Goal: Task Accomplishment & Management: Manage account settings

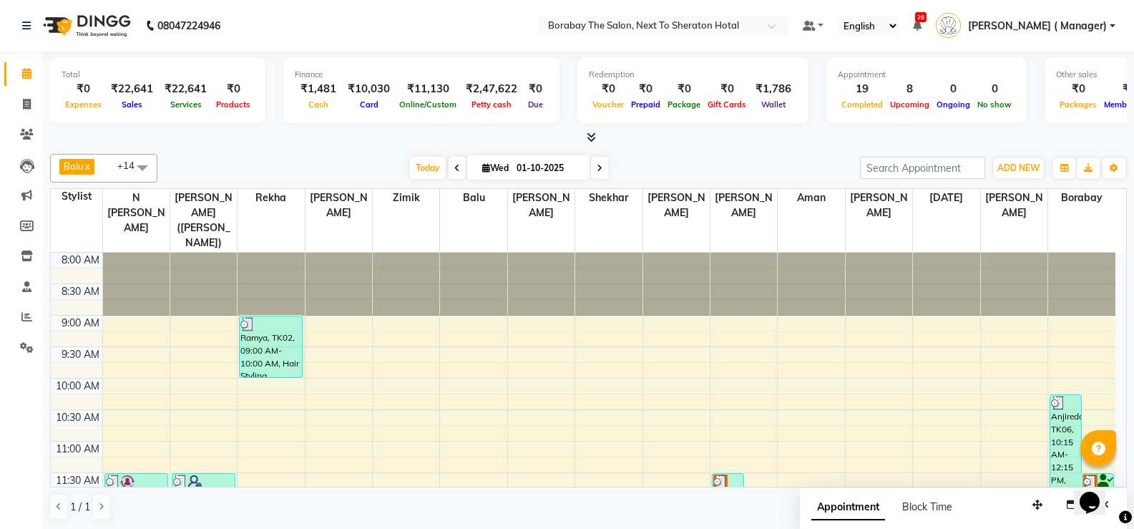
scroll to position [354, 0]
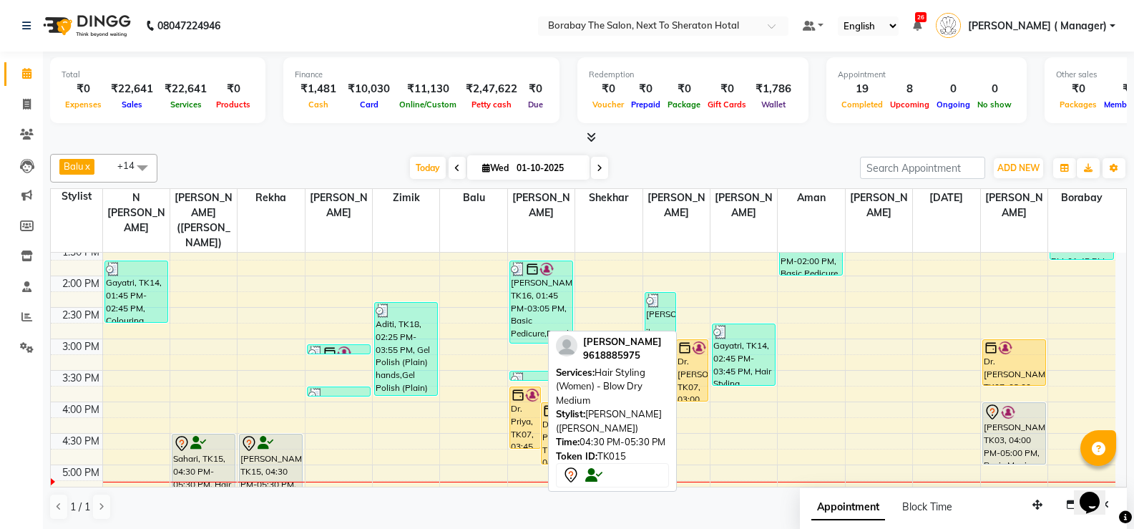
click at [212, 451] on div "Sahari, TK15, 04:30 PM-05:30 PM, Hair Styling (Women) - Blow Dry Medium" at bounding box center [203, 464] width 62 height 61
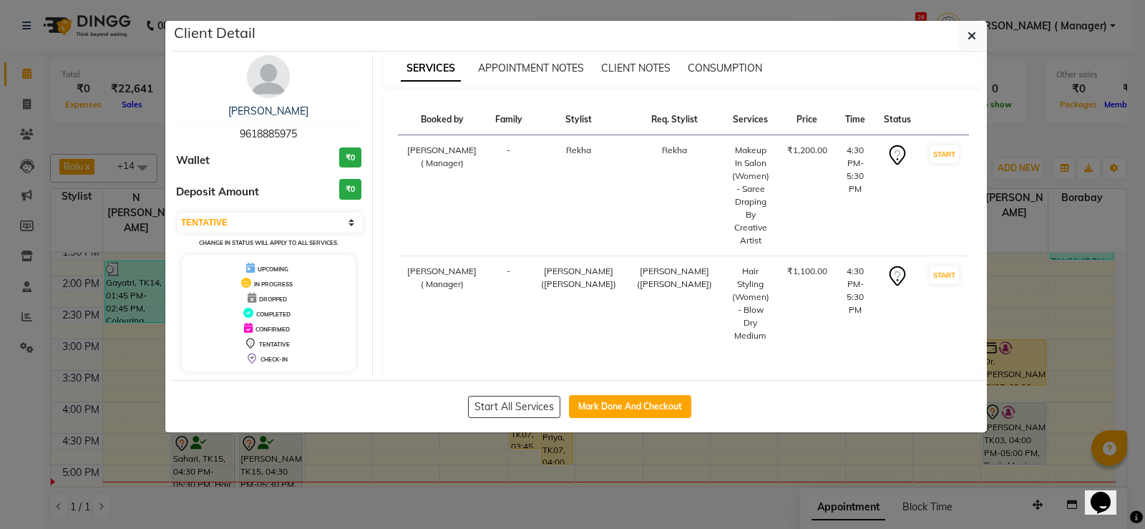
click at [208, 452] on ngb-modal-window "Client Detail Sahari 9618885975 Wallet ₹0 Deposit Amount ₹0 Select IN SERVICE C…" at bounding box center [572, 264] width 1145 height 529
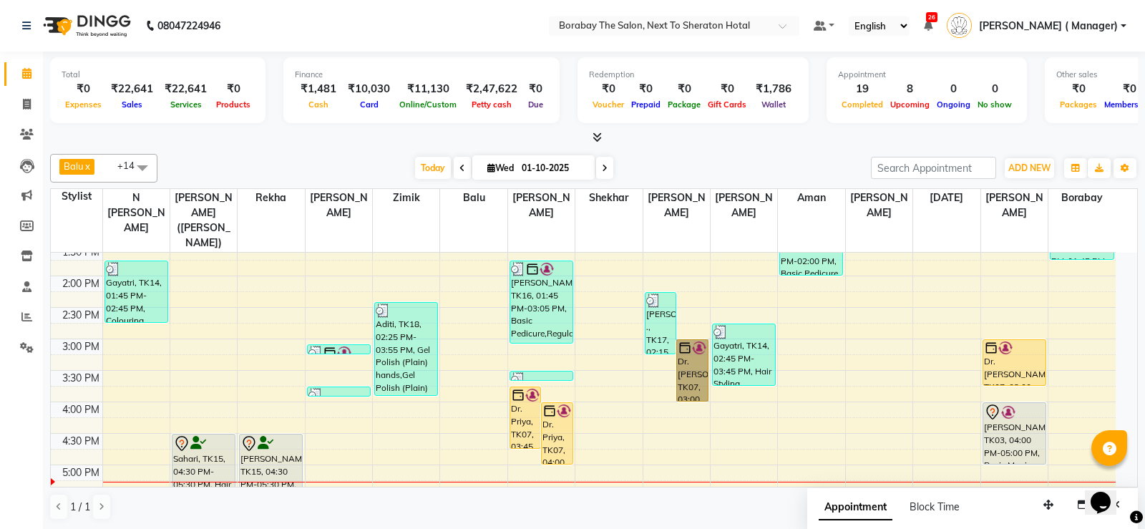
click at [194, 456] on div "Sahari, TK15, 04:30 PM-05:30 PM, Hair Styling (Women) - Blow Dry Medium" at bounding box center [203, 464] width 62 height 61
select select "7"
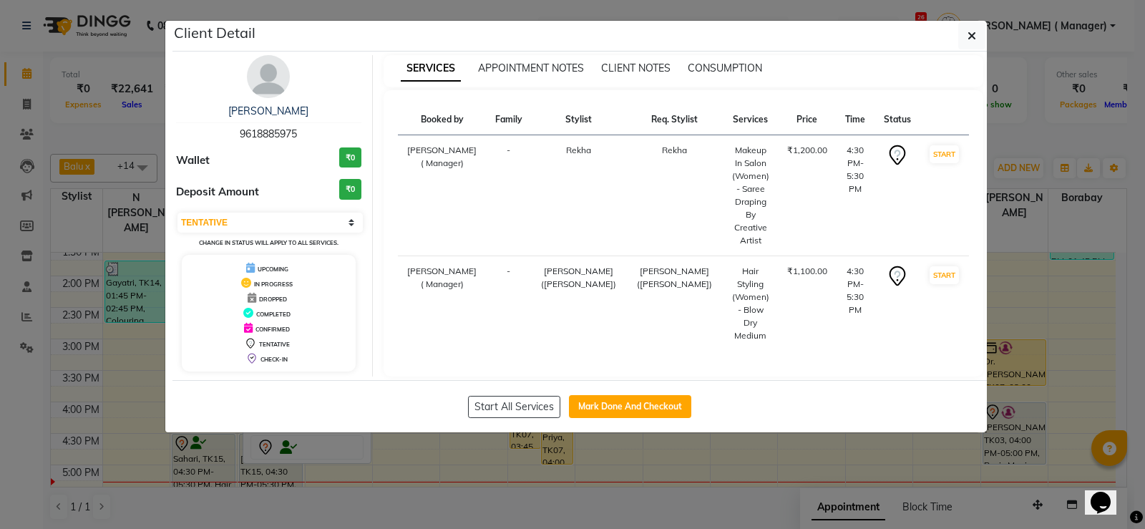
click at [202, 452] on ngb-modal-window "Client Detail Sahari 9618885975 Wallet ₹0 Deposit Amount ₹0 Select IN SERVICE C…" at bounding box center [572, 264] width 1145 height 529
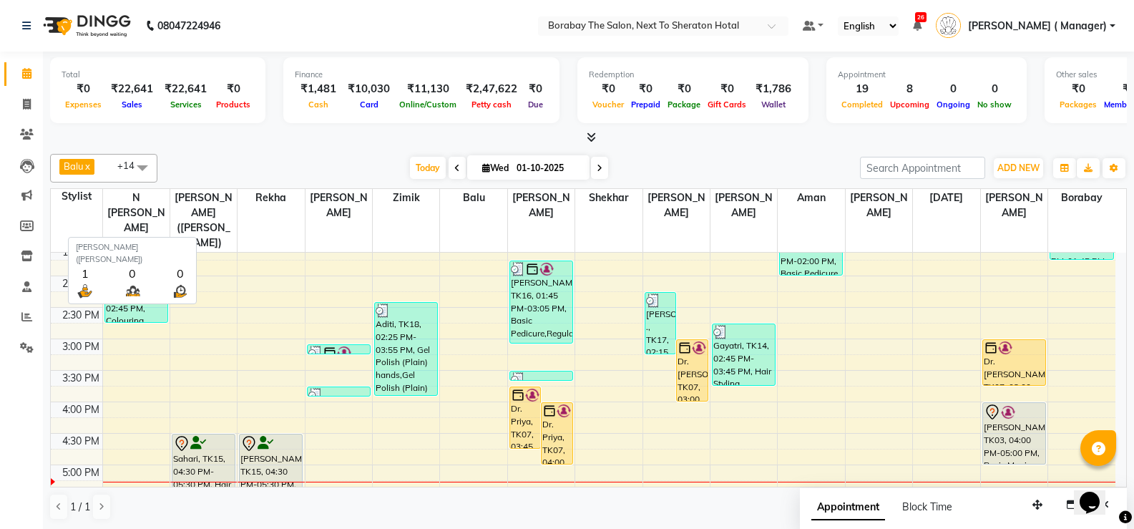
click at [220, 217] on span "[PERSON_NAME] ([PERSON_NAME])" at bounding box center [203, 220] width 67 height 63
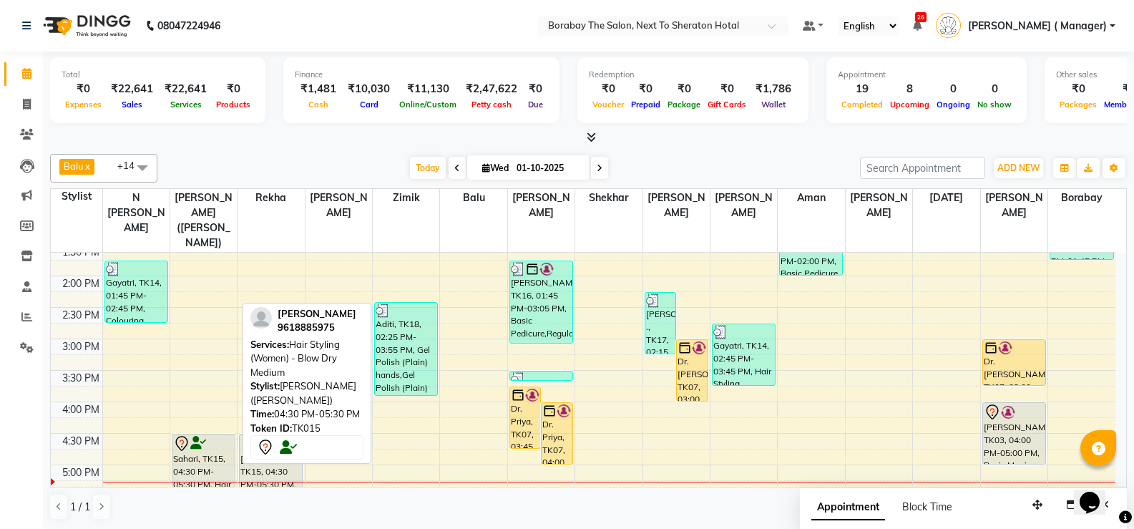
click at [195, 462] on div "Sahari, TK15, 04:30 PM-05:30 PM, Hair Styling (Women) - Blow Dry Medium" at bounding box center [203, 464] width 62 height 61
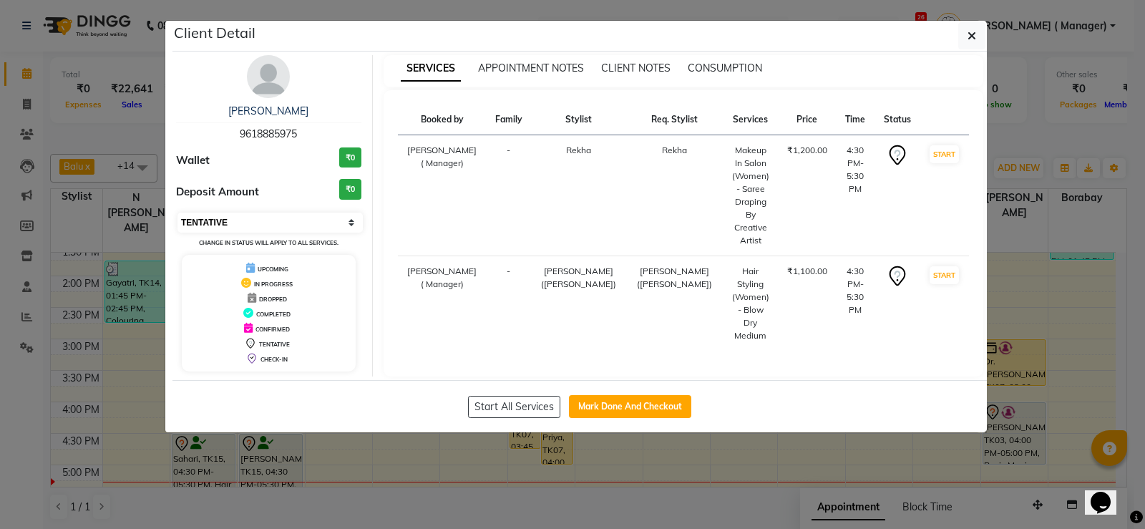
click at [222, 227] on select "Select IN SERVICE CONFIRMED TENTATIVE CHECK IN MARK DONE DROPPED UPCOMING" at bounding box center [269, 222] width 185 height 20
select select "1"
click at [177, 212] on select "Select IN SERVICE CONFIRMED TENTATIVE CHECK IN MARK DONE DROPPED UPCOMING" at bounding box center [269, 222] width 185 height 20
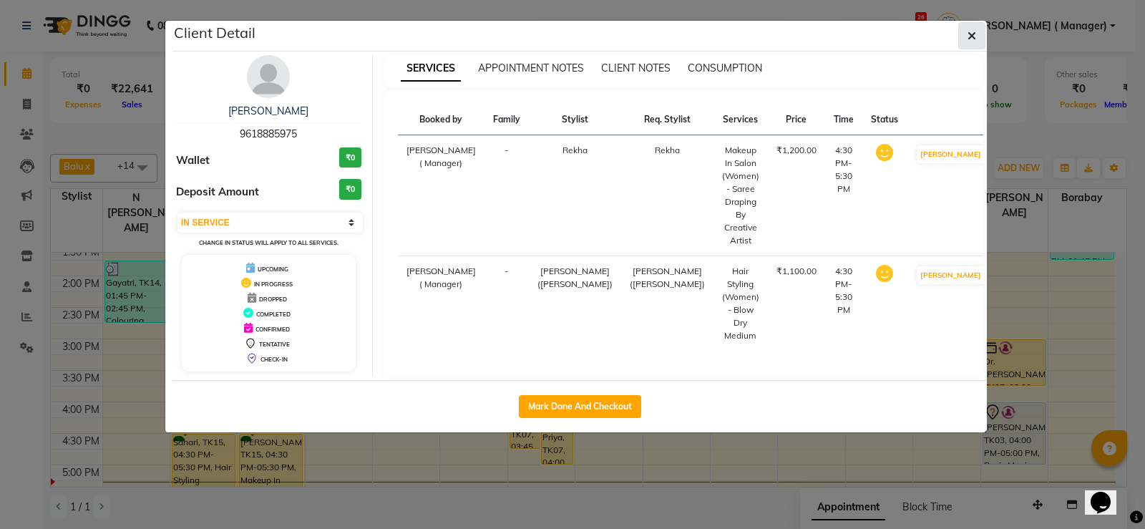
click at [973, 41] on icon "button" at bounding box center [971, 35] width 9 height 11
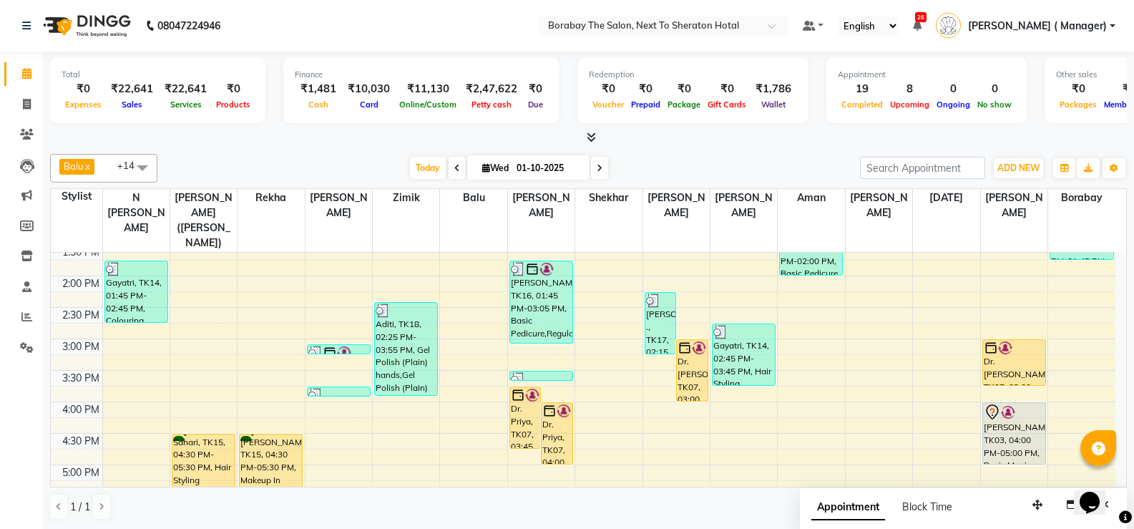
click at [411, 440] on div "8:00 AM 8:30 AM 9:00 AM 9:30 AM 10:00 AM 10:30 AM 11:00 AM 11:30 AM 12:00 PM 12…" at bounding box center [583, 307] width 1065 height 818
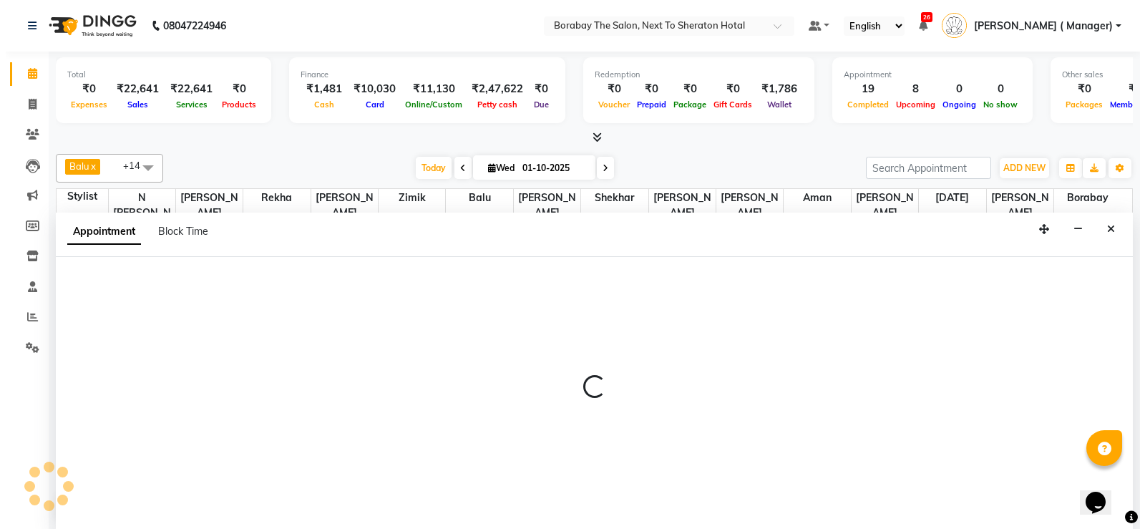
scroll to position [1, 0]
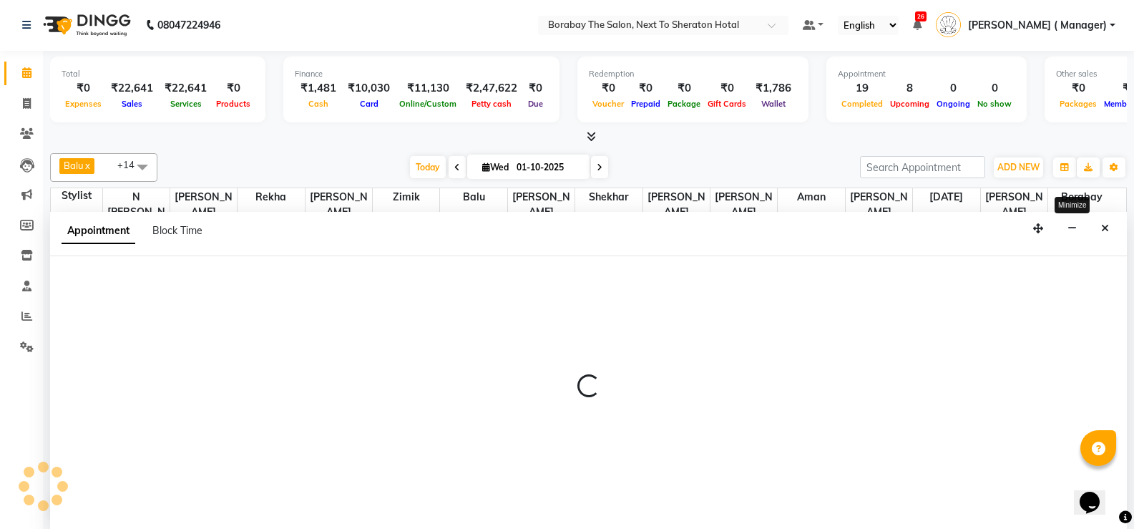
click at [1105, 225] on icon "Close" at bounding box center [1105, 228] width 8 height 10
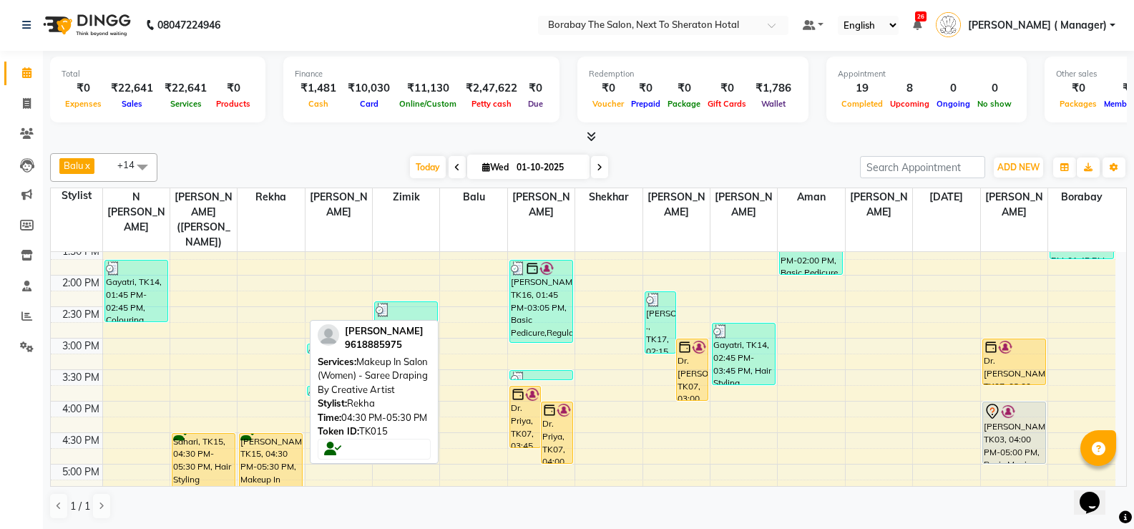
click at [273, 441] on div "[PERSON_NAME], TK15, 04:30 PM-05:30 PM, Makeup In Salon (Women) - Saree Draping…" at bounding box center [271, 464] width 62 height 61
select select "1"
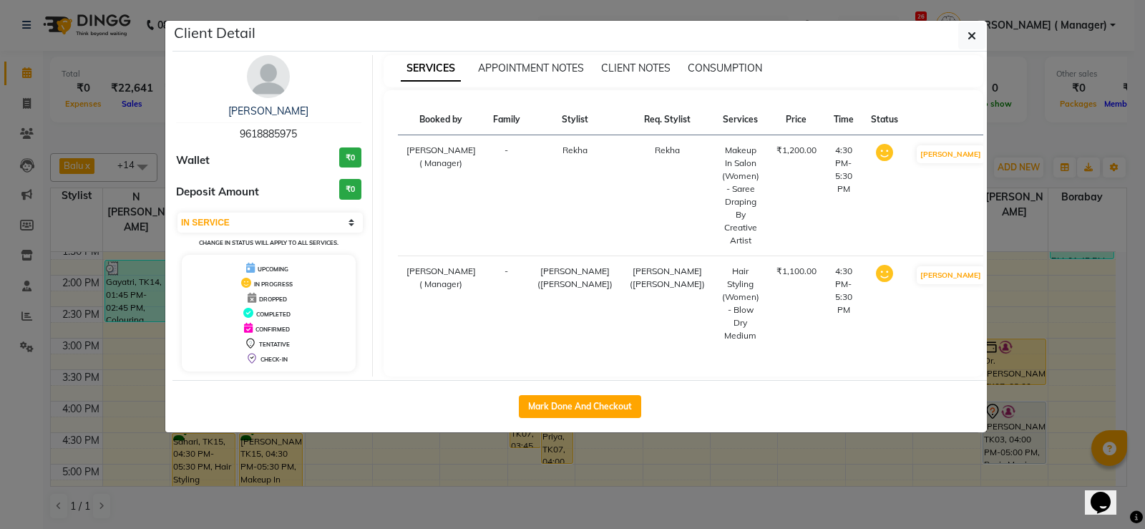
click at [265, 444] on ngb-modal-window "Client Detail Sahari 9618885975 Wallet ₹0 Deposit Amount ₹0 Select IN SERVICE C…" at bounding box center [572, 264] width 1145 height 529
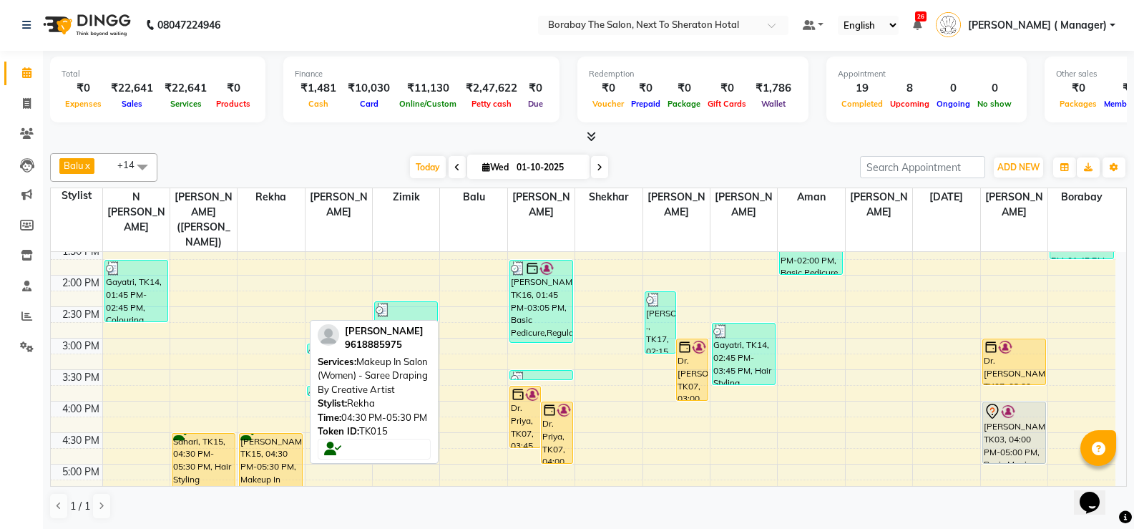
click at [273, 441] on div "[PERSON_NAME], TK15, 04:30 PM-05:30 PM, Makeup In Salon (Women) - Saree Draping…" at bounding box center [271, 464] width 62 height 61
select select "1"
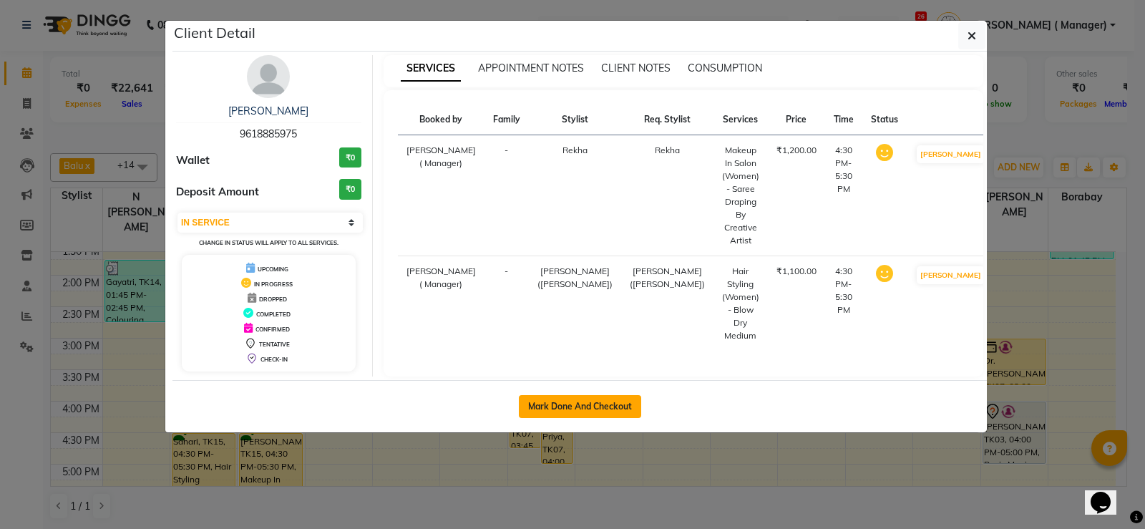
click at [544, 408] on button "Mark Done And Checkout" at bounding box center [580, 406] width 122 height 23
select select "service"
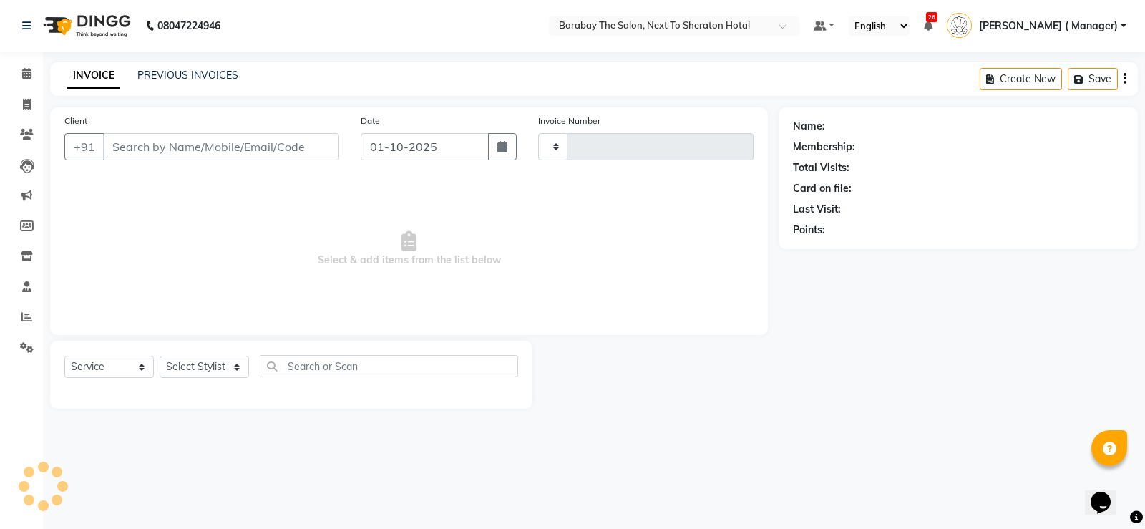
type input "4107"
select select "4945"
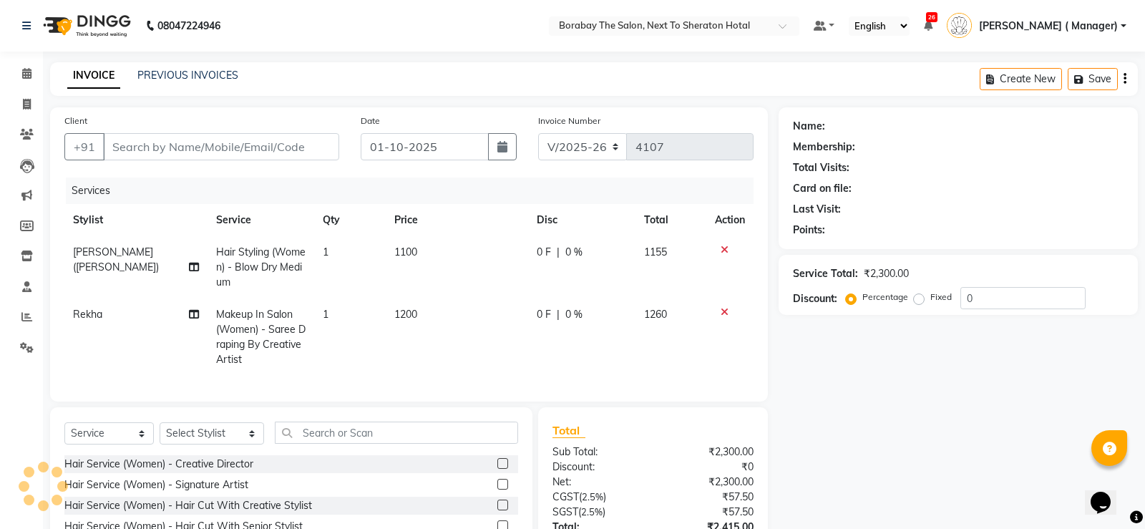
type input "9618885975"
select select "31360"
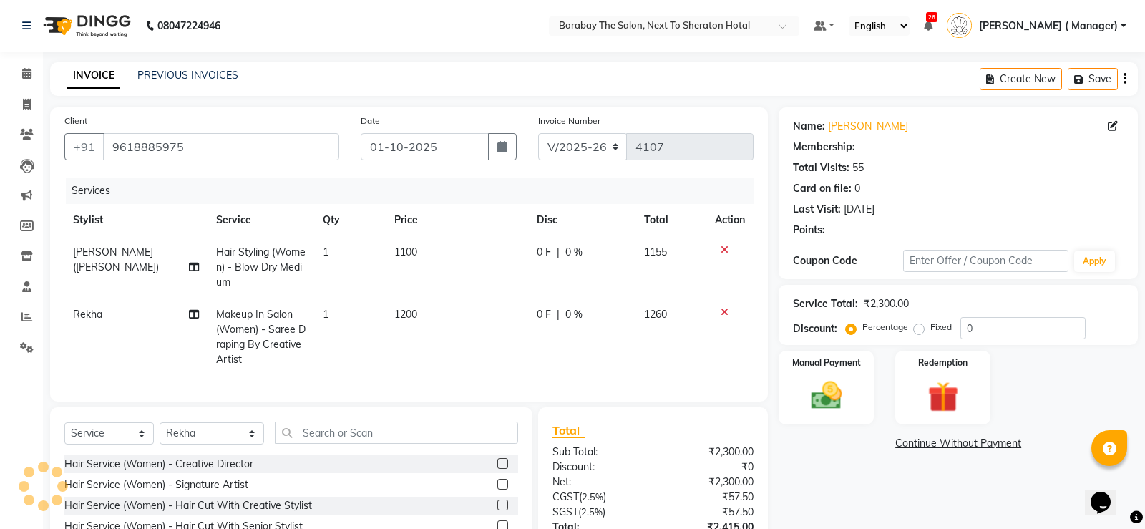
click at [401, 312] on span "1200" at bounding box center [405, 314] width 23 height 13
click at [386, 312] on td "1" at bounding box center [350, 336] width 72 height 77
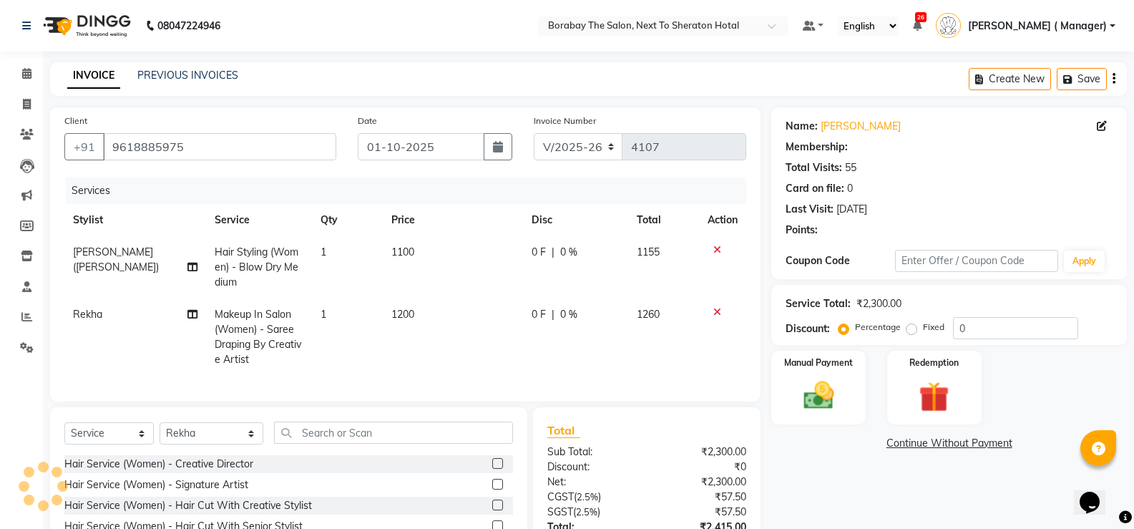
select select "31360"
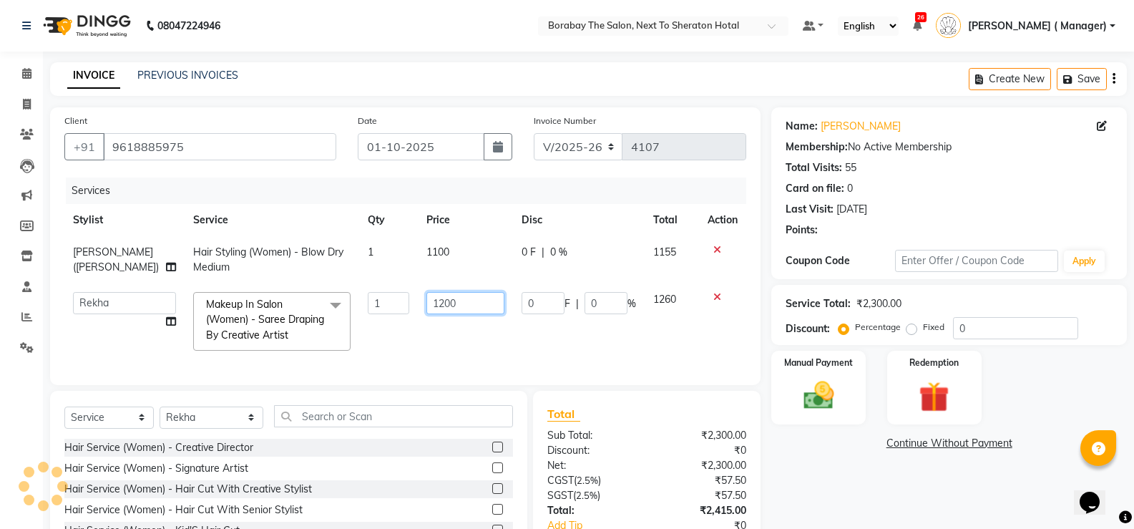
click at [427, 299] on input "1200" at bounding box center [465, 303] width 78 height 22
click at [494, 303] on input "11500200" at bounding box center [465, 303] width 78 height 22
type input "1"
click at [466, 305] on input "1500" at bounding box center [465, 303] width 78 height 22
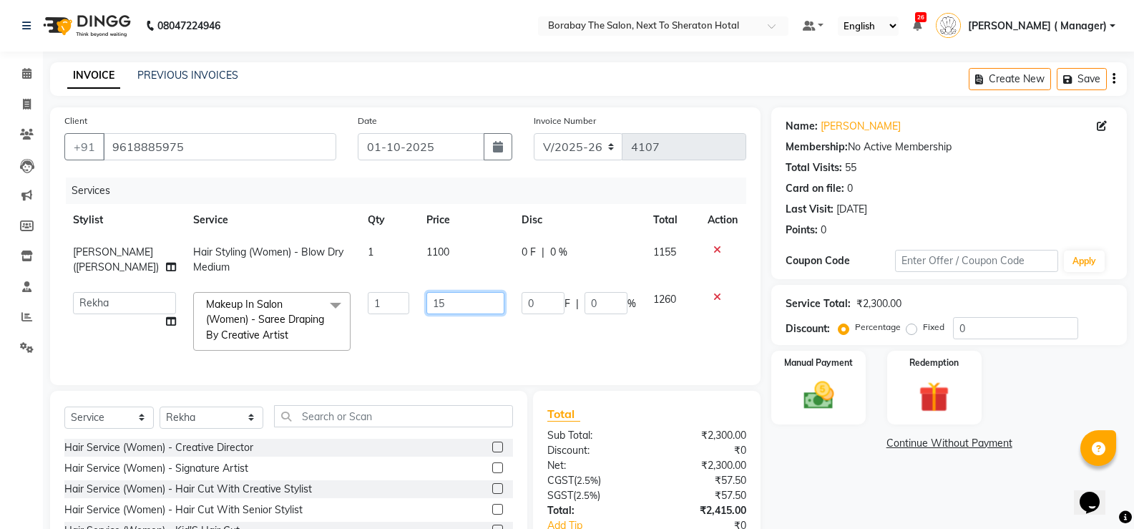
type input "1"
type input "1700"
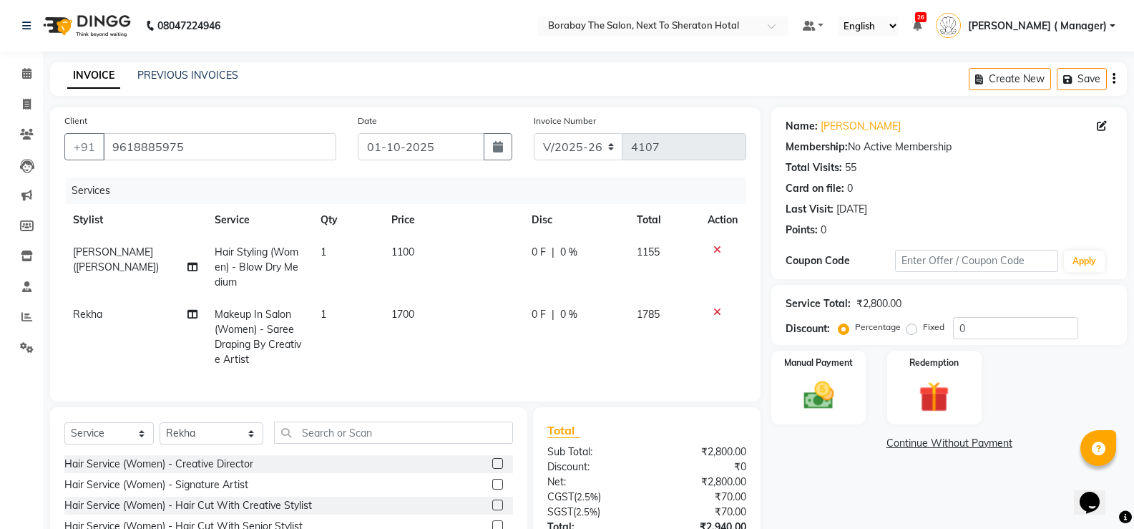
click at [436, 355] on td "1700" at bounding box center [453, 336] width 140 height 77
select select "31360"
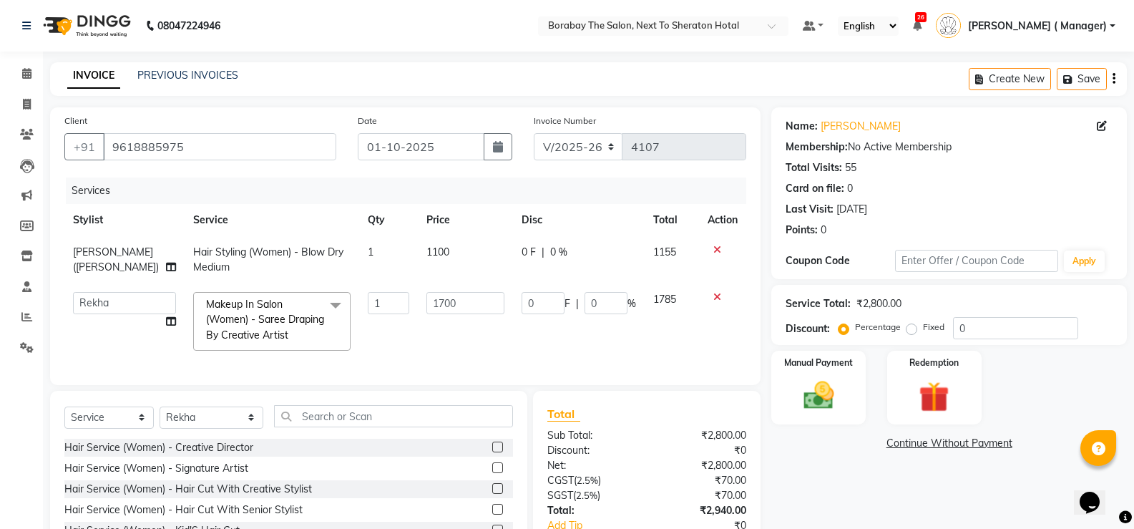
scroll to position [121, 0]
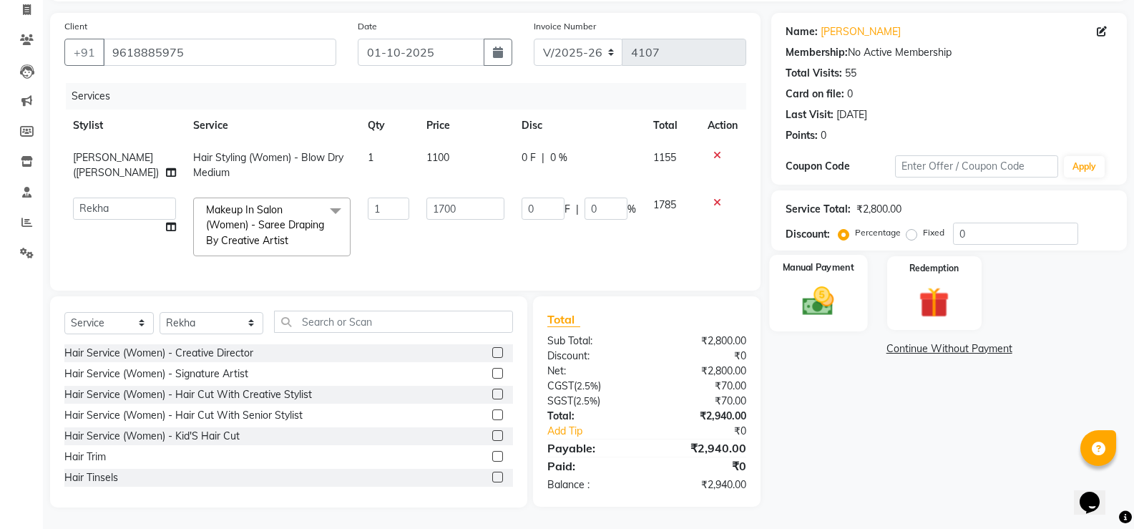
click at [832, 283] on img at bounding box center [818, 301] width 51 height 36
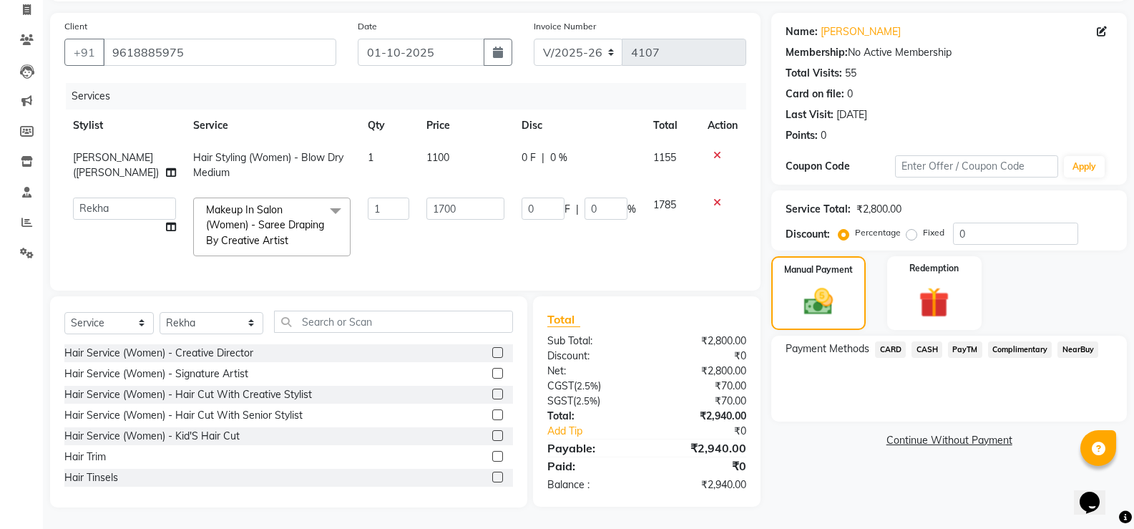
click at [967, 341] on span "PayTM" at bounding box center [965, 349] width 34 height 16
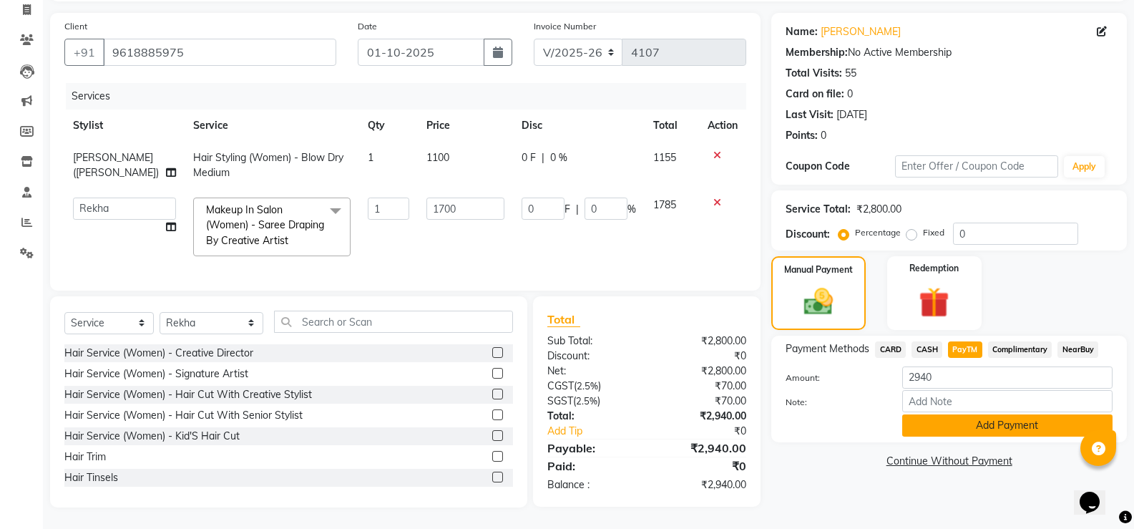
click at [973, 414] on button "Add Payment" at bounding box center [1007, 425] width 210 height 22
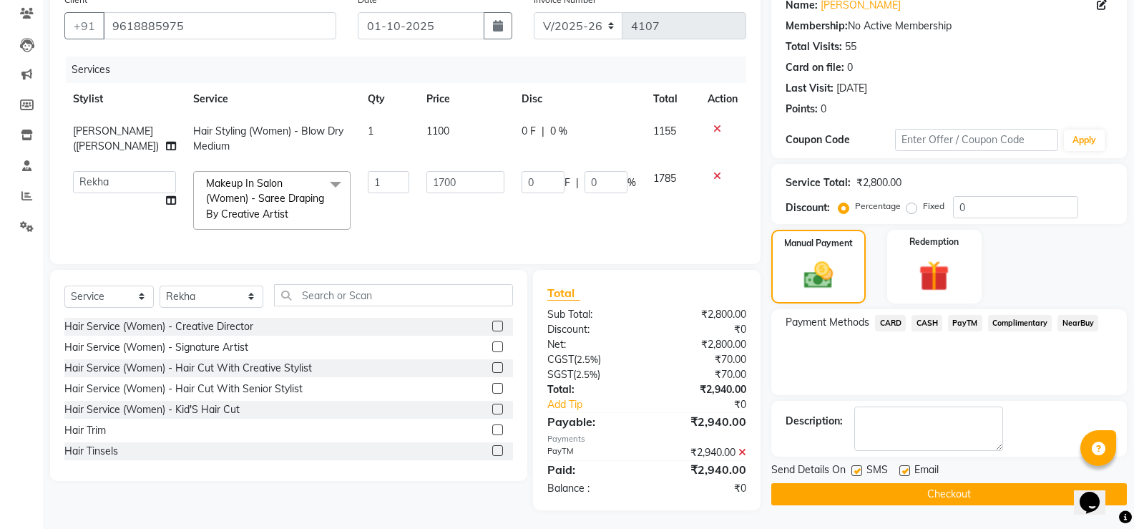
click at [949, 490] on button "Checkout" at bounding box center [949, 494] width 356 height 22
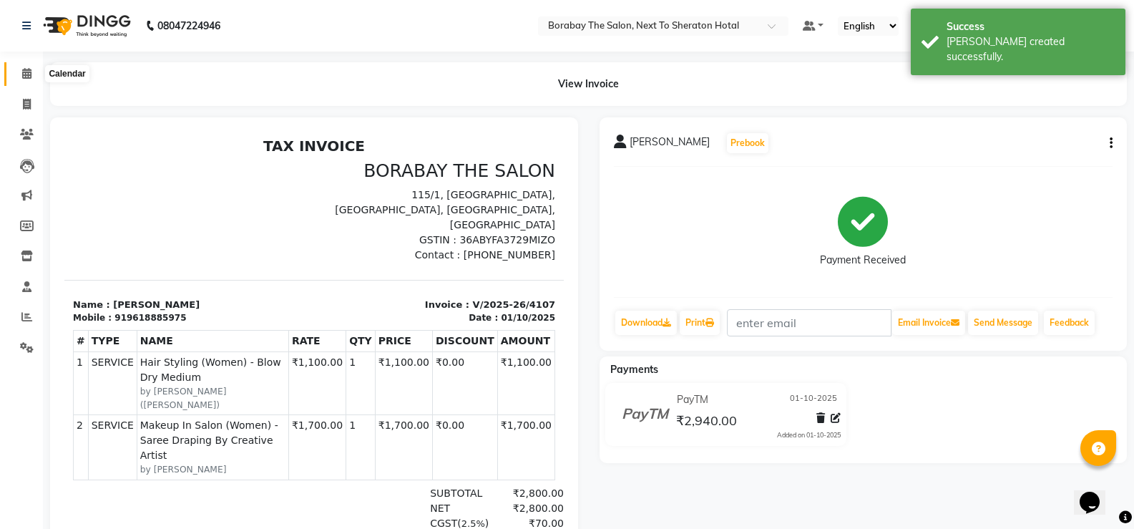
click at [25, 70] on icon at bounding box center [26, 73] width 9 height 11
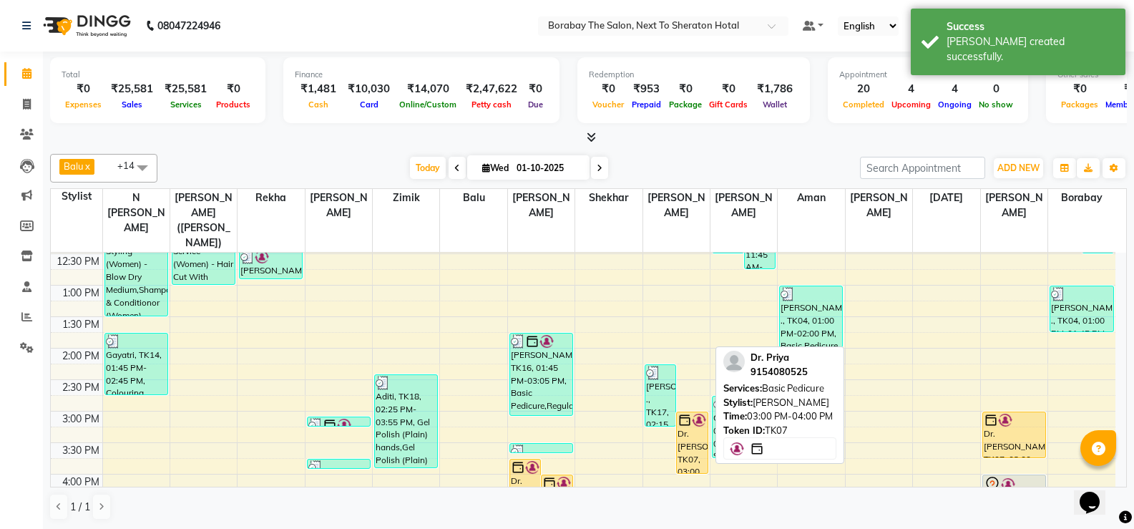
scroll to position [143, 0]
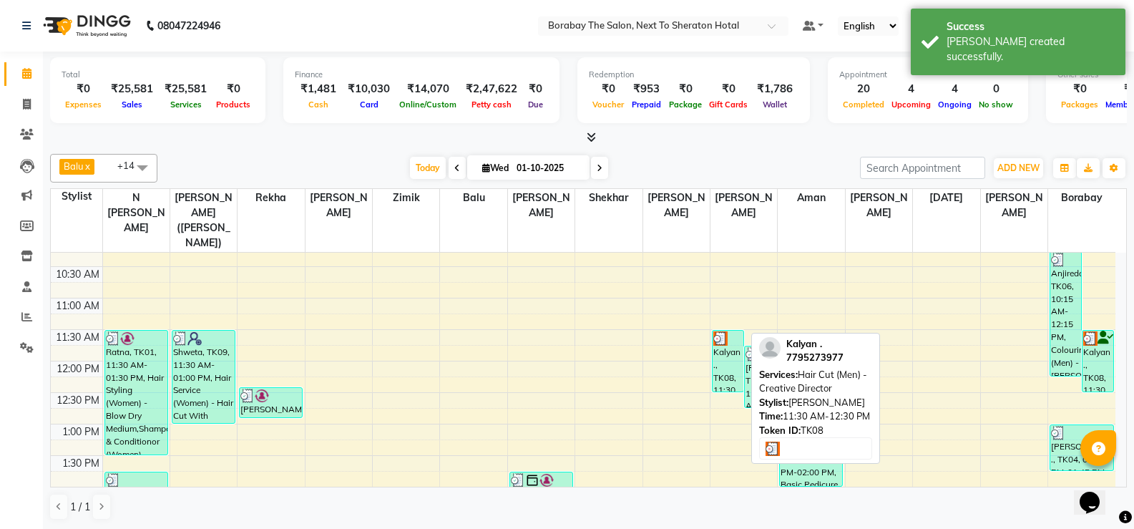
click at [725, 341] on div "Kalyan ., TK08, 11:30 AM-12:30 PM, Hair Cut (Men) - Creative Director" at bounding box center [728, 361] width 31 height 61
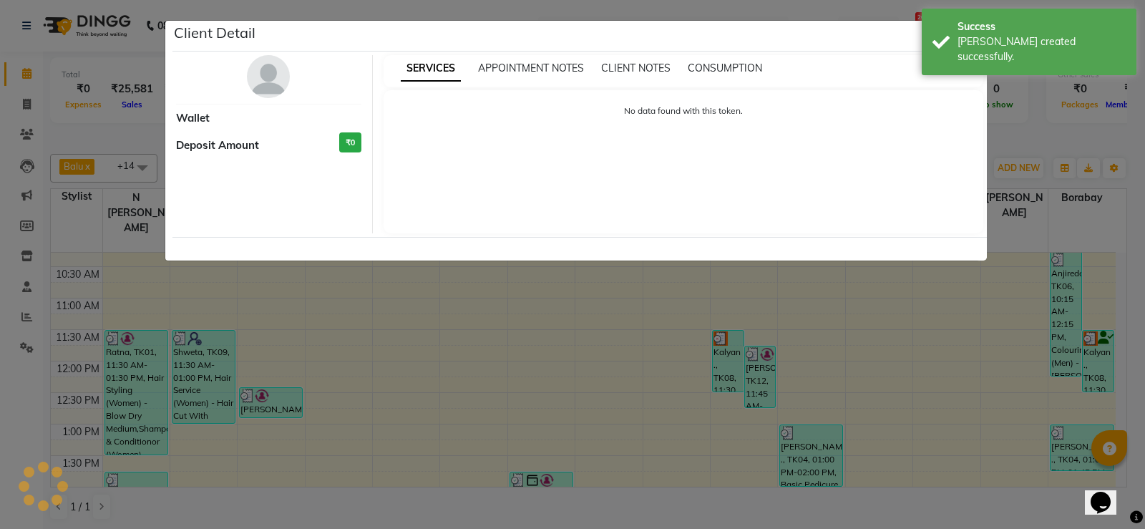
select select "3"
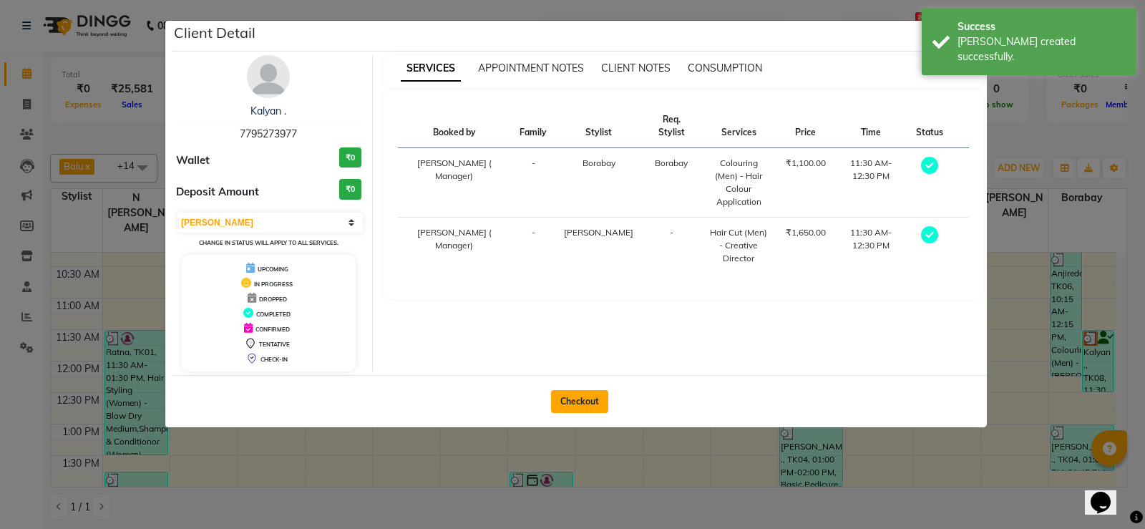
click at [585, 398] on button "Checkout" at bounding box center [579, 401] width 57 height 23
select select "service"
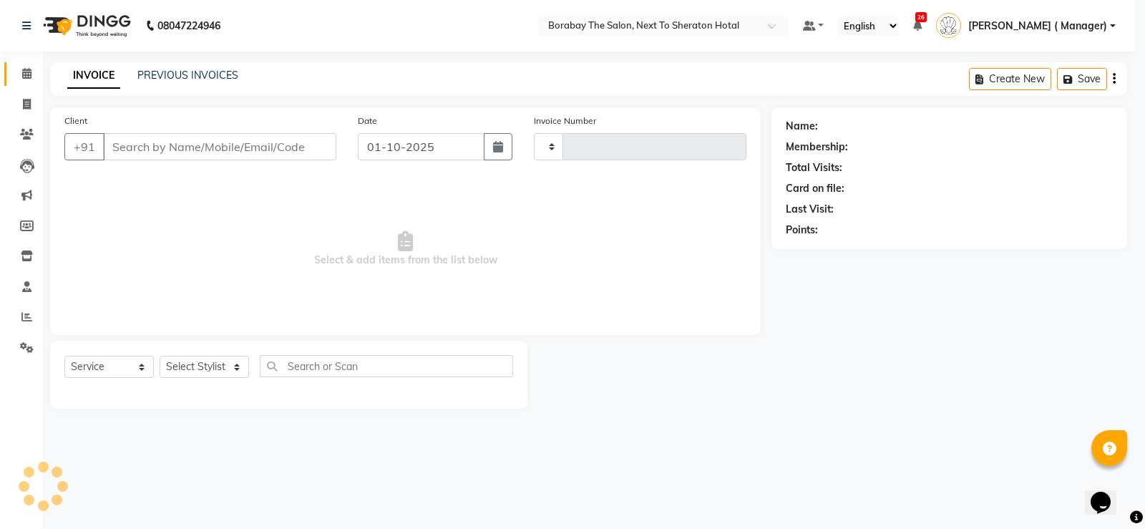
type input "4108"
select select "4945"
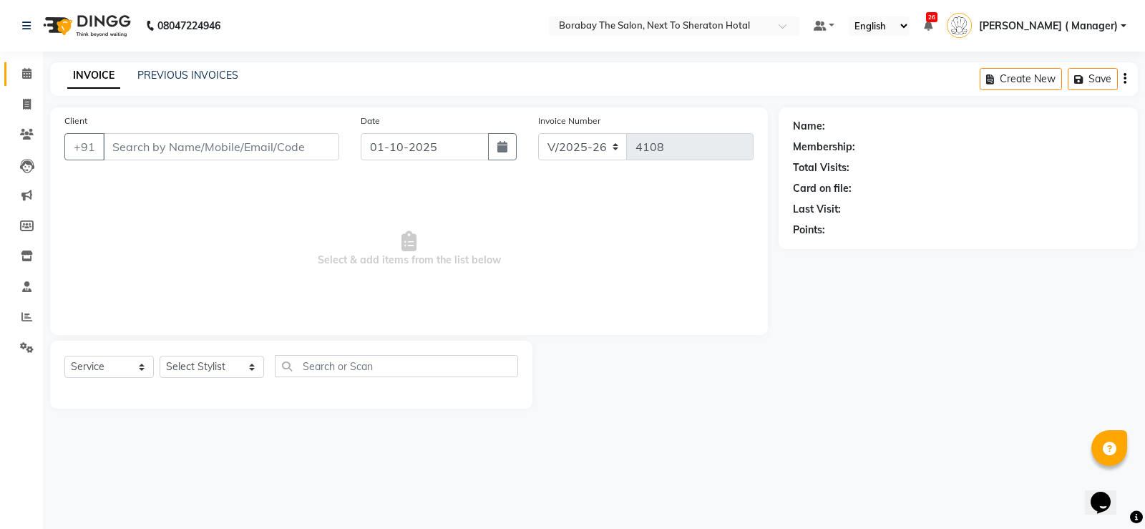
type input "7795273977"
select select "90999"
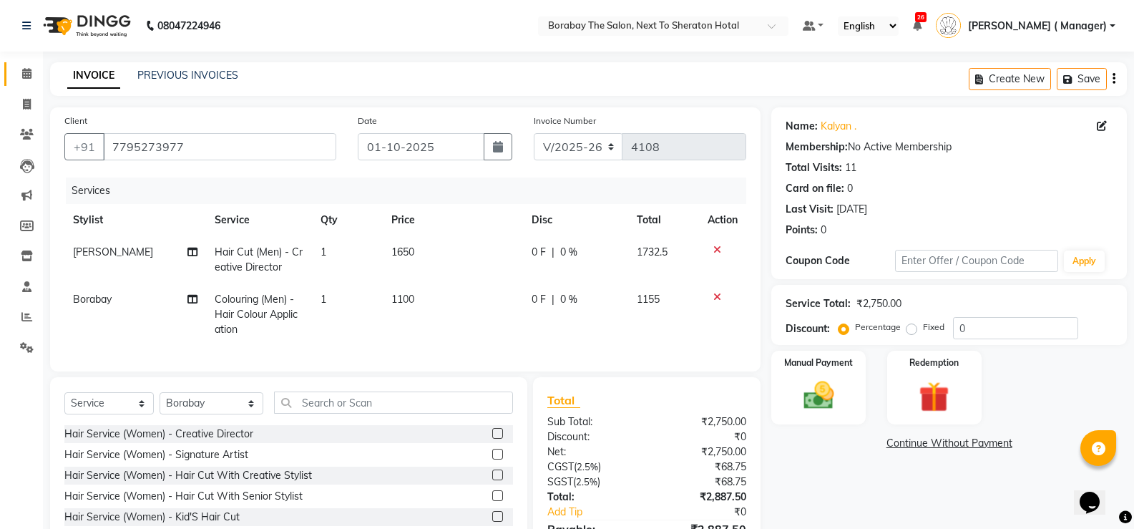
scroll to position [92, 0]
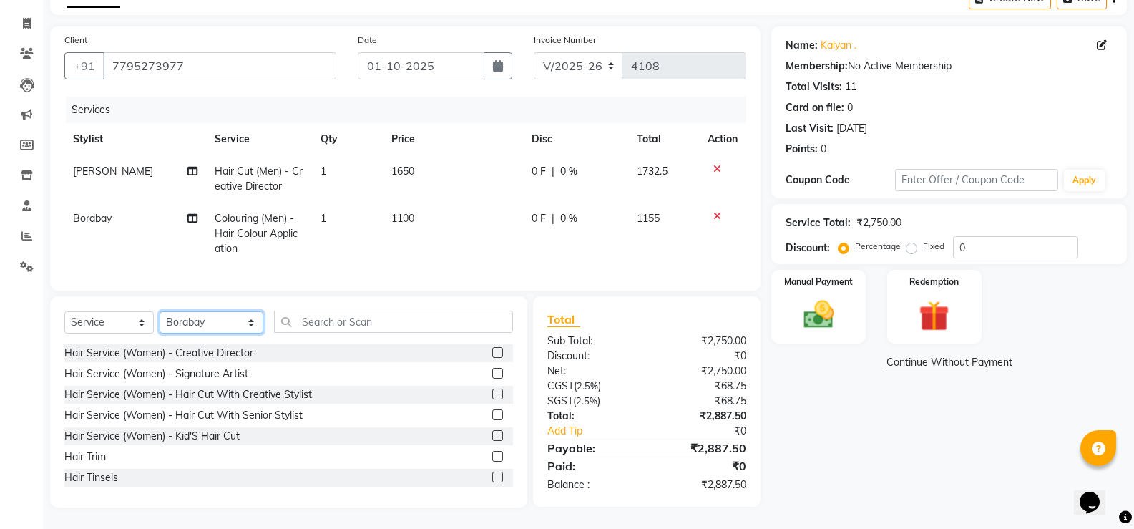
click at [216, 316] on select "Select Stylist [PERSON_NAME] [PERSON_NAME] Borabay Counter Borabay [PERSON_NAME…" at bounding box center [212, 322] width 104 height 22
click at [645, 14] on main "INVOICE PREVIOUS INVOICES Create New Save Client +91 7795273977 Date 01-10-2025…" at bounding box center [588, 254] width 1091 height 547
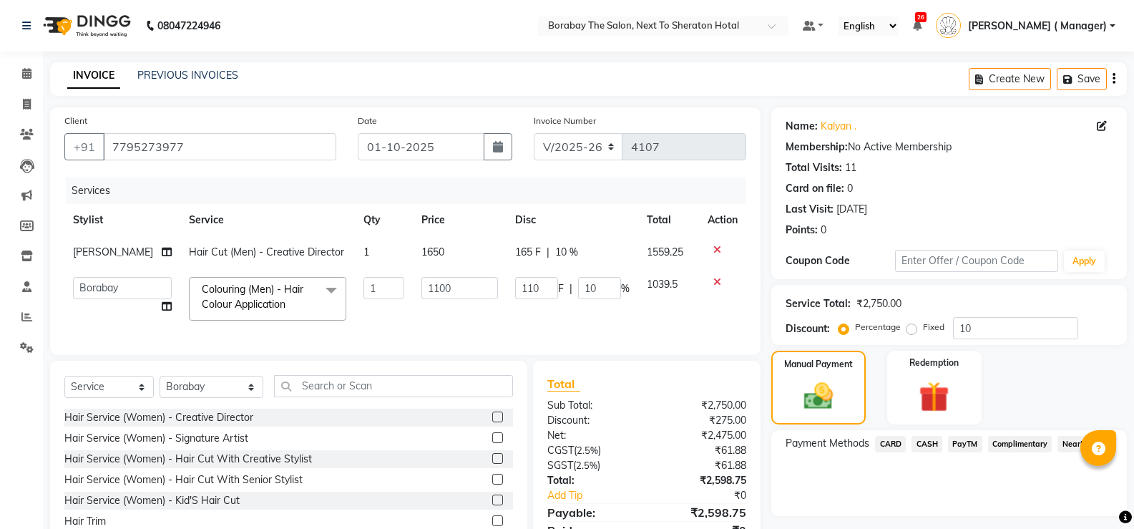
select select "4945"
select select "90999"
select select "service"
select select "90999"
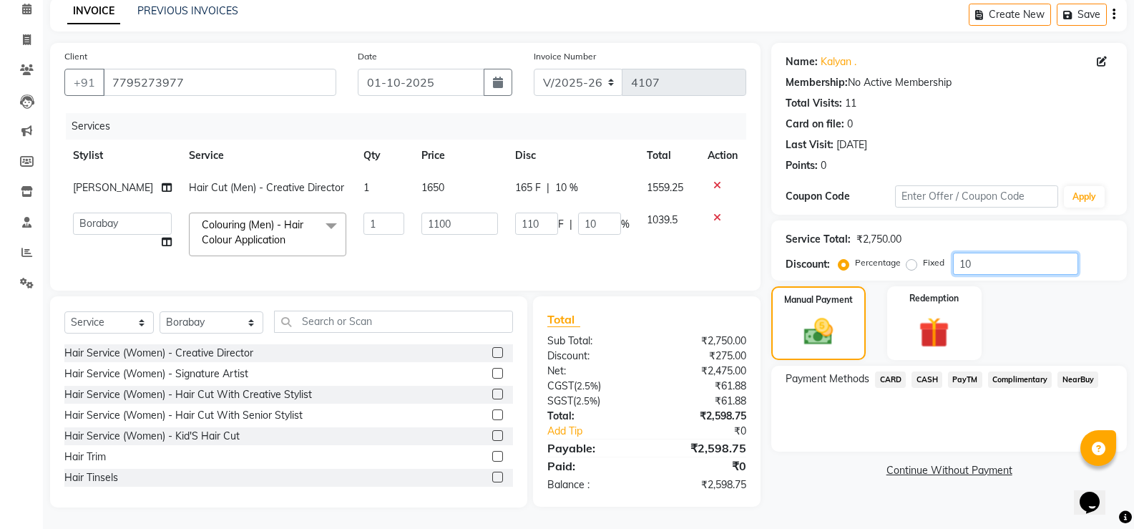
scroll to position [75, 0]
click at [30, 64] on icon at bounding box center [27, 69] width 14 height 11
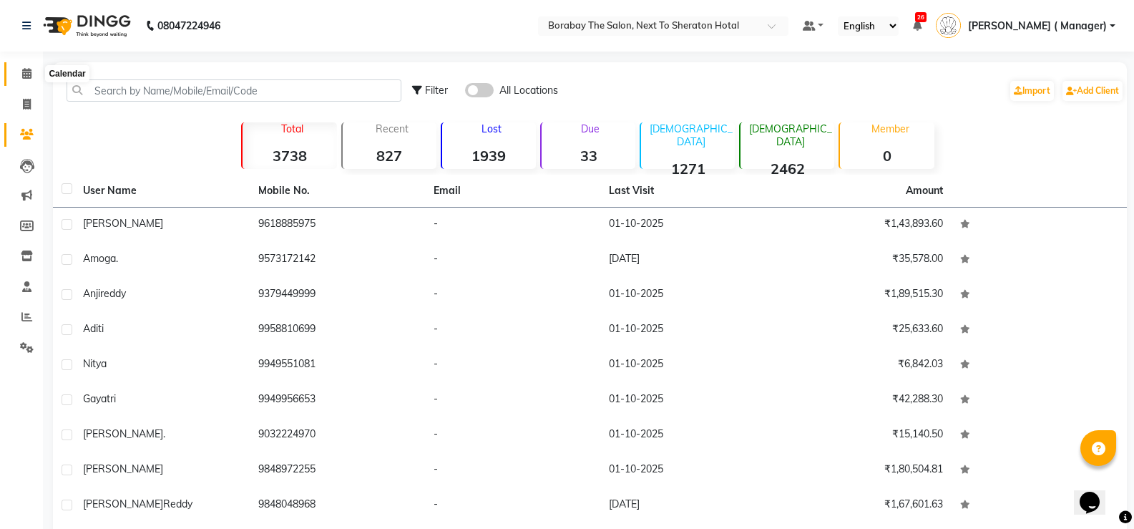
click at [30, 72] on icon at bounding box center [26, 73] width 9 height 11
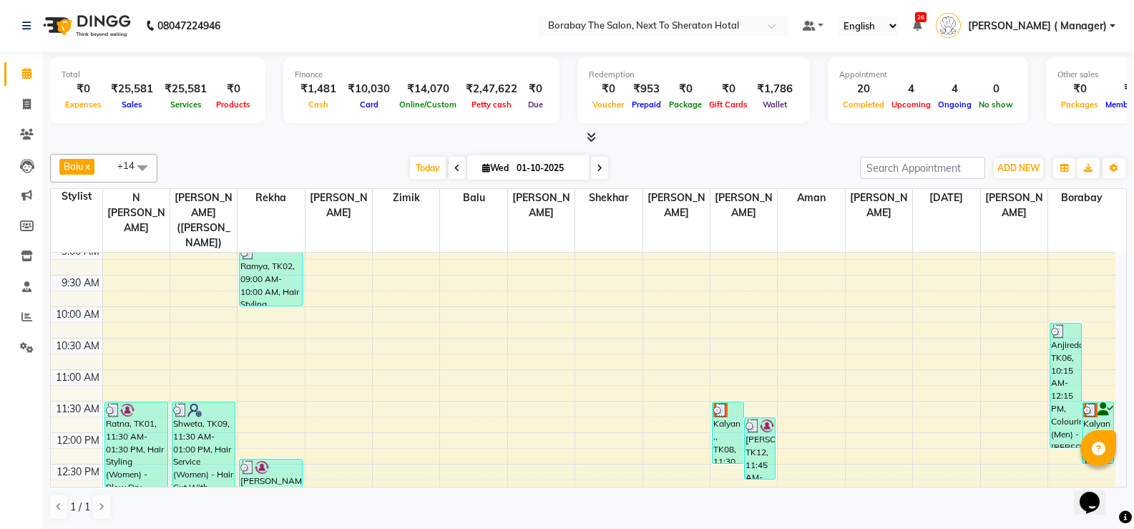
scroll to position [143, 0]
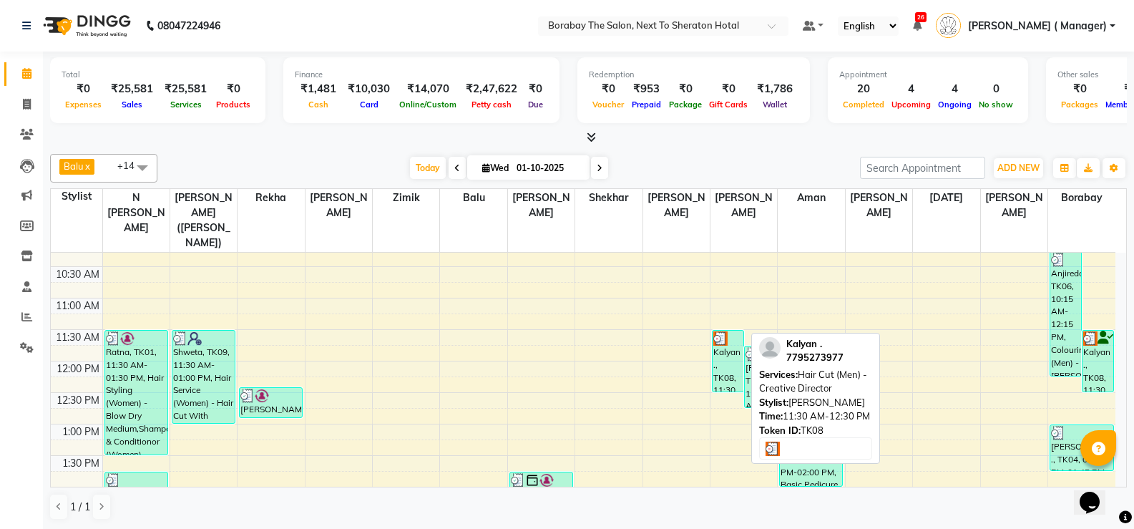
click at [720, 352] on div "Kalyan ., TK08, 11:30 AM-12:30 PM, Hair Cut (Men) - Creative Director" at bounding box center [728, 361] width 31 height 61
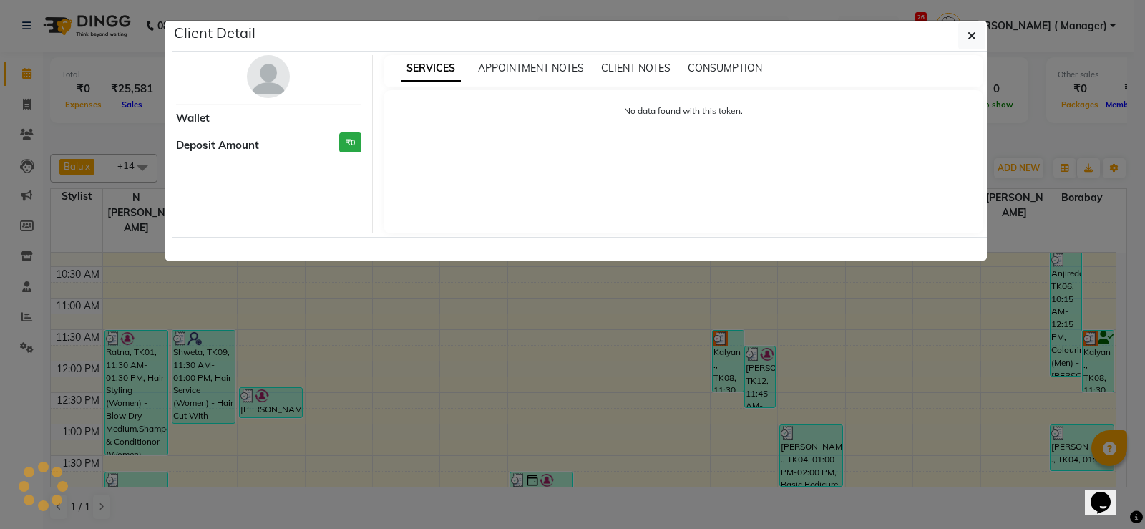
select select "3"
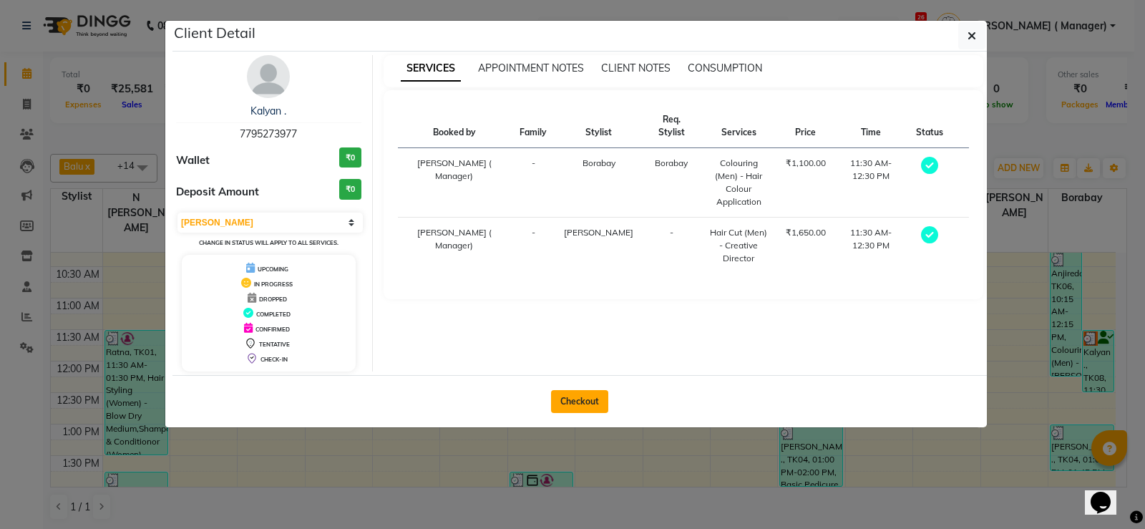
click at [567, 409] on button "Checkout" at bounding box center [579, 401] width 57 height 23
select select "service"
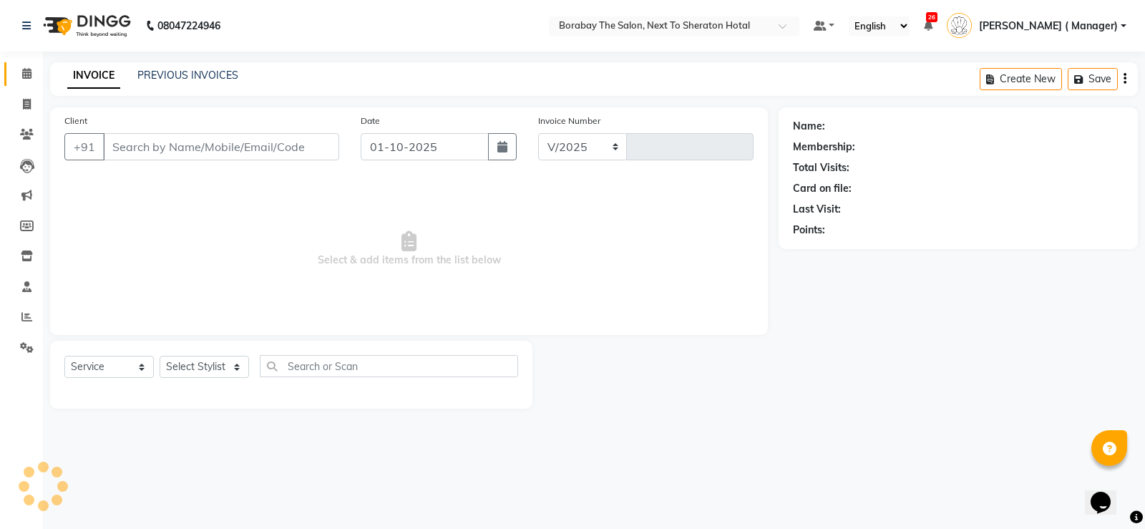
select select "4945"
type input "4108"
type input "7795273977"
select select "90999"
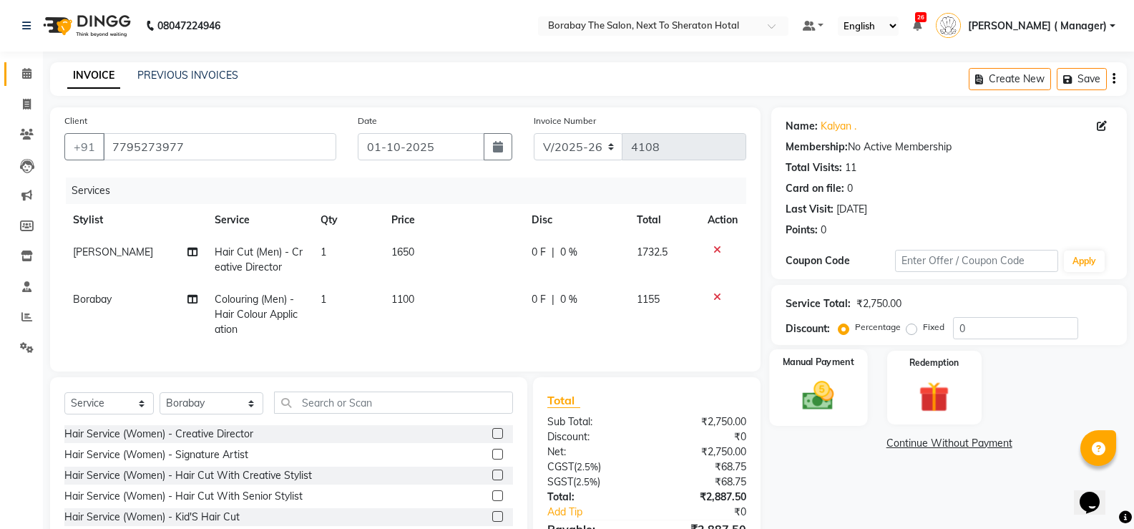
scroll to position [92, 0]
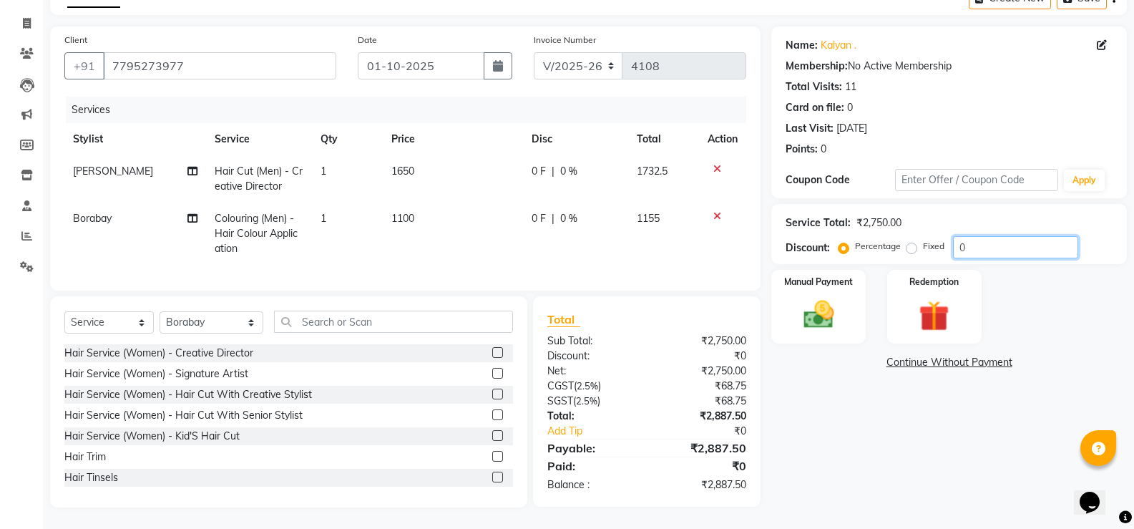
click at [984, 236] on input "0" at bounding box center [1015, 247] width 125 height 22
type input "10"
click at [214, 324] on select "Select Stylist [PERSON_NAME] [PERSON_NAME] Borabay Counter Borabay [PERSON_NAME…" at bounding box center [212, 322] width 104 height 22
select select "78121"
click at [160, 311] on select "Select Stylist [PERSON_NAME] [PERSON_NAME] Borabay Counter Borabay [PERSON_NAME…" at bounding box center [212, 322] width 104 height 22
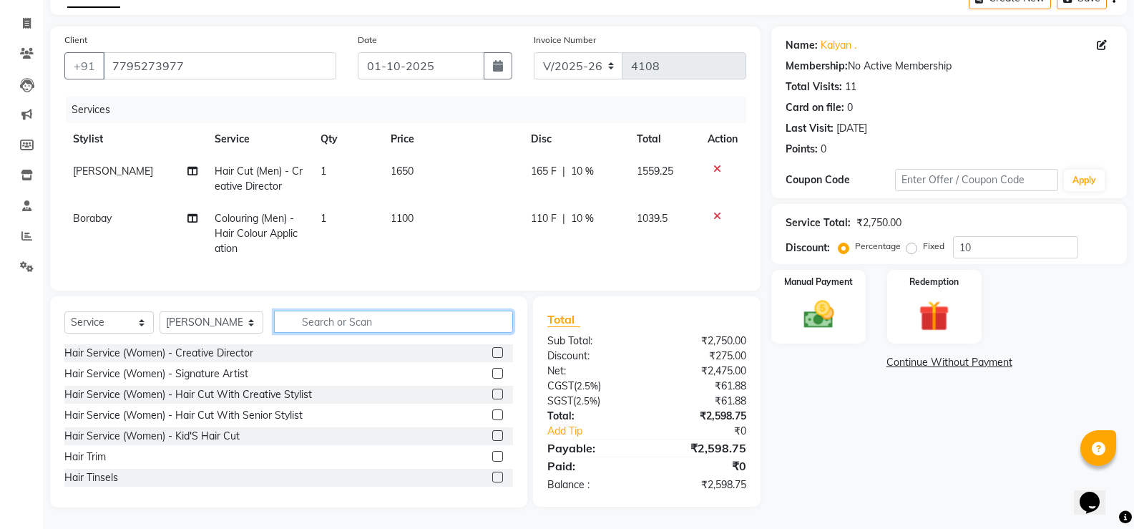
click at [341, 328] on input "text" at bounding box center [393, 321] width 239 height 22
type input "a"
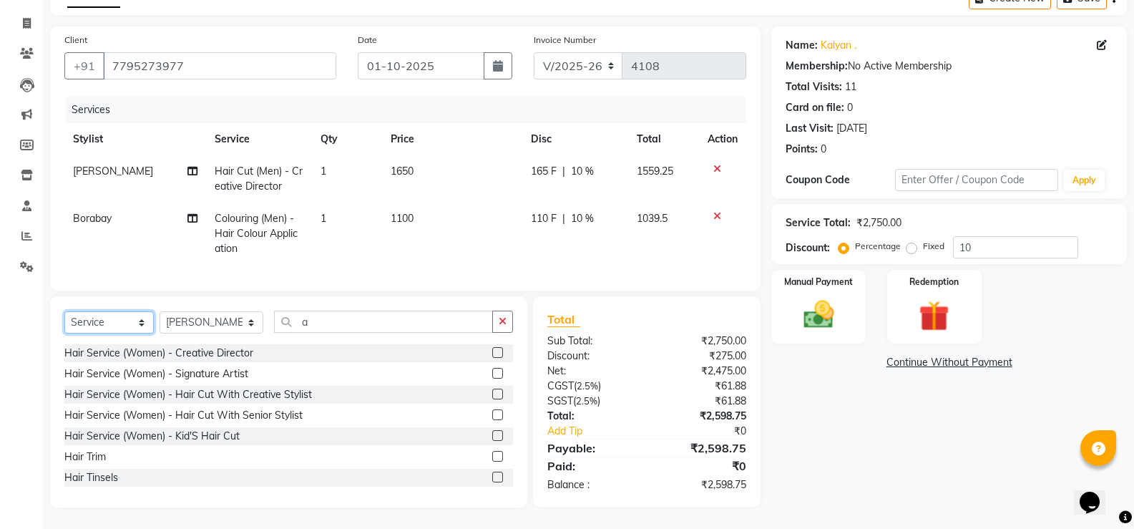
click at [100, 316] on select "Select Service Product Membership Package Voucher Prepaid Gift Card" at bounding box center [108, 322] width 89 height 22
select select "product"
click at [64, 311] on select "Select Service Product Membership Package Voucher Prepaid Gift Card" at bounding box center [108, 322] width 89 height 22
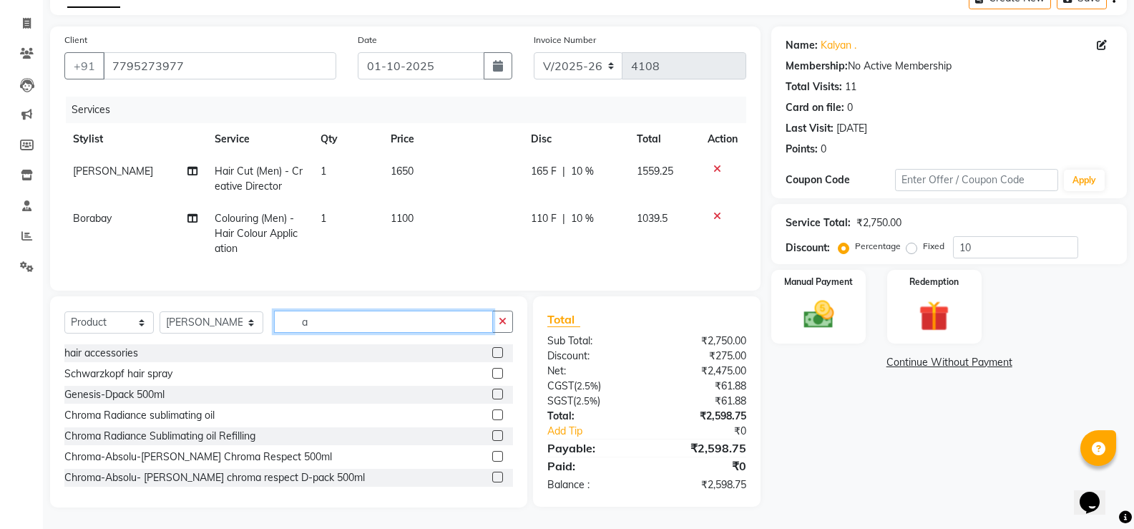
click at [336, 318] on input "a" at bounding box center [383, 321] width 219 height 22
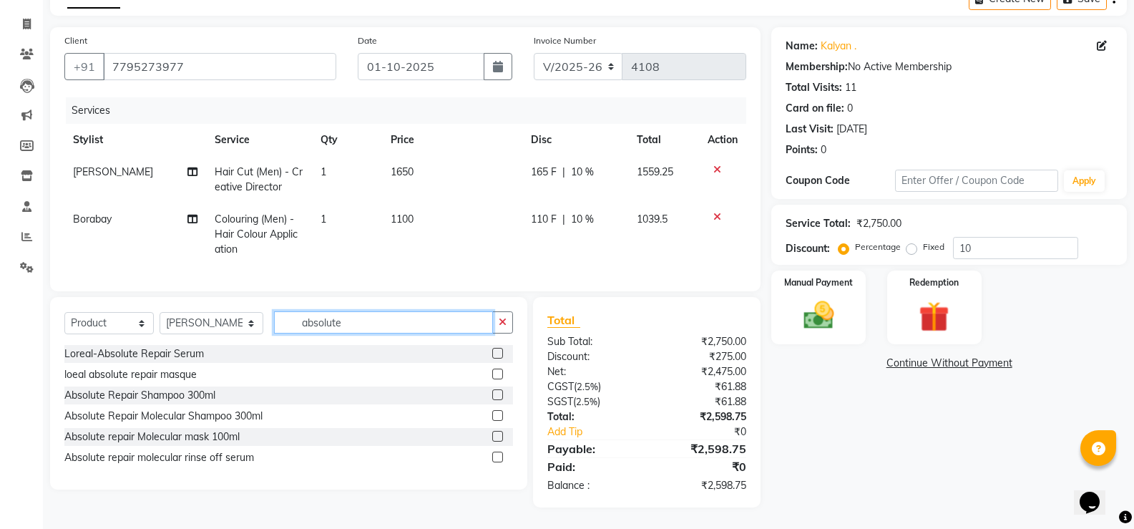
scroll to position [91, 0]
type input "absolute"
click at [497, 397] on label at bounding box center [497, 394] width 11 height 11
click at [497, 397] on input "checkbox" at bounding box center [496, 395] width 9 height 9
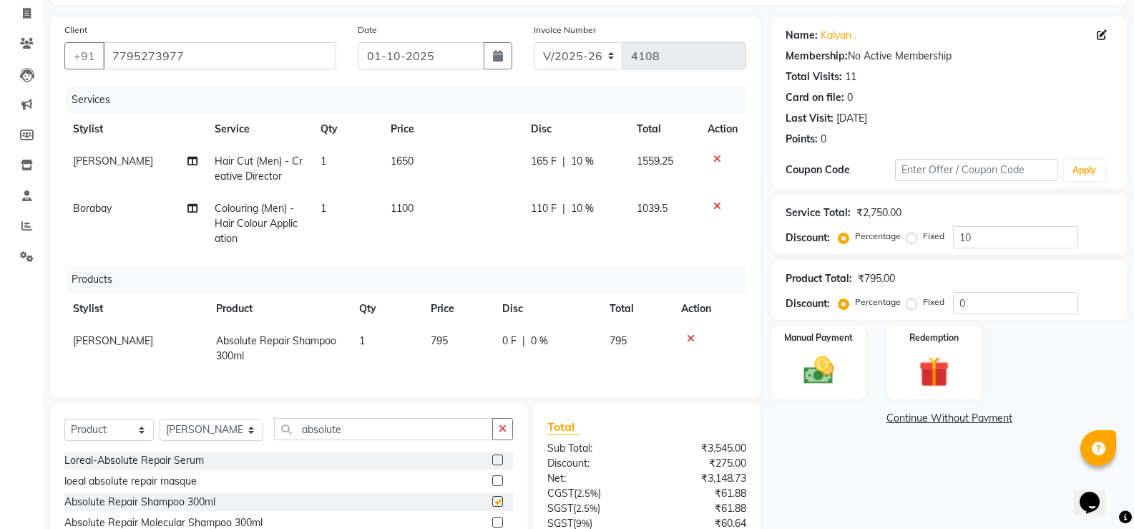
checkbox input "false"
click at [441, 334] on span "795" at bounding box center [439, 340] width 17 height 13
select select "78121"
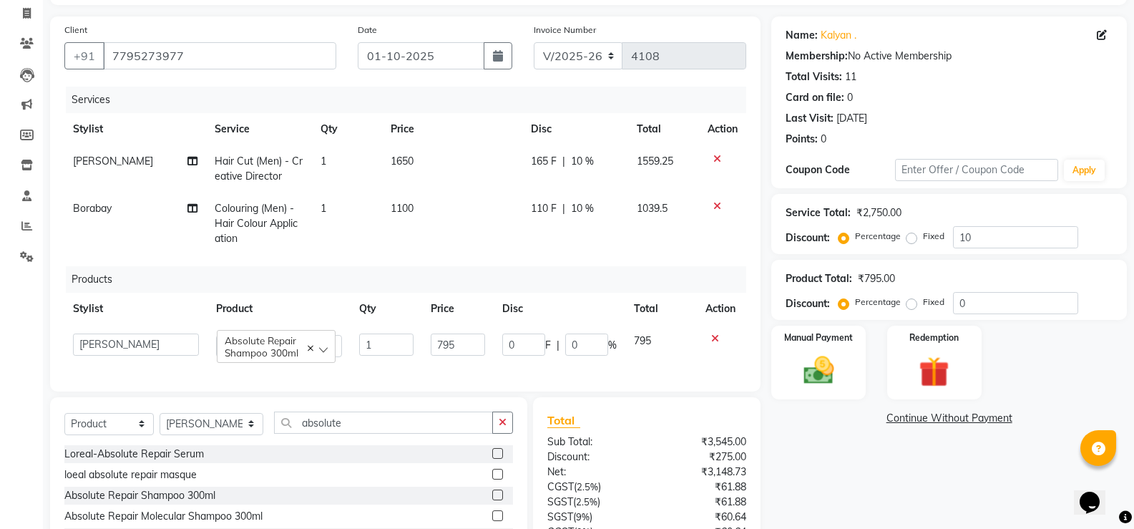
scroll to position [162, 0]
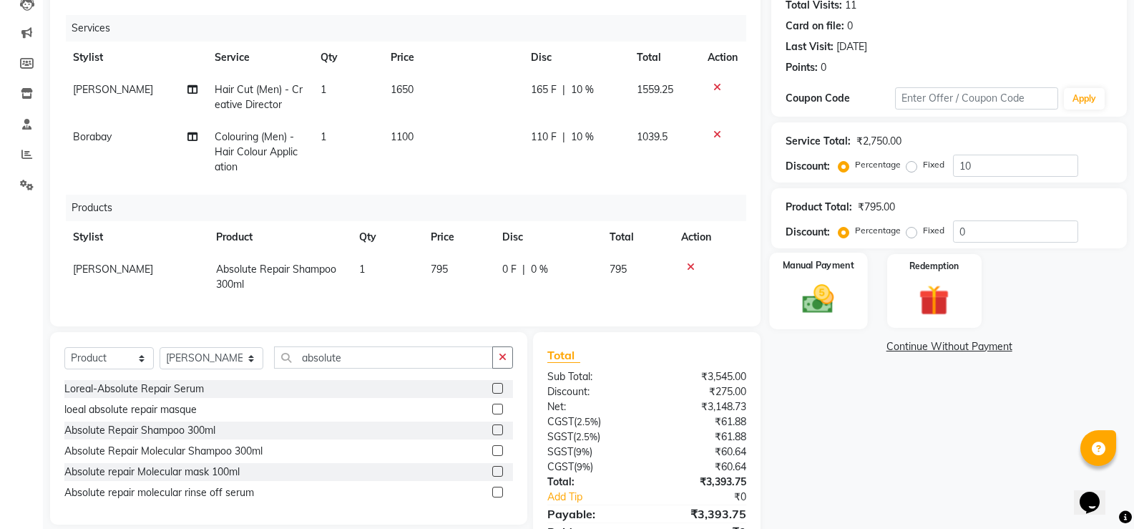
click at [816, 296] on img at bounding box center [818, 298] width 51 height 36
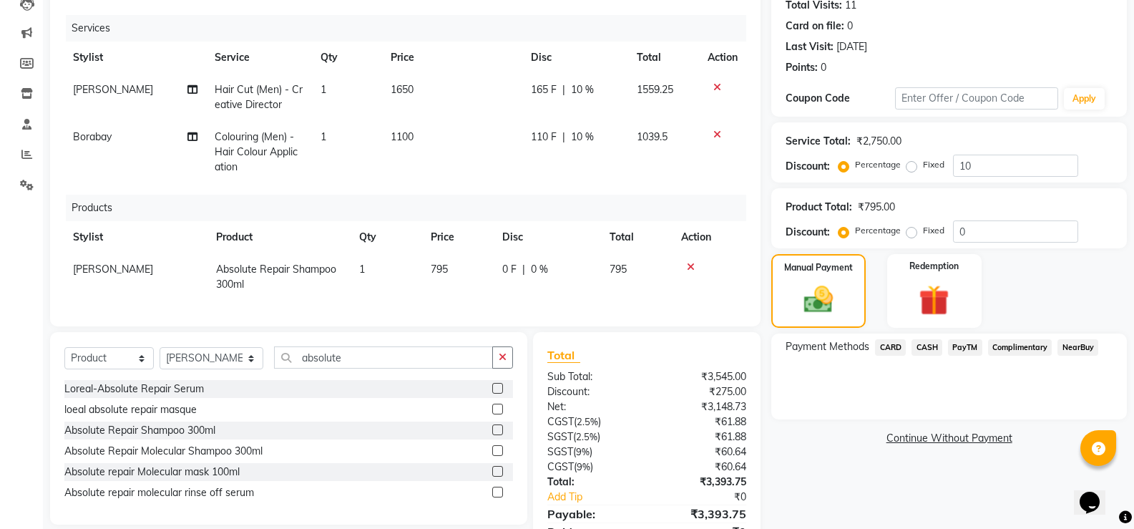
click at [886, 347] on span "CARD" at bounding box center [890, 347] width 31 height 16
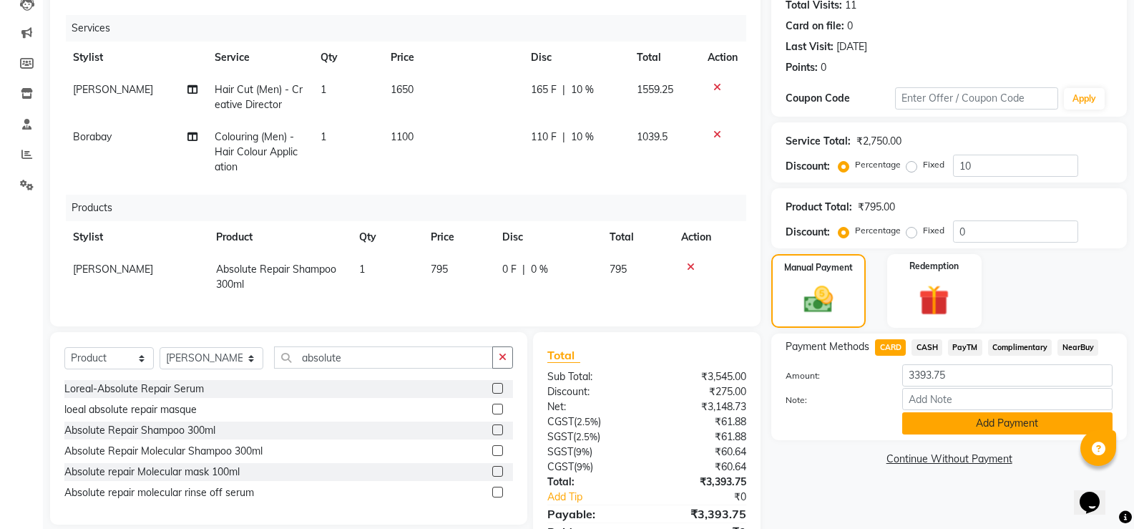
click at [966, 424] on button "Add Payment" at bounding box center [1007, 423] width 210 height 22
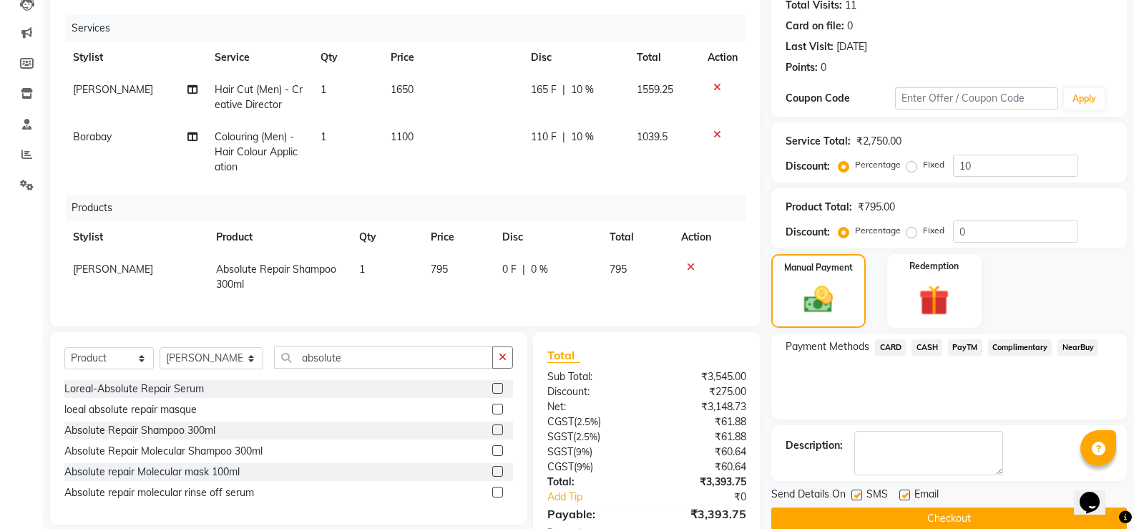
click at [960, 418] on div "Name: Kalyan . Membership: No Active Membership Total Visits: 11 Card on file: …" at bounding box center [954, 273] width 366 height 657
click at [960, 507] on button "Checkout" at bounding box center [949, 518] width 356 height 22
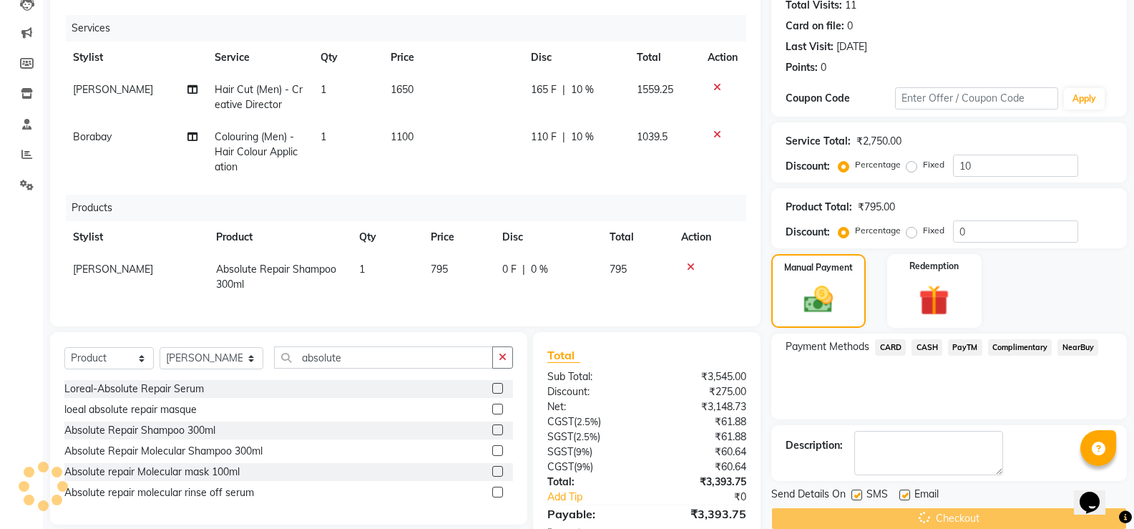
scroll to position [268, 0]
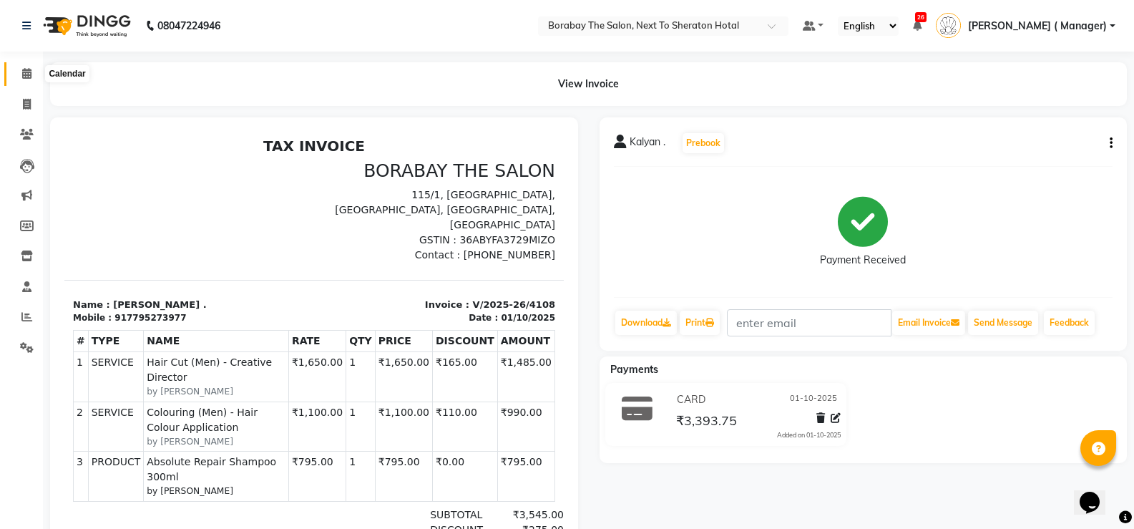
click at [31, 73] on icon at bounding box center [26, 73] width 9 height 11
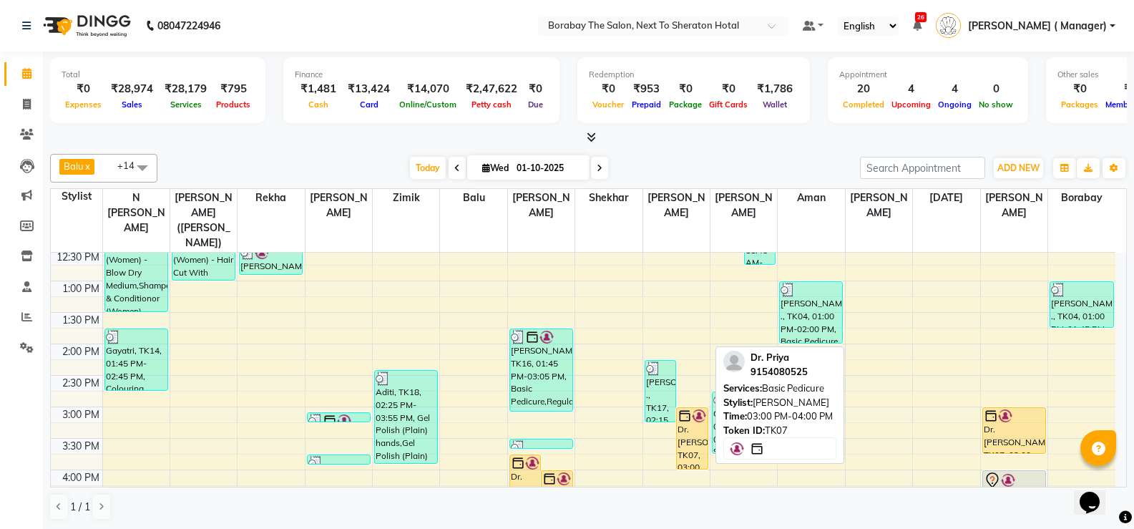
scroll to position [215, 0]
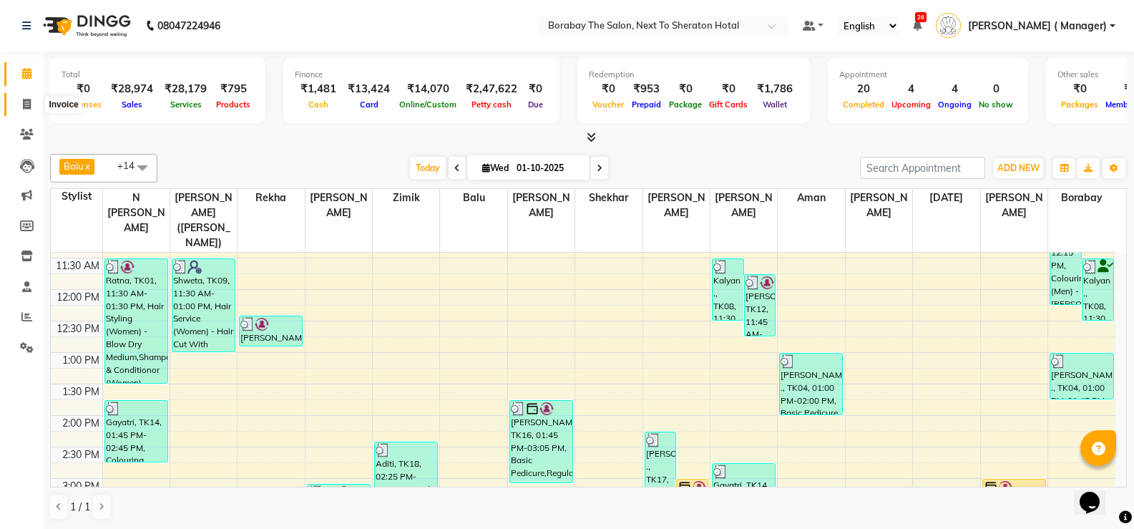
click at [26, 103] on icon at bounding box center [27, 104] width 8 height 11
select select "service"
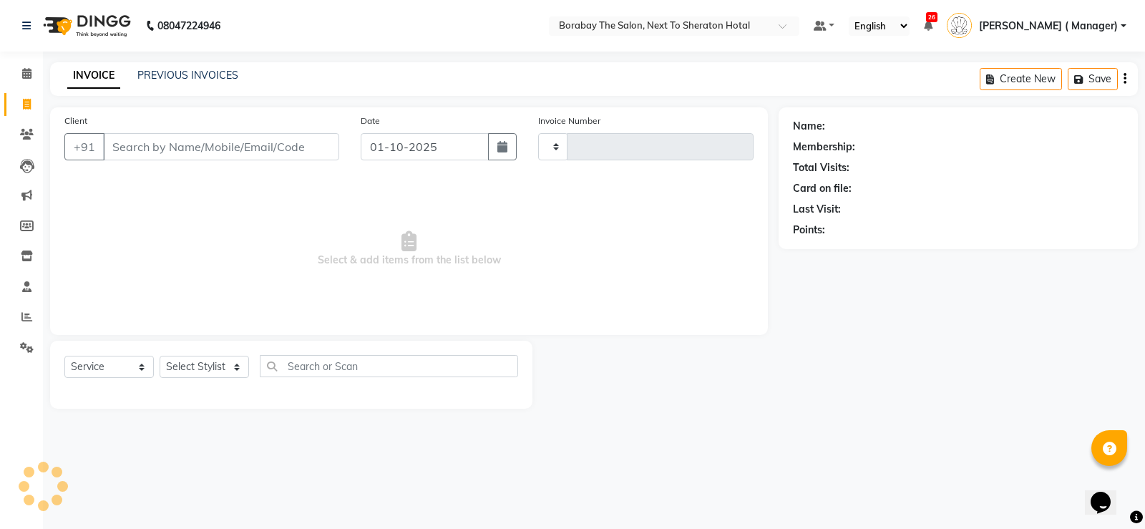
type input "4109"
select select "4945"
click at [182, 142] on input "Client" at bounding box center [221, 146] width 236 height 27
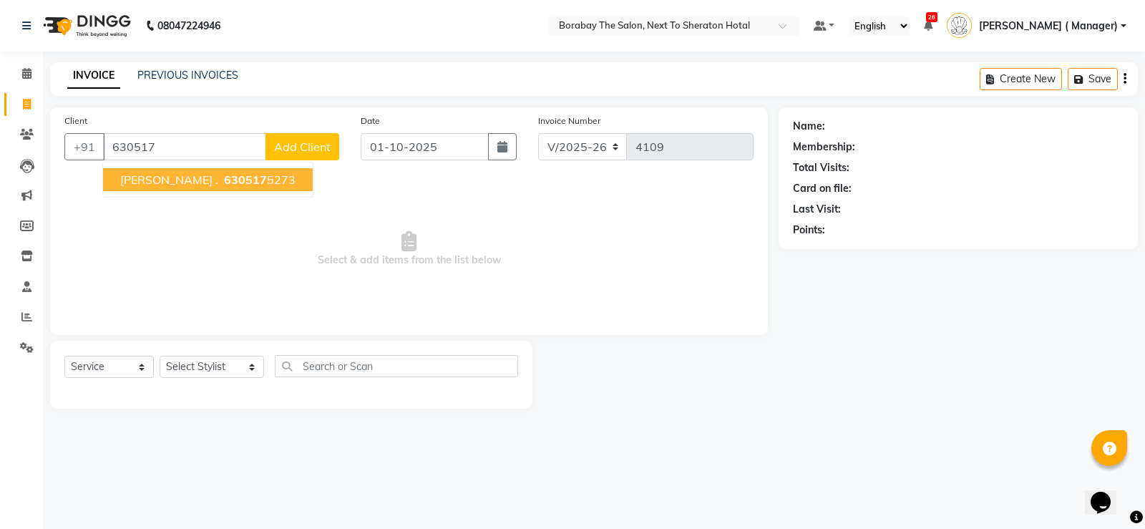
click at [221, 182] on ngb-highlight "630517 5273" at bounding box center [258, 179] width 74 height 14
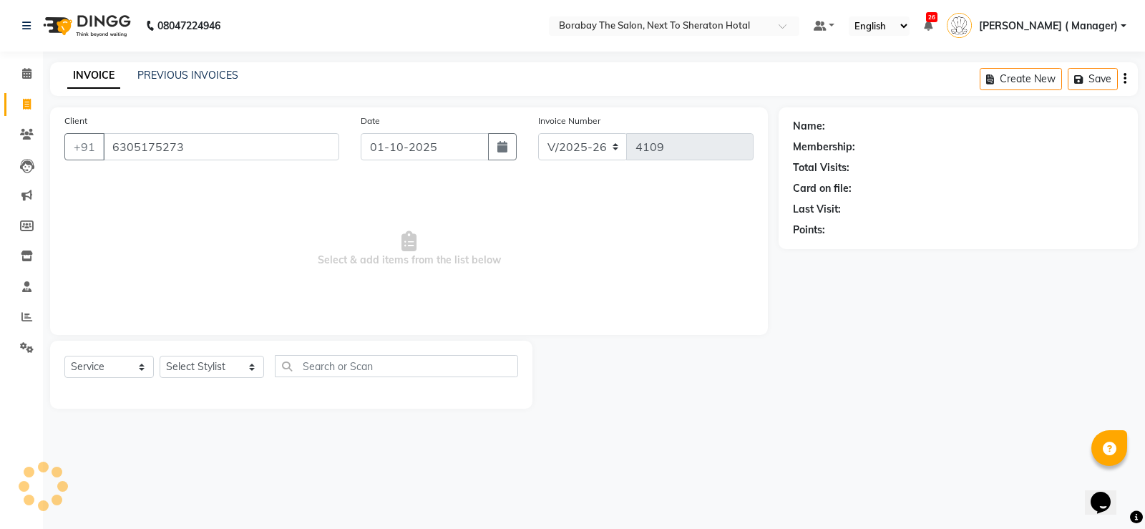
type input "6305175273"
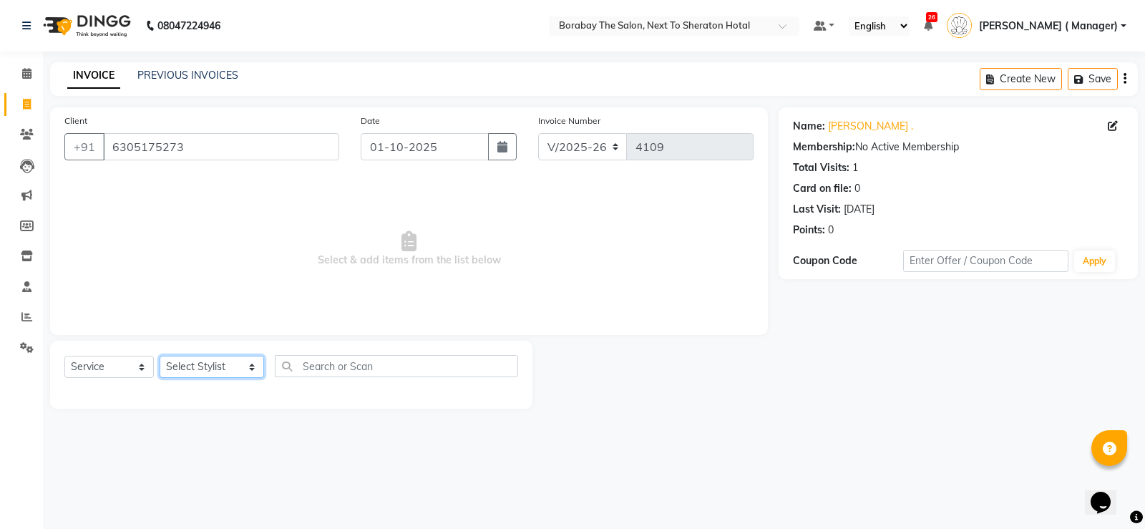
click at [202, 363] on select "Select Stylist [PERSON_NAME] [PERSON_NAME] Borabay Counter Borabay [PERSON_NAME…" at bounding box center [212, 367] width 104 height 22
select select "31353"
click at [160, 356] on select "Select Stylist [PERSON_NAME] [PERSON_NAME] Borabay Counter Borabay [PERSON_NAME…" at bounding box center [212, 367] width 104 height 22
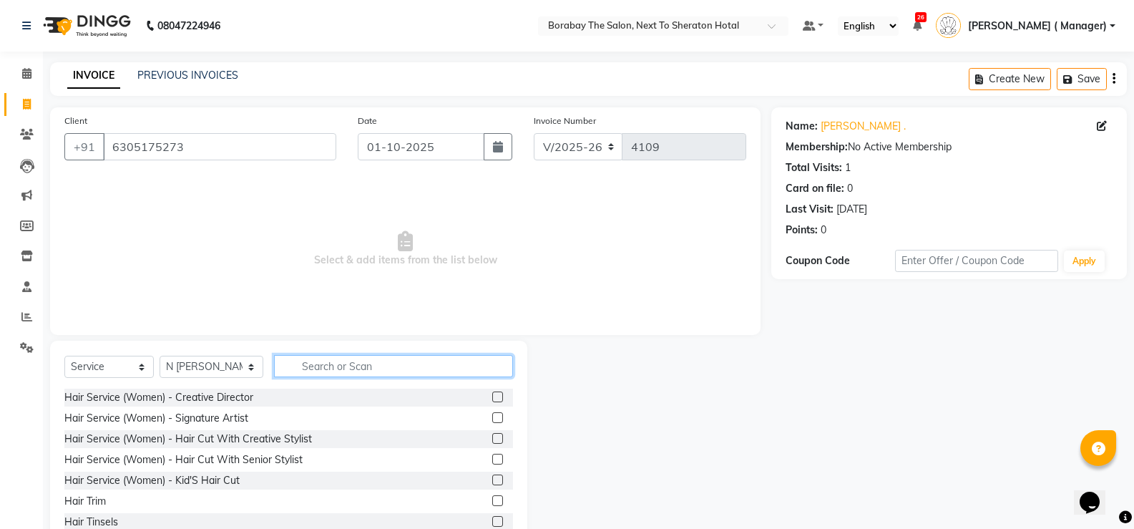
click at [380, 369] on input "text" at bounding box center [393, 366] width 239 height 22
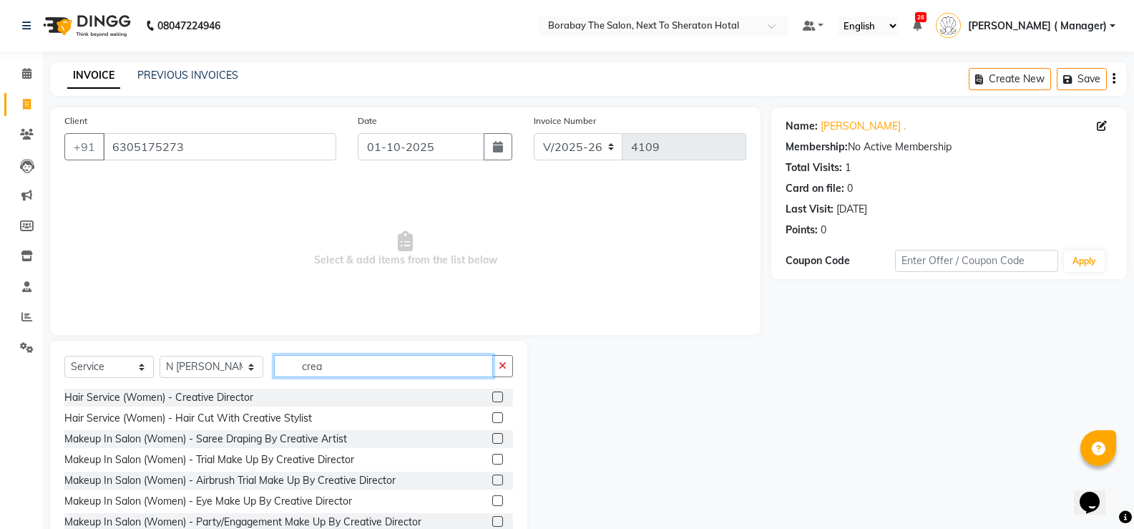
type input "crea"
click at [492, 396] on label at bounding box center [497, 396] width 11 height 11
click at [492, 396] on input "checkbox" at bounding box center [496, 397] width 9 height 9
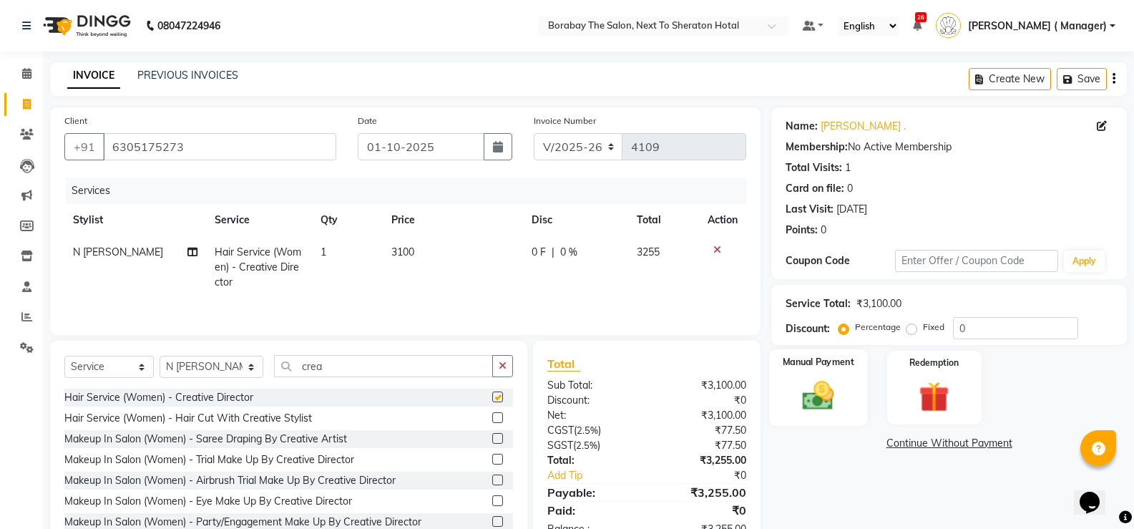
checkbox input "false"
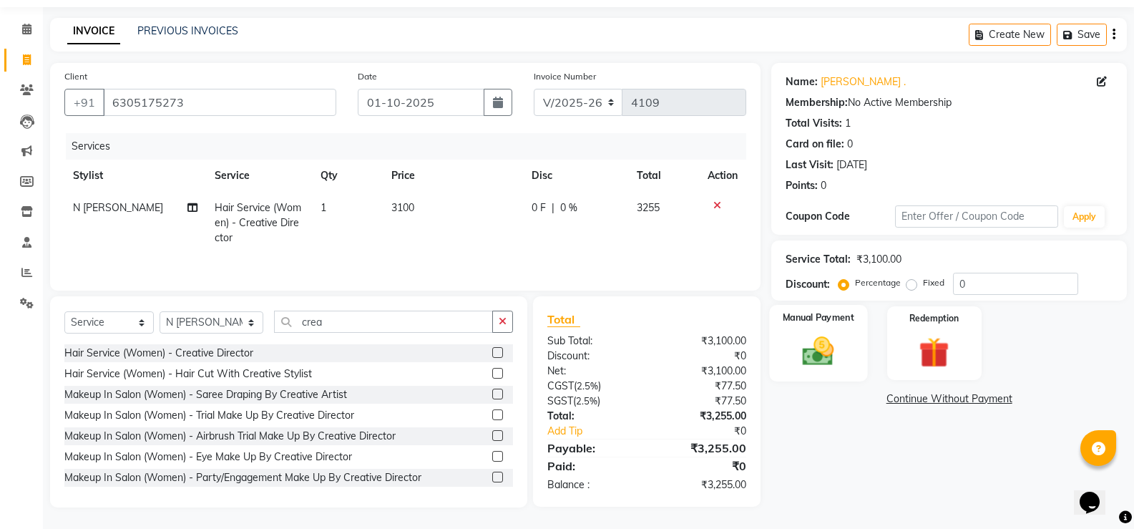
click at [834, 348] on img at bounding box center [818, 351] width 51 height 36
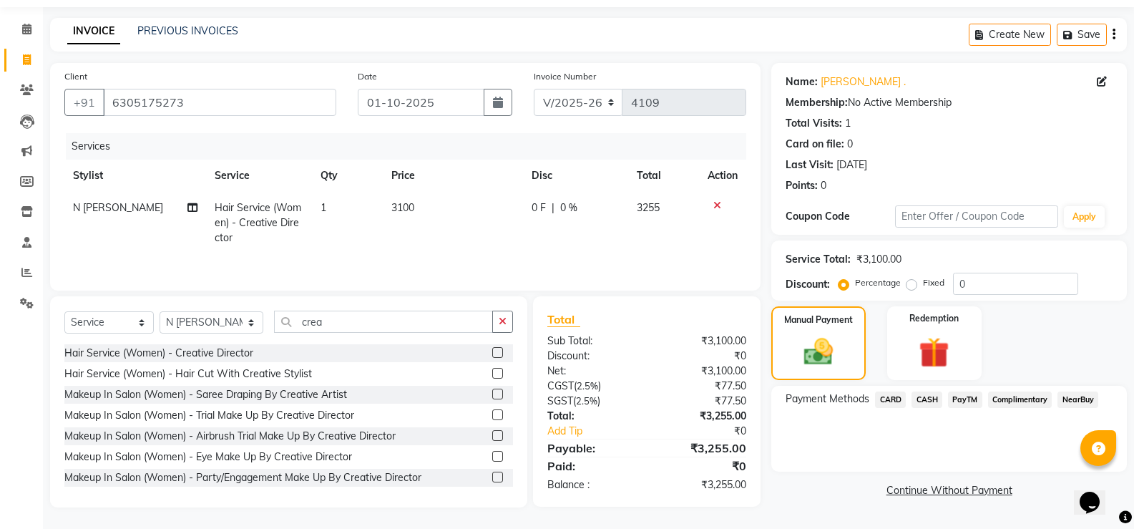
click at [900, 399] on span "CARD" at bounding box center [890, 399] width 31 height 16
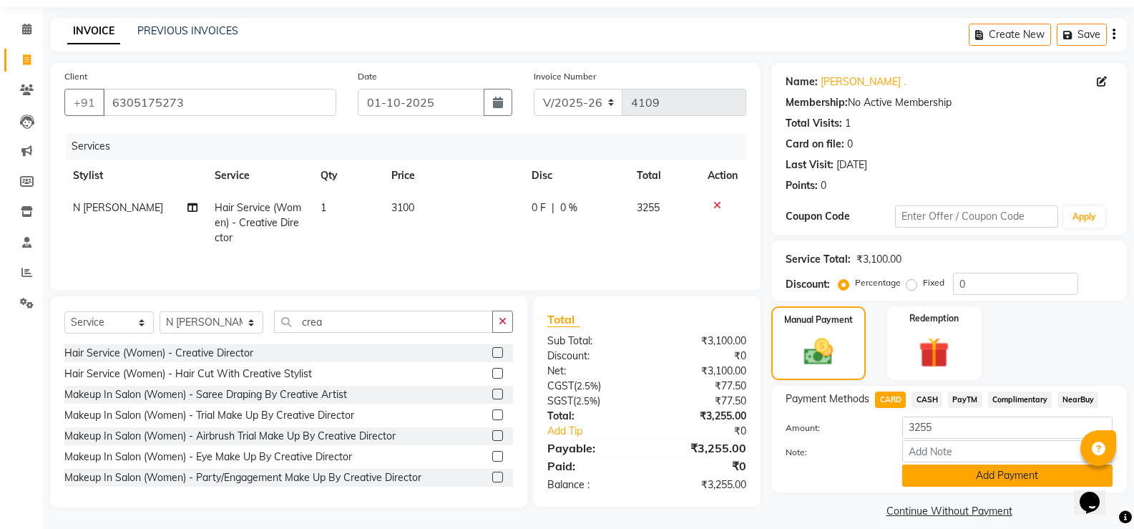
click at [964, 474] on button "Add Payment" at bounding box center [1007, 475] width 210 height 22
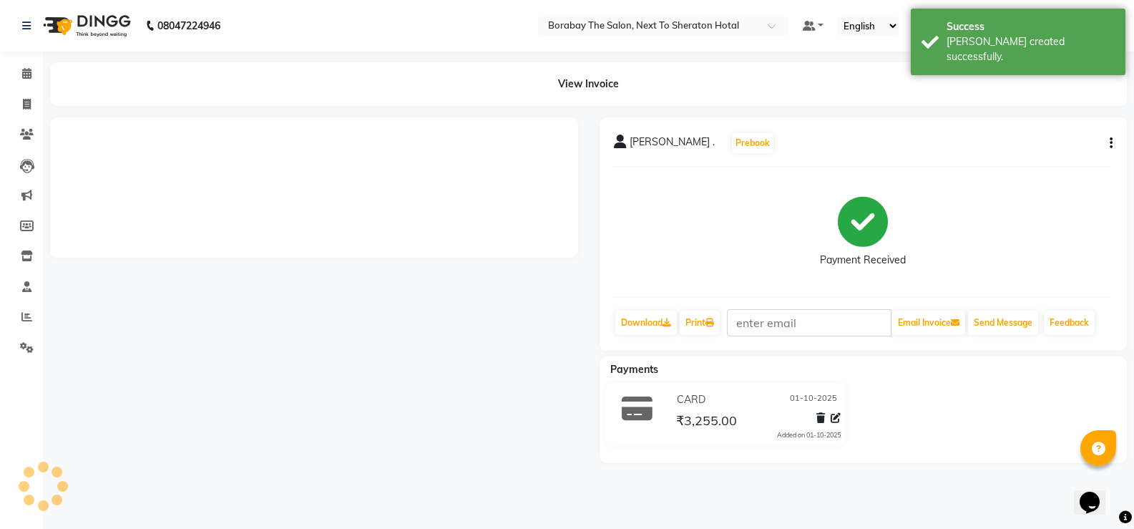
click at [928, 500] on div "08047224946 Select Location × Borabay The Salon, Next To Sheraton Hotal Default…" at bounding box center [567, 264] width 1134 height 529
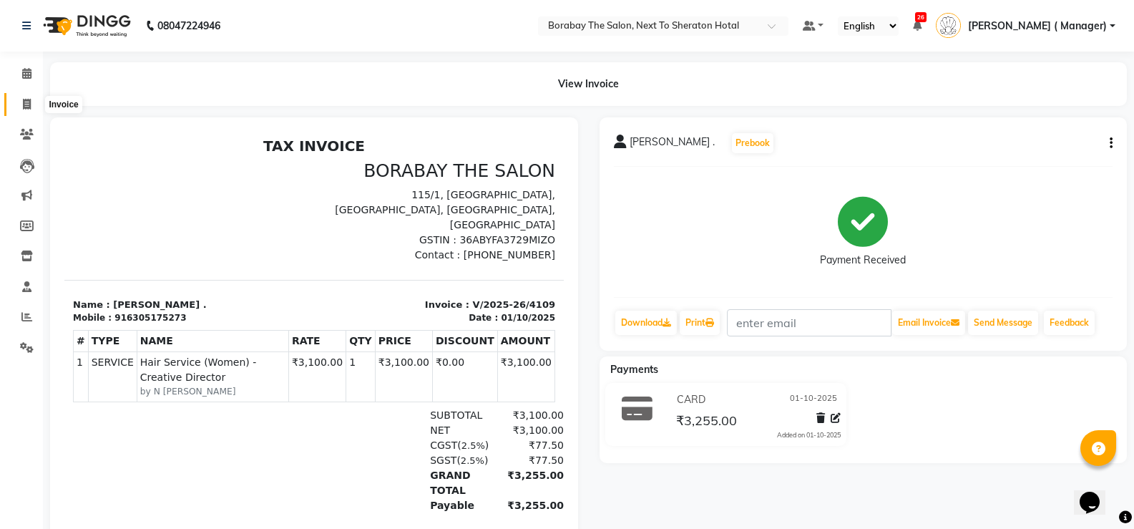
click at [21, 105] on span at bounding box center [26, 105] width 25 height 16
select select "service"
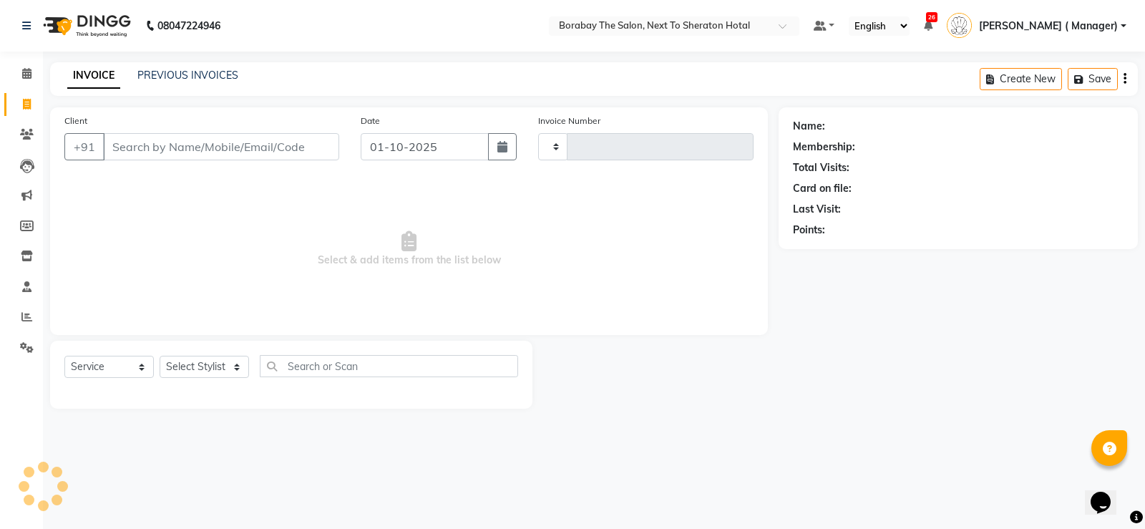
type input "4110"
select select "4945"
click at [172, 147] on input "Client" at bounding box center [221, 146] width 236 height 27
click at [196, 366] on select "Select Stylist [PERSON_NAME] [PERSON_NAME] Borabay Counter Borabay [PERSON_NAME…" at bounding box center [212, 367] width 104 height 22
select select "32380"
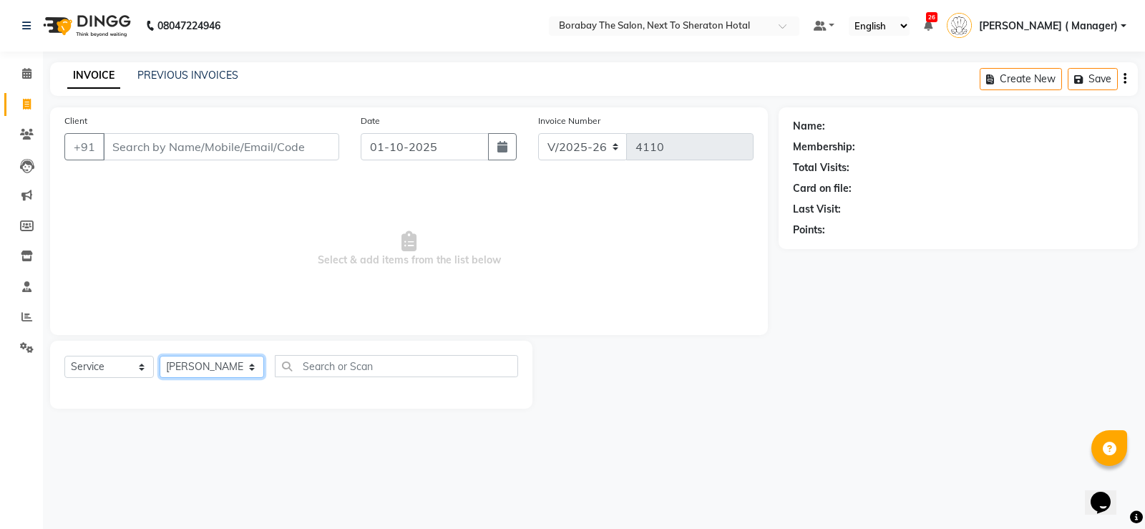
click at [160, 356] on select "Select Stylist [PERSON_NAME] [PERSON_NAME] Borabay Counter Borabay [PERSON_NAME…" at bounding box center [212, 367] width 104 height 22
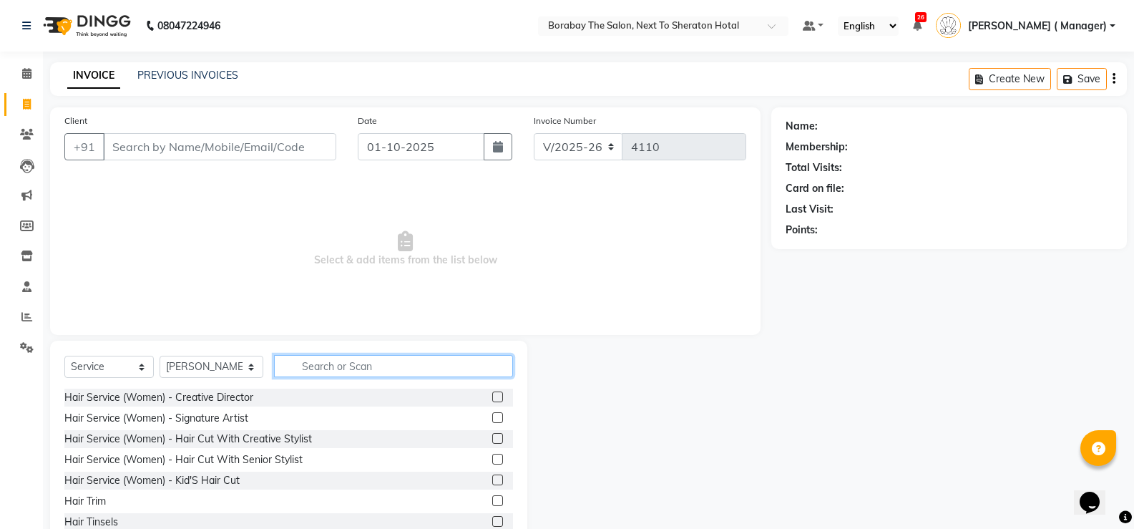
click at [386, 367] on input "text" at bounding box center [393, 366] width 239 height 22
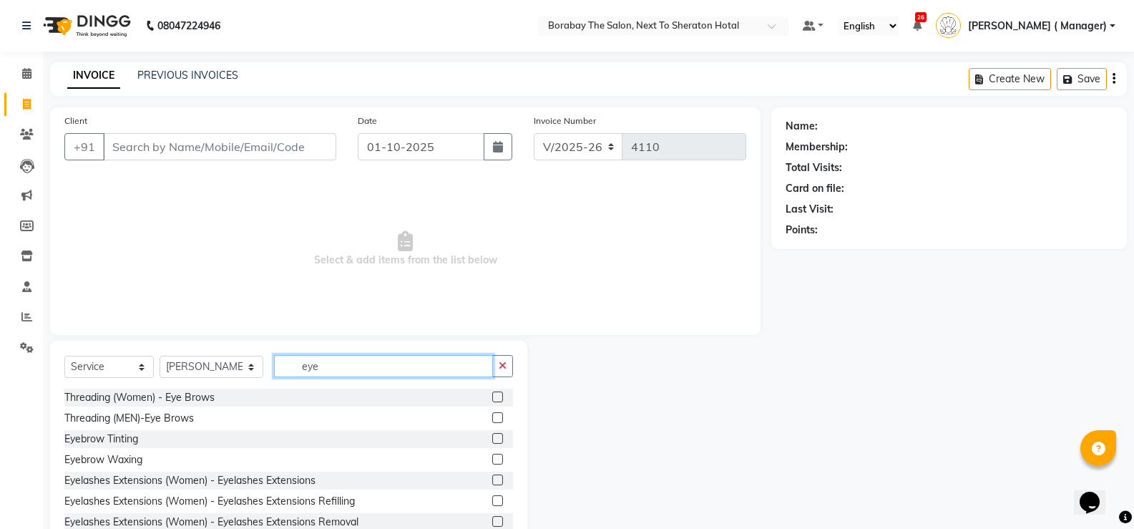
type input "eye"
click at [492, 398] on label at bounding box center [497, 396] width 11 height 11
click at [492, 398] on input "checkbox" at bounding box center [496, 397] width 9 height 9
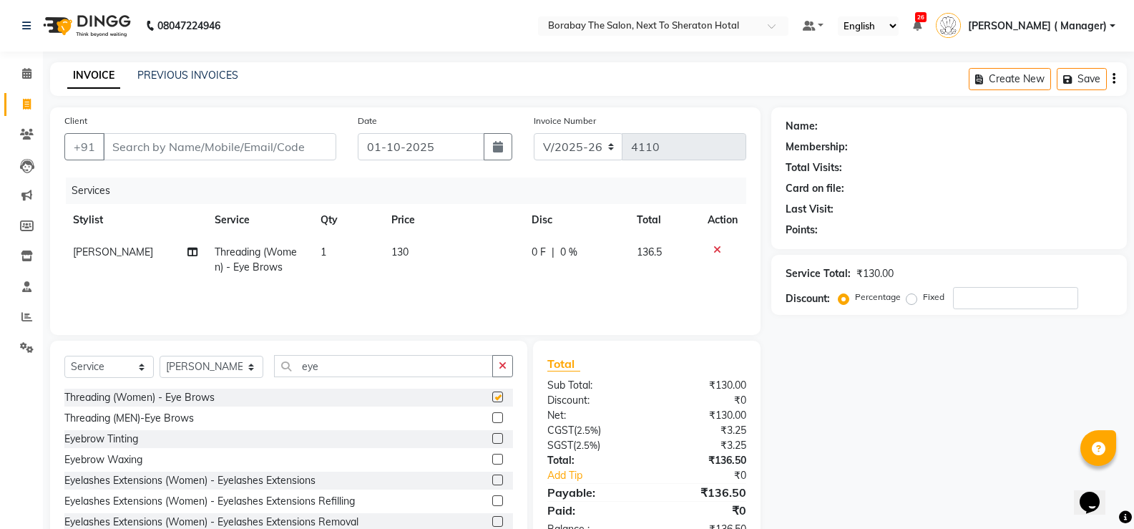
checkbox input "false"
click at [353, 368] on input "eye" at bounding box center [383, 366] width 219 height 22
type input "e"
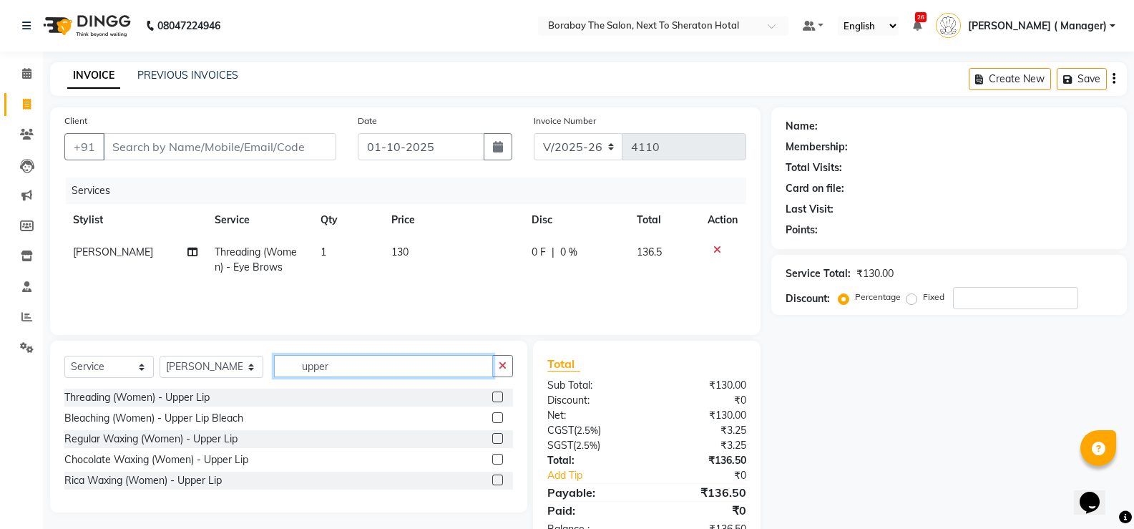
type input "upper"
click at [497, 480] on label at bounding box center [497, 479] width 11 height 11
click at [497, 480] on input "checkbox" at bounding box center [496, 480] width 9 height 9
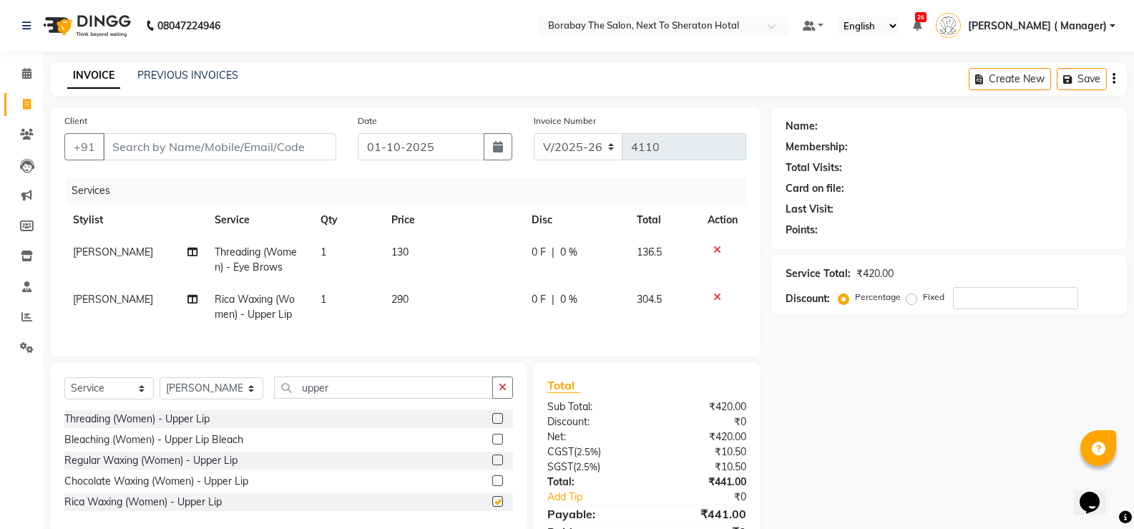
checkbox input "false"
click at [232, 377] on select "Select Stylist [PERSON_NAME] [PERSON_NAME] Borabay Counter Borabay [PERSON_NAME…" at bounding box center [212, 388] width 104 height 22
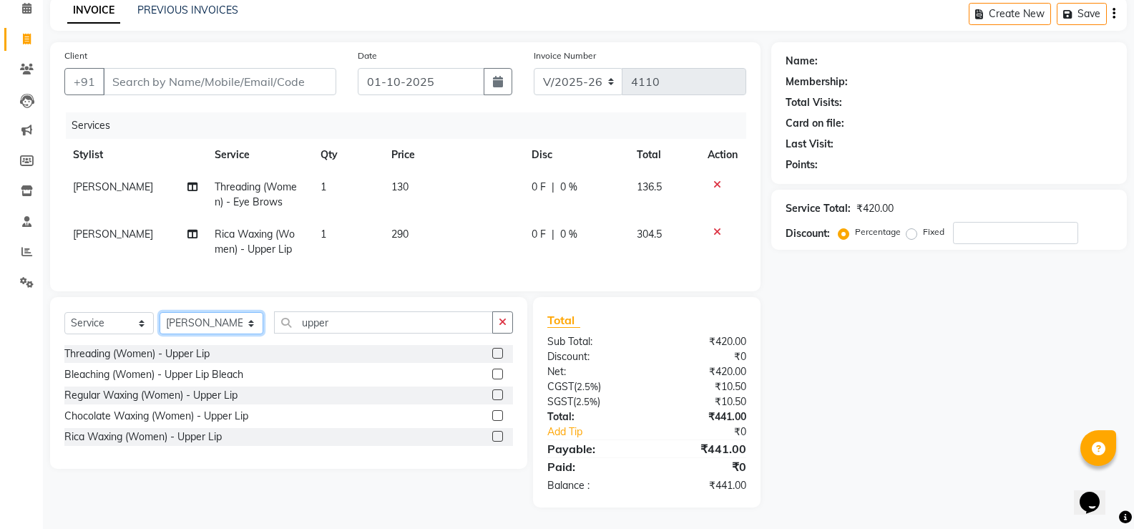
select select "90282"
click at [160, 316] on select "Select Stylist [PERSON_NAME] [PERSON_NAME] Borabay Counter Borabay [PERSON_NAME…" at bounding box center [212, 323] width 104 height 22
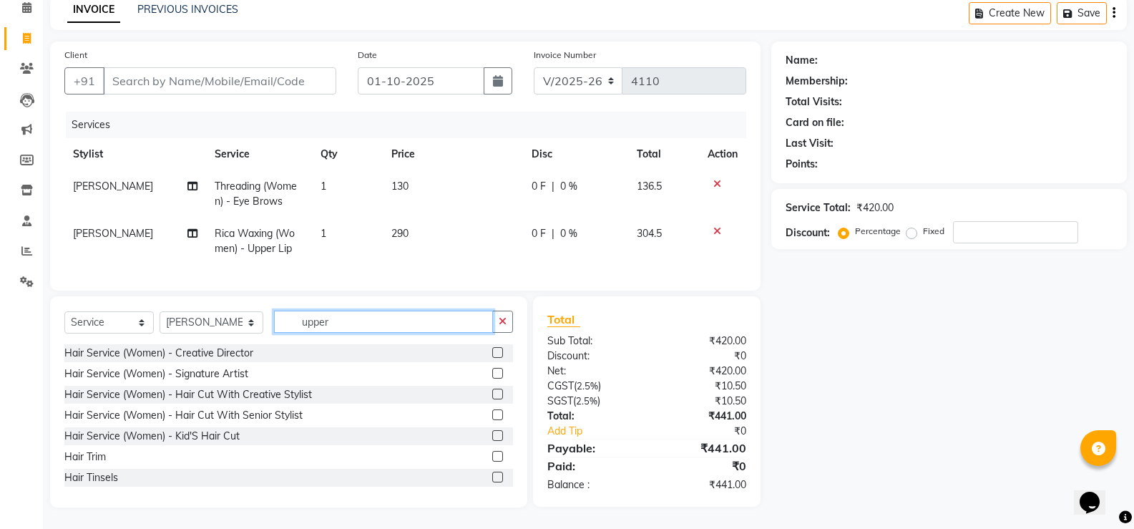
click at [341, 332] on input "upper" at bounding box center [383, 321] width 219 height 22
type input "u"
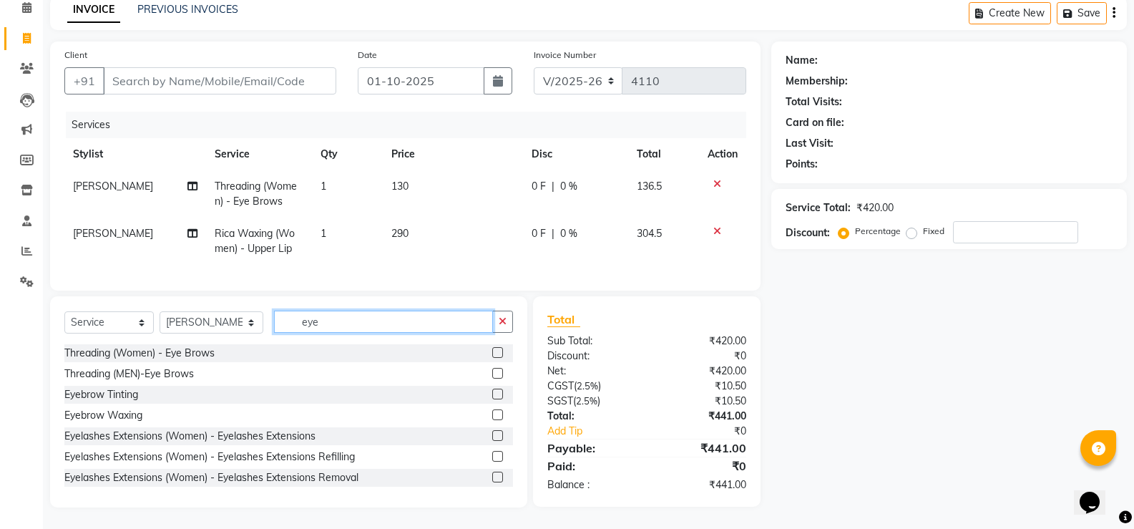
type input "eye"
click at [492, 353] on label at bounding box center [497, 352] width 11 height 11
click at [492, 353] on input "checkbox" at bounding box center [496, 352] width 9 height 9
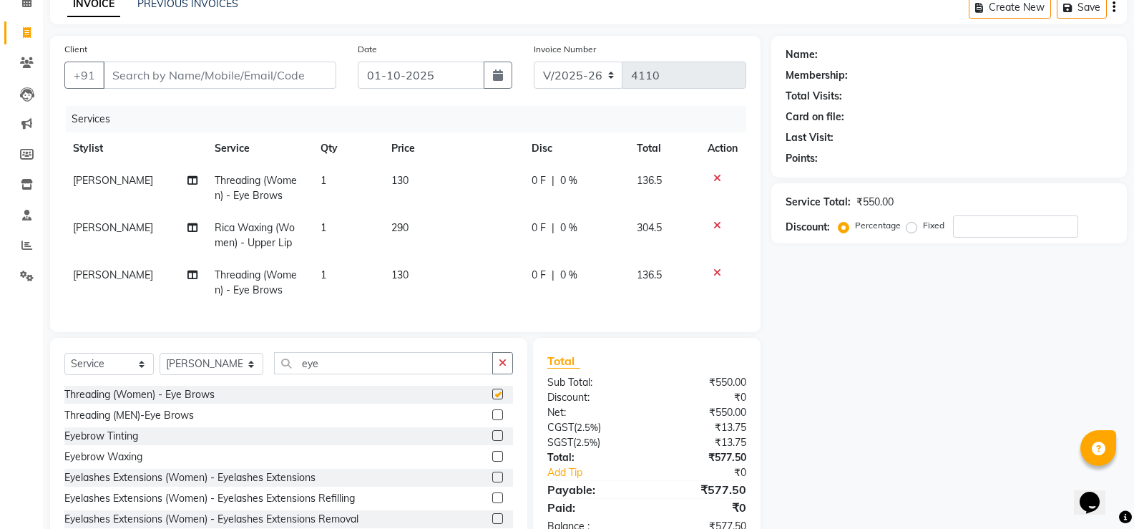
checkbox input "false"
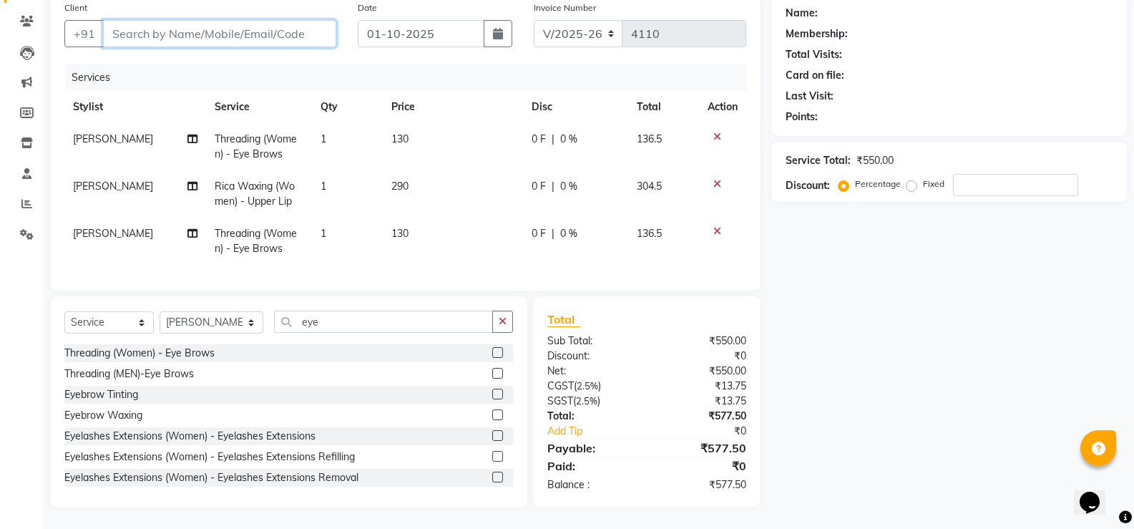
click at [273, 24] on input "Client" at bounding box center [219, 33] width 233 height 27
type input "9"
type input "0"
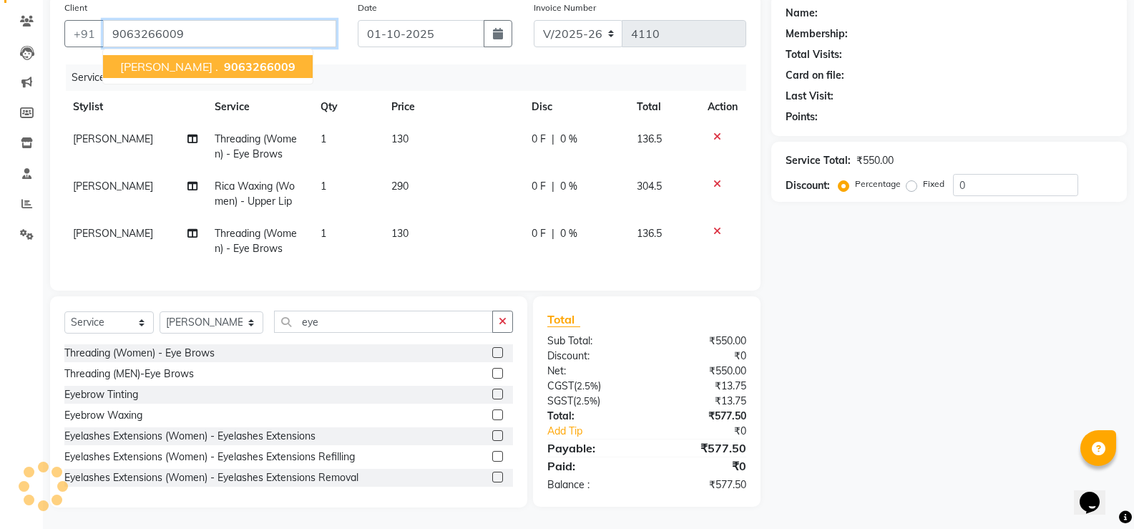
type input "9063266009"
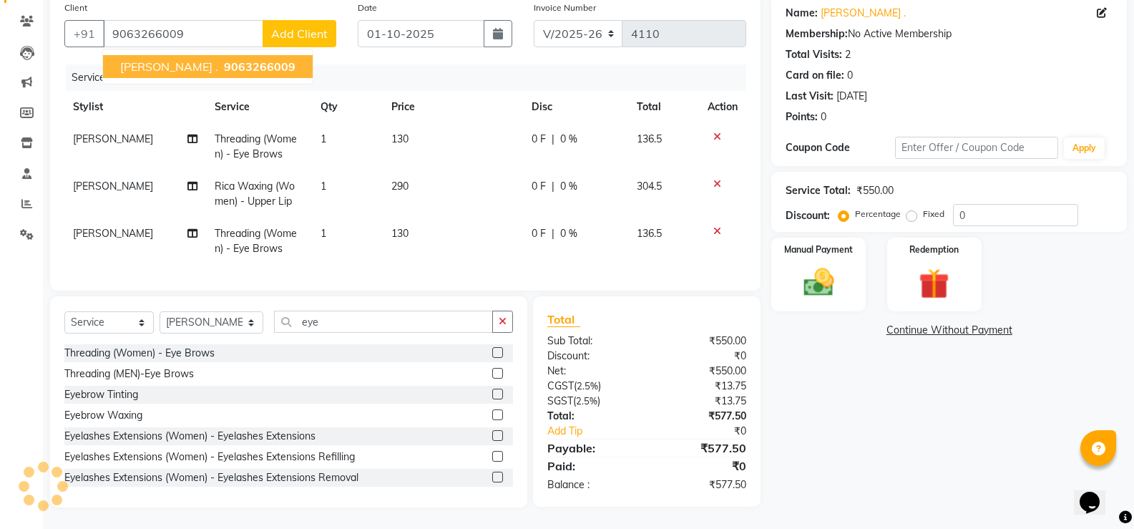
click at [228, 59] on span "9063266009" at bounding box center [260, 66] width 72 height 14
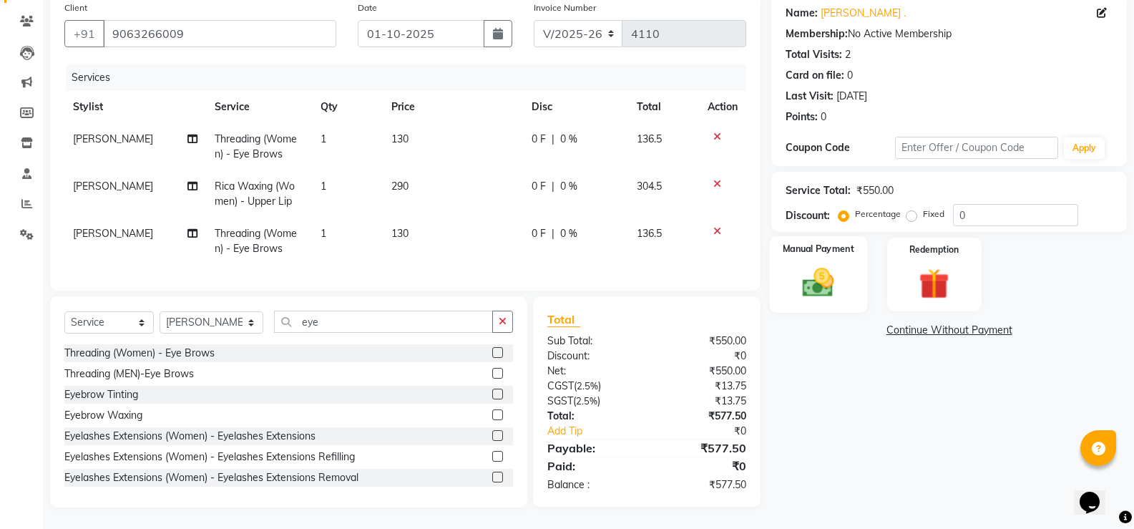
click at [841, 268] on img at bounding box center [818, 282] width 51 height 36
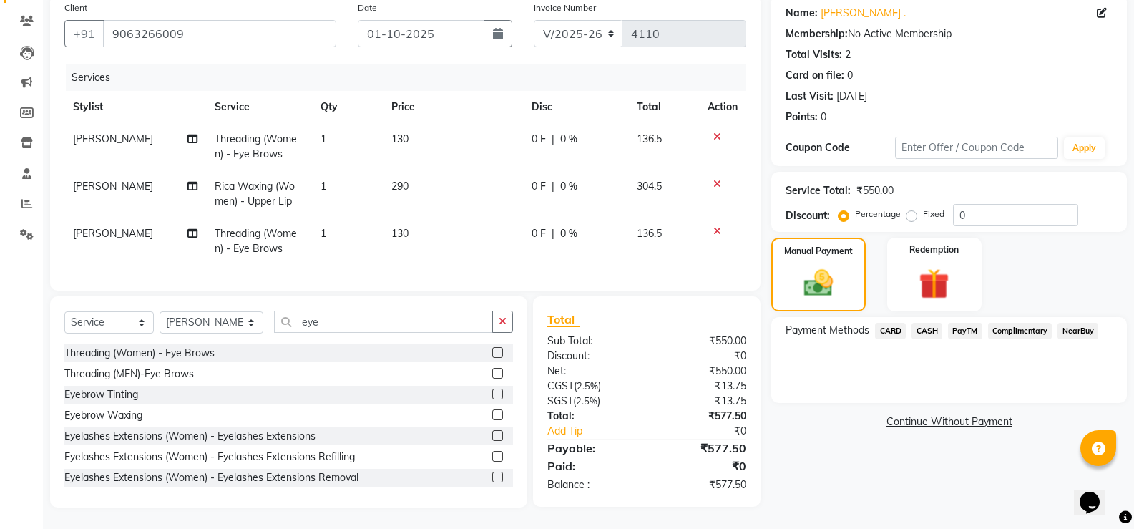
click at [897, 323] on span "CARD" at bounding box center [890, 331] width 31 height 16
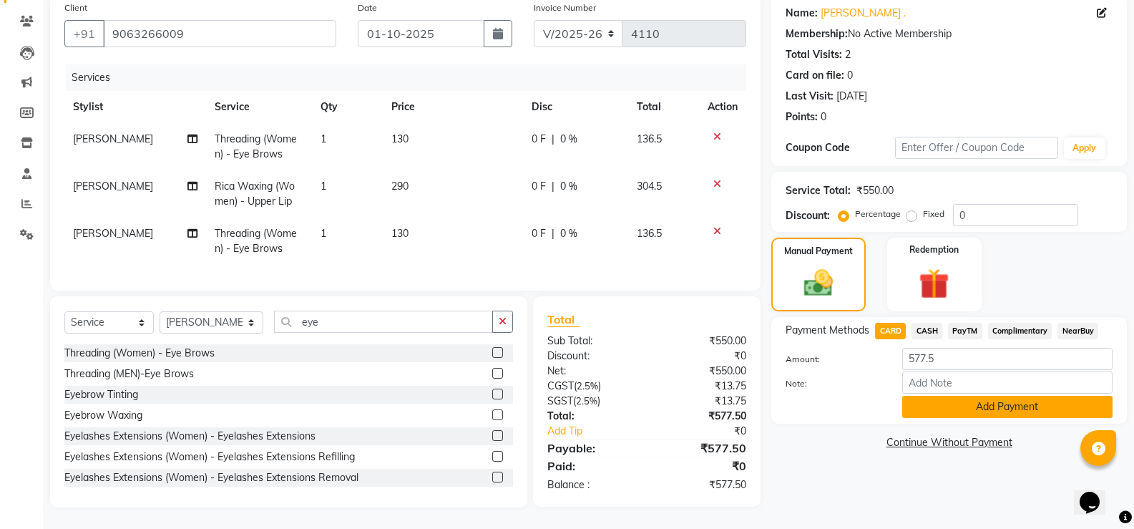
click at [989, 396] on button "Add Payment" at bounding box center [1007, 407] width 210 height 22
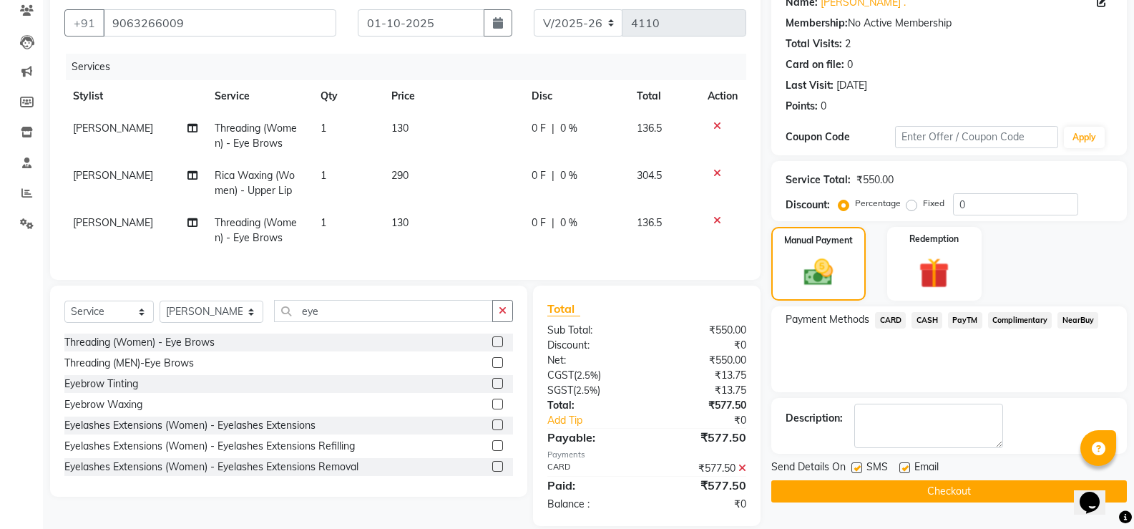
click at [959, 487] on button "Checkout" at bounding box center [949, 491] width 356 height 22
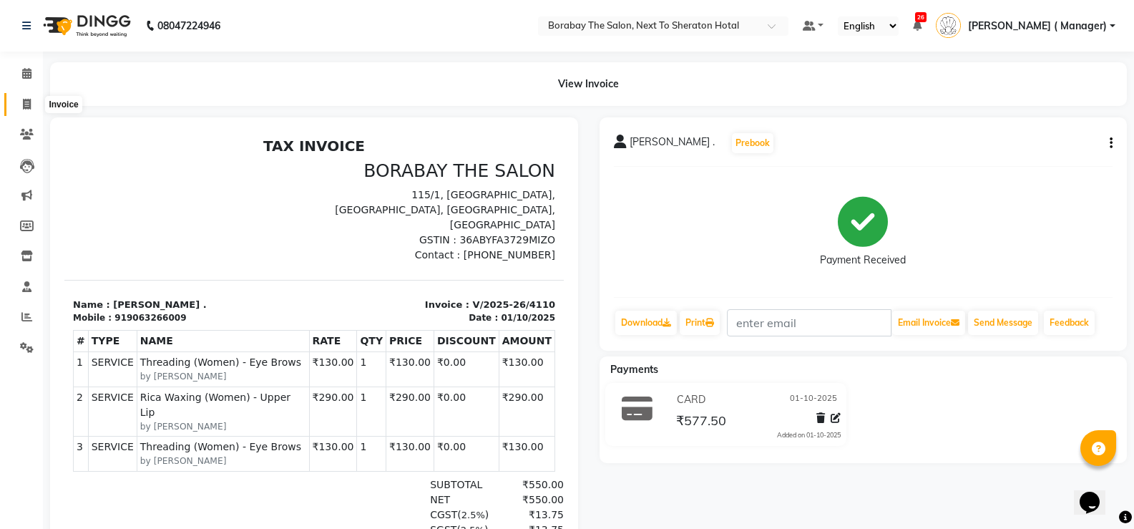
click at [31, 99] on span at bounding box center [26, 105] width 25 height 16
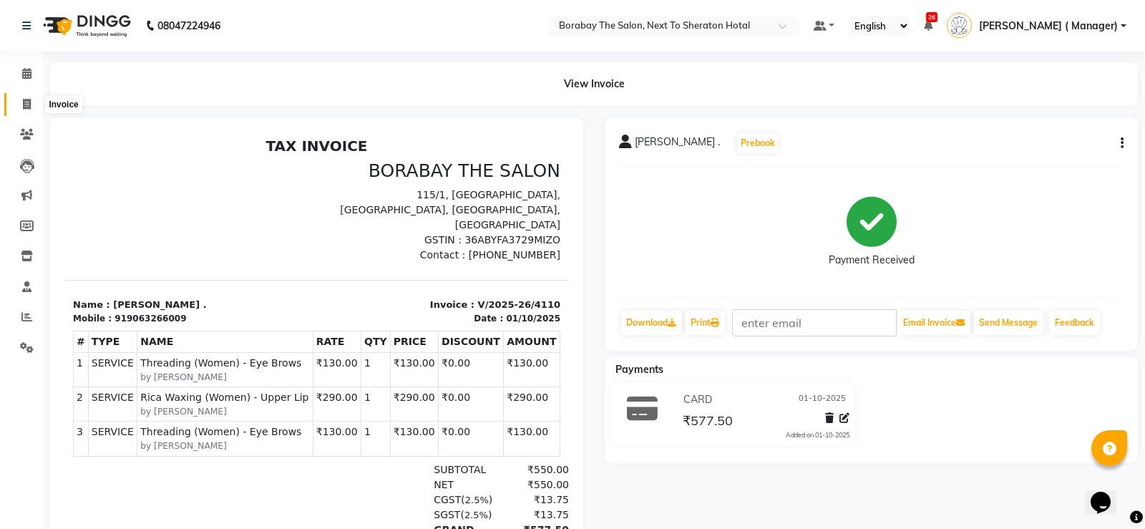
select select "service"
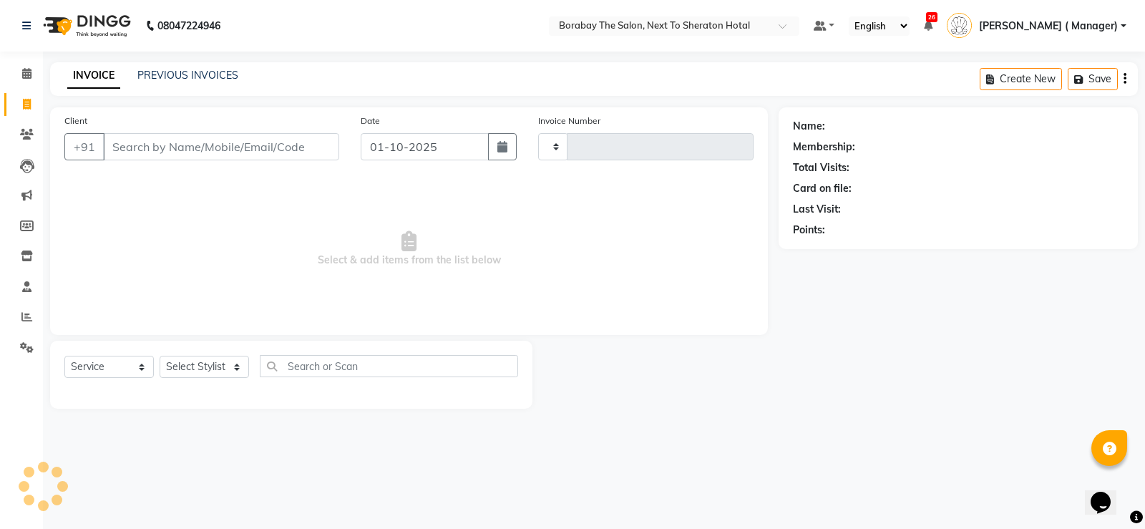
type input "4111"
select select "4945"
click at [30, 77] on icon at bounding box center [26, 73] width 9 height 11
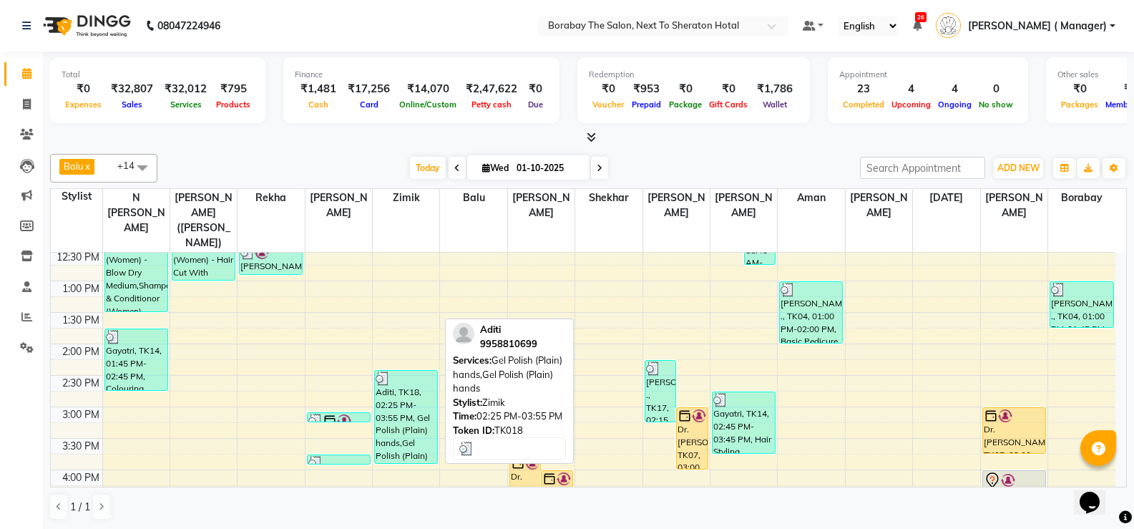
scroll to position [358, 0]
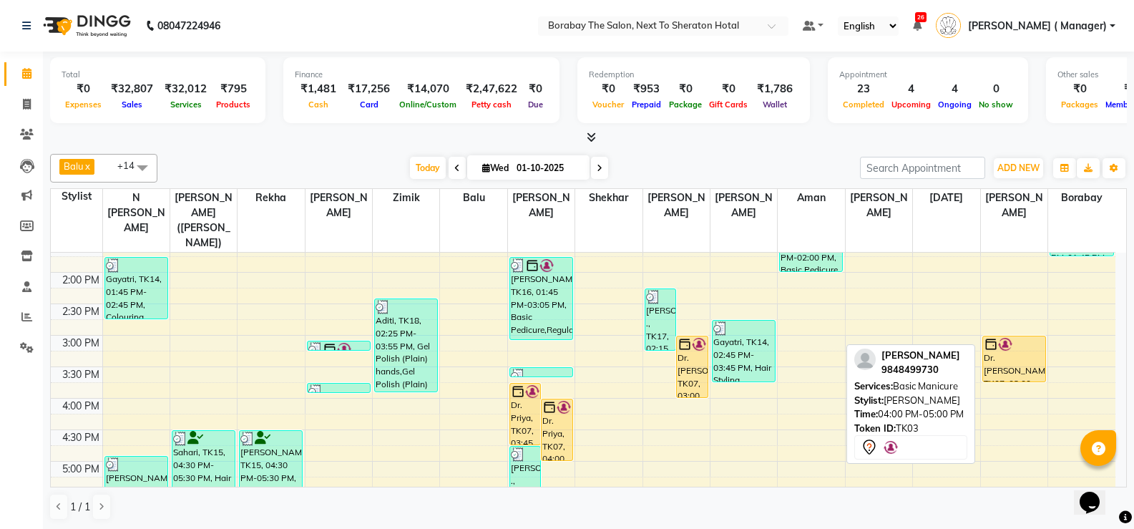
drag, startPoint x: 1021, startPoint y: 413, endPoint x: 870, endPoint y: 410, distance: 151.0
click at [870, 410] on div "Balu x Borabay x Dilnawaz Malik (Sameer) x Leah x Nithish x Rekha x Sucharitha …" at bounding box center [588, 337] width 1077 height 378
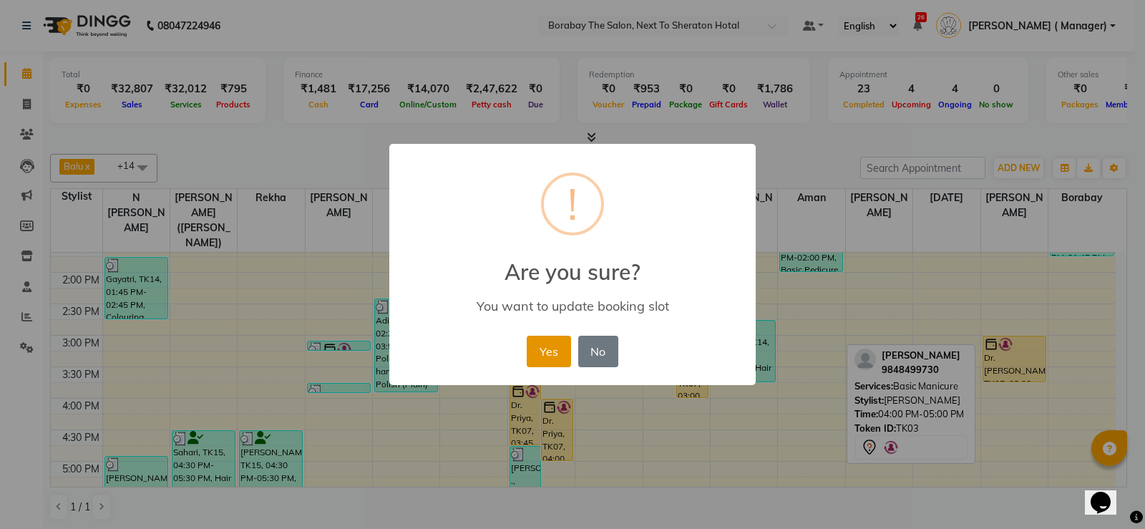
click at [534, 349] on button "Yes" at bounding box center [549, 351] width 44 height 31
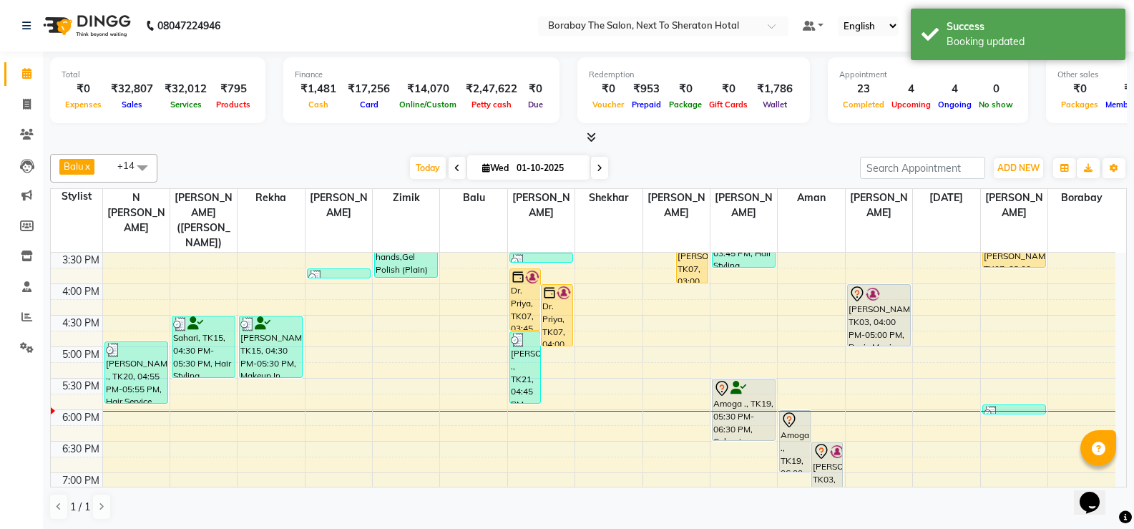
scroll to position [497, 0]
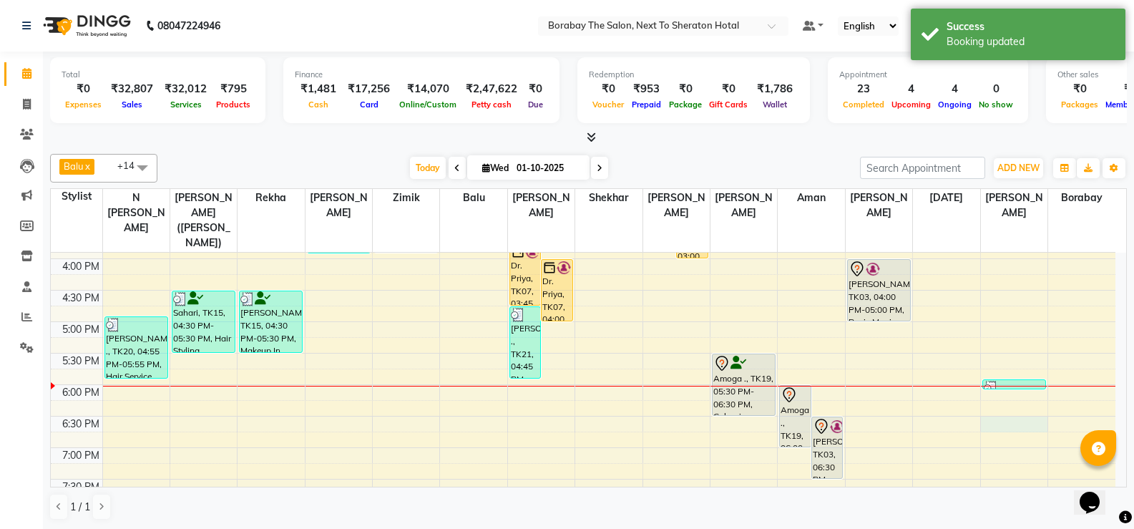
click at [1002, 401] on div "8:00 AM 8:30 AM 9:00 AM 9:30 AM 10:00 AM 10:30 AM 11:00 AM 11:30 AM 12:00 PM 12…" at bounding box center [583, 164] width 1065 height 818
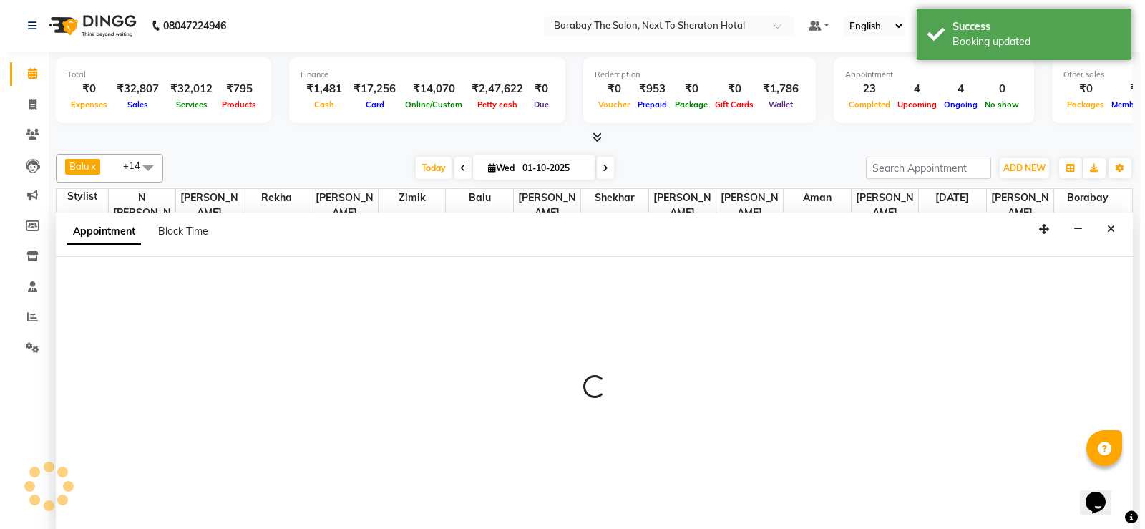
scroll to position [1, 0]
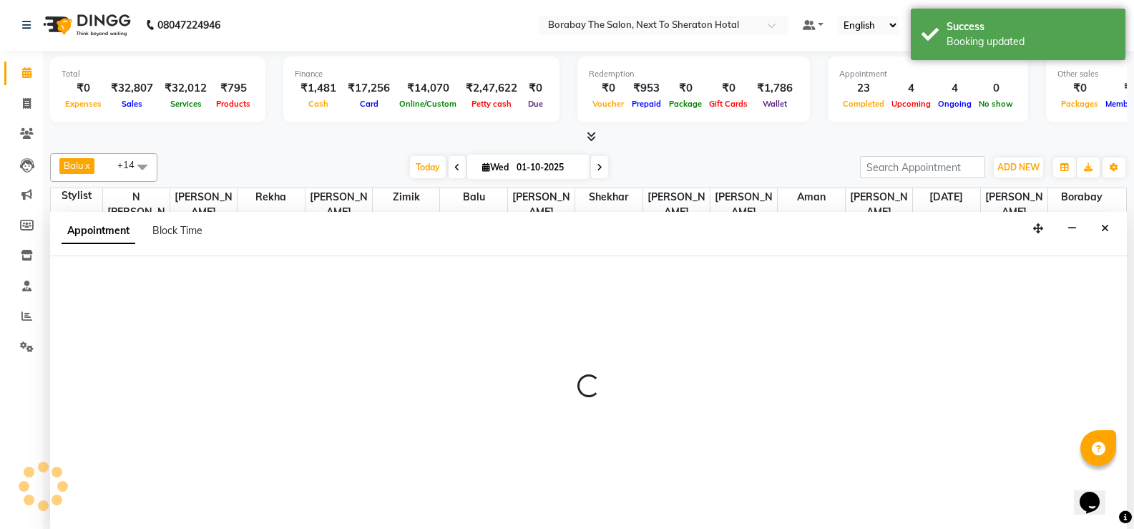
select select "90282"
select select "tentative"
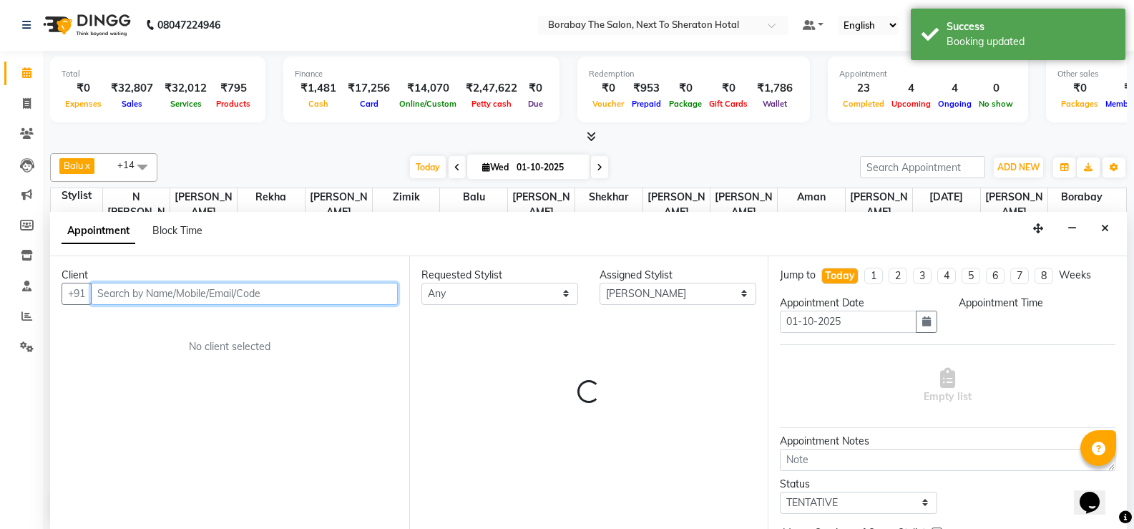
select select "1110"
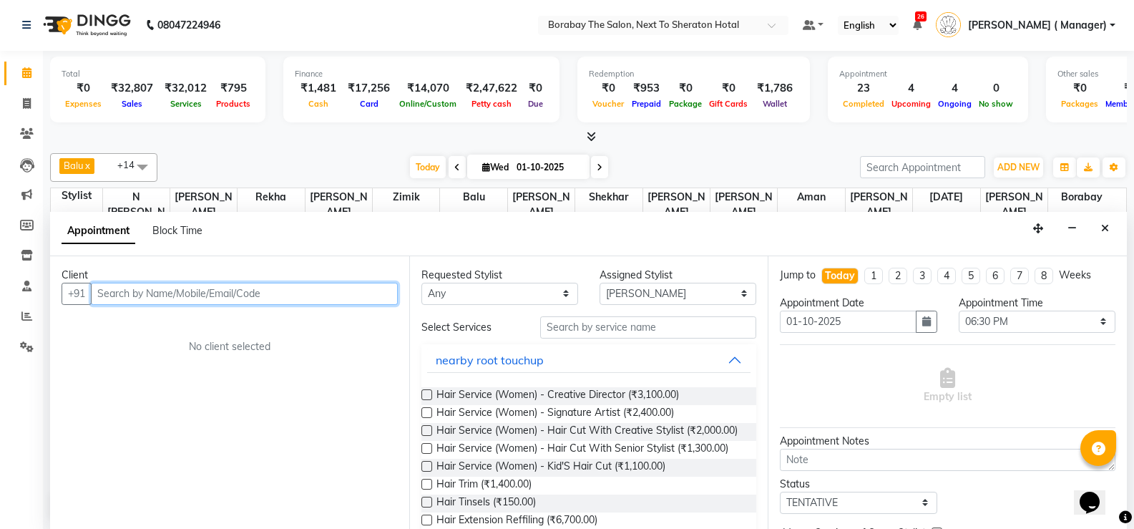
click at [281, 288] on input "text" at bounding box center [244, 294] width 307 height 22
type input "9572092394"
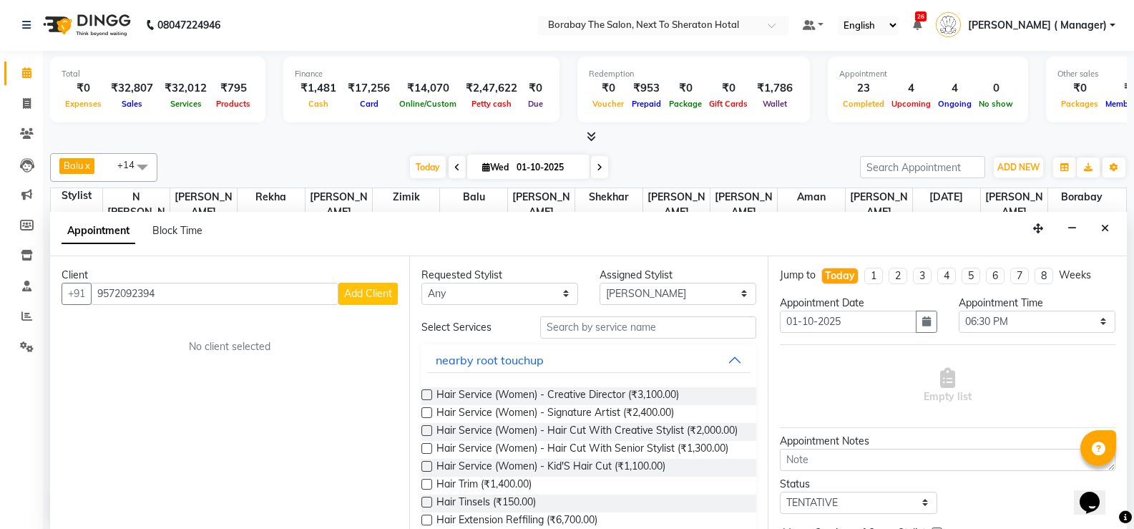
click at [358, 292] on span "Add Client" at bounding box center [368, 293] width 48 height 13
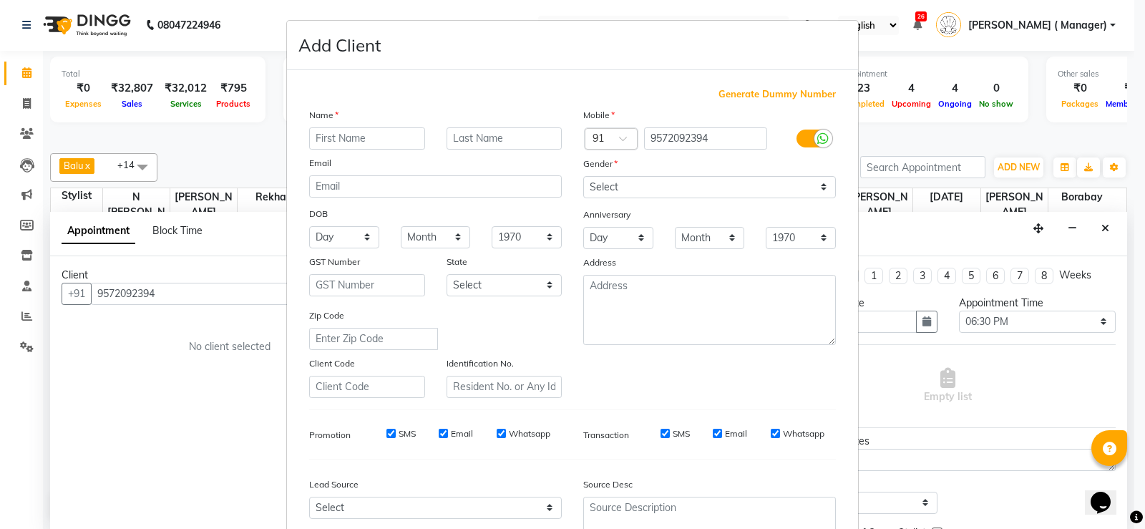
click at [332, 131] on input "text" at bounding box center [367, 138] width 116 height 22
type input "Ayushi"
click at [506, 142] on input "text" at bounding box center [504, 138] width 116 height 22
type input "."
click at [662, 189] on select "Select Male Female Other Prefer Not To Say" at bounding box center [709, 187] width 253 height 22
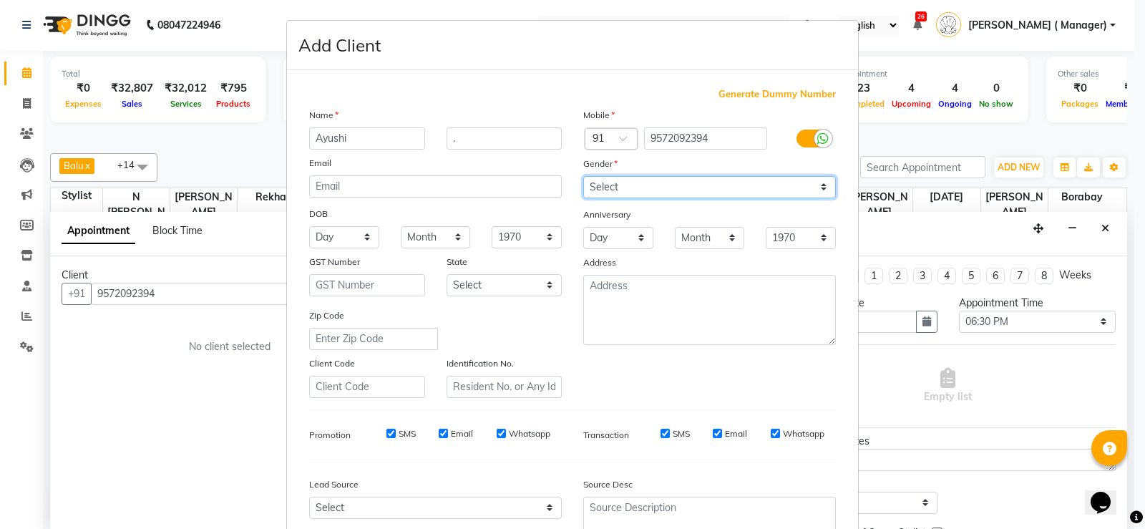
select select "female"
click at [583, 176] on select "Select Male Female Other Prefer Not To Say" at bounding box center [709, 187] width 253 height 22
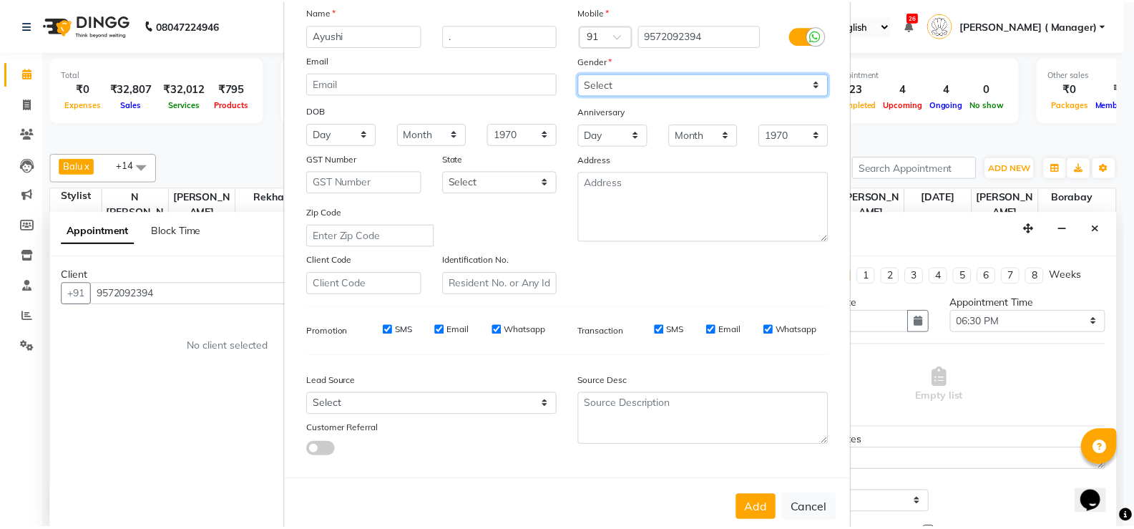
scroll to position [132, 0]
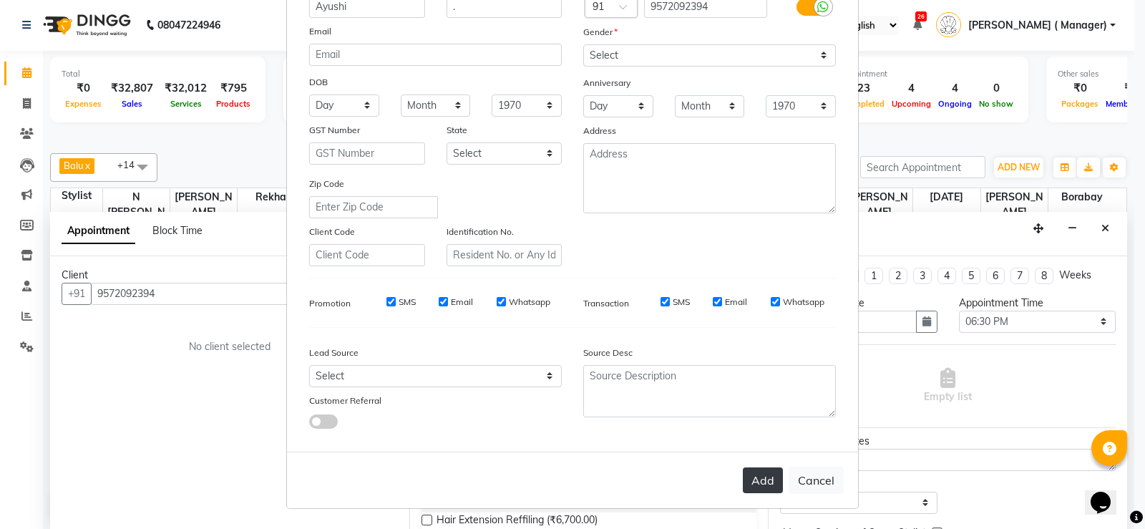
click at [753, 467] on button "Add" at bounding box center [763, 480] width 40 height 26
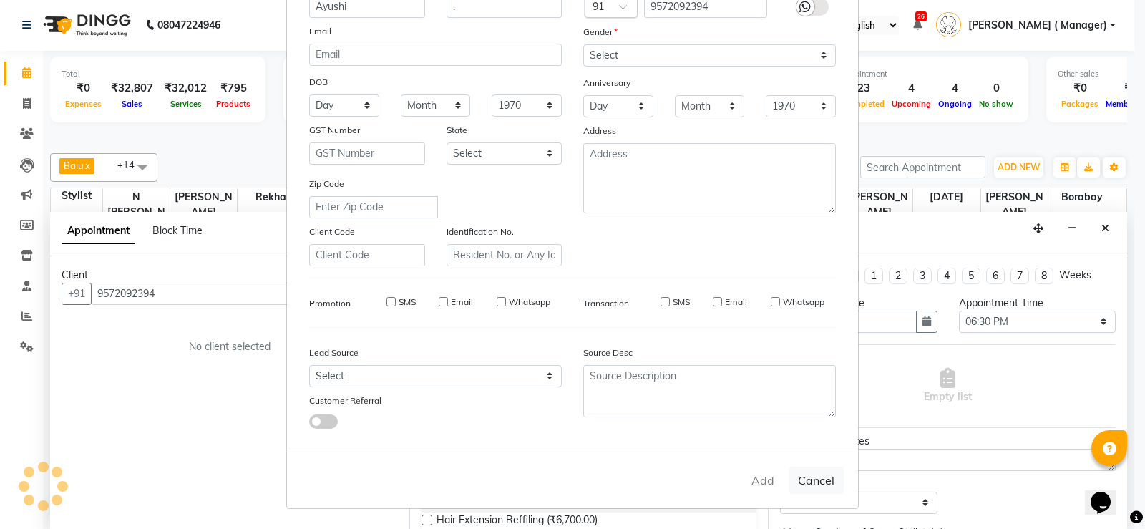
select select
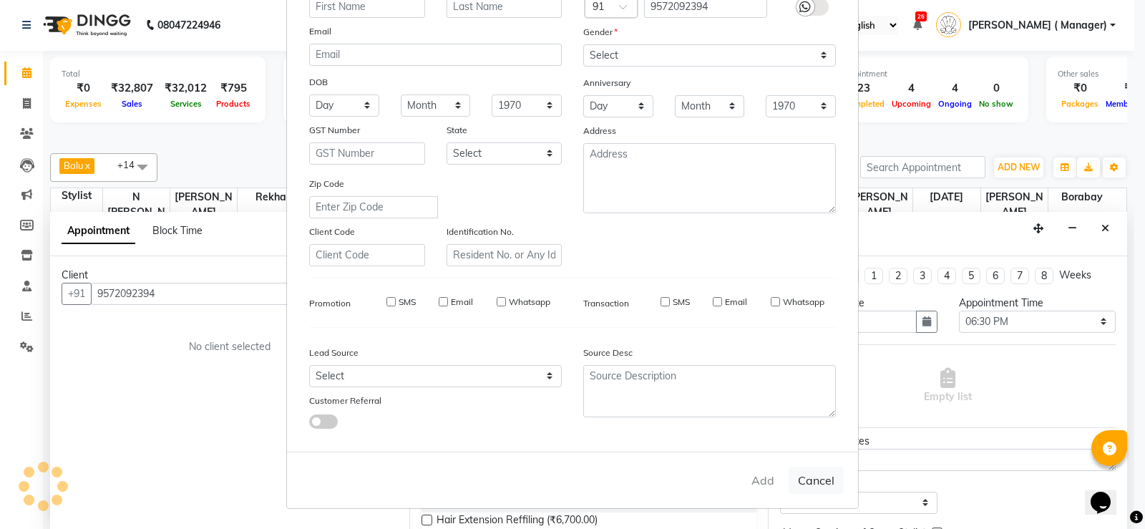
select select
checkbox input "false"
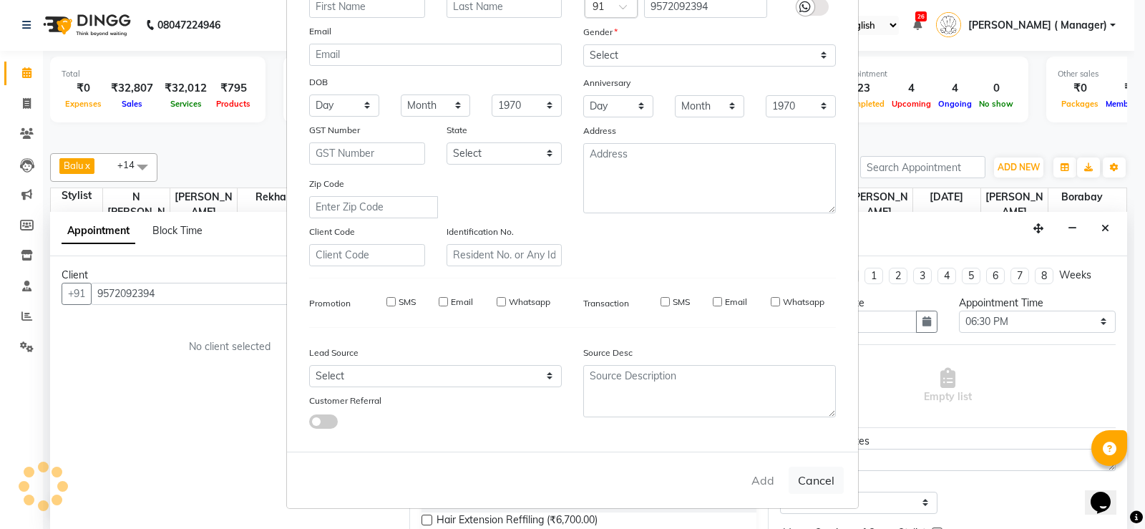
checkbox input "false"
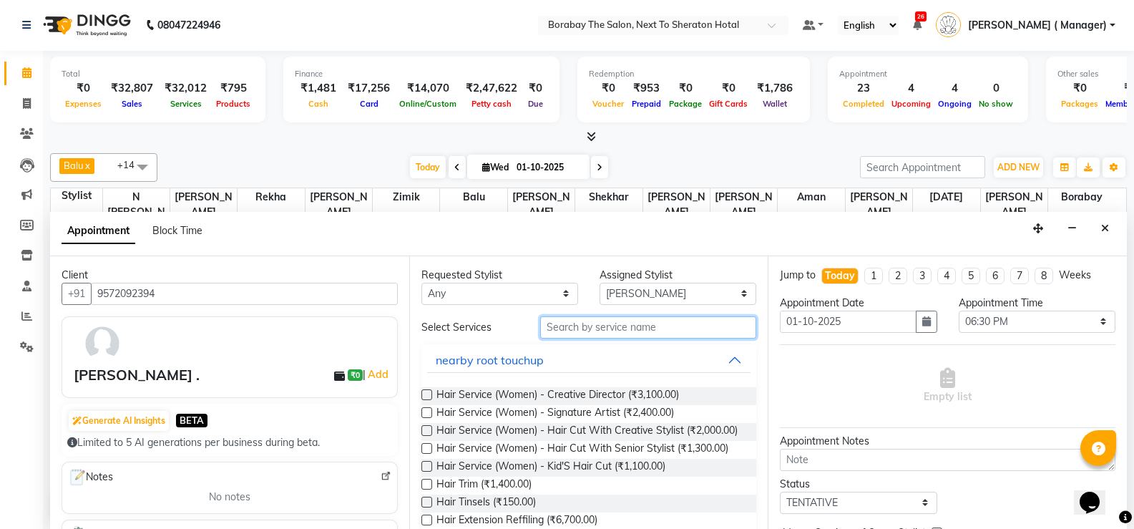
click at [678, 331] on input "text" at bounding box center [648, 327] width 216 height 22
click at [688, 336] on input "text" at bounding box center [648, 327] width 216 height 22
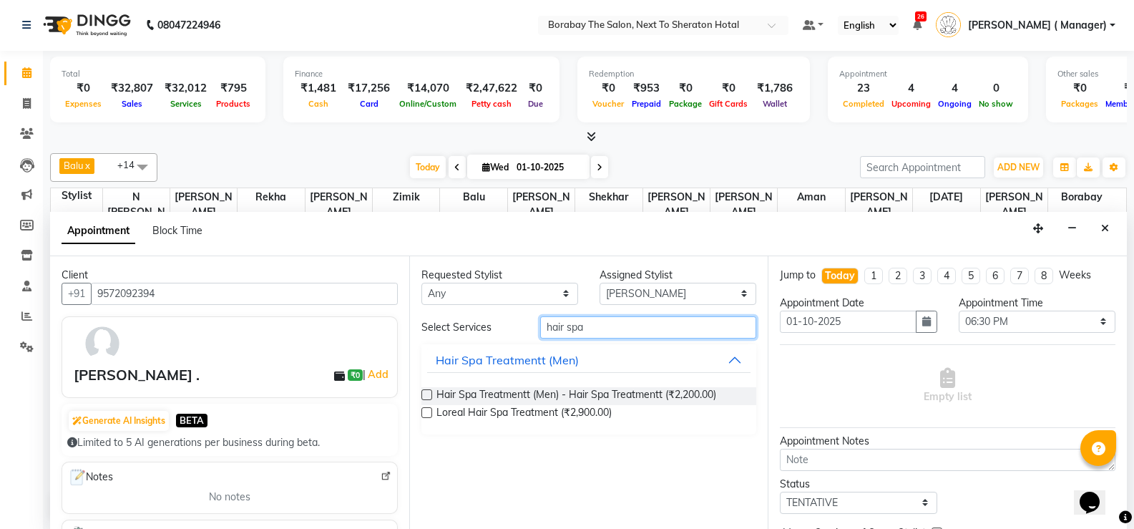
type input "hair spa"
click at [428, 411] on label at bounding box center [426, 412] width 11 height 11
click at [428, 411] on input "checkbox" at bounding box center [425, 413] width 9 height 9
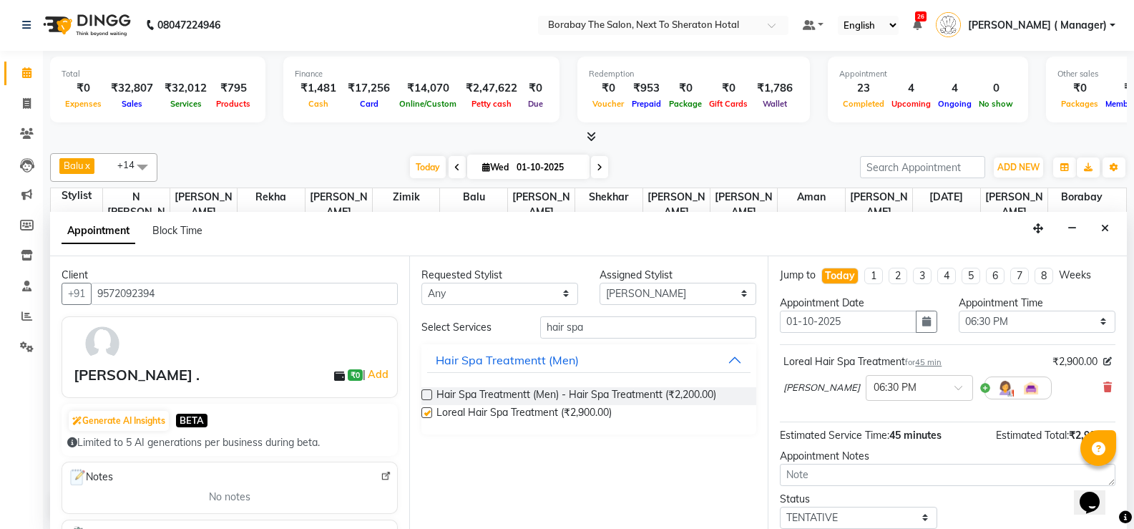
checkbox input "false"
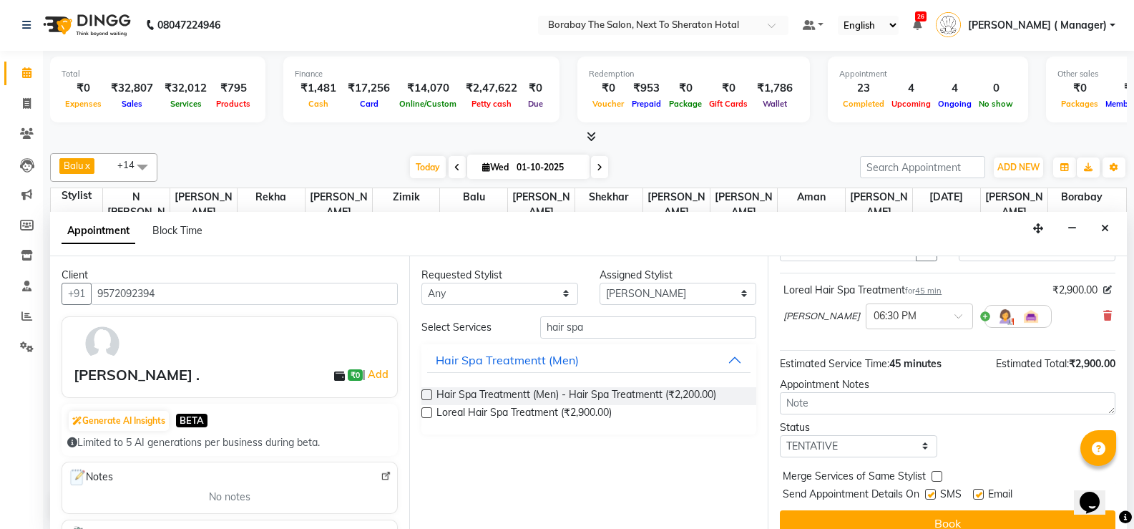
scroll to position [90, 0]
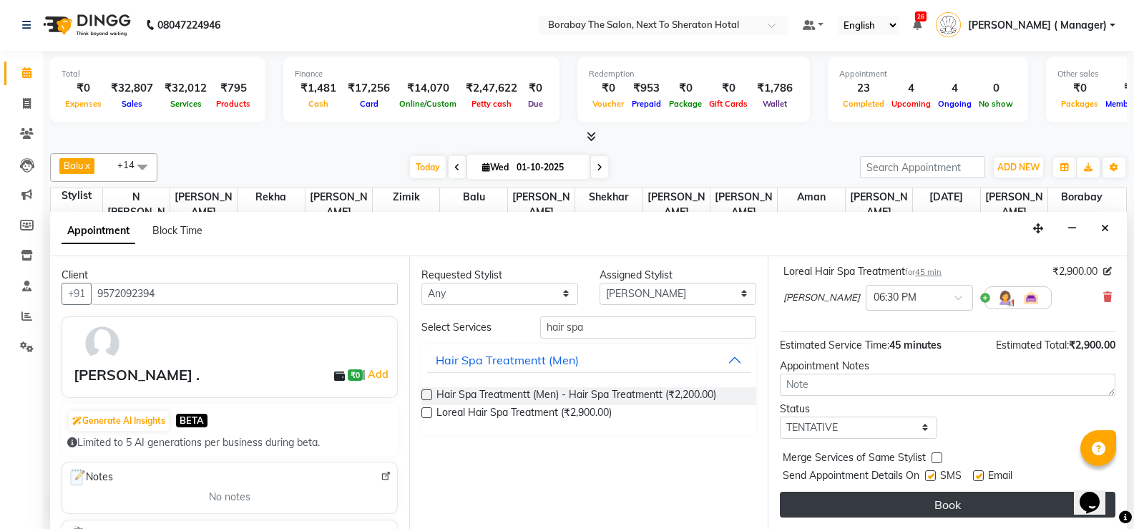
click at [946, 509] on button "Book" at bounding box center [948, 505] width 336 height 26
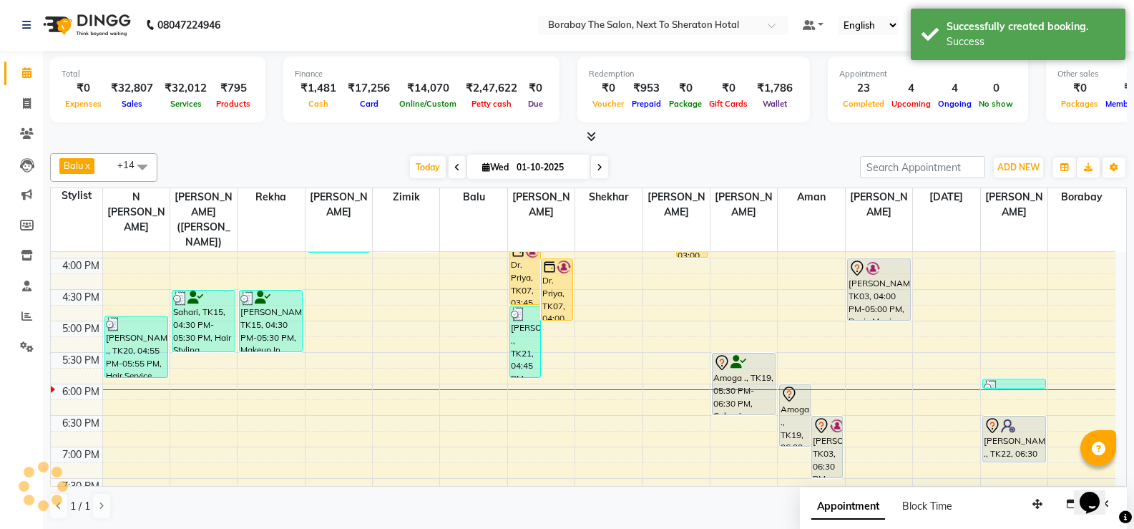
scroll to position [0, 0]
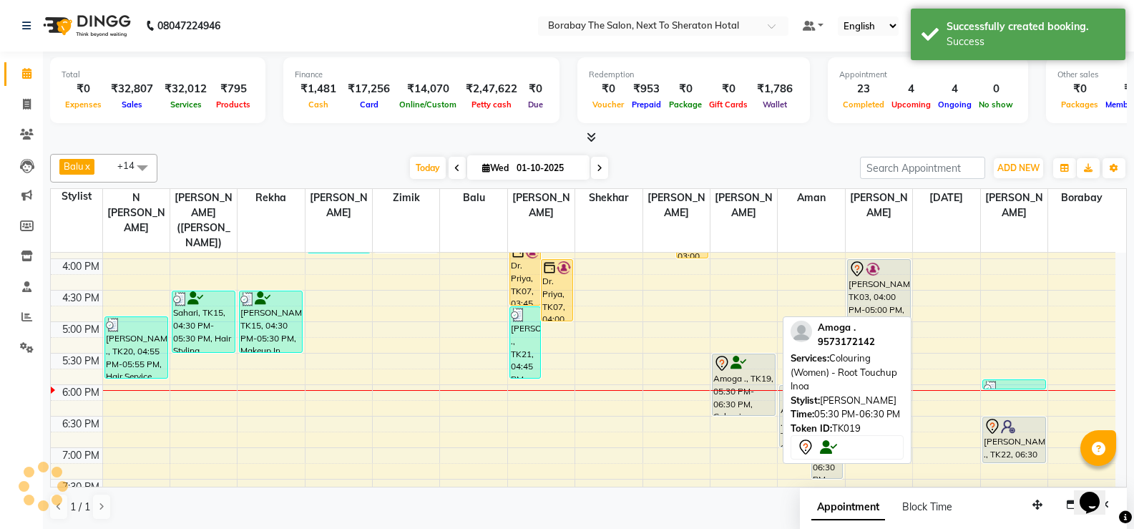
click at [738, 381] on div "Amoga ., TK19, 05:30 PM-06:30 PM, Colouring (Women) - Root Touchup Inoa" at bounding box center [744, 384] width 62 height 61
click at [733, 381] on div "Amoga ., TK19, 05:30 PM-06:30 PM, Colouring (Women) - Root Touchup Inoa" at bounding box center [744, 384] width 62 height 61
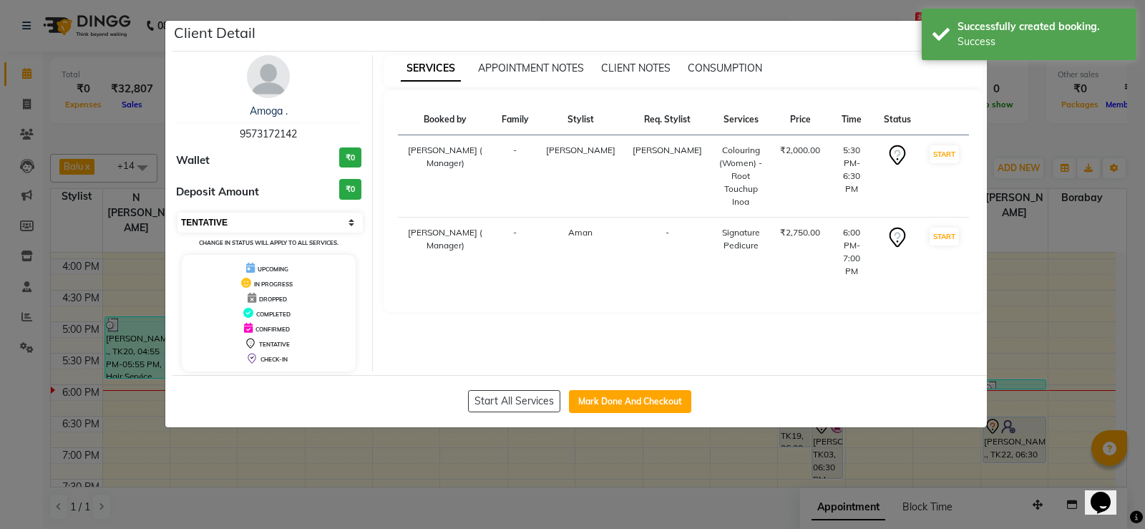
click at [212, 225] on select "Select IN SERVICE CONFIRMED TENTATIVE CHECK IN MARK DONE DROPPED UPCOMING" at bounding box center [269, 222] width 185 height 20
select select "2"
click at [177, 212] on select "Select IN SERVICE CONFIRMED TENTATIVE CHECK IN MARK DONE DROPPED UPCOMING" at bounding box center [269, 222] width 185 height 20
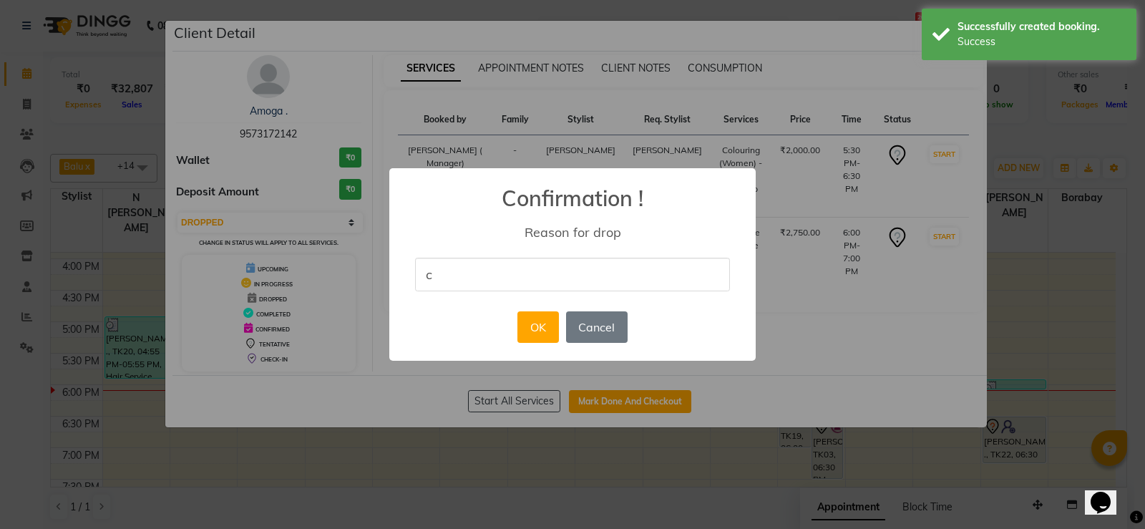
type input "client did not turn up"
click at [519, 328] on button "OK" at bounding box center [537, 326] width 41 height 31
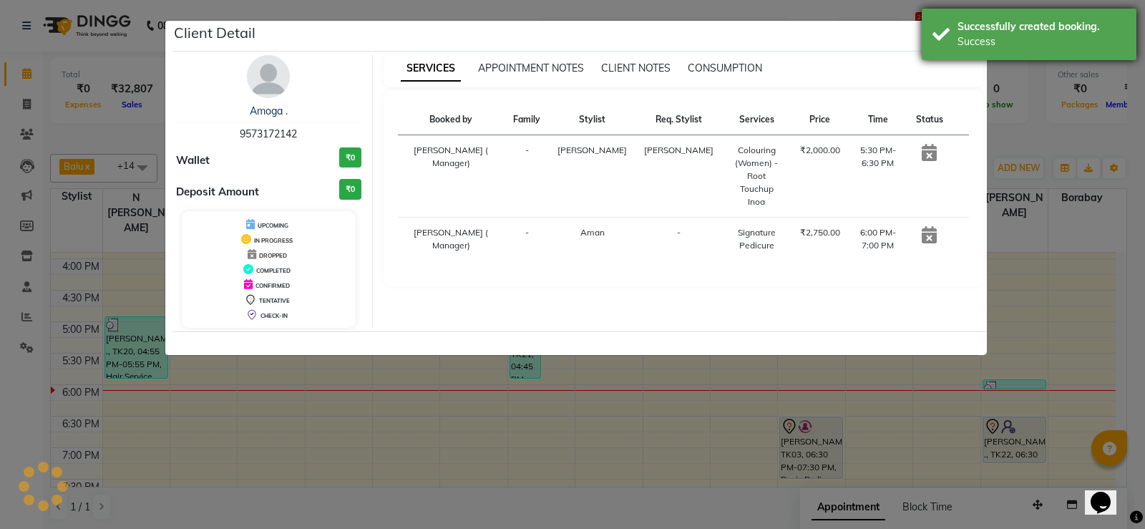
click at [983, 47] on div "Success" at bounding box center [1041, 41] width 168 height 15
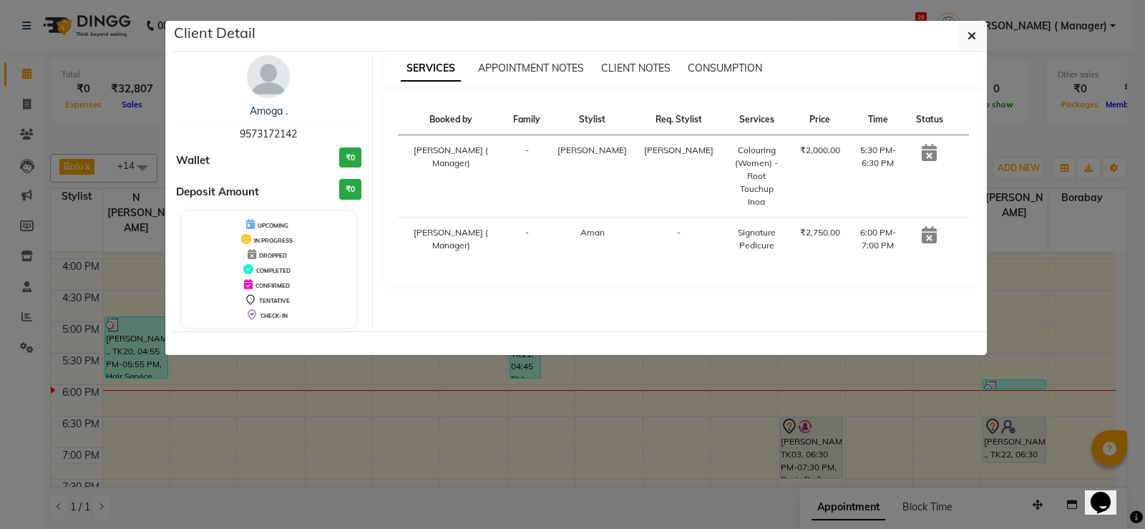
click at [978, 34] on button "button" at bounding box center [971, 35] width 27 height 27
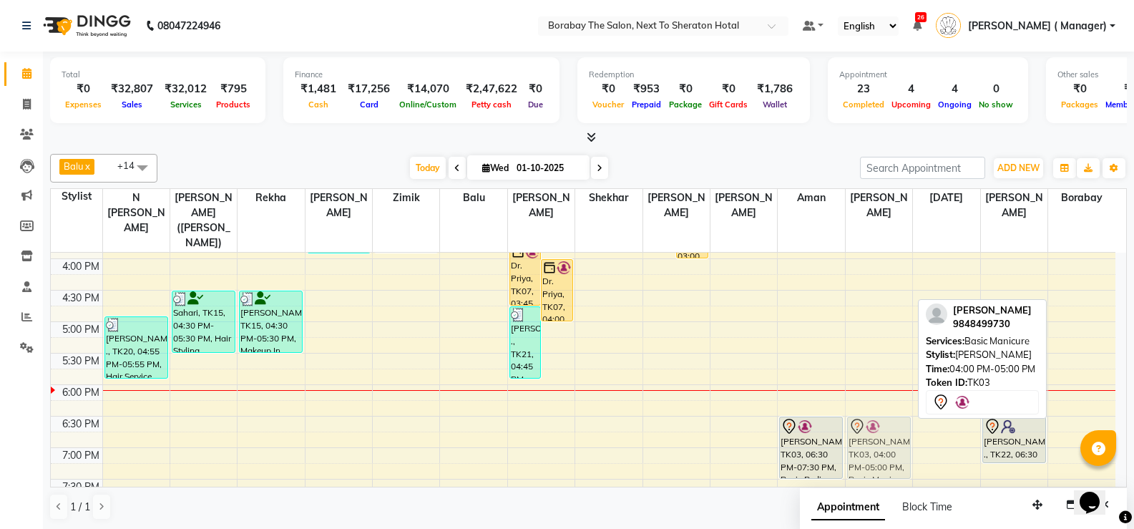
drag, startPoint x: 894, startPoint y: 256, endPoint x: 895, endPoint y: 419, distance: 162.4
click at [895, 419] on div "Nirmala Reddy, TK03, 04:00 PM-05:00 PM, Basic Manicure Nirmala Reddy, TK03, 04:…" at bounding box center [879, 164] width 67 height 818
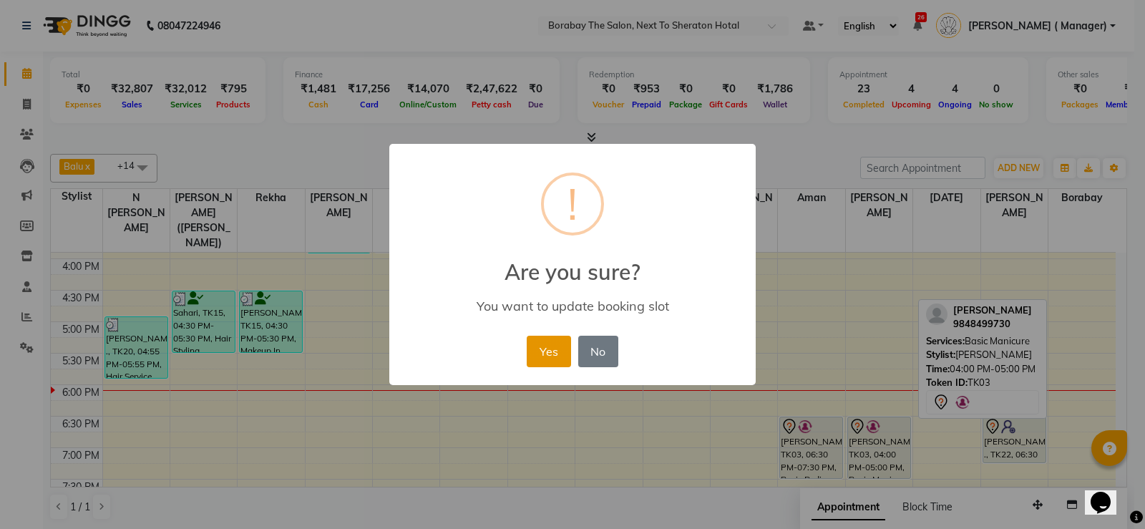
click at [543, 341] on button "Yes" at bounding box center [549, 351] width 44 height 31
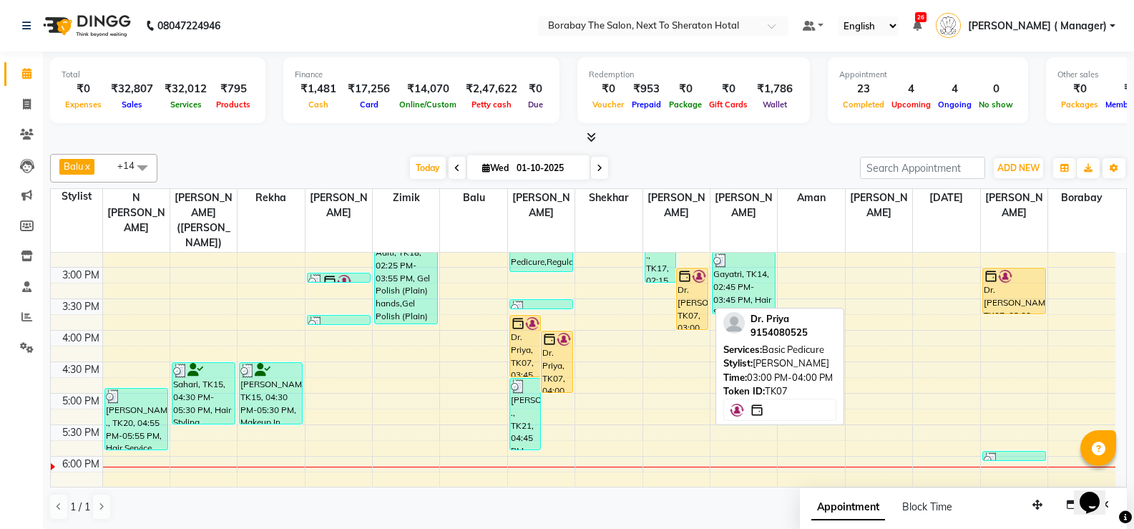
scroll to position [354, 0]
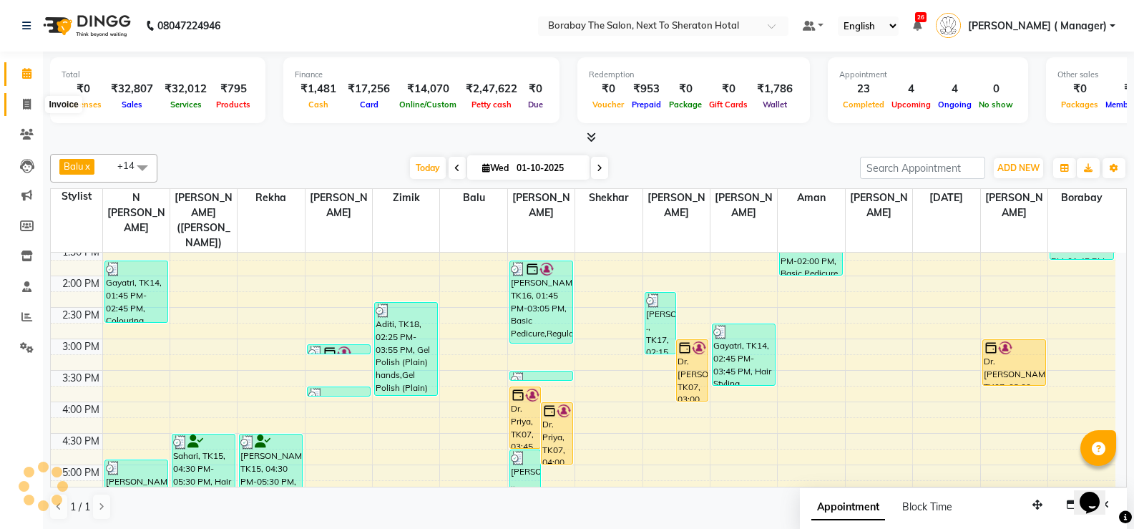
click at [29, 103] on icon at bounding box center [27, 104] width 8 height 11
select select "service"
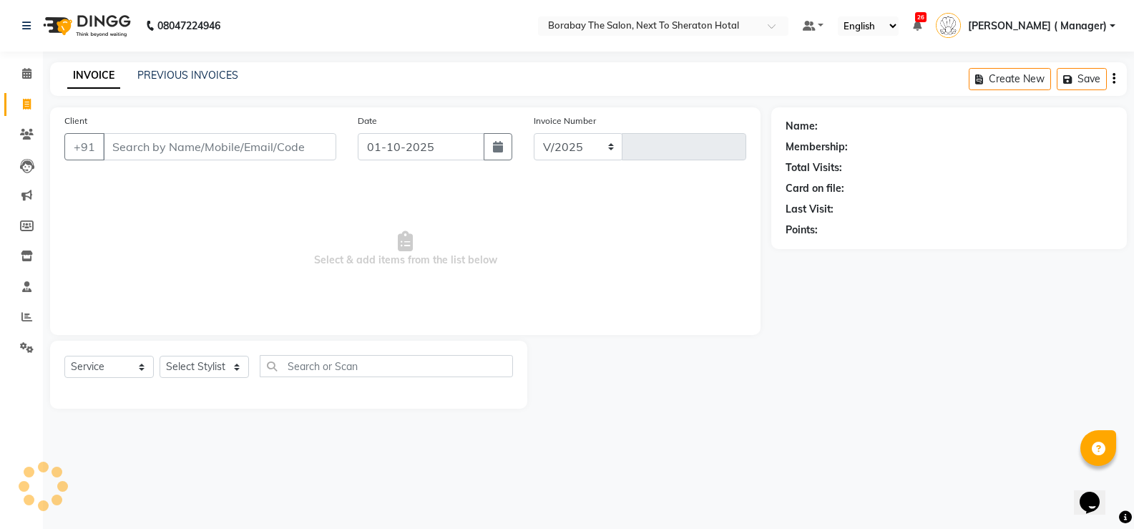
select select "4945"
type input "4111"
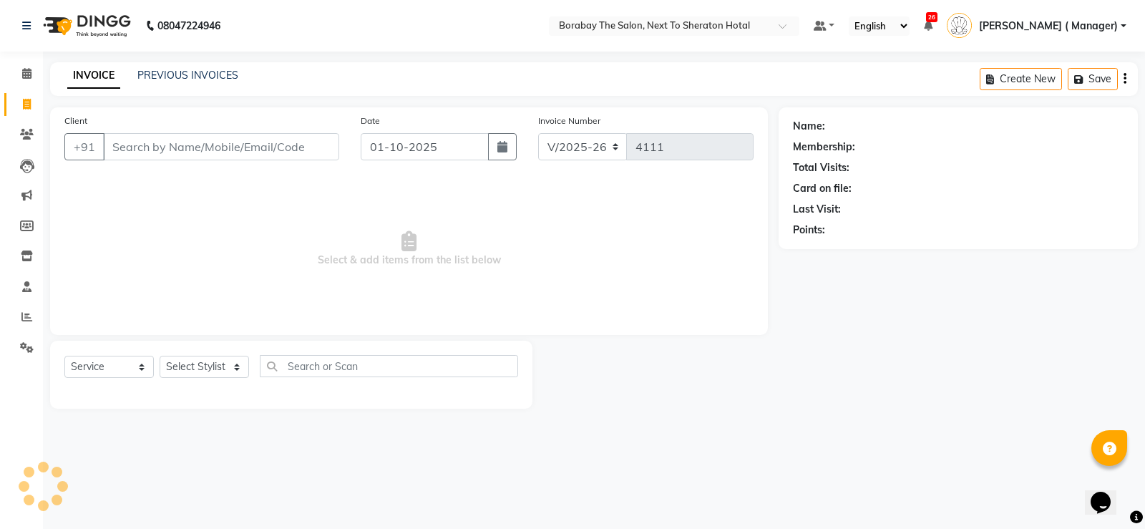
click at [159, 150] on input "Client" at bounding box center [221, 146] width 236 height 27
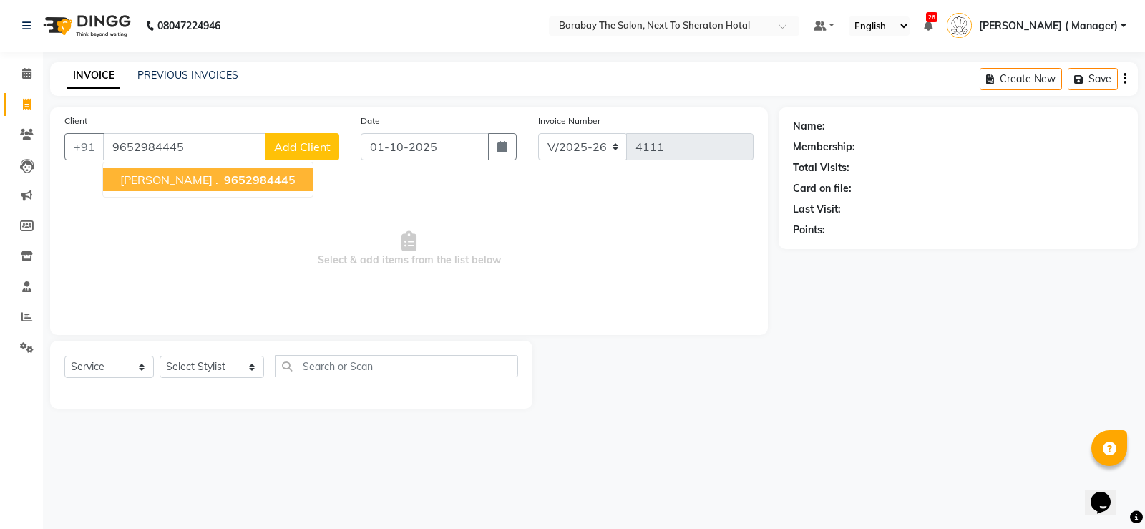
type input "9652984445"
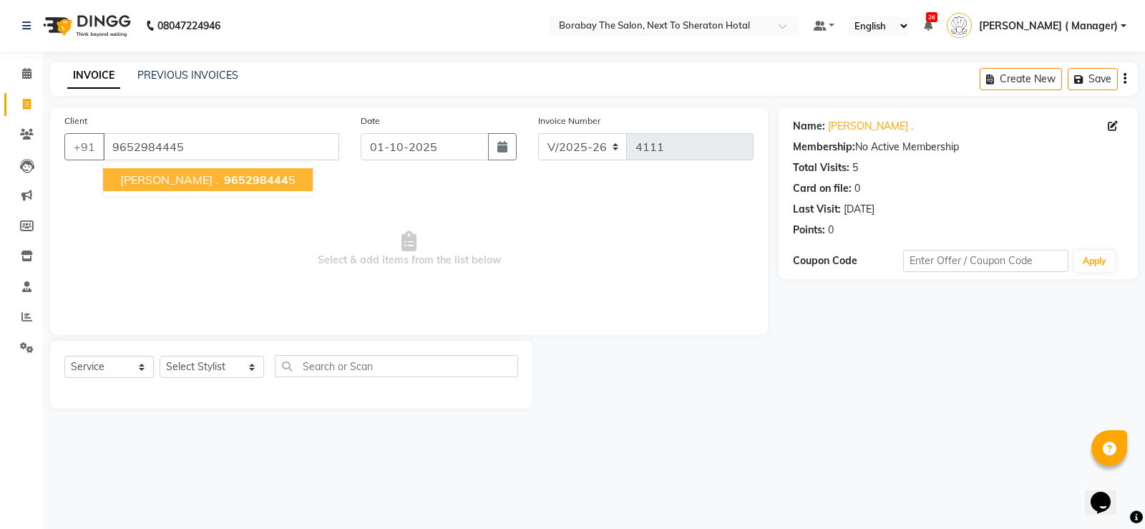
click at [130, 179] on span "Neeraja ." at bounding box center [169, 179] width 98 height 14
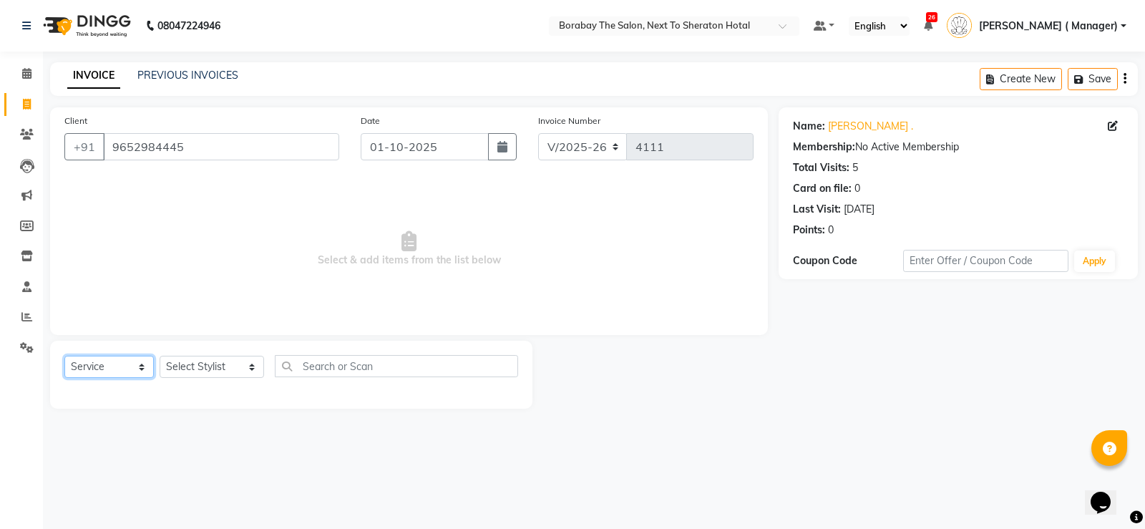
click at [123, 374] on select "Select Service Product Membership Package Voucher Prepaid Gift Card" at bounding box center [108, 367] width 89 height 22
click at [64, 356] on select "Select Service Product Membership Package Voucher Prepaid Gift Card" at bounding box center [108, 367] width 89 height 22
click at [113, 362] on select "Select Service Product Membership Package Voucher Prepaid Gift Card" at bounding box center [108, 367] width 89 height 22
select select "service"
click at [64, 356] on select "Select Service Product Membership Package Voucher Prepaid Gift Card" at bounding box center [108, 367] width 89 height 22
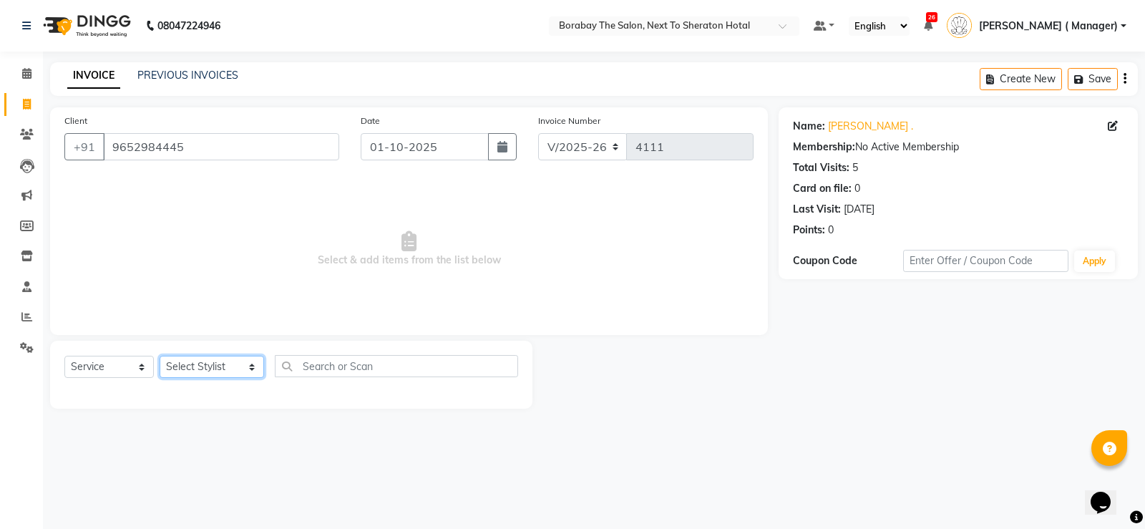
click at [196, 366] on select "Select Stylist Aman Arun Balu Bhasker Borabay Counter Borabay Dilnawaz Malik (S…" at bounding box center [212, 367] width 104 height 22
select select "90282"
click at [160, 356] on select "Select Stylist Aman Arun Balu Bhasker Borabay Counter Borabay Dilnawaz Malik (S…" at bounding box center [212, 367] width 104 height 22
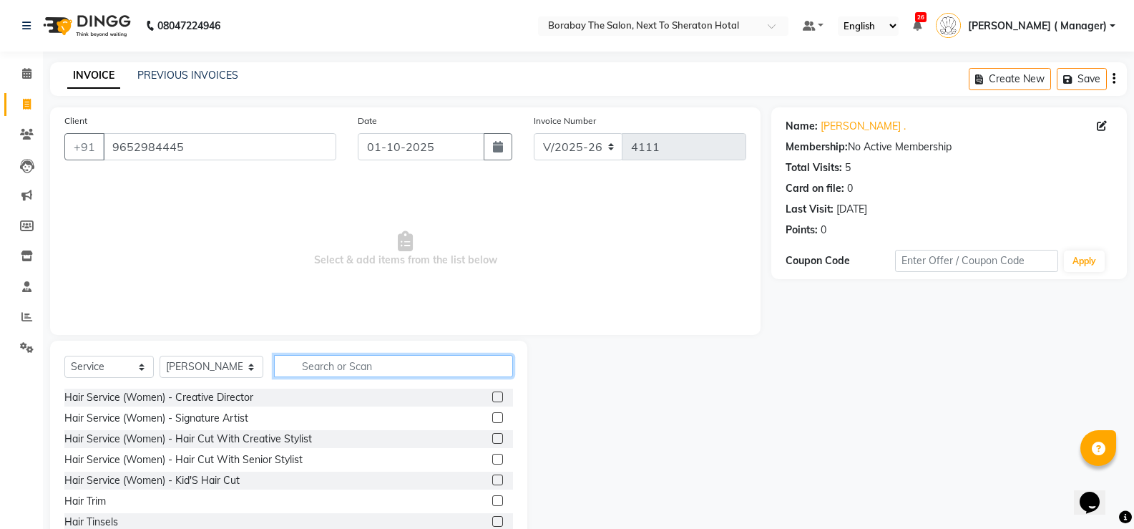
click at [326, 358] on input "text" at bounding box center [393, 366] width 239 height 22
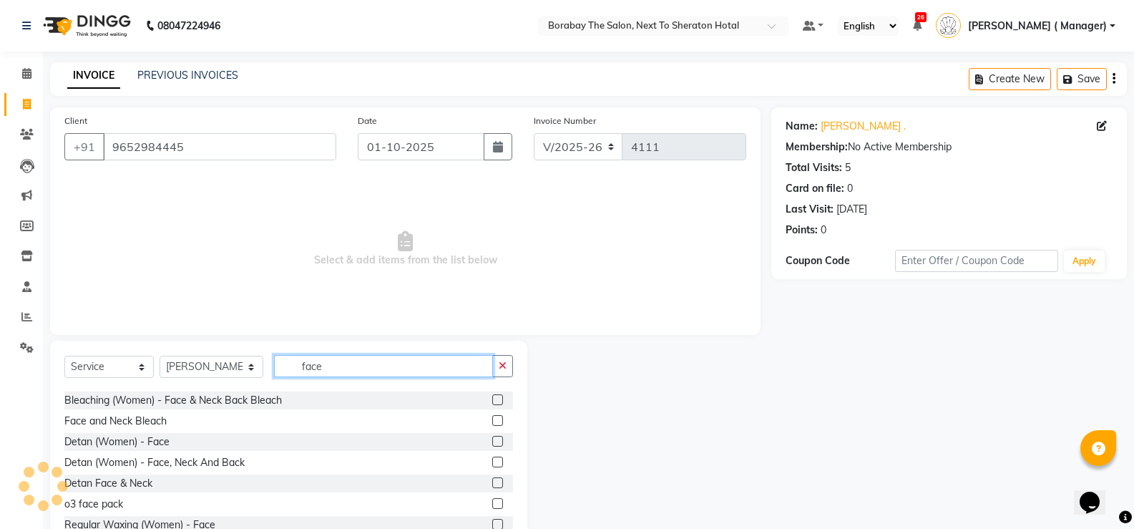
scroll to position [72, 0]
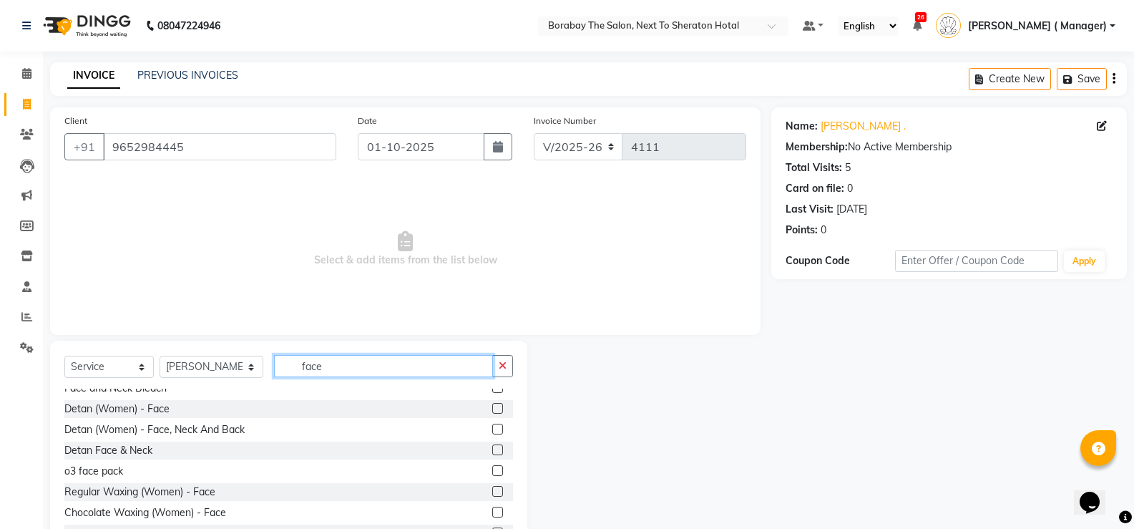
click at [329, 366] on input "face" at bounding box center [383, 366] width 219 height 22
type input "f"
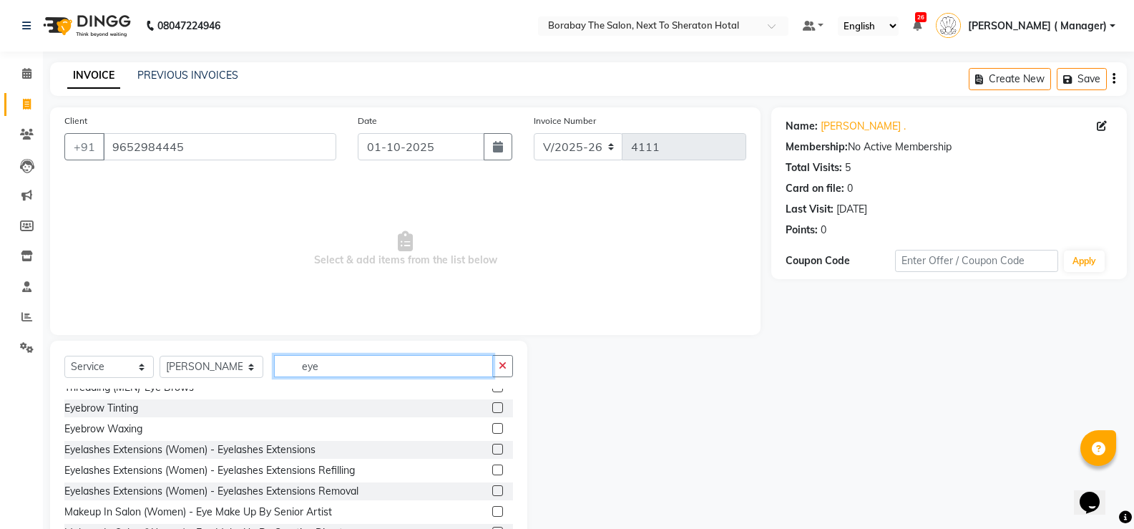
scroll to position [0, 0]
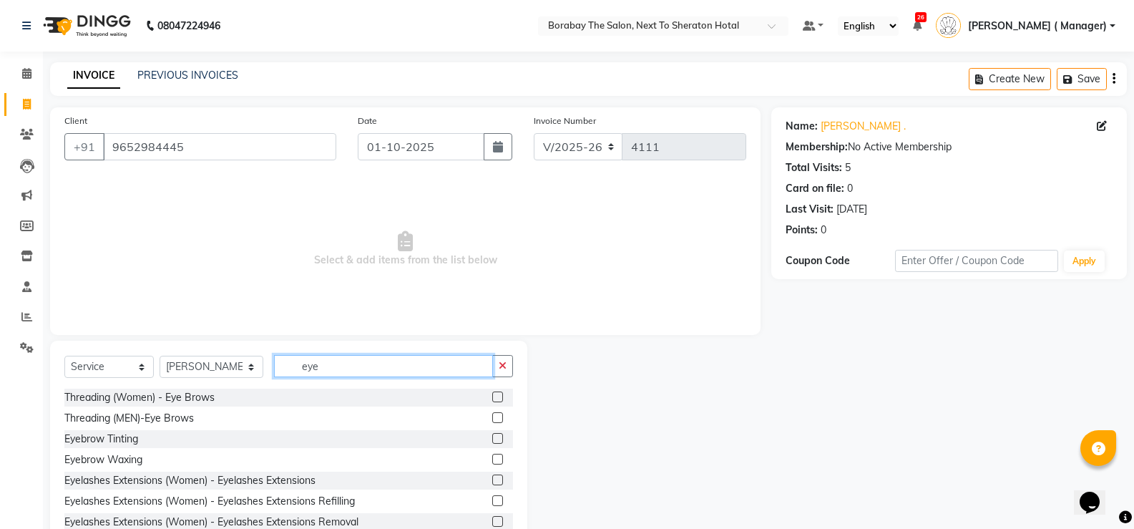
type input "eye"
click at [492, 394] on label at bounding box center [497, 396] width 11 height 11
click at [492, 394] on input "checkbox" at bounding box center [496, 397] width 9 height 9
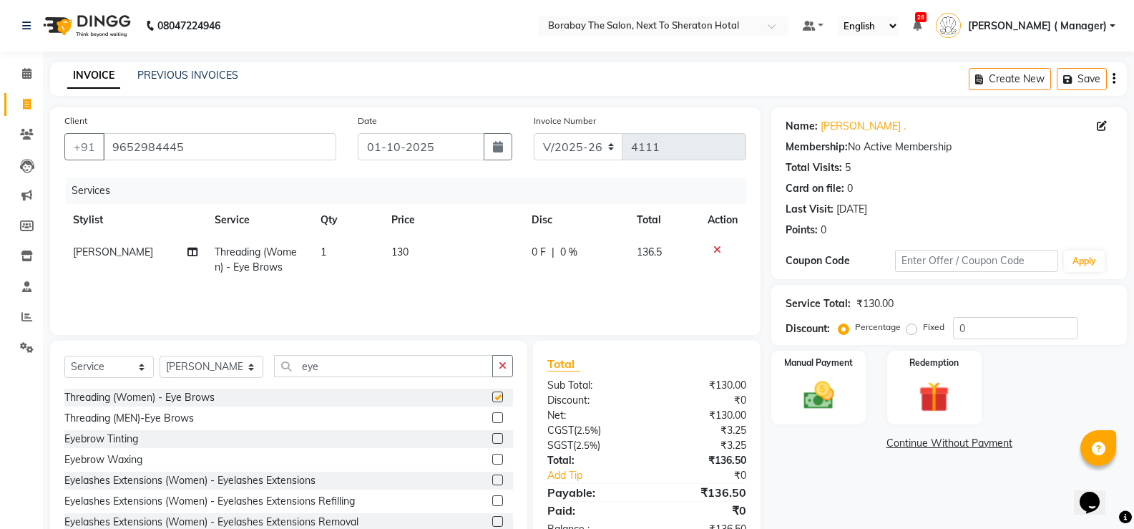
checkbox input "false"
click at [715, 248] on icon at bounding box center [717, 250] width 8 height 10
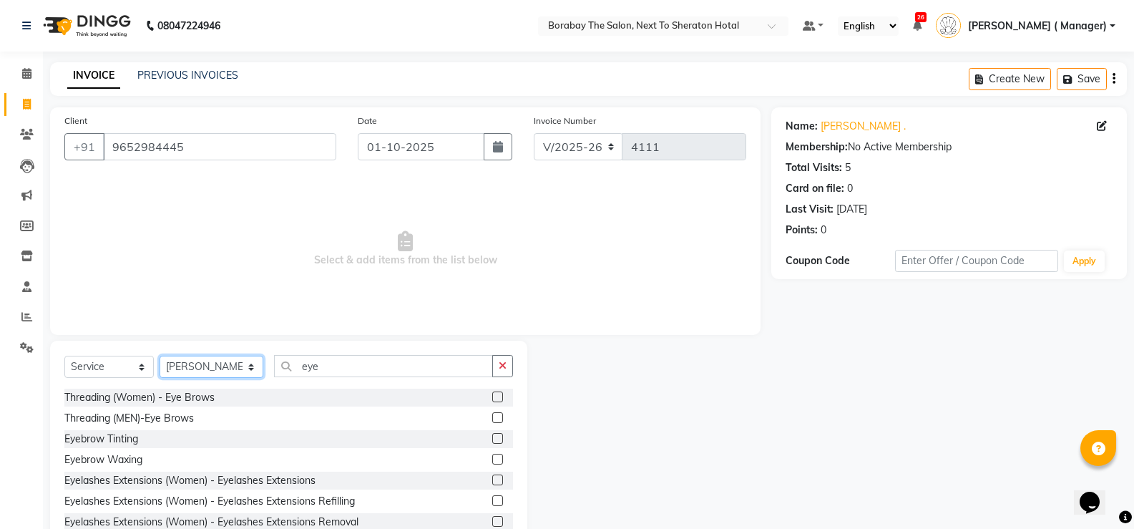
click at [214, 371] on select "Select Stylist Aman Arun Balu Bhasker Borabay Counter Borabay Dilnawaz Malik (S…" at bounding box center [212, 367] width 104 height 22
select select "83003"
click at [160, 356] on select "Select Stylist Aman Arun Balu Bhasker Borabay Counter Borabay Dilnawaz Malik (S…" at bounding box center [212, 367] width 104 height 22
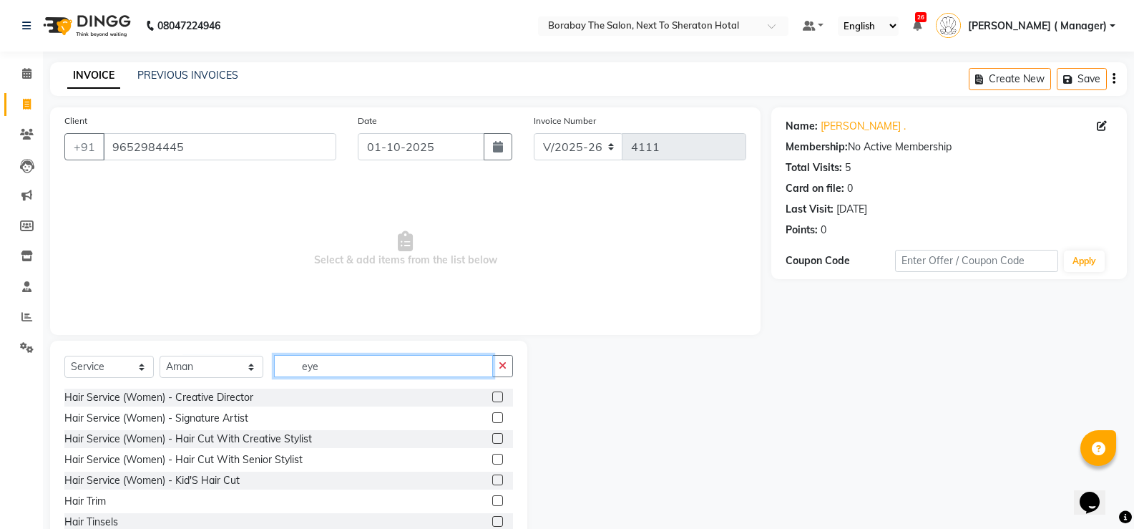
click at [335, 363] on input "eye" at bounding box center [383, 366] width 219 height 22
type input "e"
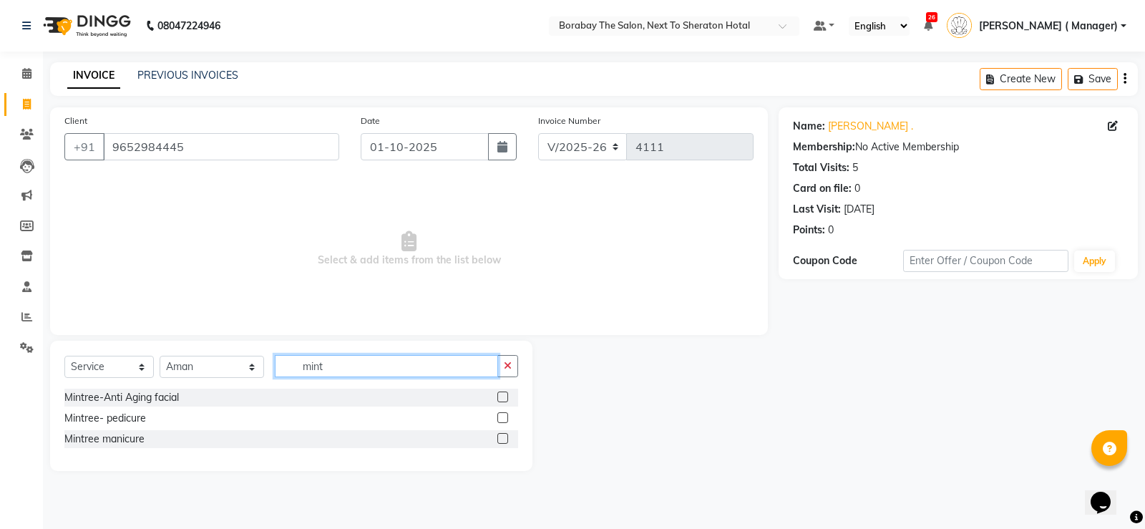
type input "mint"
click at [505, 419] on label at bounding box center [502, 417] width 11 height 11
click at [505, 419] on input "checkbox" at bounding box center [501, 418] width 9 height 9
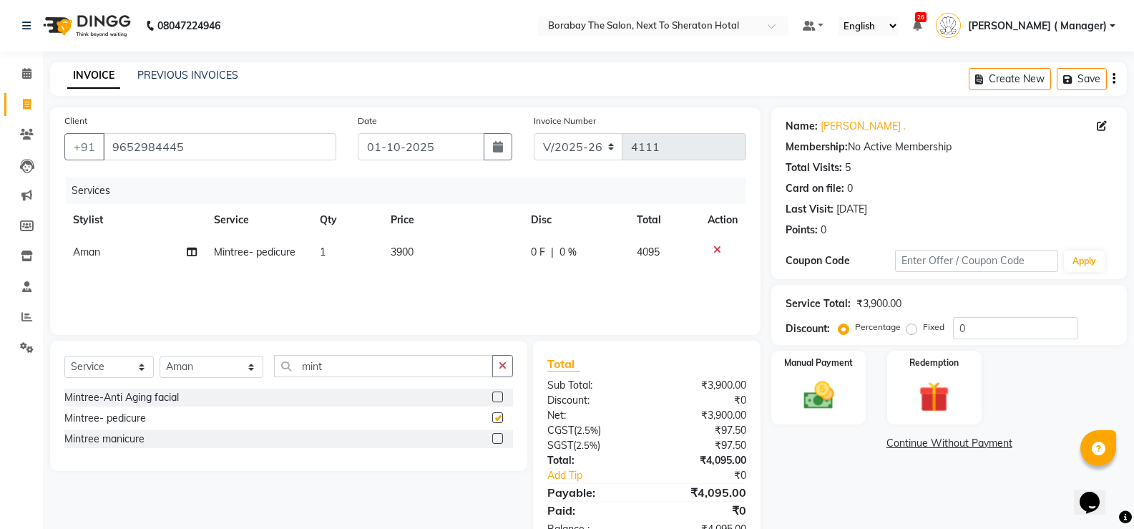
checkbox input "false"
click at [329, 365] on input "mint" at bounding box center [383, 366] width 219 height 22
type input "m"
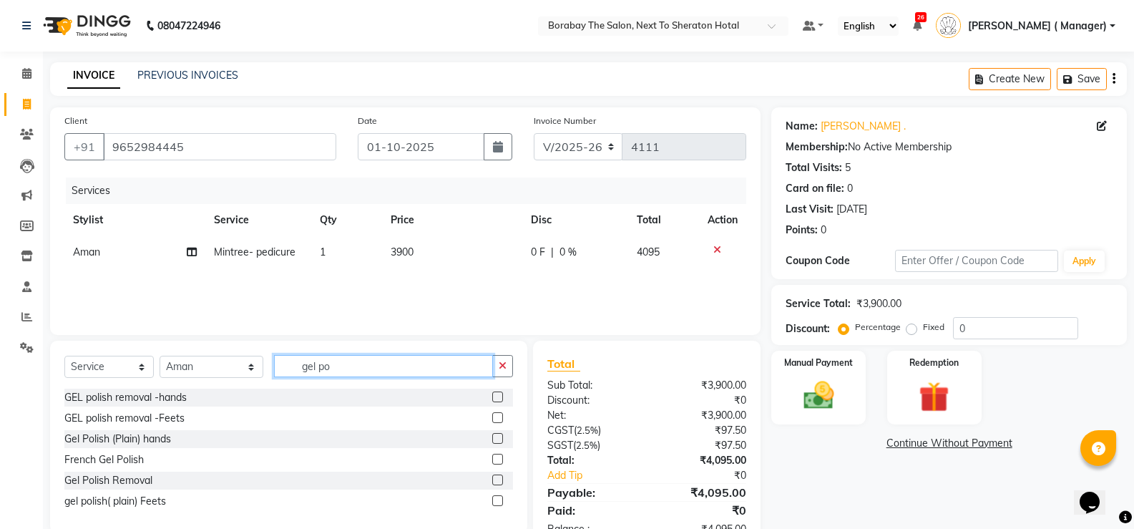
type input "gel po"
click at [501, 436] on label at bounding box center [497, 438] width 11 height 11
click at [501, 436] on input "checkbox" at bounding box center [496, 438] width 9 height 9
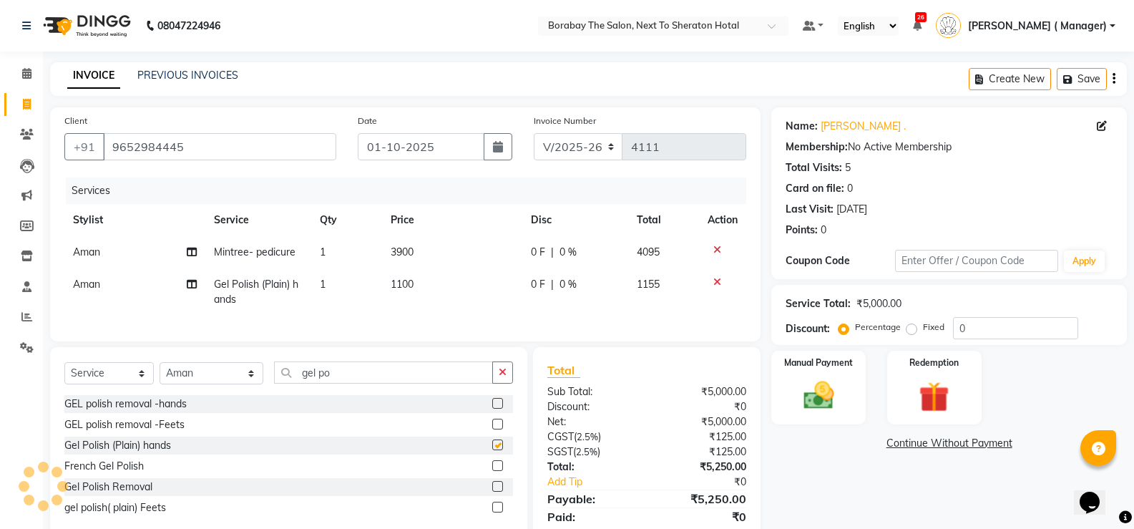
checkbox input "false"
click at [216, 384] on select "Select Stylist Aman Arun Balu Bhasker Borabay Counter Borabay Dilnawaz Malik (S…" at bounding box center [212, 373] width 104 height 22
select select "90999"
click at [160, 373] on select "Select Stylist Aman Arun Balu Bhasker Borabay Counter Borabay Dilnawaz Malik (S…" at bounding box center [212, 373] width 104 height 22
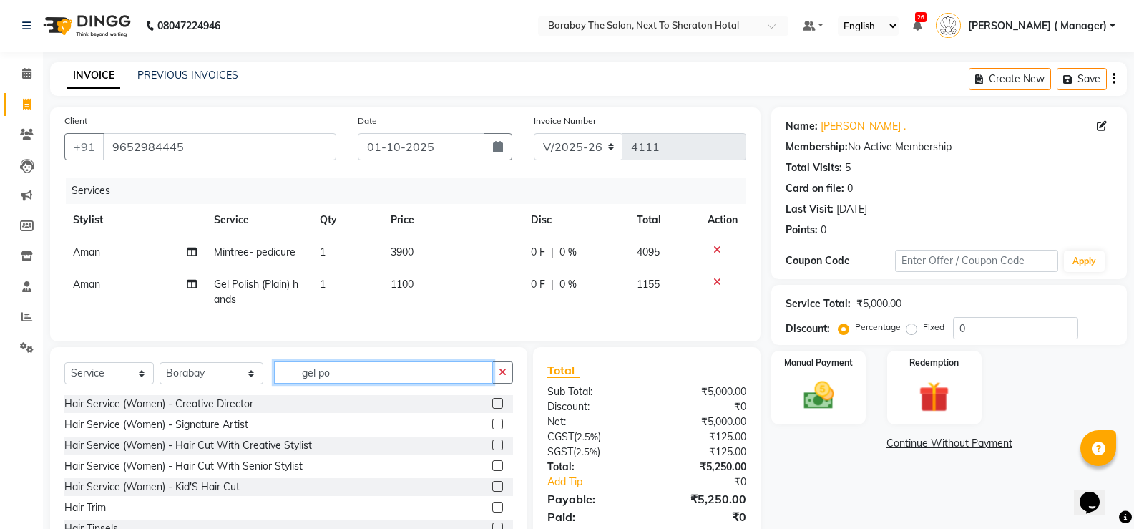
click at [329, 373] on input "gel po" at bounding box center [383, 372] width 219 height 22
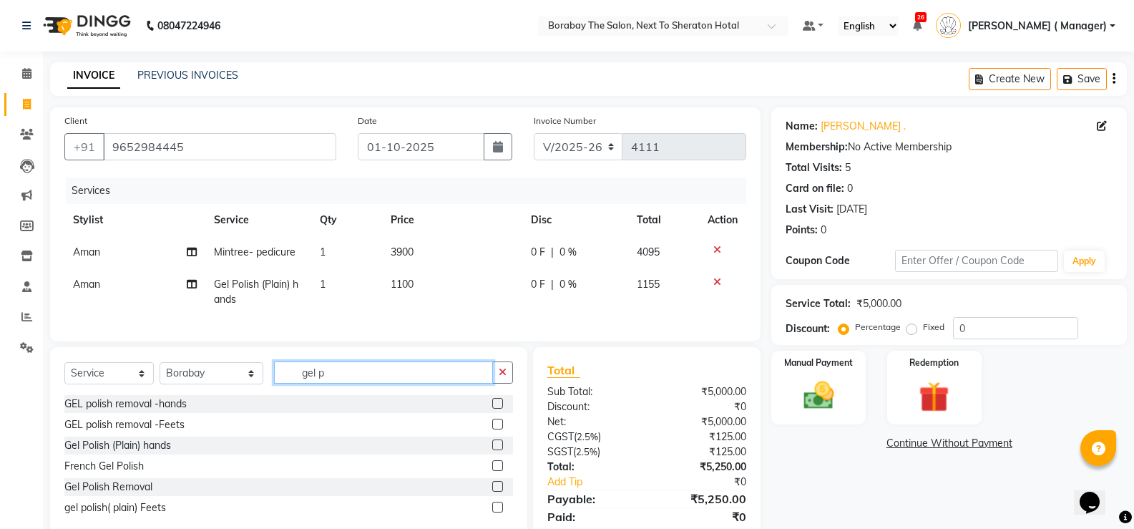
type input "gel po"
click at [496, 450] on label at bounding box center [497, 444] width 11 height 11
click at [496, 450] on input "checkbox" at bounding box center [496, 445] width 9 height 9
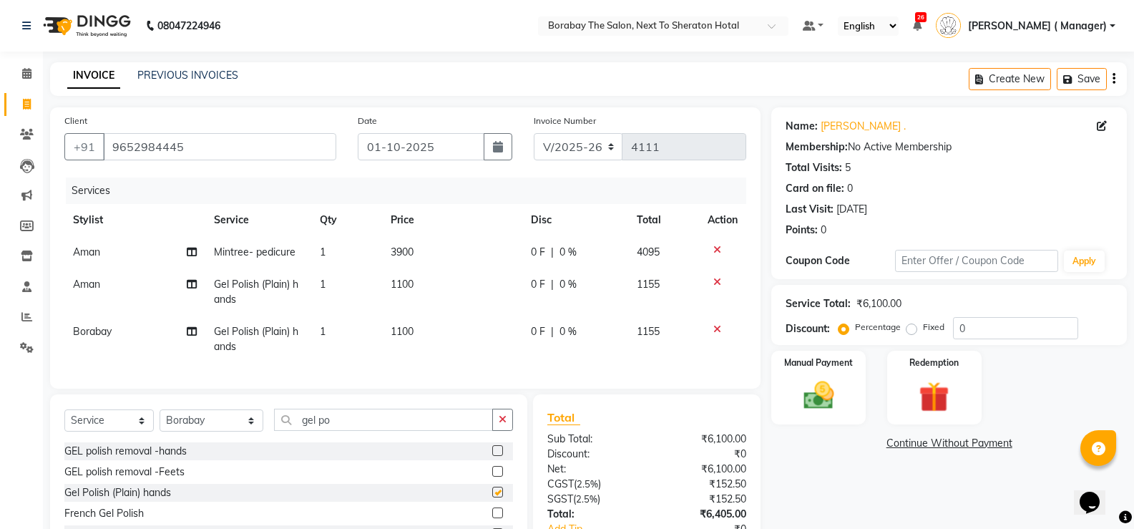
checkbox input "false"
click at [223, 428] on select "Select Stylist Aman Arun Balu Bhasker Borabay Counter Borabay Dilnawaz Malik (S…" at bounding box center [212, 420] width 104 height 22
select select "90282"
click at [160, 420] on select "Select Stylist Aman Arun Balu Bhasker Borabay Counter Borabay Dilnawaz Malik (S…" at bounding box center [212, 420] width 104 height 22
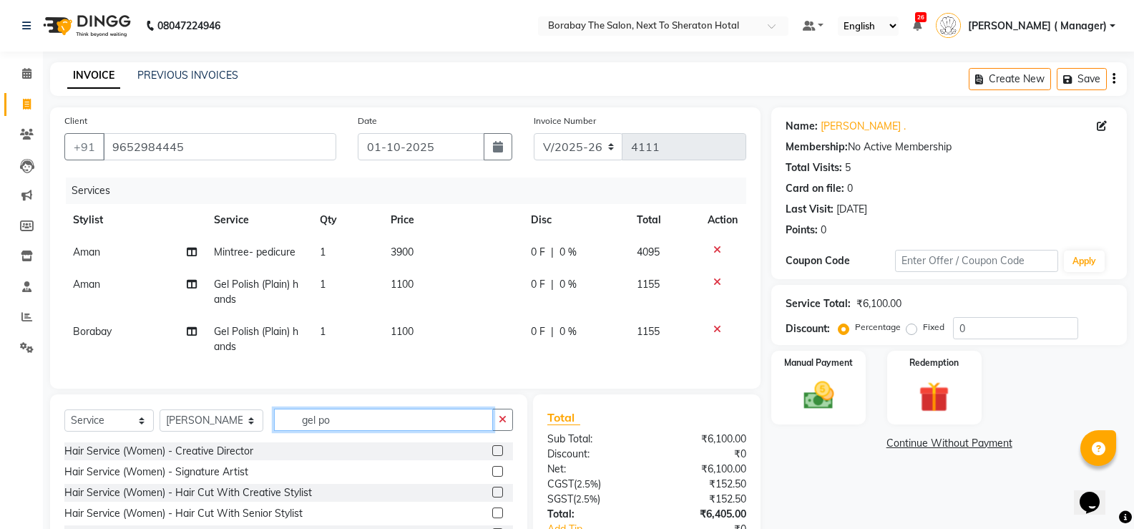
click at [371, 428] on input "gel po" at bounding box center [383, 420] width 219 height 22
type input "g"
type input "face"
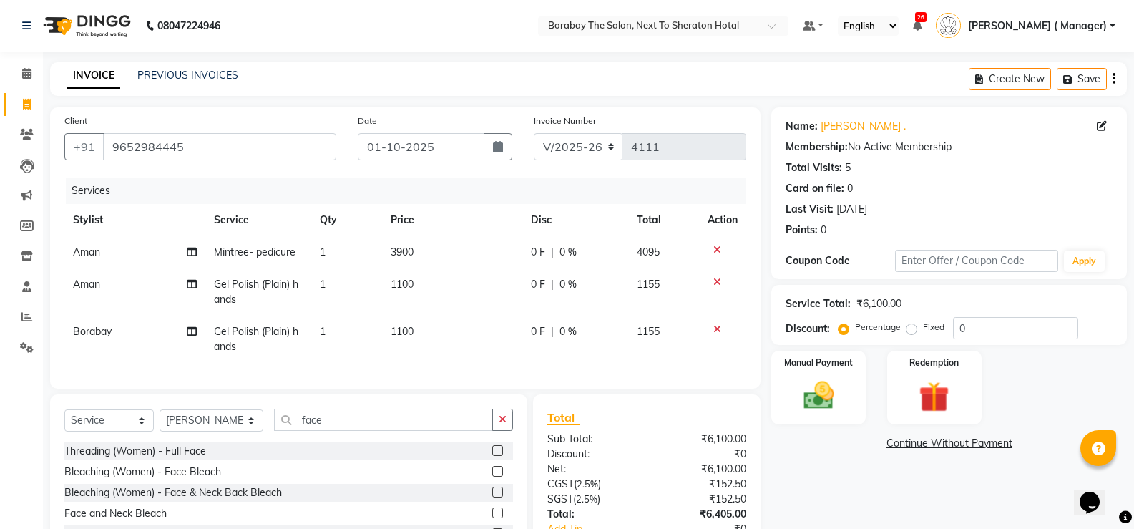
click at [492, 456] on label at bounding box center [497, 450] width 11 height 11
click at [492, 456] on input "checkbox" at bounding box center [496, 450] width 9 height 9
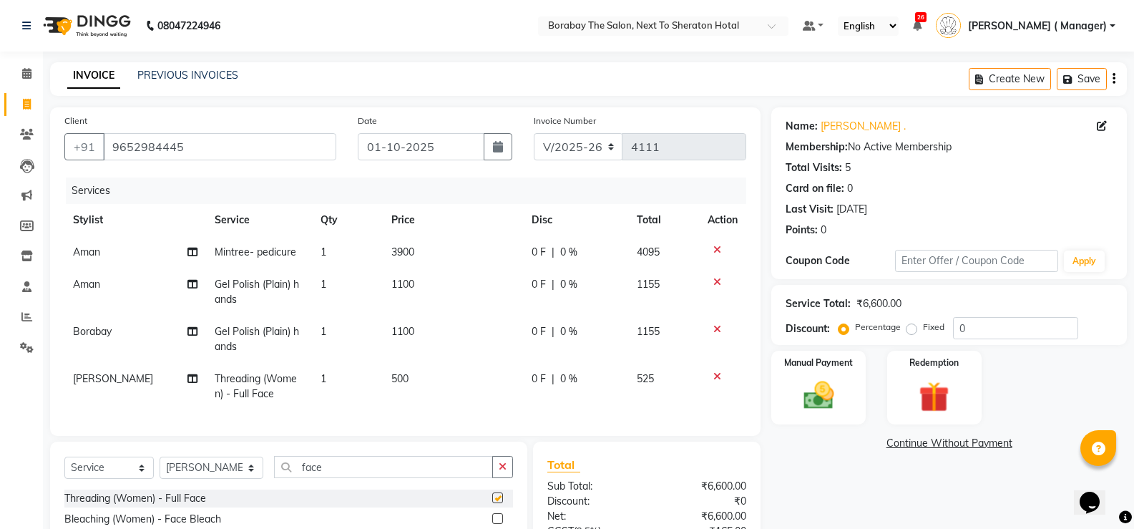
checkbox input "false"
click at [398, 372] on span "500" at bounding box center [399, 378] width 17 height 13
click at [383, 363] on td "1" at bounding box center [347, 386] width 71 height 47
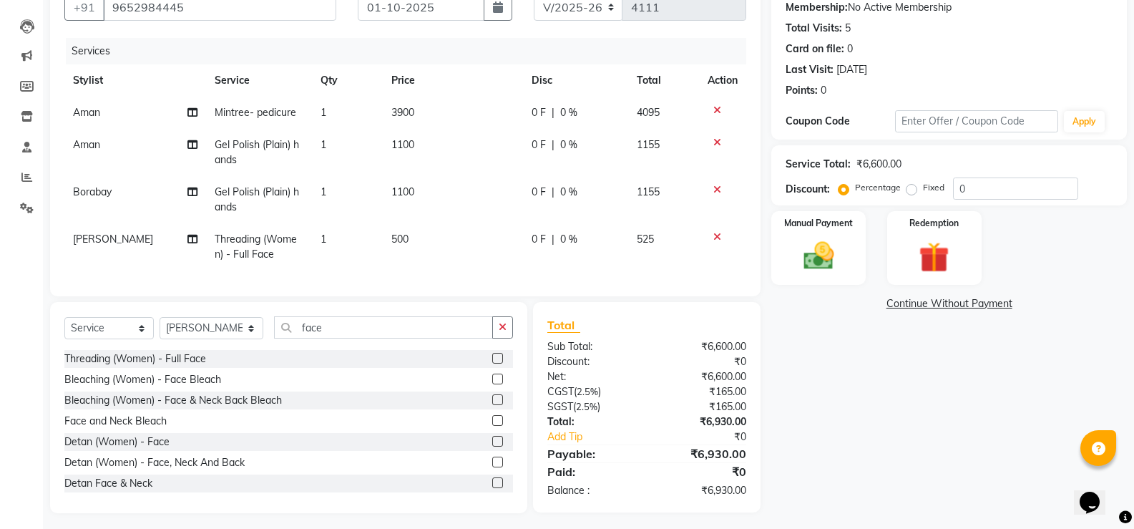
select select "90282"
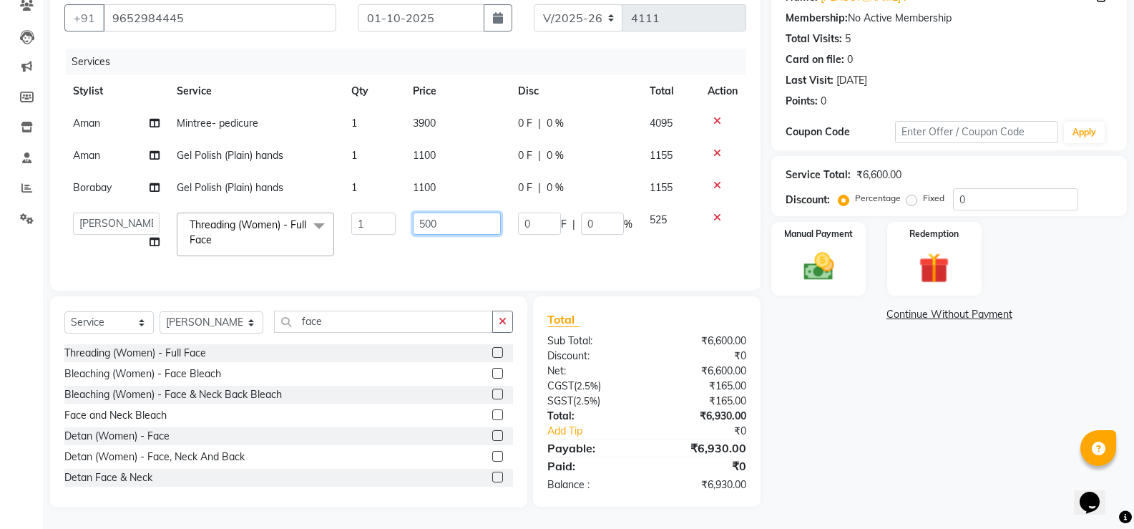
click at [423, 212] on input "500" at bounding box center [457, 223] width 89 height 22
type input "1000"
click at [403, 252] on tr "Aman Arun Balu Bhasker Borabay Counter Borabay Dilnawaz Malik (Sameer) Easter H…" at bounding box center [405, 234] width 682 height 61
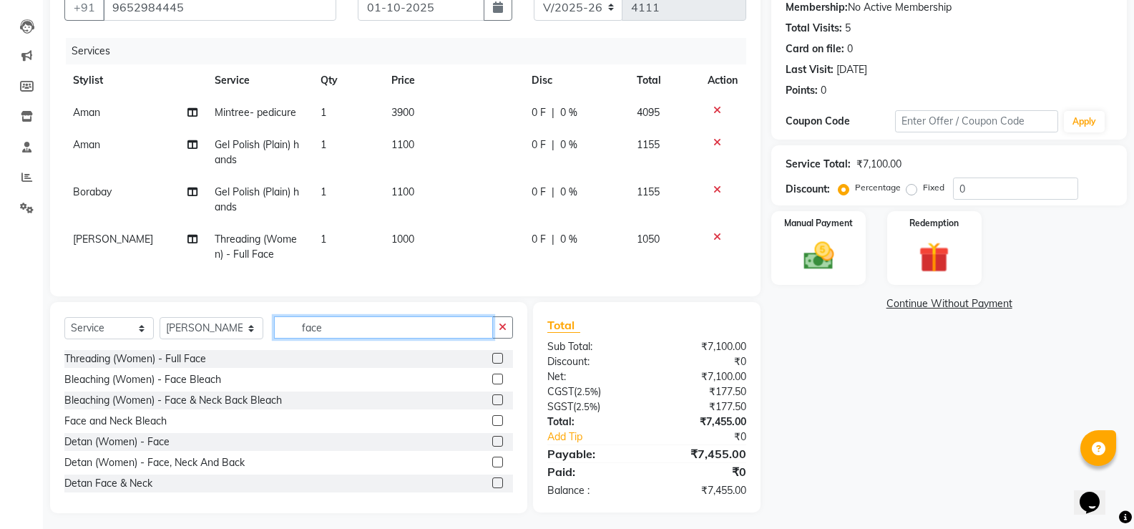
click at [349, 338] on input "face" at bounding box center [383, 327] width 219 height 22
type input "f"
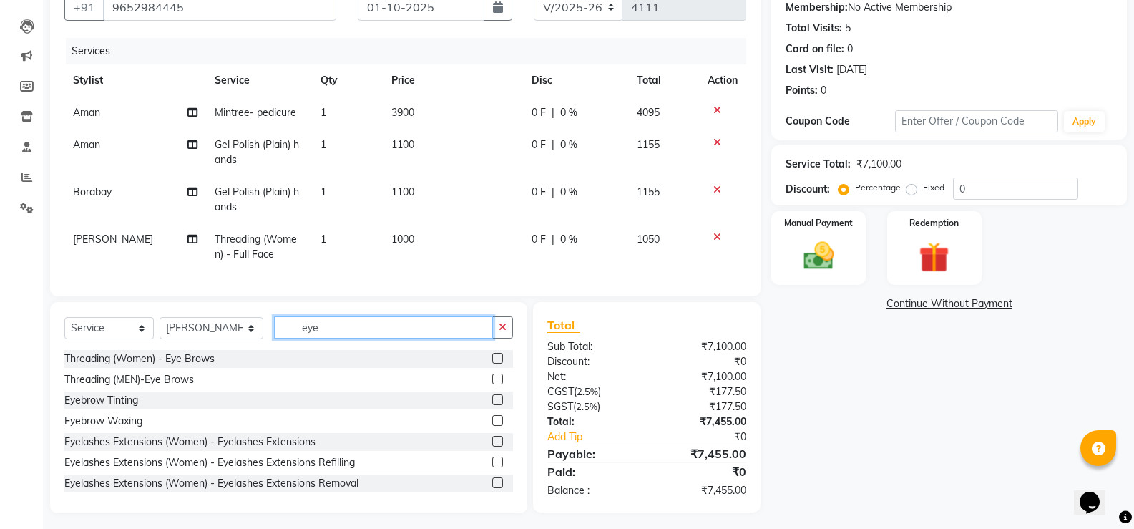
type input "eye"
click at [492, 363] on label at bounding box center [497, 358] width 11 height 11
click at [492, 363] on input "checkbox" at bounding box center [496, 358] width 9 height 9
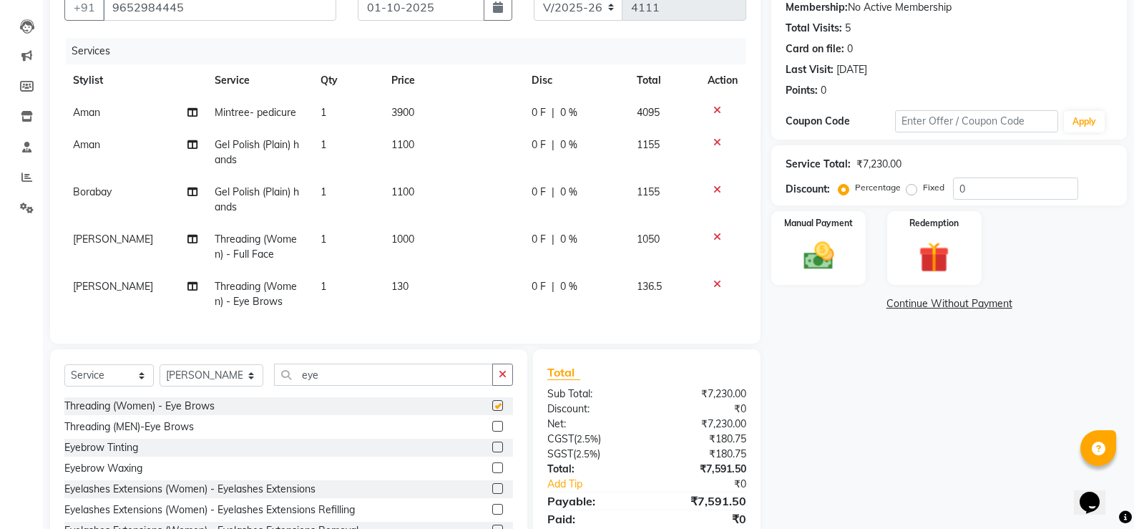
checkbox input "false"
click at [399, 239] on span "1000" at bounding box center [402, 239] width 23 height 13
select select "90282"
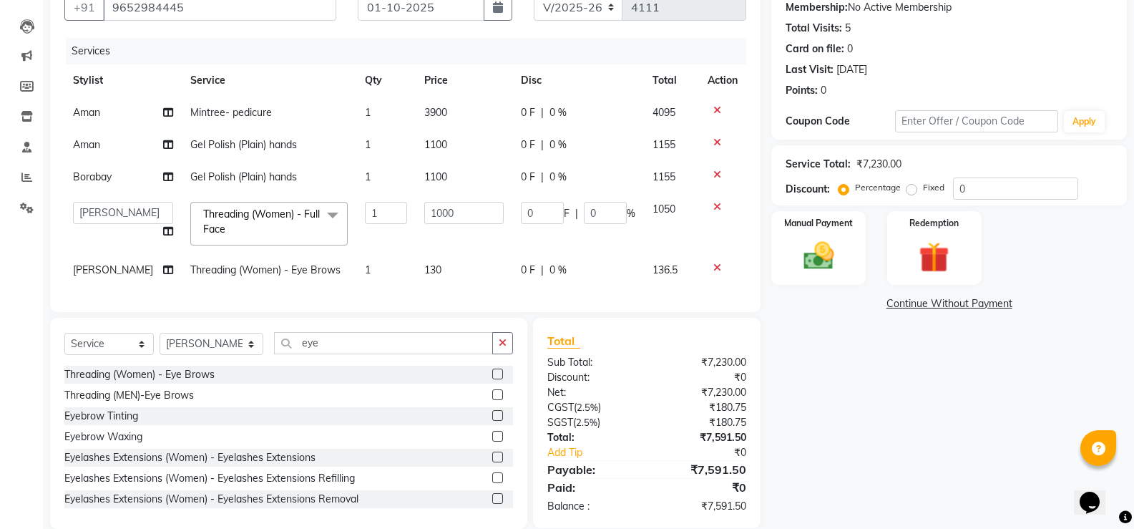
click at [399, 239] on td "1" at bounding box center [385, 223] width 59 height 61
click at [430, 209] on input "1000" at bounding box center [463, 213] width 79 height 22
type input "900"
click at [471, 293] on div "Services Stylist Service Qty Price Disc Total Action Aman Mintree- pedicure 1 3…" at bounding box center [405, 168] width 682 height 260
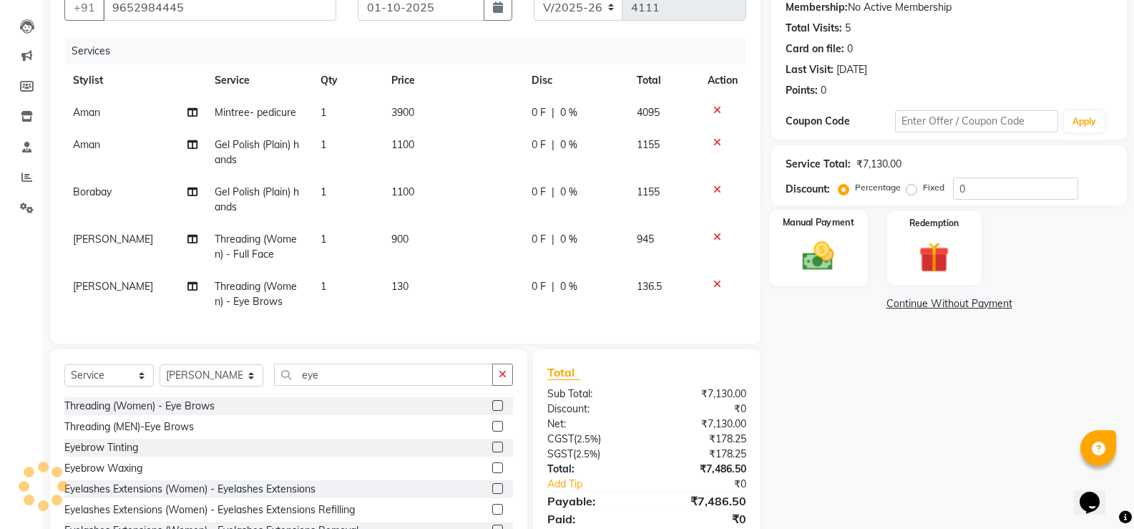
click at [800, 231] on div "Manual Payment" at bounding box center [819, 248] width 98 height 77
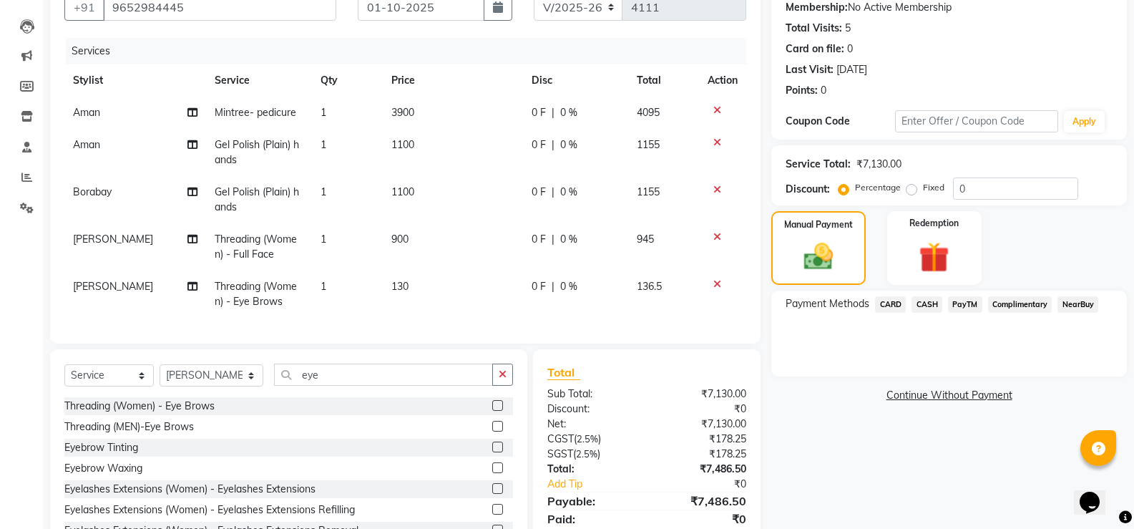
scroll to position [203, 0]
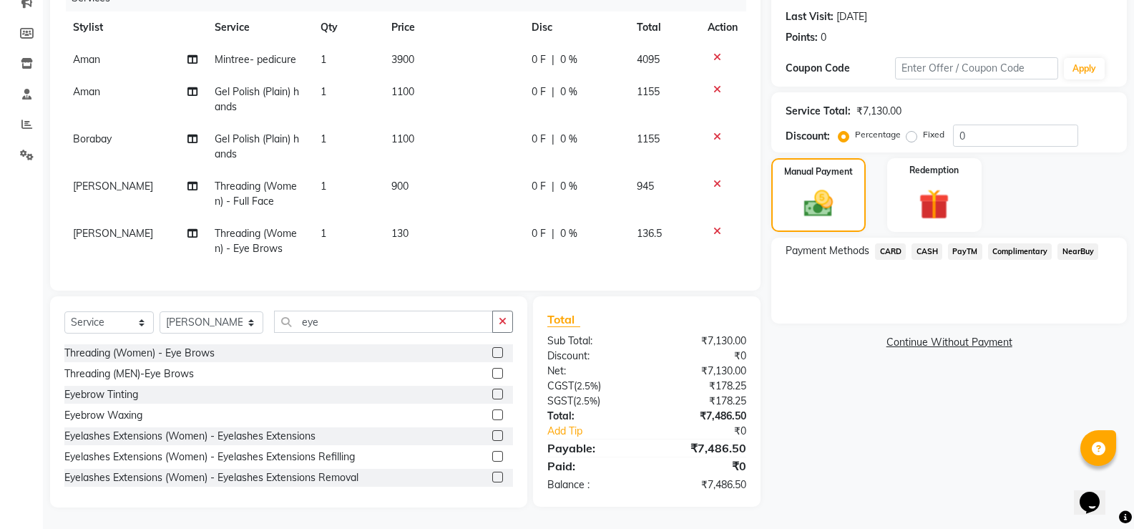
click at [929, 243] on span "CASH" at bounding box center [926, 251] width 31 height 16
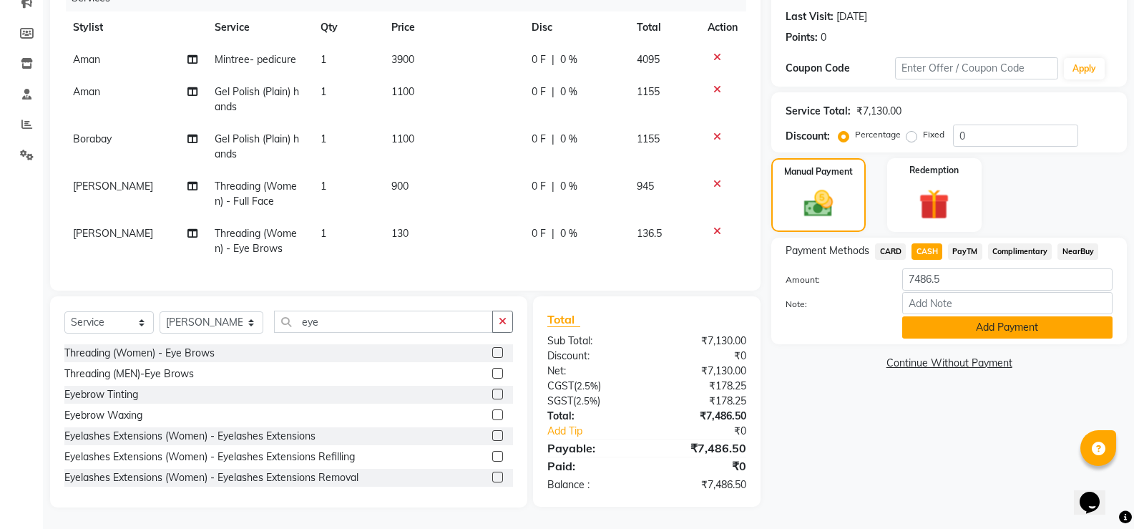
click at [952, 318] on button "Add Payment" at bounding box center [1007, 327] width 210 height 22
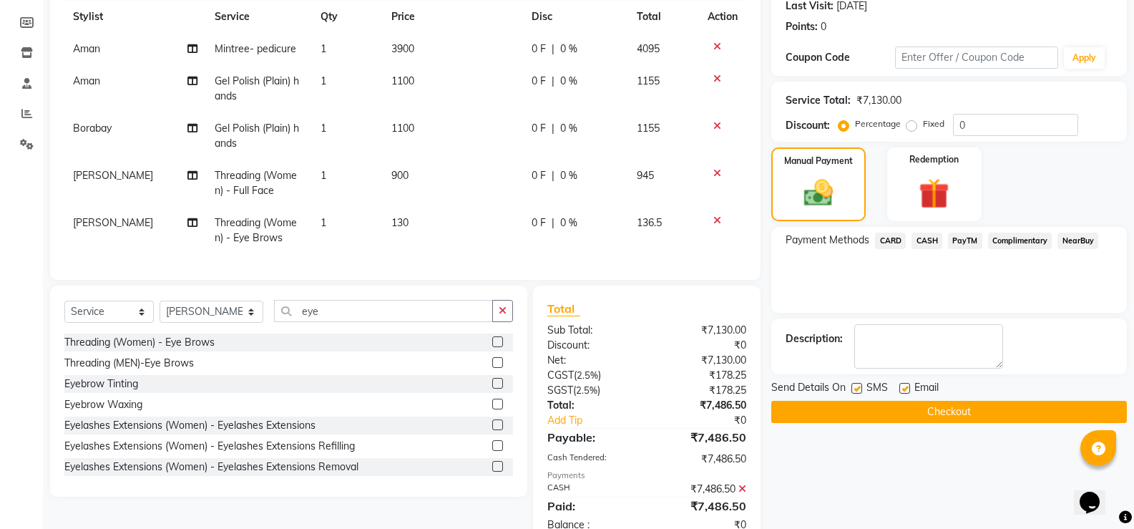
click at [929, 411] on button "Checkout" at bounding box center [949, 412] width 356 height 22
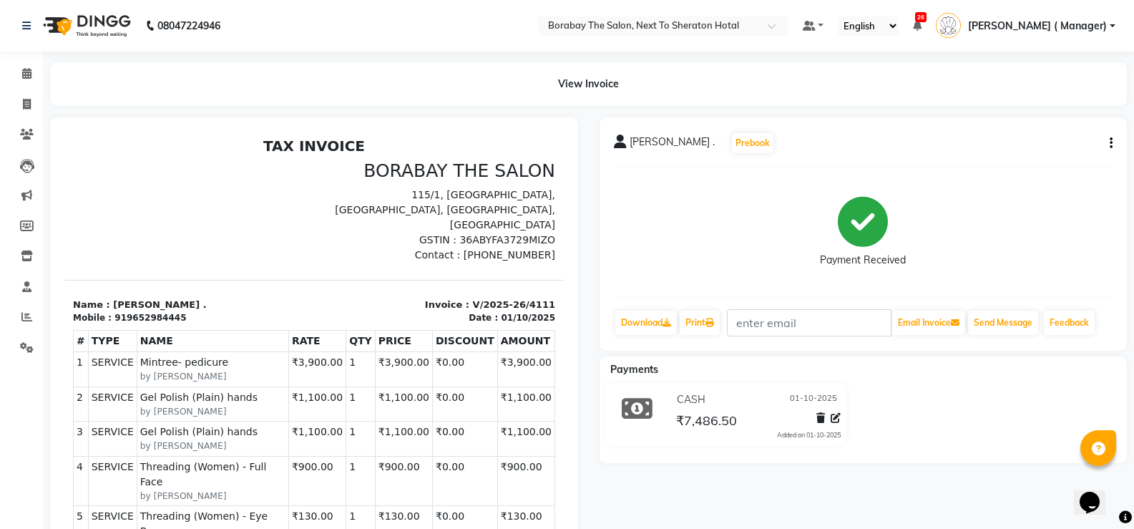
scroll to position [11, 0]
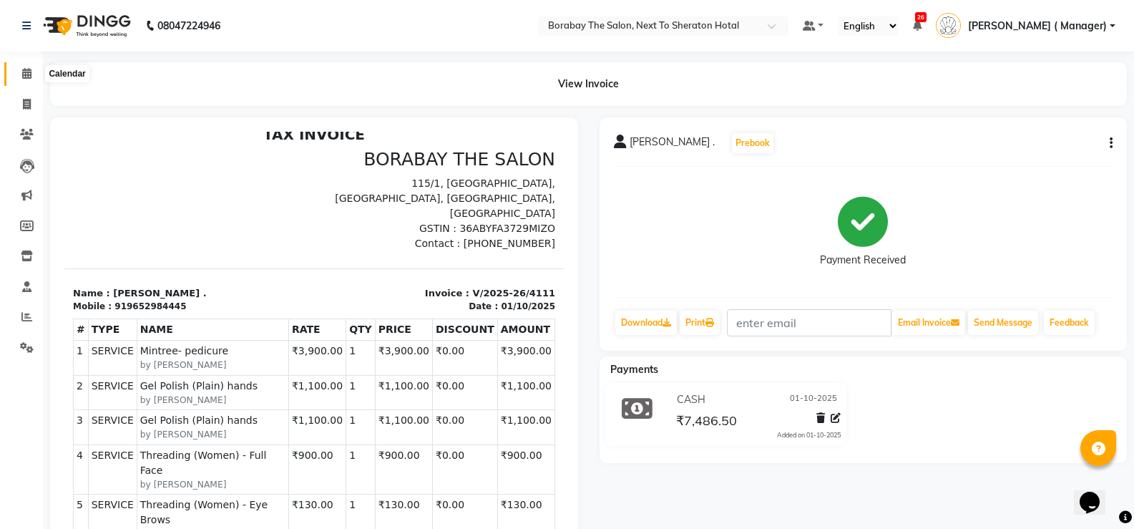
click at [30, 67] on span at bounding box center [26, 74] width 25 height 16
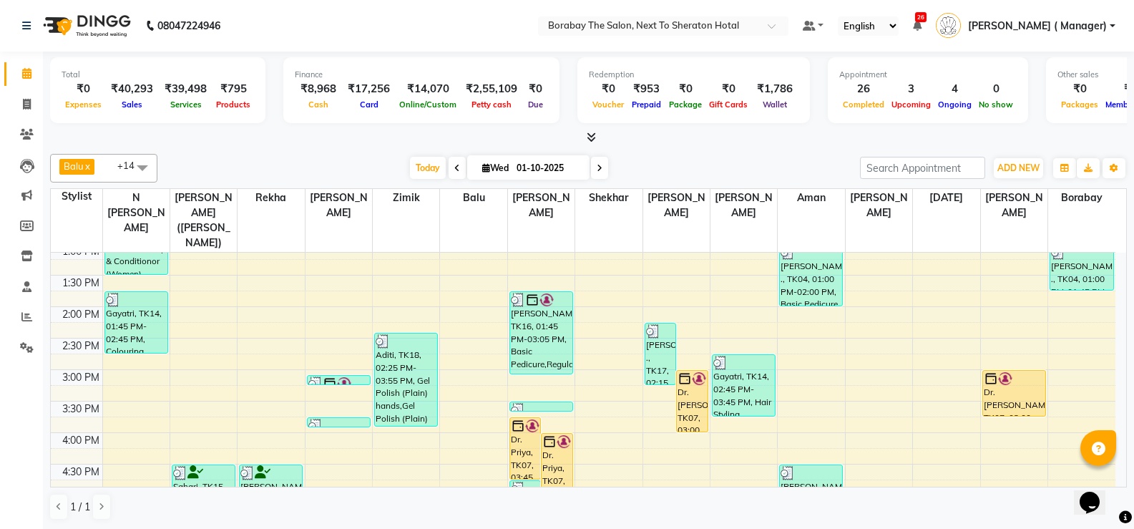
scroll to position [358, 0]
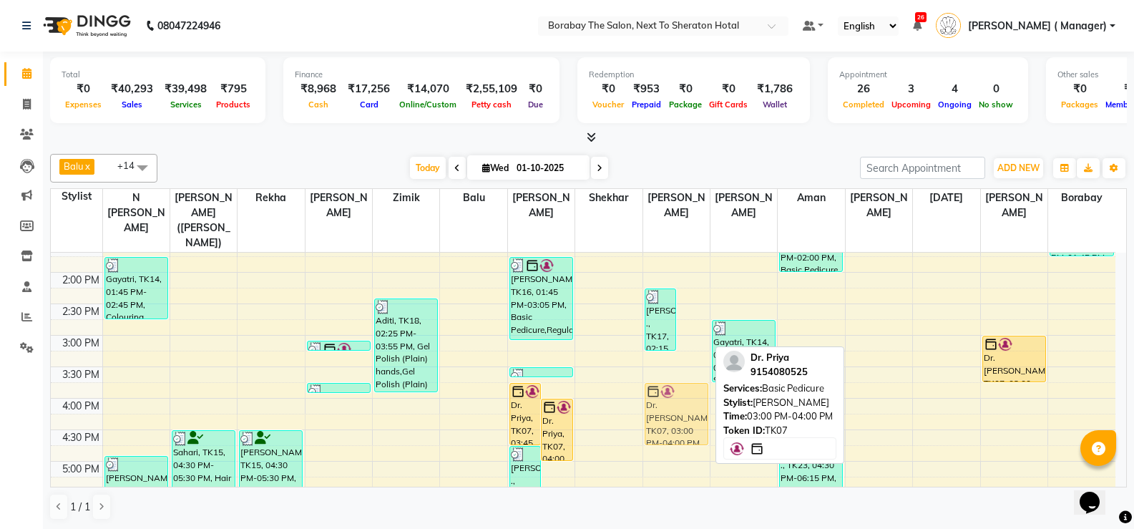
drag, startPoint x: 687, startPoint y: 350, endPoint x: 681, endPoint y: 394, distance: 44.7
click at [681, 394] on div "Dianna ., TK17, 02:15 PM-03:15 PM, Ice Cream Pedicure Dr. Priya, TK07, 03:00 PM…" at bounding box center [676, 304] width 67 height 818
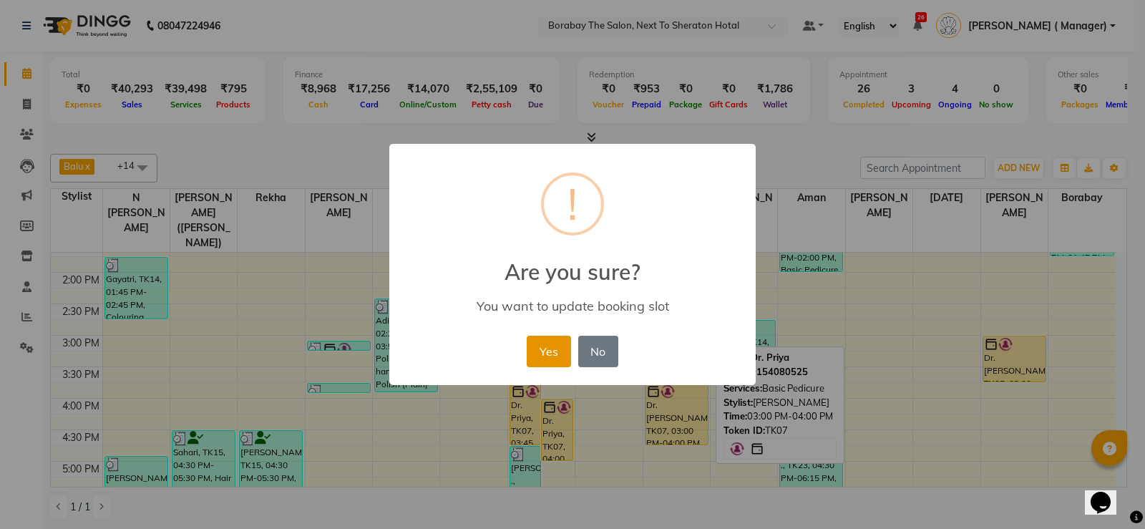
click at [532, 353] on button "Yes" at bounding box center [549, 351] width 44 height 31
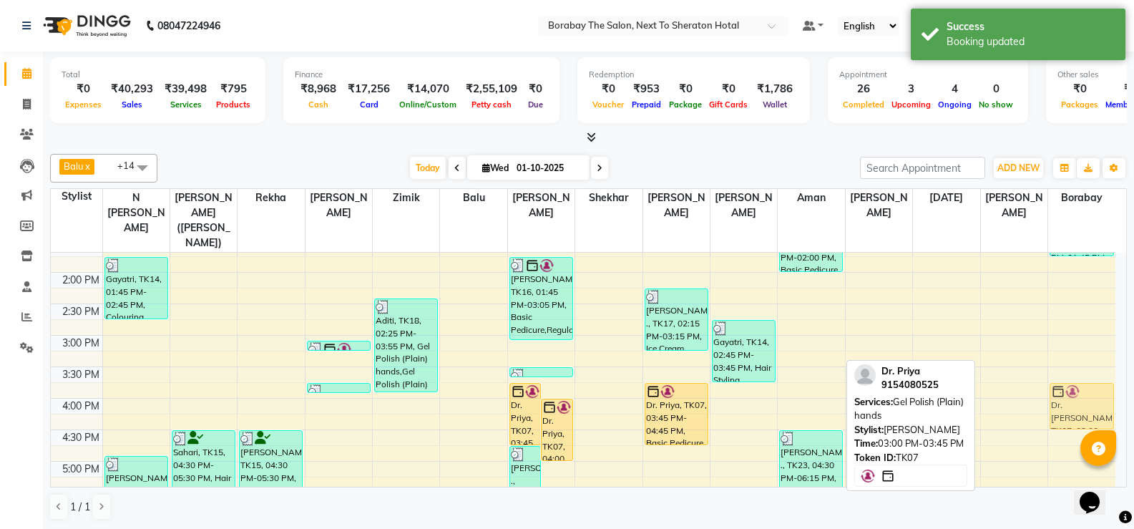
drag, startPoint x: 1012, startPoint y: 329, endPoint x: 816, endPoint y: 356, distance: 197.8
click at [1065, 376] on tr "Ratna, TK01, 11:30 AM-01:30 PM, Hair Styling (Women) - Blow Dry Medium,Shampoo …" at bounding box center [583, 304] width 1065 height 818
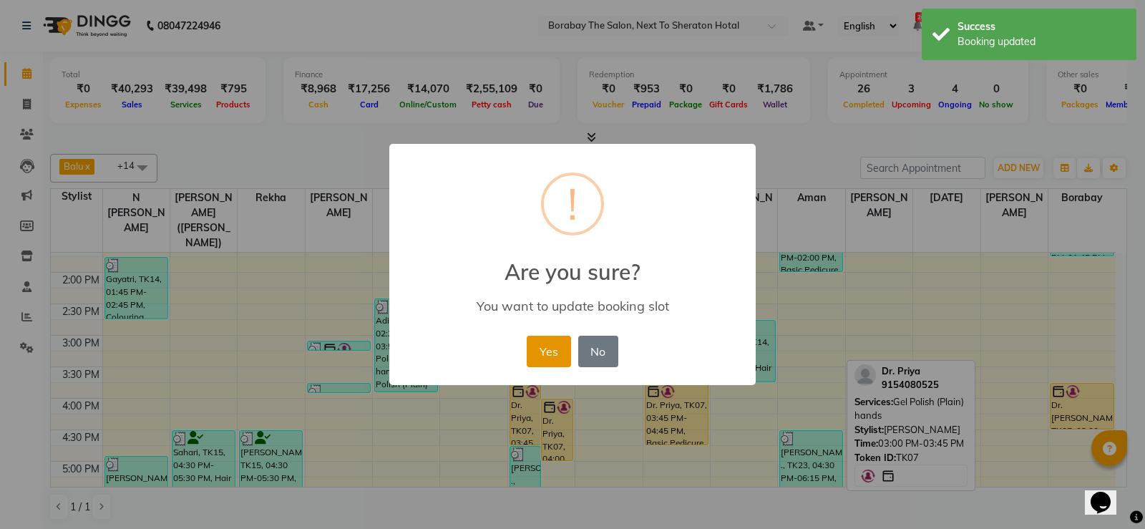
click at [566, 358] on button "Yes" at bounding box center [549, 351] width 44 height 31
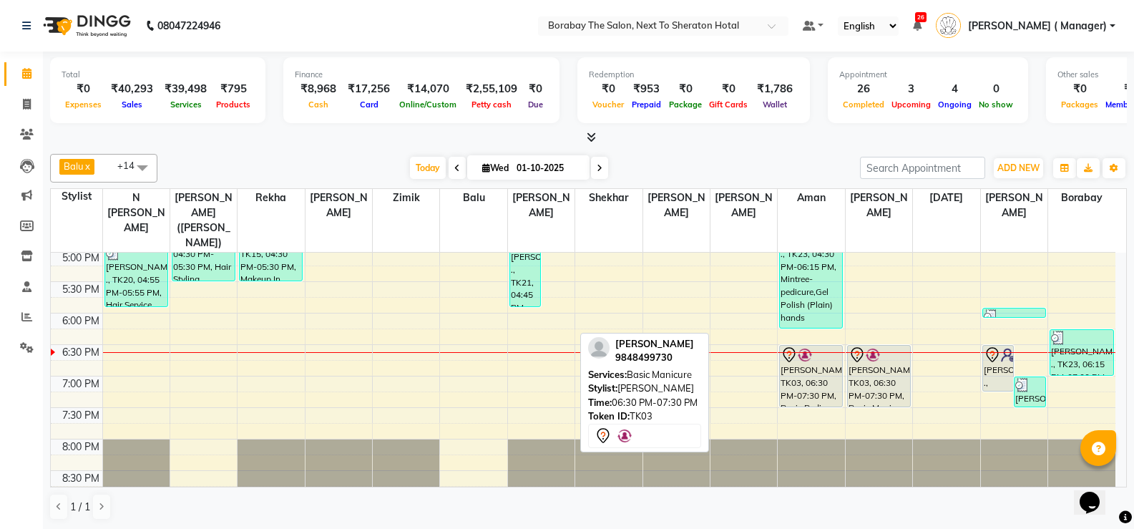
scroll to position [1, 0]
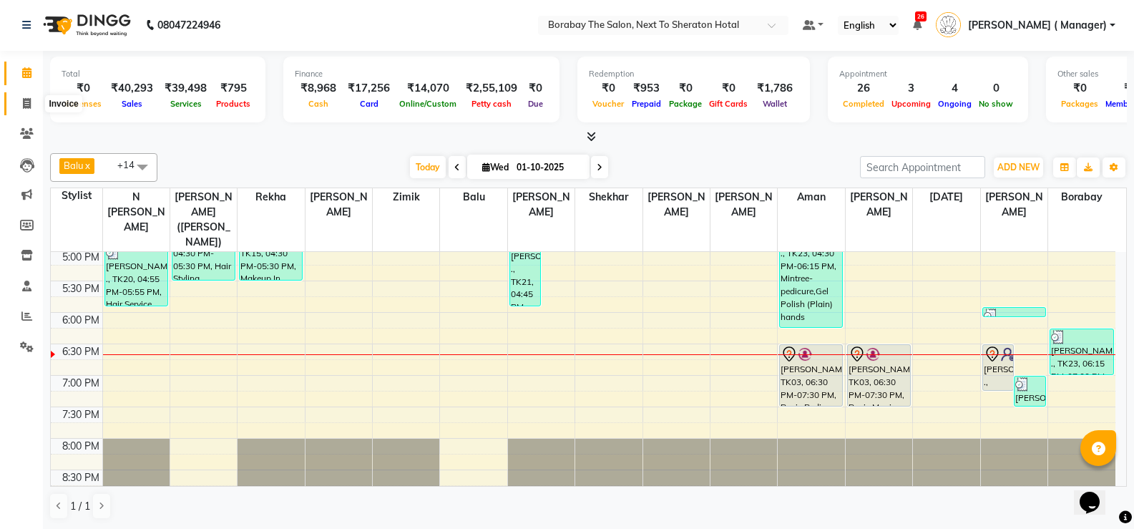
click at [27, 109] on span at bounding box center [26, 104] width 25 height 16
select select "4945"
select select "service"
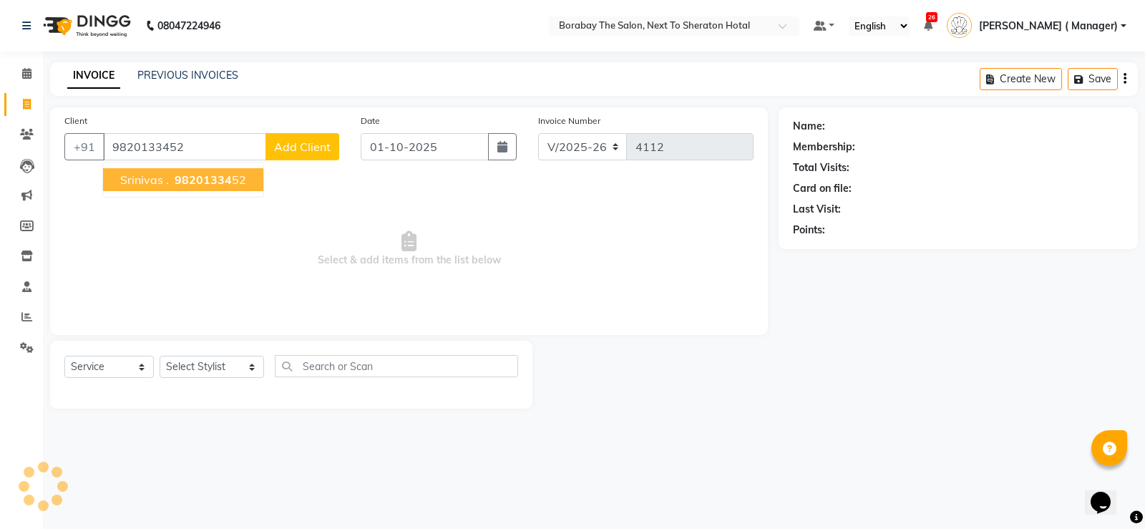
type input "9820133452"
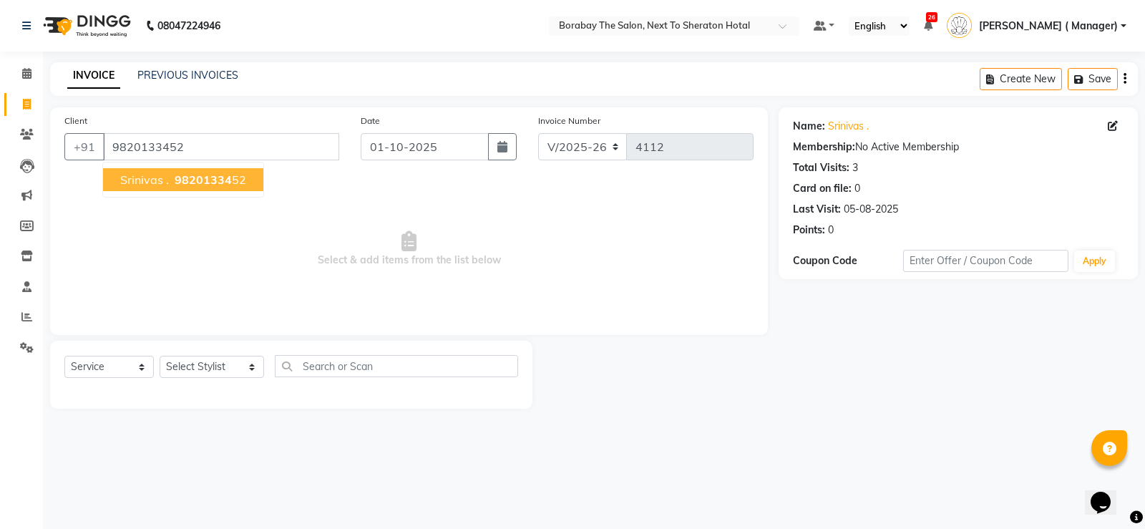
click at [191, 178] on span "98201334" at bounding box center [203, 179] width 57 height 14
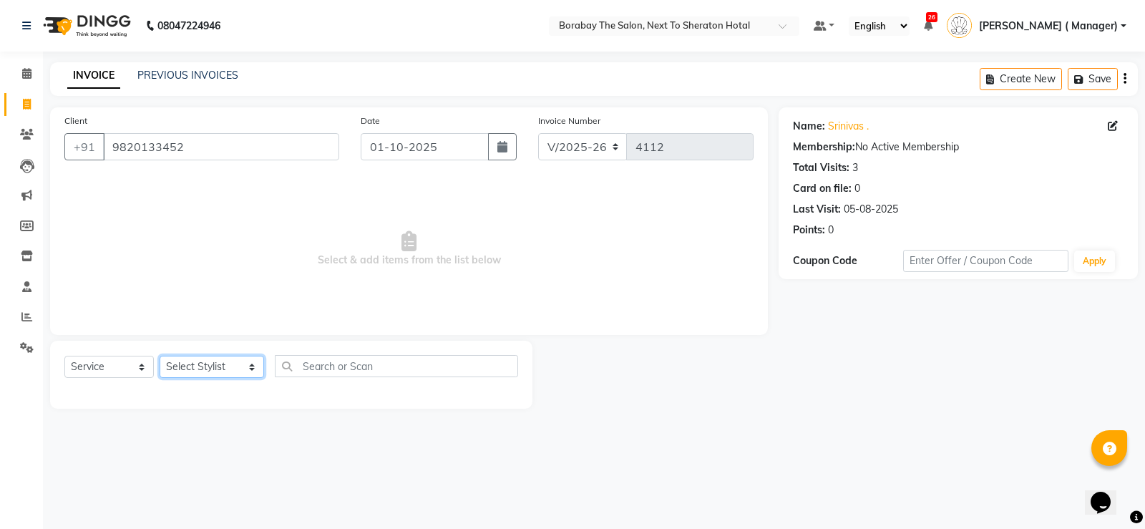
click at [207, 365] on select "Select Stylist Aman Arun Balu Bhasker Borabay Counter Borabay Dilnawaz Malik (S…" at bounding box center [212, 367] width 104 height 22
select select "31355"
click at [160, 356] on select "Select Stylist Aman Arun Balu Bhasker Borabay Counter Borabay Dilnawaz Malik (S…" at bounding box center [212, 367] width 104 height 22
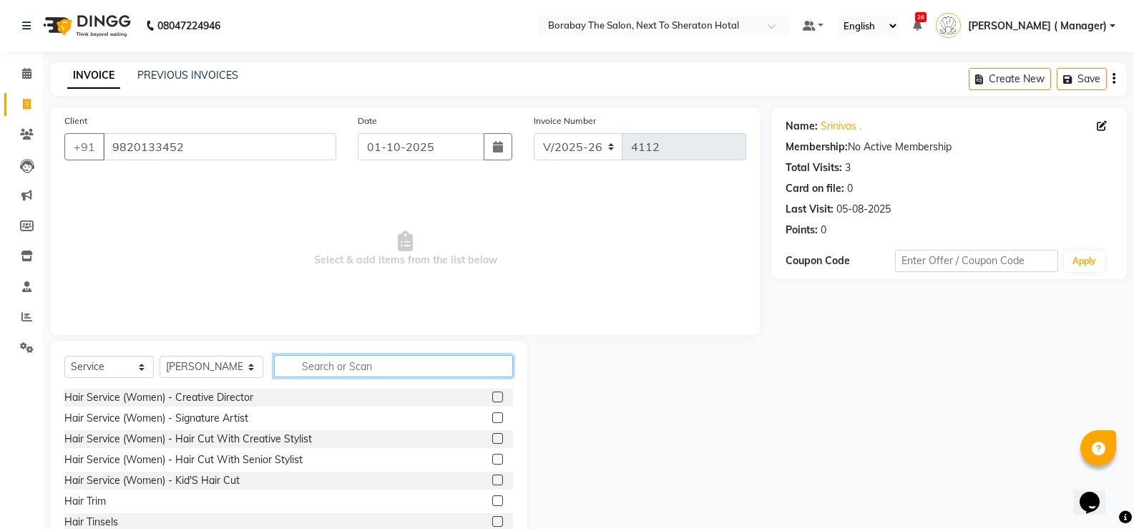
click at [336, 362] on input "text" at bounding box center [393, 366] width 239 height 22
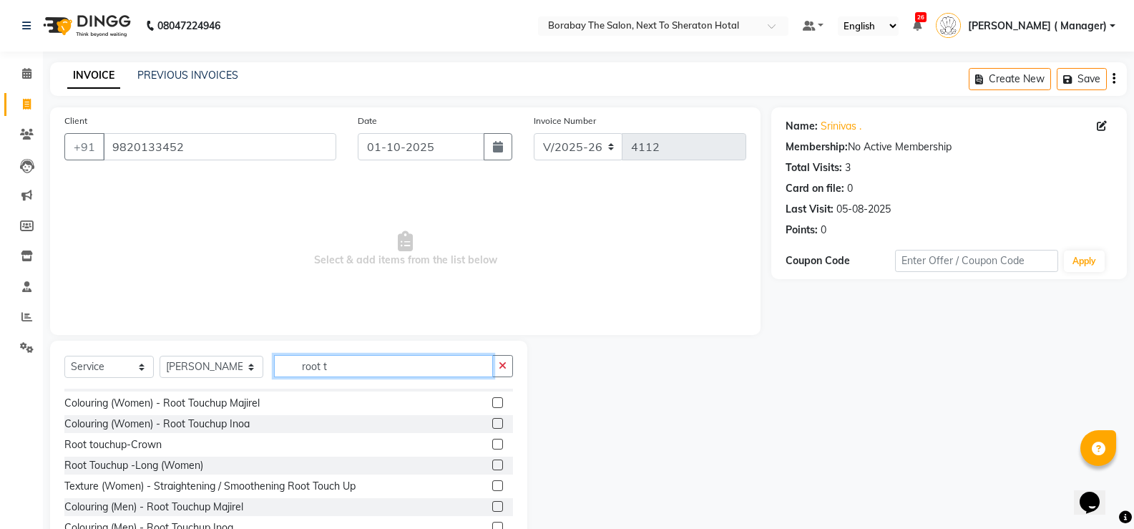
scroll to position [23, 0]
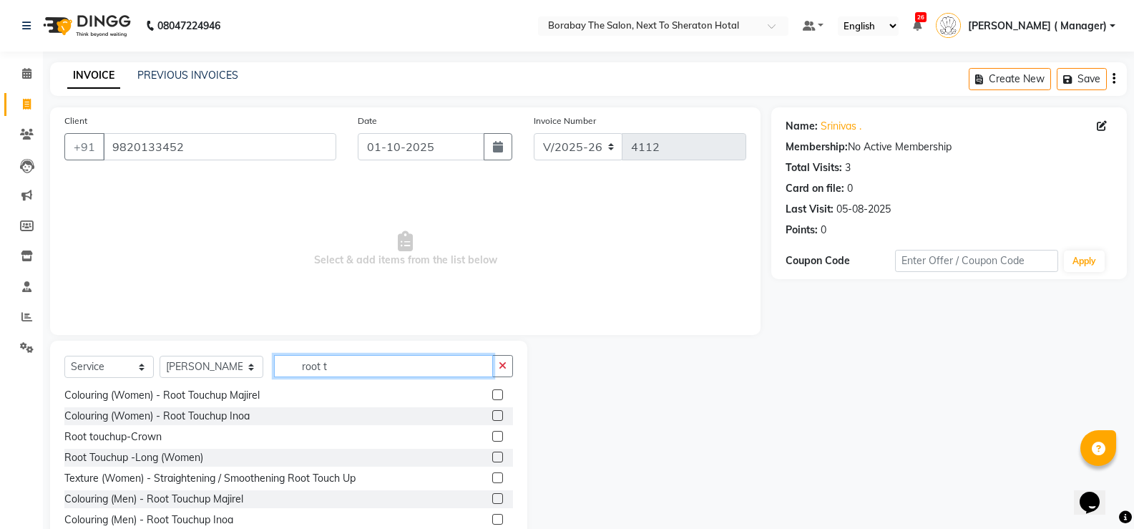
type input "root t"
click at [492, 518] on label at bounding box center [497, 519] width 11 height 11
click at [492, 518] on input "checkbox" at bounding box center [496, 519] width 9 height 9
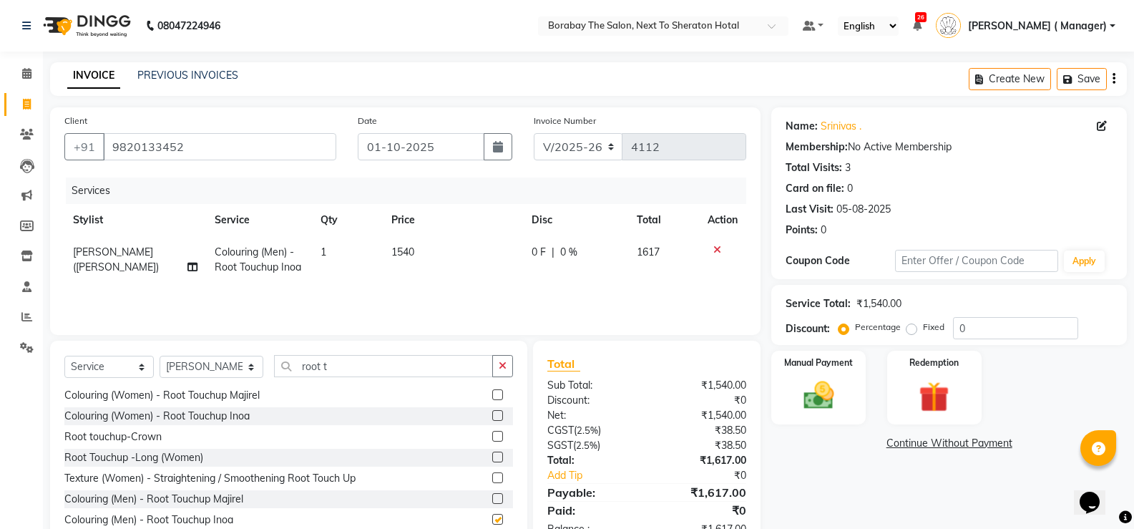
checkbox input "false"
click at [335, 365] on input "root t" at bounding box center [383, 366] width 219 height 22
type input "r"
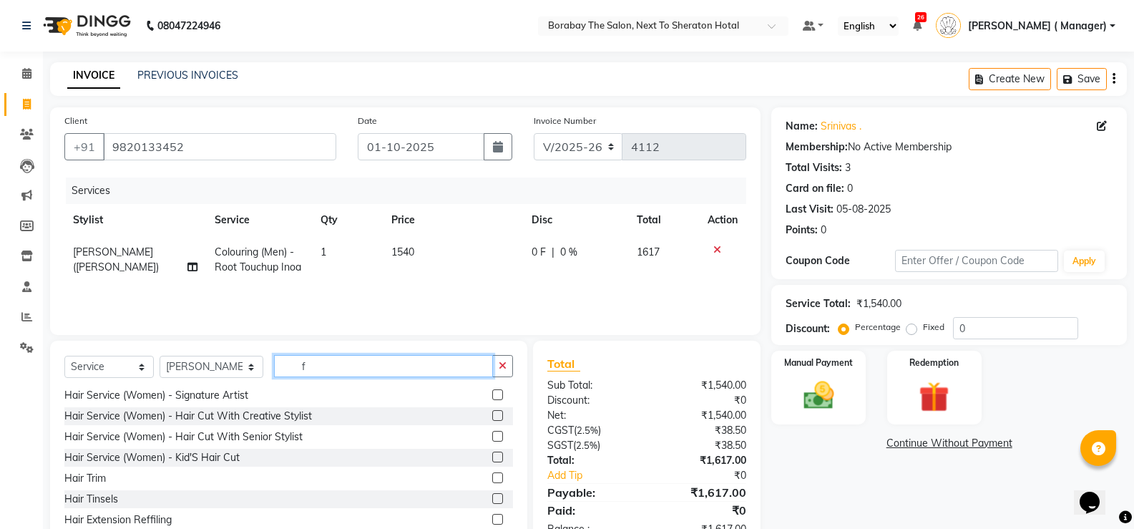
scroll to position [0, 0]
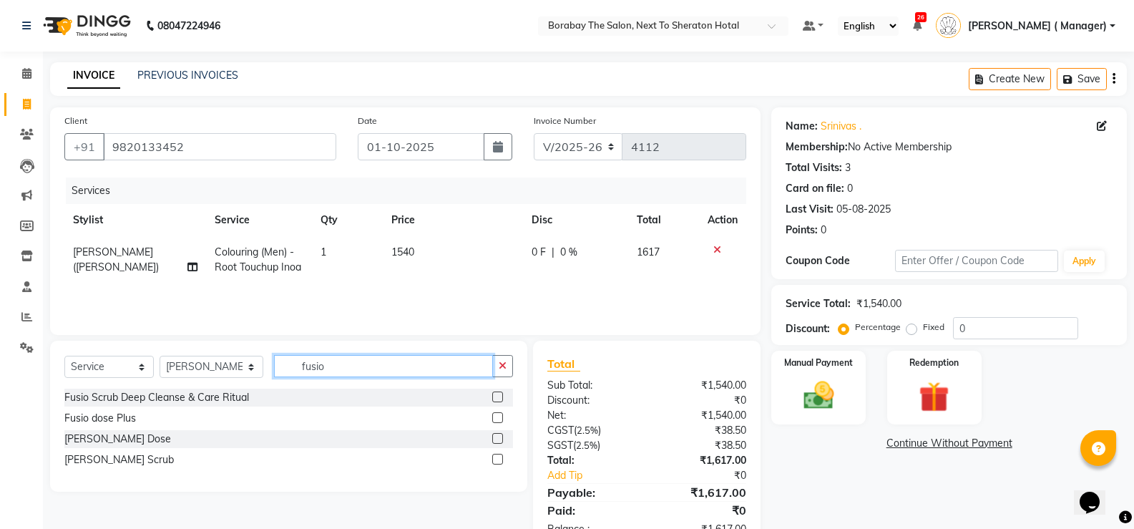
click at [388, 366] on input "fusio" at bounding box center [383, 366] width 219 height 22
type input "f"
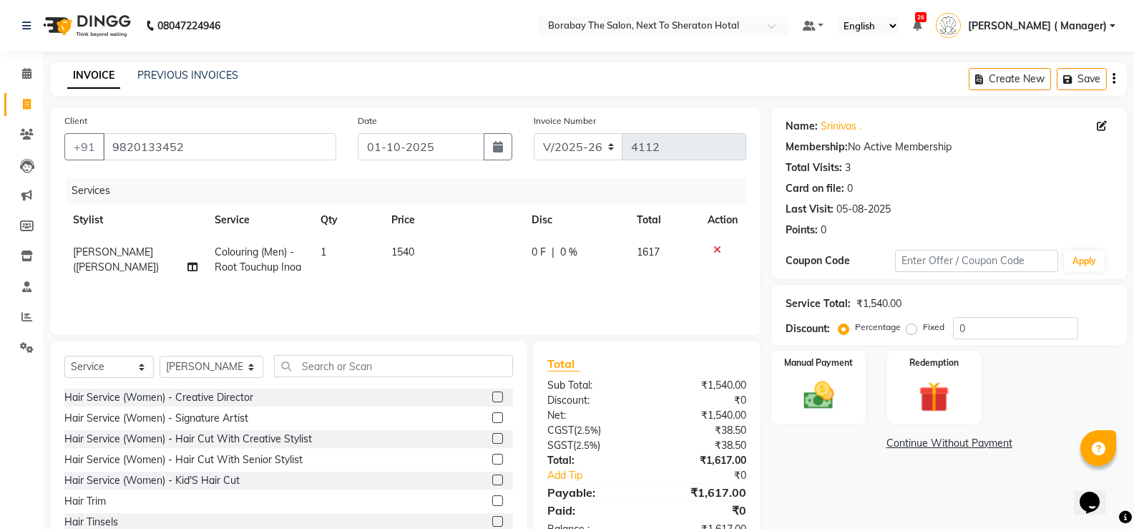
click at [406, 253] on span "1540" at bounding box center [402, 251] width 23 height 13
select select "31355"
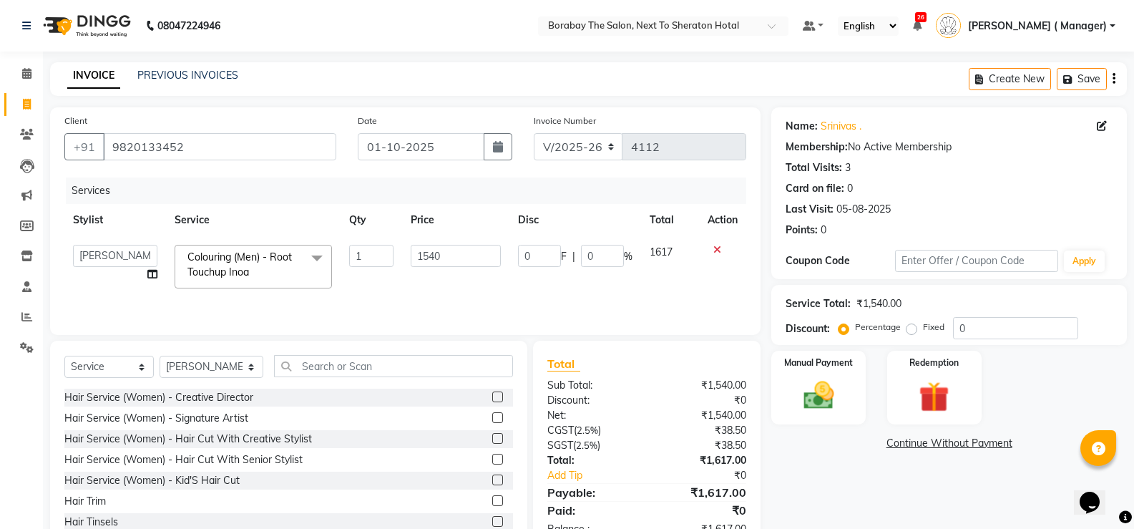
click at [406, 253] on td "1540" at bounding box center [455, 266] width 107 height 61
click at [429, 253] on input "1540" at bounding box center [455, 256] width 89 height 22
click at [429, 298] on div "Services Stylist Service Qty Price Disc Total Action Aman Arun Balu Bhasker Bor…" at bounding box center [405, 248] width 682 height 143
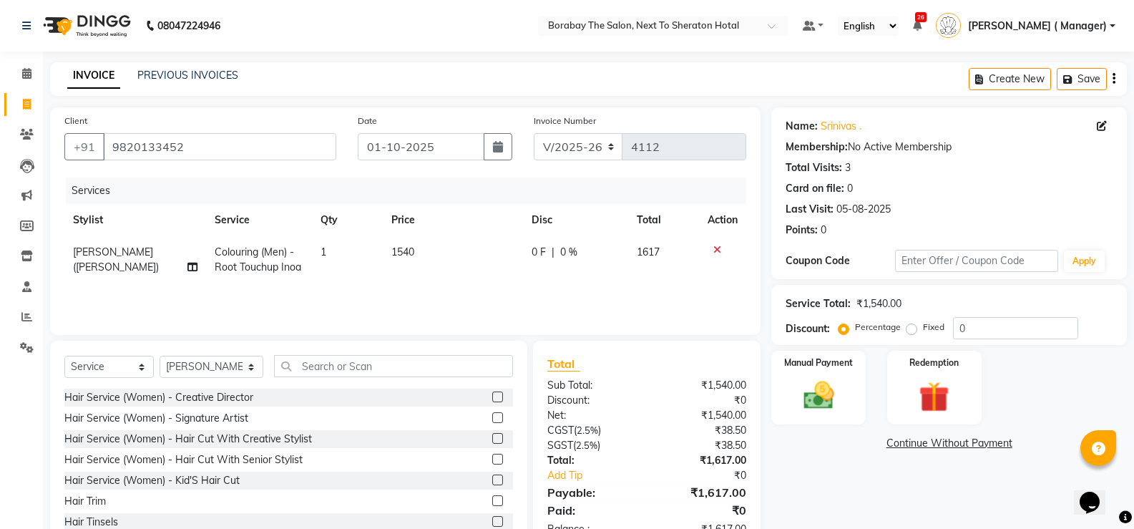
click at [401, 248] on span "1540" at bounding box center [402, 251] width 23 height 13
select select "31355"
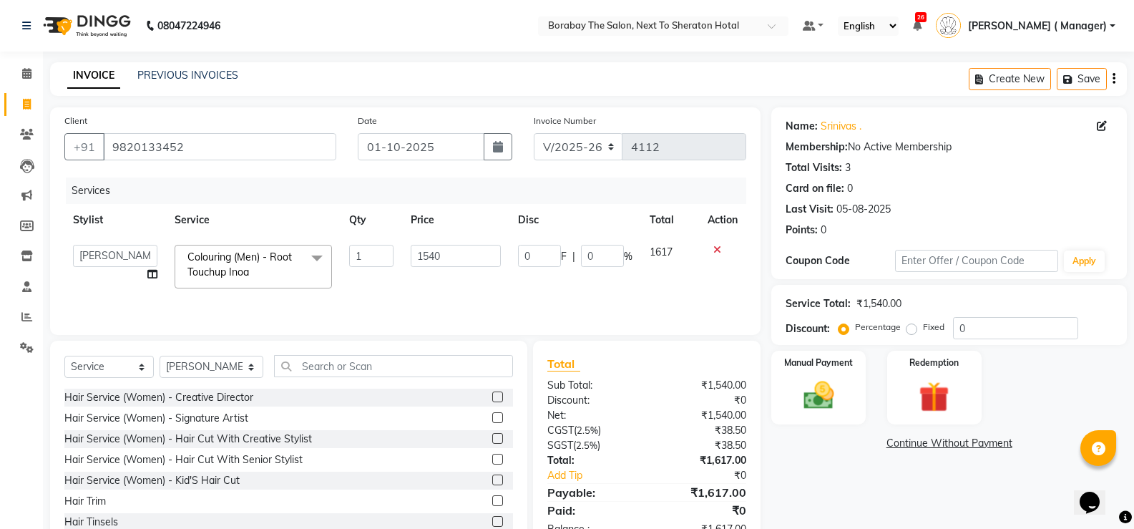
click at [402, 248] on td "1540" at bounding box center [455, 266] width 107 height 61
click at [432, 252] on input "1540" at bounding box center [455, 256] width 89 height 22
type input "1600"
click at [466, 296] on div "Services Stylist Service Qty Price Disc Total Action Aman Arun Balu Bhasker Bor…" at bounding box center [405, 248] width 682 height 143
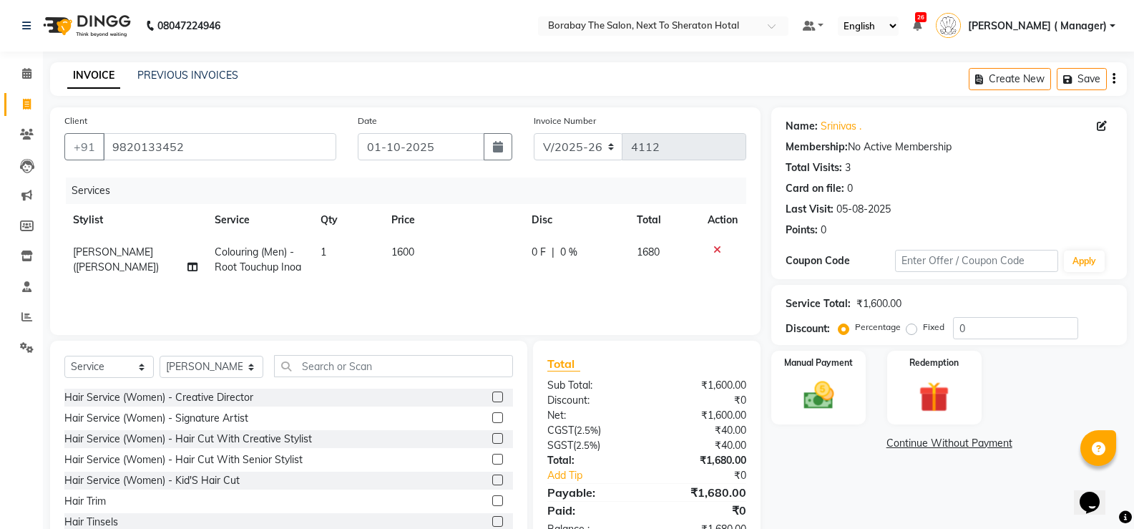
scroll to position [44, 0]
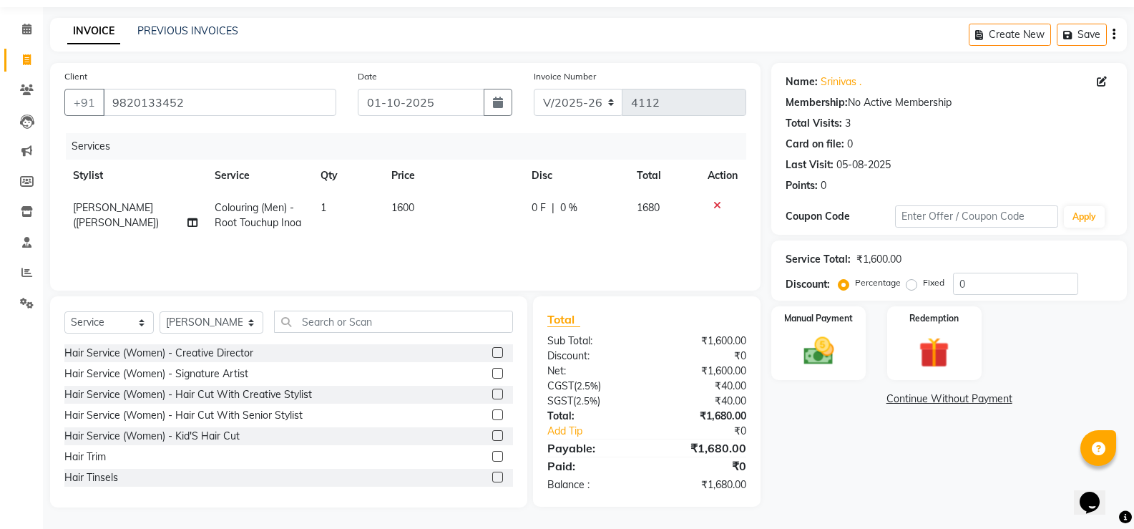
click at [406, 207] on span "1600" at bounding box center [402, 207] width 23 height 13
click at [406, 207] on td "1600" at bounding box center [453, 215] width 140 height 47
select select "31355"
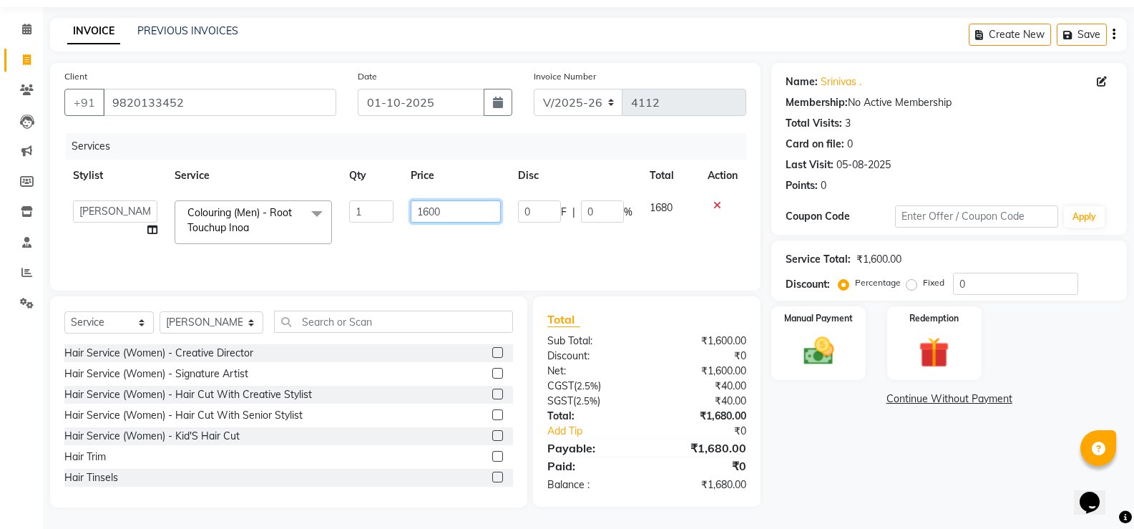
click at [430, 207] on input "1600" at bounding box center [455, 211] width 89 height 22
type input "1"
type input "1680"
click at [451, 245] on div "Services Stylist Service Qty Price Disc Total Action Aman Arun Balu Bhasker Bor…" at bounding box center [405, 204] width 682 height 143
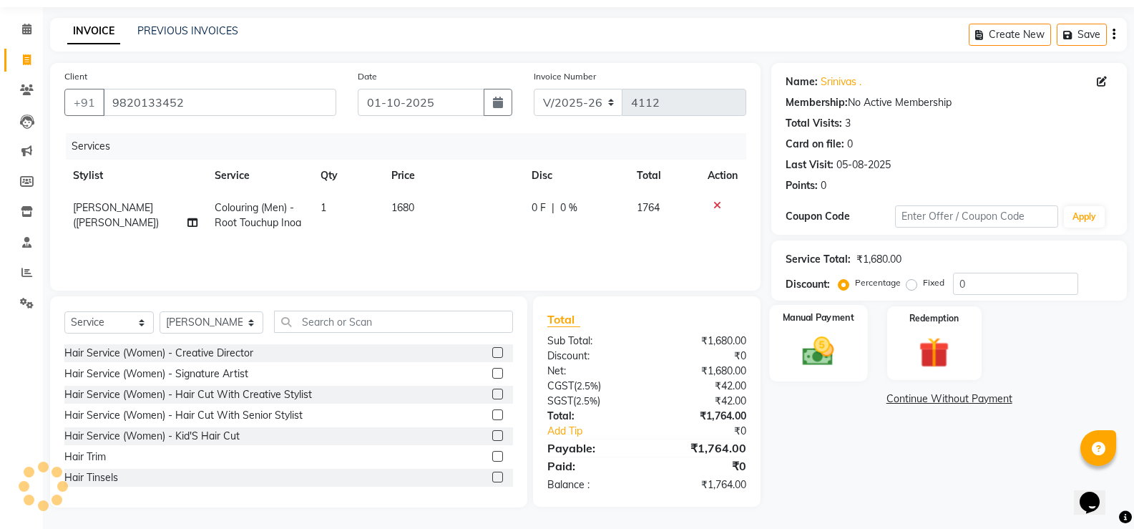
click at [820, 348] on img at bounding box center [818, 351] width 51 height 36
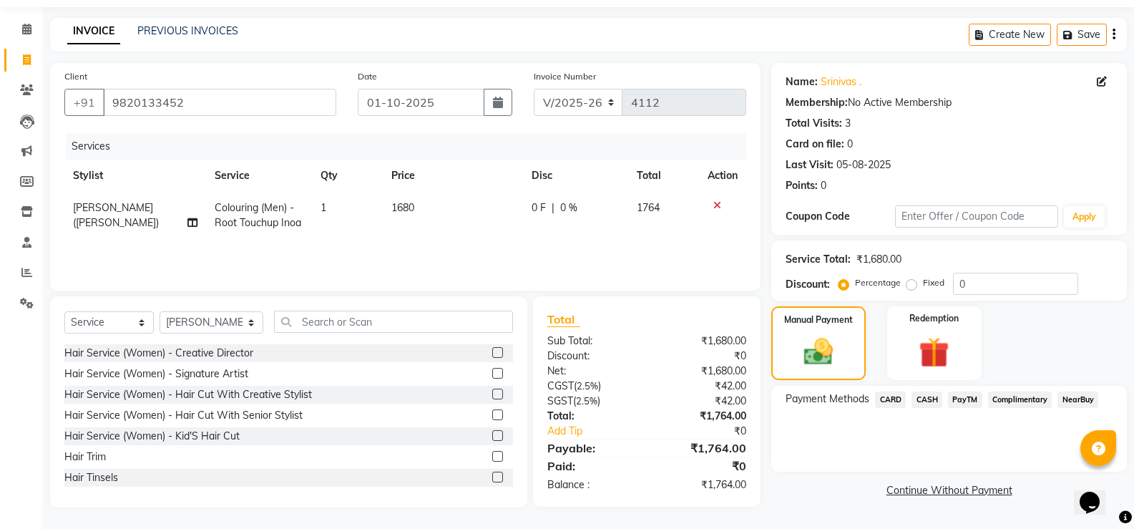
click at [967, 398] on span "PayTM" at bounding box center [965, 399] width 34 height 16
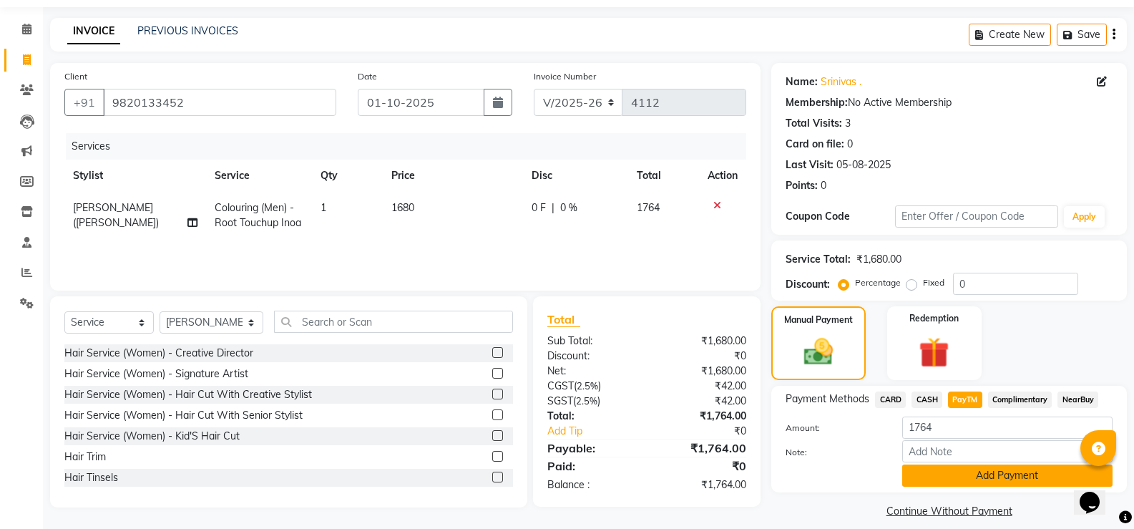
click at [958, 476] on button "Add Payment" at bounding box center [1007, 475] width 210 height 22
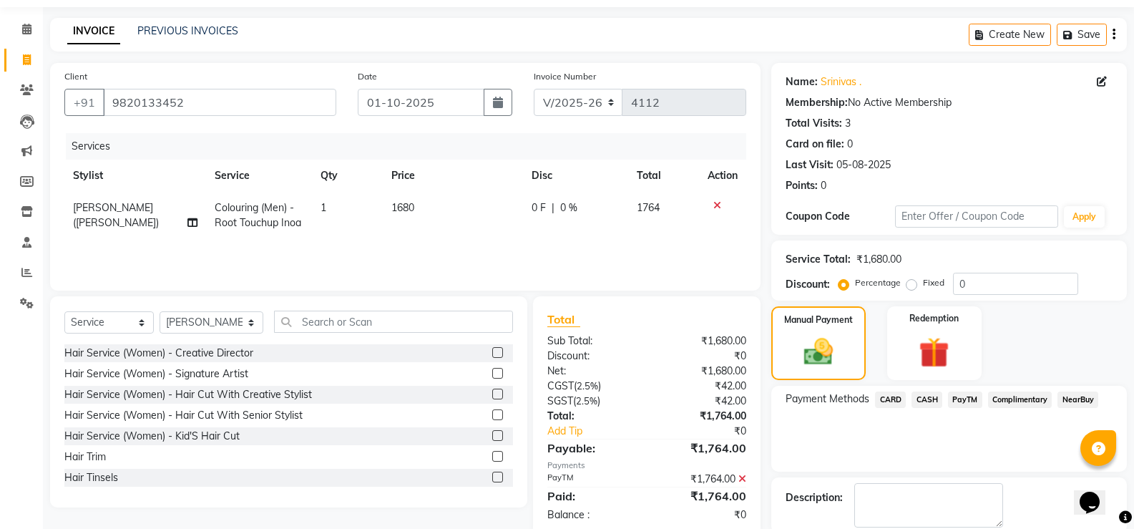
click at [974, 403] on span "PayTM" at bounding box center [965, 399] width 34 height 16
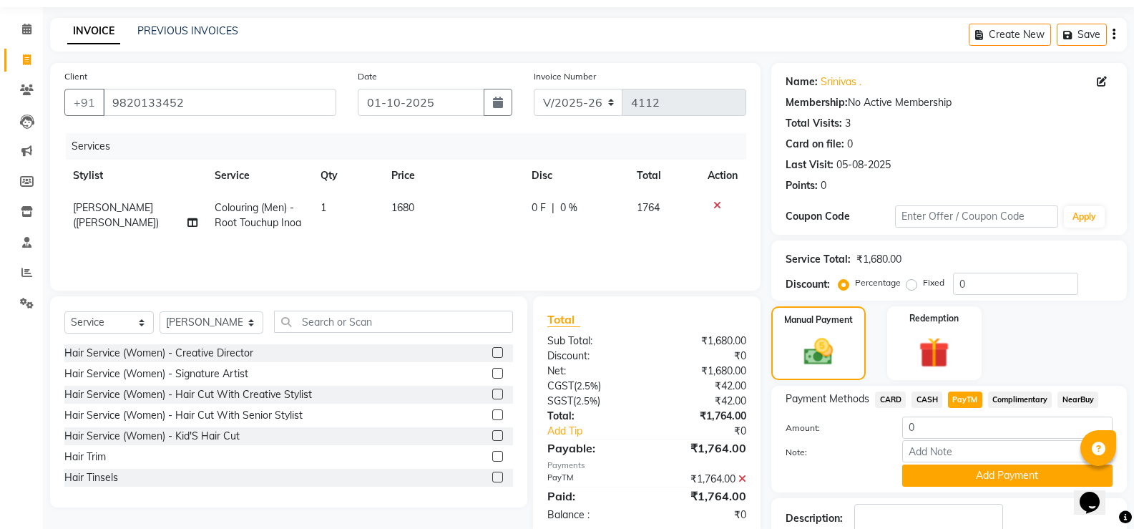
click at [952, 497] on div "Name: Srinivas . Membership: No Active Membership Total Visits: 3 Card on file:…" at bounding box center [954, 332] width 366 height 539
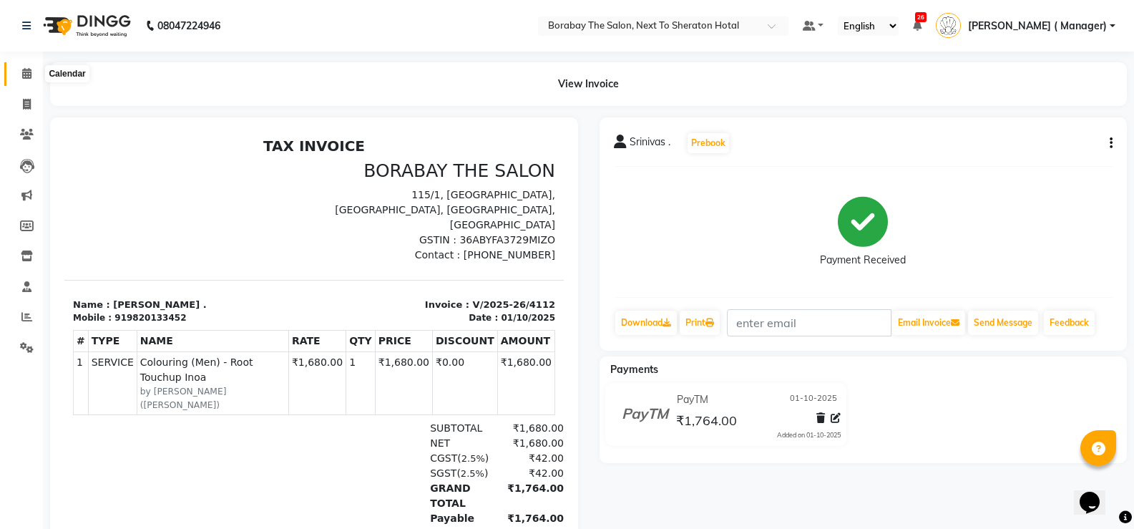
click at [31, 72] on icon at bounding box center [26, 73] width 9 height 11
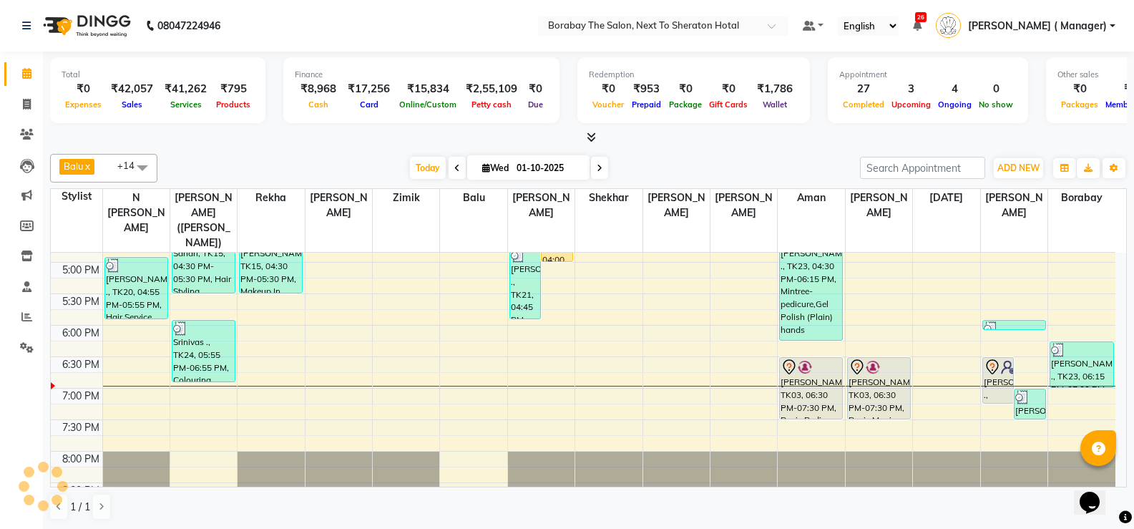
scroll to position [569, 0]
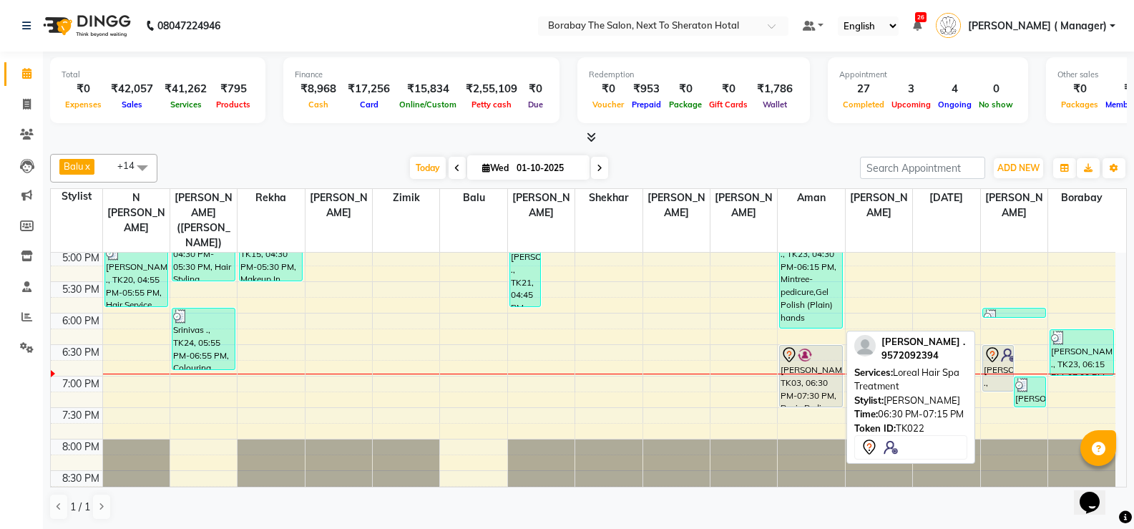
click at [989, 353] on div "Ayushi ., TK22, 06:30 PM-07:15 PM, Loreal Hair Spa Treatment" at bounding box center [998, 368] width 31 height 45
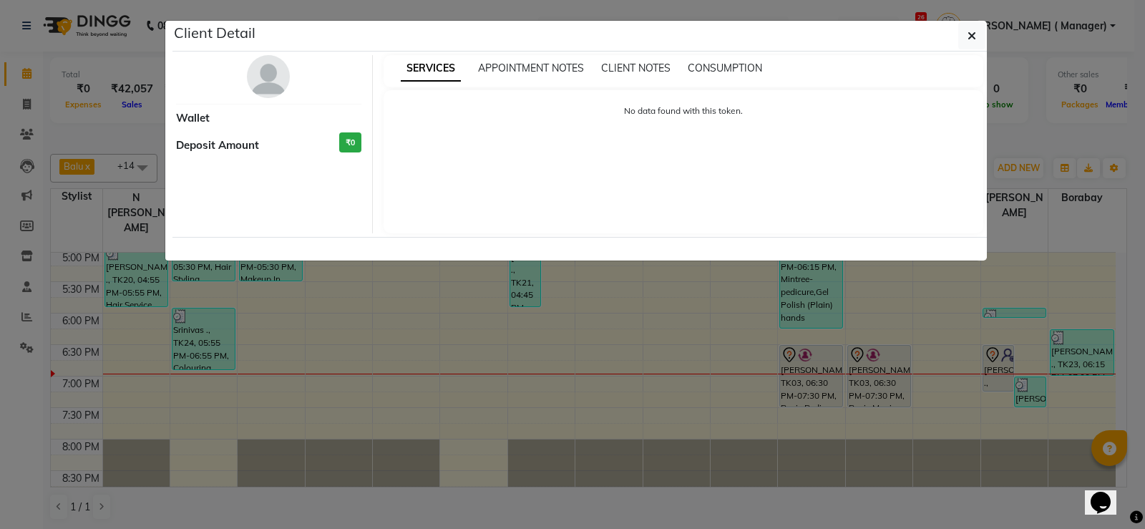
select select "7"
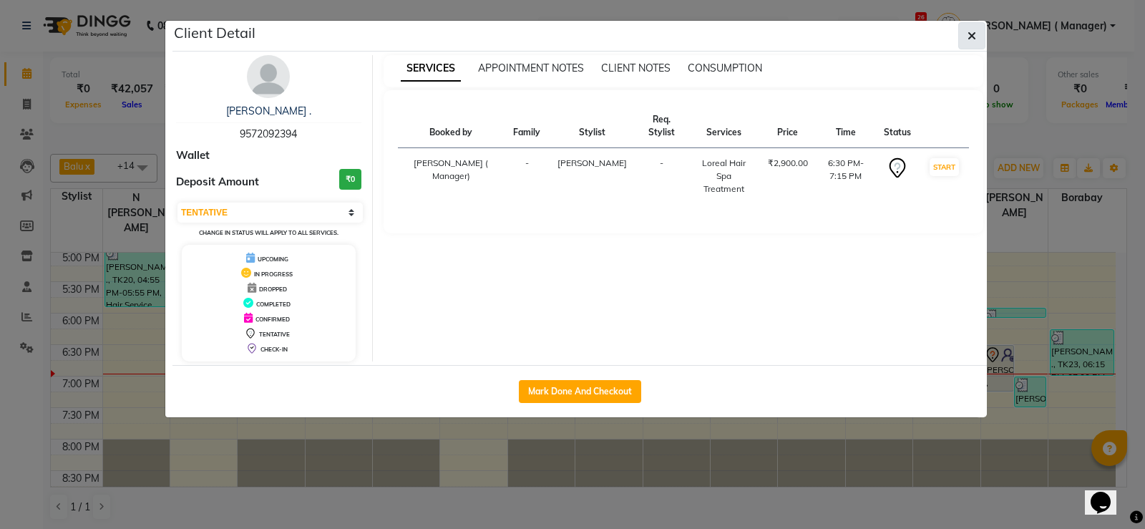
click at [969, 38] on icon "button" at bounding box center [971, 35] width 9 height 11
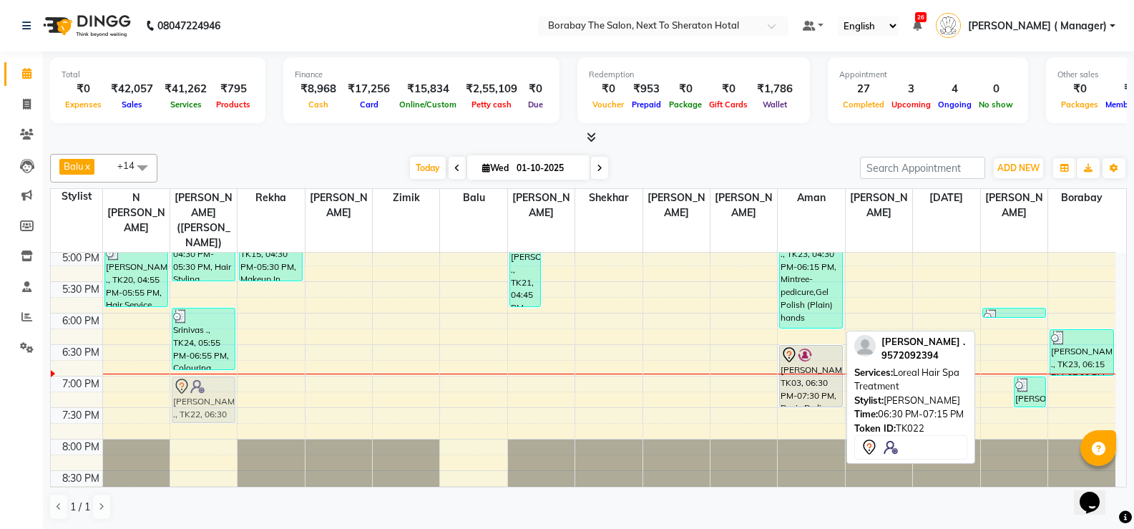
drag, startPoint x: 997, startPoint y: 356, endPoint x: 196, endPoint y: 389, distance: 802.0
click at [200, 389] on tr "Ratna, TK01, 11:30 AM-01:30 PM, Hair Styling (Women) - Blow Dry Medium,Shampoo …" at bounding box center [583, 93] width 1065 height 818
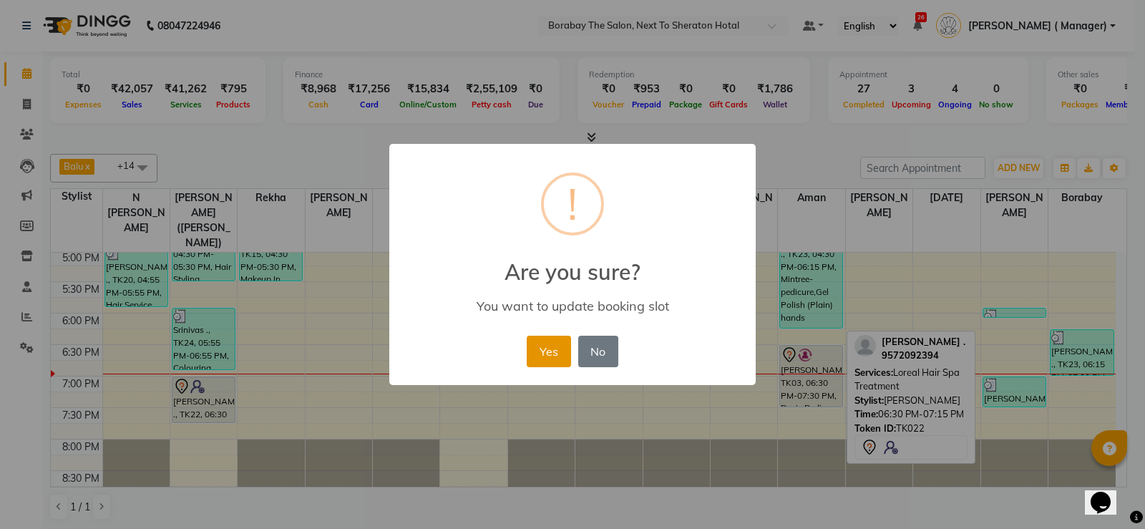
click at [564, 358] on button "Yes" at bounding box center [549, 351] width 44 height 31
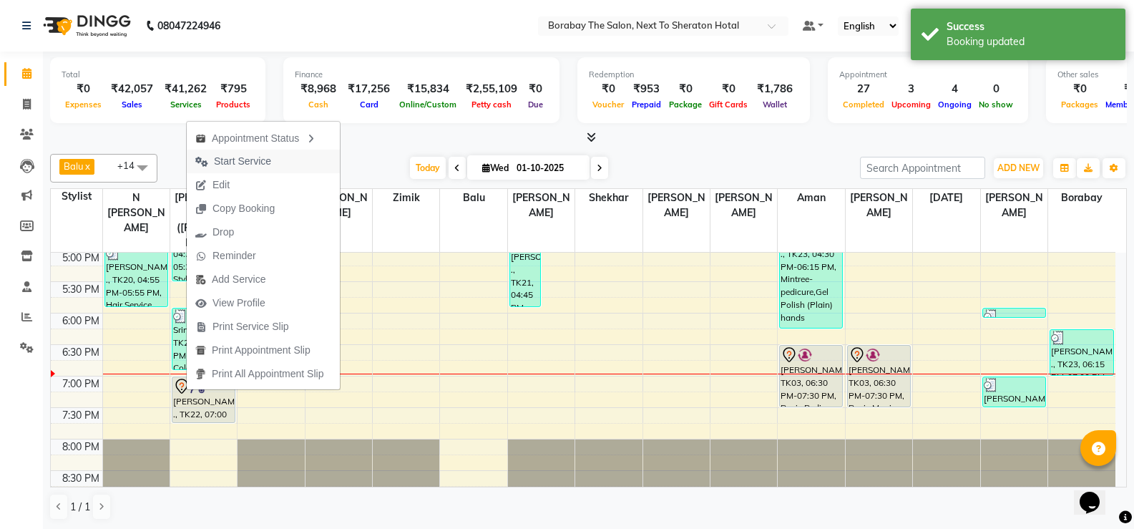
click at [235, 160] on span "Start Service" at bounding box center [242, 161] width 57 height 15
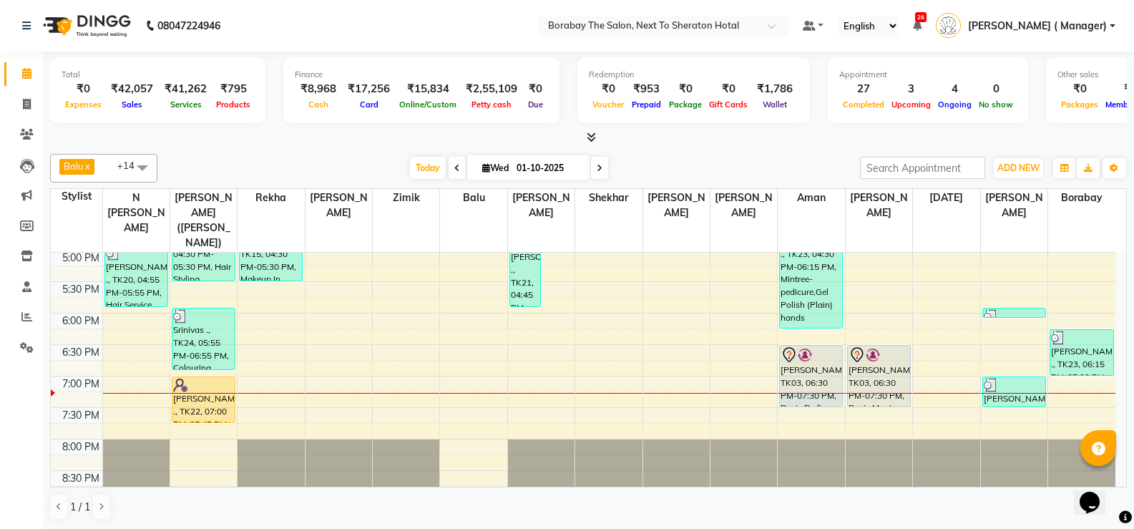
click at [793, 393] on div at bounding box center [811, 393] width 67 height 1
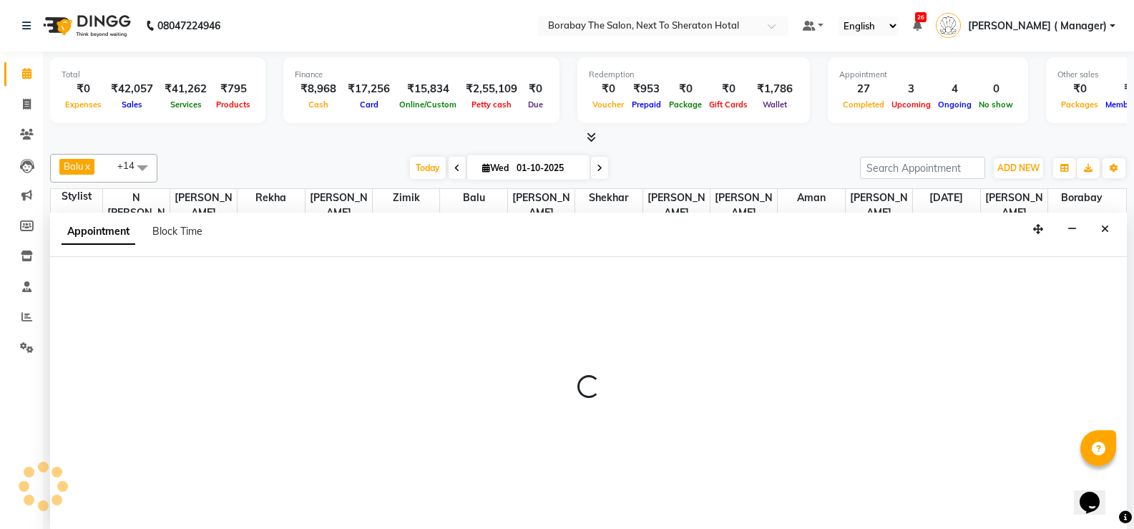
scroll to position [1, 0]
click at [1108, 226] on icon "Close" at bounding box center [1105, 228] width 8 height 10
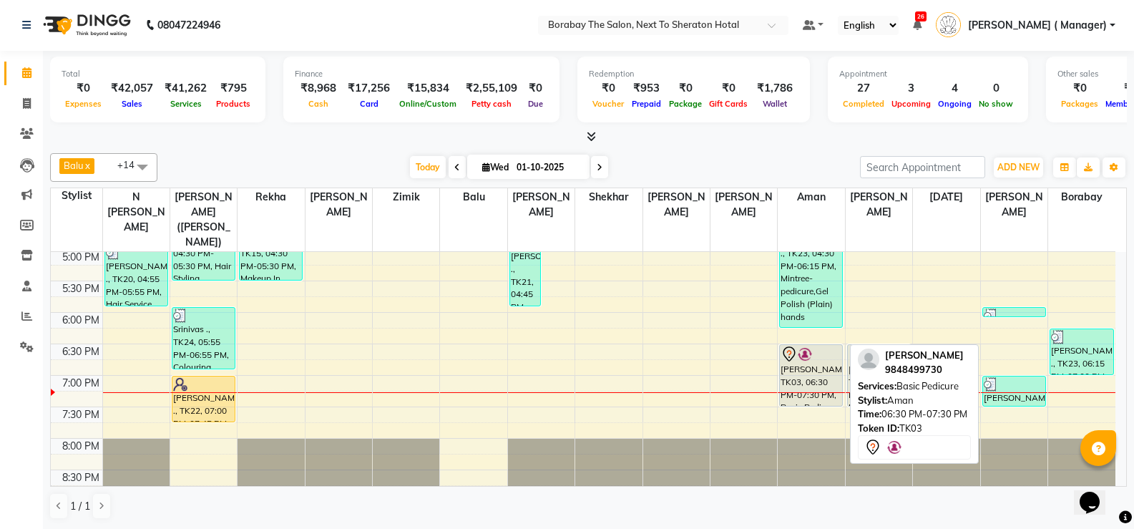
click at [797, 362] on div "Nirmala Reddy, TK03, 06:30 PM-07:30 PM, Basic Pedicure" at bounding box center [811, 375] width 62 height 61
click at [805, 361] on div "Nirmala Reddy, TK03, 06:30 PM-07:30 PM, Basic Pedicure" at bounding box center [811, 375] width 62 height 61
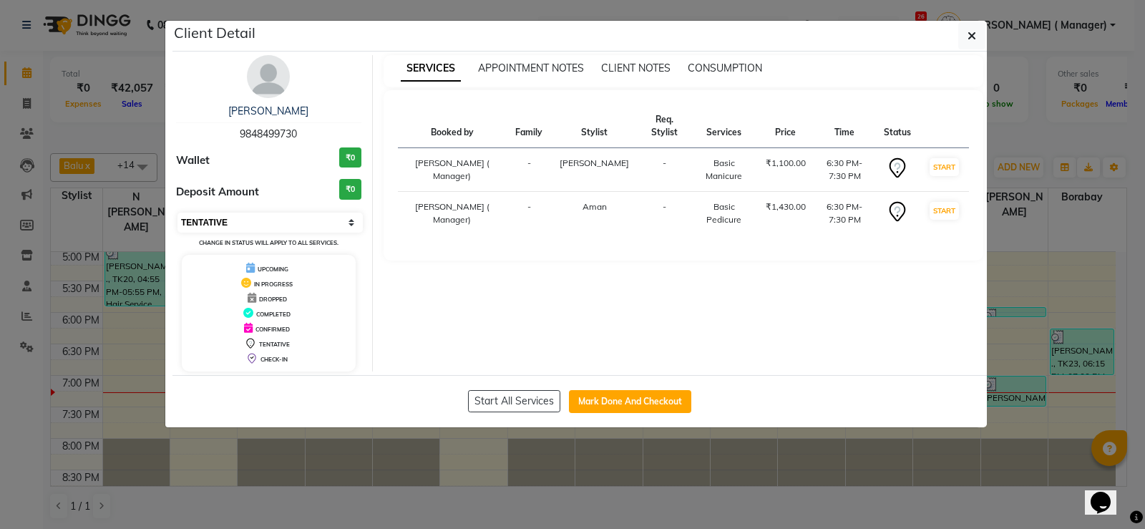
click at [273, 220] on select "Select IN SERVICE CONFIRMED TENTATIVE CHECK IN MARK DONE DROPPED UPCOMING" at bounding box center [269, 222] width 185 height 20
select select "1"
click at [177, 212] on select "Select IN SERVICE CONFIRMED TENTATIVE CHECK IN MARK DONE DROPPED UPCOMING" at bounding box center [269, 222] width 185 height 20
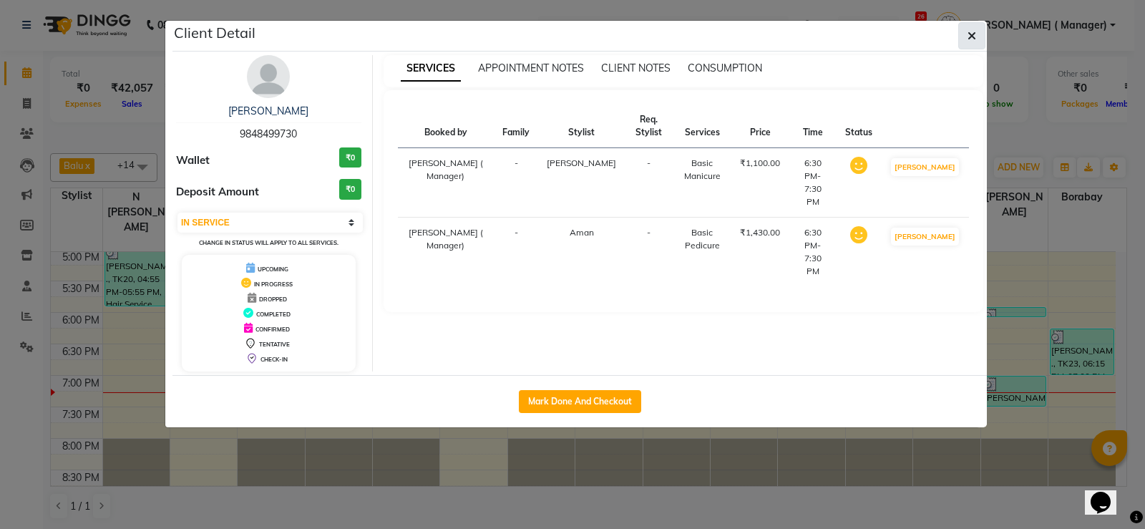
click at [962, 36] on button "button" at bounding box center [971, 35] width 27 height 27
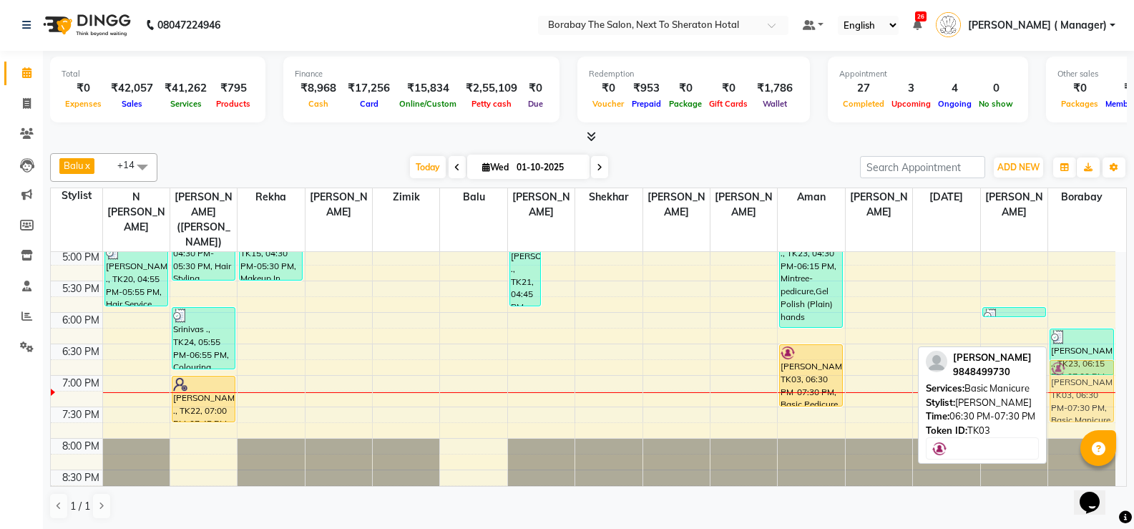
drag, startPoint x: 873, startPoint y: 363, endPoint x: 1060, endPoint y: 378, distance: 188.0
click at [1060, 378] on tr "Ratna, TK01, 11:30 AM-01:30 PM, Hair Styling (Women) - Blow Dry Medium,Shampoo …" at bounding box center [583, 92] width 1065 height 818
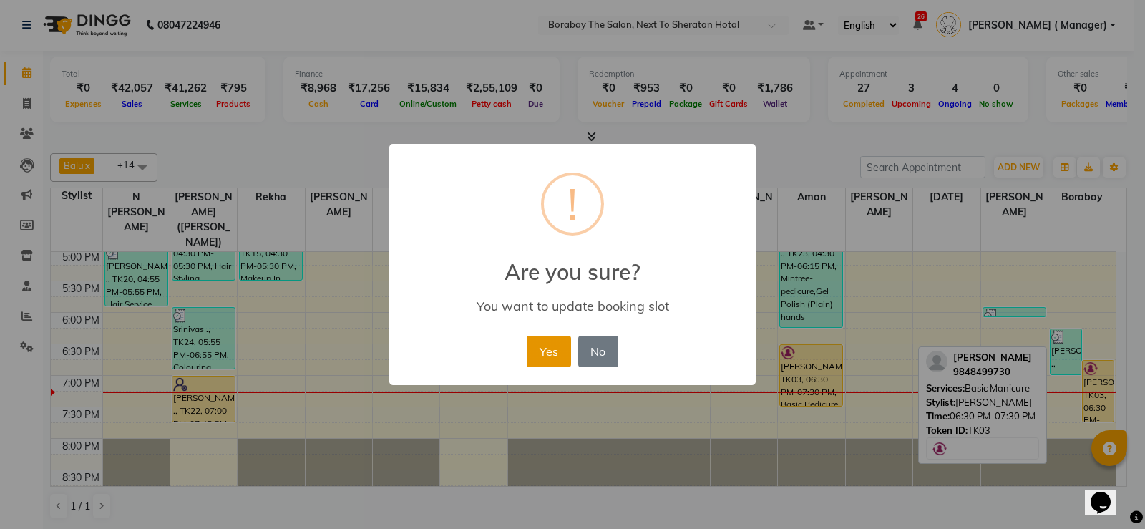
click at [542, 346] on button "Yes" at bounding box center [549, 351] width 44 height 31
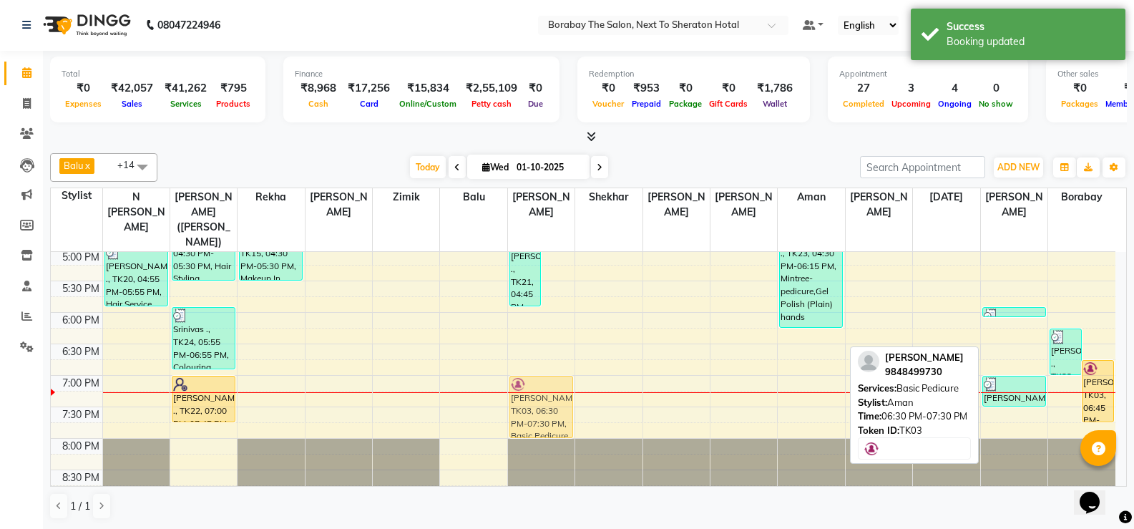
drag, startPoint x: 804, startPoint y: 356, endPoint x: 547, endPoint y: 381, distance: 258.1
click at [547, 381] on tr "Ratna, TK01, 11:30 AM-01:30 PM, Hair Styling (Women) - Blow Dry Medium,Shampoo …" at bounding box center [583, 92] width 1065 height 818
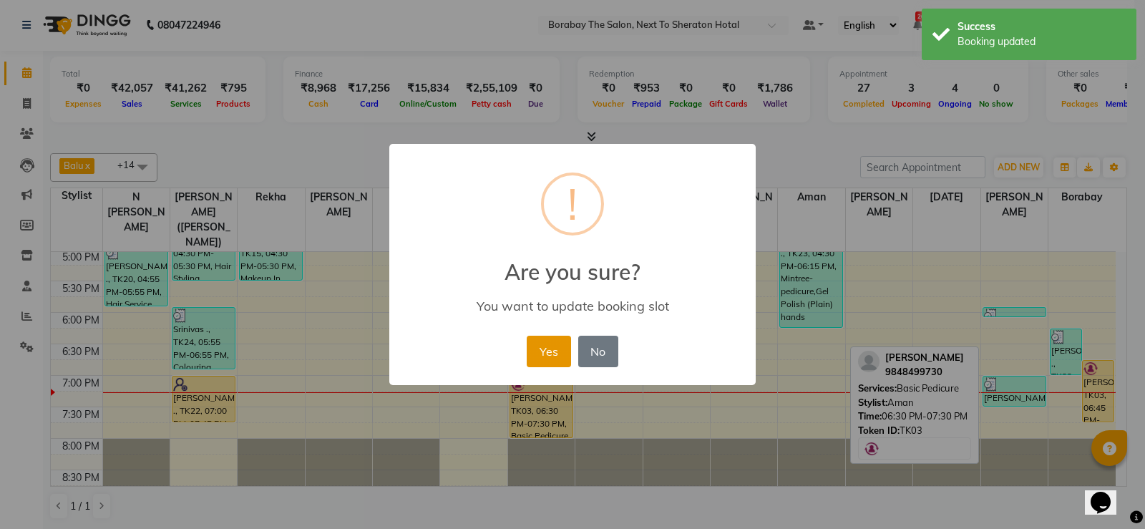
click at [552, 355] on button "Yes" at bounding box center [549, 351] width 44 height 31
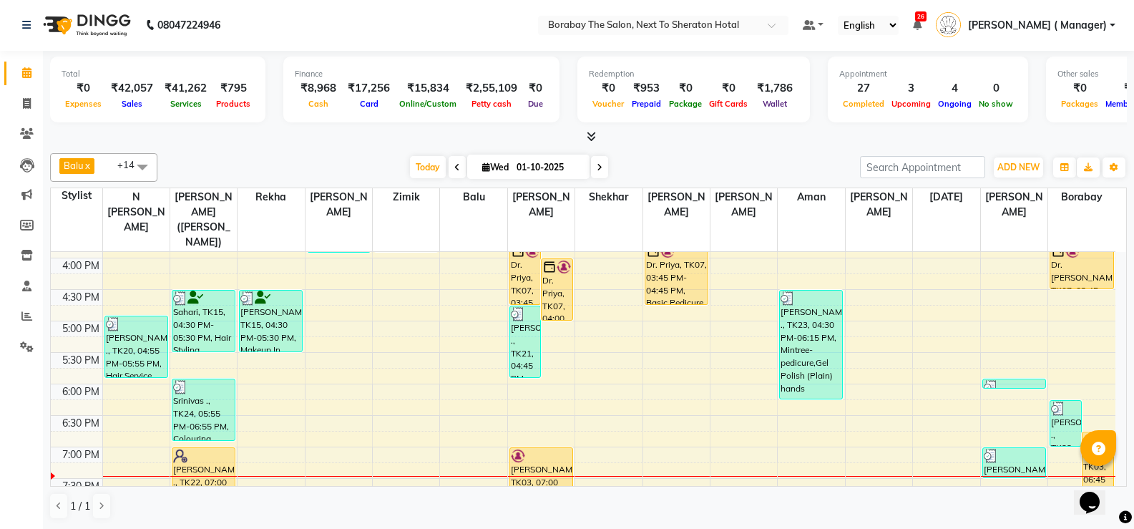
scroll to position [569, 0]
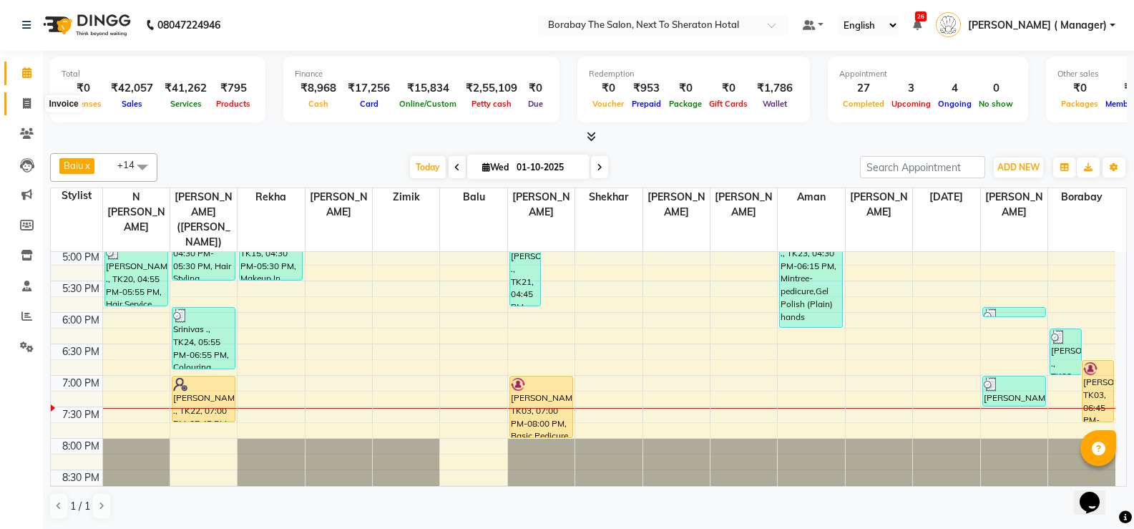
drag, startPoint x: 773, startPoint y: 424, endPoint x: 27, endPoint y: 103, distance: 812.1
click at [27, 103] on icon at bounding box center [27, 103] width 8 height 11
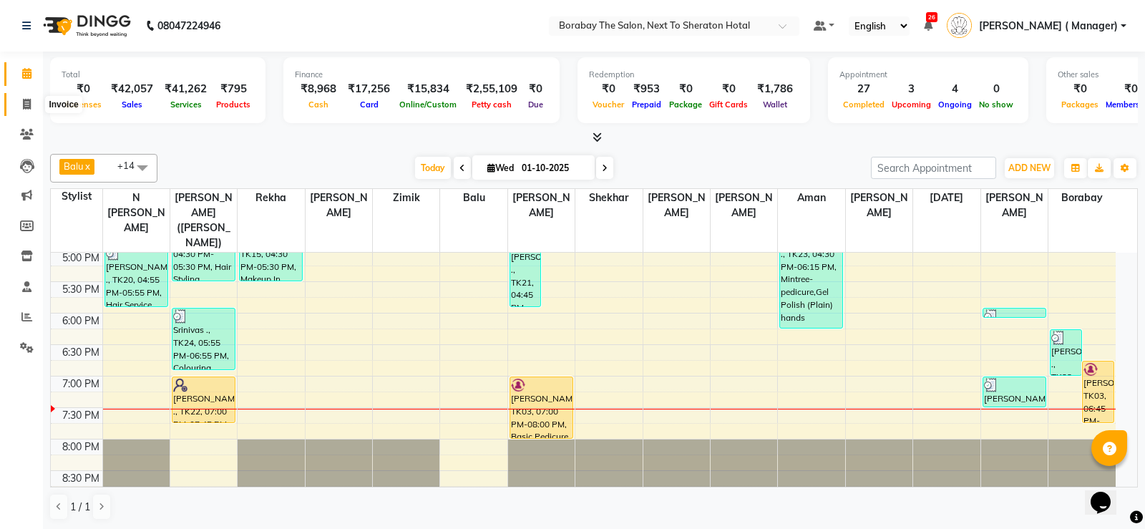
select select "4945"
select select "service"
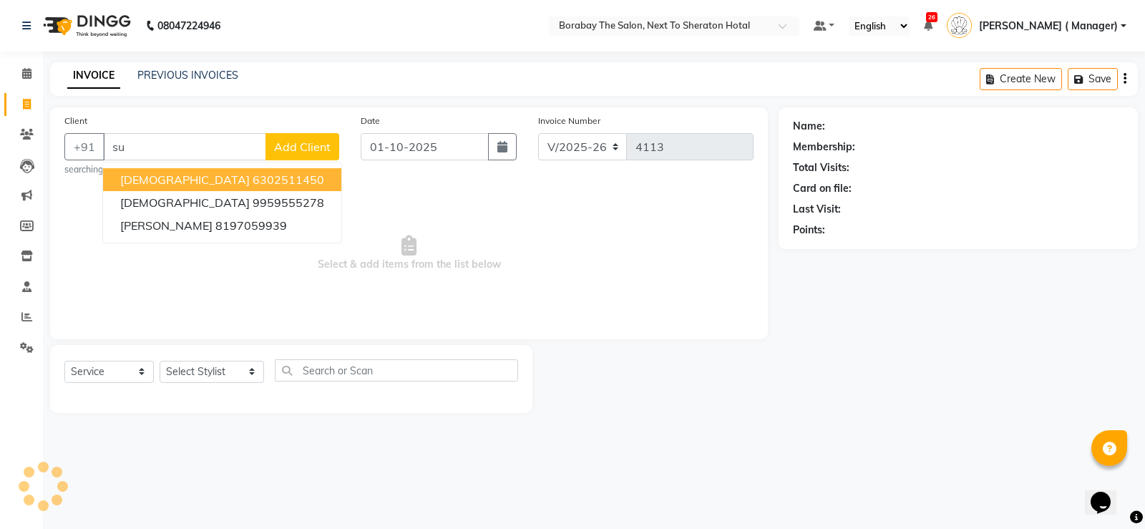
type input "s"
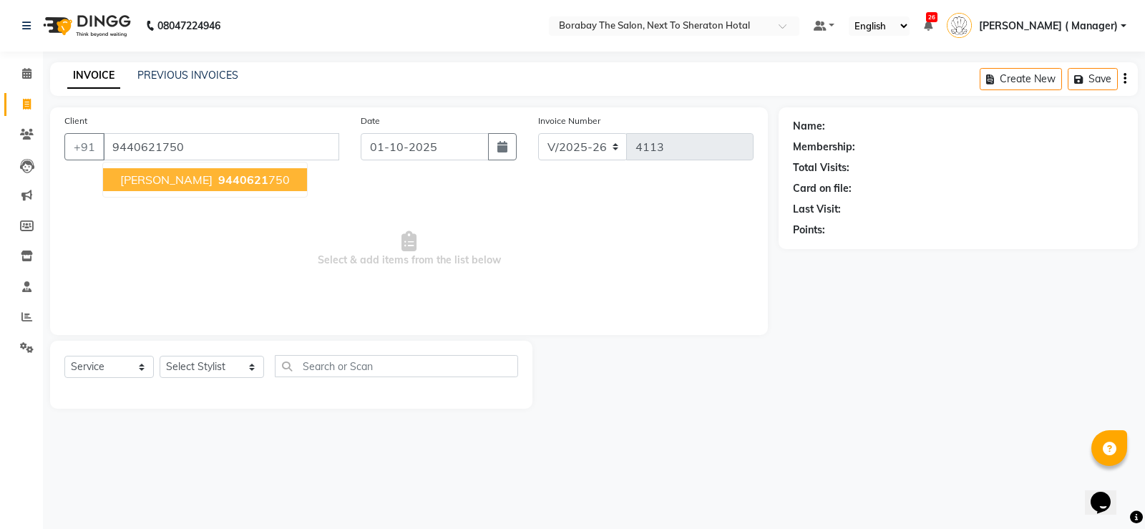
type input "9440621750"
click at [218, 185] on span "9440621" at bounding box center [243, 179] width 50 height 14
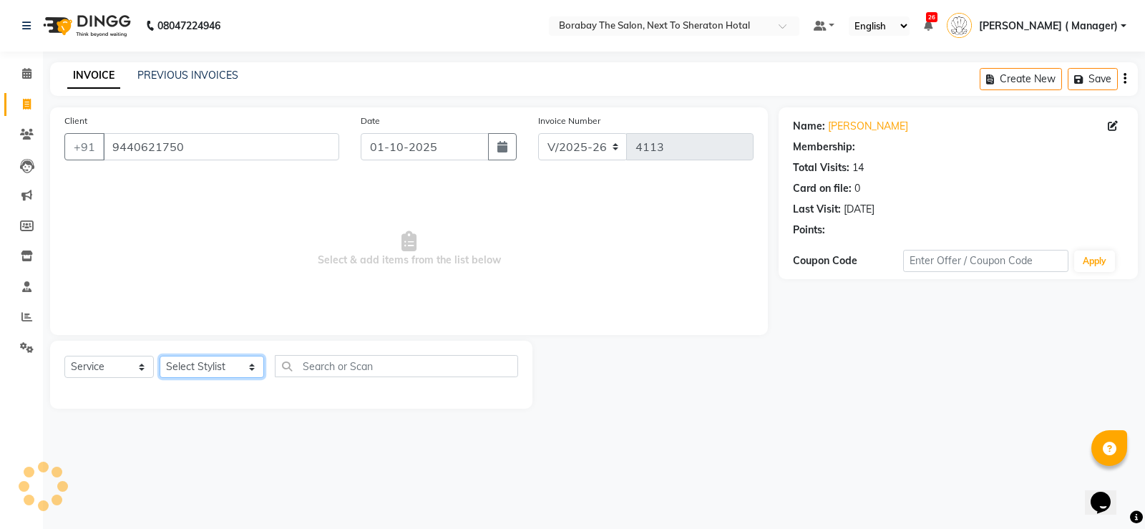
click at [235, 373] on select "Select Stylist Aman Arun Balu Bhasker Borabay Counter Borabay Dilnawaz Malik (S…" at bounding box center [212, 367] width 104 height 22
select select "90999"
click at [160, 356] on select "Select Stylist Aman Arun Balu Bhasker Borabay Counter Borabay Dilnawaz Malik (S…" at bounding box center [212, 367] width 104 height 22
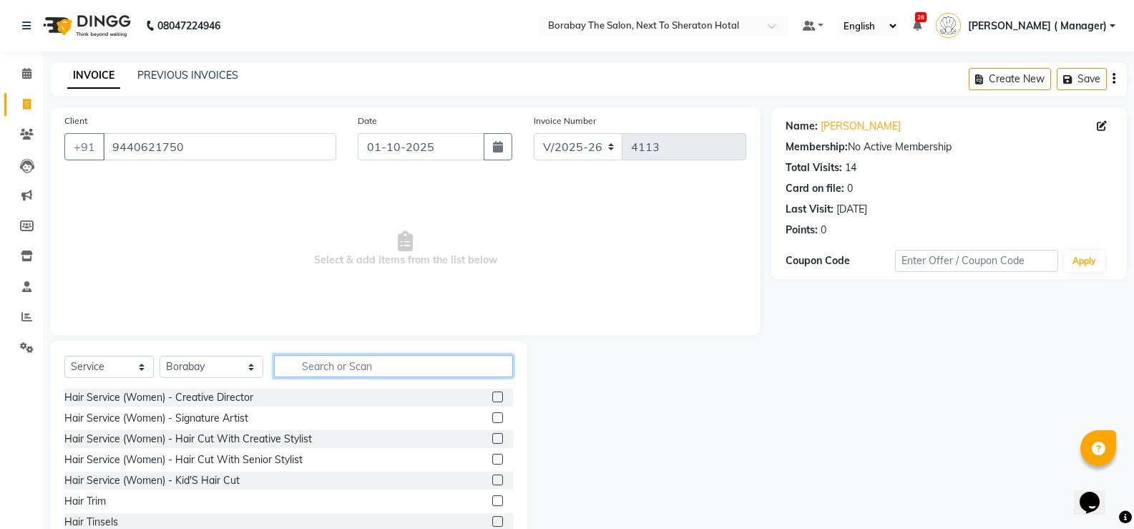
click at [346, 363] on input "text" at bounding box center [393, 366] width 239 height 22
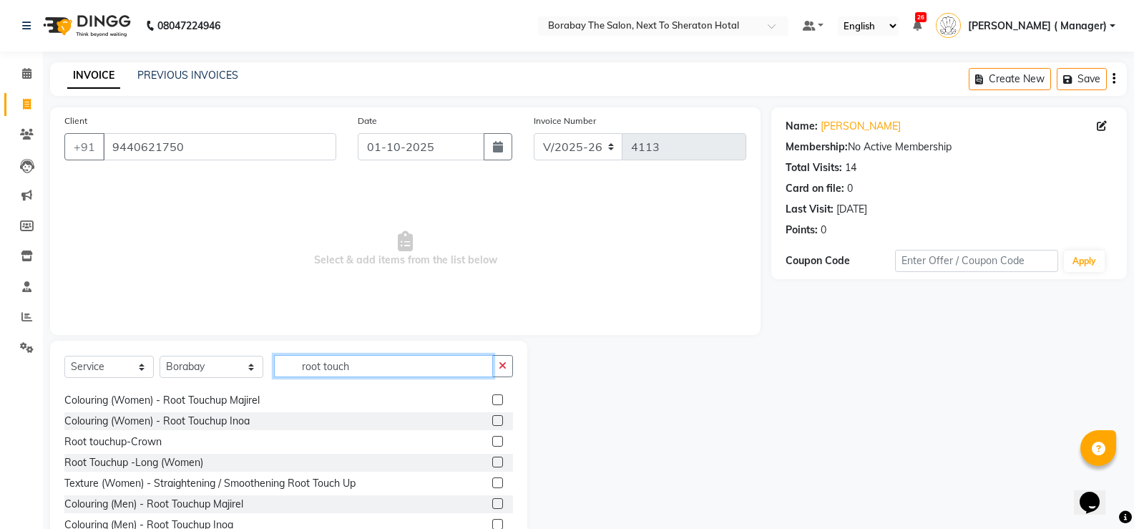
scroll to position [23, 0]
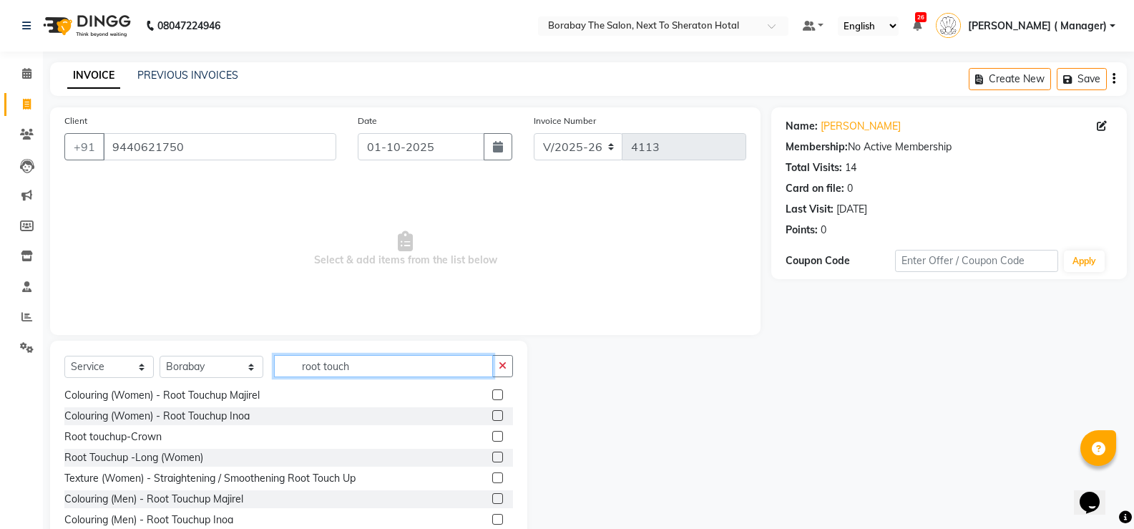
type input "root touch"
click at [492, 520] on label at bounding box center [497, 519] width 11 height 11
click at [492, 520] on input "checkbox" at bounding box center [496, 519] width 9 height 9
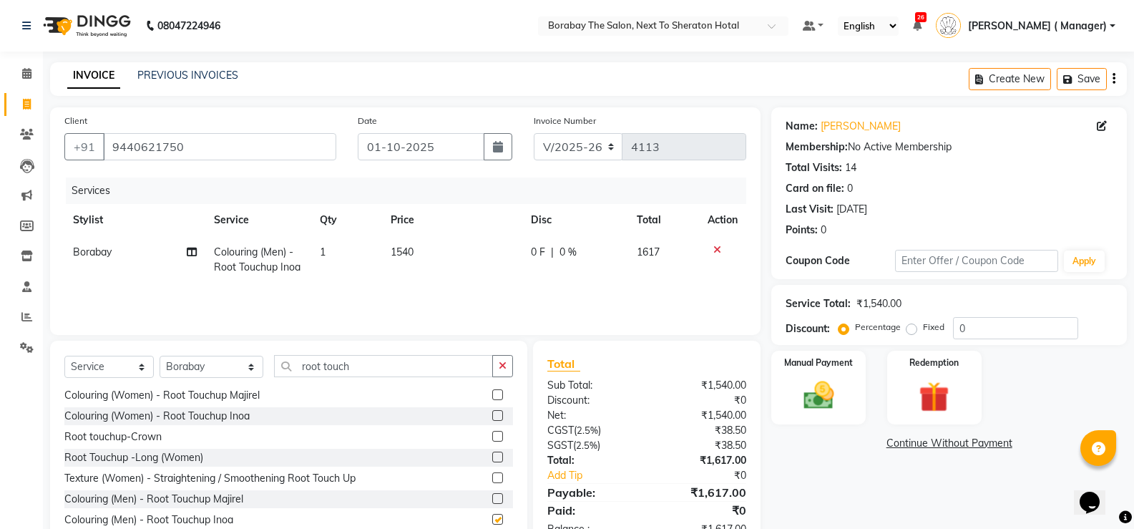
checkbox input "false"
click at [275, 256] on span "Colouring (Men) - Root Touchup Inoa" at bounding box center [257, 259] width 87 height 28
select select "90999"
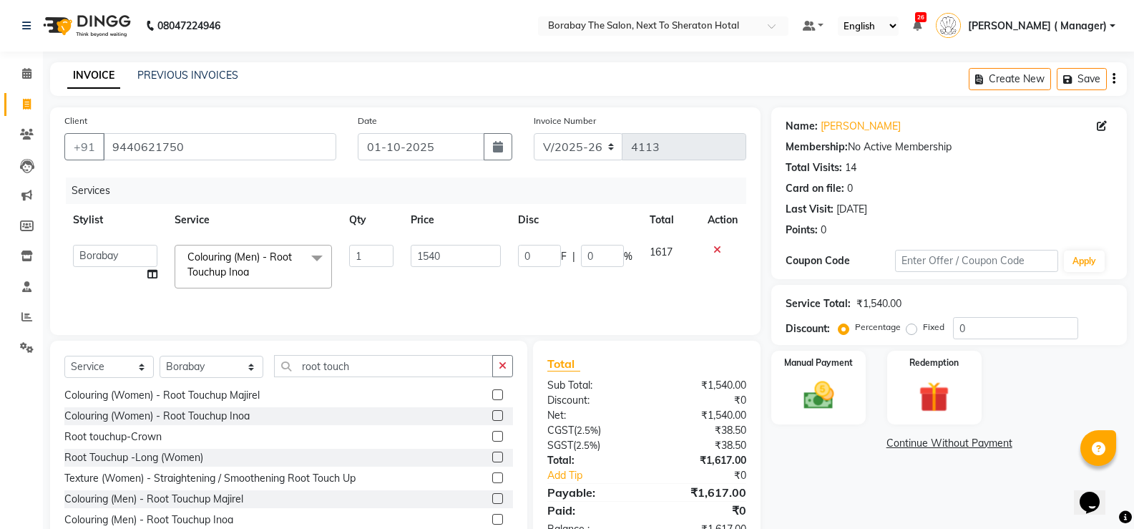
click at [301, 253] on span "Colouring (Men) - Root Touchup Inoa x" at bounding box center [247, 265] width 126 height 31
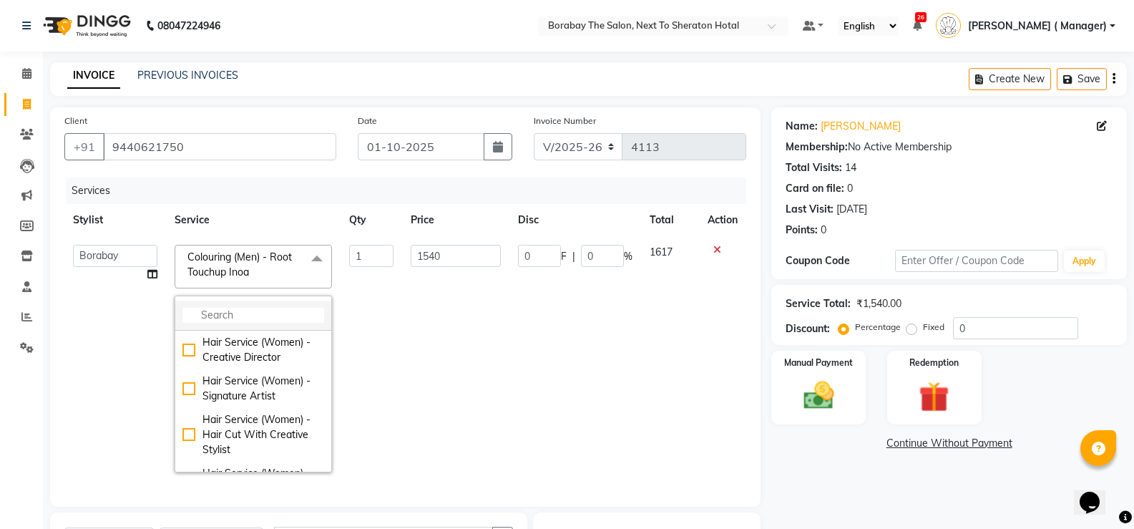
click at [221, 310] on input "multiselect-search" at bounding box center [253, 315] width 142 height 15
drag, startPoint x: 0, startPoint y: 460, endPoint x: 406, endPoint y: 327, distance: 427.6
click at [406, 327] on td "1540" at bounding box center [455, 358] width 107 height 245
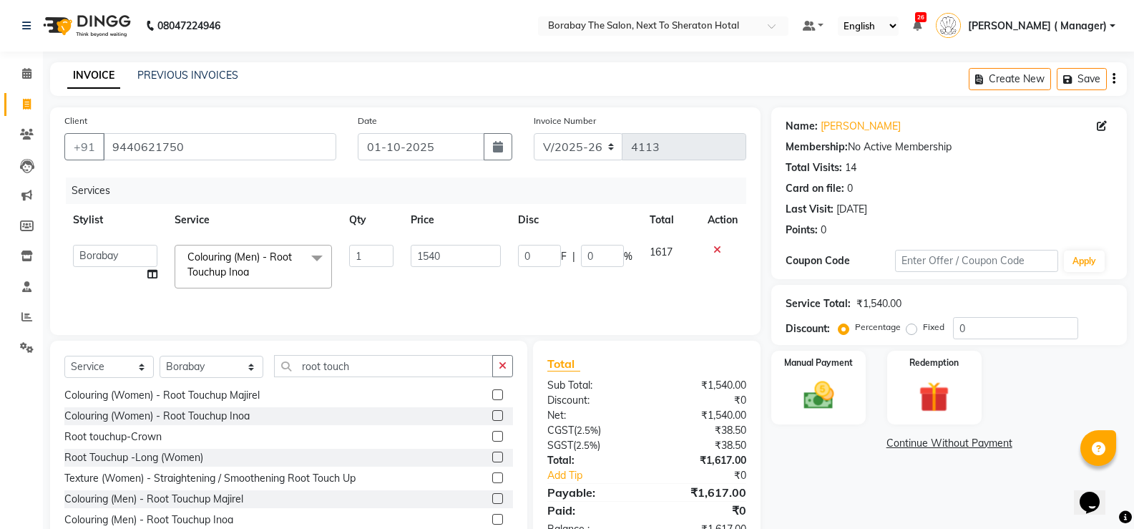
click at [320, 271] on span at bounding box center [317, 258] width 29 height 27
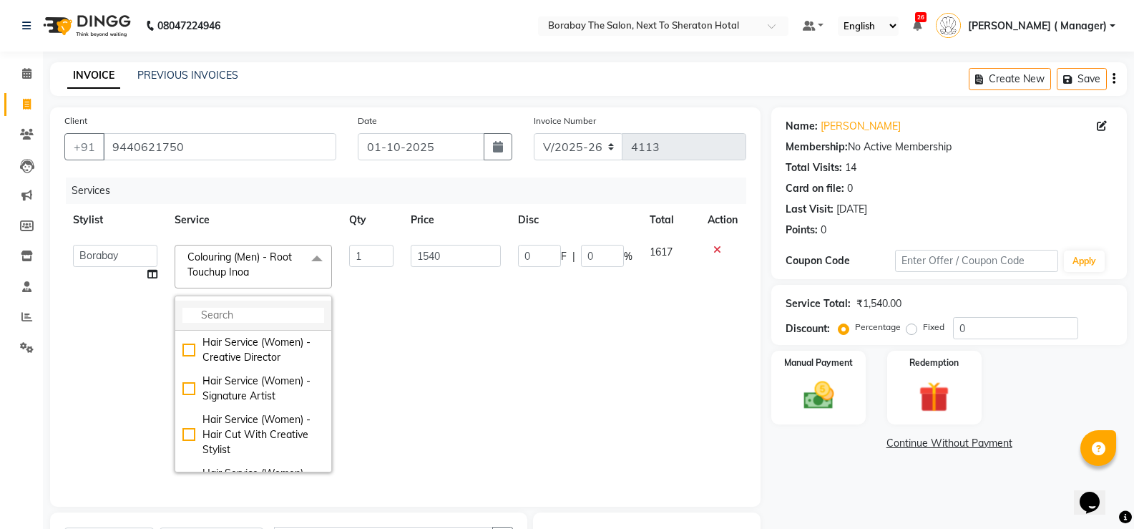
click at [249, 315] on input "multiselect-search" at bounding box center [253, 315] width 142 height 15
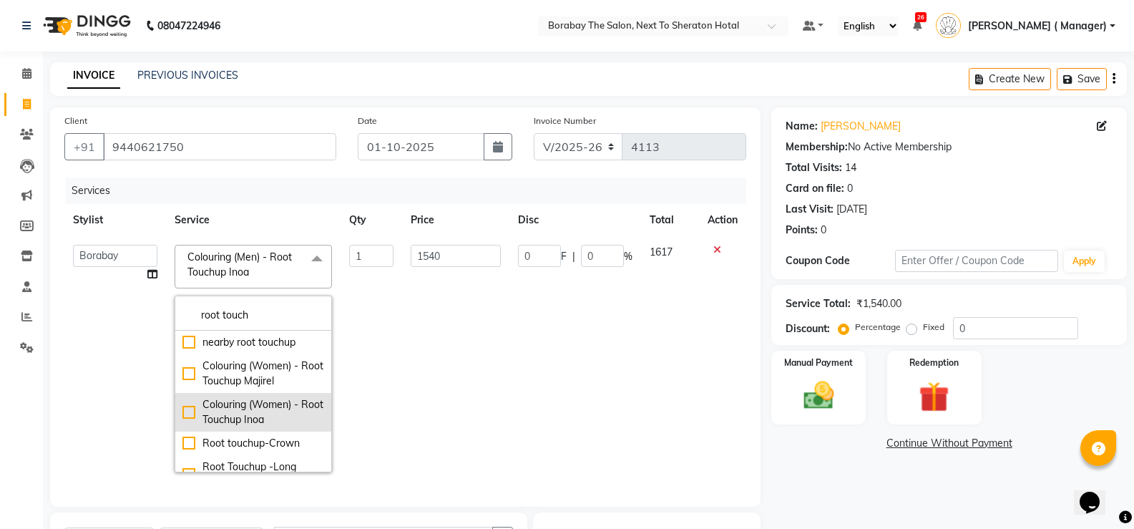
type input "root touch"
click at [182, 410] on div "Colouring (Women) - Root Touchup Inoa" at bounding box center [253, 412] width 142 height 30
checkbox input "true"
checkbox input "false"
type input "2000"
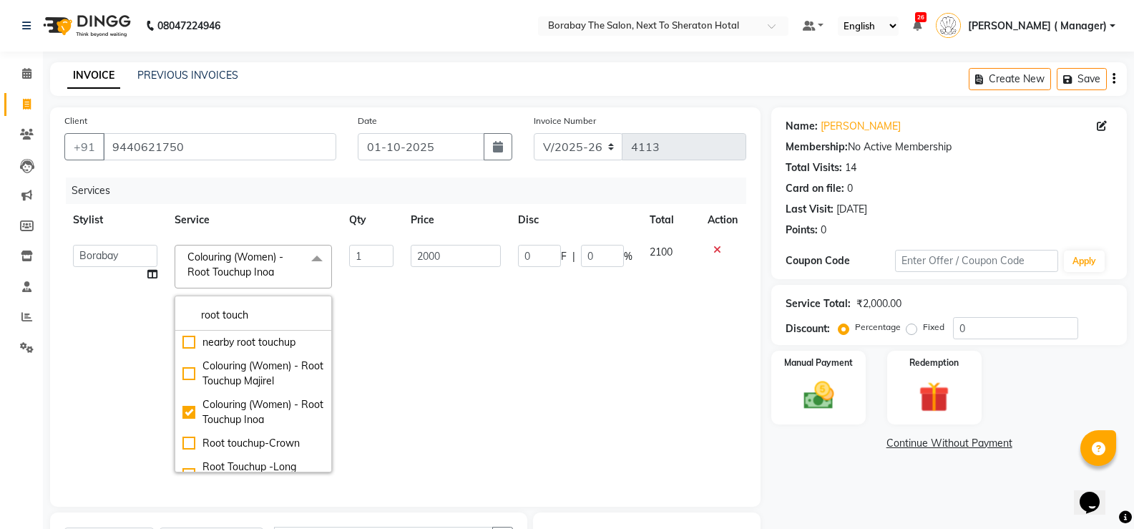
click at [476, 407] on td "2000" at bounding box center [455, 358] width 107 height 245
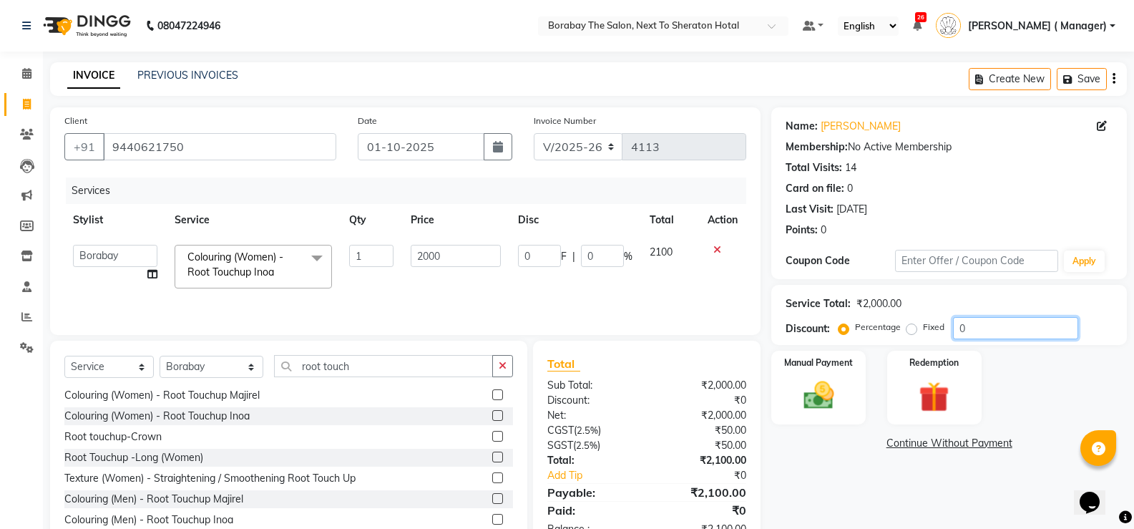
click at [986, 317] on input "0" at bounding box center [1015, 328] width 125 height 22
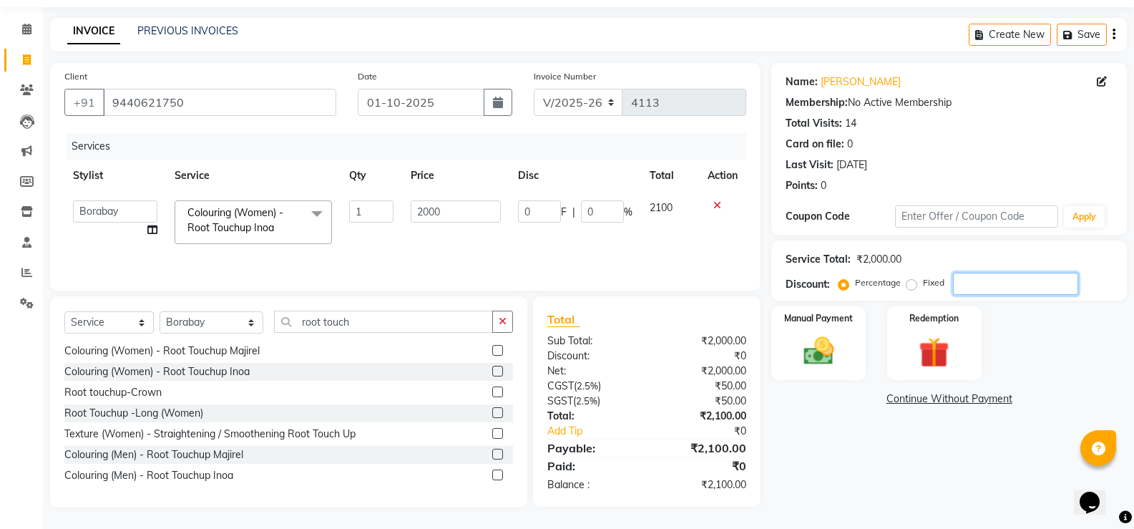
type input "1"
type input "20"
type input "1"
type input "10"
type input "200"
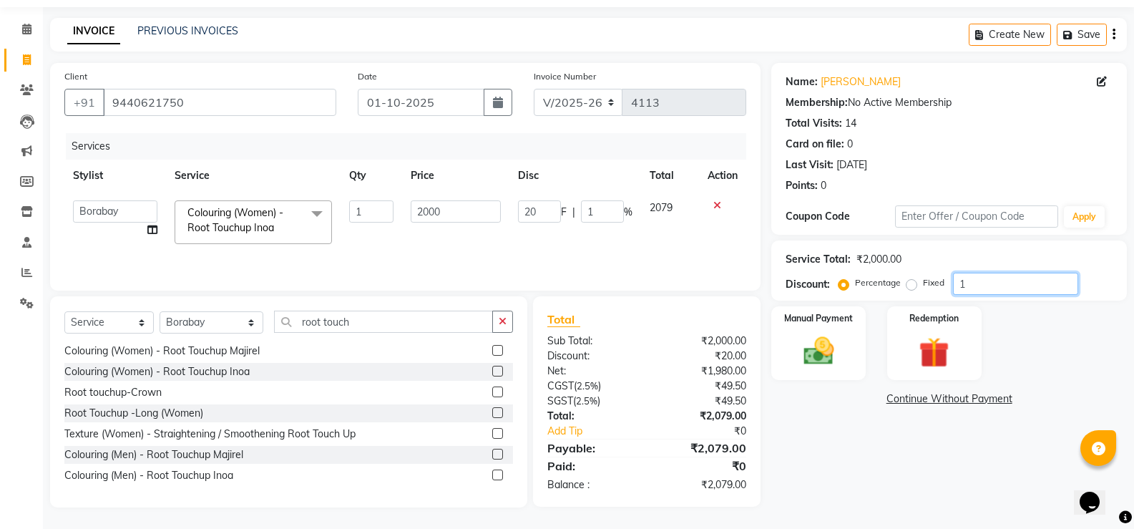
type input "10"
click at [835, 338] on img at bounding box center [818, 351] width 51 height 36
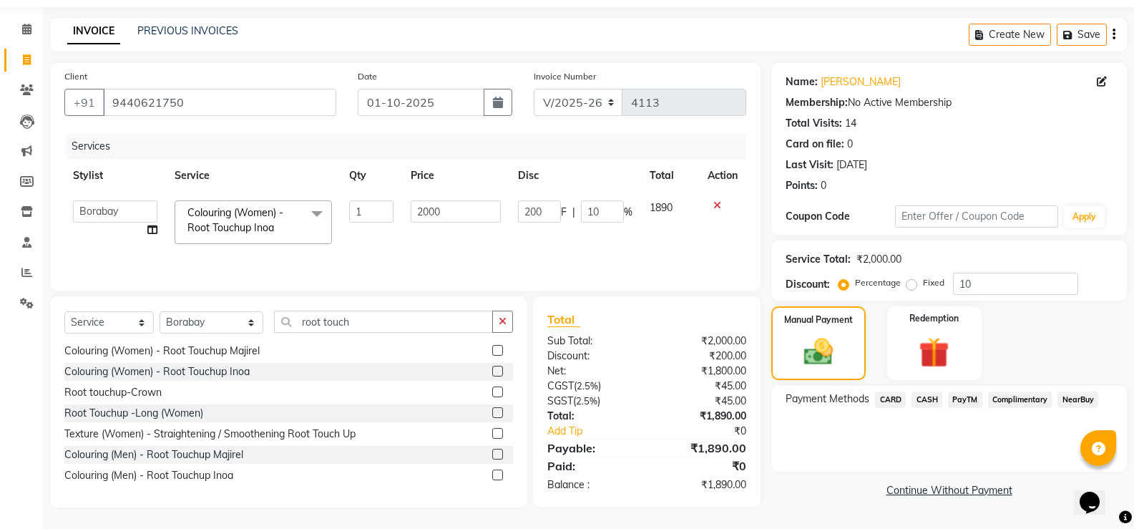
click at [963, 398] on span "PayTM" at bounding box center [965, 399] width 34 height 16
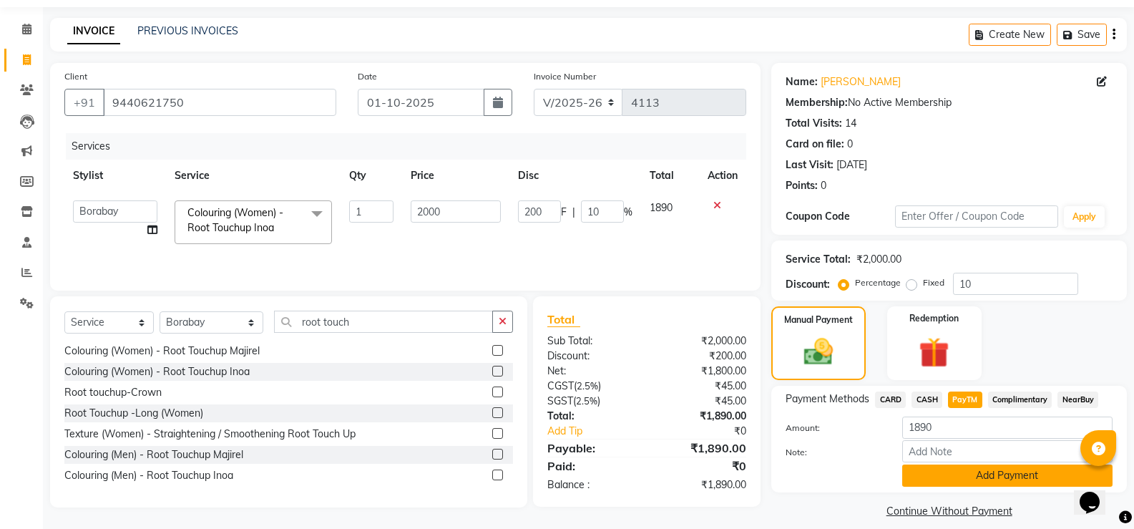
click at [958, 478] on button "Add Payment" at bounding box center [1007, 475] width 210 height 22
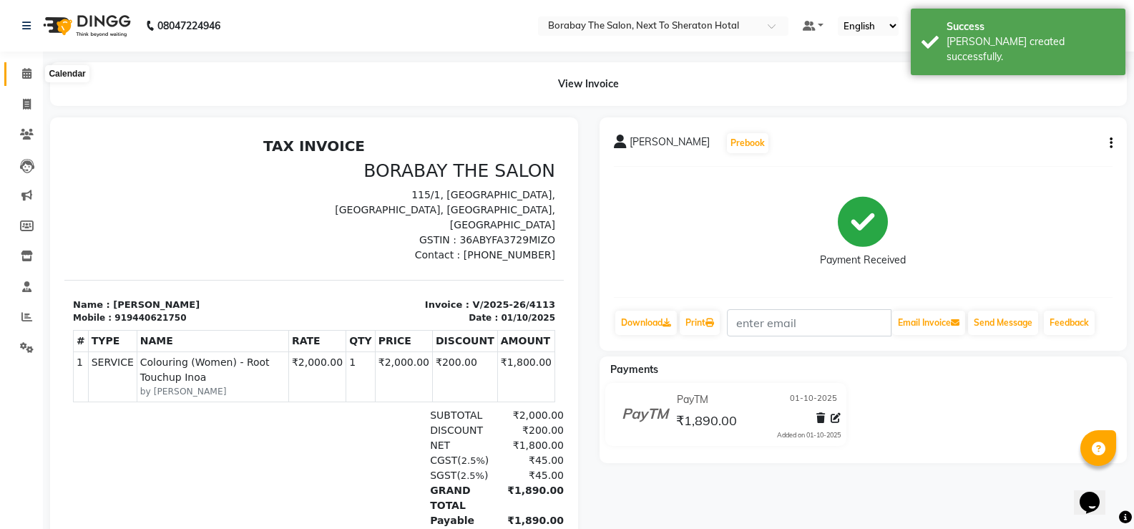
click at [26, 79] on span at bounding box center [26, 74] width 25 height 16
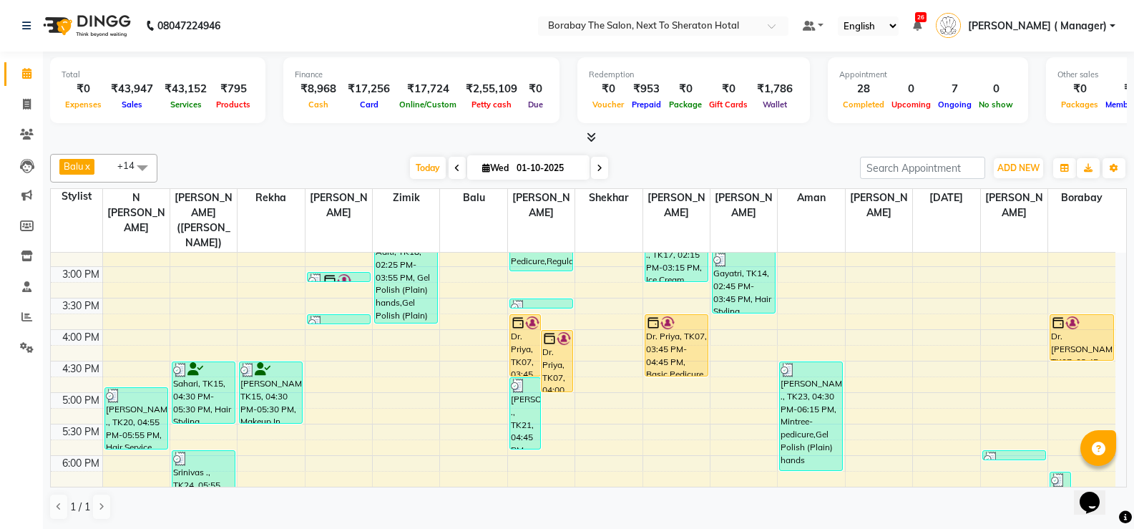
scroll to position [426, 0]
click at [28, 104] on icon at bounding box center [27, 104] width 8 height 11
select select "service"
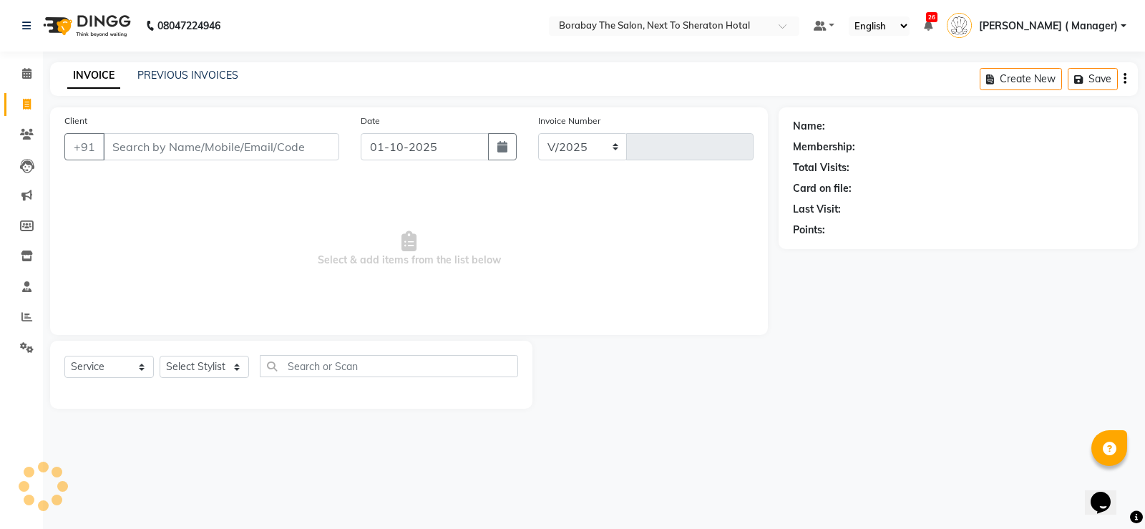
select select "4945"
type input "4114"
click at [200, 150] on input "Client" at bounding box center [221, 146] width 236 height 27
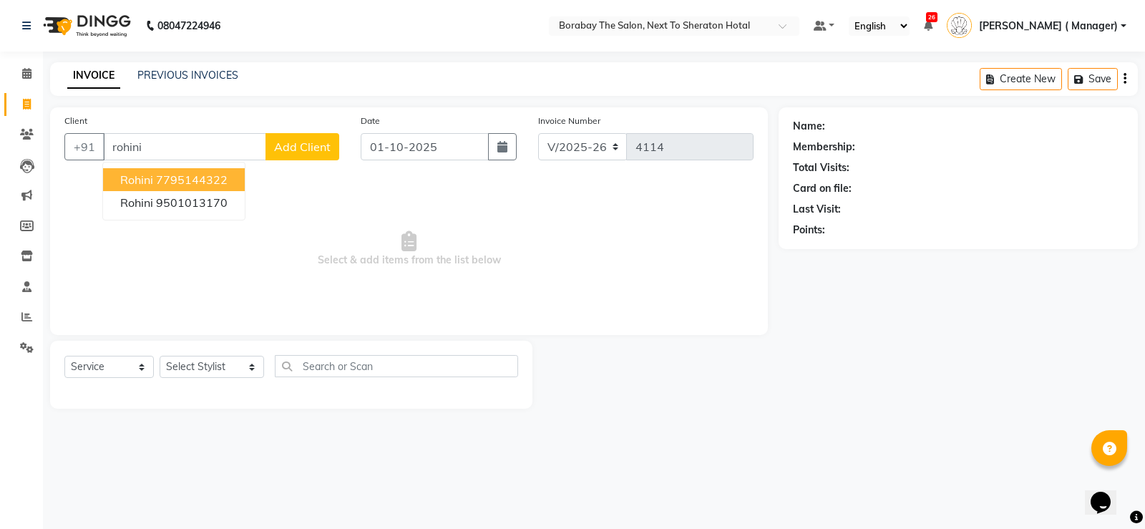
click at [180, 180] on ngb-highlight "7795144322" at bounding box center [192, 179] width 72 height 14
type input "7795144322"
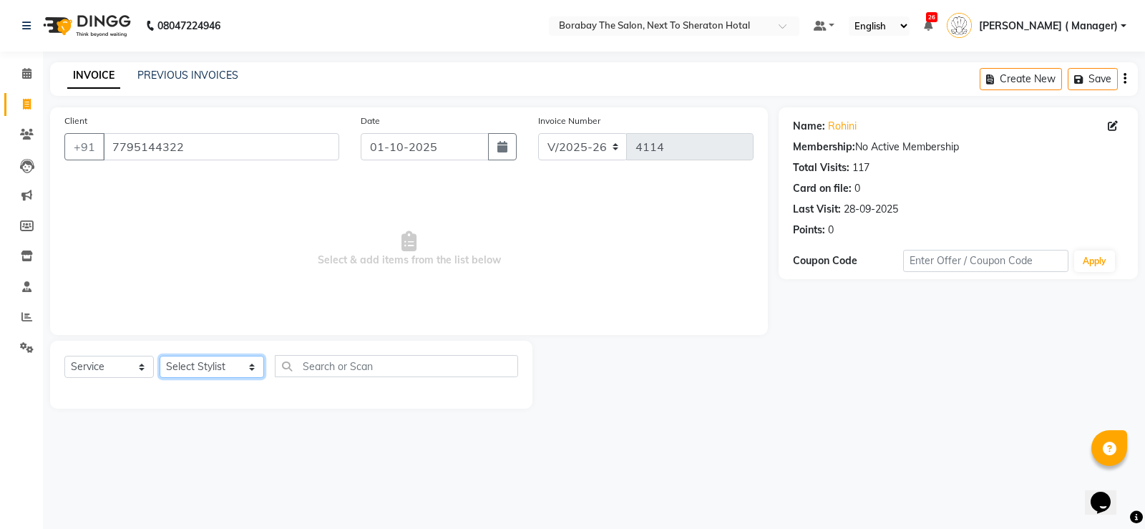
click at [219, 366] on select "Select Stylist Aman Arun Balu Bhasker Borabay Counter Borabay Dilnawaz Malik (S…" at bounding box center [212, 367] width 104 height 22
click at [160, 356] on select "Select Stylist Aman Arun Balu Bhasker Borabay Counter Borabay Dilnawaz Malik (S…" at bounding box center [212, 367] width 104 height 22
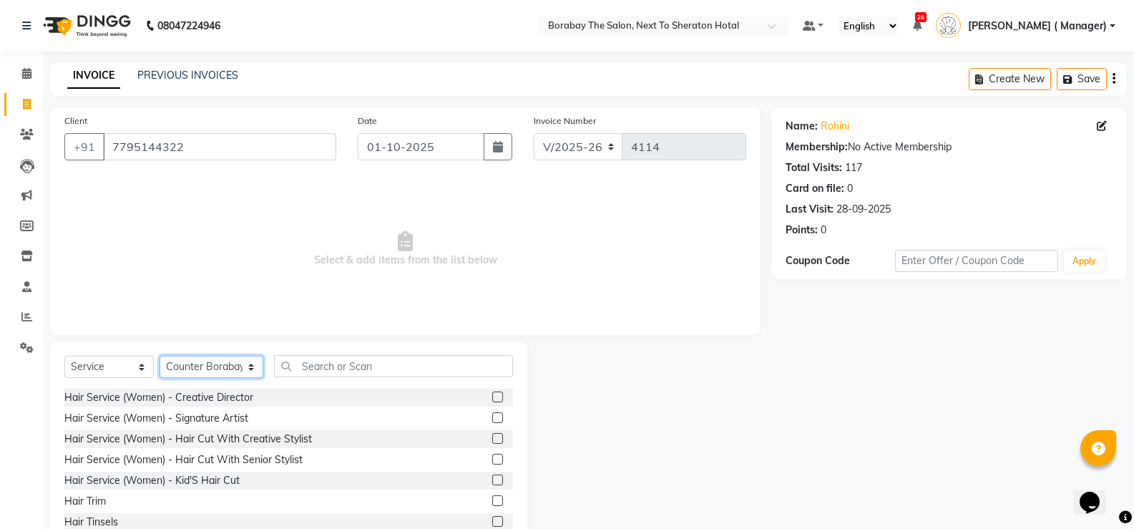
click at [228, 369] on select "Select Stylist Aman Arun Balu Bhasker Borabay Counter Borabay Dilnawaz Malik (S…" at bounding box center [212, 367] width 104 height 22
select select "90999"
click at [160, 356] on select "Select Stylist Aman Arun Balu Bhasker Borabay Counter Borabay Dilnawaz Malik (S…" at bounding box center [212, 367] width 104 height 22
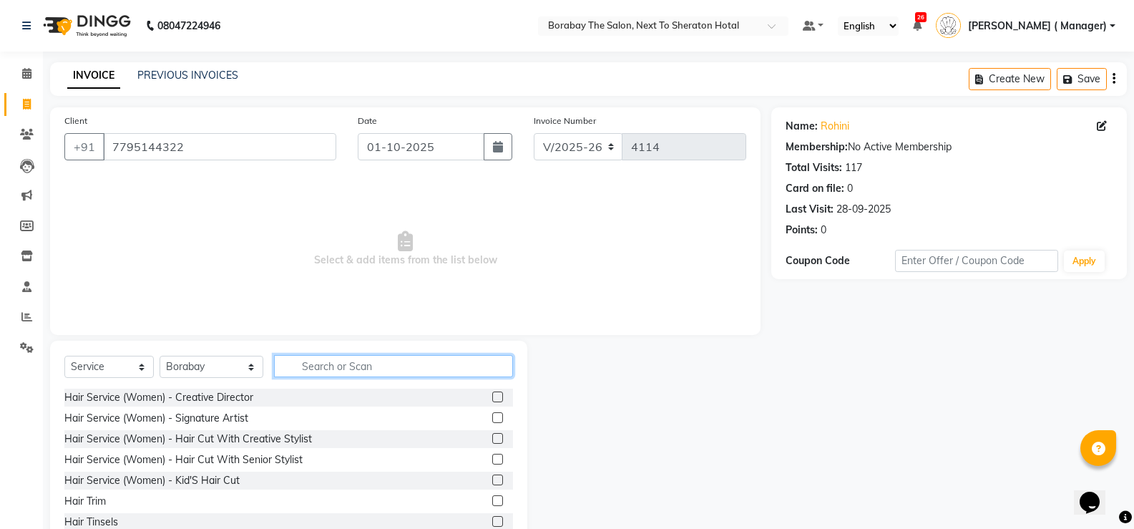
click at [316, 368] on input "text" at bounding box center [393, 366] width 239 height 22
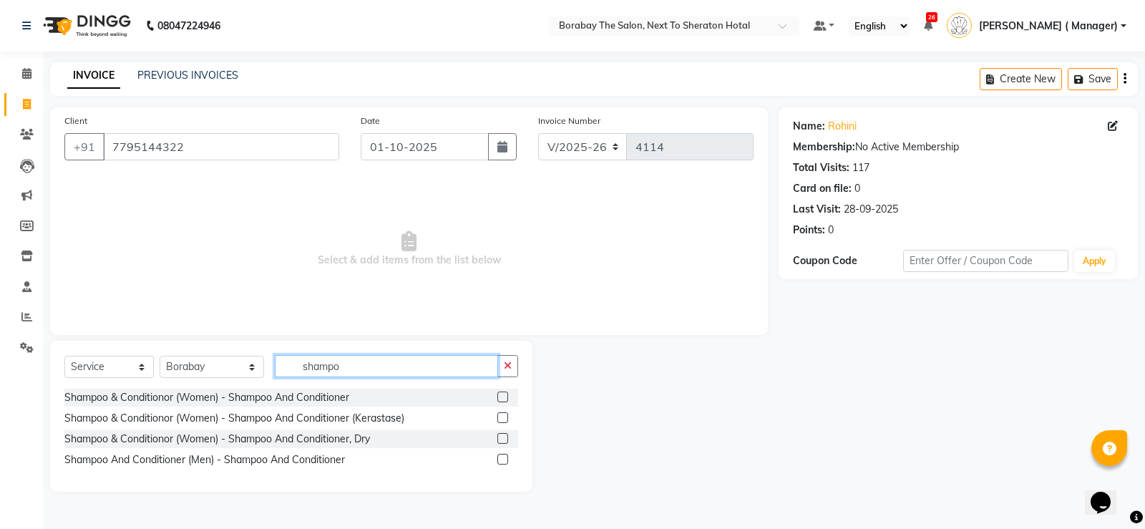
type input "shampo"
click at [503, 419] on label at bounding box center [502, 417] width 11 height 11
click at [503, 419] on input "checkbox" at bounding box center [501, 418] width 9 height 9
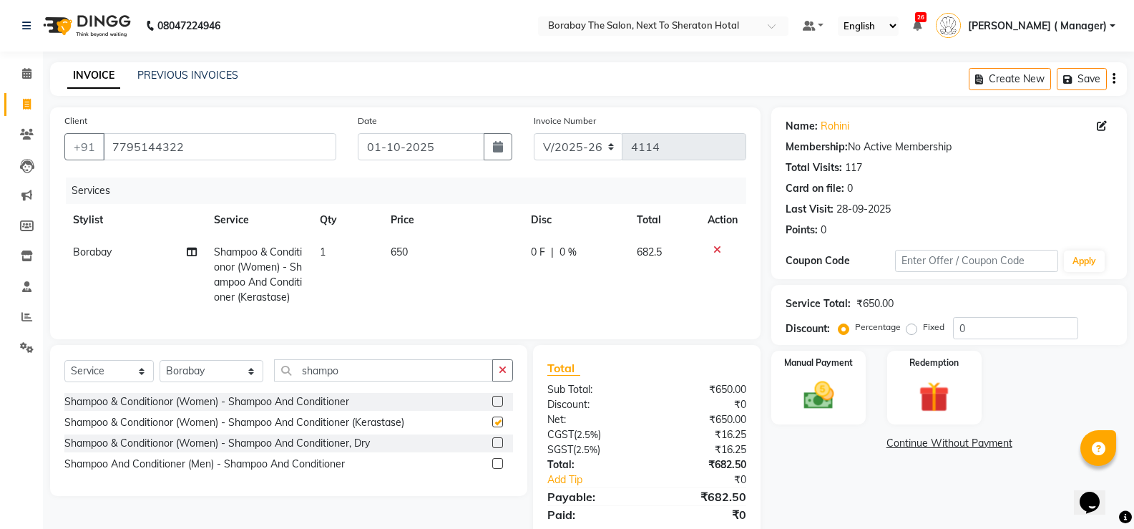
checkbox input "false"
click at [184, 376] on select "Select Stylist Aman Arun Balu Bhasker Borabay Counter Borabay Dilnawaz Malik (S…" at bounding box center [212, 371] width 104 height 22
select select "90282"
click at [160, 371] on select "Select Stylist Aman Arun Balu Bhasker Borabay Counter Borabay Dilnawaz Malik (S…" at bounding box center [212, 371] width 104 height 22
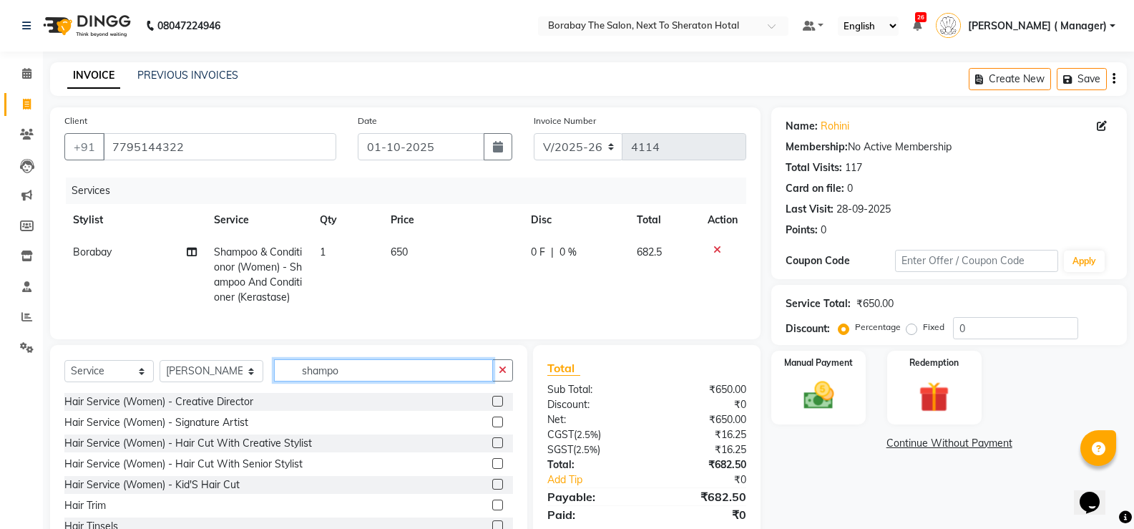
click at [366, 376] on input "shampo" at bounding box center [383, 370] width 219 height 22
type input "s"
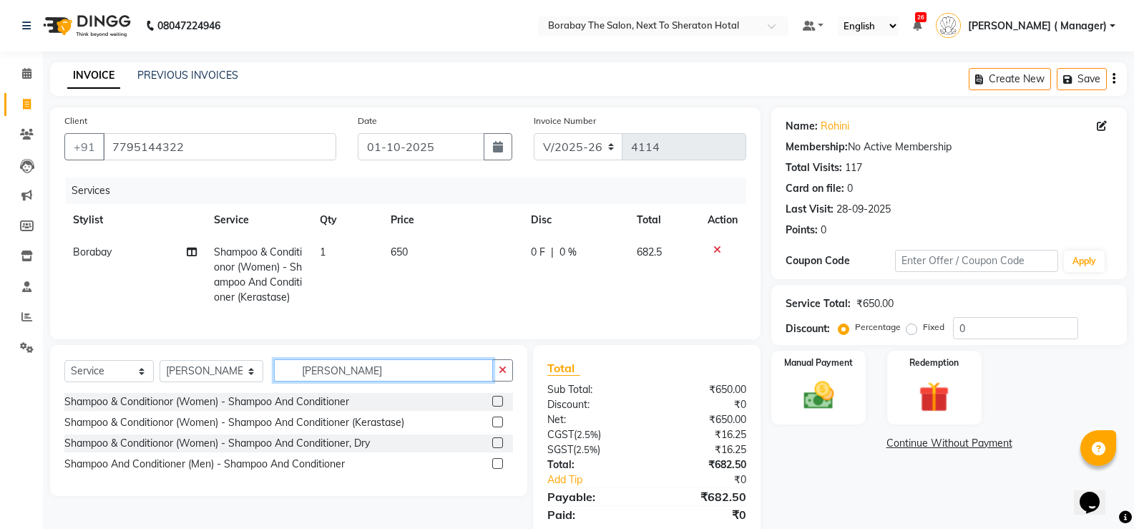
type input "shampo"
click at [497, 448] on label at bounding box center [497, 442] width 11 height 11
click at [497, 448] on input "checkbox" at bounding box center [496, 443] width 9 height 9
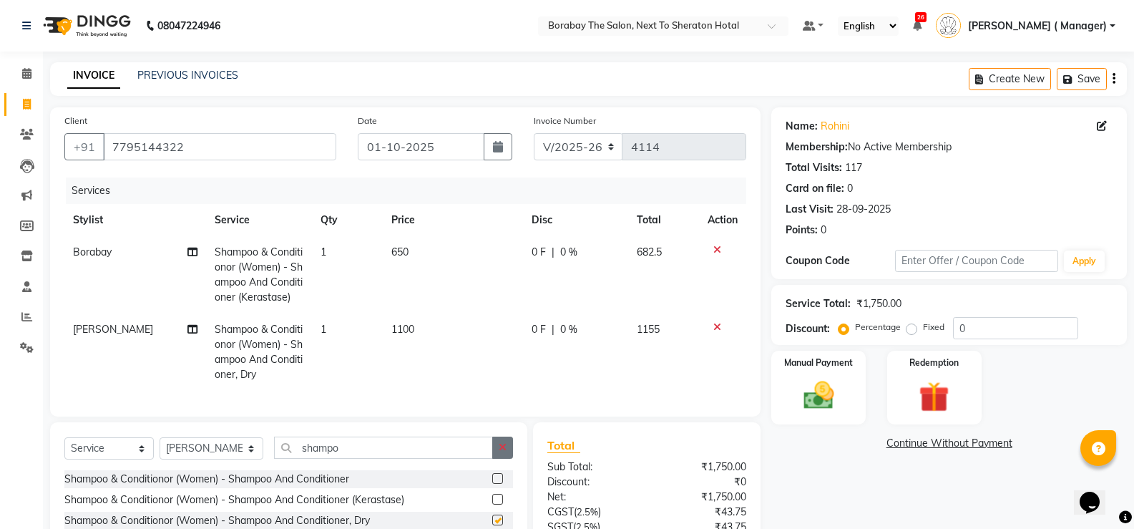
checkbox input "false"
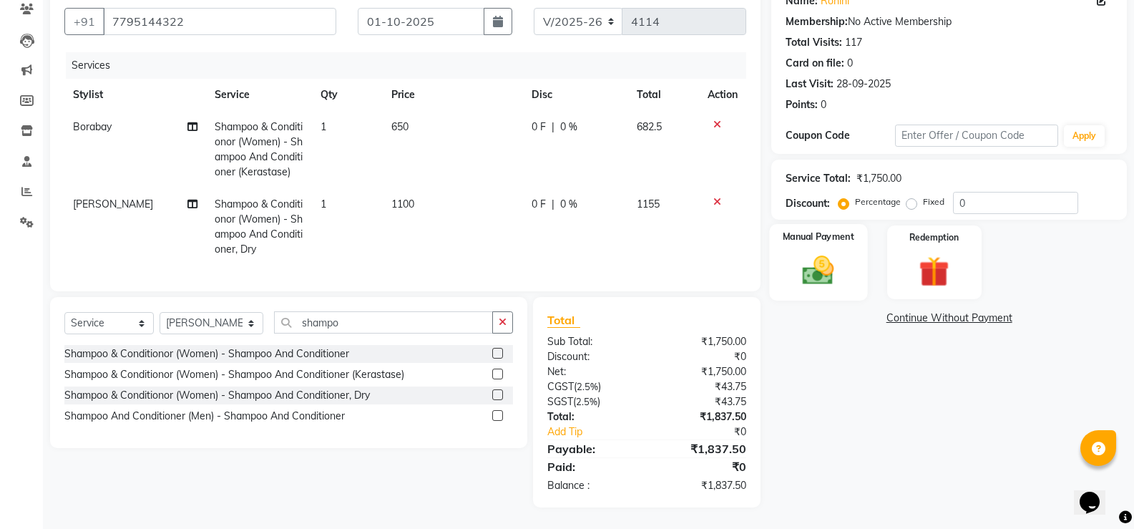
click at [850, 273] on div "Manual Payment" at bounding box center [819, 262] width 98 height 77
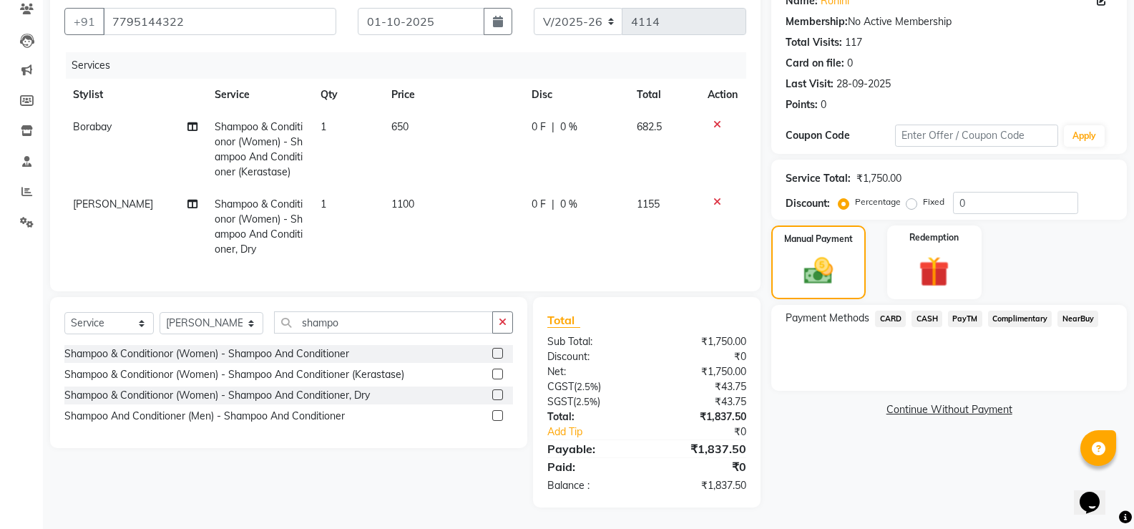
click at [957, 310] on span "PayTM" at bounding box center [965, 318] width 34 height 16
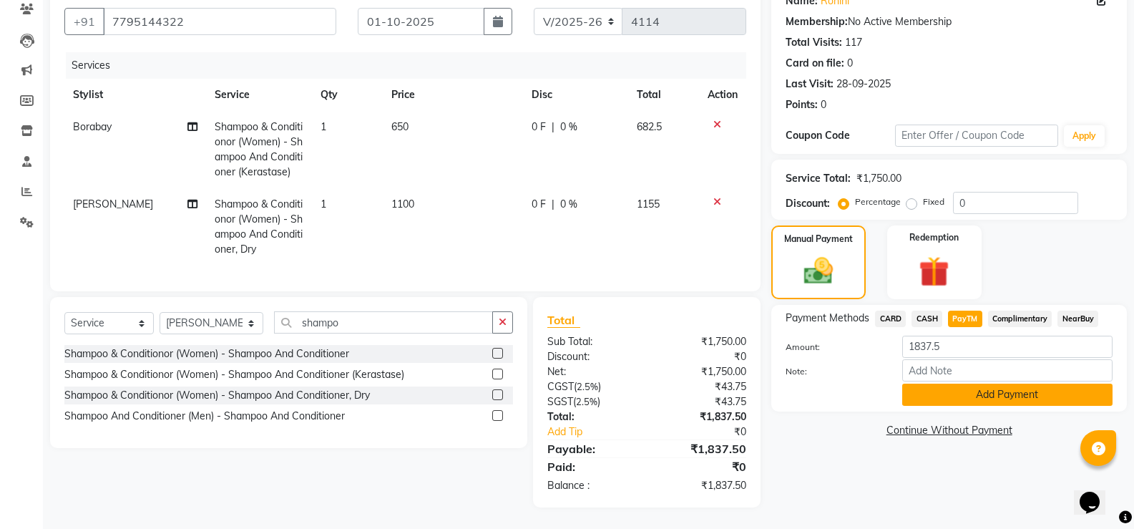
click at [978, 386] on button "Add Payment" at bounding box center [1007, 394] width 210 height 22
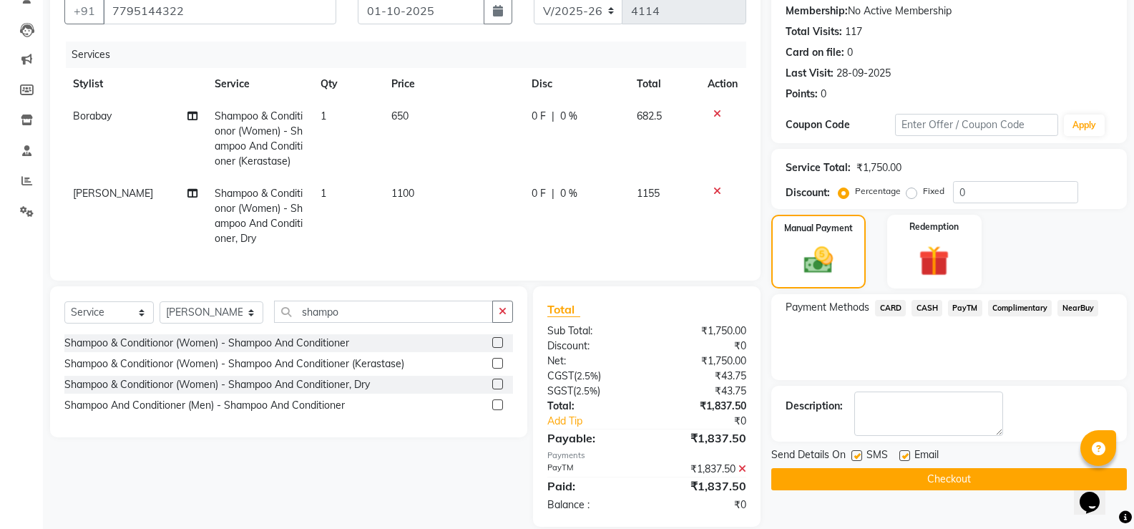
click at [972, 479] on button "Checkout" at bounding box center [949, 479] width 356 height 22
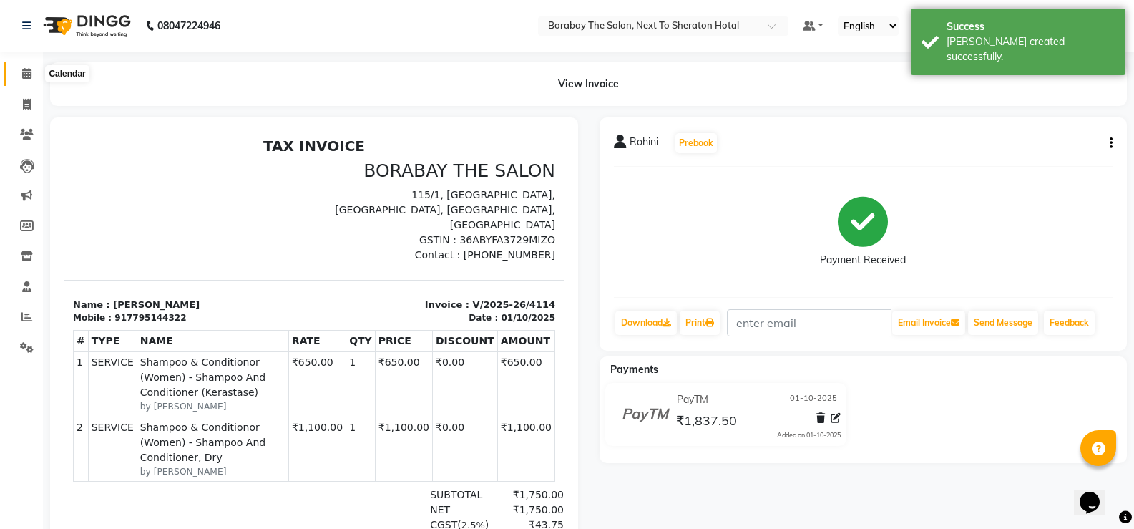
click at [25, 74] on icon at bounding box center [26, 73] width 9 height 11
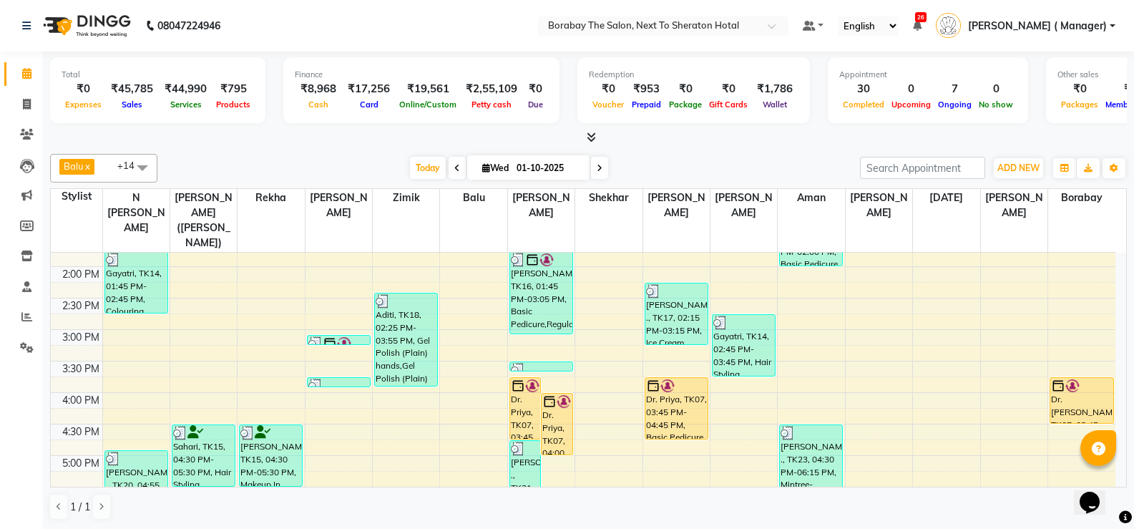
scroll to position [358, 0]
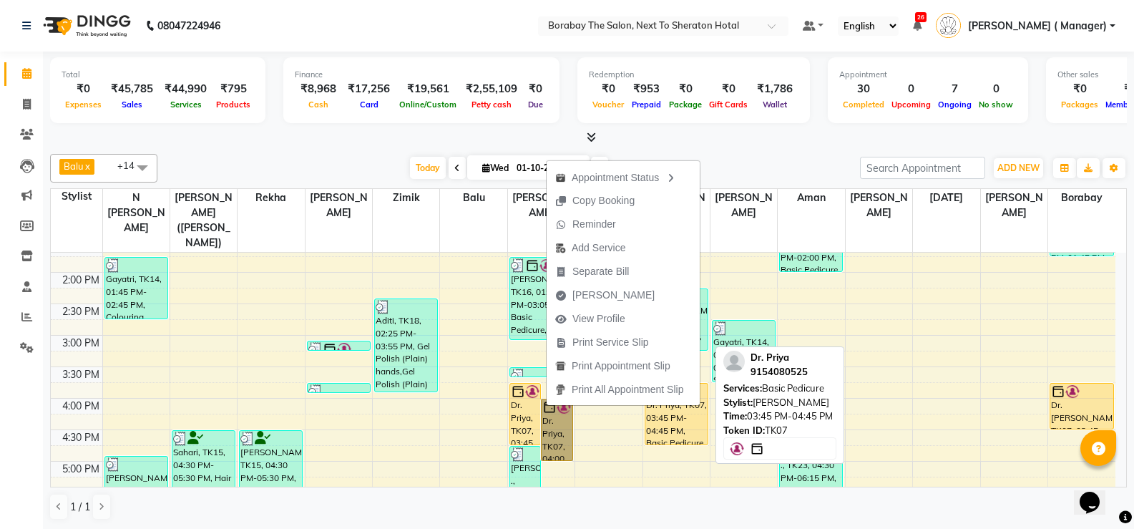
click at [684, 423] on div "Dr. Priya, TK07, 03:45 PM-04:45 PM, Basic Pedicure" at bounding box center [676, 413] width 62 height 61
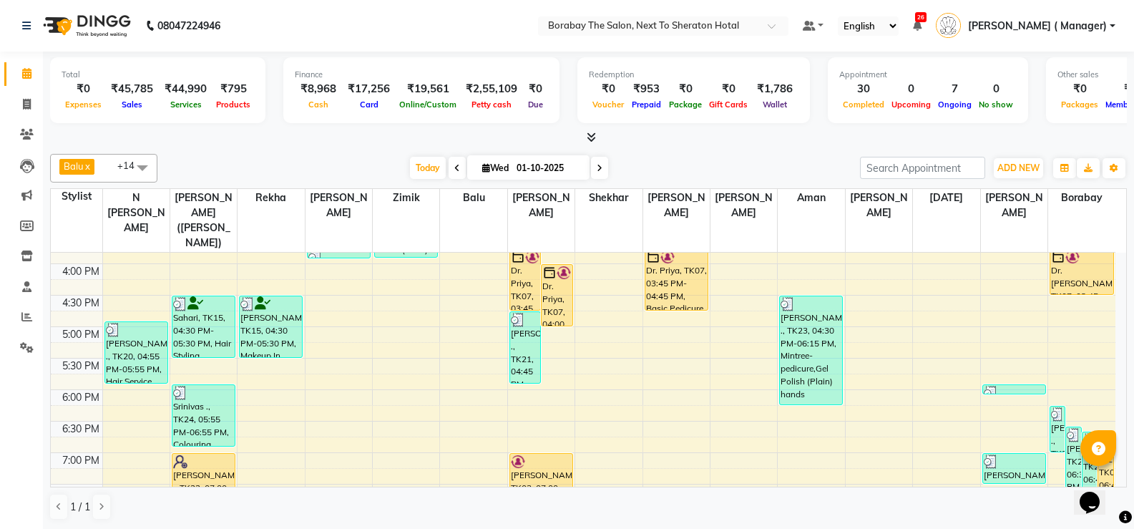
scroll to position [354, 0]
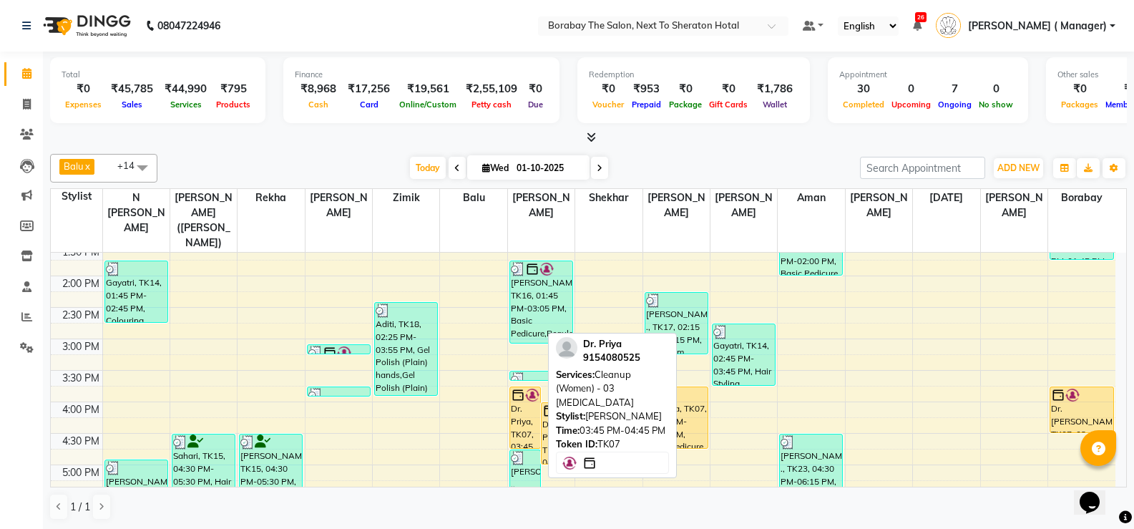
click at [527, 411] on div "Dr. Priya, TK07, 03:45 PM-04:45 PM, Cleanup (Women) - 03 Whitening" at bounding box center [525, 417] width 31 height 61
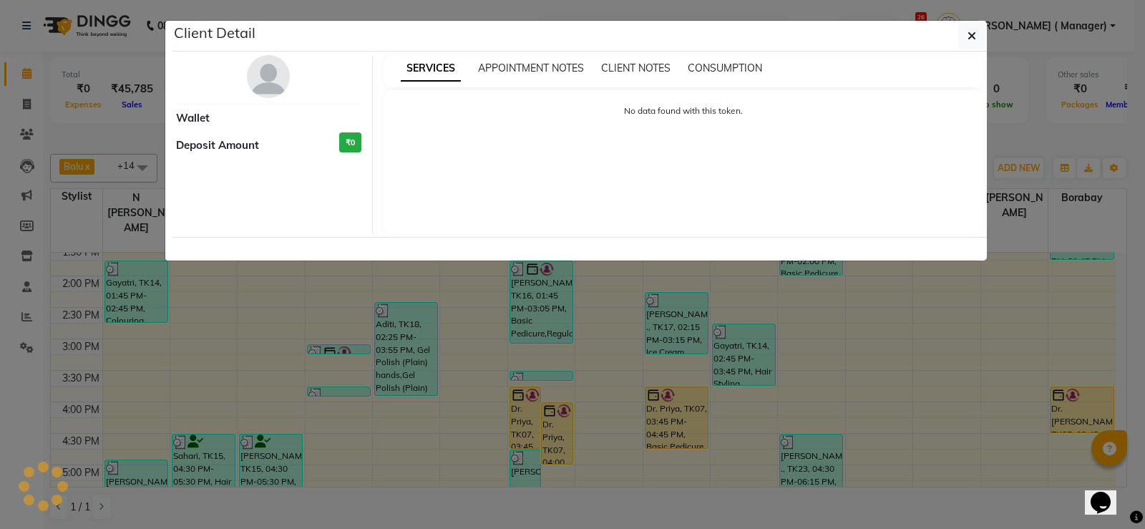
select select "1"
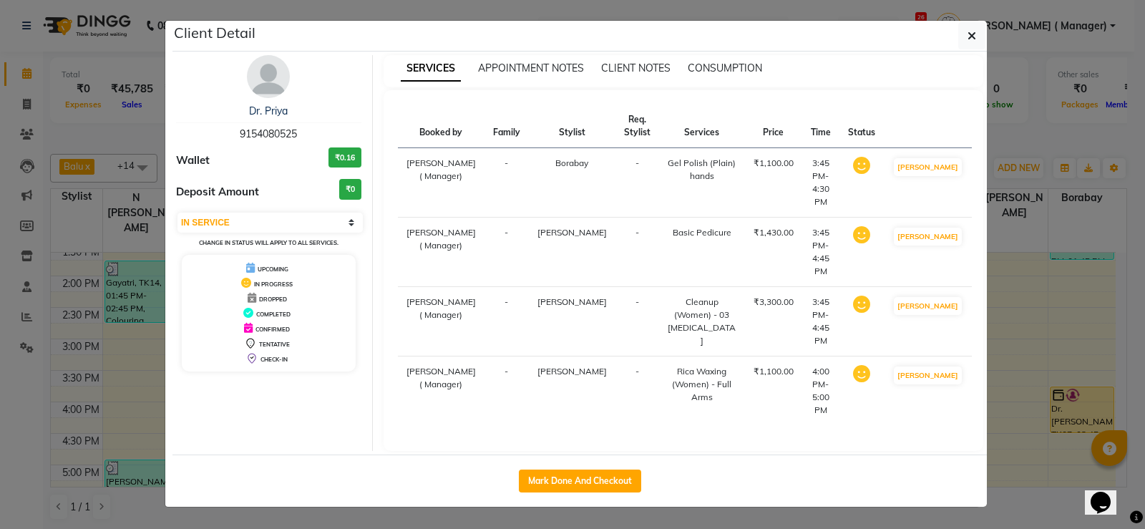
click at [552, 454] on div "Mark Done And Checkout" at bounding box center [579, 480] width 814 height 52
click at [554, 469] on button "Mark Done And Checkout" at bounding box center [580, 480] width 122 height 23
select select "service"
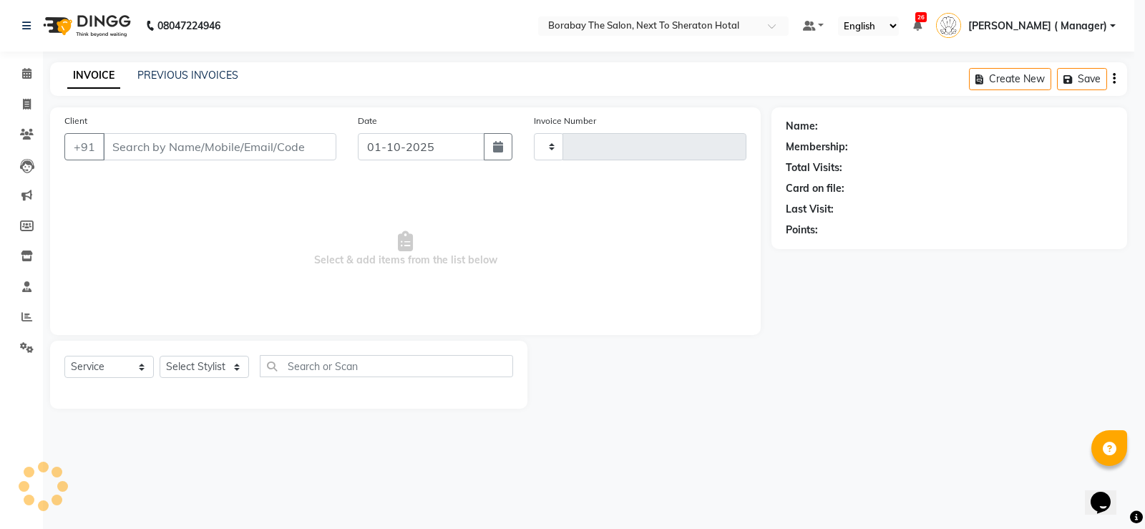
type input "4115"
select select "4945"
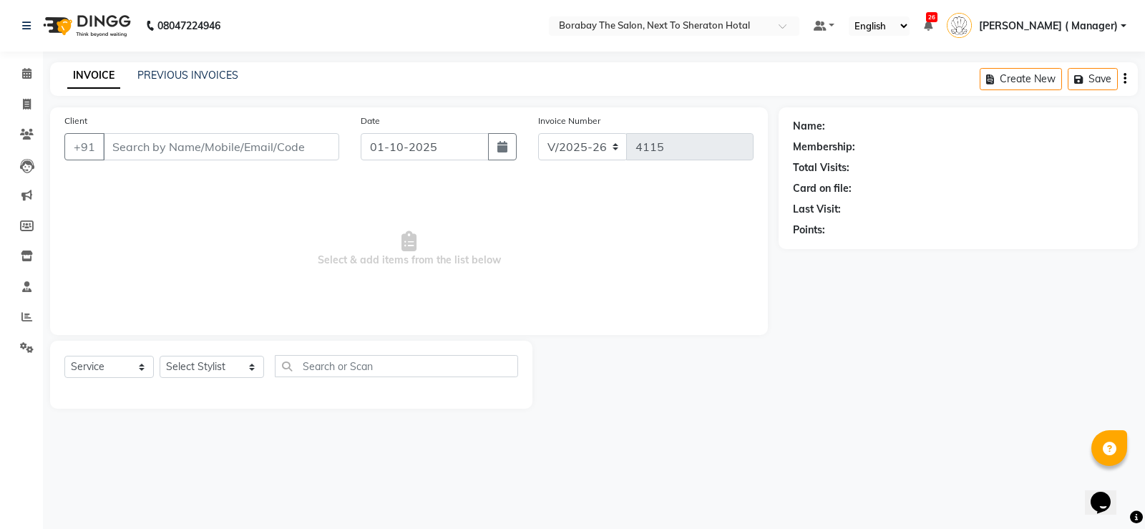
type input "9154080525"
select select "32380"
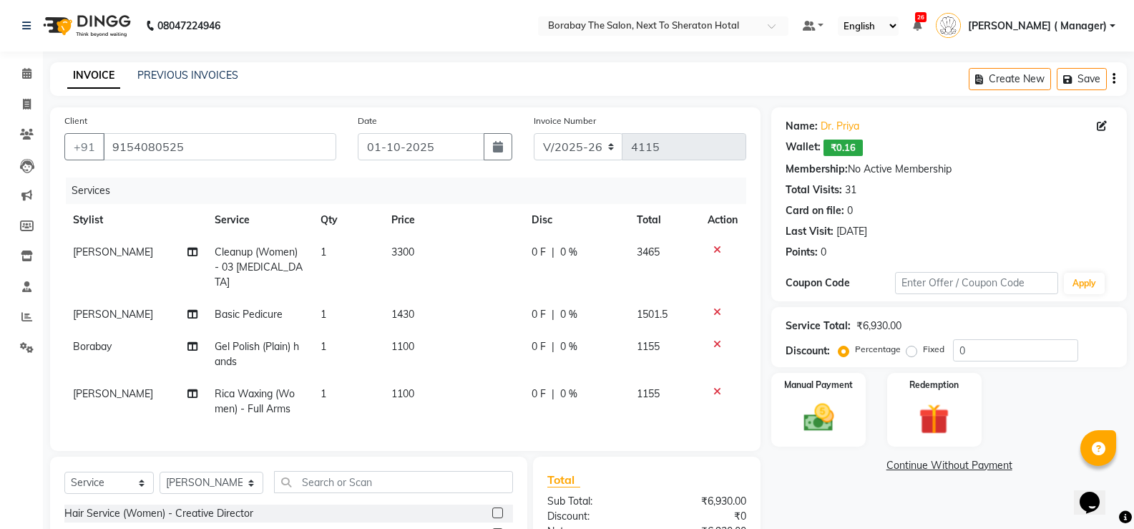
click at [275, 258] on span "Cleanup (Women) - 03 [MEDICAL_DATA]" at bounding box center [259, 266] width 88 height 43
select select "32380"
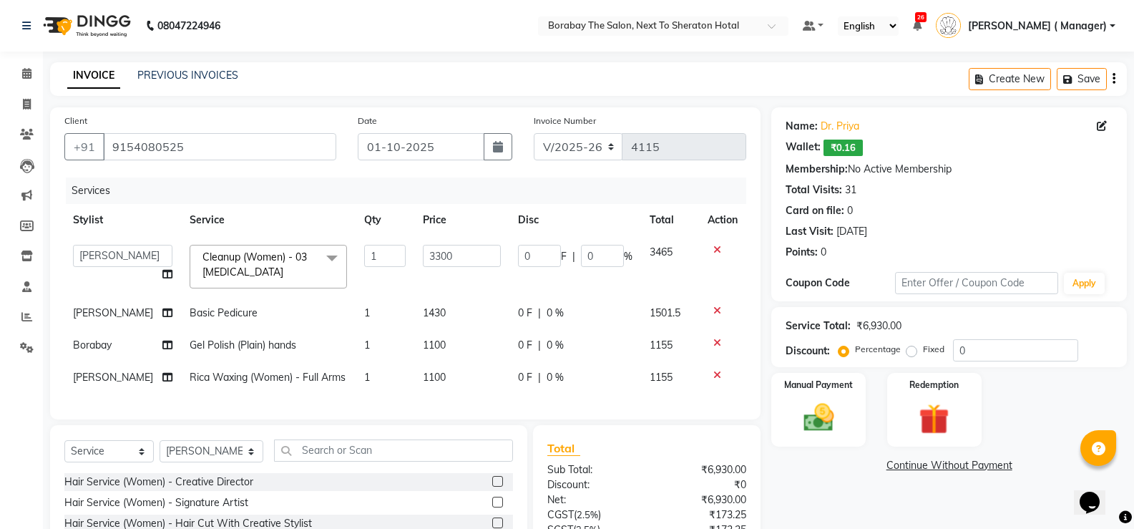
click at [423, 312] on span "1430" at bounding box center [434, 312] width 23 height 13
select select "67113"
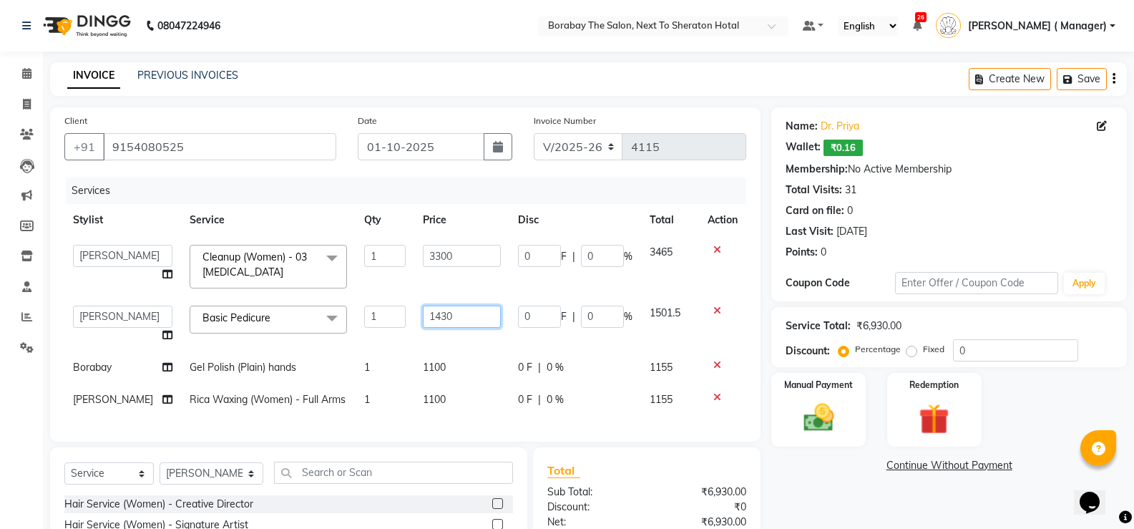
click at [423, 312] on input "1430" at bounding box center [462, 316] width 78 height 22
click at [251, 302] on td "Basic Pedicure x Hair Service (Women) - Creative Director Hair Service (Women) …" at bounding box center [268, 324] width 175 height 54
select select "67113"
click at [272, 321] on span "Basic Pedicure x" at bounding box center [268, 319] width 157 height 28
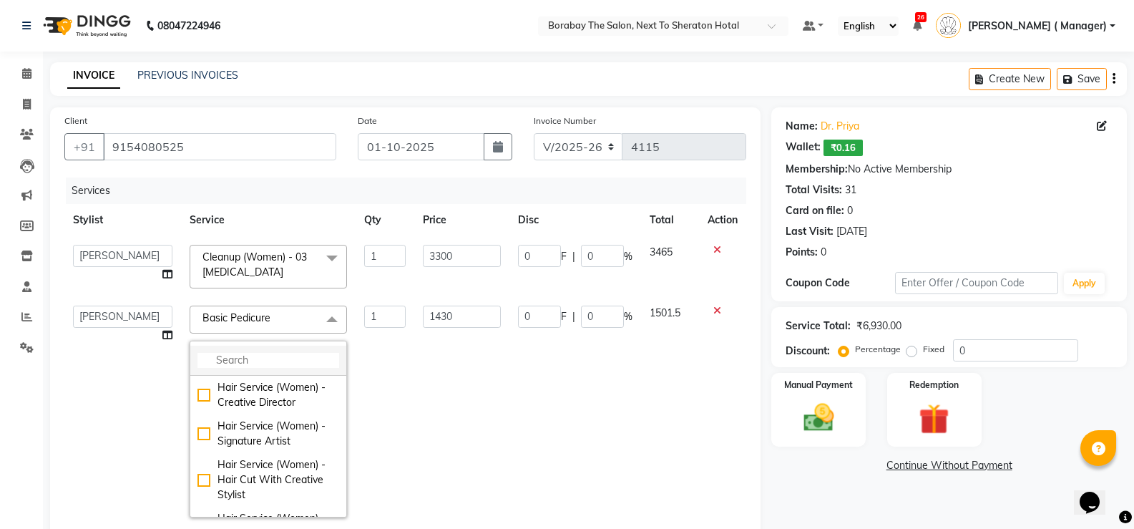
click at [235, 363] on input "multiselect-search" at bounding box center [268, 360] width 142 height 15
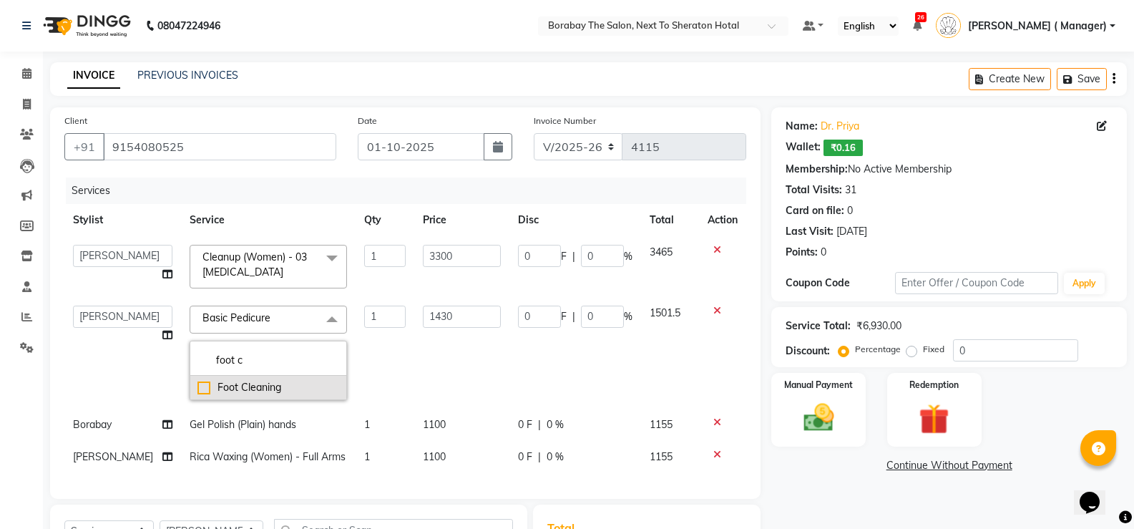
type input "foot c"
click at [197, 391] on div "Foot Cleaning" at bounding box center [268, 387] width 142 height 15
checkbox input "true"
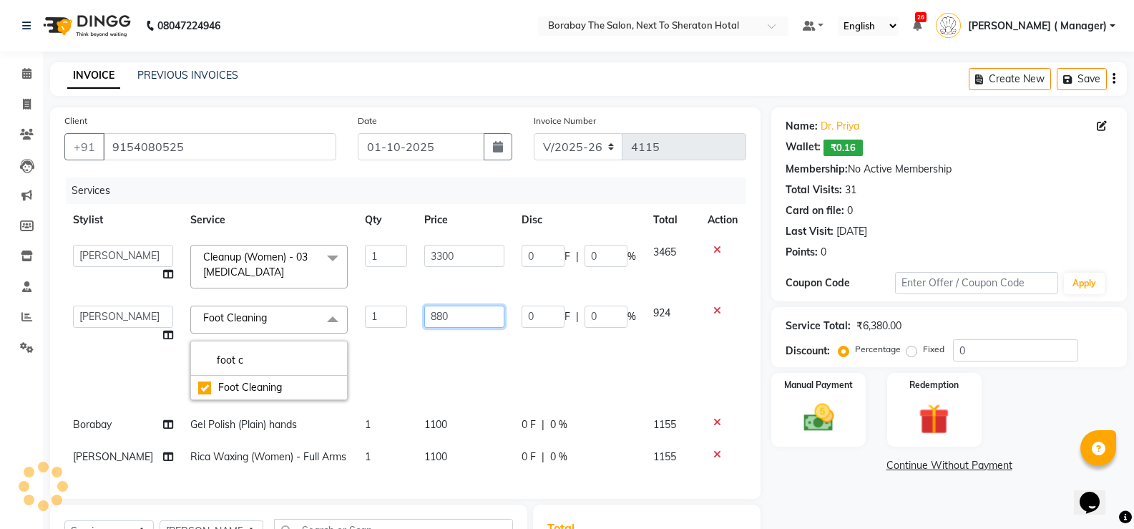
click at [424, 310] on input "880" at bounding box center [464, 316] width 80 height 22
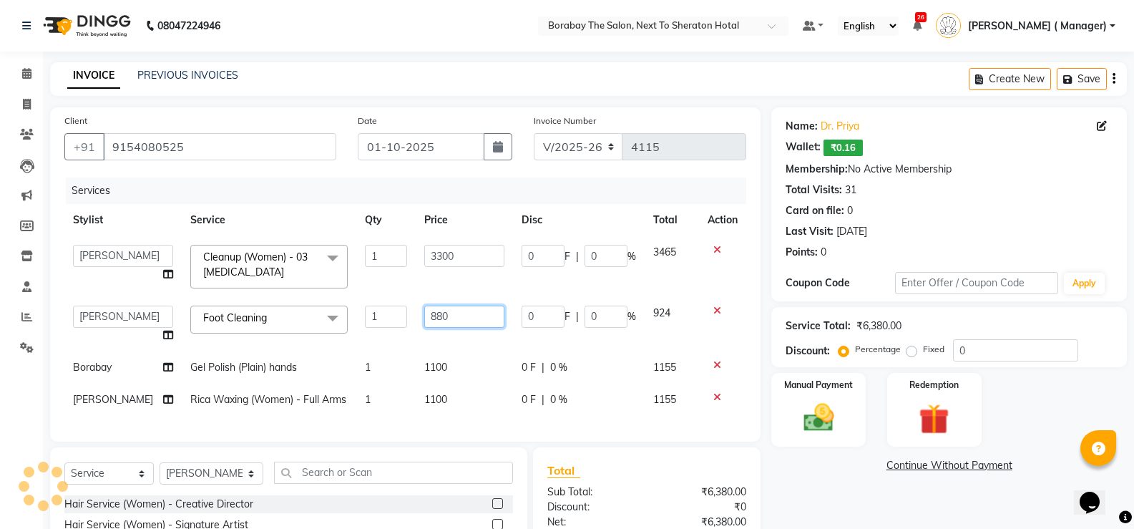
click at [424, 310] on input "880" at bounding box center [464, 316] width 80 height 22
type input "1000"
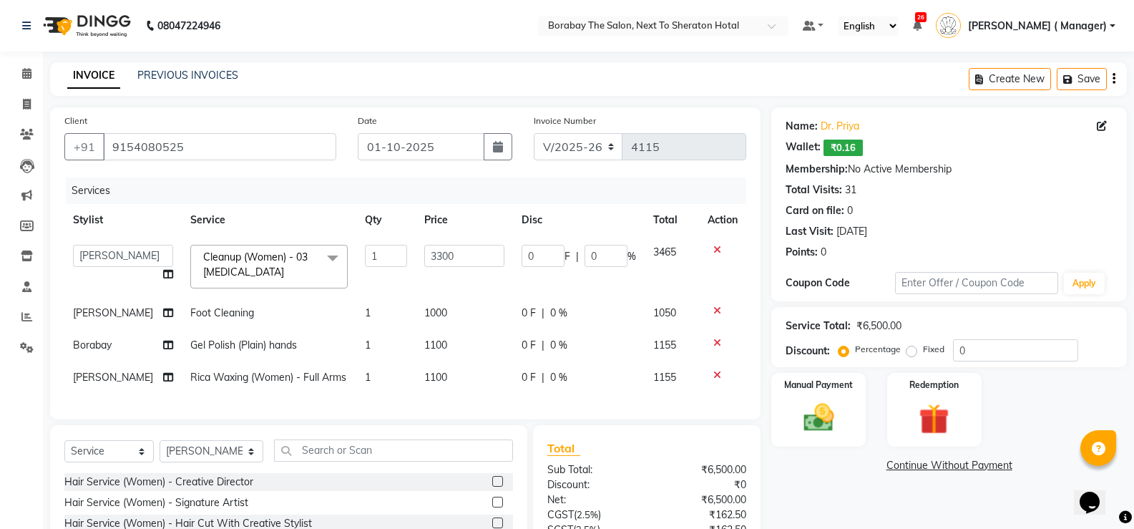
click at [500, 355] on td "1100" at bounding box center [464, 345] width 97 height 32
select select "90999"
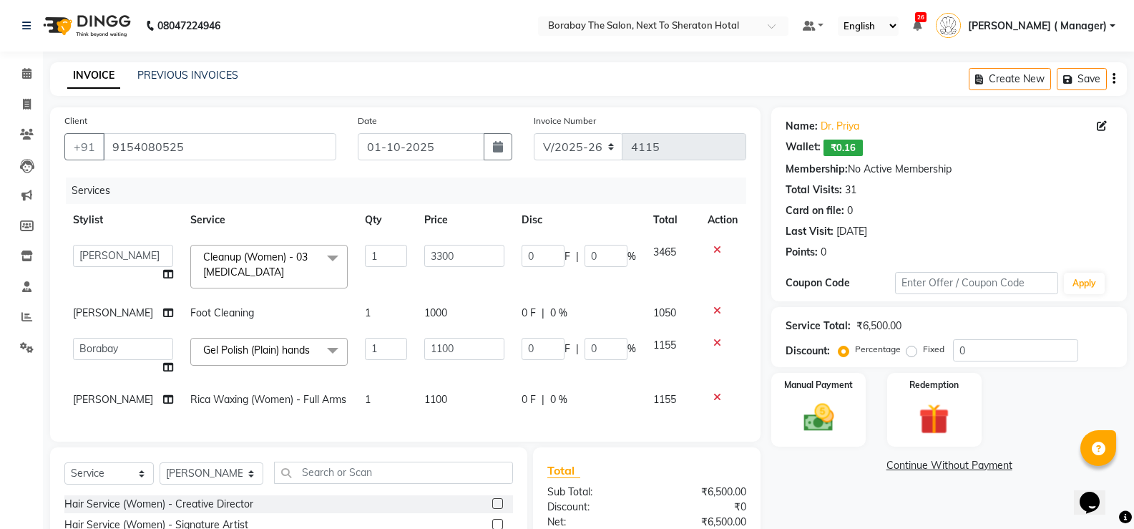
click at [263, 403] on span "Rica Waxing (Women) - Full Arms" at bounding box center [268, 399] width 156 height 13
select select "32380"
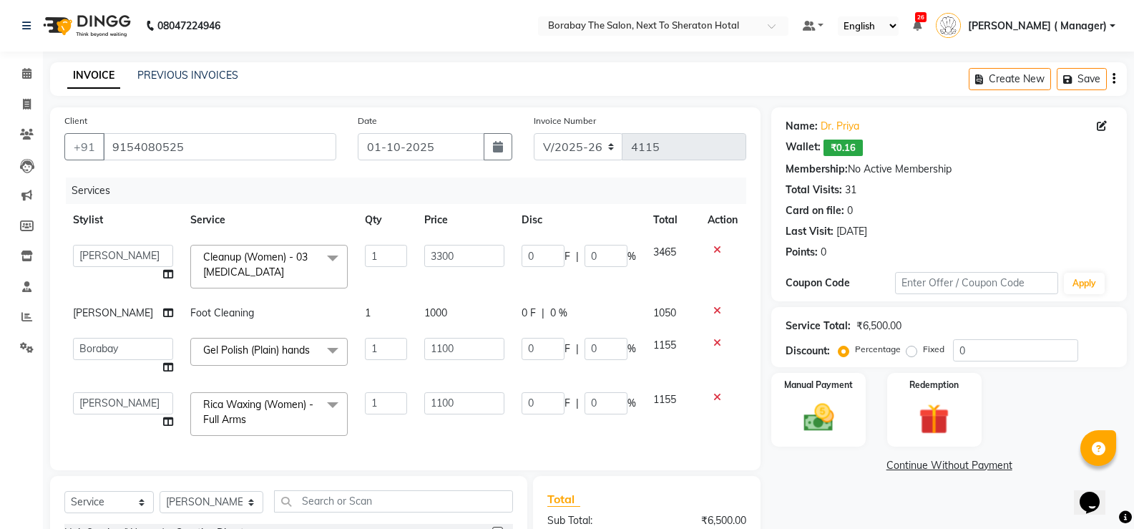
click at [421, 440] on td "1100" at bounding box center [464, 413] width 97 height 61
click at [231, 351] on span "Gel Polish (Plain) hands" at bounding box center [256, 349] width 107 height 13
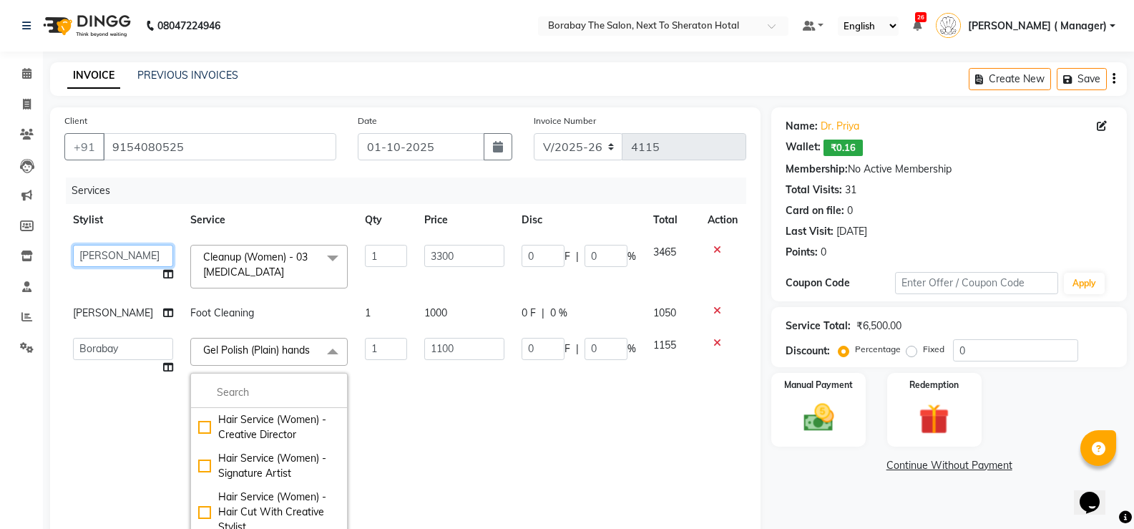
click at [119, 256] on select "Aman Arun Balu Bhasker Borabay Counter Borabay Dilnawaz Malik (Sameer) Easter H…" at bounding box center [123, 256] width 100 height 22
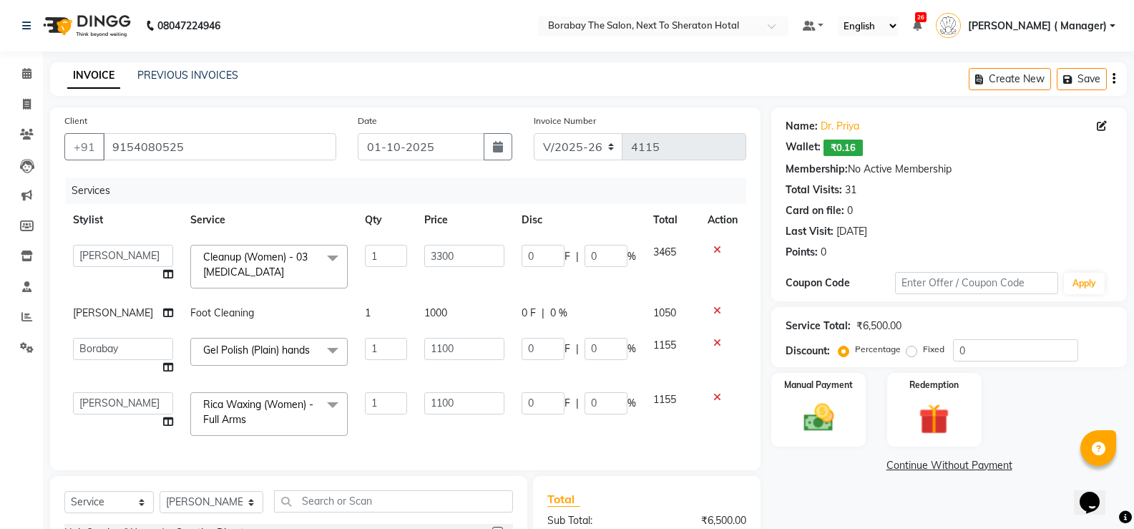
select select "31361"
click at [107, 351] on select "Aman Arun Balu Bhasker Borabay Counter Borabay Dilnawaz Malik (Sameer) Easter H…" at bounding box center [123, 349] width 100 height 22
select select "31361"
click at [126, 408] on select "Aman Arun Balu Bhasker Borabay Counter Borabay Dilnawaz Malik (Sameer) Easter H…" at bounding box center [123, 403] width 100 height 22
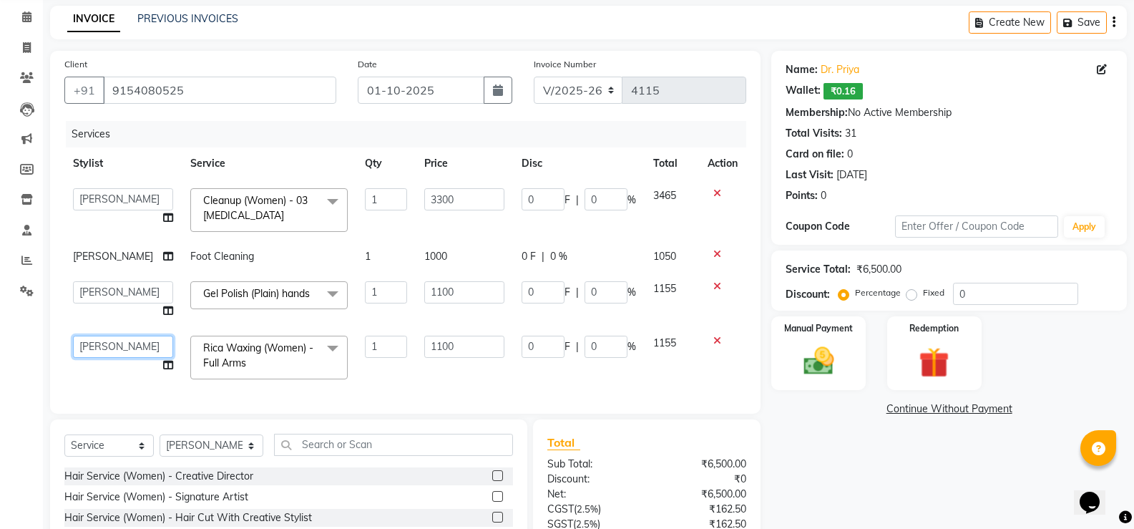
scroll to position [72, 0]
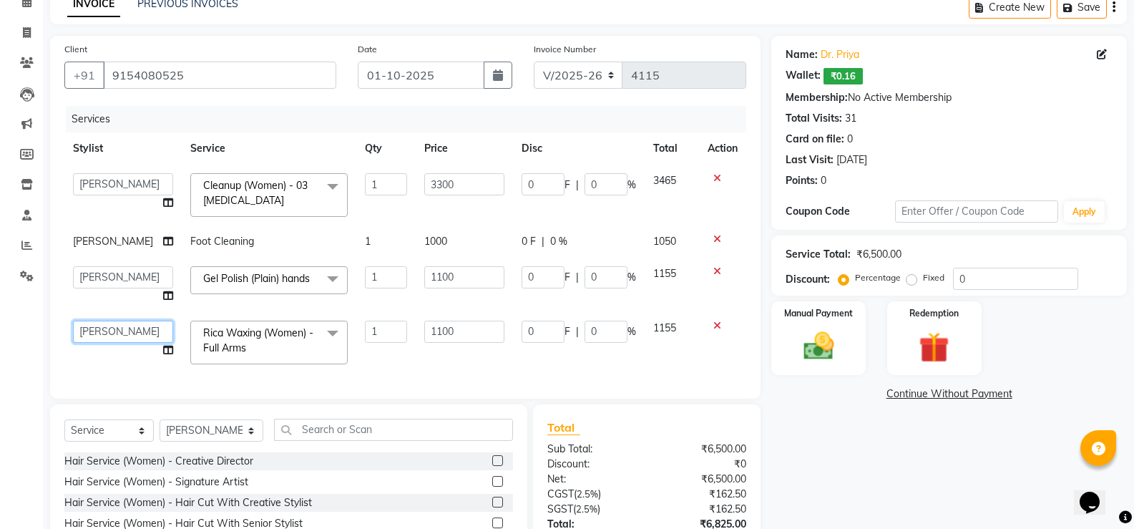
click at [132, 330] on select "Aman Arun Balu Bhasker Borabay Counter Borabay Dilnawaz Malik (Sameer) Easter H…" at bounding box center [123, 332] width 100 height 22
select select "31361"
click at [222, 441] on select "Select Stylist Aman Arun Balu Bhasker Borabay Counter Borabay Dilnawaz Malik (S…" at bounding box center [212, 430] width 104 height 22
select select "67113"
click at [160, 430] on select "Select Stylist Aman Arun Balu Bhasker Borabay Counter Borabay Dilnawaz Malik (S…" at bounding box center [212, 430] width 104 height 22
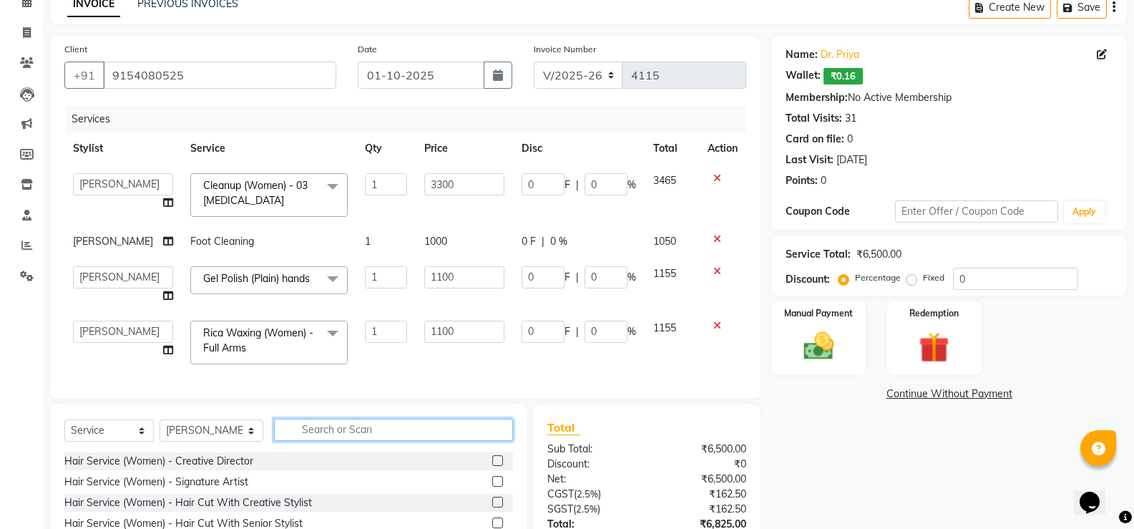
click at [312, 441] on input "text" at bounding box center [393, 430] width 239 height 22
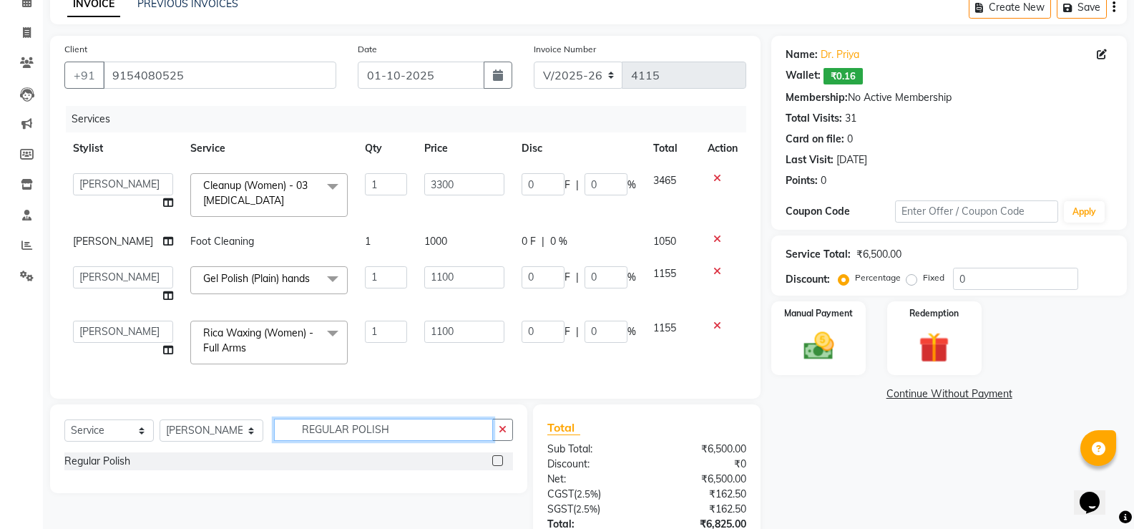
type input "REGULAR POLISH"
click at [491, 470] on div "Regular Polish" at bounding box center [288, 461] width 449 height 18
click at [493, 466] on label at bounding box center [497, 460] width 11 height 11
click at [493, 466] on input "checkbox" at bounding box center [496, 460] width 9 height 9
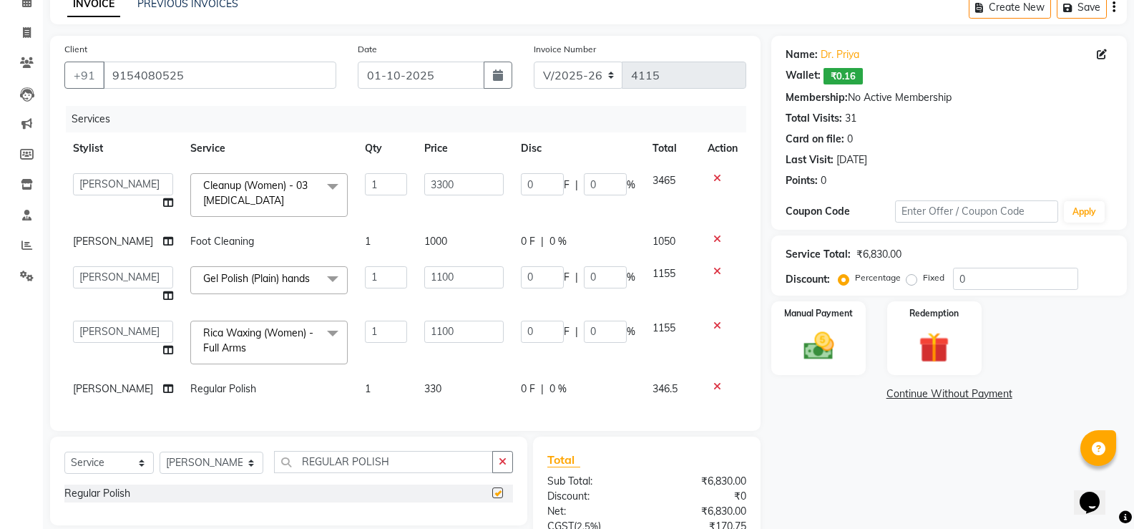
checkbox input "false"
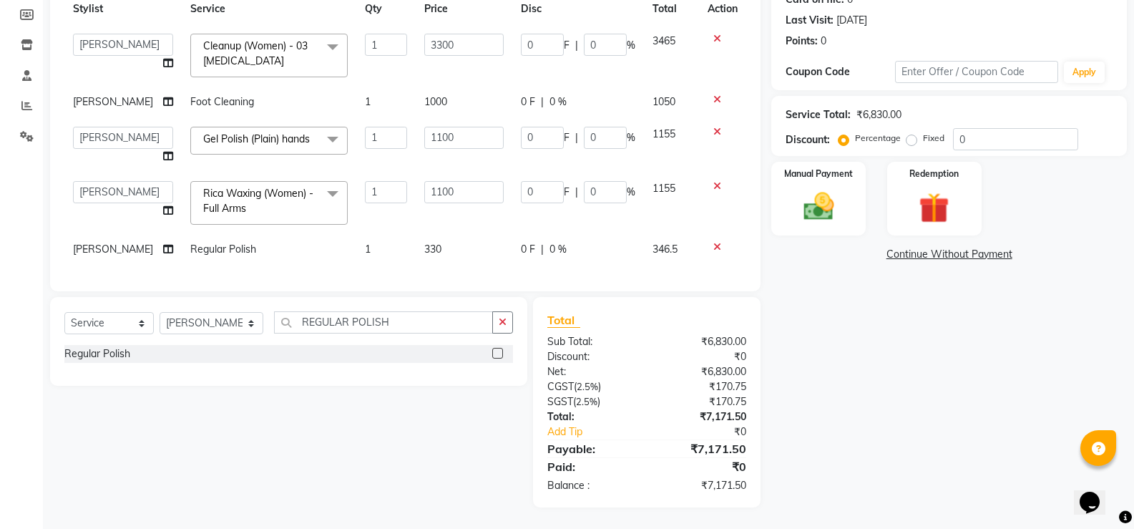
scroll to position [222, 0]
click at [209, 321] on select "Select Stylist Aman Arun Balu Bhasker Borabay Counter Borabay Dilnawaz Malik (S…" at bounding box center [212, 323] width 104 height 22
select select "83003"
click at [160, 312] on select "Select Stylist Aman Arun Balu Bhasker Borabay Counter Borabay Dilnawaz Malik (S…" at bounding box center [212, 323] width 104 height 22
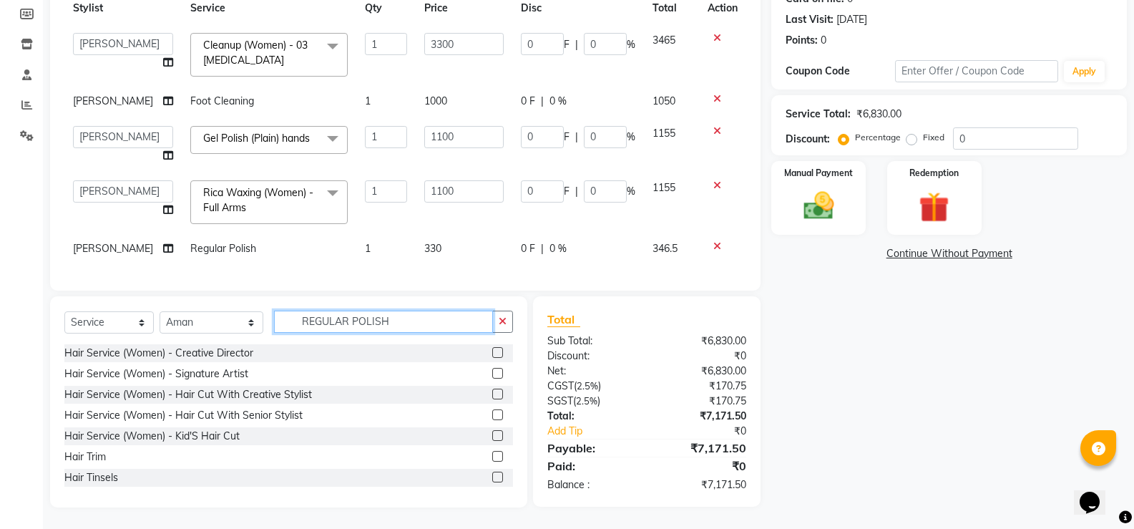
click at [407, 331] on input "REGULAR POLISH" at bounding box center [383, 321] width 219 height 22
type input "R"
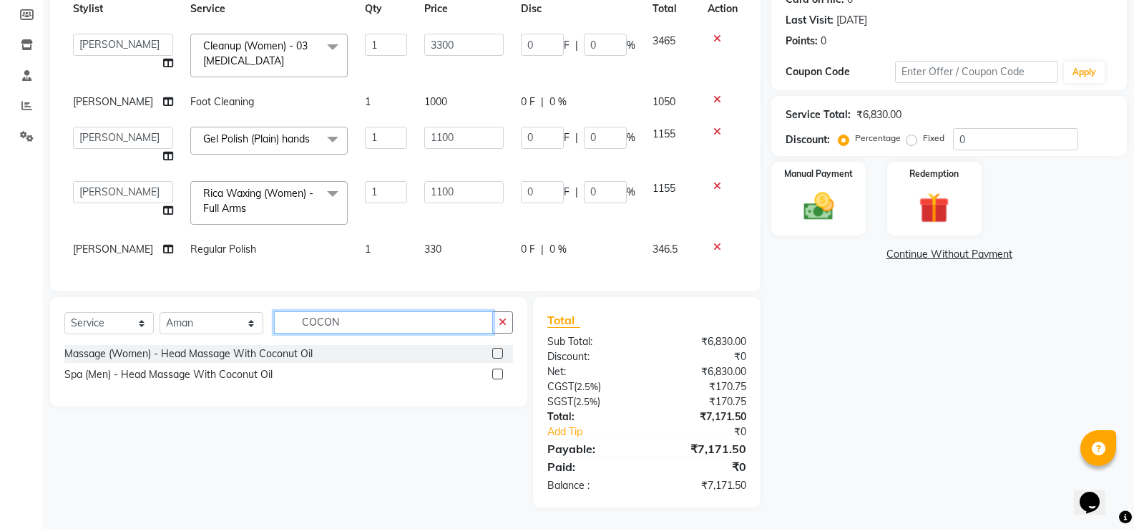
type input "COCON"
click at [497, 351] on label at bounding box center [497, 353] width 11 height 11
click at [497, 351] on input "checkbox" at bounding box center [496, 353] width 9 height 9
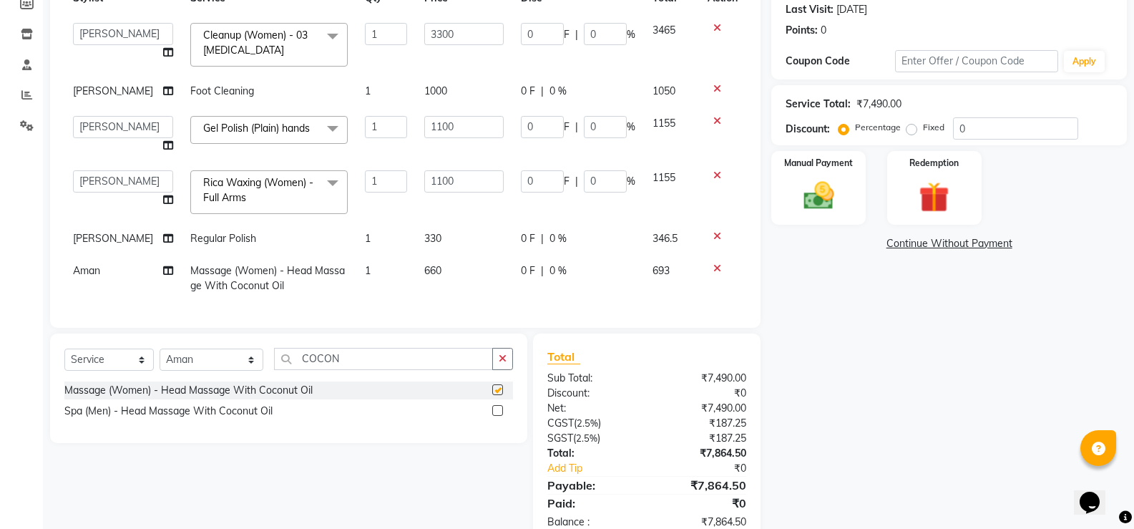
checkbox input "false"
click at [409, 361] on input "COCON" at bounding box center [383, 359] width 219 height 22
type input "C"
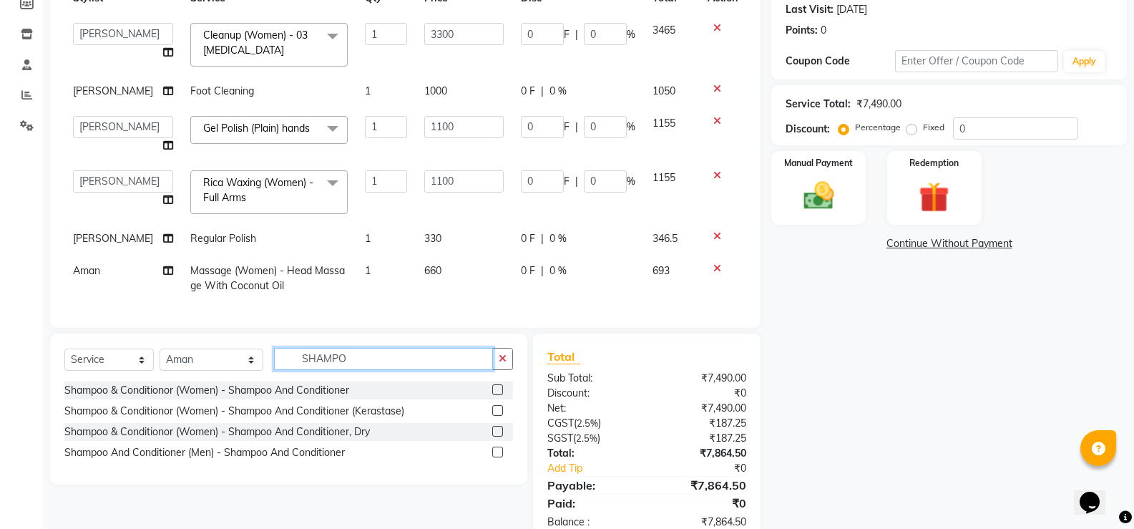
type input "SHAMPO"
click at [500, 412] on label at bounding box center [497, 410] width 11 height 11
click at [500, 412] on input "checkbox" at bounding box center [496, 410] width 9 height 9
checkbox input "false"
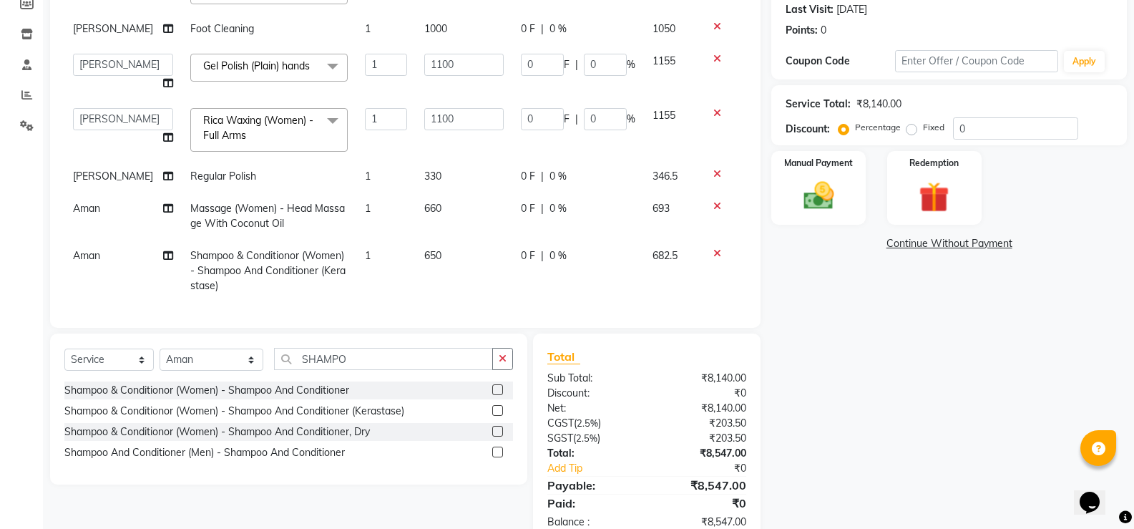
scroll to position [0, 0]
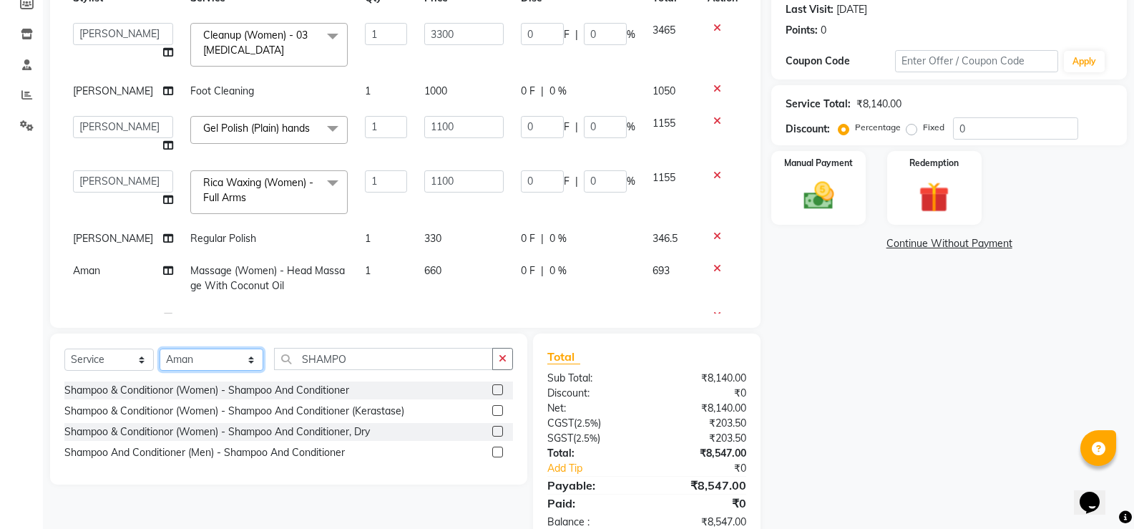
click at [201, 357] on select "Select Stylist Aman Arun Balu Bhasker Borabay Counter Borabay Dilnawaz Malik (S…" at bounding box center [212, 359] width 104 height 22
select select "90999"
click at [160, 348] on select "Select Stylist Aman Arun Balu Bhasker Borabay Counter Borabay Dilnawaz Malik (S…" at bounding box center [212, 359] width 104 height 22
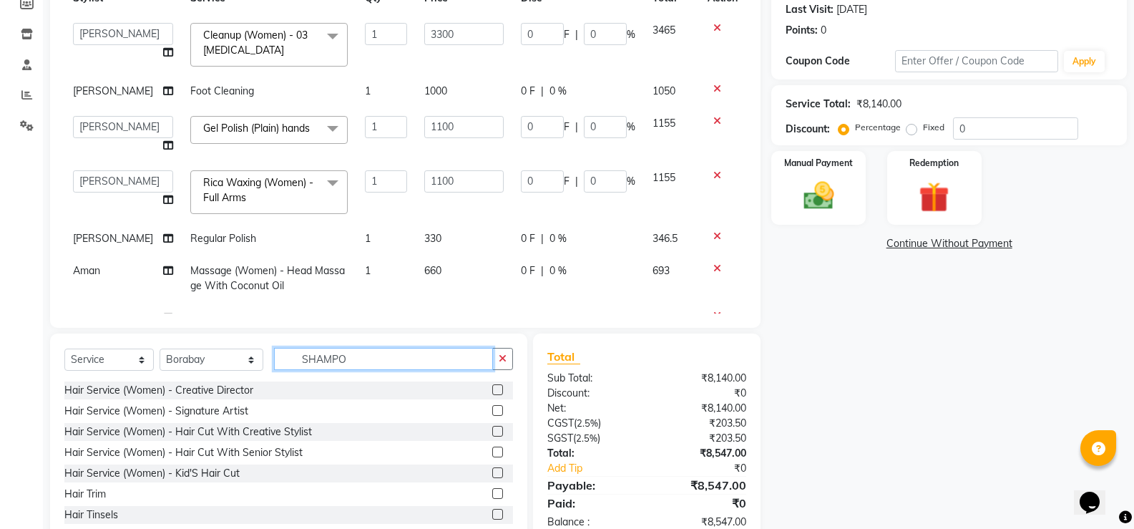
click at [351, 362] on input "SHAMPO" at bounding box center [383, 359] width 219 height 22
type input "S"
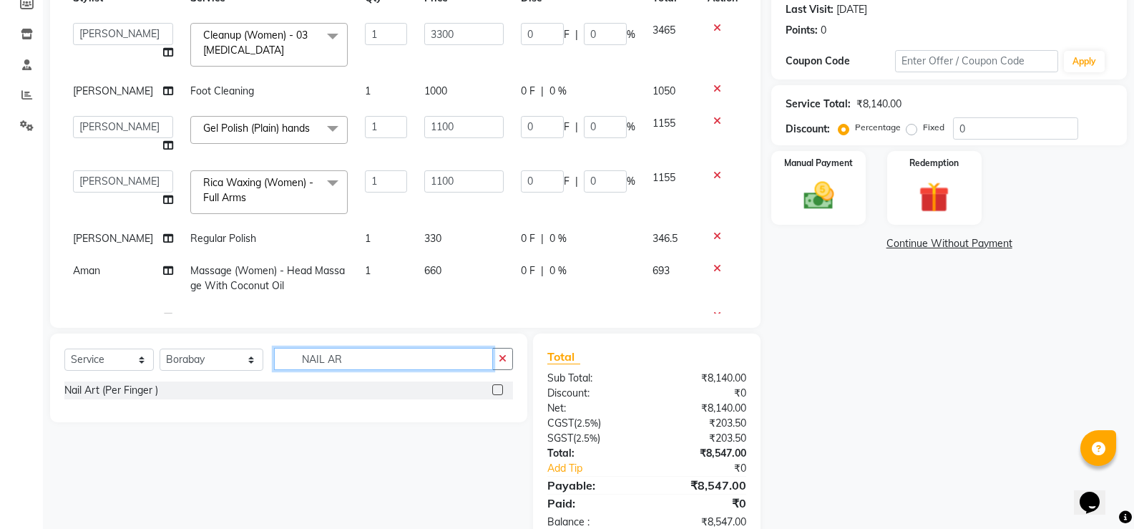
type input "NAIL AR"
click at [499, 388] on label at bounding box center [497, 389] width 11 height 11
click at [499, 388] on input "checkbox" at bounding box center [496, 390] width 9 height 9
checkbox input "false"
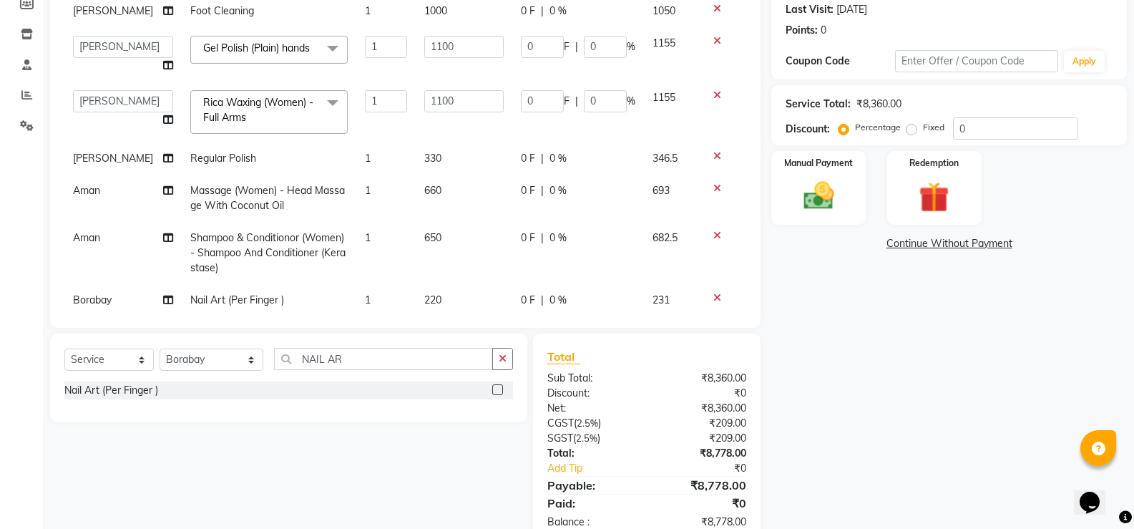
scroll to position [105, 0]
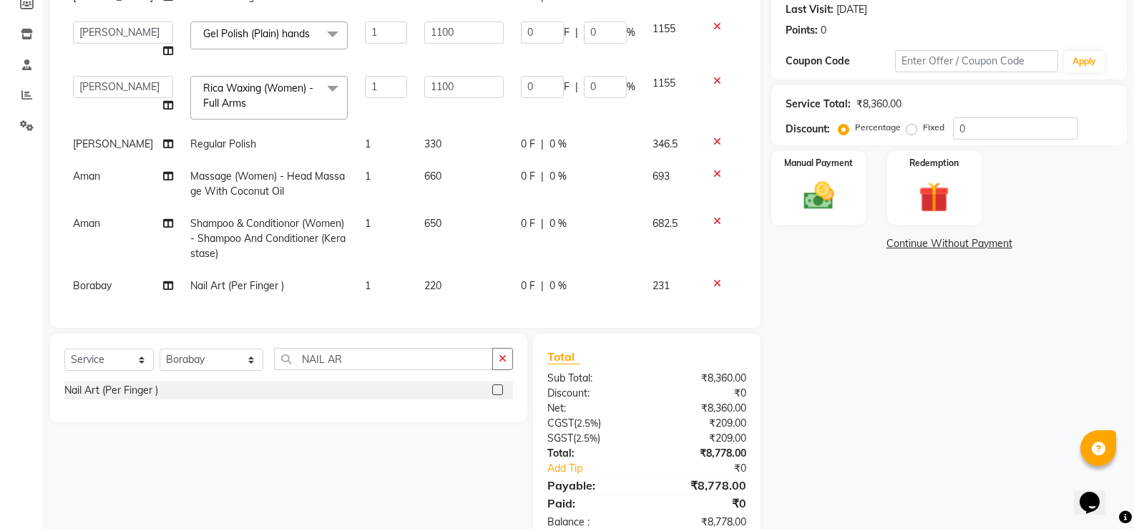
click at [365, 279] on span "1" at bounding box center [368, 285] width 6 height 13
select select "90999"
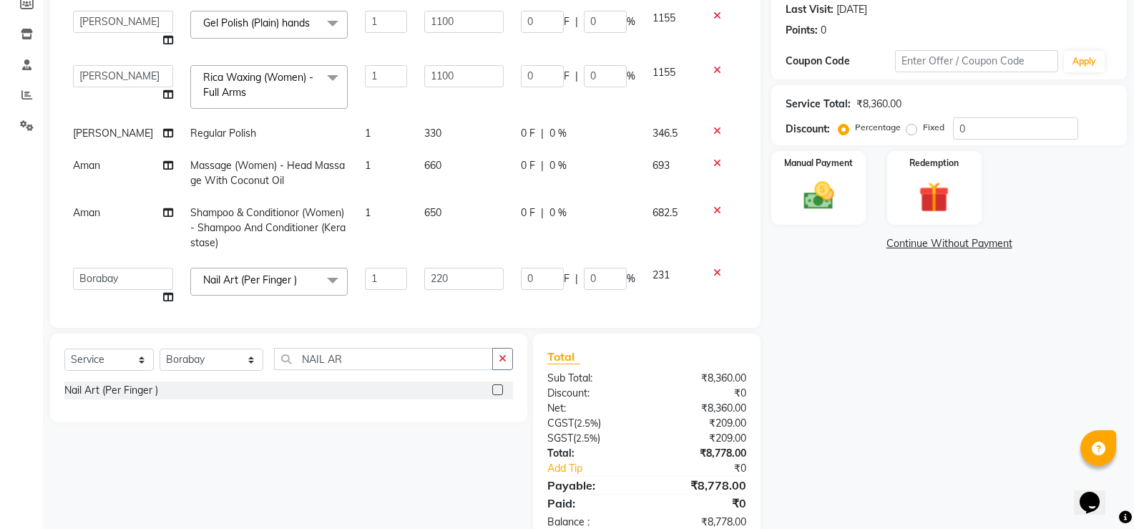
click at [365, 272] on input "1" at bounding box center [386, 279] width 42 height 22
type input "10"
click at [446, 295] on div "Services Stylist Service Qty Price Disc Total Action Aman Arun Balu Bhasker Bor…" at bounding box center [405, 135] width 682 height 358
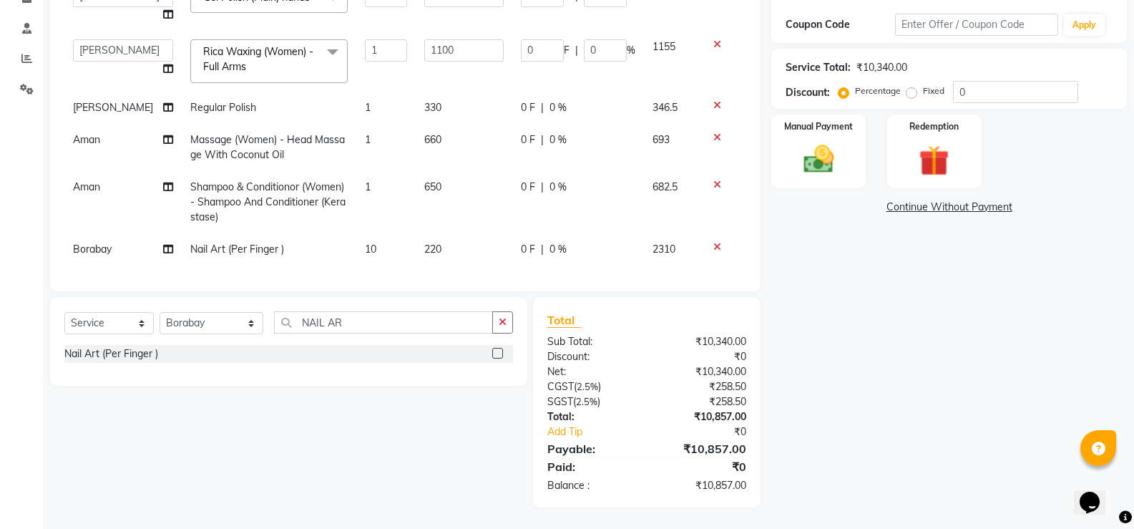
scroll to position [34, 0]
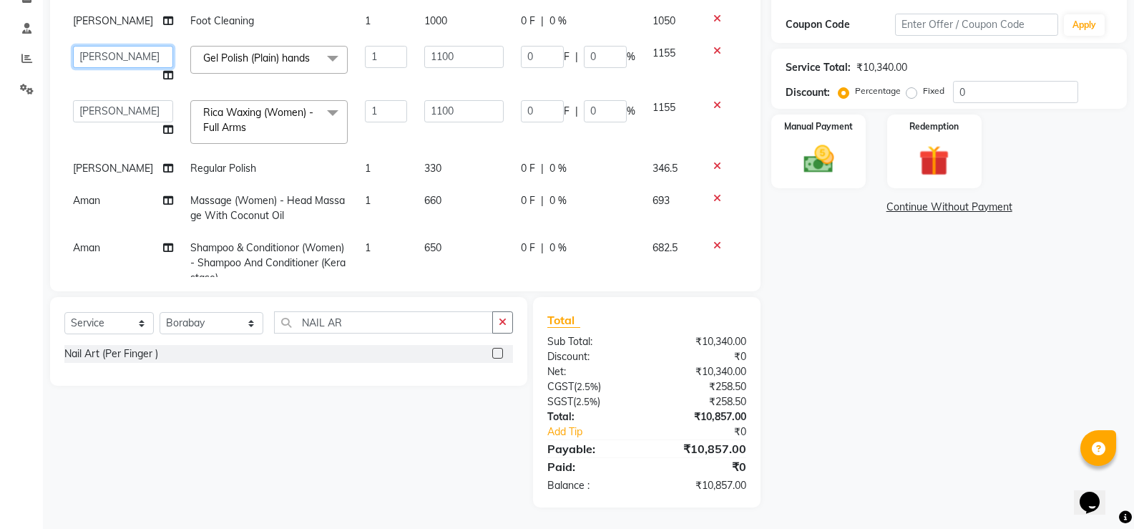
click at [119, 60] on select "Aman Arun Balu Bhasker Borabay Counter Borabay Dilnawaz Malik (Sameer) Easter H…" at bounding box center [123, 57] width 100 height 22
select select "31364"
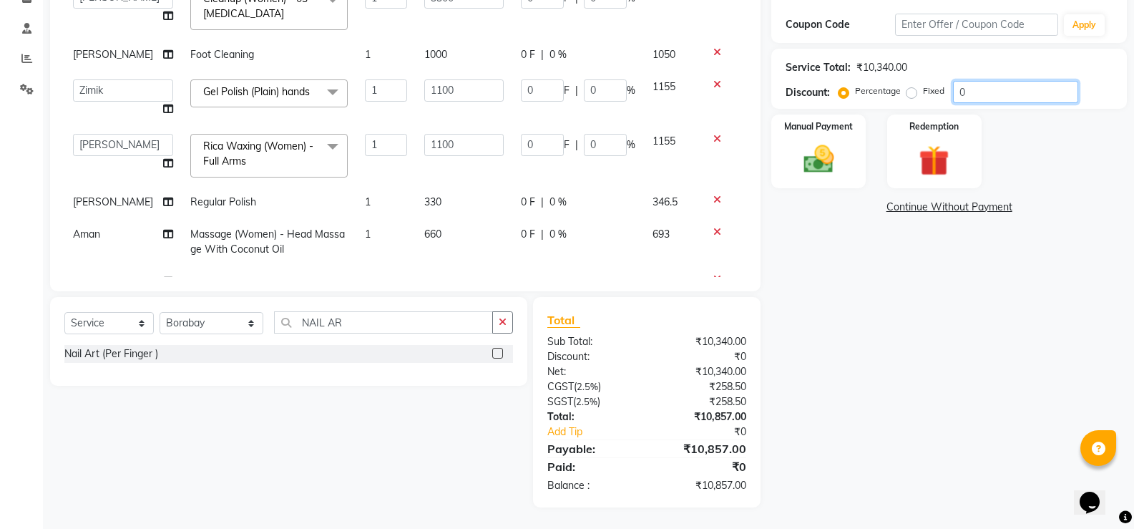
click at [989, 91] on input "0" at bounding box center [1015, 92] width 125 height 22
type input "1"
type input "33"
type input "1"
type input "11"
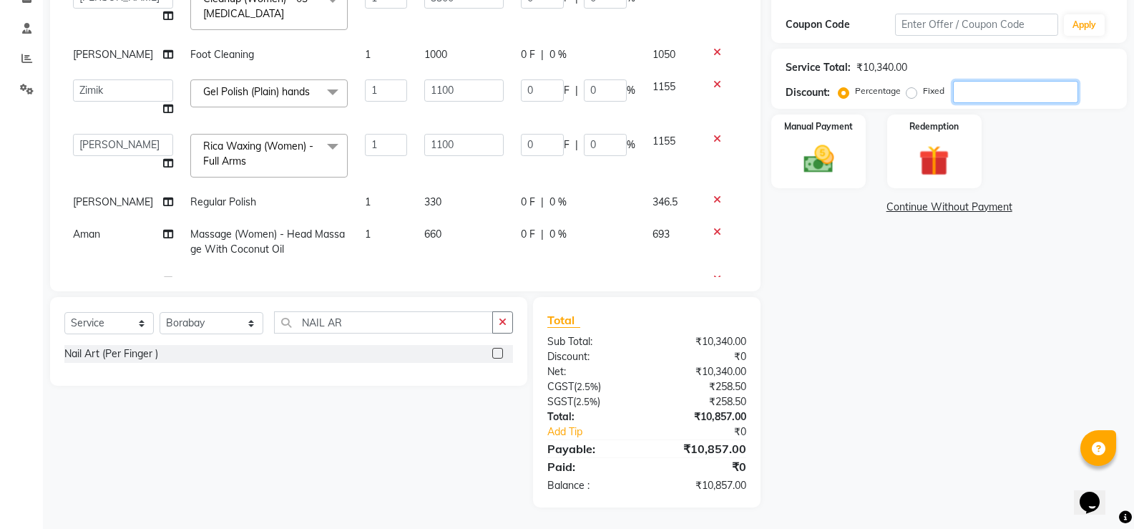
type input "1"
type input "11"
type input "1"
type input "10"
type input "330"
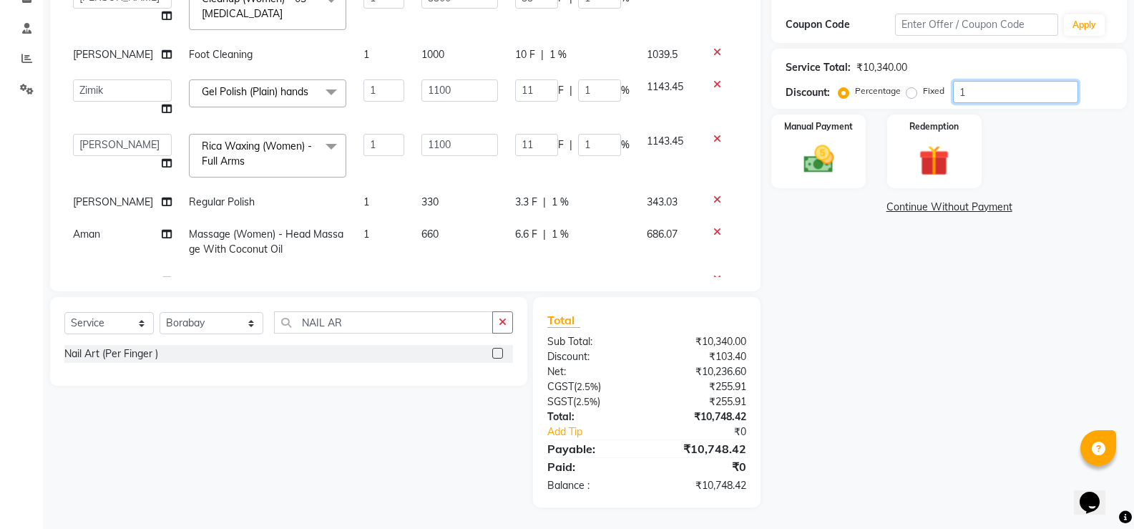
type input "10"
type input "110"
type input "10"
type input "110"
type input "10"
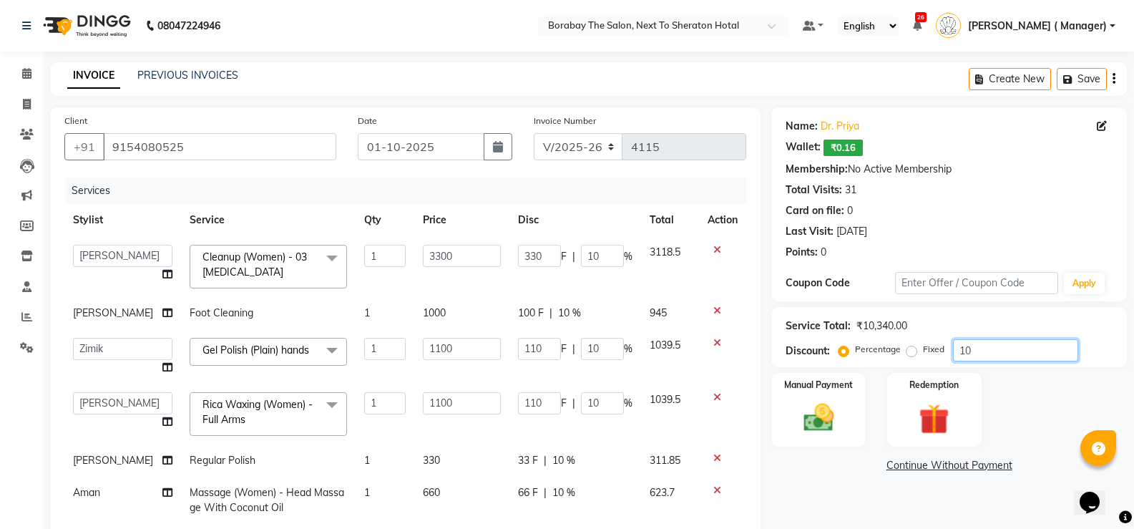
type input "10"
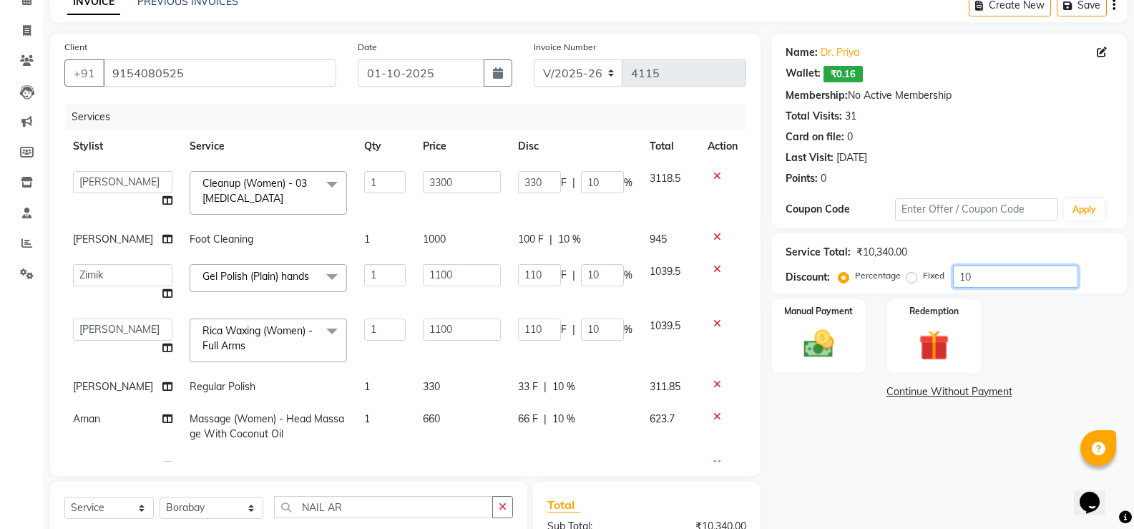
scroll to position [143, 0]
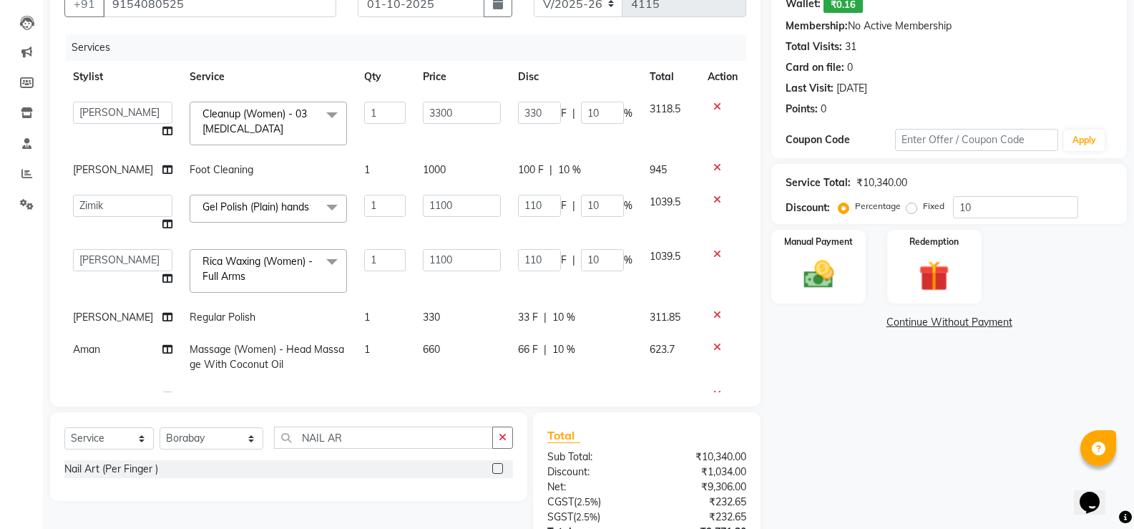
click at [273, 132] on span "Cleanup (Women) - 03 Whitening x" at bounding box center [262, 122] width 126 height 31
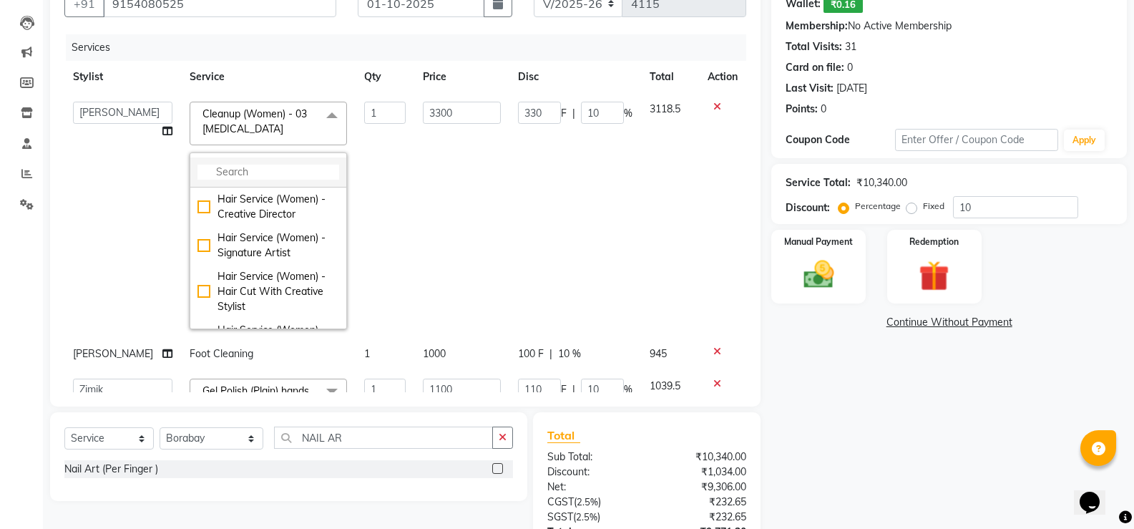
click at [228, 167] on input "multiselect-search" at bounding box center [268, 172] width 142 height 15
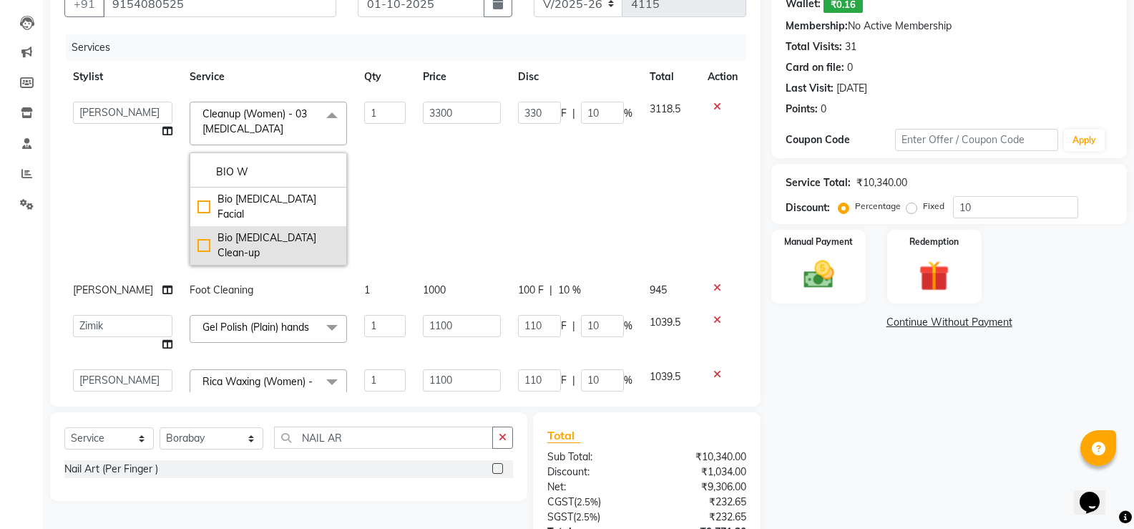
type input "BIO W"
click at [197, 230] on div "Bio Whitening Clean-up" at bounding box center [268, 245] width 142 height 30
checkbox input "true"
type input "2750"
type input "275"
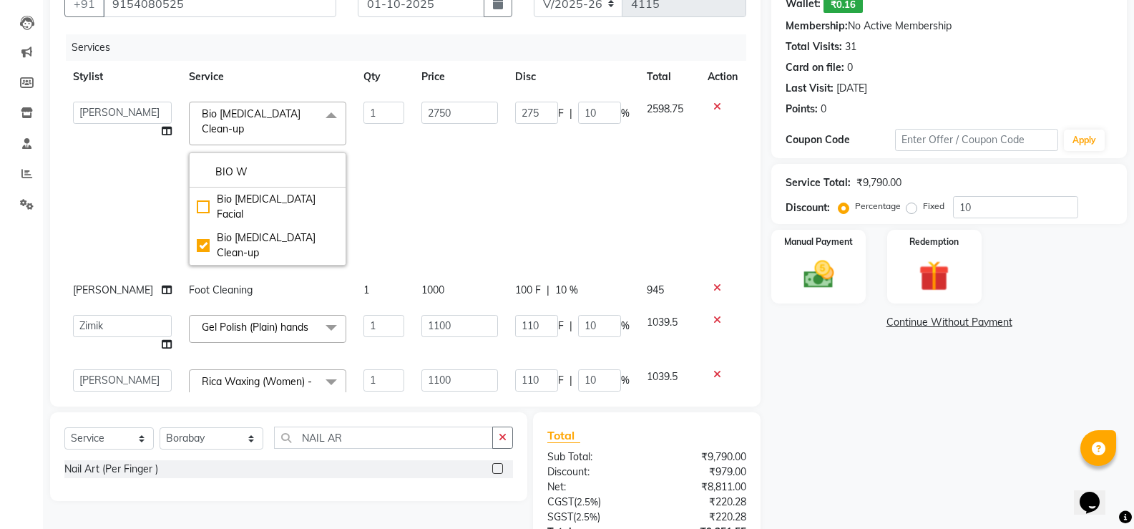
click at [135, 182] on td "Aman Arun Balu Bhasker Borabay Counter Borabay Dilnawaz Malik (Sameer) Easter H…" at bounding box center [122, 183] width 116 height 181
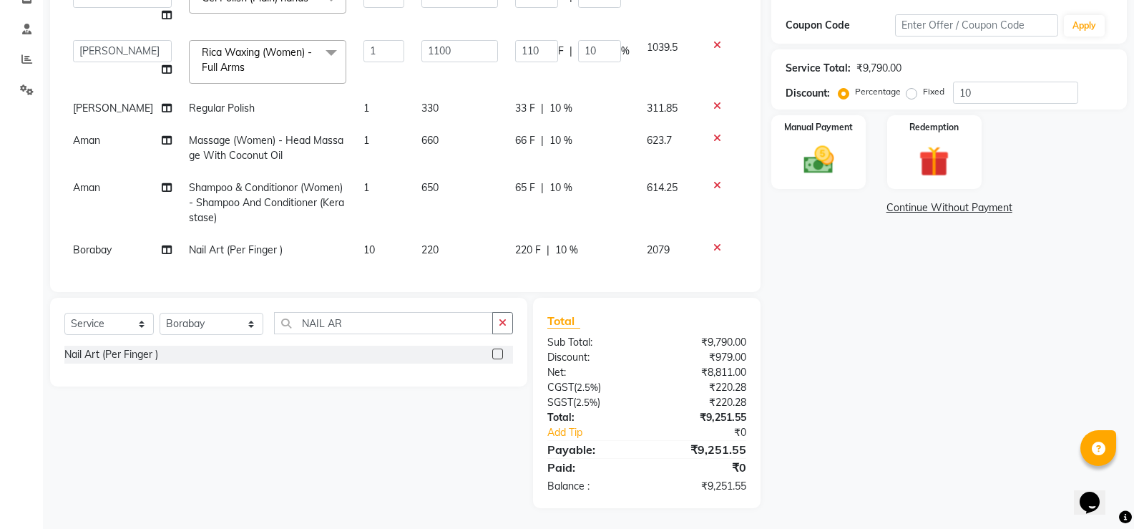
scroll to position [258, 0]
click at [363, 243] on span "10" at bounding box center [368, 249] width 11 height 13
select select "90999"
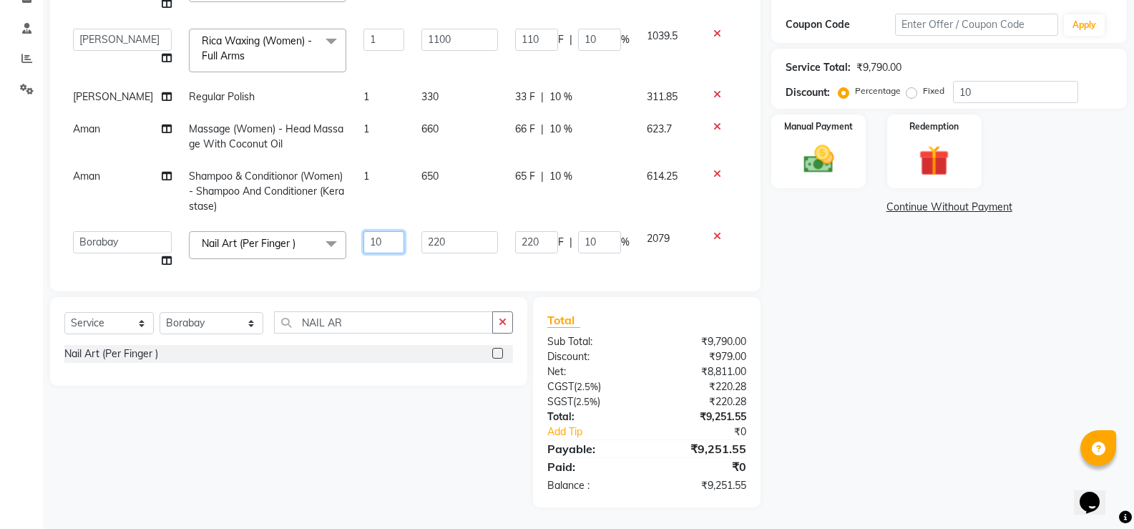
click at [363, 236] on input "10" at bounding box center [383, 242] width 41 height 22
type input "5"
click at [416, 255] on div "Services Stylist Service Qty Price Disc Total Action Aman Arun Balu Bhasker Bor…" at bounding box center [405, 98] width 682 height 358
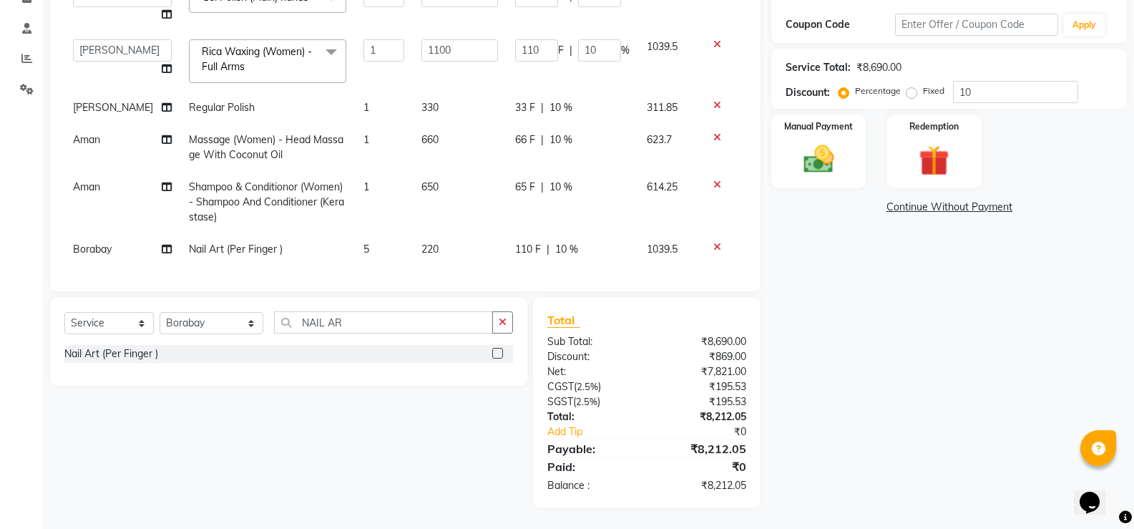
click at [944, 210] on link "Continue Without Payment" at bounding box center [949, 207] width 350 height 15
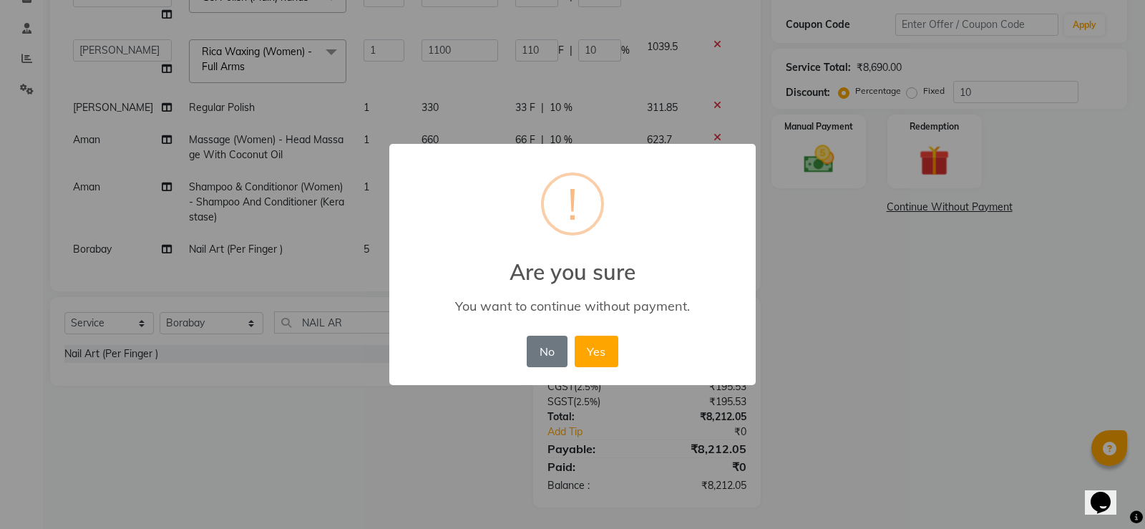
click at [1018, 348] on div "× ! Are you sure You want to continue without payment. No No Yes" at bounding box center [572, 264] width 1145 height 529
click at [533, 353] on button "No" at bounding box center [547, 351] width 40 height 31
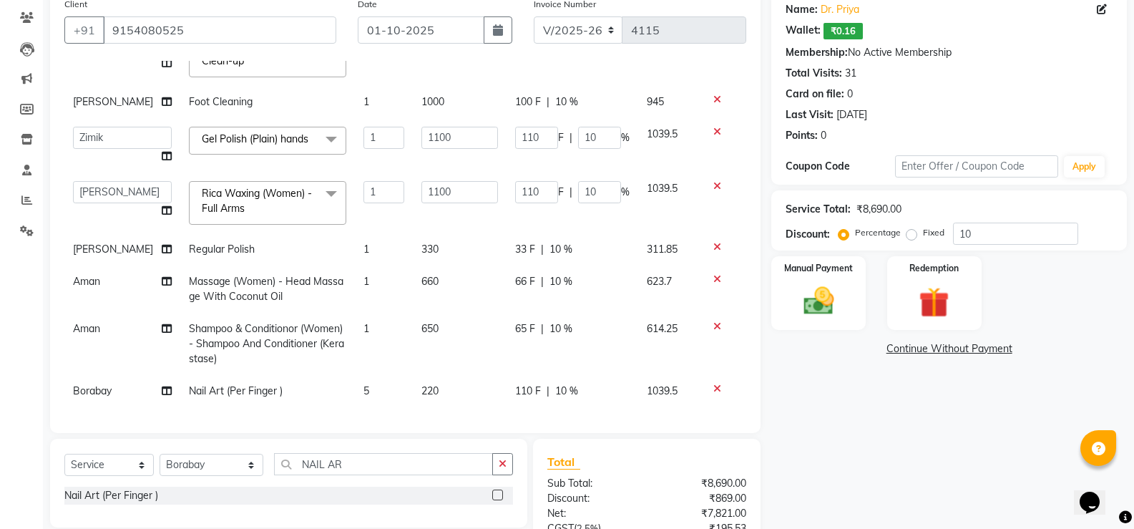
scroll to position [115, 0]
click at [937, 384] on div "Name: Dr. Priya Wallet: ₹0.16 Membership: No Active Membership Total Visits: 31…" at bounding box center [954, 321] width 366 height 658
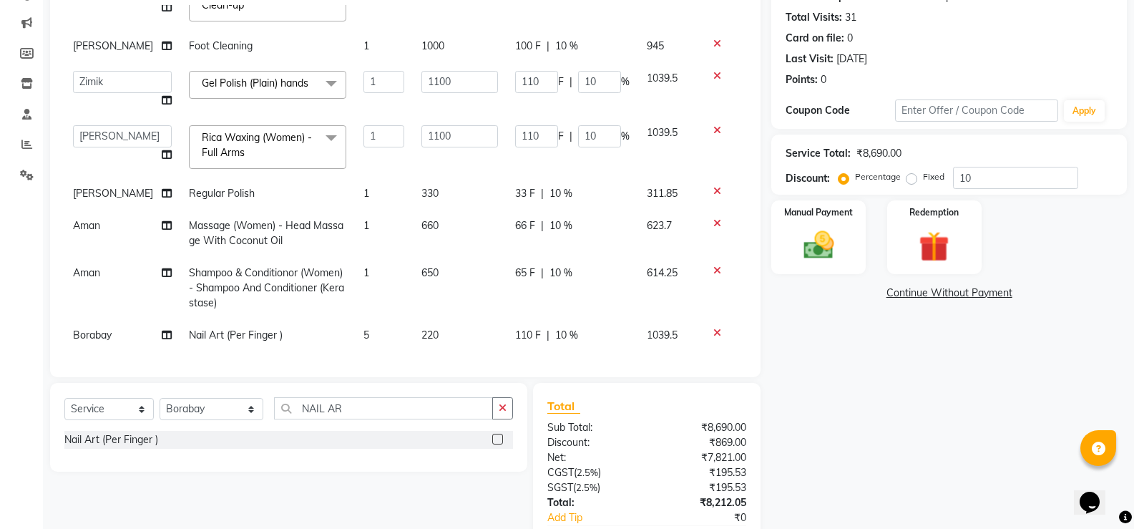
scroll to position [258, 0]
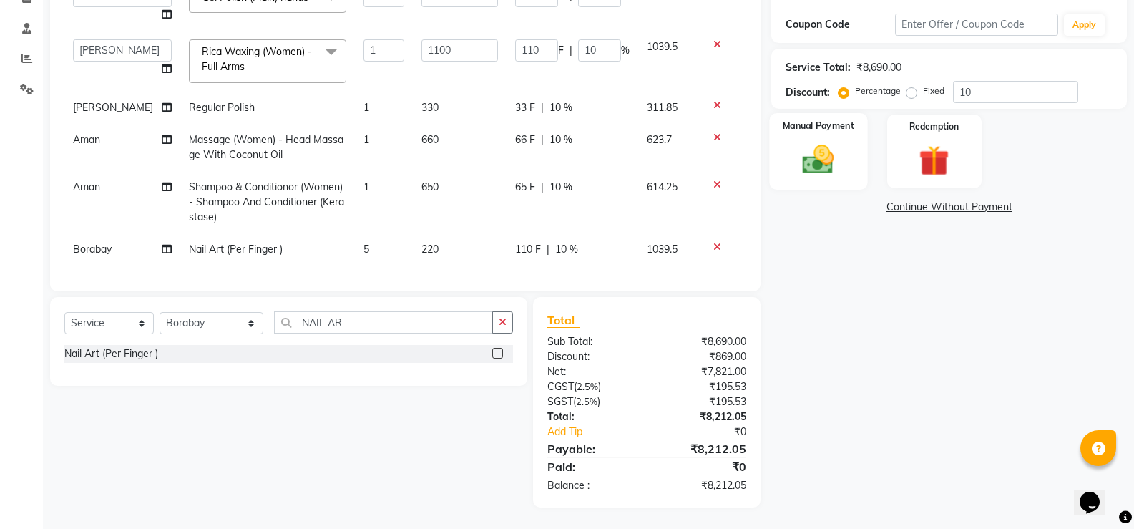
click at [831, 160] on img at bounding box center [818, 159] width 51 height 36
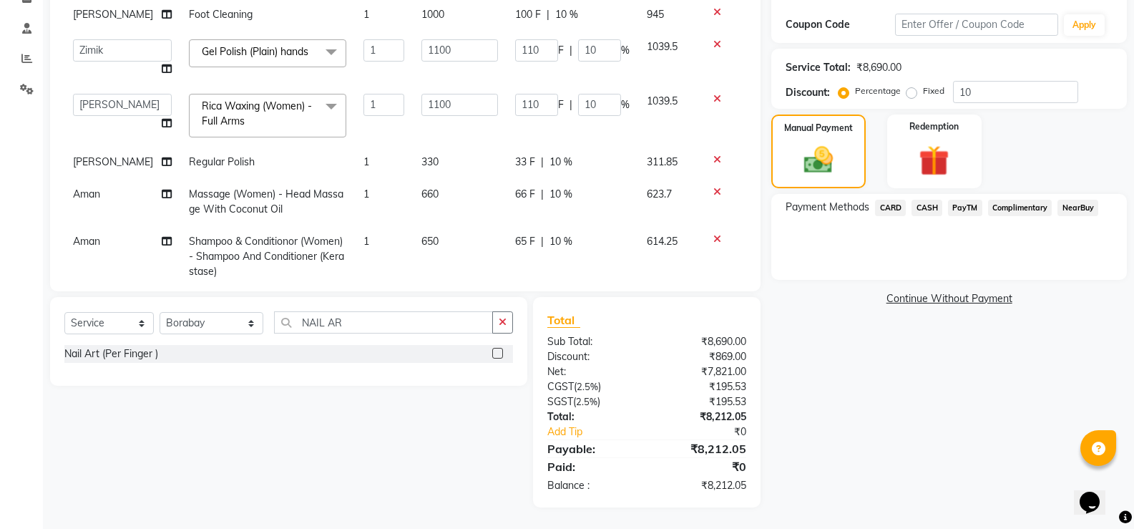
scroll to position [34, 0]
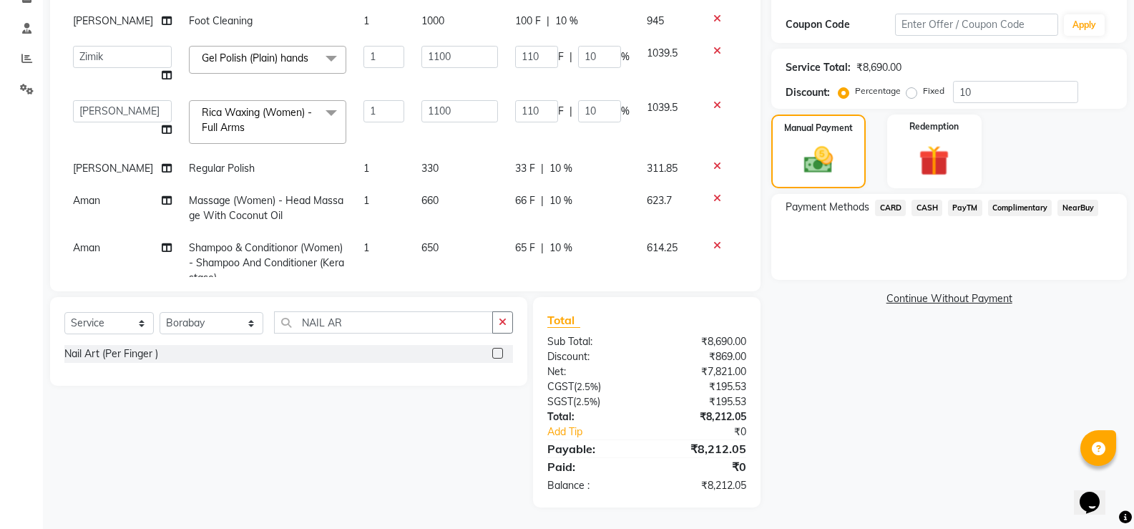
click at [969, 204] on span "PayTM" at bounding box center [965, 208] width 34 height 16
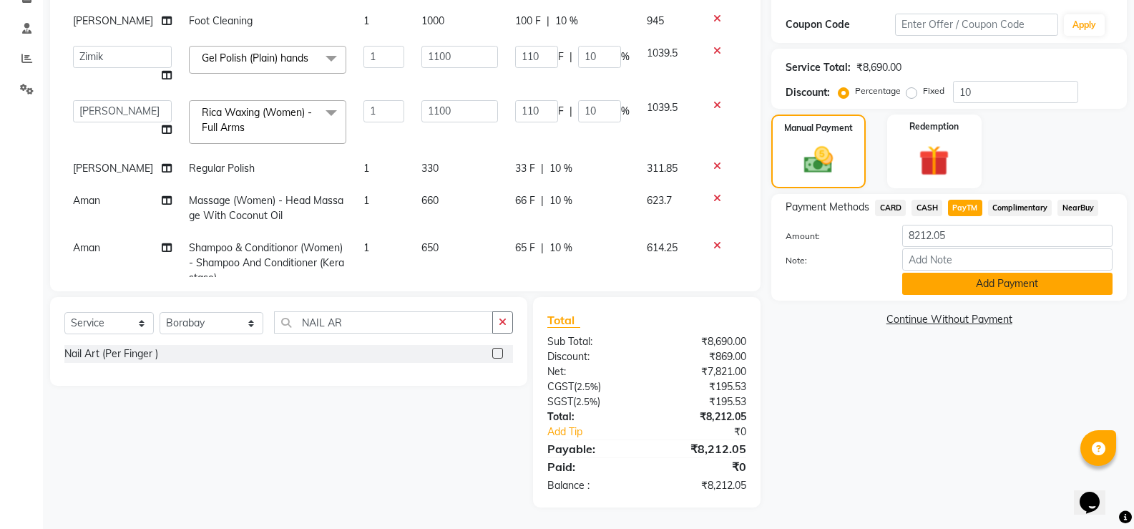
click at [971, 285] on button "Add Payment" at bounding box center [1007, 284] width 210 height 22
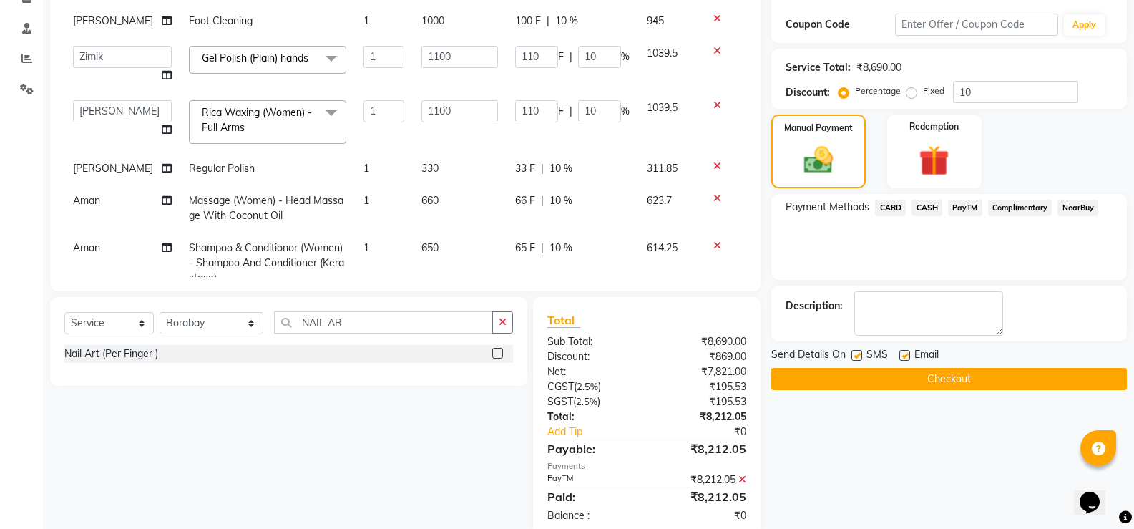
click at [942, 378] on button "Checkout" at bounding box center [949, 379] width 356 height 22
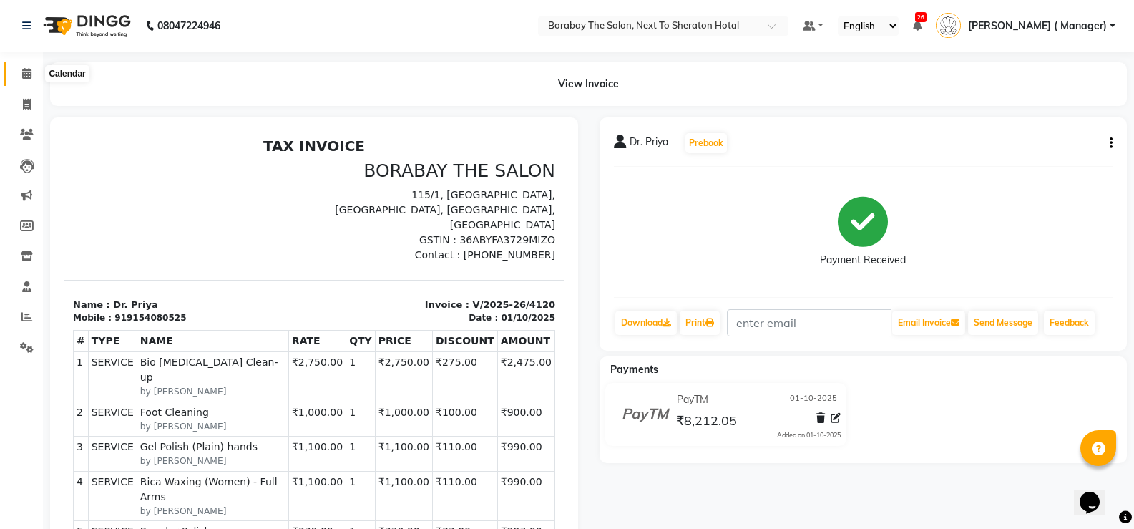
click at [32, 74] on span at bounding box center [26, 74] width 25 height 16
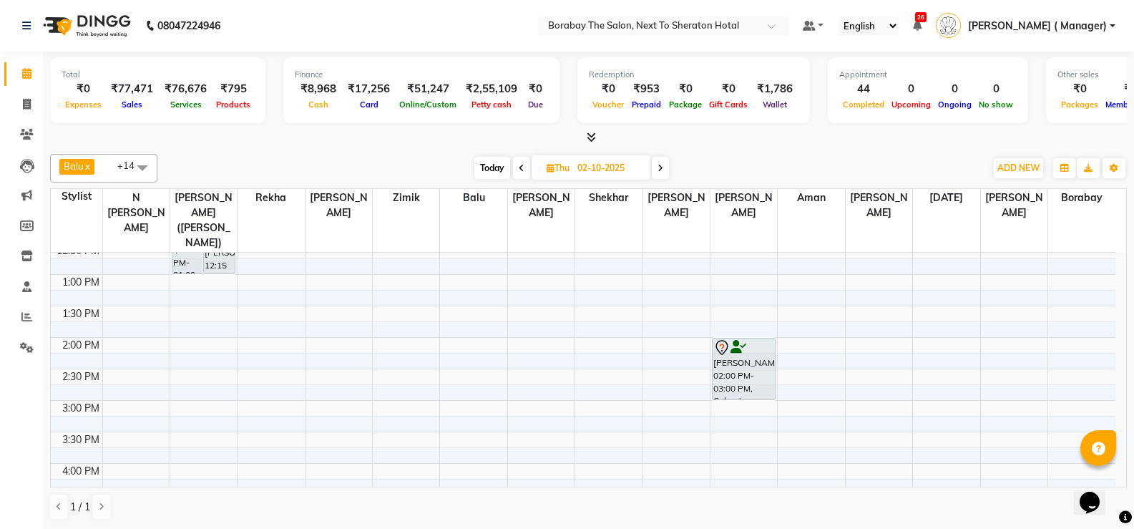
scroll to position [215, 0]
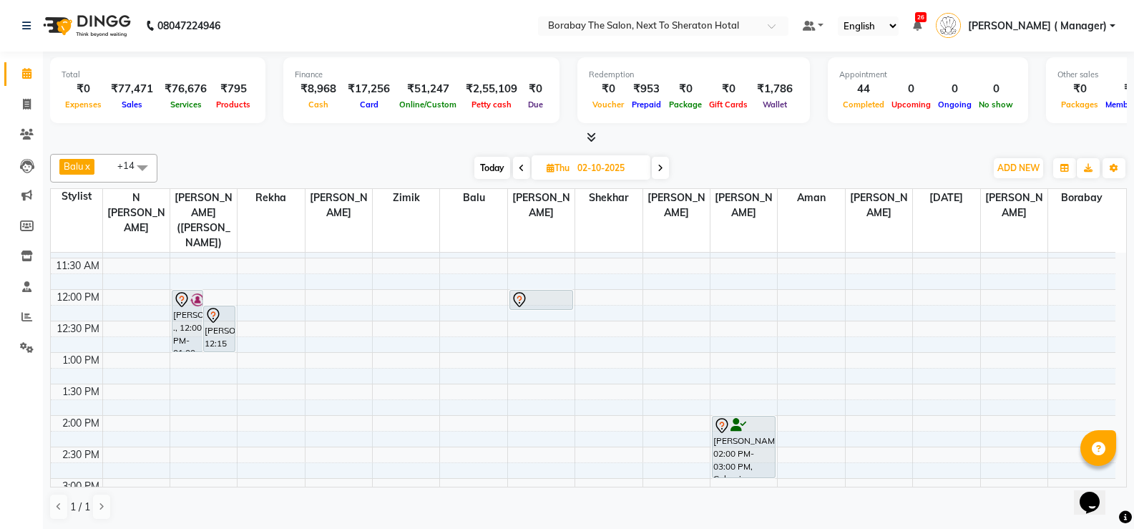
click at [137, 167] on span at bounding box center [142, 167] width 29 height 27
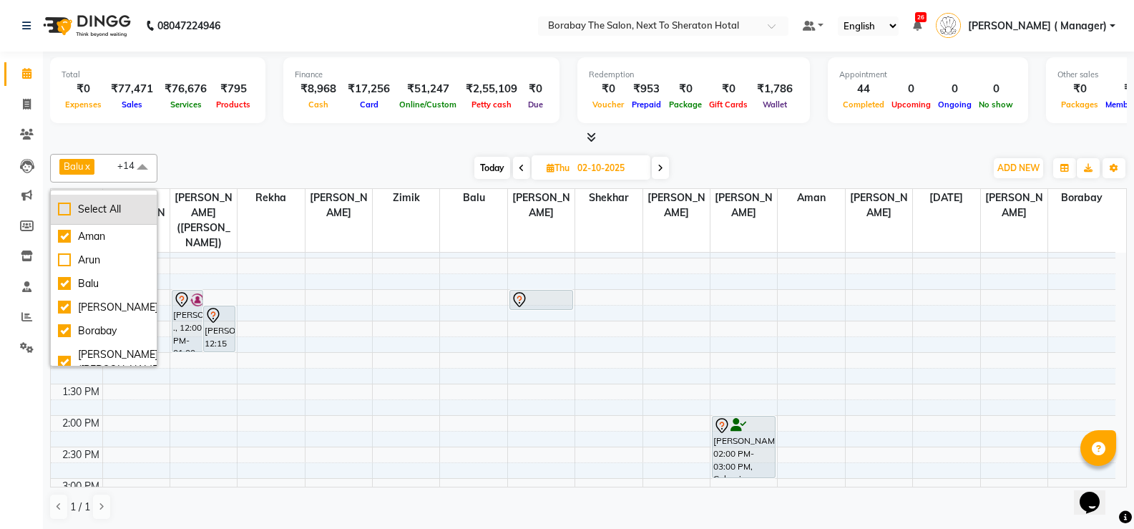
click at [62, 212] on div "Select All" at bounding box center [104, 209] width 92 height 15
checkbox input "true"
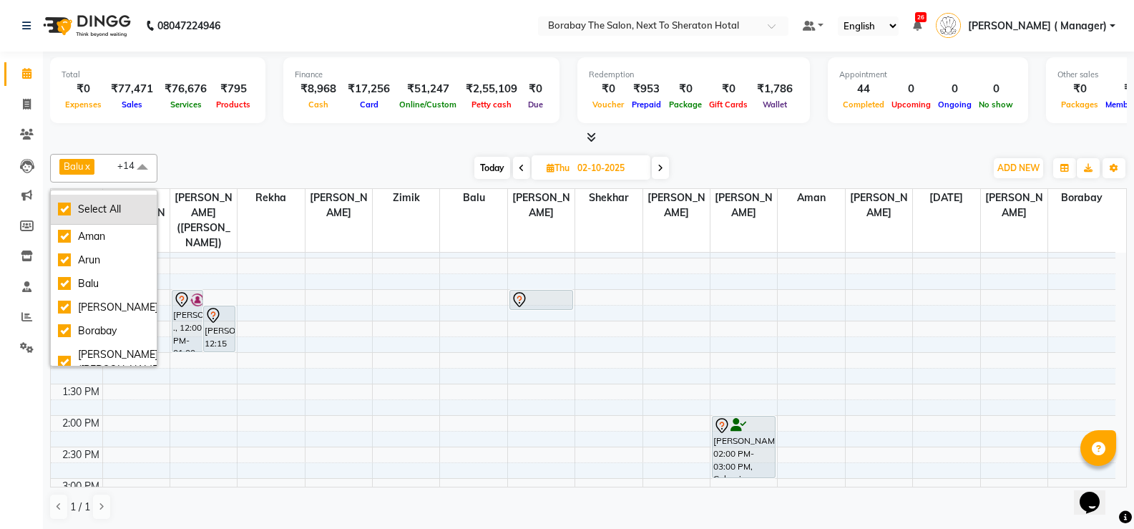
checkbox input "true"
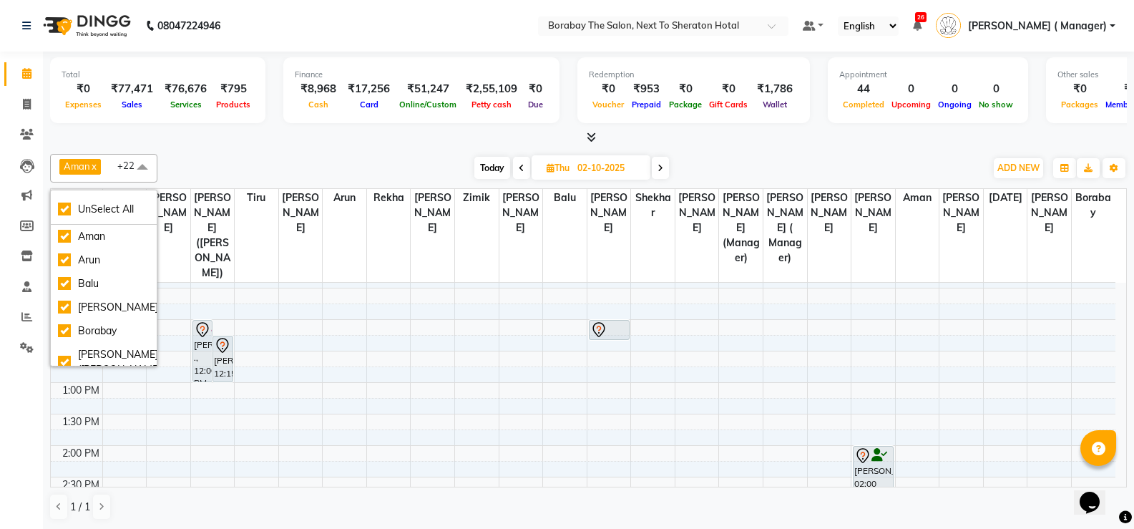
click at [343, 174] on div "Today Thu 02-10-2025" at bounding box center [571, 167] width 813 height 21
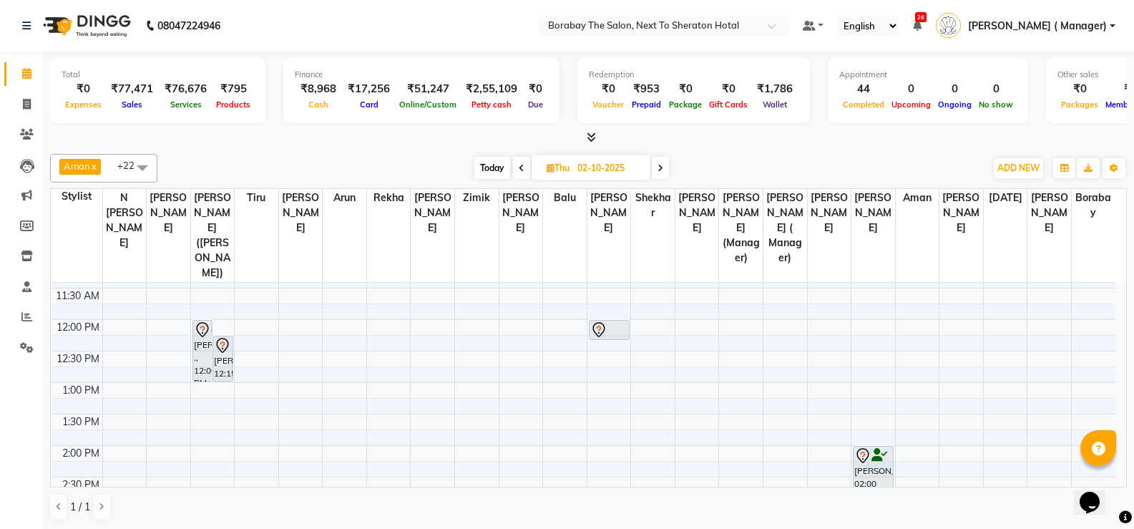
click at [486, 167] on span "Today" at bounding box center [492, 168] width 36 height 22
type input "01-10-2025"
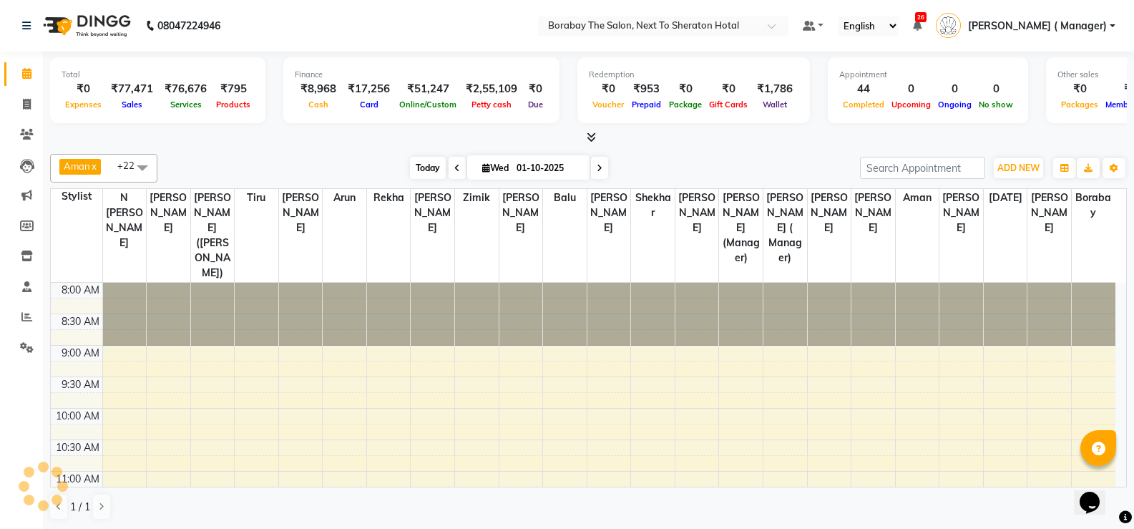
scroll to position [599, 0]
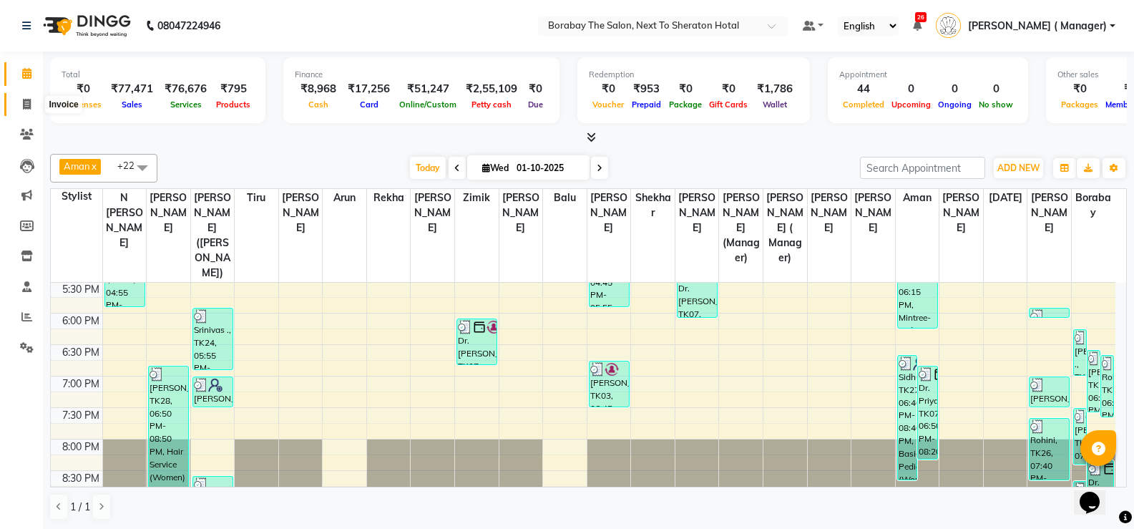
click at [29, 104] on icon at bounding box center [27, 104] width 8 height 11
select select "service"
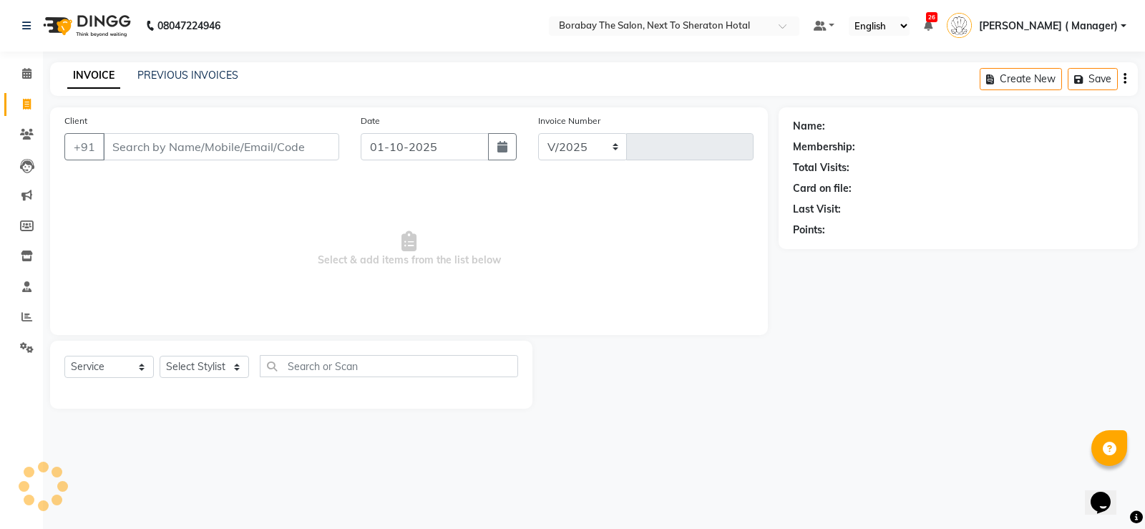
select select "4945"
type input "4121"
click at [197, 72] on link "PREVIOUS INVOICES" at bounding box center [187, 75] width 101 height 13
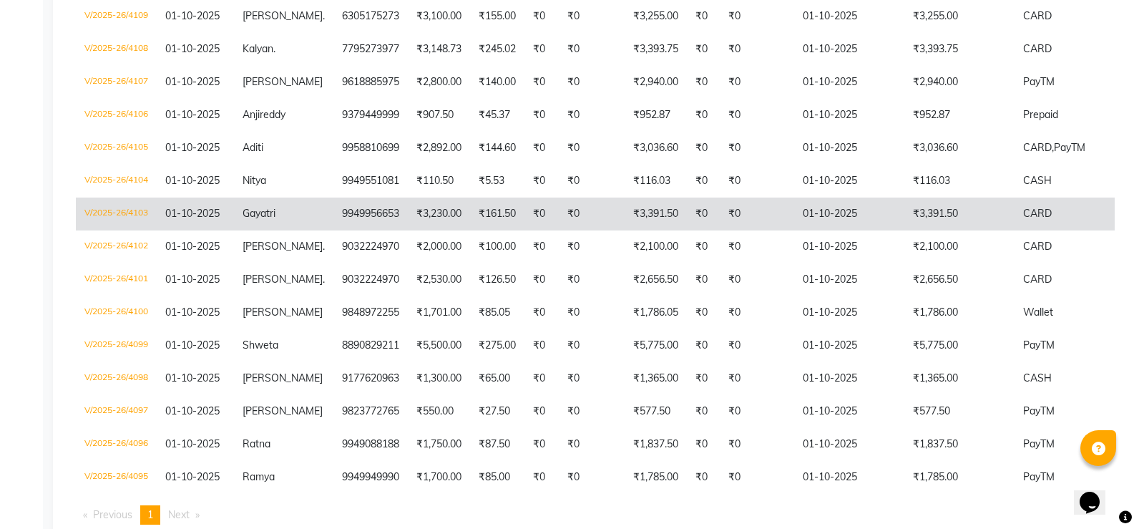
scroll to position [640, 0]
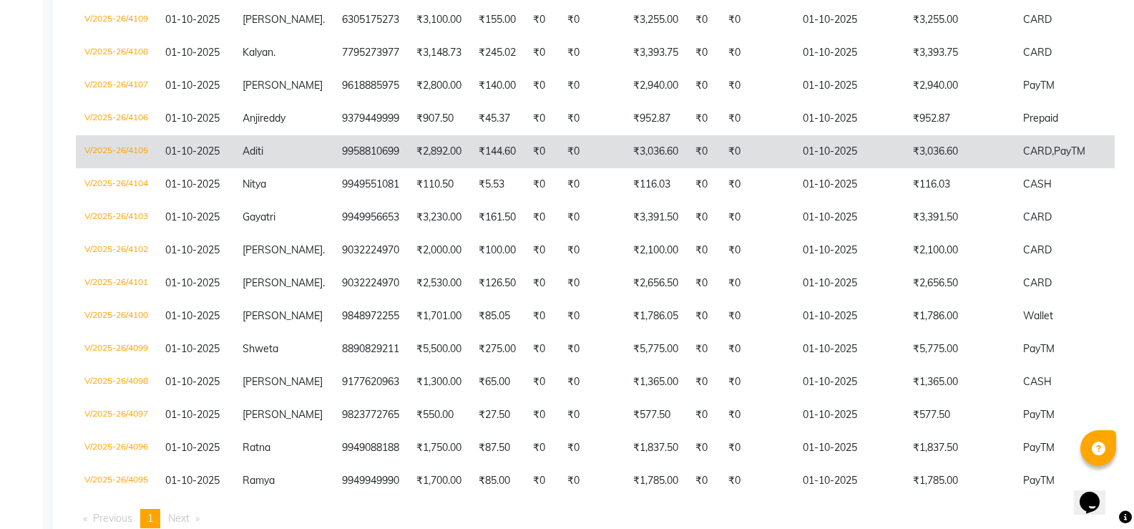
click at [138, 164] on td "V/2025-26/4105" at bounding box center [116, 151] width 81 height 33
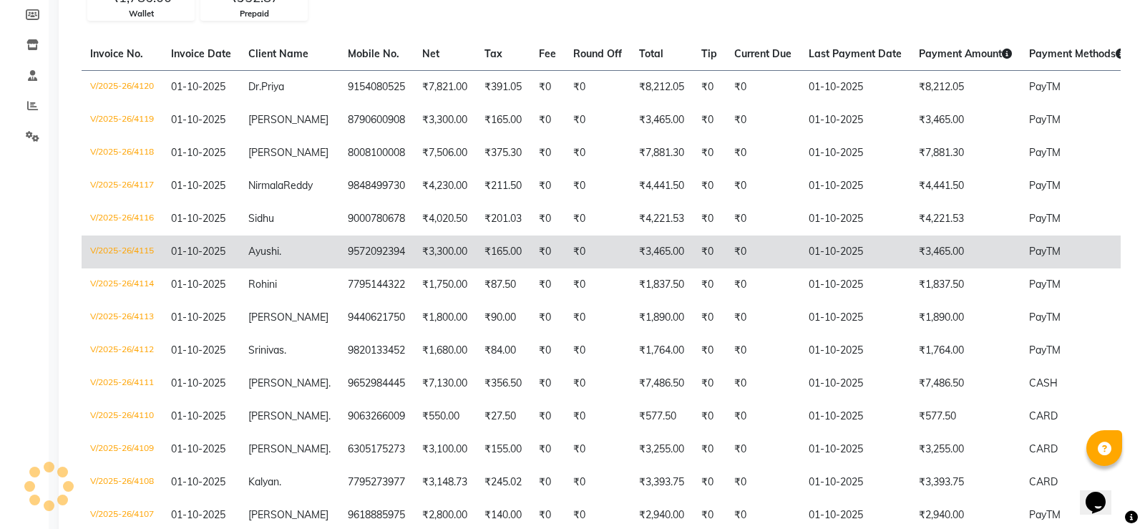
scroll to position [0, 0]
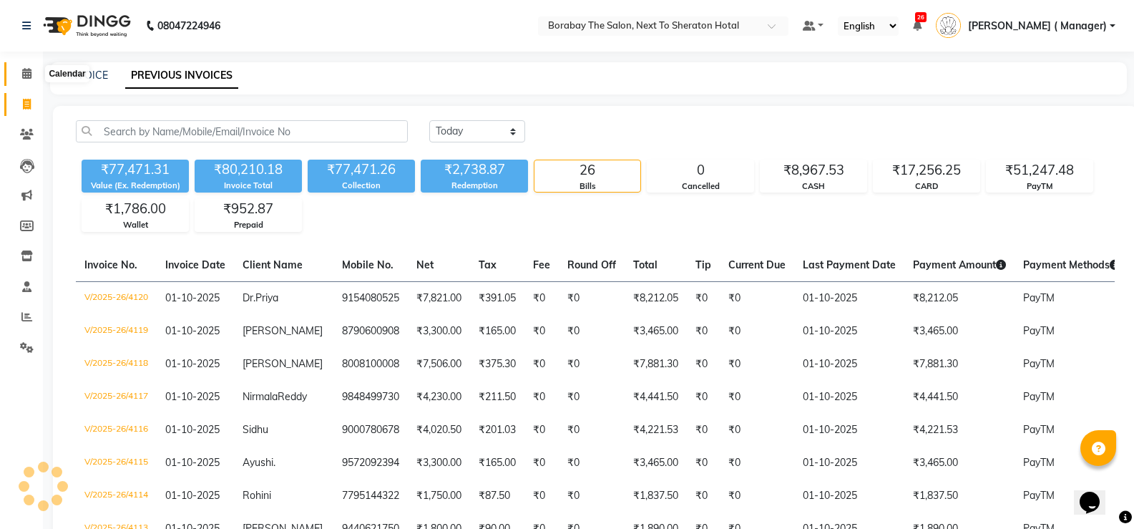
click at [26, 69] on icon at bounding box center [26, 73] width 9 height 11
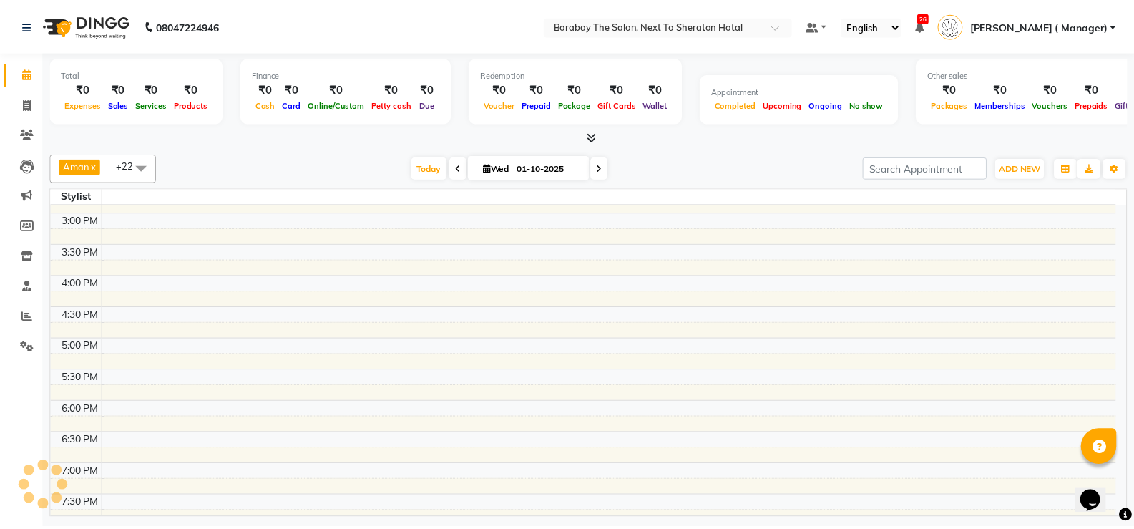
scroll to position [441, 0]
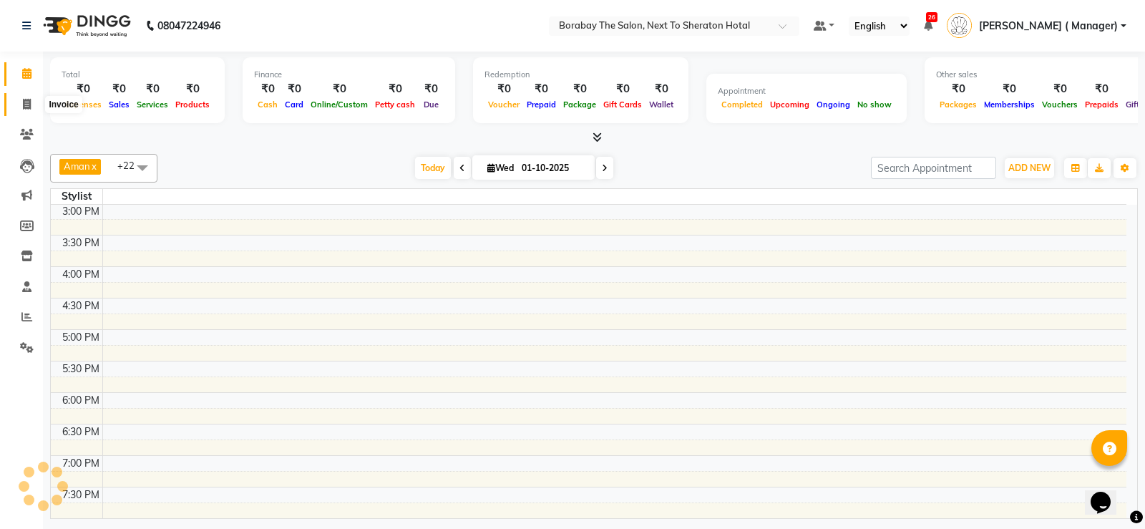
click at [26, 100] on icon at bounding box center [27, 104] width 8 height 11
select select "service"
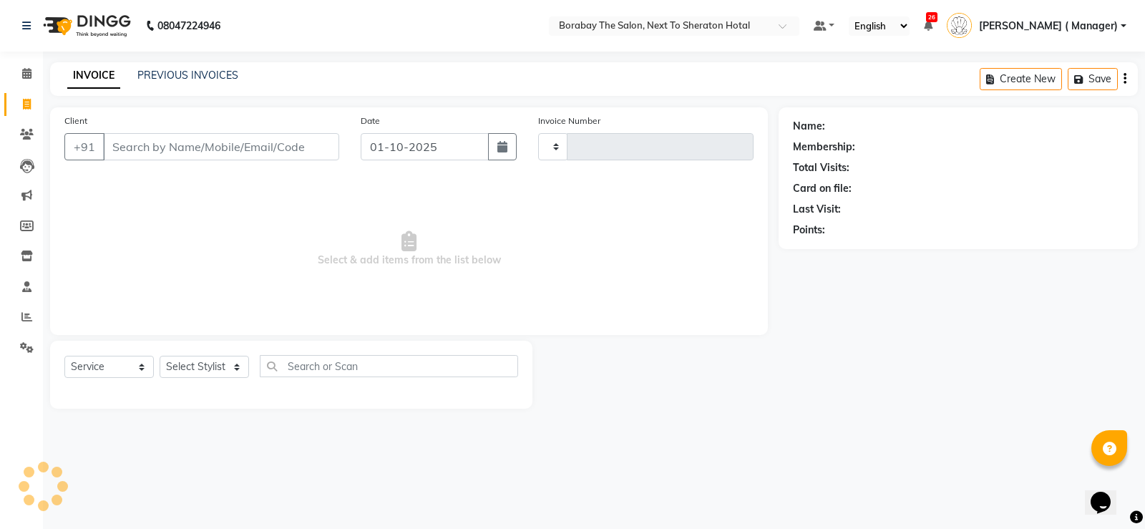
type input "4121"
select select "4945"
click at [228, 365] on select "Select Stylist Aman Arun Balu Bhasker Borabay Counter Borabay Dilnawaz Malik (S…" at bounding box center [212, 367] width 104 height 22
select select "83003"
click at [160, 356] on select "Select Stylist Aman Arun Balu Bhasker Borabay Counter Borabay Dilnawaz Malik (S…" at bounding box center [212, 367] width 104 height 22
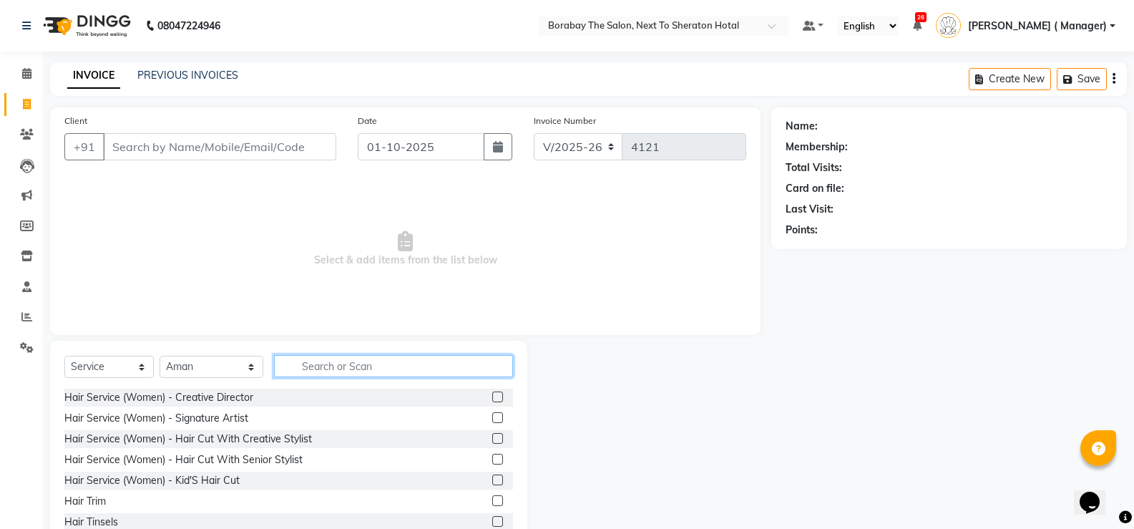
click at [354, 371] on input "text" at bounding box center [393, 366] width 239 height 22
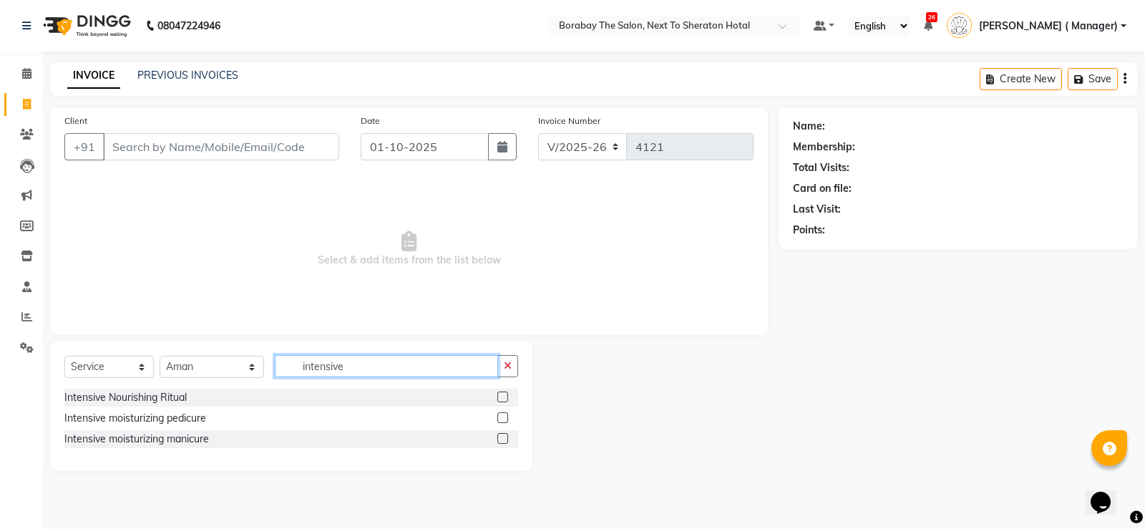
type input "intensive"
click at [503, 416] on label at bounding box center [502, 417] width 11 height 11
click at [503, 416] on input "checkbox" at bounding box center [501, 418] width 9 height 9
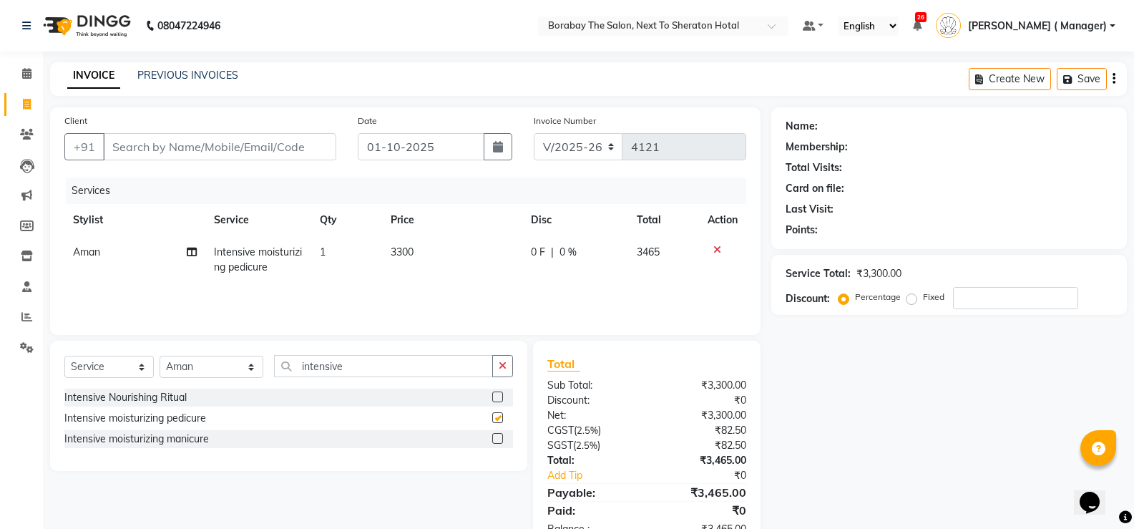
checkbox input "false"
click at [234, 364] on select "Select Stylist Aman Arun Balu Bhasker Borabay Counter Borabay Dilnawaz Malik (S…" at bounding box center [212, 367] width 104 height 22
select select "90999"
click at [160, 356] on select "Select Stylist Aman Arun Balu Bhasker Borabay Counter Borabay Dilnawaz Malik (S…" at bounding box center [212, 367] width 104 height 22
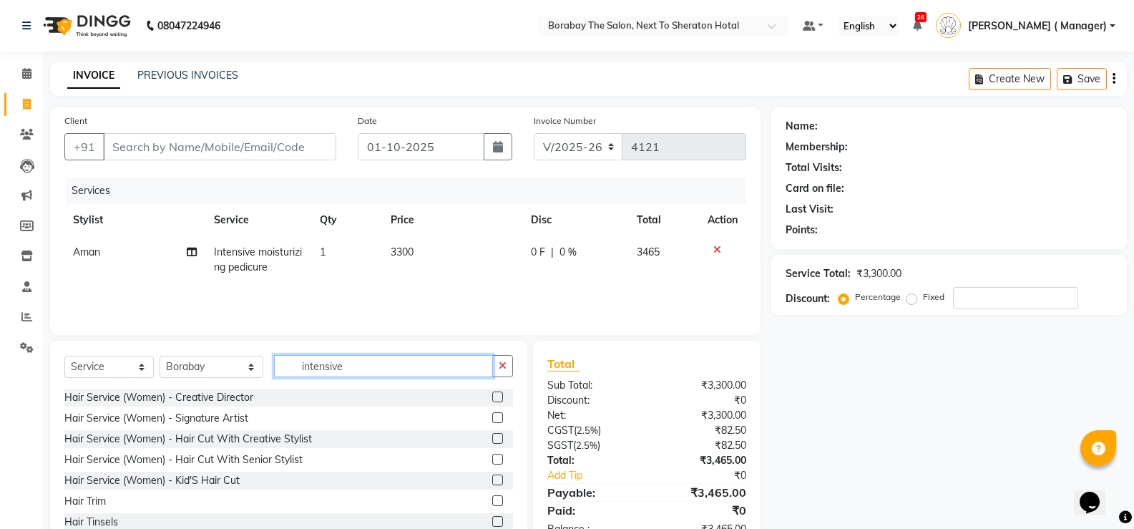
click at [359, 371] on input "intensive" at bounding box center [383, 366] width 219 height 22
type input "i"
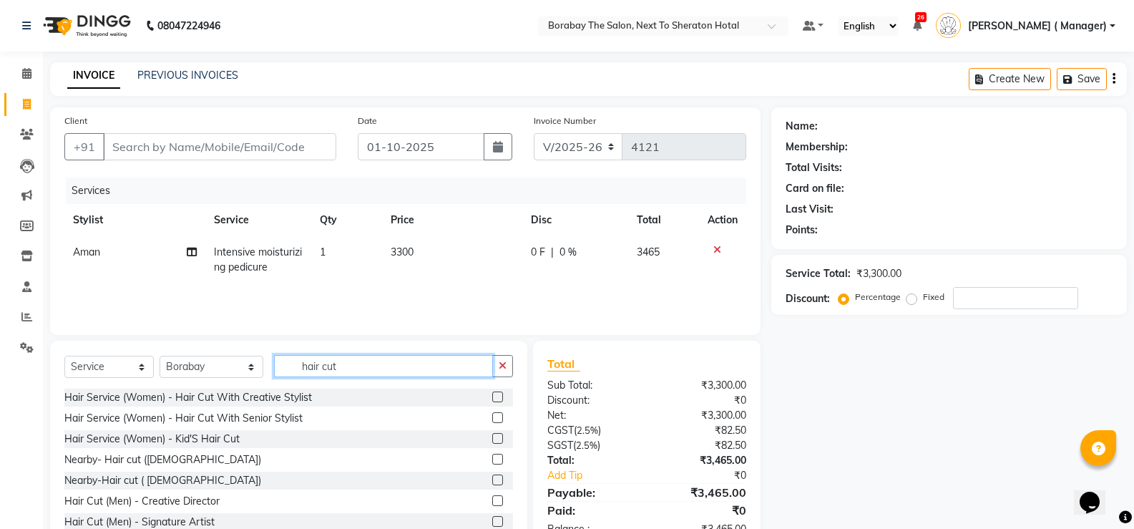
type input "hair cut"
click at [492, 522] on label at bounding box center [497, 521] width 11 height 11
click at [492, 522] on input "checkbox" at bounding box center [496, 521] width 9 height 9
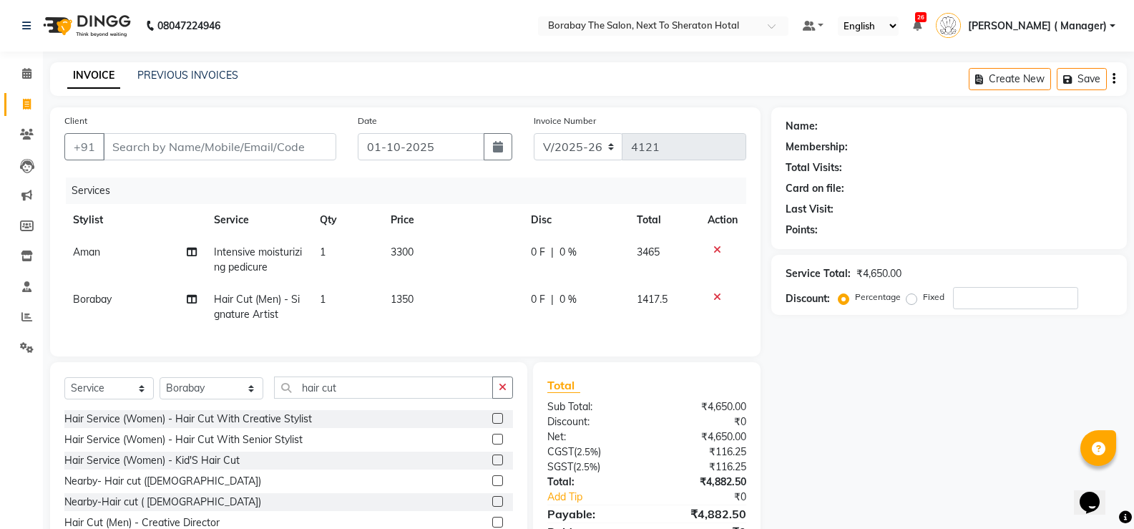
checkbox input "false"
click at [378, 398] on input "hair cut" at bounding box center [383, 387] width 219 height 22
type input "h"
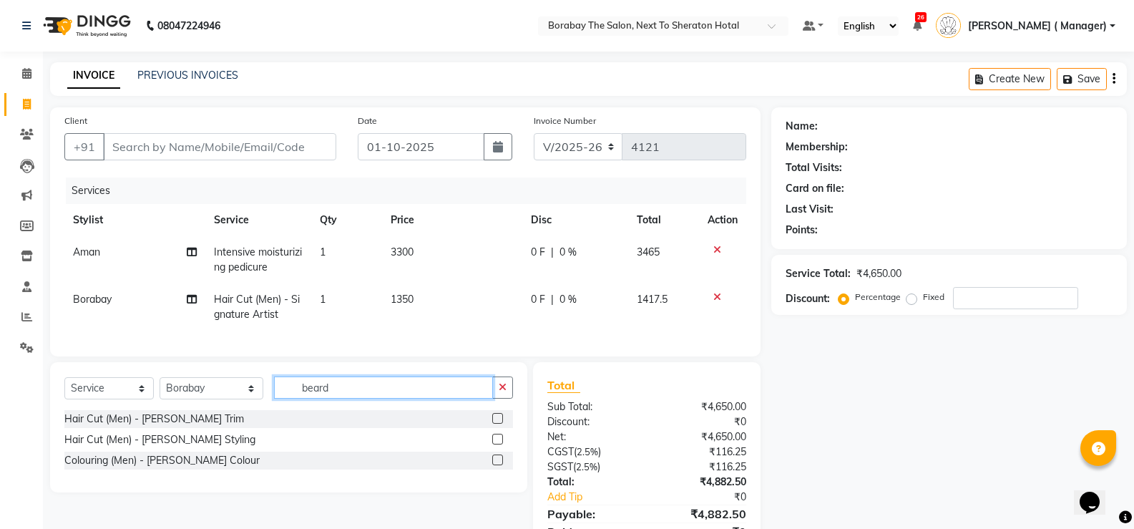
type input "beard"
click at [499, 424] on label at bounding box center [497, 418] width 11 height 11
click at [499, 424] on input "checkbox" at bounding box center [496, 418] width 9 height 9
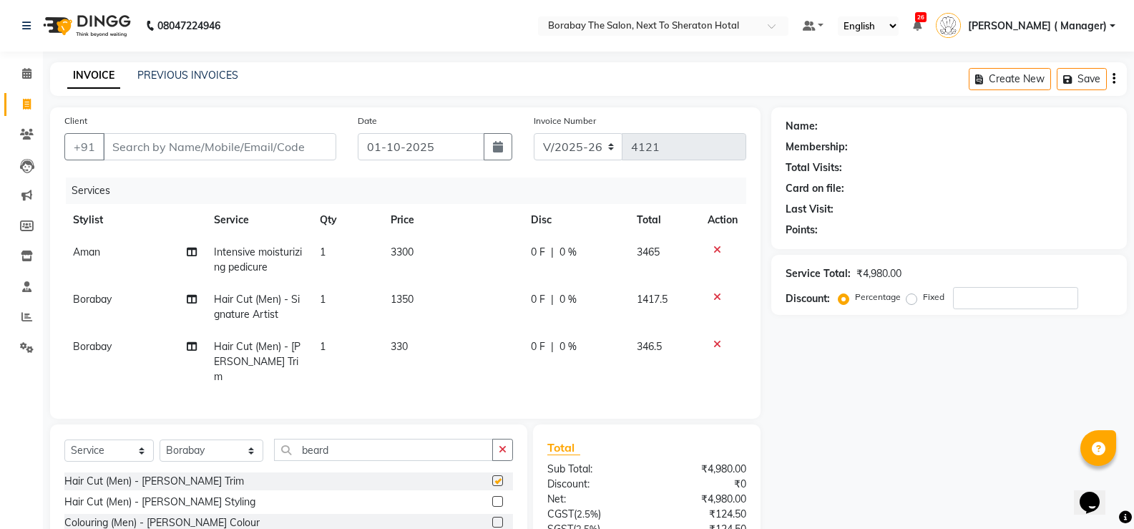
checkbox input "false"
click at [409, 346] on td "330" at bounding box center [452, 362] width 140 height 62
select select "90999"
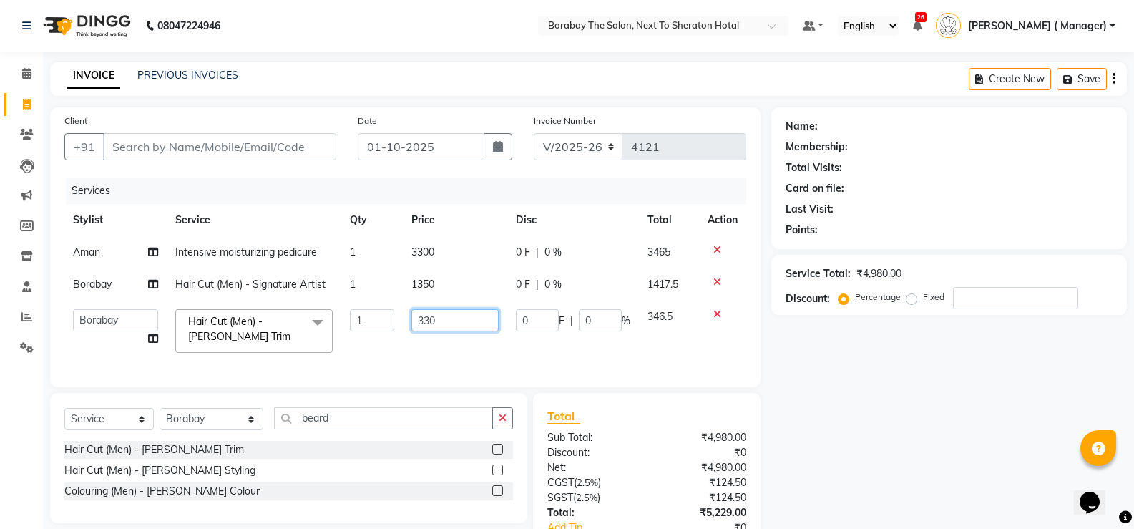
click at [426, 318] on input "330" at bounding box center [454, 320] width 87 height 22
type input "450"
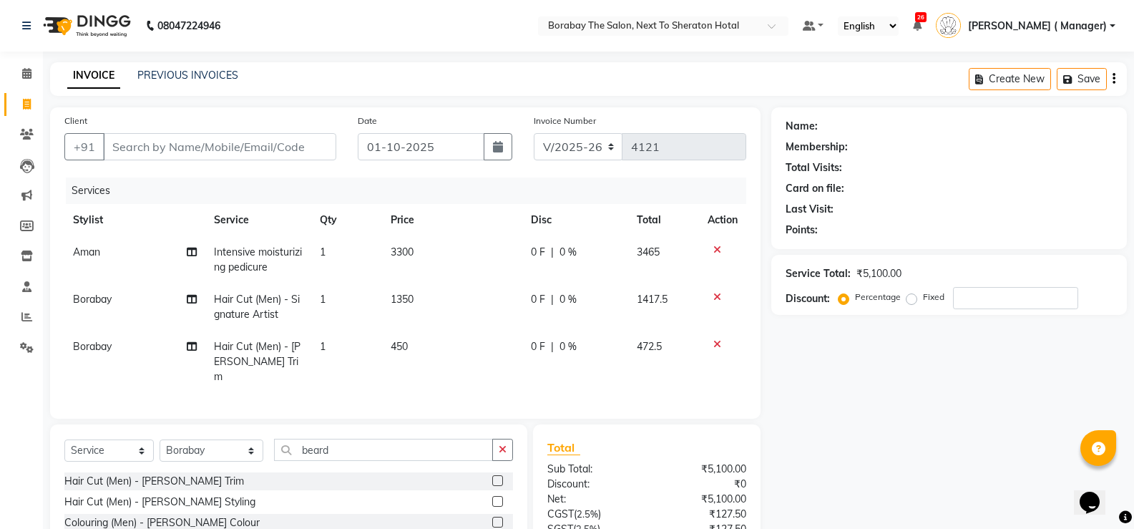
click at [439, 357] on td "450" at bounding box center [452, 362] width 140 height 62
select select "90999"
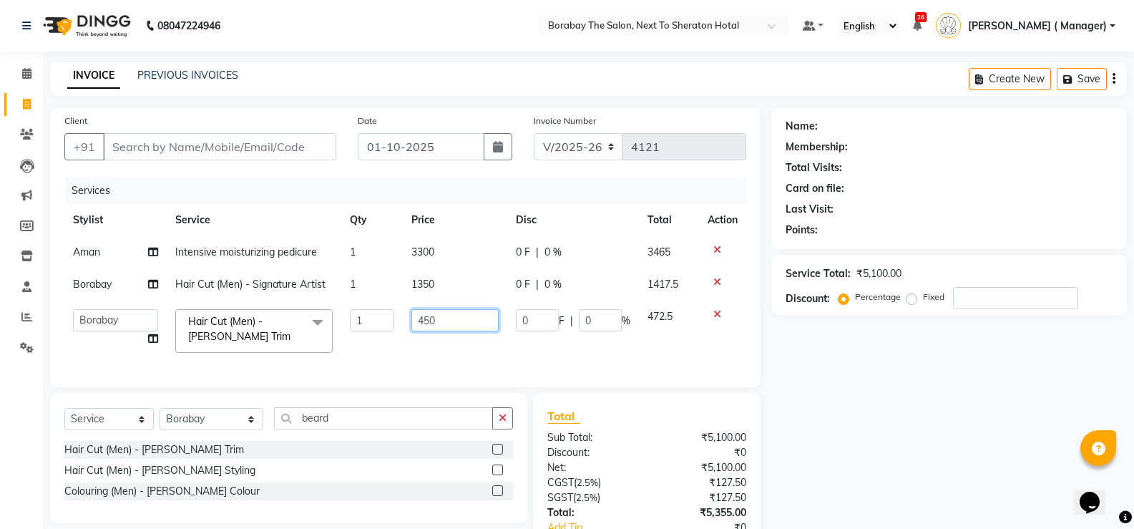
click at [424, 318] on input "450" at bounding box center [454, 320] width 87 height 22
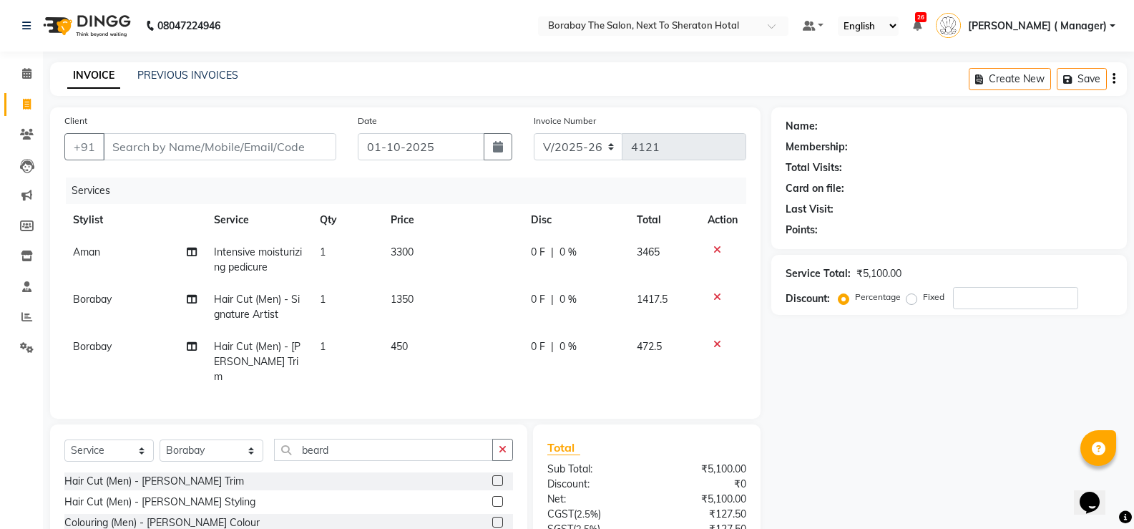
click at [441, 353] on td "450" at bounding box center [452, 362] width 140 height 62
select select "90999"
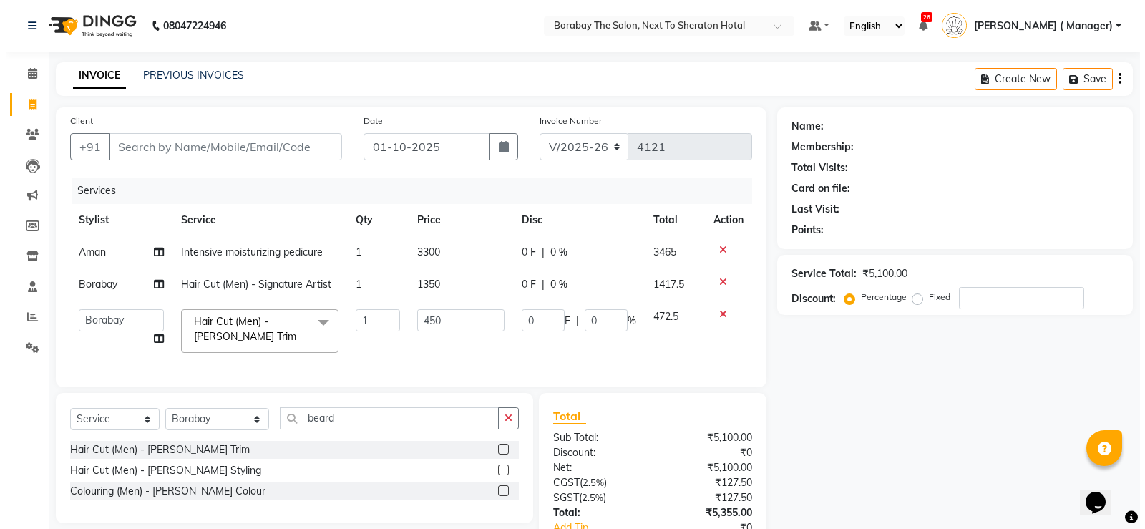
scroll to position [107, 0]
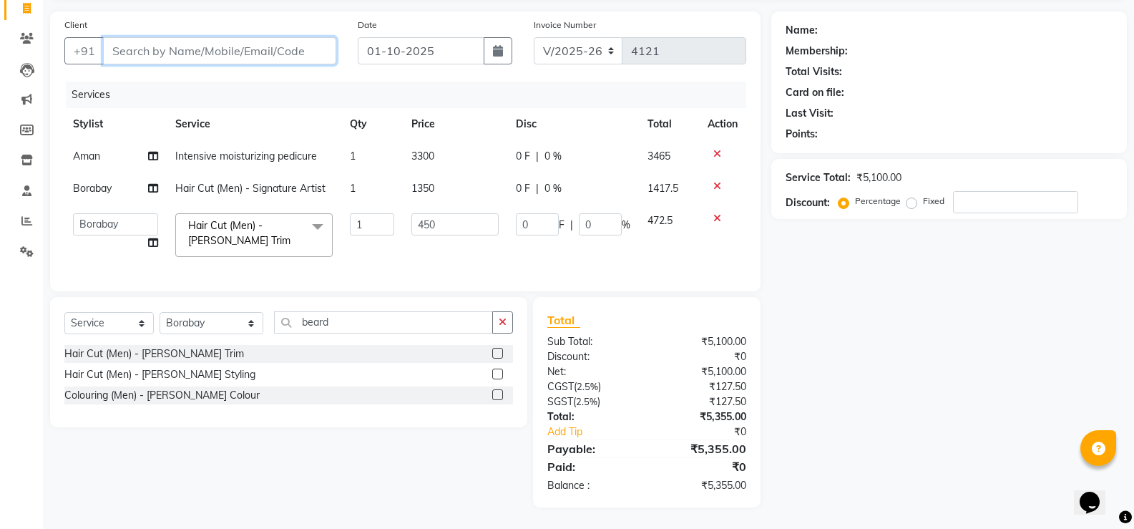
click at [174, 42] on input "Client" at bounding box center [219, 50] width 233 height 27
type input "9"
type input "0"
type input "9885992231"
click at [283, 44] on span "Add Client" at bounding box center [299, 51] width 57 height 14
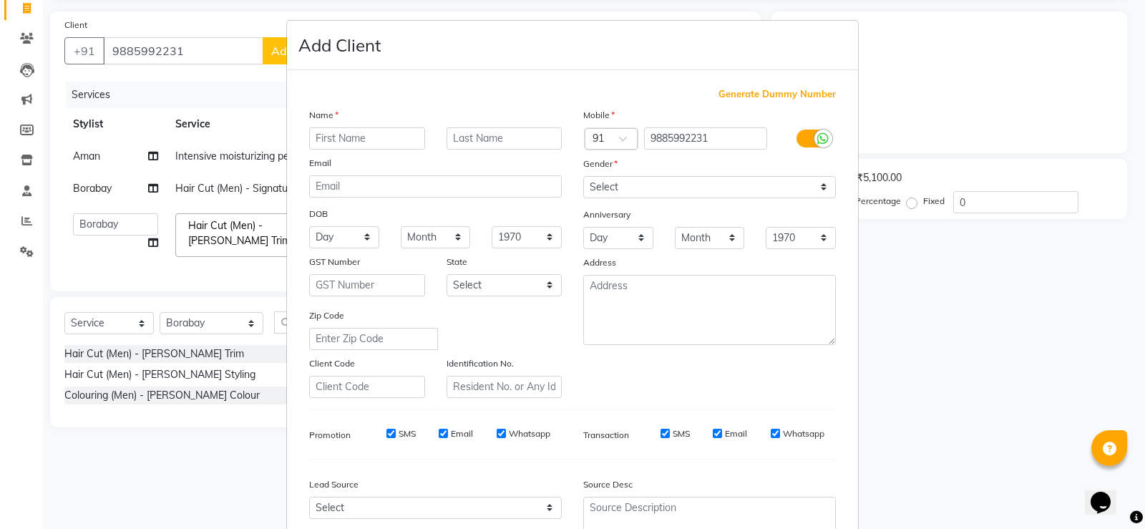
click at [364, 140] on input "text" at bounding box center [367, 138] width 116 height 22
type input "Sreekear"
click at [503, 142] on input "text" at bounding box center [504, 138] width 116 height 22
type input "."
click at [673, 182] on select "Select Male Female Other Prefer Not To Say" at bounding box center [709, 187] width 253 height 22
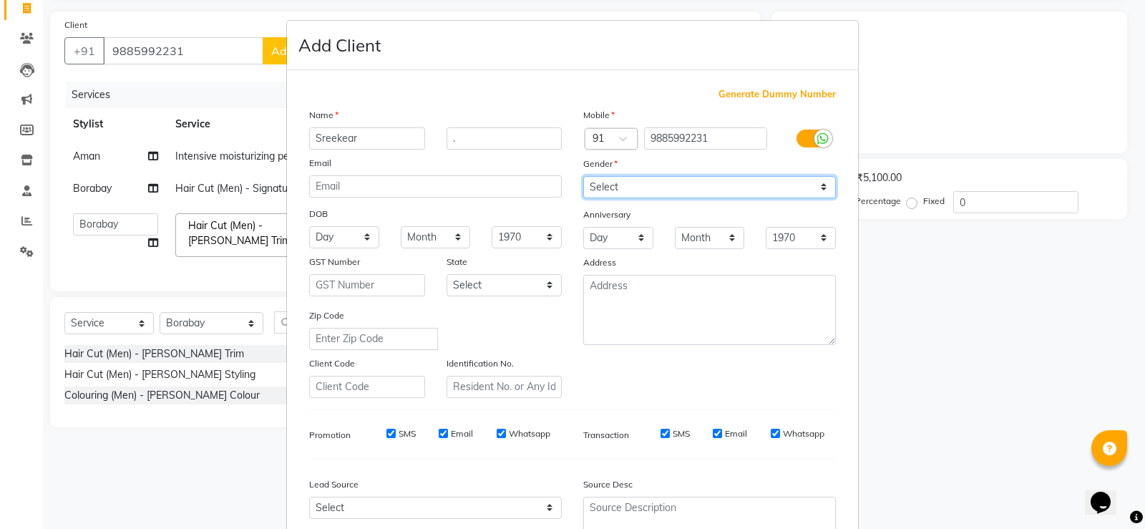
select select "male"
click at [583, 176] on select "Select Male Female Other Prefer Not To Say" at bounding box center [709, 187] width 253 height 22
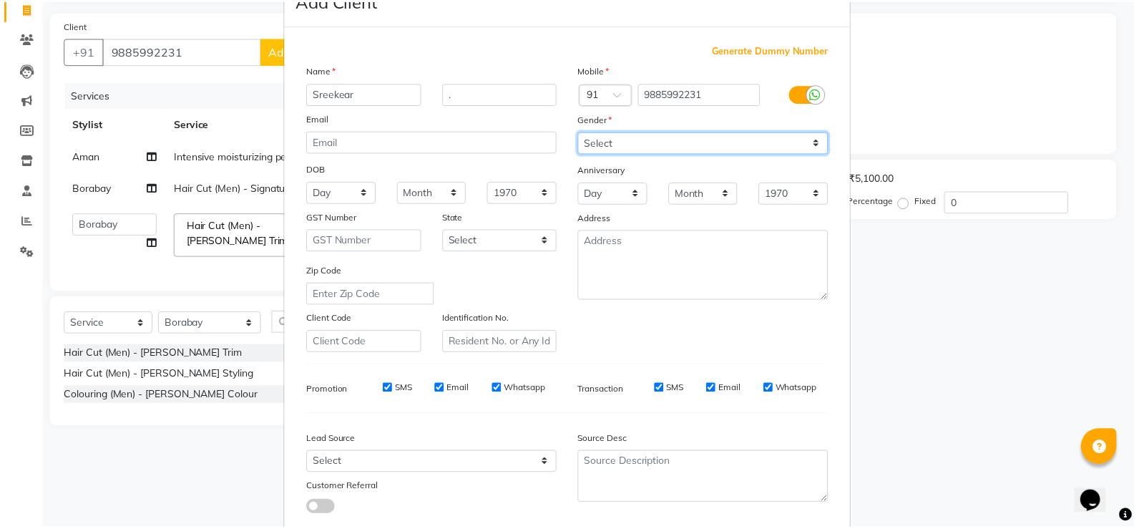
scroll to position [132, 0]
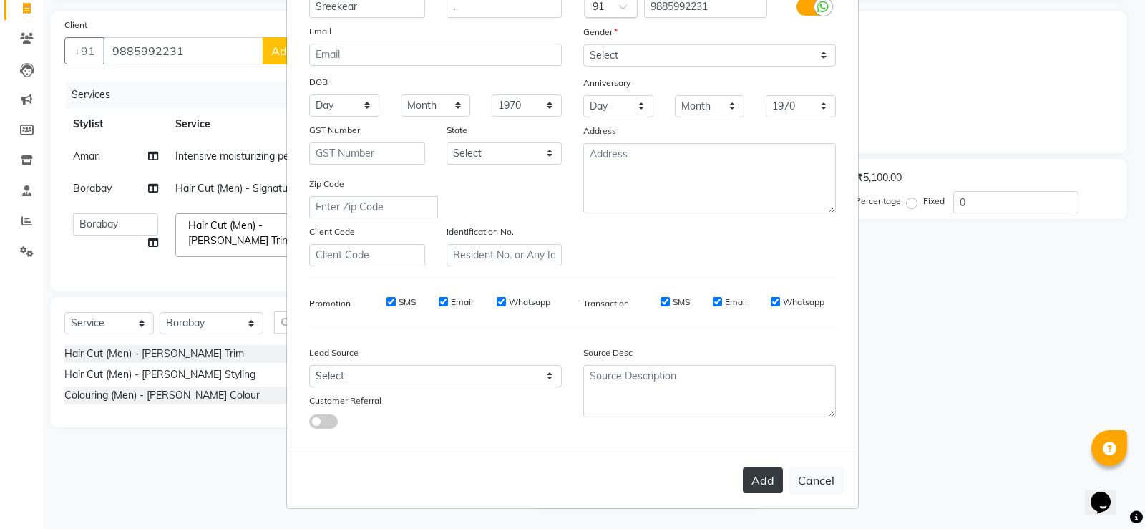
click at [764, 483] on button "Add" at bounding box center [763, 480] width 40 height 26
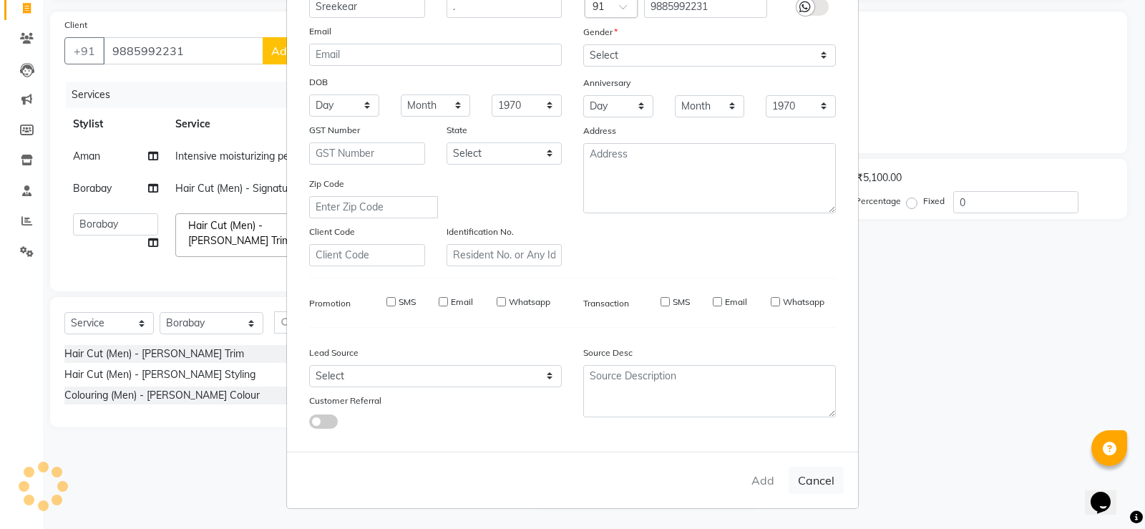
select select
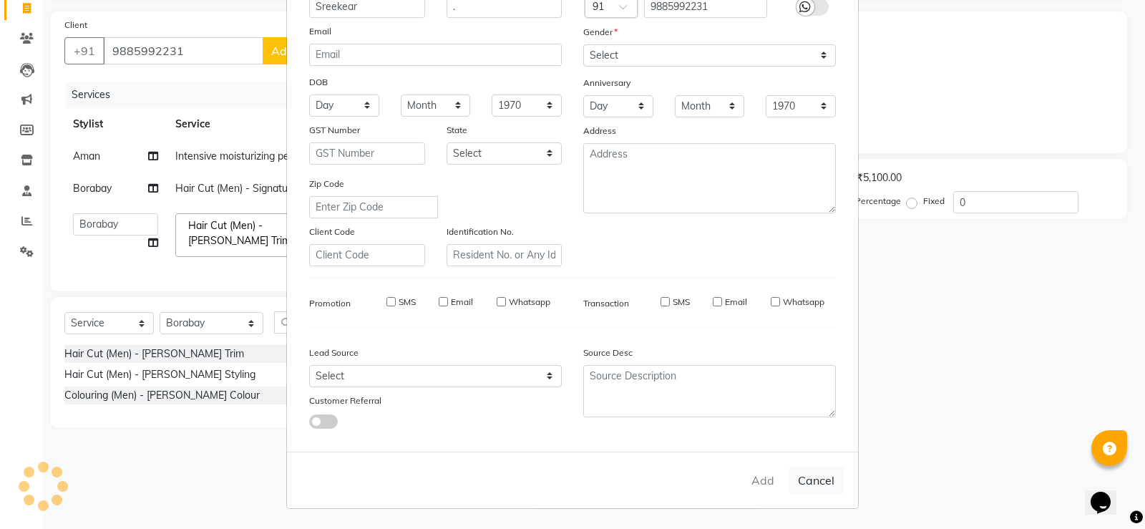
select select
checkbox input "false"
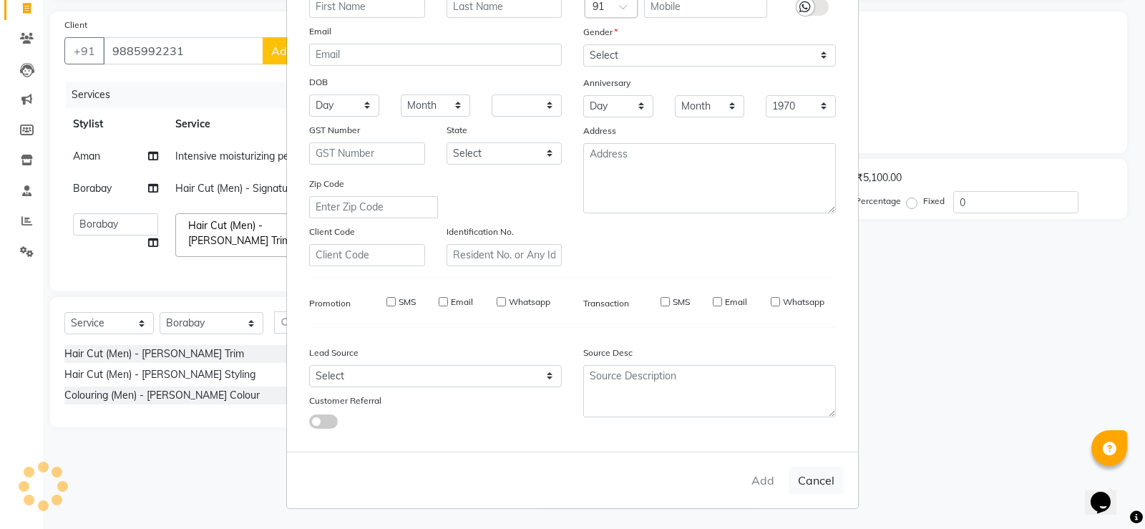
checkbox input "false"
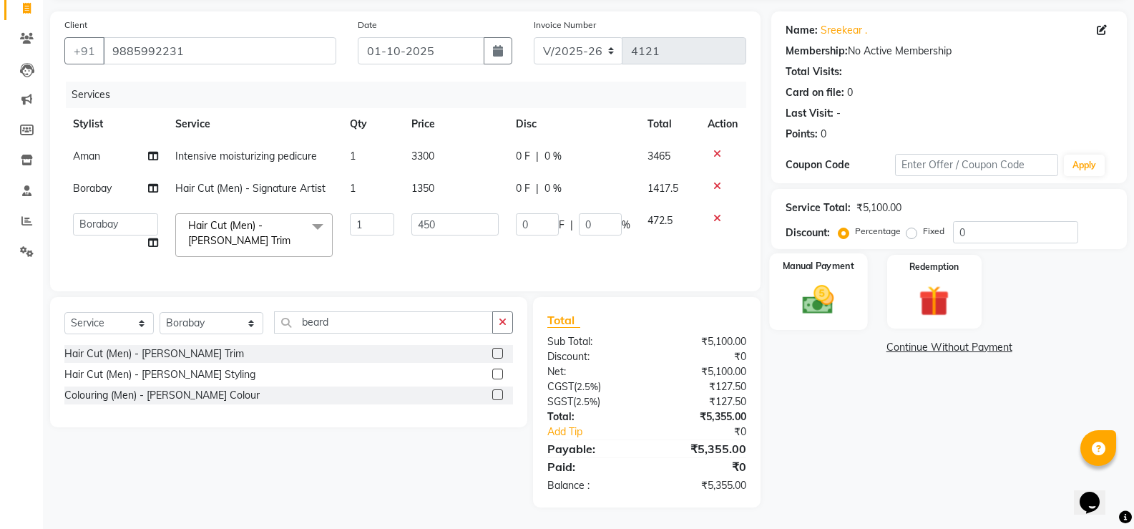
click at [823, 293] on img at bounding box center [818, 299] width 51 height 36
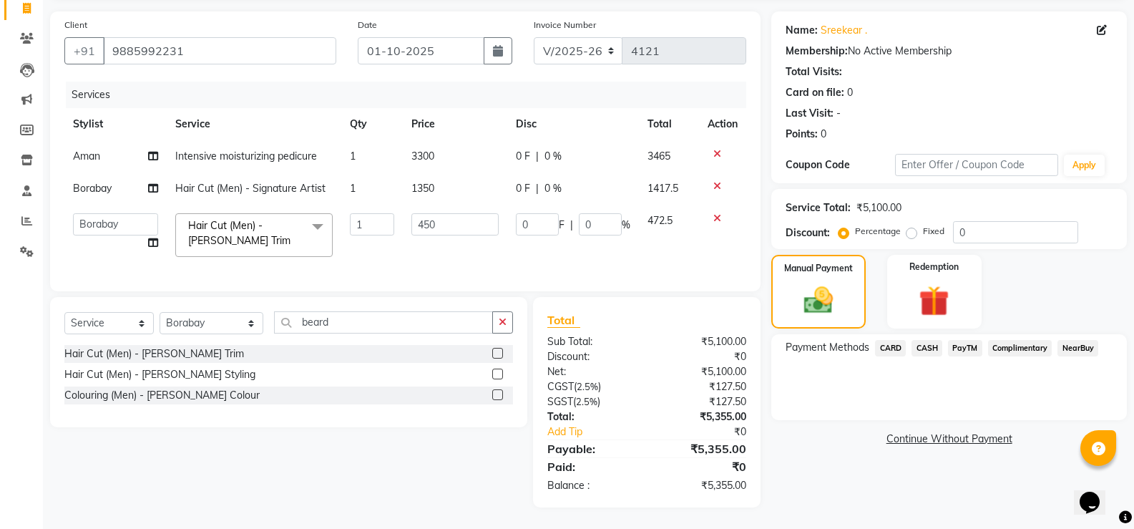
click at [895, 340] on span "CARD" at bounding box center [890, 348] width 31 height 16
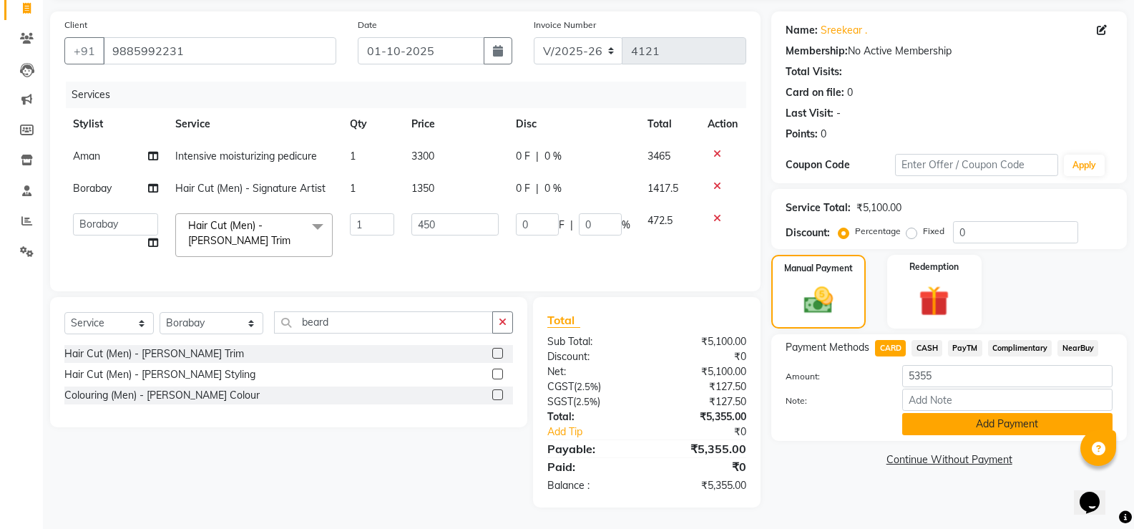
click at [953, 413] on button "Add Payment" at bounding box center [1007, 424] width 210 height 22
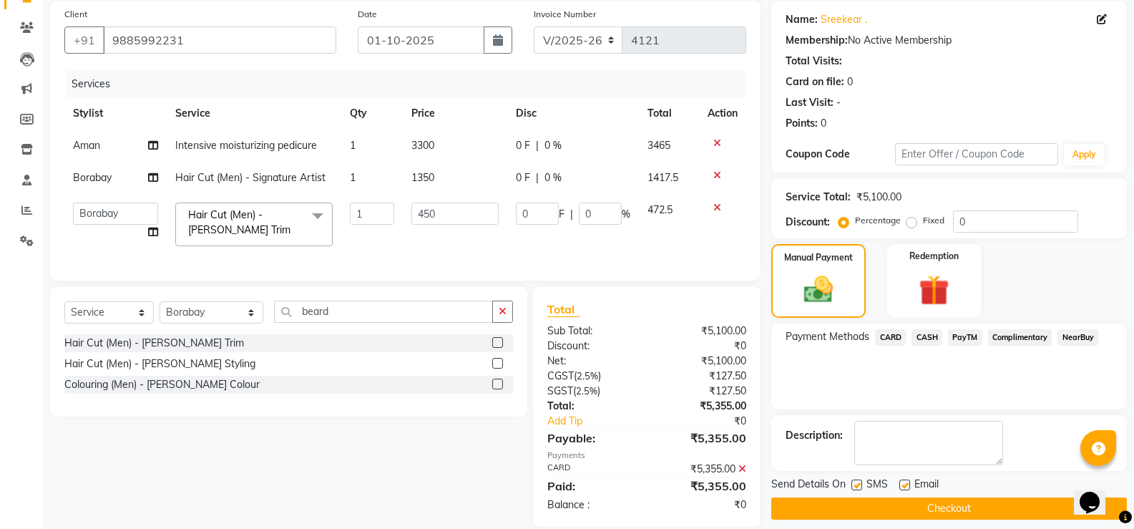
scroll to position [137, 0]
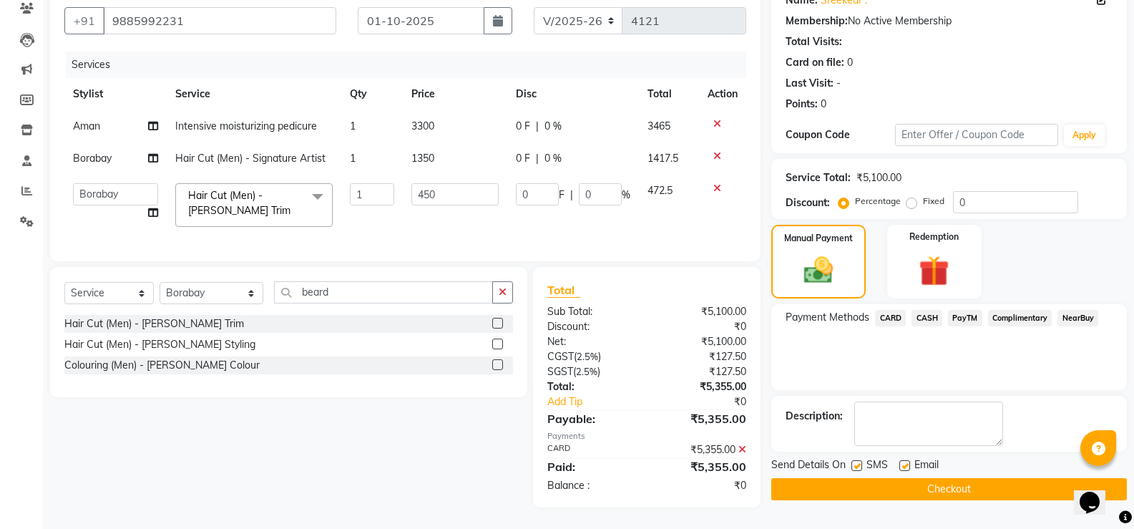
click at [965, 479] on button "Checkout" at bounding box center [949, 489] width 356 height 22
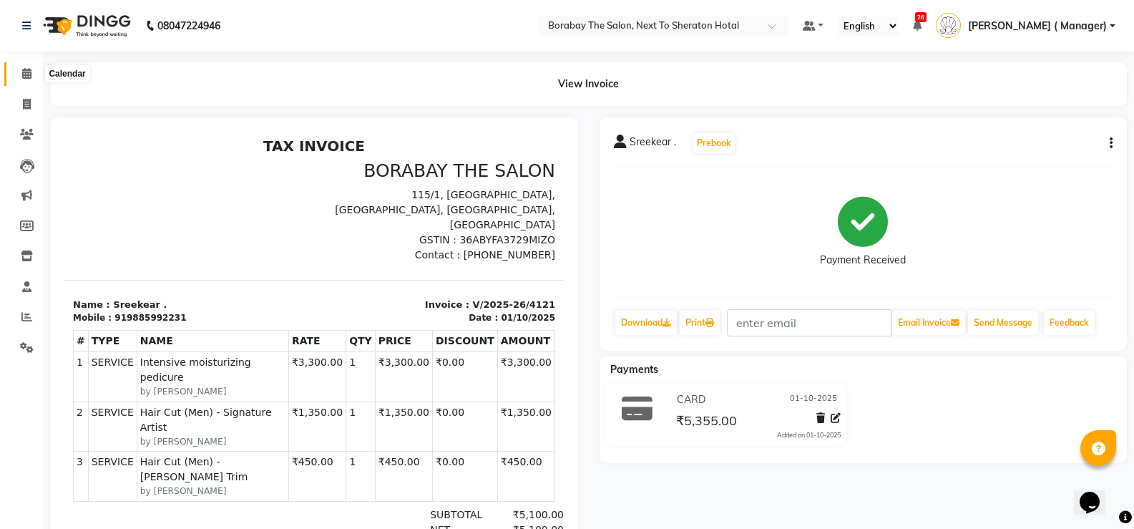
click at [28, 77] on icon at bounding box center [26, 73] width 9 height 11
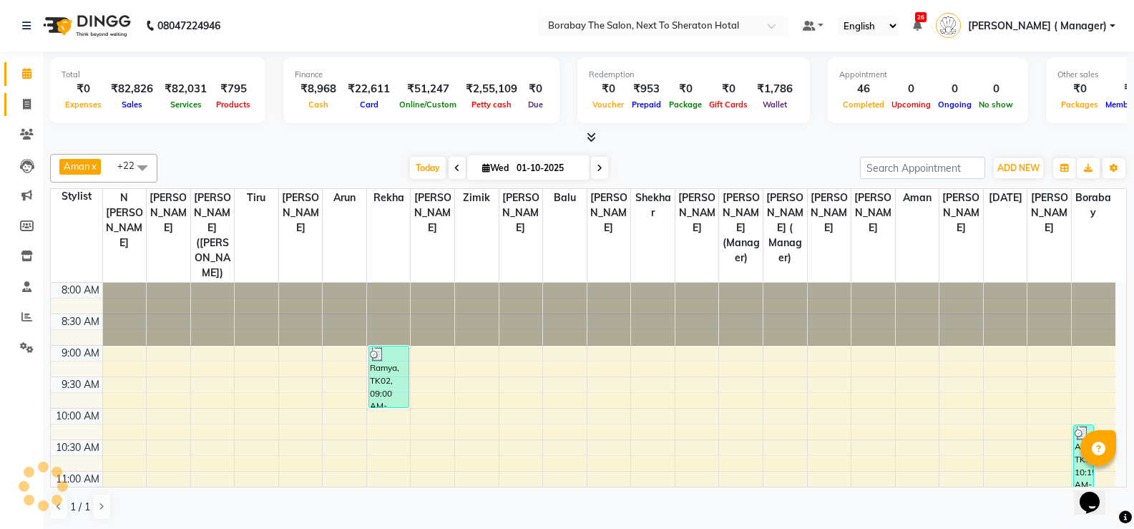
scroll to position [572, 0]
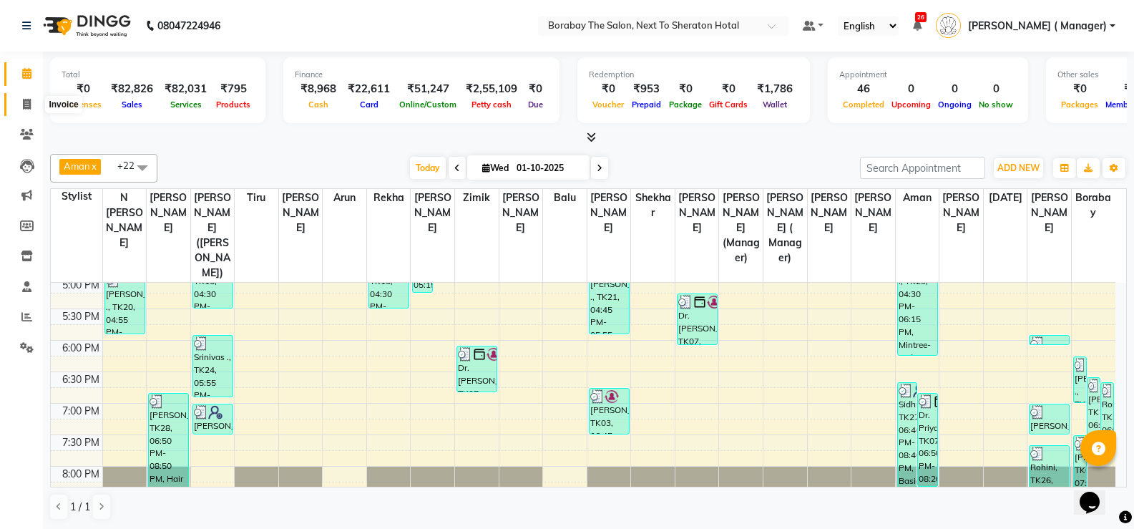
click at [29, 110] on span at bounding box center [26, 105] width 25 height 16
select select "service"
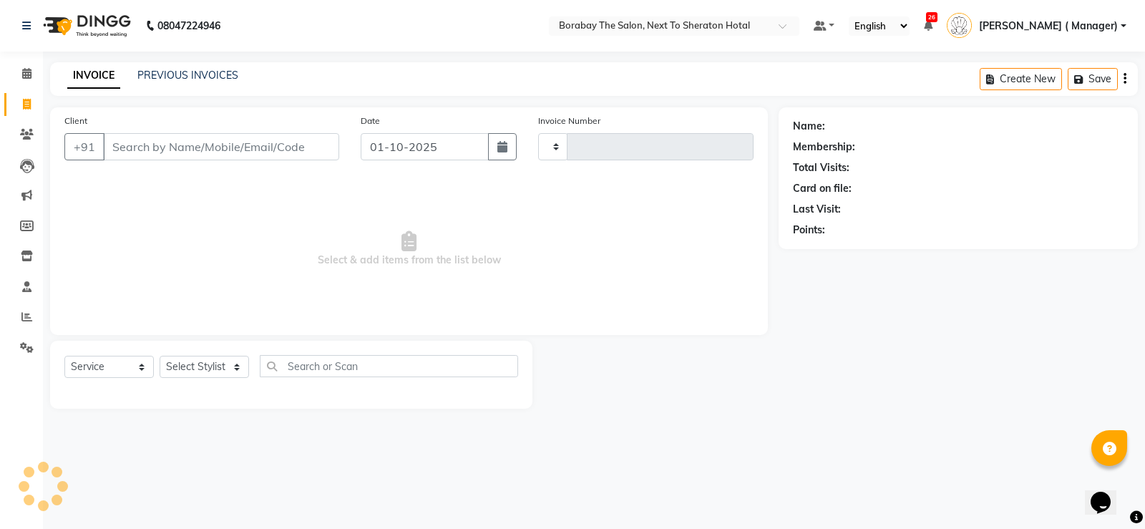
type input "4122"
select select "4945"
click at [289, 141] on input "Client" at bounding box center [221, 146] width 236 height 27
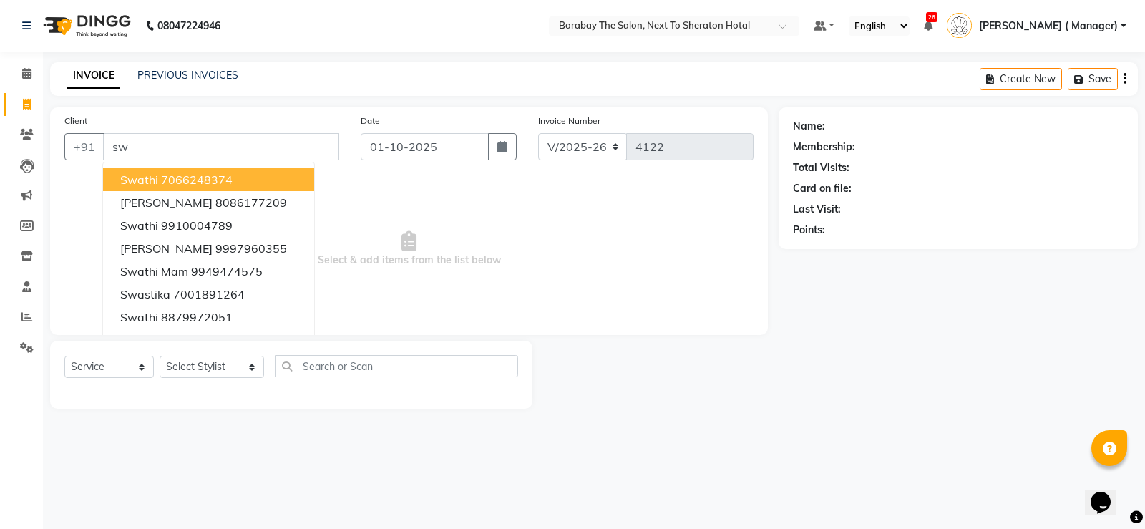
type input "s"
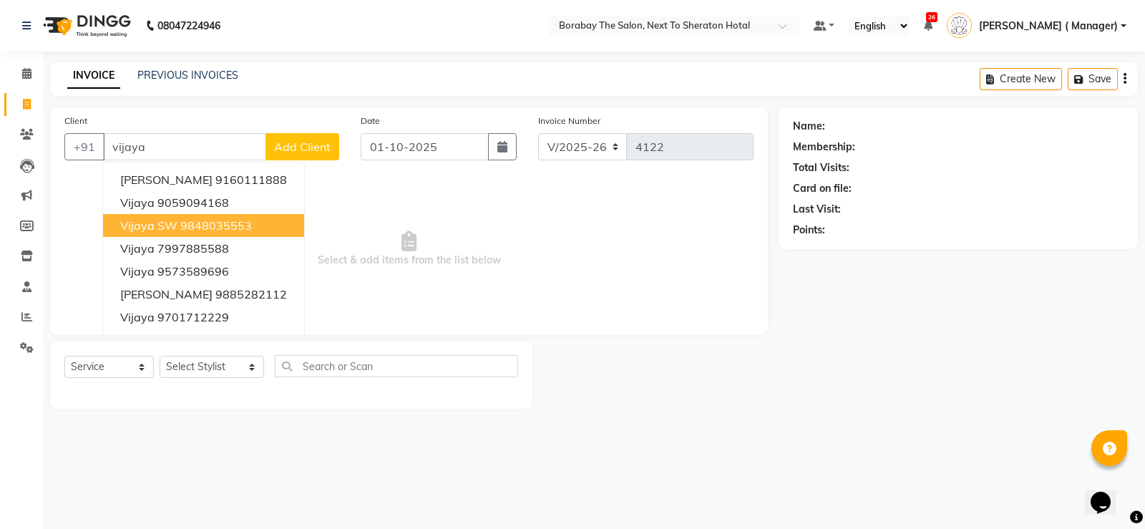
click at [223, 230] on ngb-highlight "9848035553" at bounding box center [216, 225] width 72 height 14
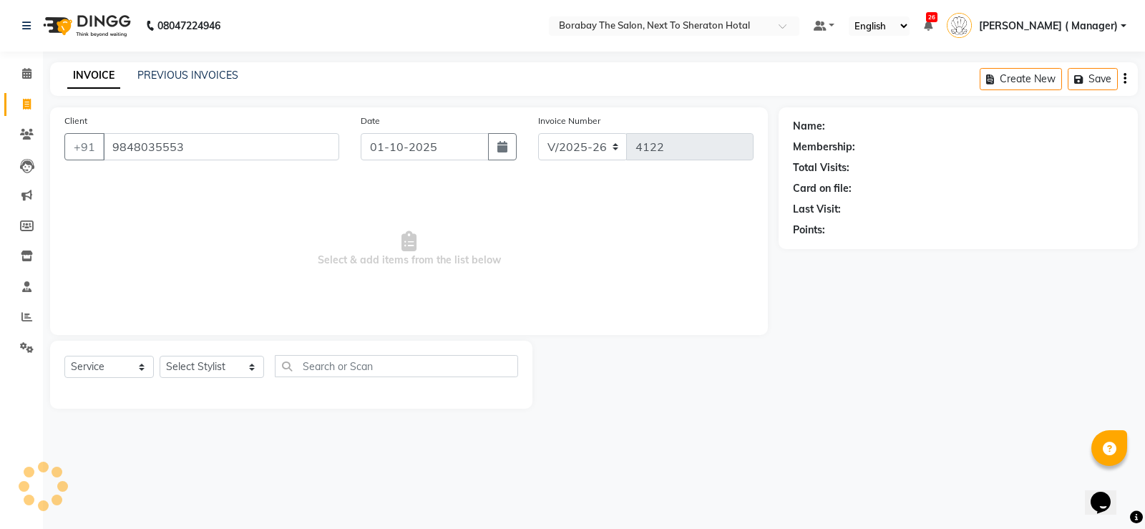
type input "9848035553"
click at [218, 366] on select "Select Stylist Aman Arun Balu Bhasker Borabay Counter Borabay Dilnawaz Malik (S…" at bounding box center [212, 367] width 104 height 22
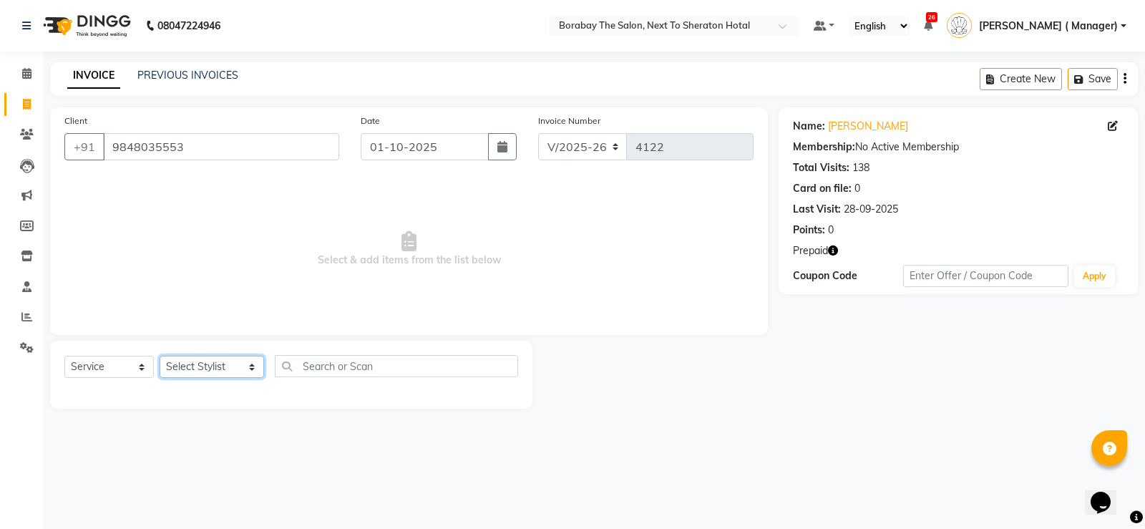
select select "83003"
click at [160, 356] on select "Select Stylist Aman Arun Balu Bhasker Borabay Counter Borabay Dilnawaz Malik (S…" at bounding box center [212, 367] width 104 height 22
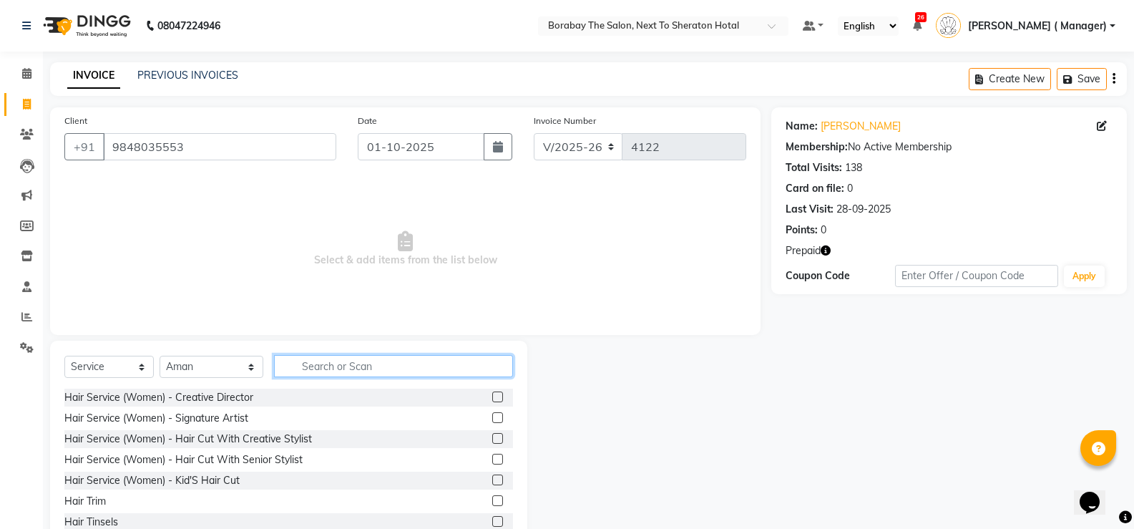
click at [344, 364] on input "text" at bounding box center [393, 366] width 239 height 22
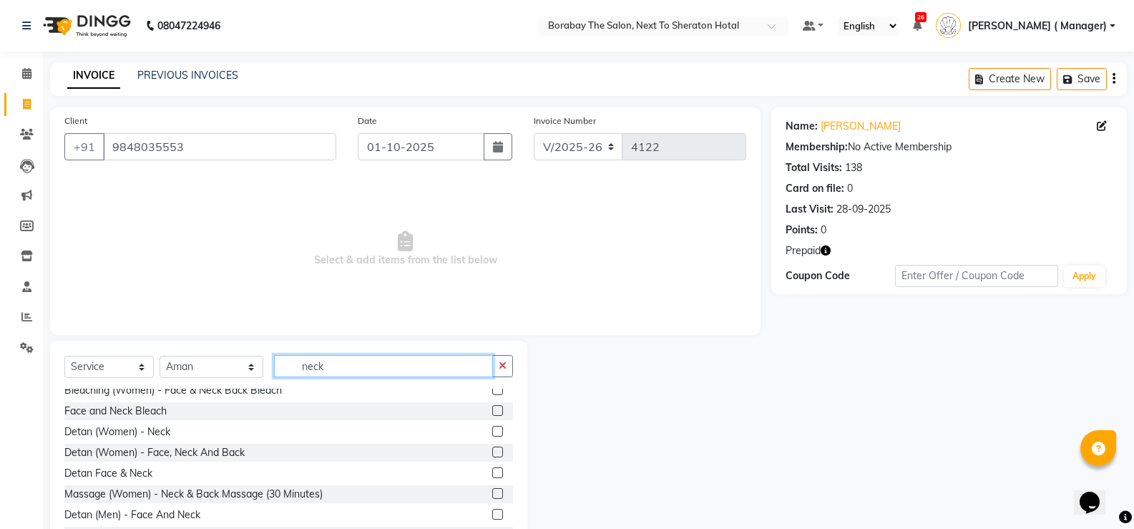
scroll to position [44, 0]
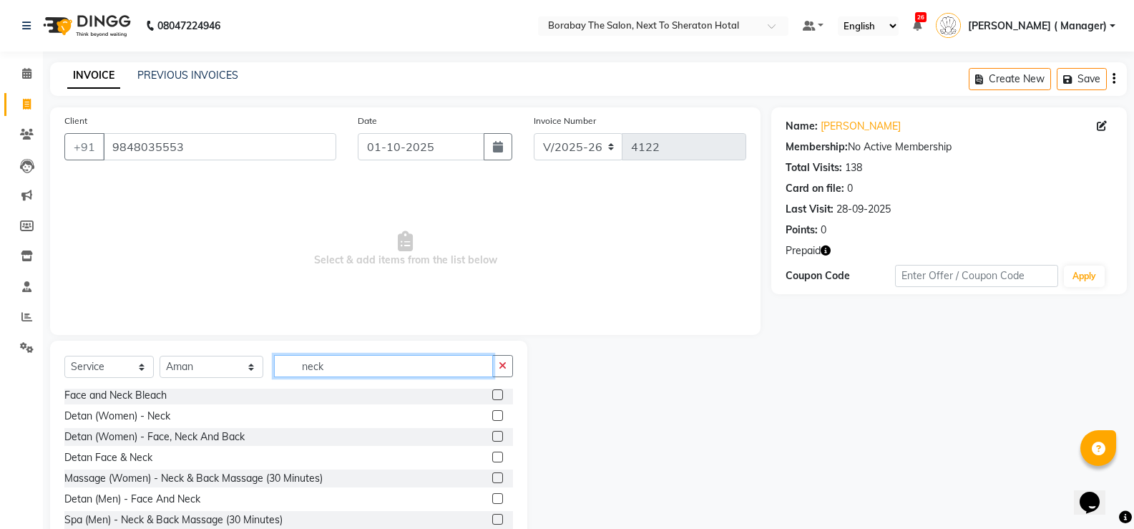
type input "neck"
click at [492, 475] on label at bounding box center [497, 477] width 11 height 11
click at [492, 475] on input "checkbox" at bounding box center [496, 478] width 9 height 9
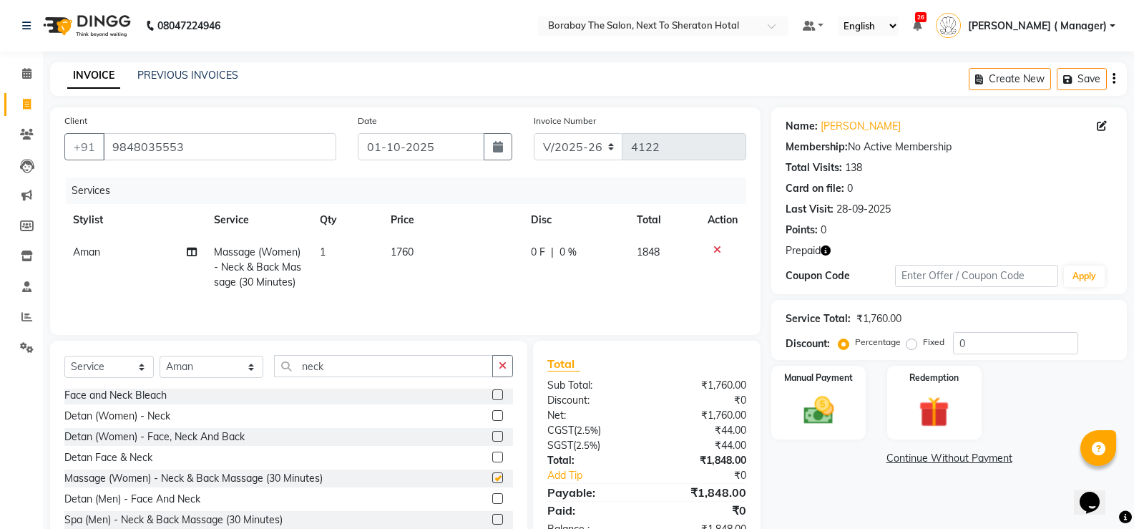
checkbox input "false"
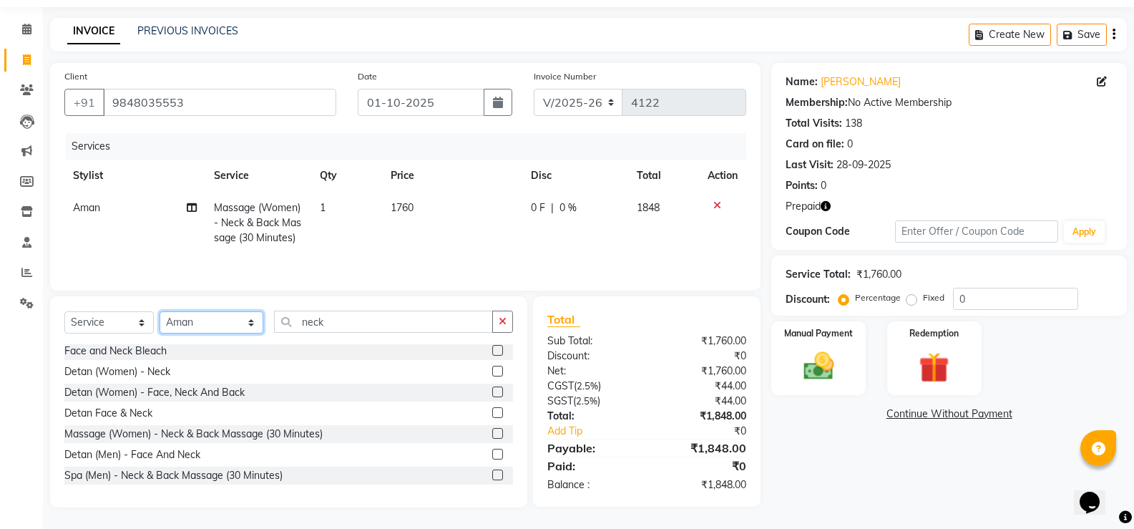
click at [214, 329] on select "Select Stylist Aman Arun Balu Bhasker Borabay Counter Borabay Dilnawaz Malik (S…" at bounding box center [212, 322] width 104 height 22
select select "31353"
click at [160, 311] on select "Select Stylist Aman Arun Balu Bhasker Borabay Counter Borabay Dilnawaz Malik (S…" at bounding box center [212, 322] width 104 height 22
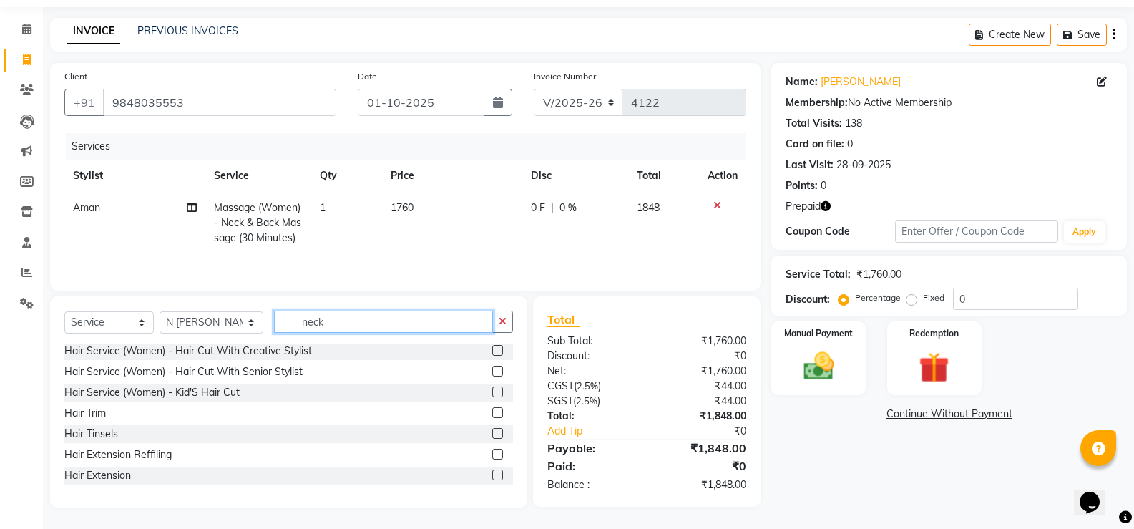
click at [336, 311] on input "neck" at bounding box center [383, 321] width 219 height 22
type input "n"
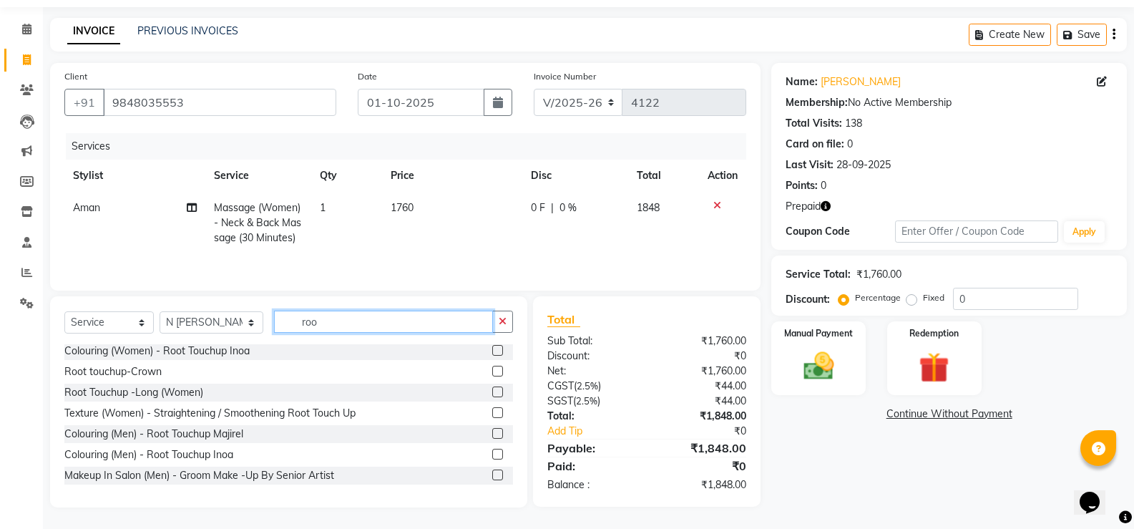
scroll to position [0, 0]
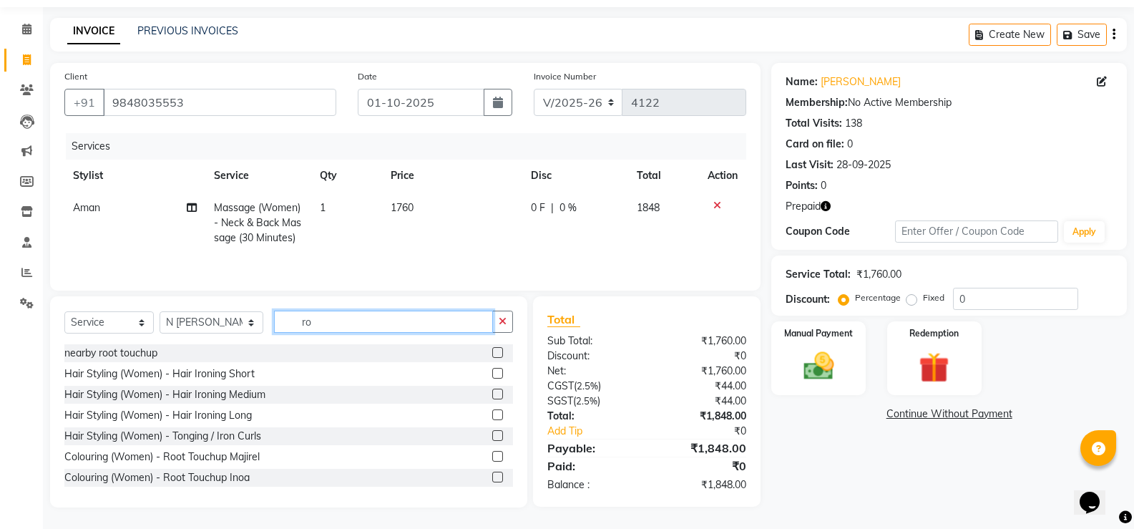
type input "r"
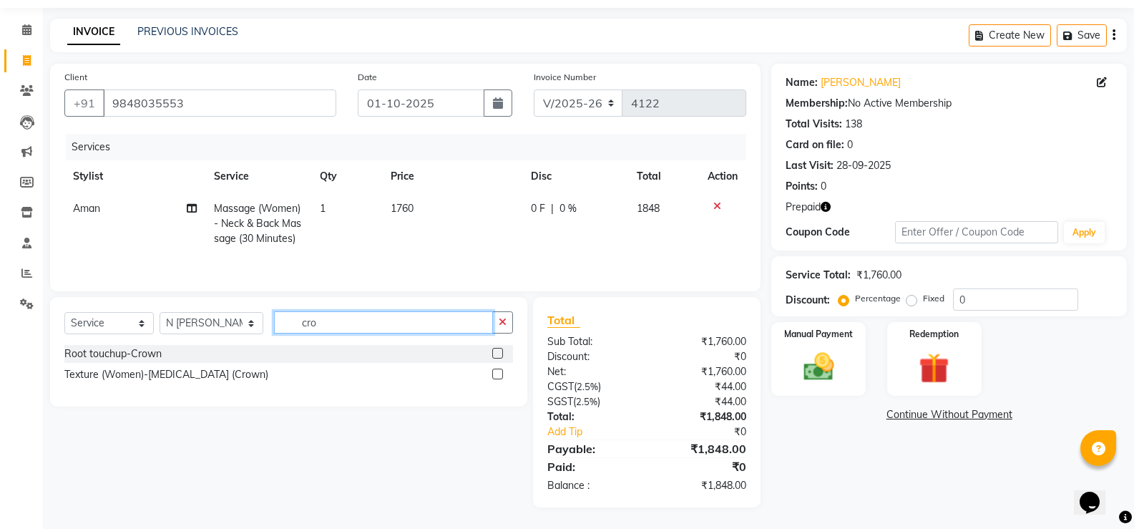
scroll to position [44, 0]
type input "crown"
click at [495, 356] on label at bounding box center [497, 353] width 11 height 11
click at [495, 356] on input "checkbox" at bounding box center [496, 353] width 9 height 9
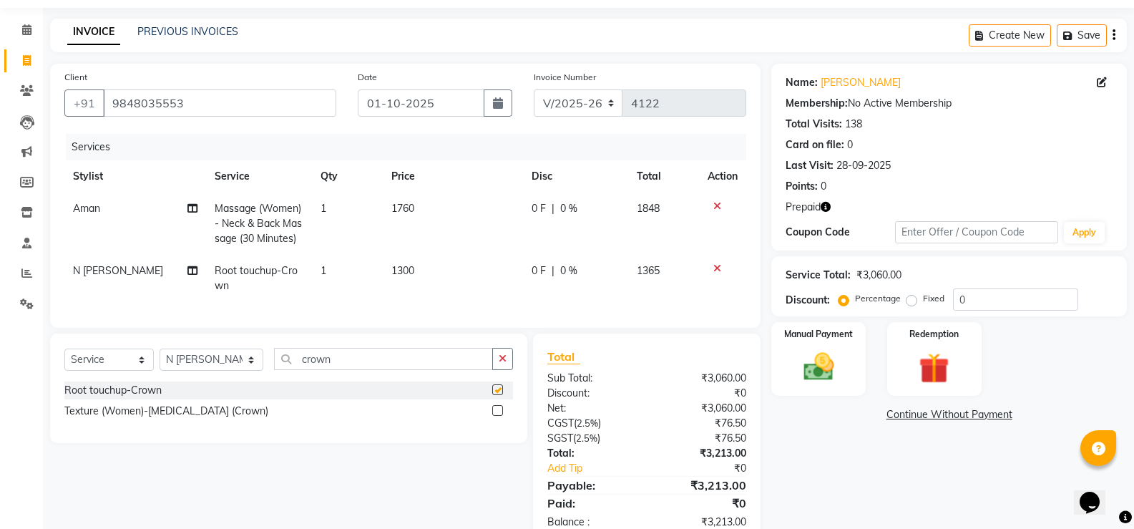
checkbox input "false"
click at [343, 381] on div "Select Service Product Membership Package Voucher Prepaid Gift Card Select Styl…" at bounding box center [288, 365] width 449 height 34
click at [338, 370] on input "crown" at bounding box center [383, 359] width 219 height 22
type input "c"
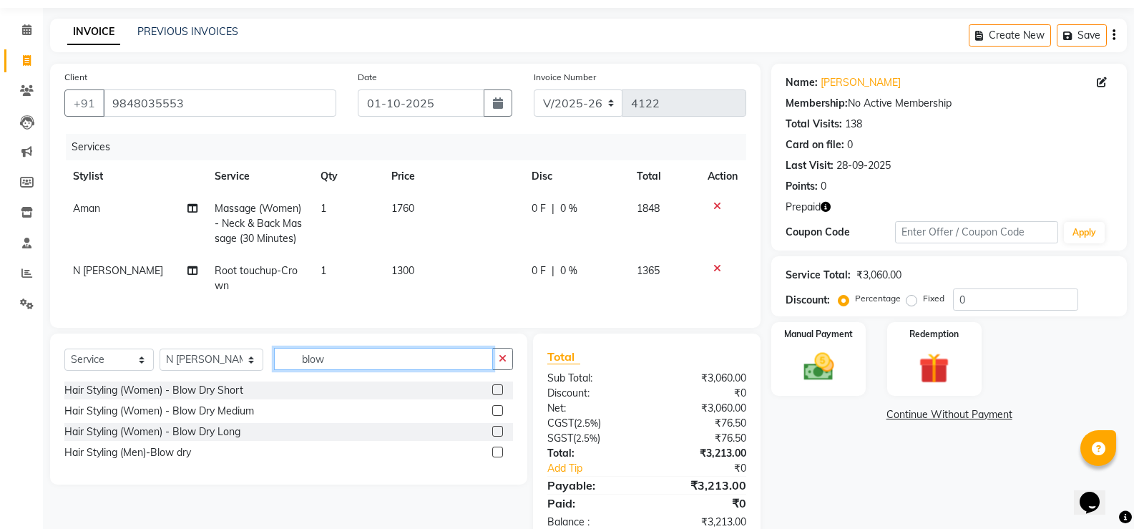
type input "blow"
click at [499, 416] on label at bounding box center [497, 410] width 11 height 11
click at [499, 416] on input "checkbox" at bounding box center [496, 410] width 9 height 9
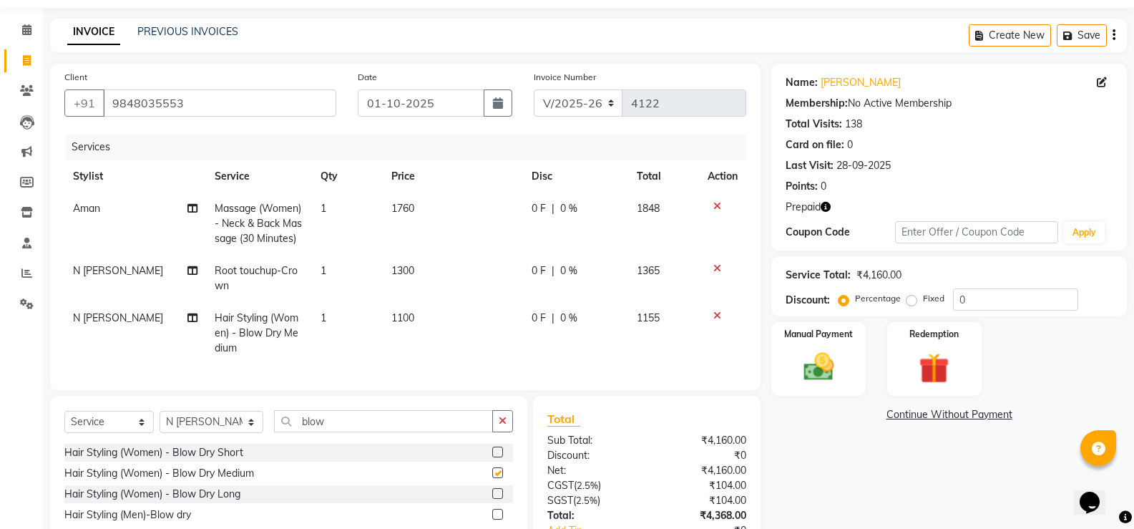
checkbox input "false"
click at [975, 305] on input "0" at bounding box center [1015, 299] width 125 height 22
type input "25"
click at [931, 346] on div "Redemption" at bounding box center [934, 359] width 98 height 77
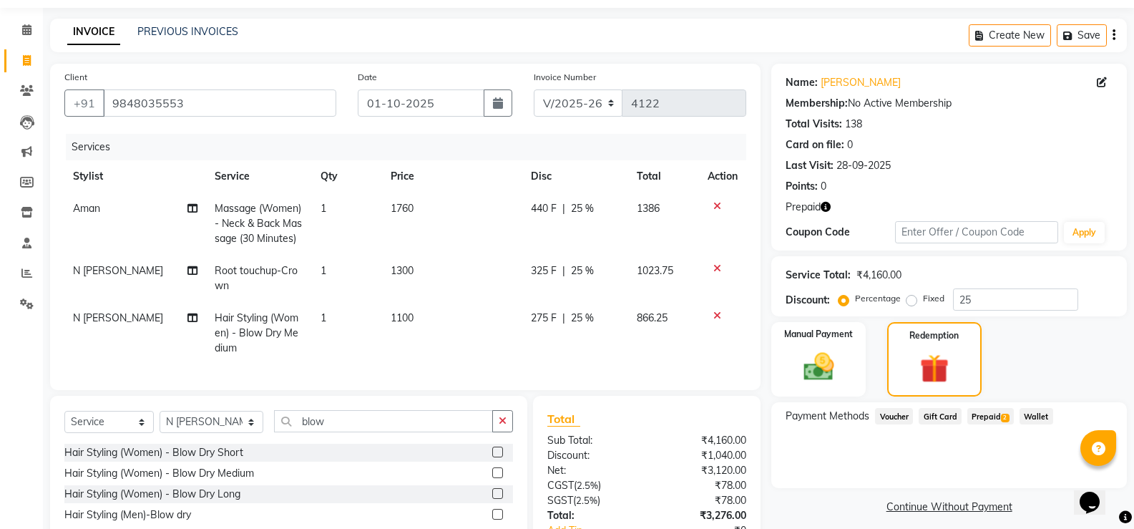
click at [997, 421] on span "Prepaid 2" at bounding box center [990, 416] width 47 height 16
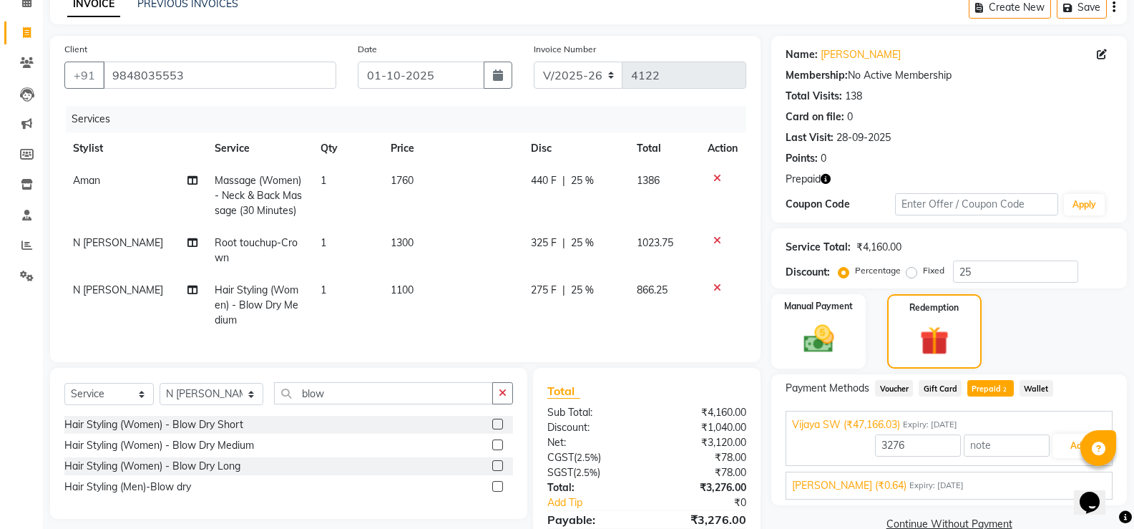
scroll to position [115, 0]
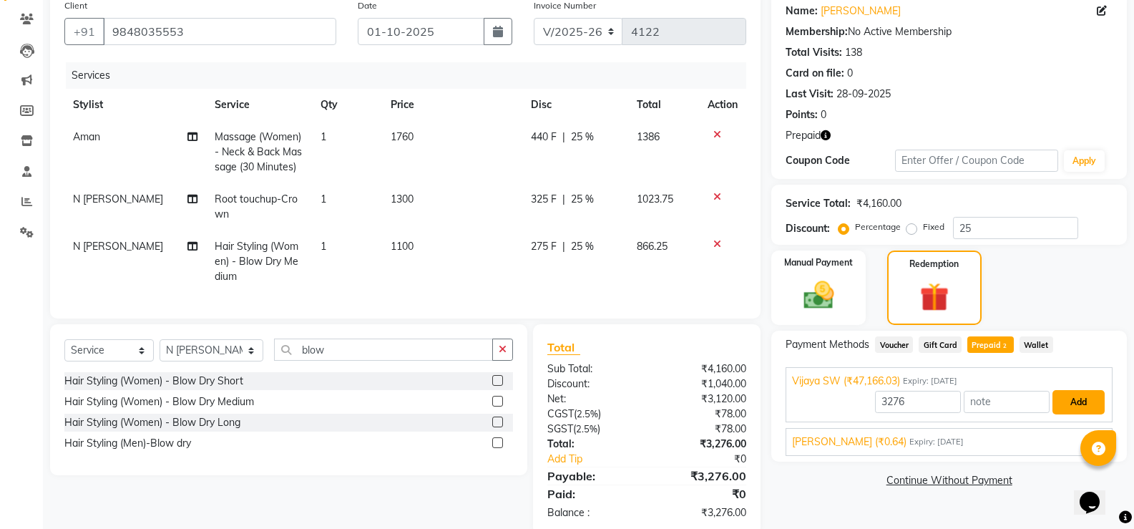
click at [1081, 391] on button "Add" at bounding box center [1078, 402] width 52 height 24
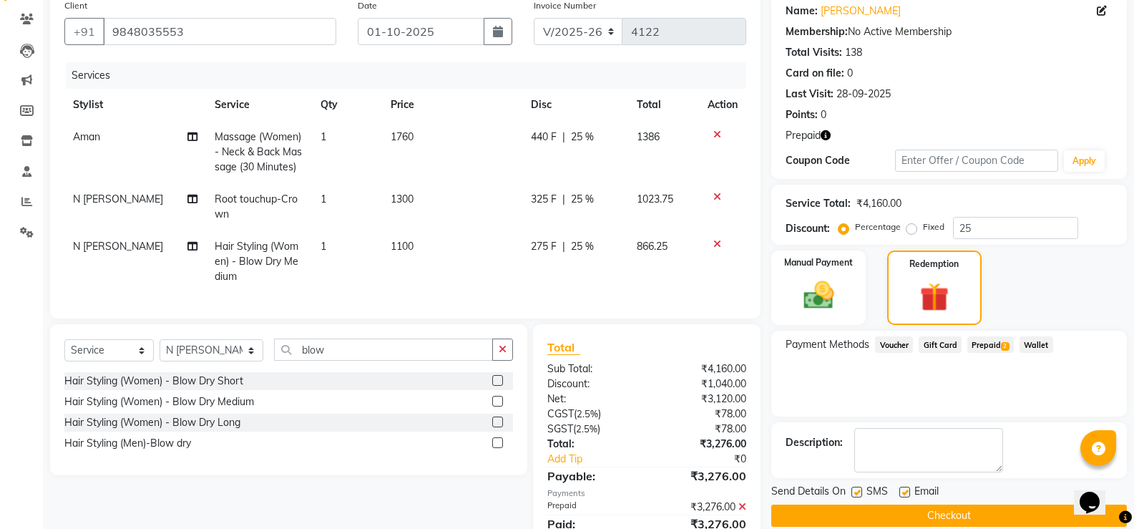
click at [969, 523] on button "Checkout" at bounding box center [949, 515] width 356 height 22
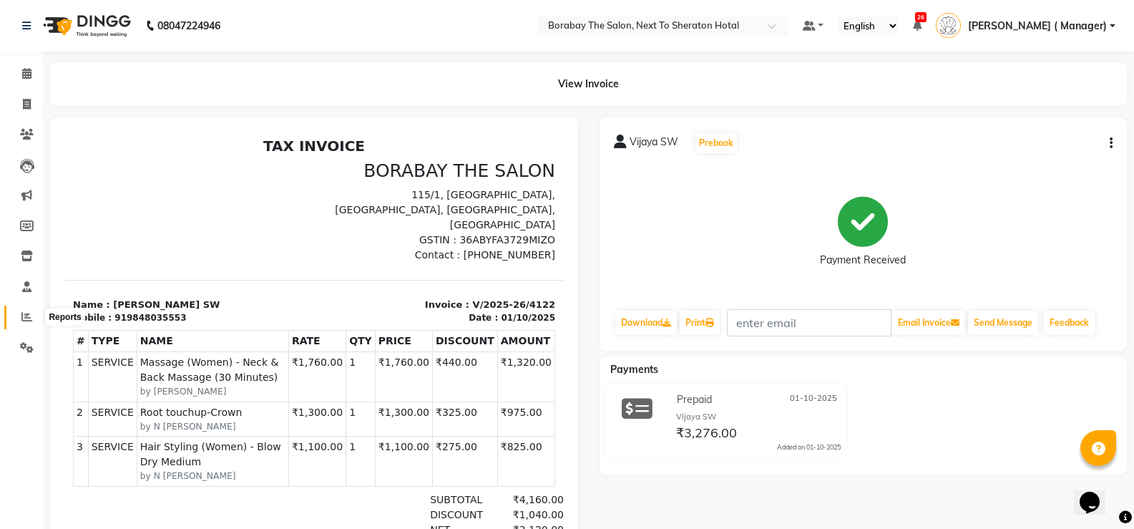
click at [29, 320] on icon at bounding box center [26, 316] width 11 height 11
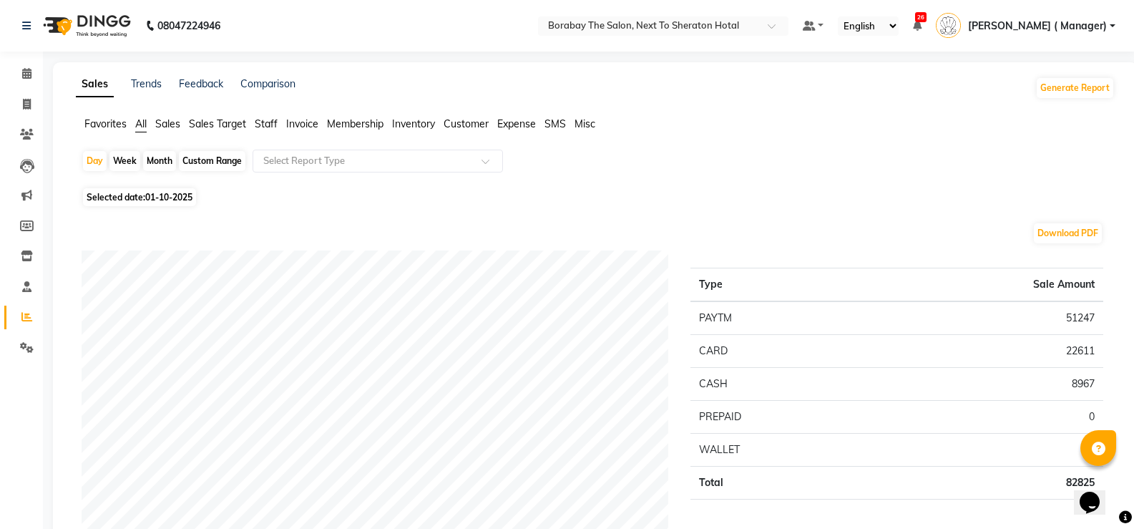
click at [270, 120] on span "Staff" at bounding box center [266, 123] width 23 height 13
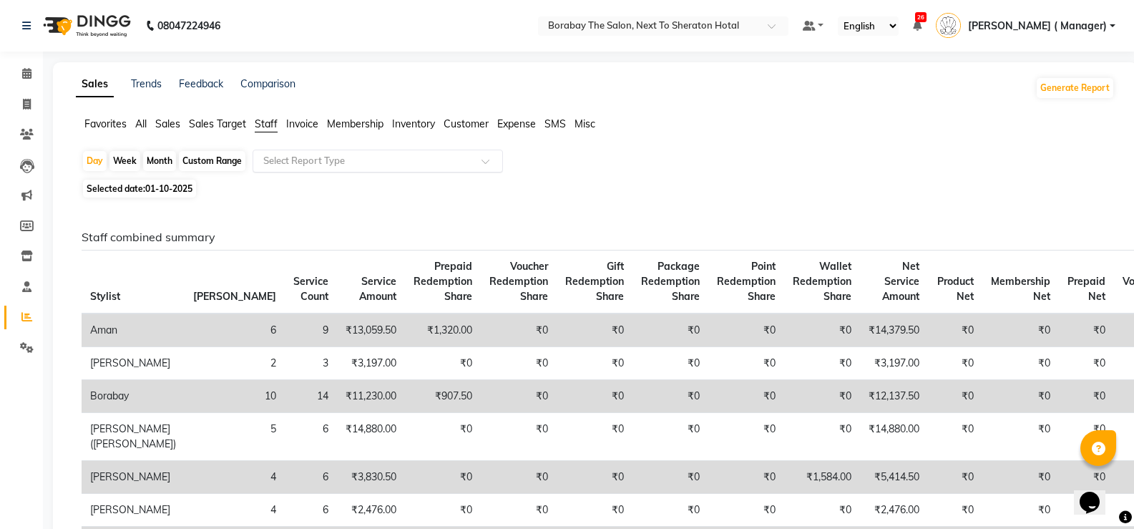
click at [298, 153] on div "Select Report Type" at bounding box center [378, 161] width 250 height 23
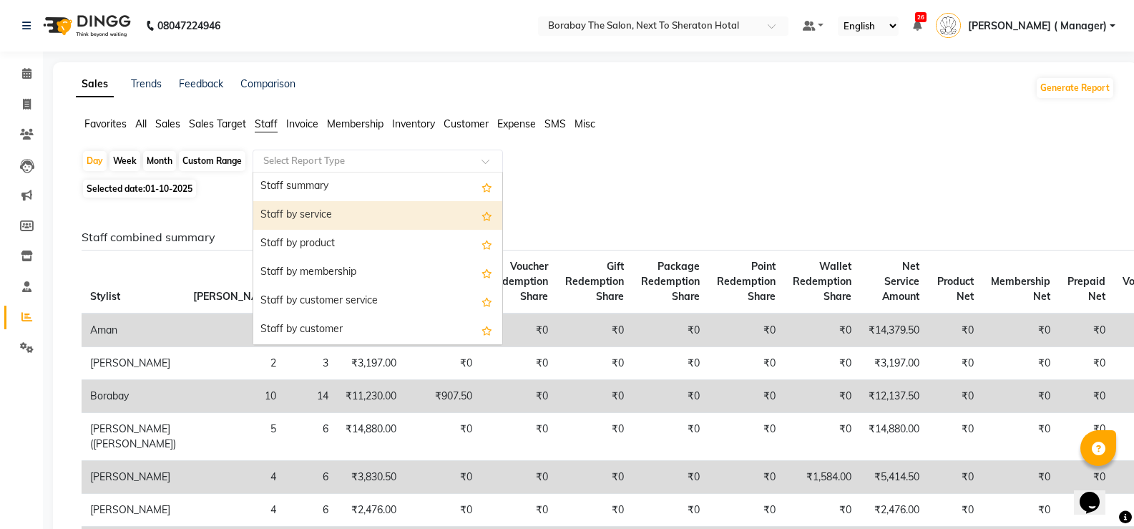
click at [309, 217] on div "Staff by service" at bounding box center [377, 215] width 249 height 29
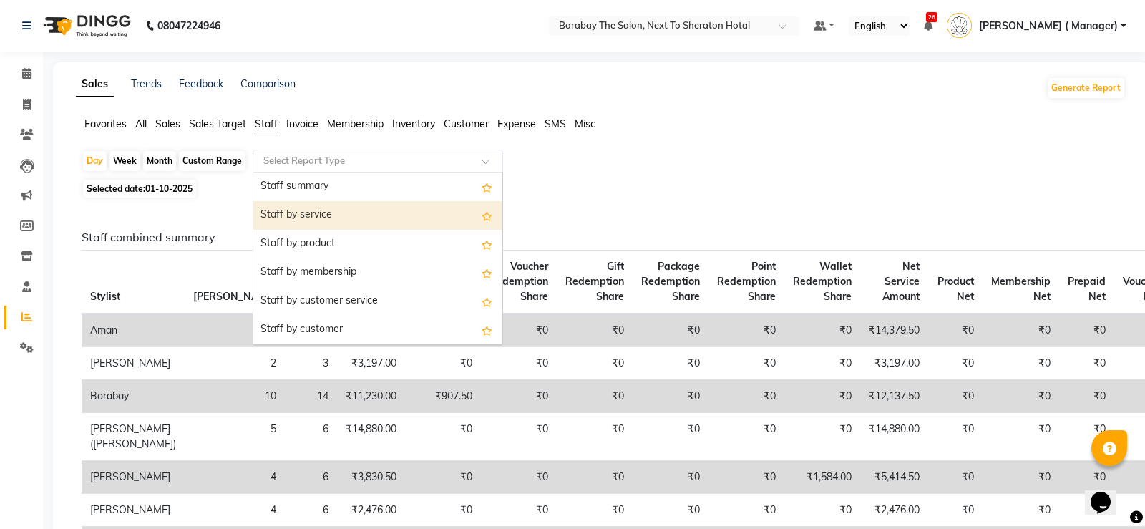
select select "filtered_report"
select select "csv"
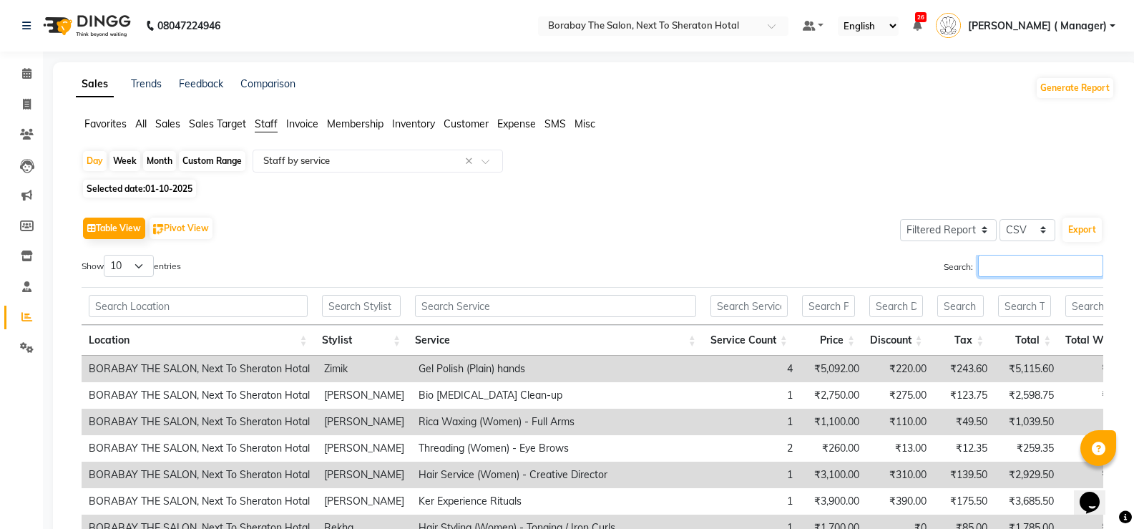
click at [1028, 264] on input "Search:" at bounding box center [1040, 266] width 125 height 22
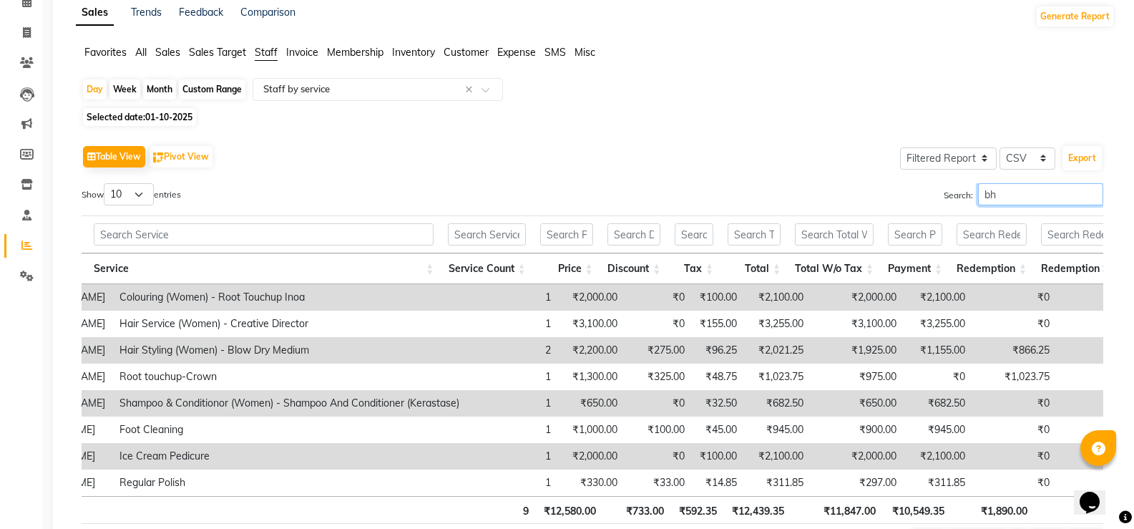
type input "b"
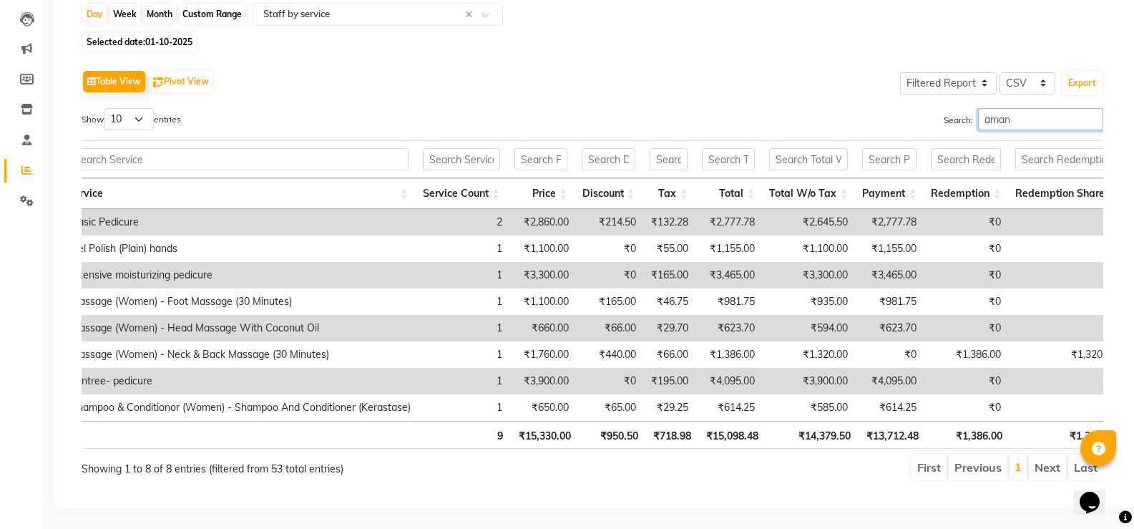
scroll to position [168, 0]
type input "aman"
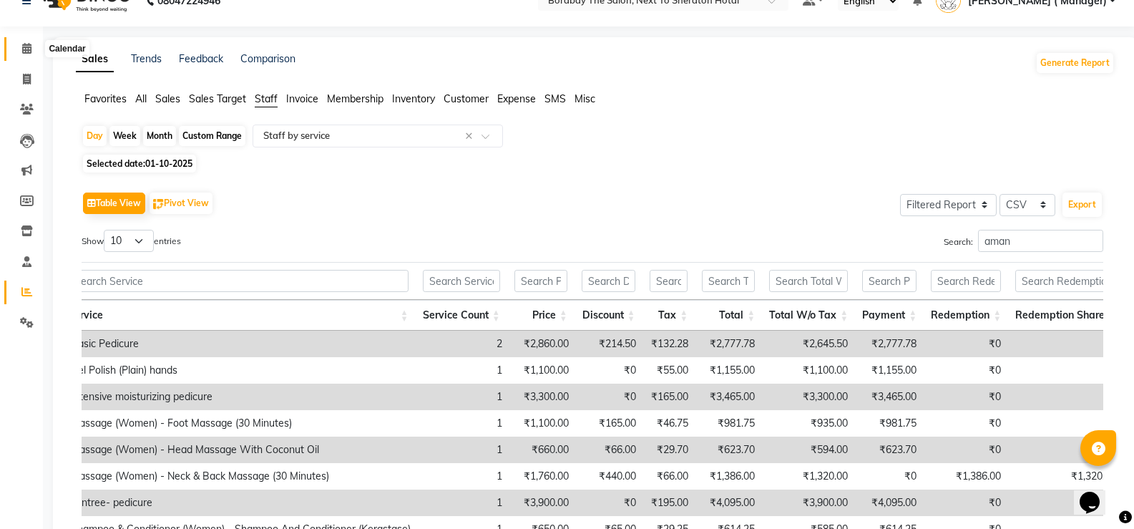
click at [26, 51] on icon at bounding box center [26, 48] width 9 height 11
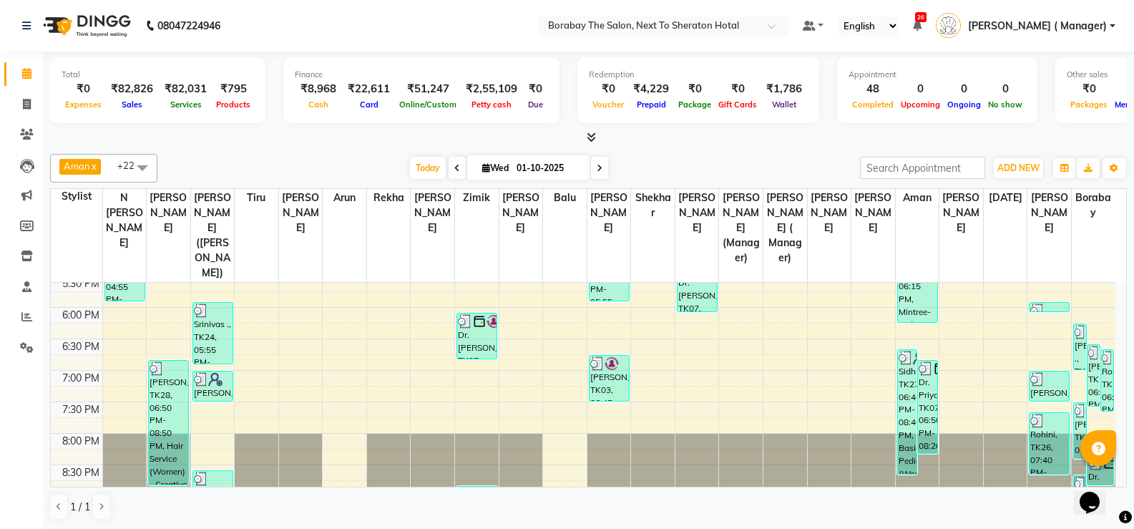
scroll to position [1, 0]
click at [24, 104] on icon at bounding box center [27, 103] width 8 height 11
select select "service"
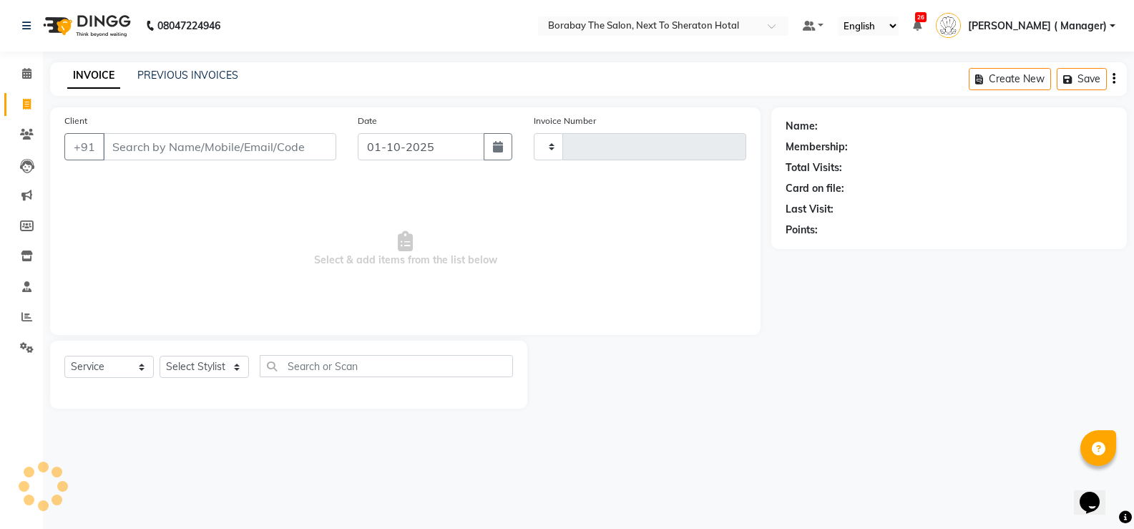
type input "4123"
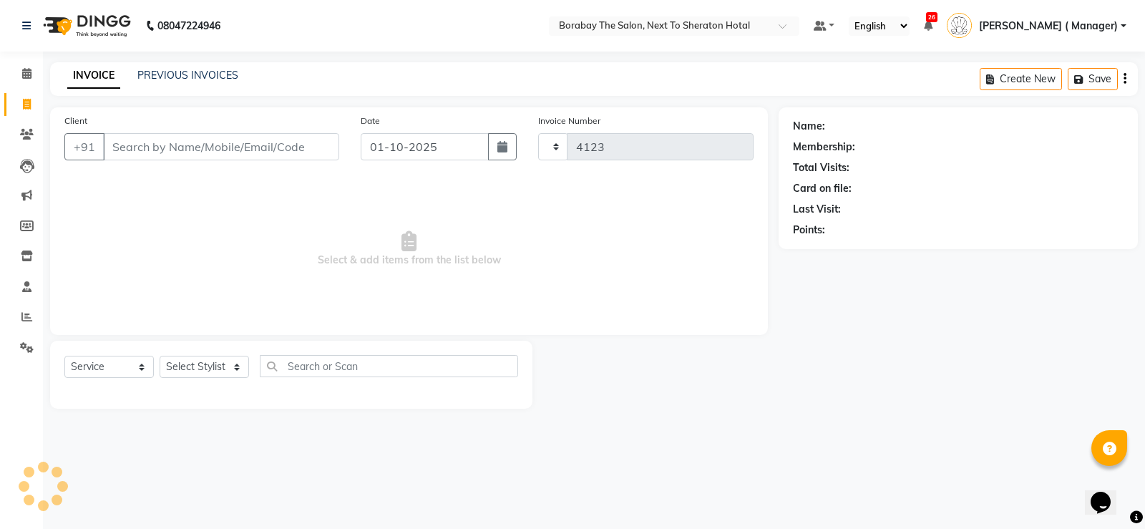
select select "4945"
click at [175, 134] on input "Client" at bounding box center [221, 146] width 236 height 27
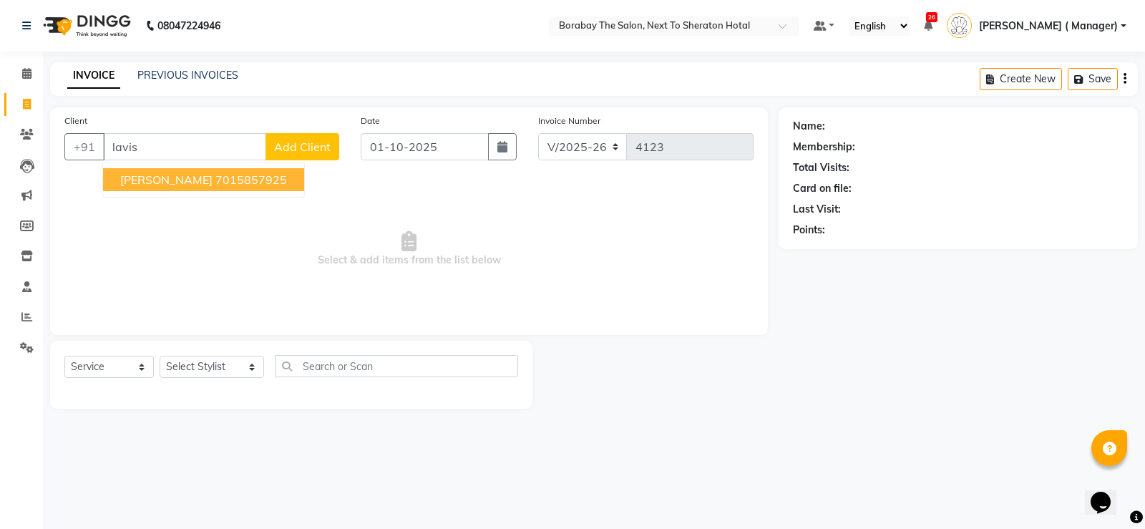
click at [158, 183] on span "Lavisha" at bounding box center [166, 179] width 92 height 14
type input "7015857925"
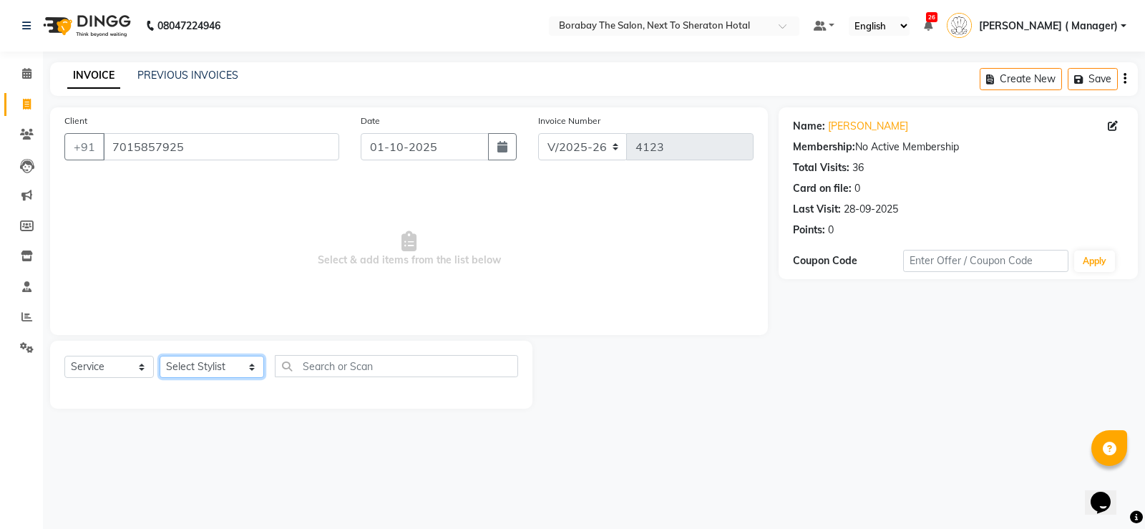
click at [199, 361] on select "Select Stylist Aman Arun Balu Bhasker Borabay Counter Borabay Dilnawaz Malik (S…" at bounding box center [212, 367] width 104 height 22
select select "90282"
click at [160, 356] on select "Select Stylist Aman Arun Balu Bhasker Borabay Counter Borabay Dilnawaz Malik (S…" at bounding box center [212, 367] width 104 height 22
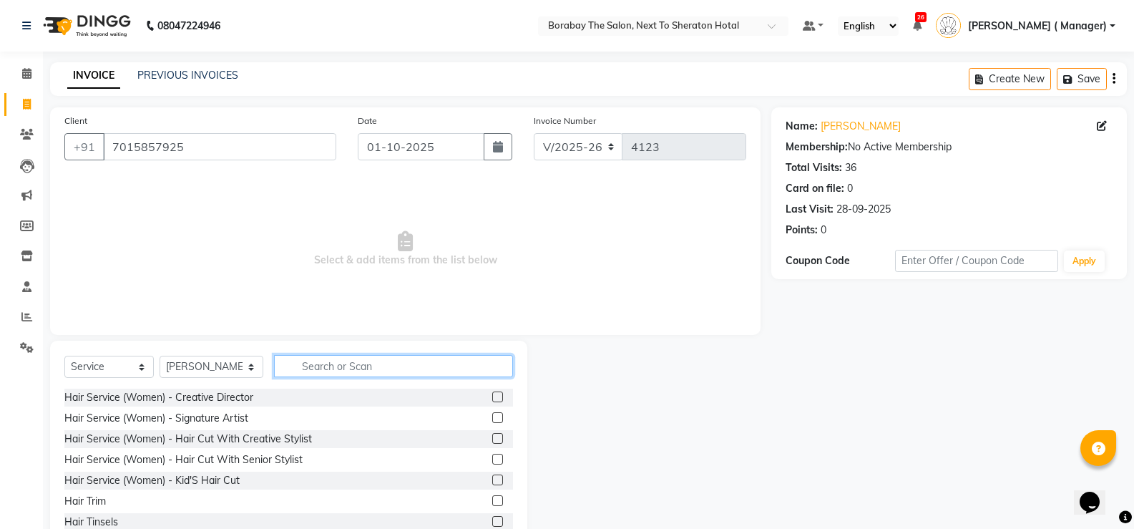
click at [370, 360] on input "text" at bounding box center [393, 366] width 239 height 22
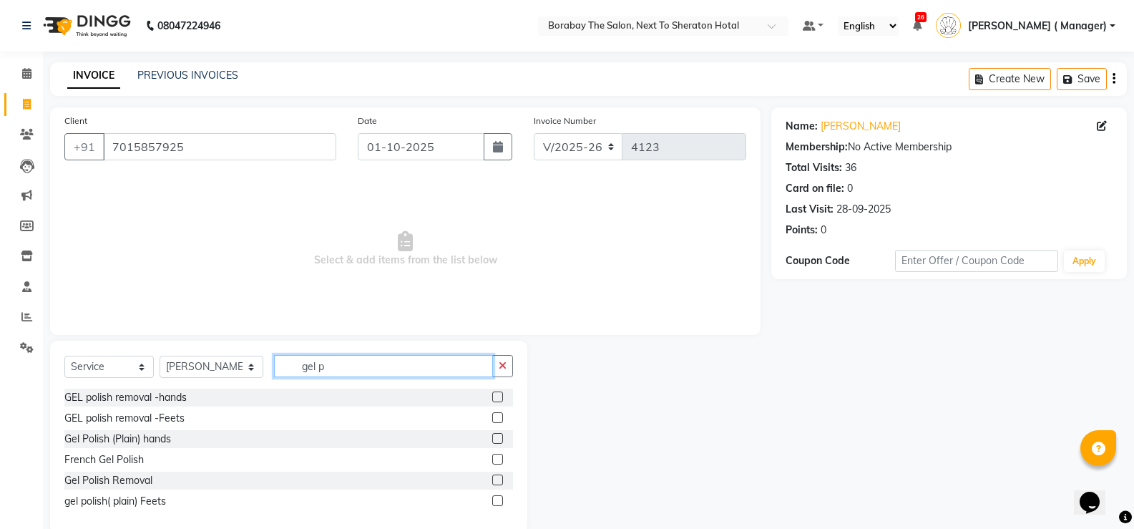
type input "gel p"
click at [498, 437] on label at bounding box center [497, 438] width 11 height 11
click at [498, 437] on input "checkbox" at bounding box center [496, 438] width 9 height 9
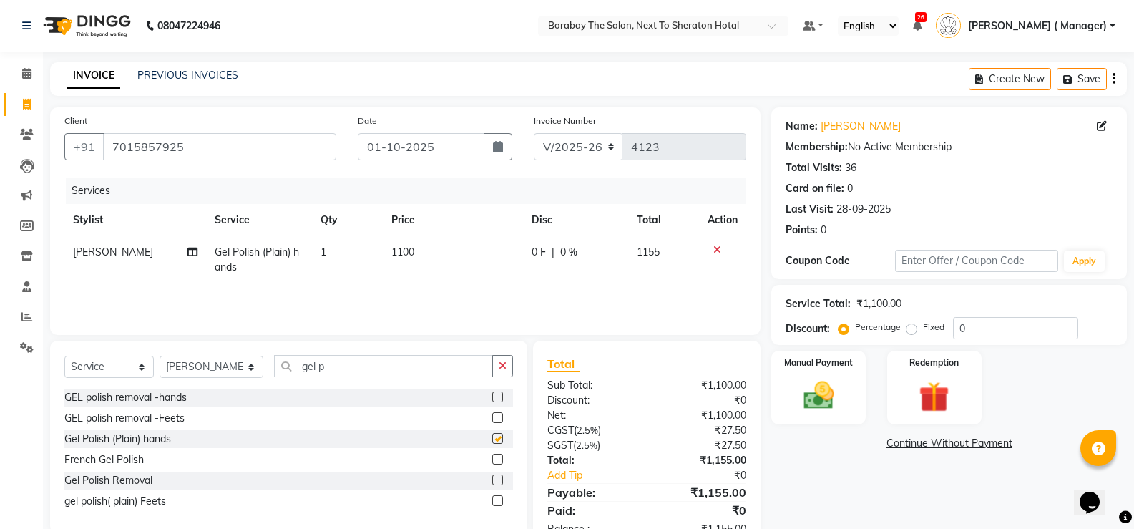
checkbox input "false"
click at [815, 408] on img at bounding box center [818, 395] width 51 height 36
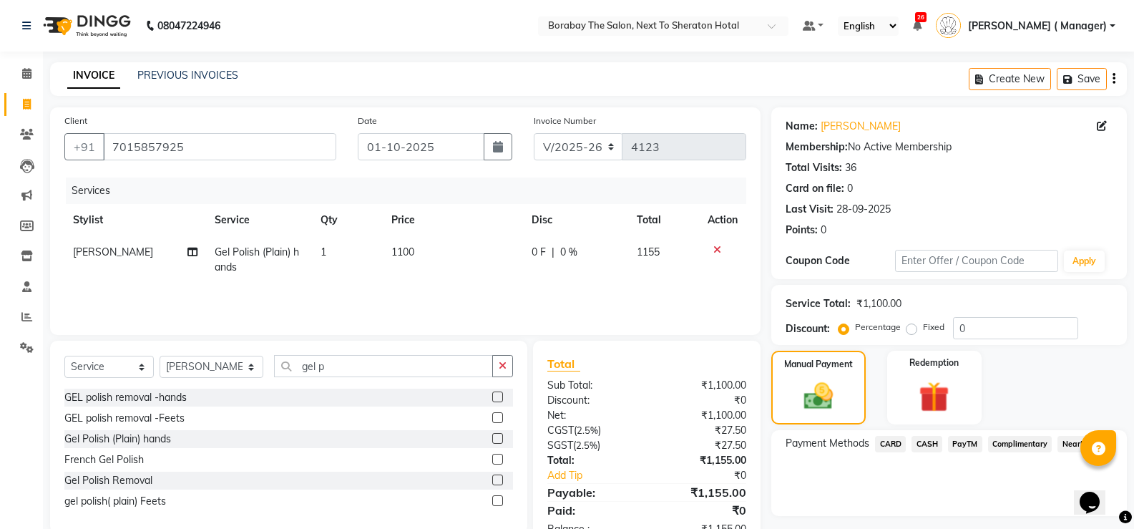
scroll to position [44, 0]
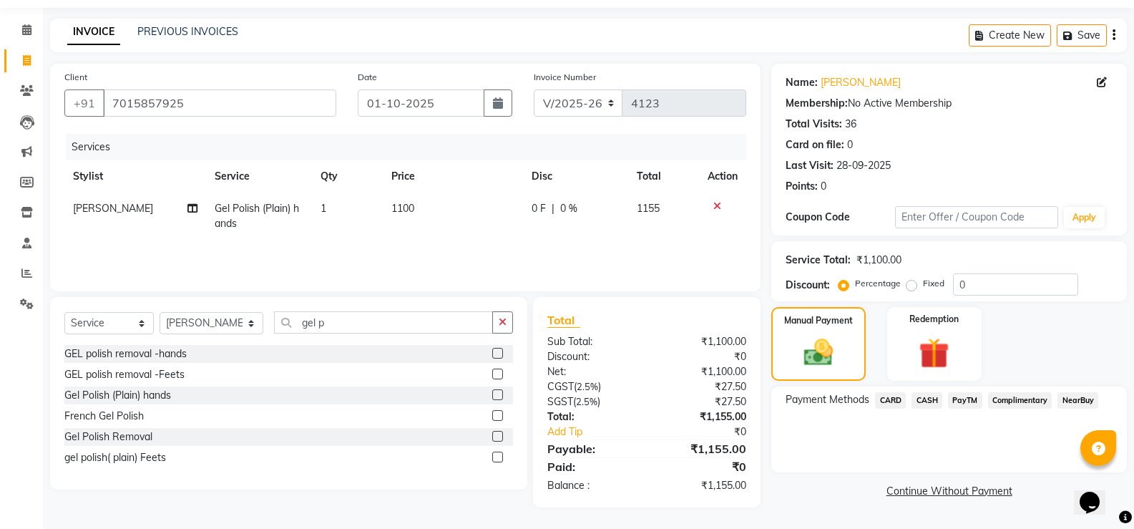
click at [891, 398] on span "CARD" at bounding box center [890, 400] width 31 height 16
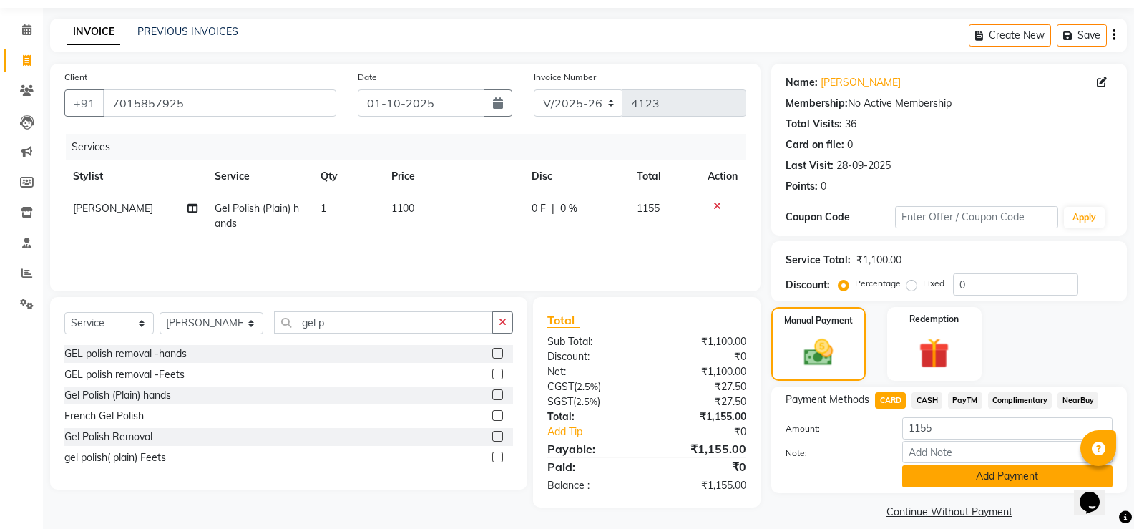
click at [987, 479] on button "Add Payment" at bounding box center [1007, 476] width 210 height 22
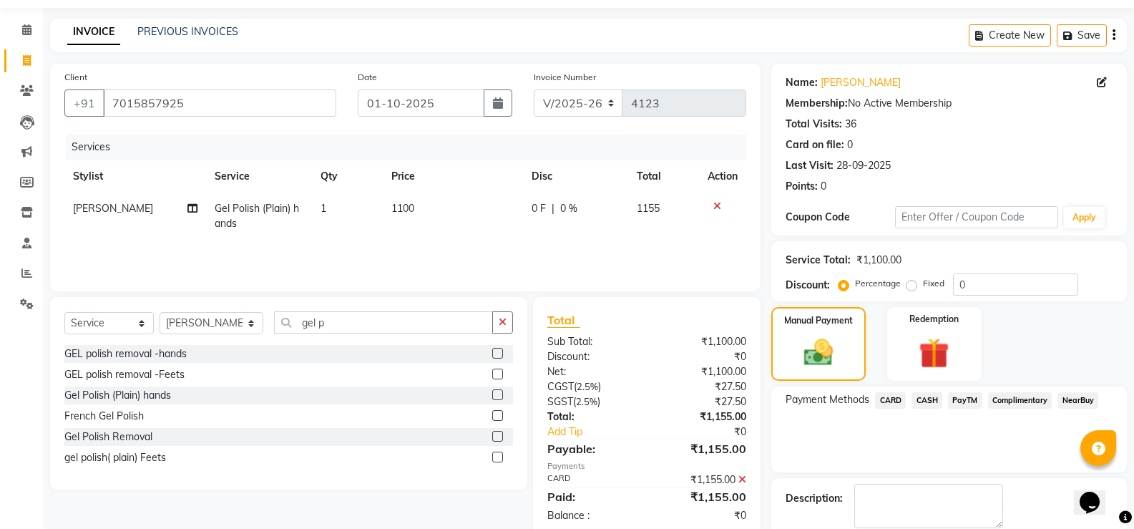
scroll to position [119, 0]
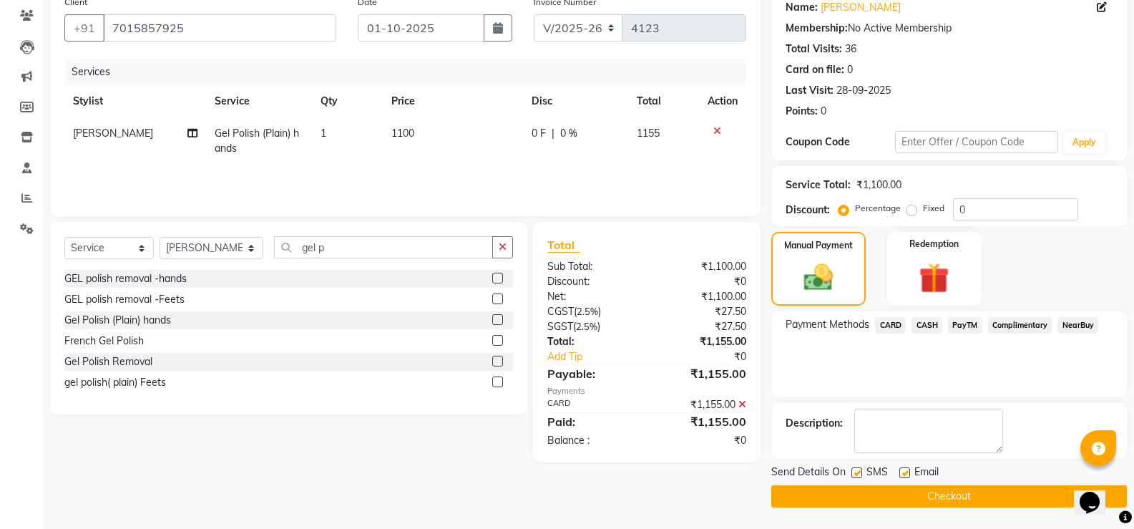
click at [954, 497] on button "Checkout" at bounding box center [949, 496] width 356 height 22
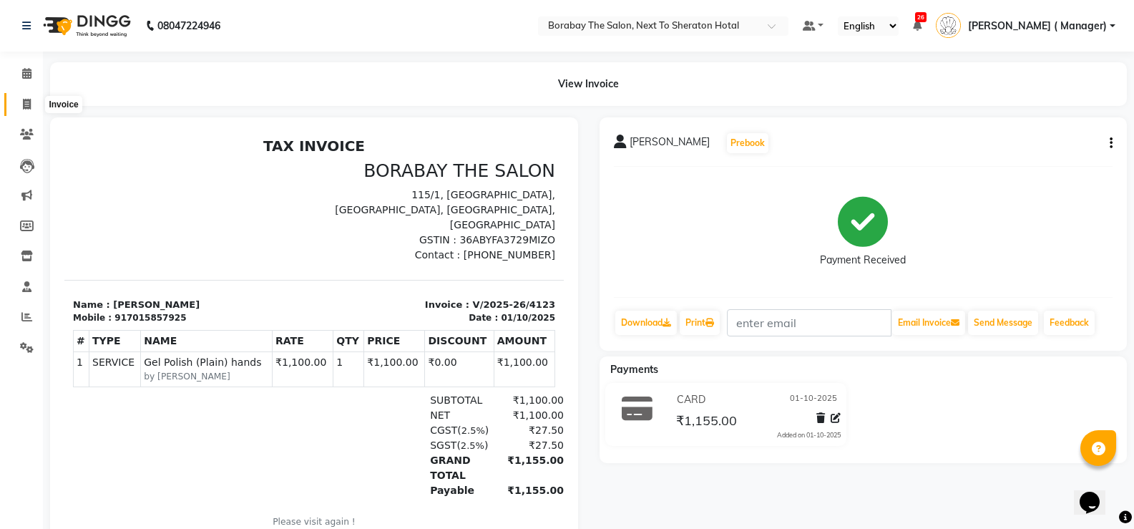
click at [26, 106] on icon at bounding box center [27, 104] width 8 height 11
select select "service"
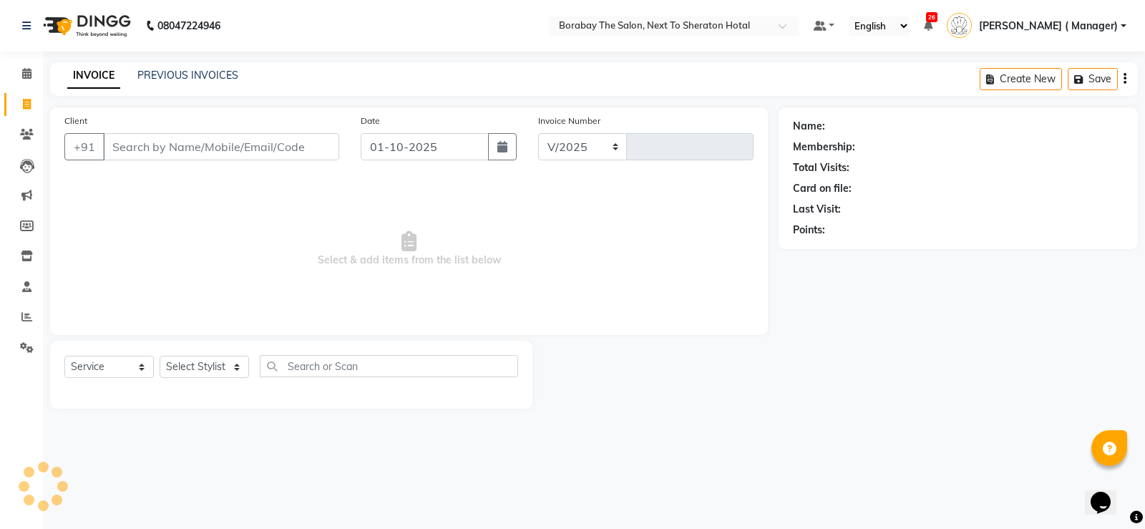
select select "4945"
type input "4124"
click at [30, 79] on span at bounding box center [26, 74] width 25 height 16
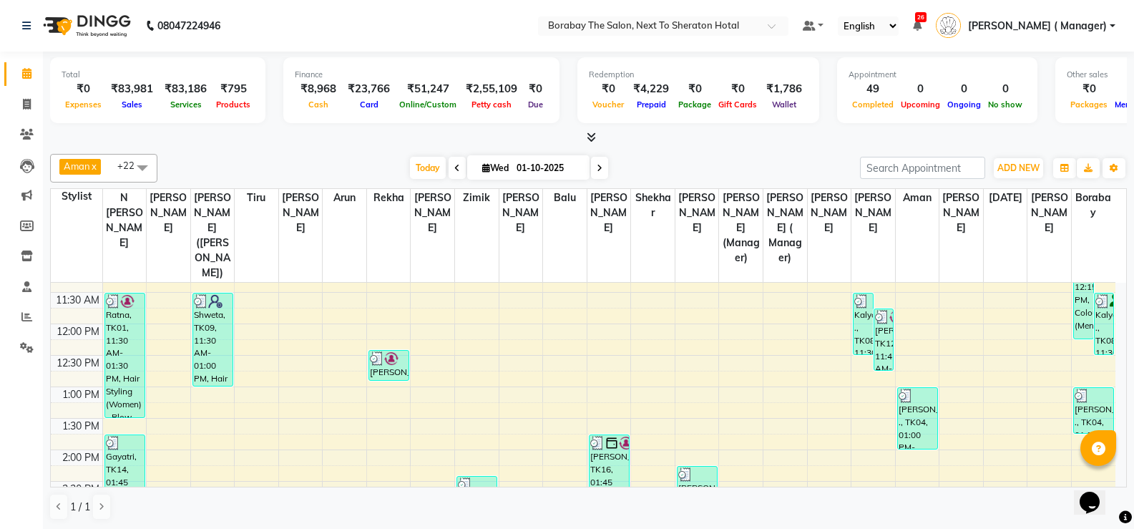
scroll to position [215, 0]
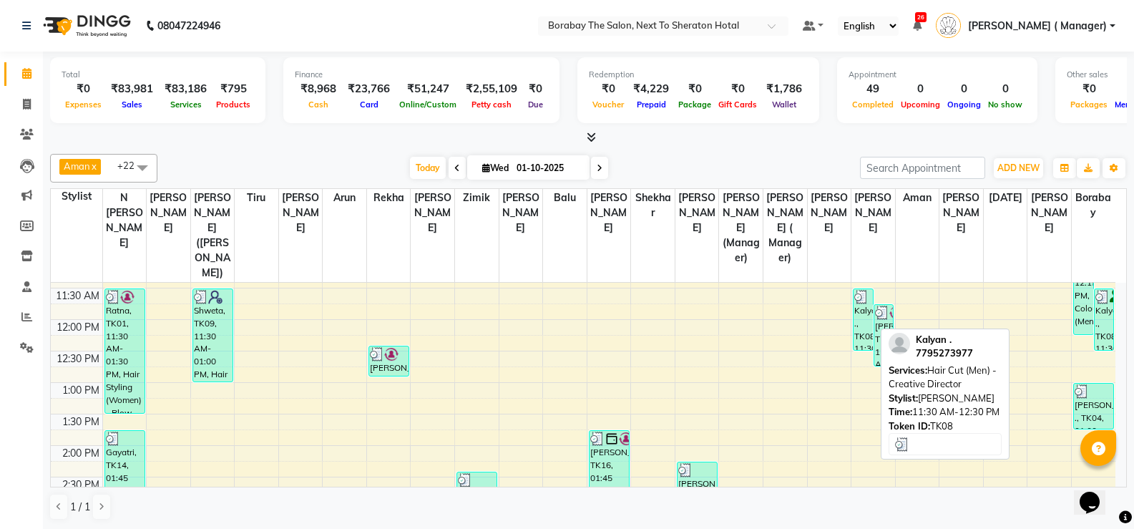
click at [867, 322] on div "Kalyan ., TK08, 11:30 AM-12:30 PM, Hair Cut (Men) - Creative Director" at bounding box center [863, 319] width 19 height 61
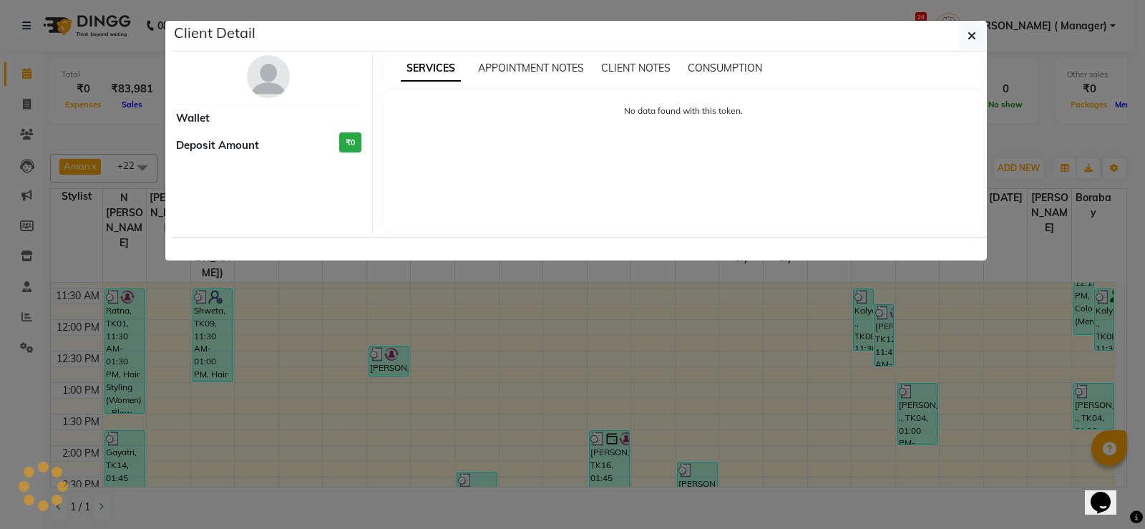
select select "3"
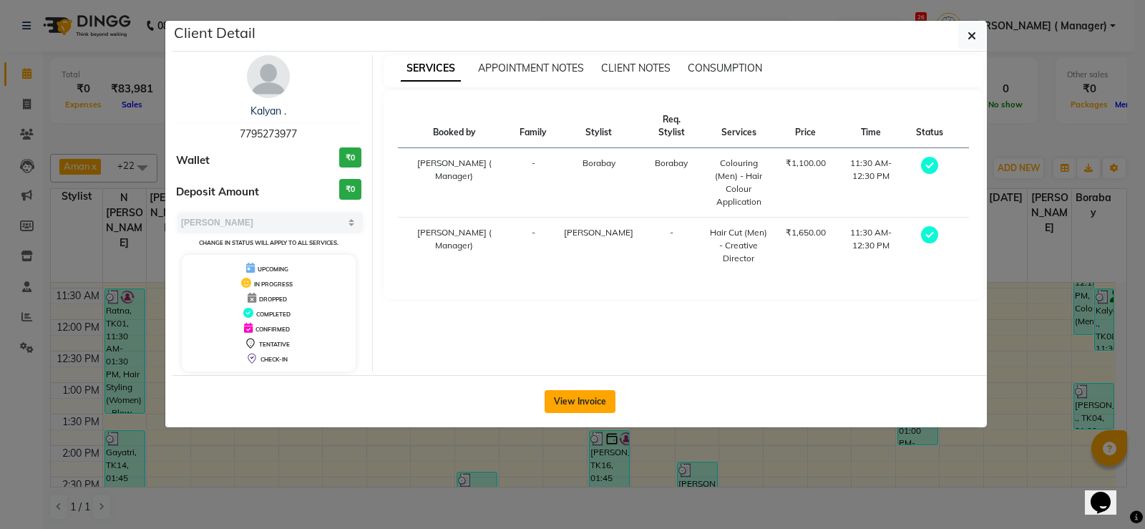
click at [579, 396] on button "View Invoice" at bounding box center [579, 401] width 71 height 23
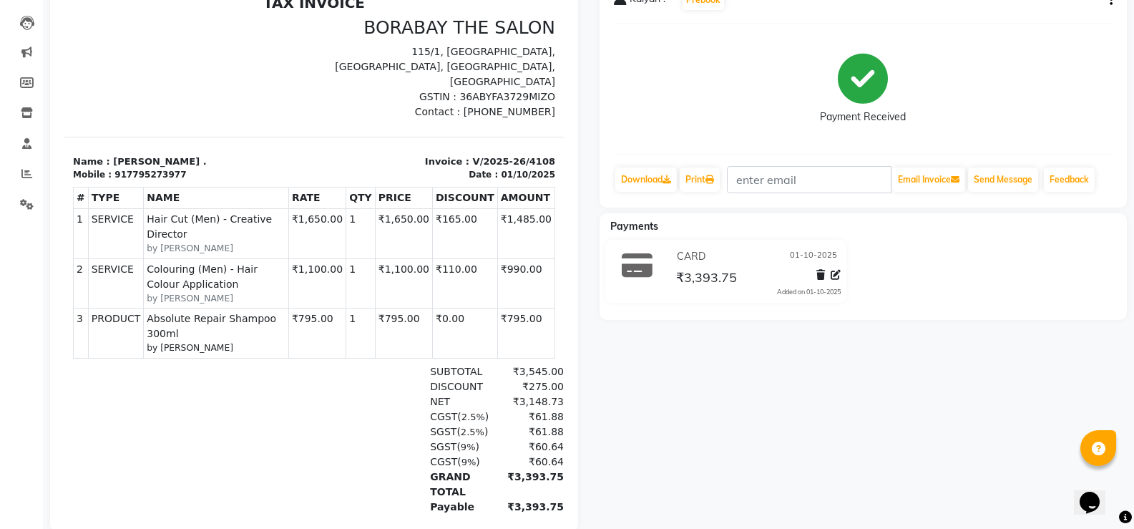
scroll to position [72, 0]
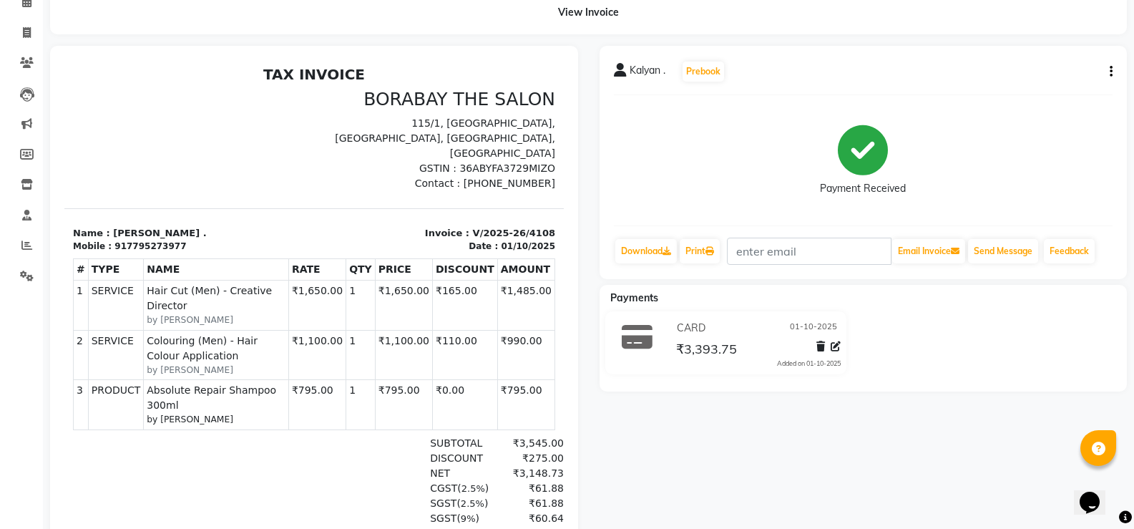
click at [1110, 72] on icon "button" at bounding box center [1111, 72] width 3 height 1
click at [986, 76] on div "Edit Invoice" at bounding box center [1015, 81] width 147 height 18
select select "service"
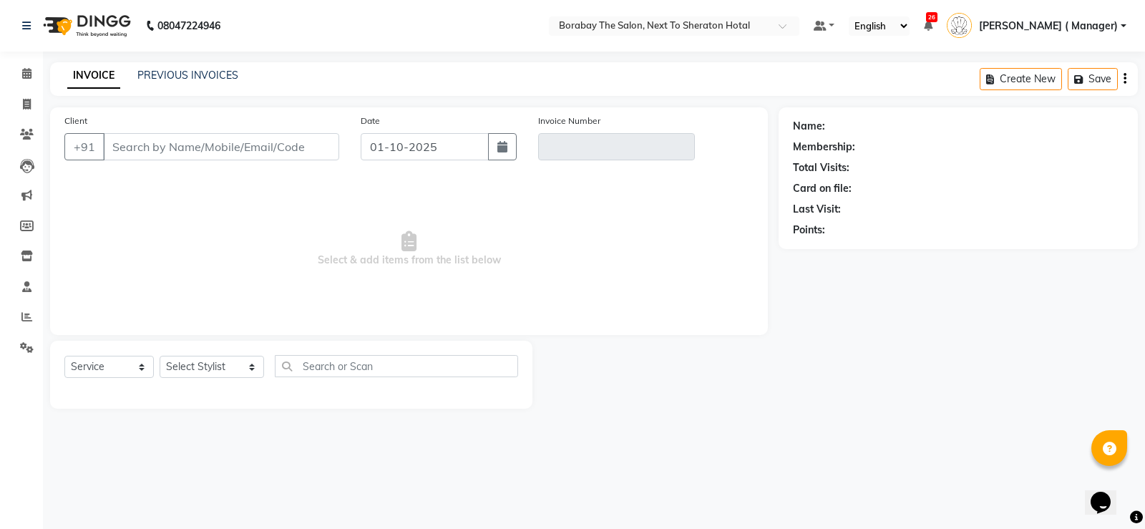
type input "7795273977"
type input "V/2025-26/4108"
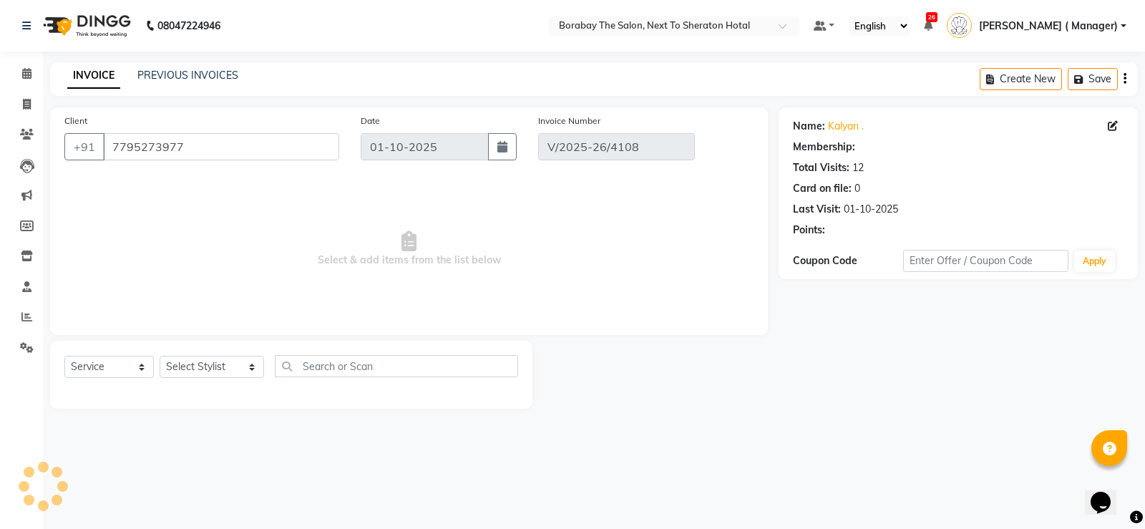
select select "select"
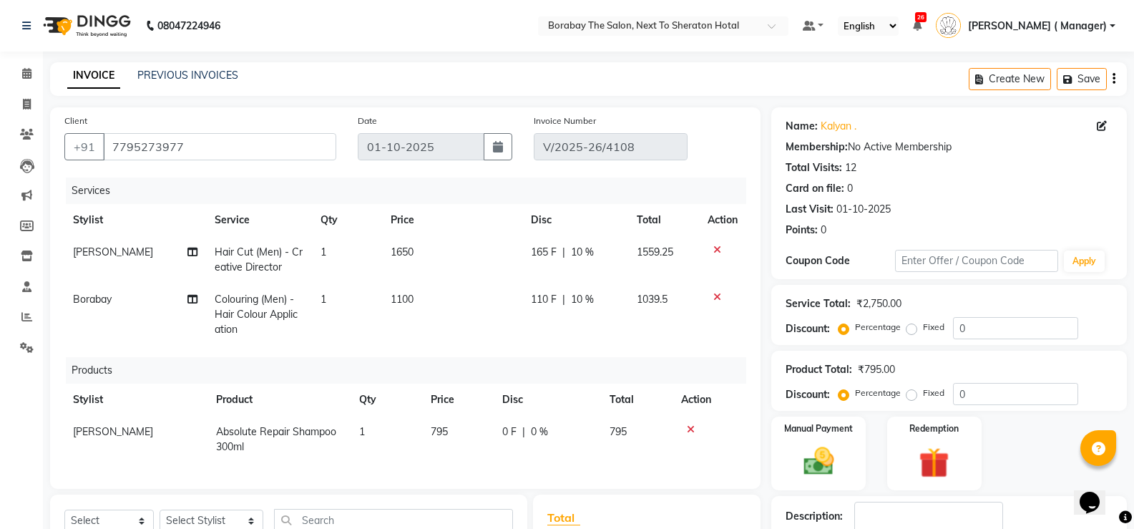
click at [693, 431] on icon at bounding box center [691, 429] width 8 height 10
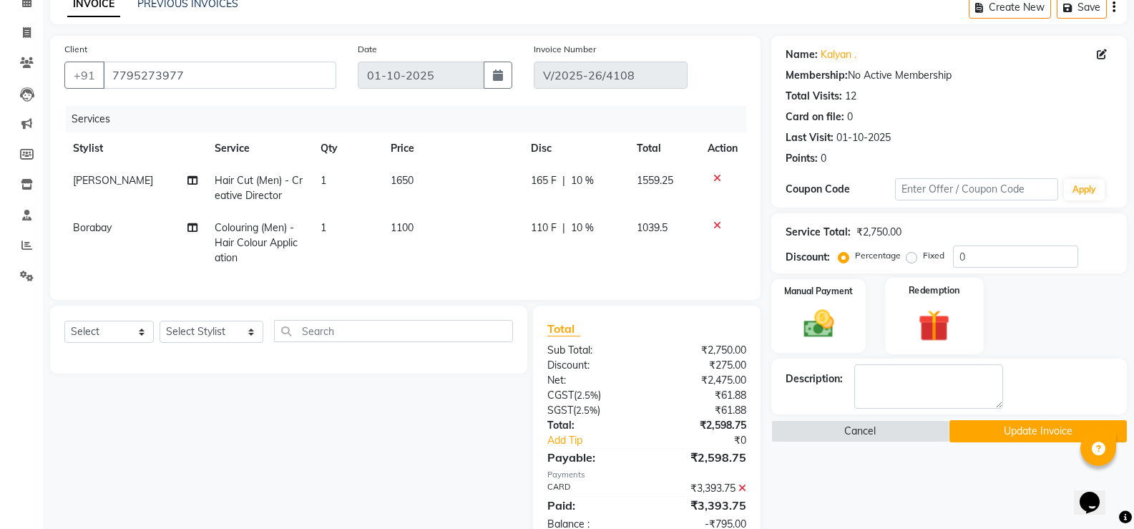
scroll to position [133, 0]
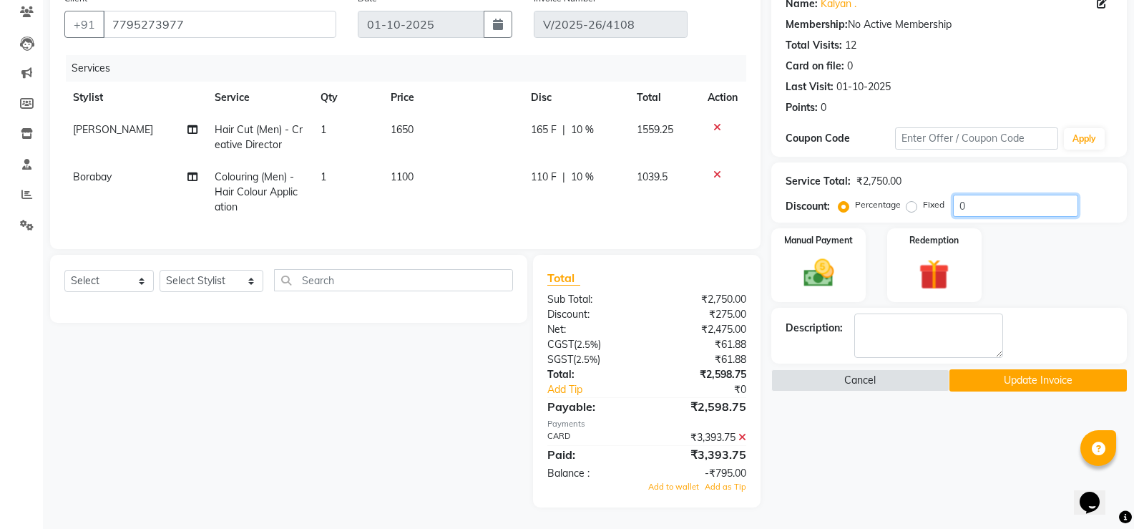
click at [997, 198] on input "0" at bounding box center [1015, 206] width 125 height 22
click at [739, 439] on icon at bounding box center [742, 437] width 8 height 10
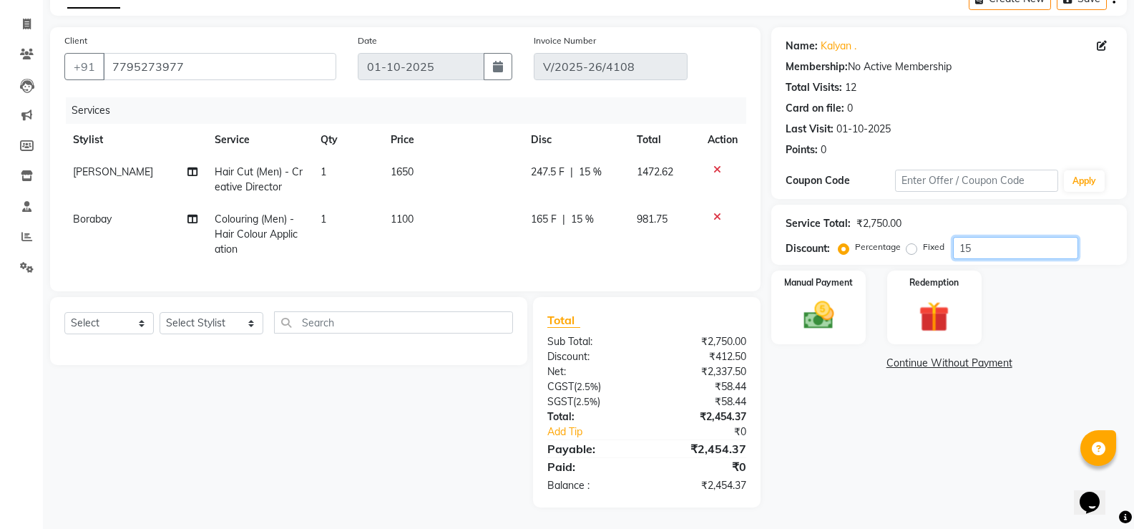
click at [1004, 247] on input "15" at bounding box center [1015, 248] width 125 height 22
type input "10"
click at [409, 212] on span "1100" at bounding box center [402, 218] width 23 height 13
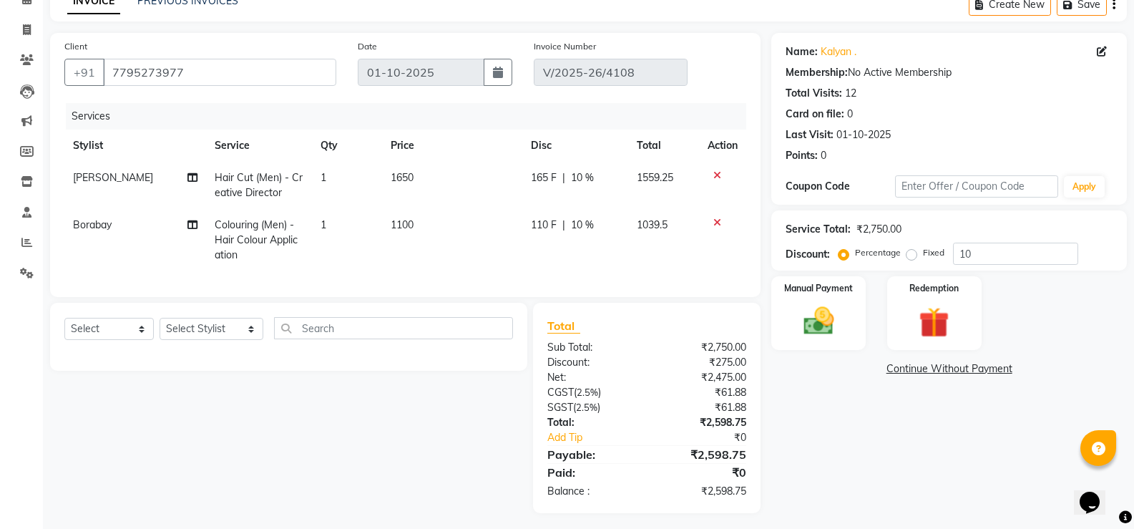
select select "90999"
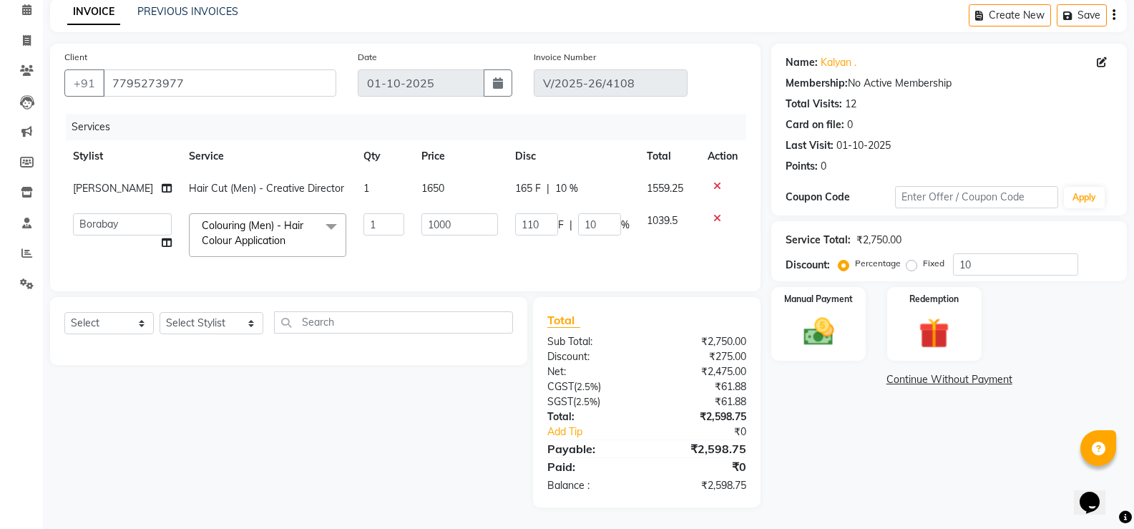
click at [429, 213] on input "1000" at bounding box center [459, 224] width 77 height 22
type input "1100"
click at [424, 175] on td "1650" at bounding box center [460, 188] width 94 height 32
select select "78121"
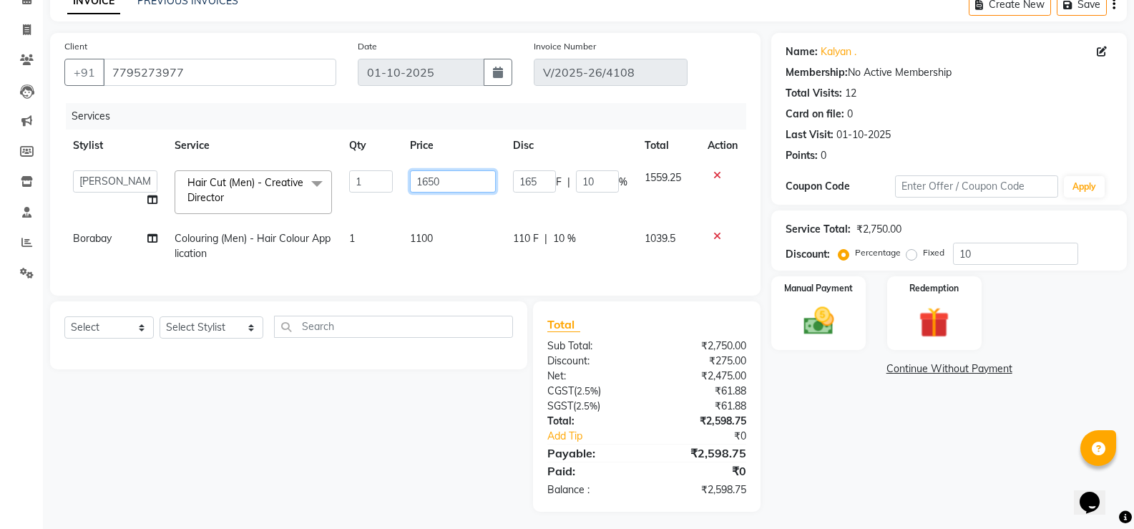
click at [424, 175] on input "1650" at bounding box center [453, 181] width 86 height 22
type input "1350"
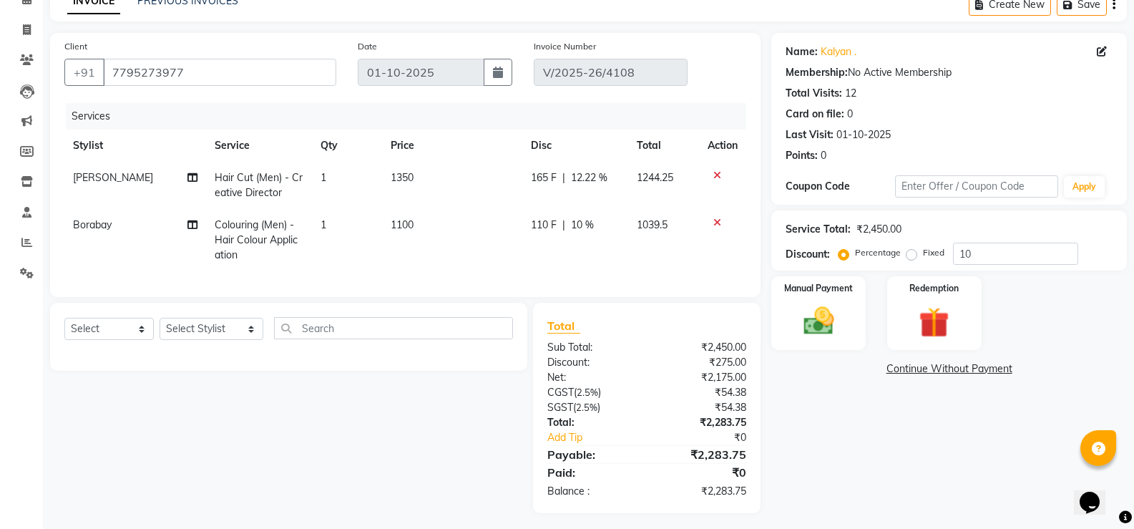
click at [424, 272] on div "Services Stylist Service Qty Price Disc Total Action Nithish Hair Cut (Men) - C…" at bounding box center [405, 193] width 682 height 180
click at [998, 258] on input "10" at bounding box center [1015, 254] width 125 height 22
type input "1"
type input "10"
click at [833, 320] on img at bounding box center [818, 321] width 51 height 36
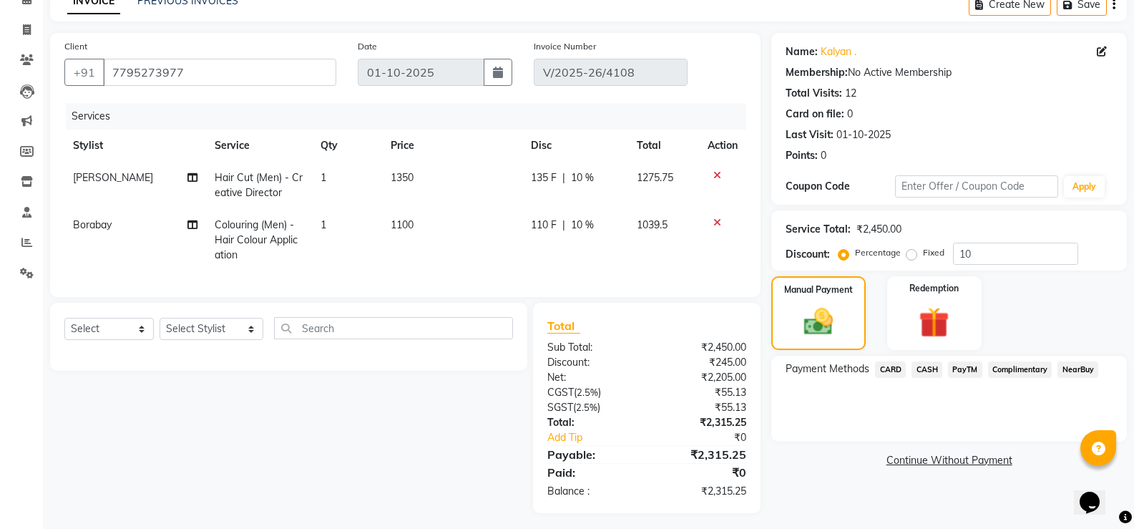
click at [899, 369] on span "CARD" at bounding box center [890, 369] width 31 height 16
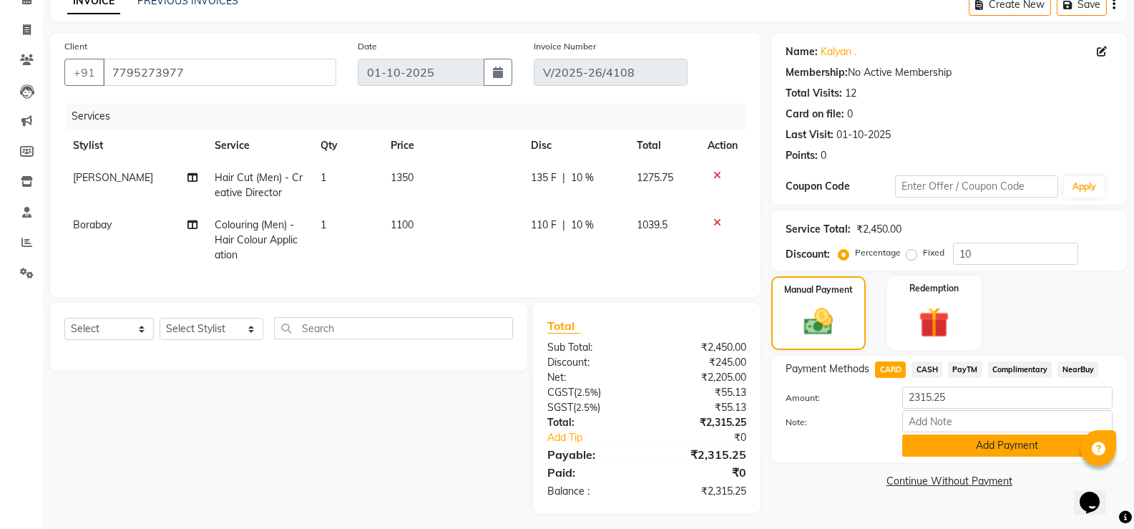
click at [967, 446] on button "Add Payment" at bounding box center [1007, 445] width 210 height 22
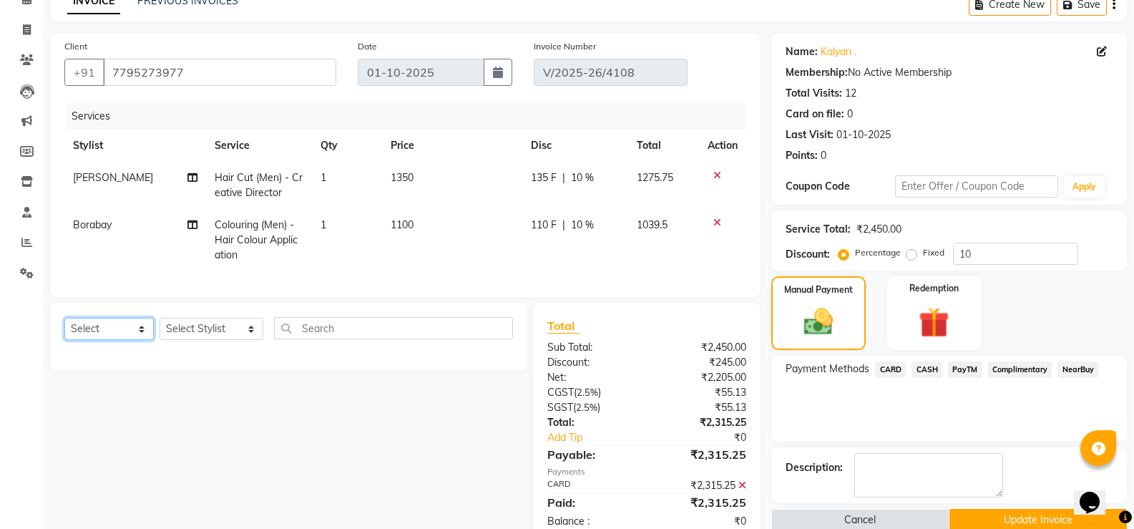
click at [117, 338] on select "Select Service Product Membership Package Voucher Prepaid Gift Card" at bounding box center [108, 329] width 89 height 22
select select "product"
click at [64, 328] on select "Select Service Product Membership Package Voucher Prepaid Gift Card" at bounding box center [108, 329] width 89 height 22
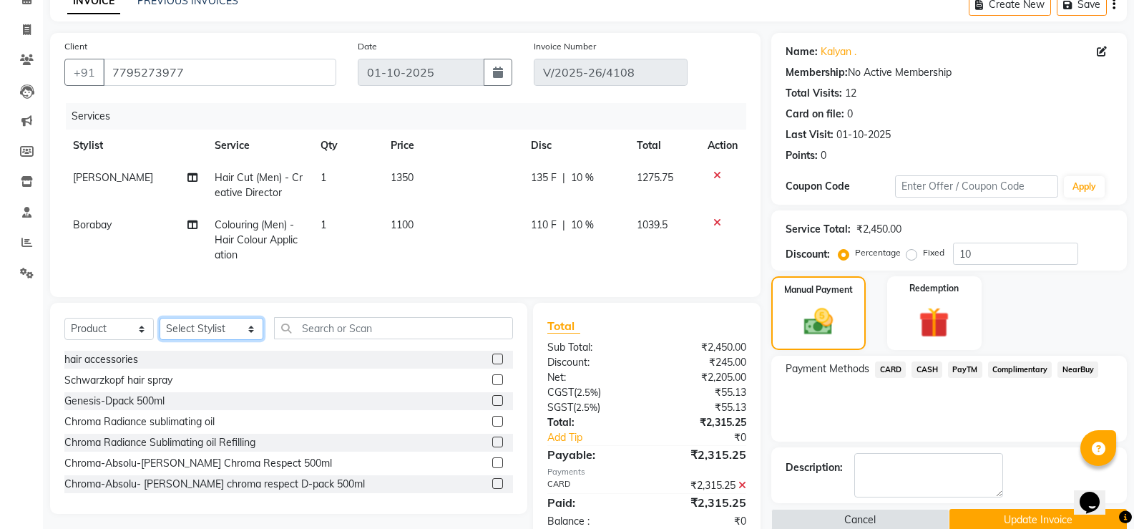
click at [220, 336] on select "Select Stylist Aman Arun Balu Bhasker Borabay Counter Borabay Dilnawaz Malik (S…" at bounding box center [212, 329] width 104 height 22
select select "78121"
click at [160, 328] on select "Select Stylist Aman Arun Balu Bhasker Borabay Counter Borabay Dilnawaz Malik (S…" at bounding box center [212, 329] width 104 height 22
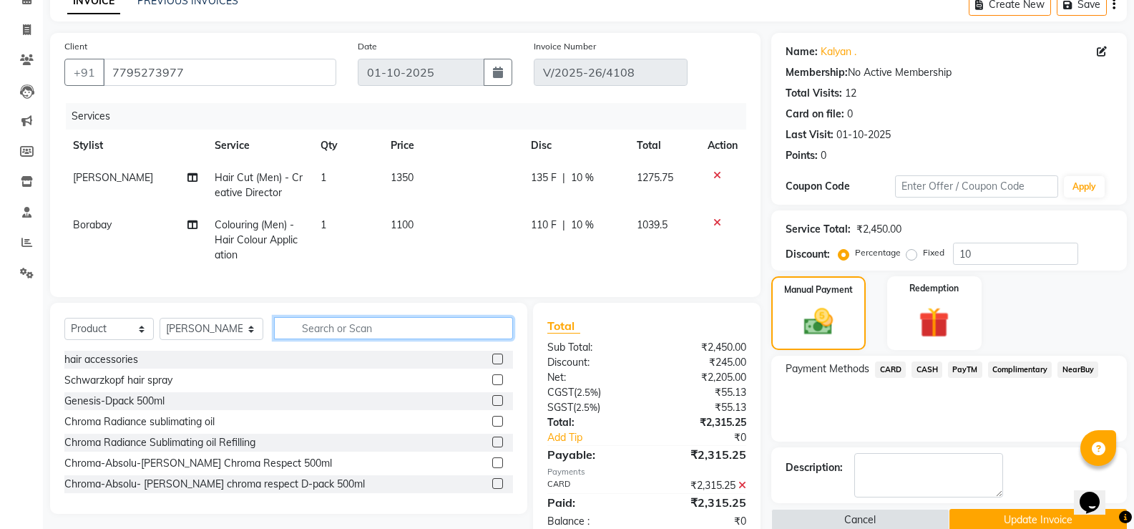
click at [336, 339] on input "text" at bounding box center [393, 328] width 239 height 22
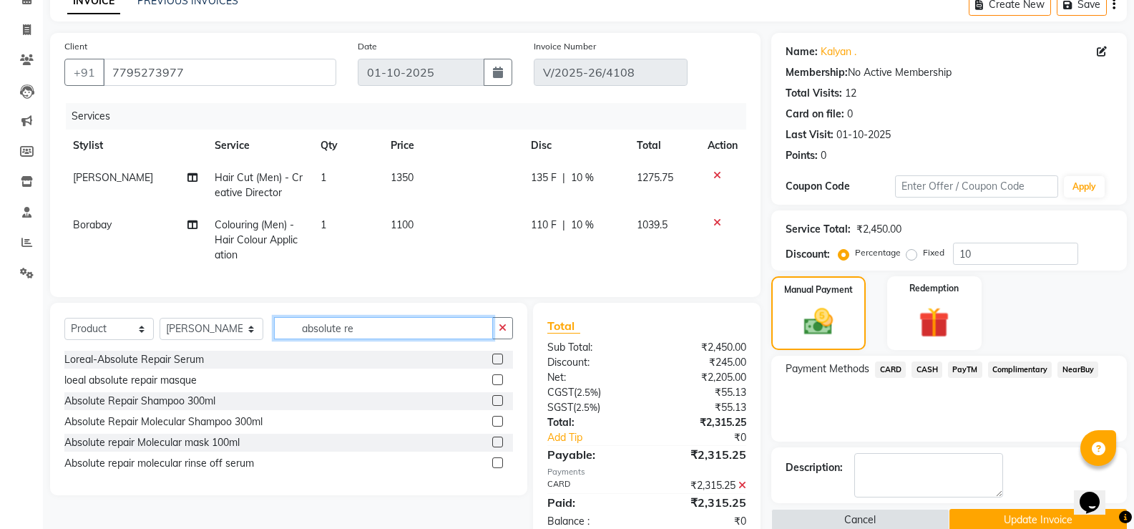
type input "absolute re"
click at [500, 406] on label at bounding box center [497, 400] width 11 height 11
click at [500, 406] on input "checkbox" at bounding box center [496, 400] width 9 height 9
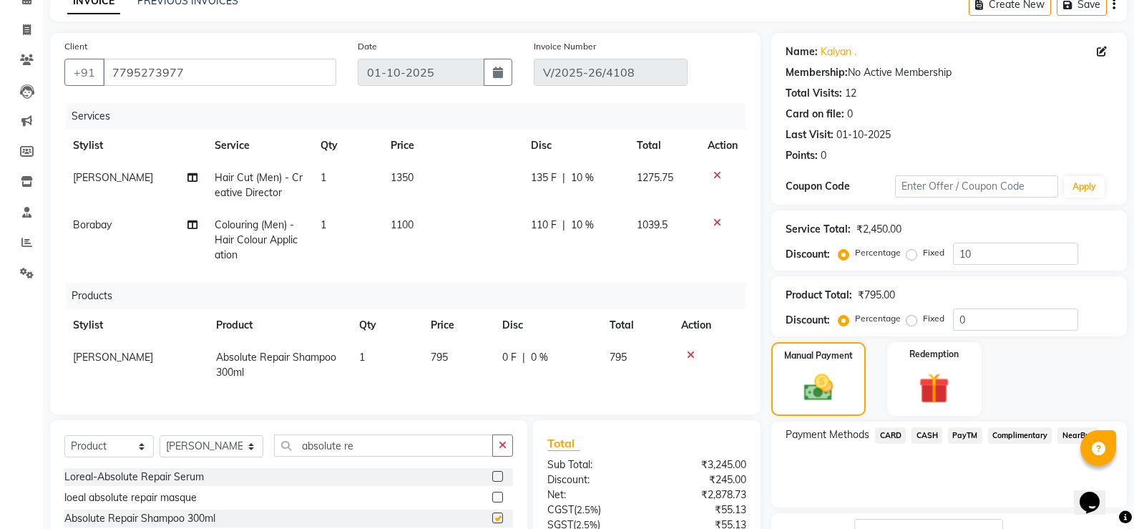
checkbox input "false"
click at [439, 353] on span "795" at bounding box center [439, 357] width 17 height 13
select select "78121"
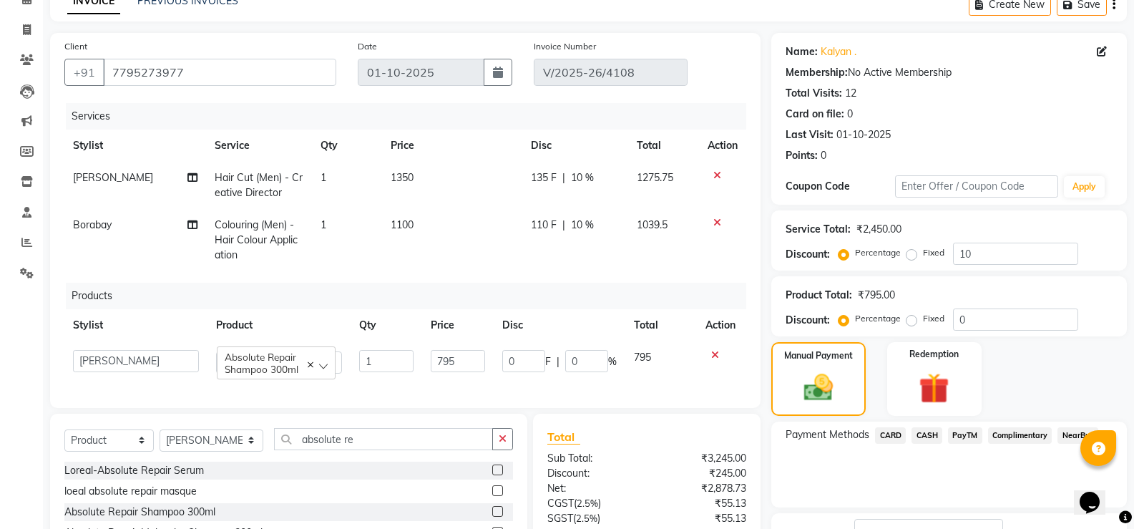
click at [439, 353] on input "795" at bounding box center [458, 361] width 54 height 22
type input "790"
click at [524, 393] on div "Services Stylist Service Qty Price Disc Total Action Nithish Hair Cut (Men) - C…" at bounding box center [405, 248] width 682 height 290
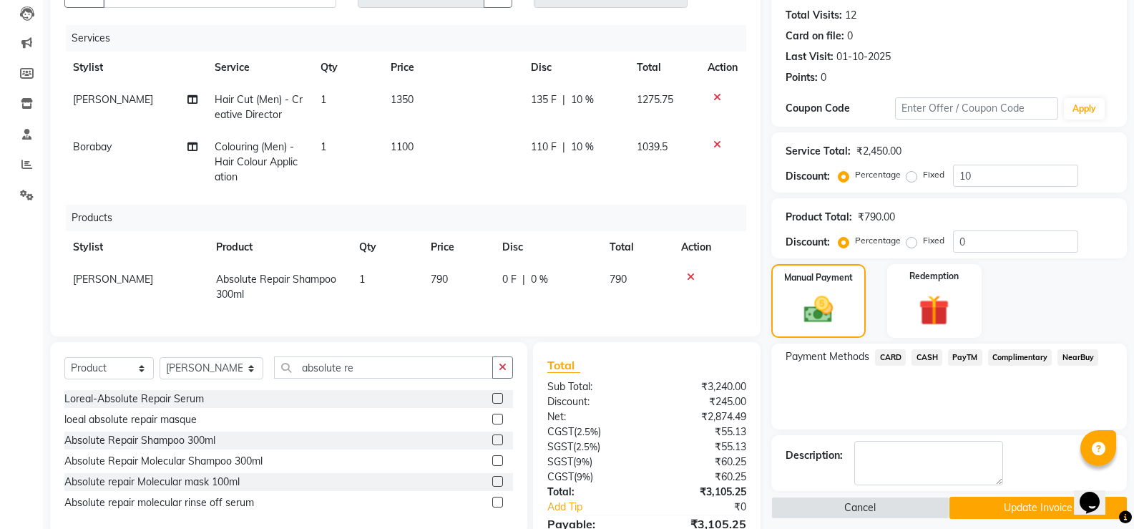
scroll to position [217, 0]
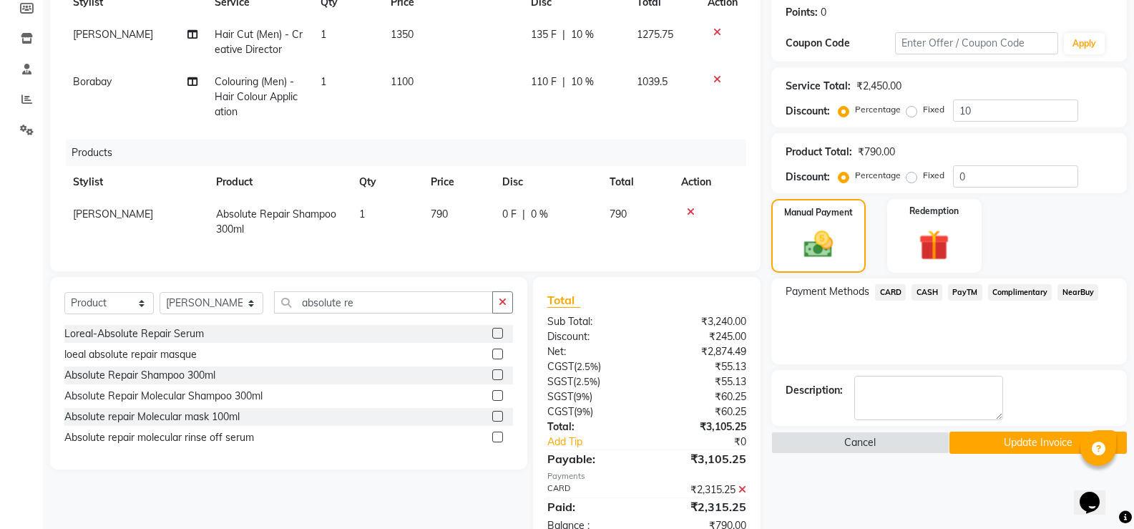
click at [904, 289] on span "CARD" at bounding box center [890, 292] width 31 height 16
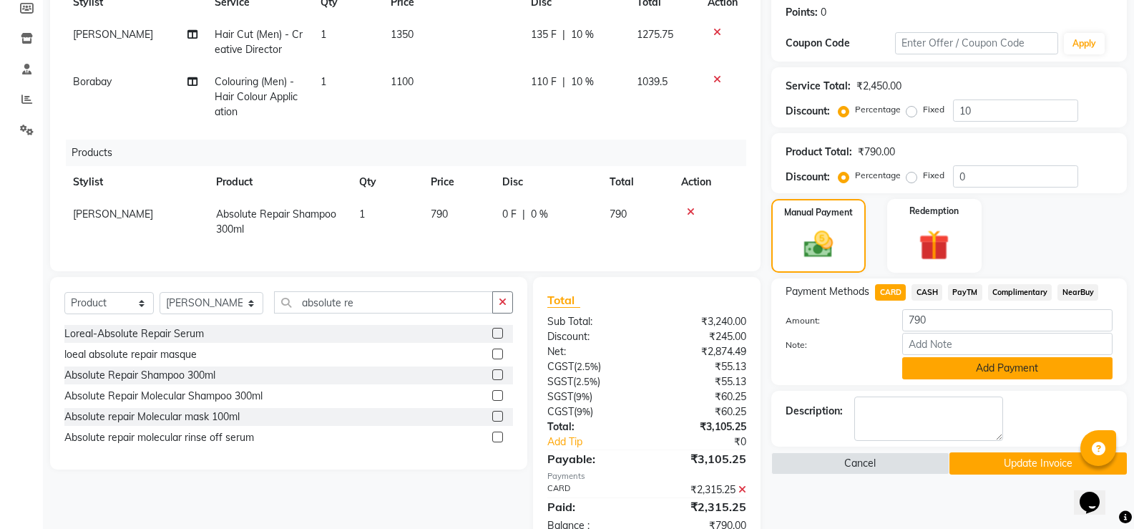
click at [984, 369] on button "Add Payment" at bounding box center [1007, 368] width 210 height 22
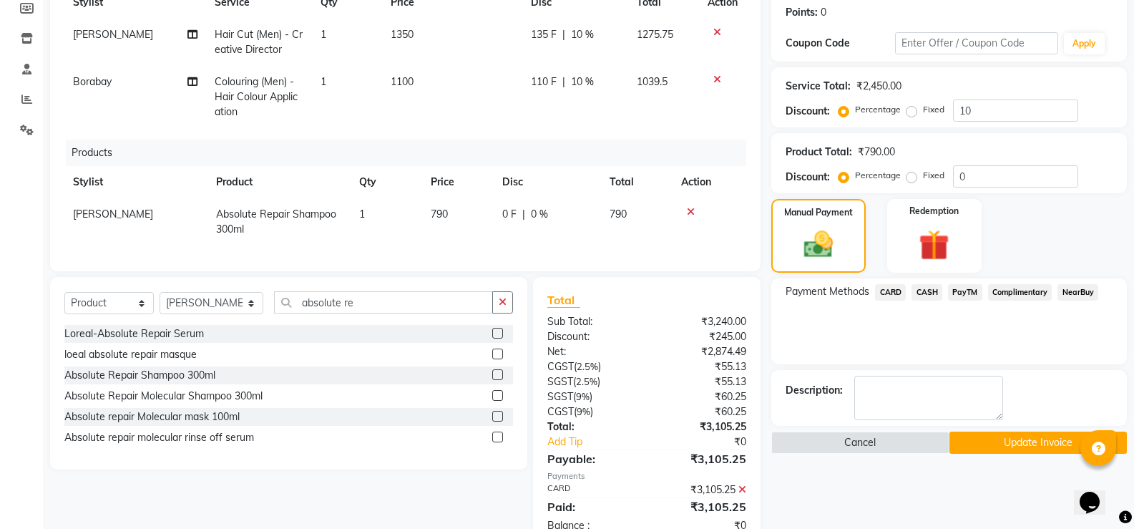
click at [997, 435] on button "Update Invoice" at bounding box center [1037, 442] width 177 height 22
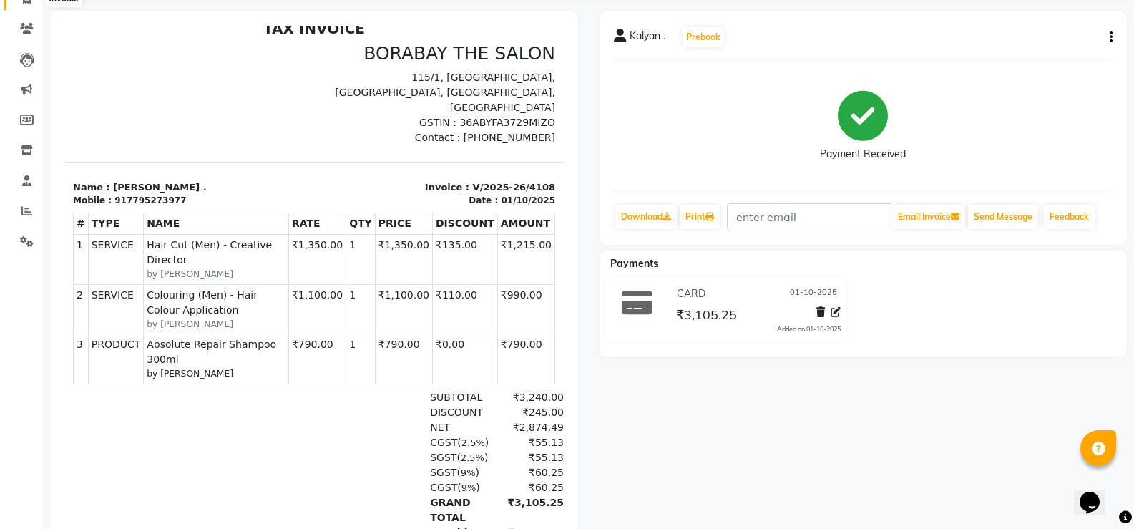
scroll to position [34, 0]
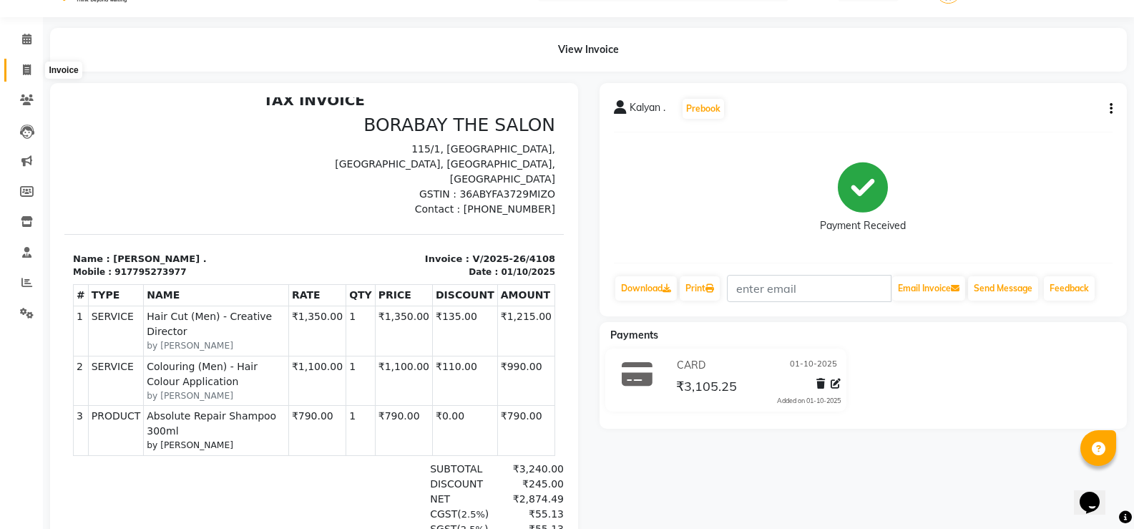
click at [21, 69] on span at bounding box center [26, 70] width 25 height 16
select select "service"
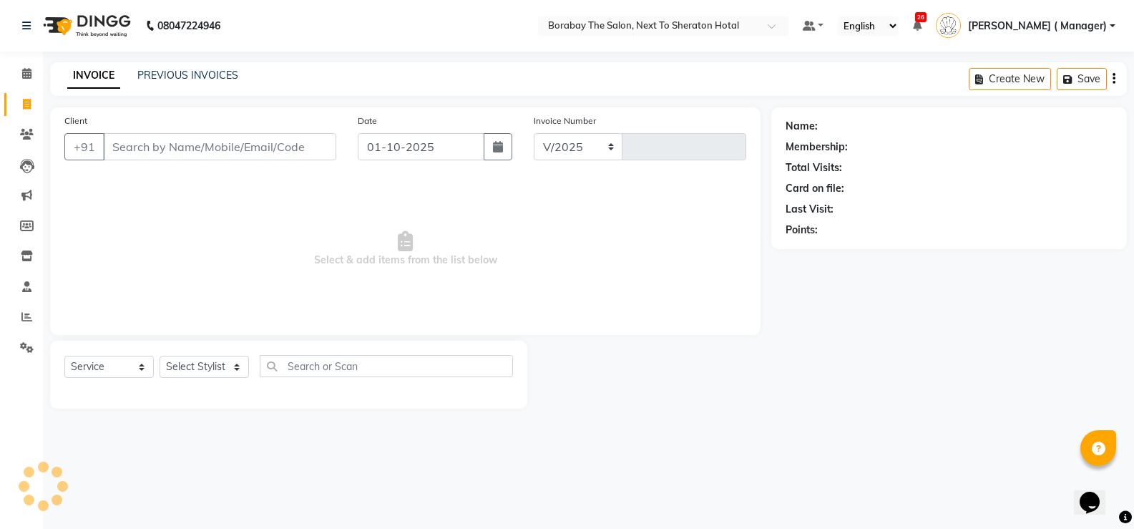
select select "4945"
type input "4124"
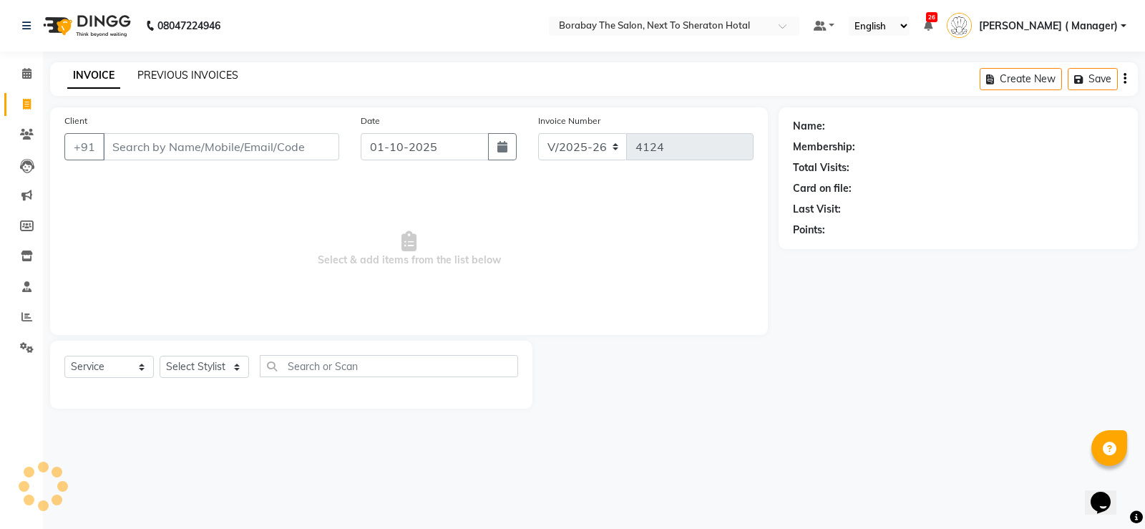
click at [167, 77] on link "PREVIOUS INVOICES" at bounding box center [187, 75] width 101 height 13
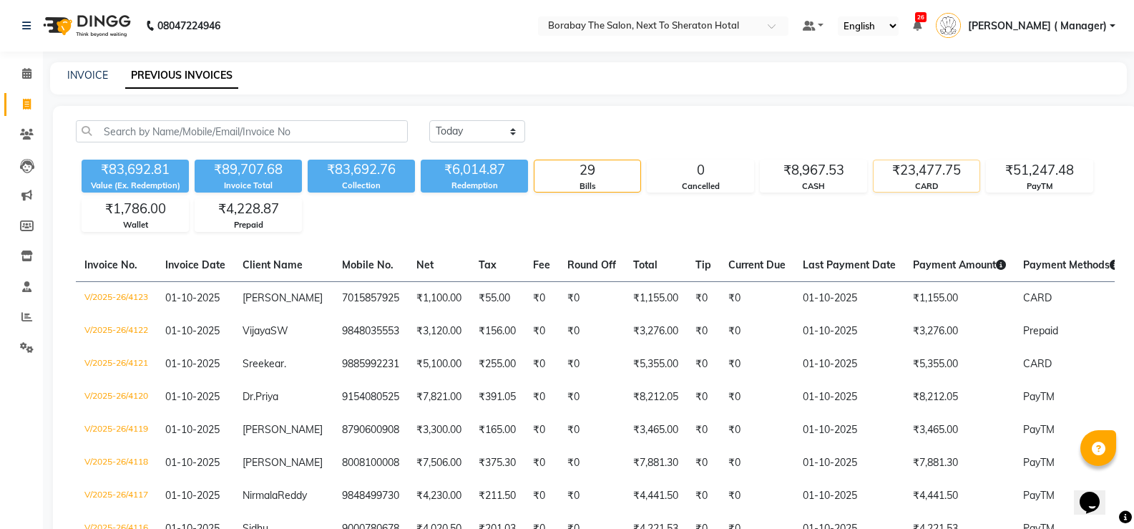
click at [928, 176] on div "₹23,477.75" at bounding box center [927, 170] width 106 height 20
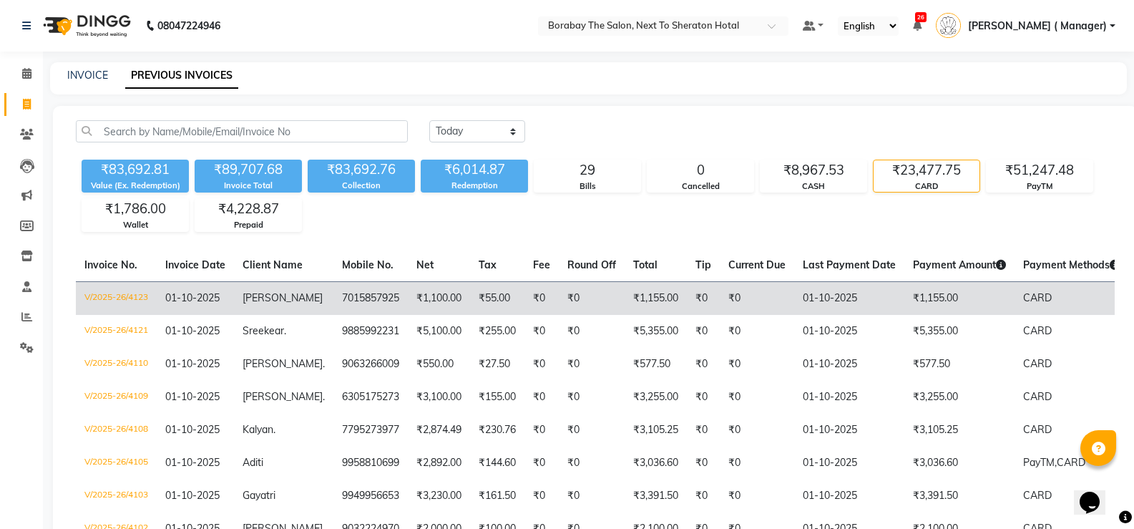
scroll to position [138, 0]
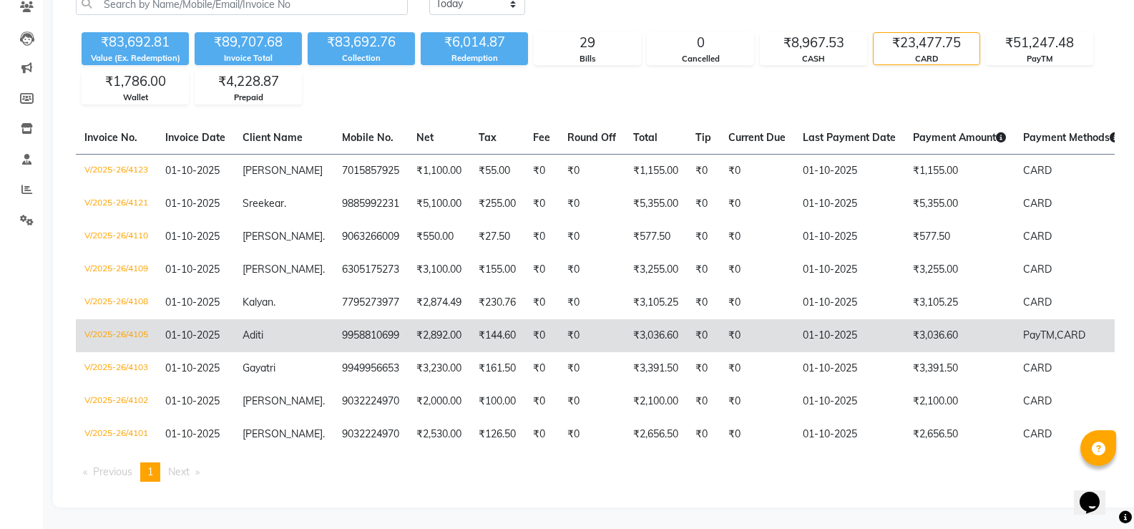
click at [1042, 328] on span "PayTM," at bounding box center [1040, 334] width 34 height 13
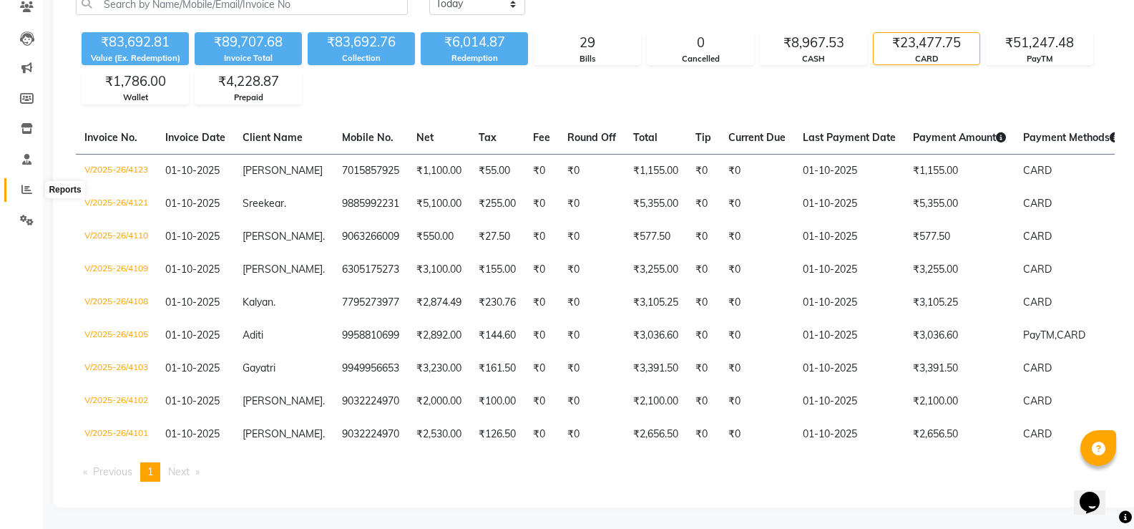
click at [29, 184] on icon at bounding box center [26, 189] width 11 height 11
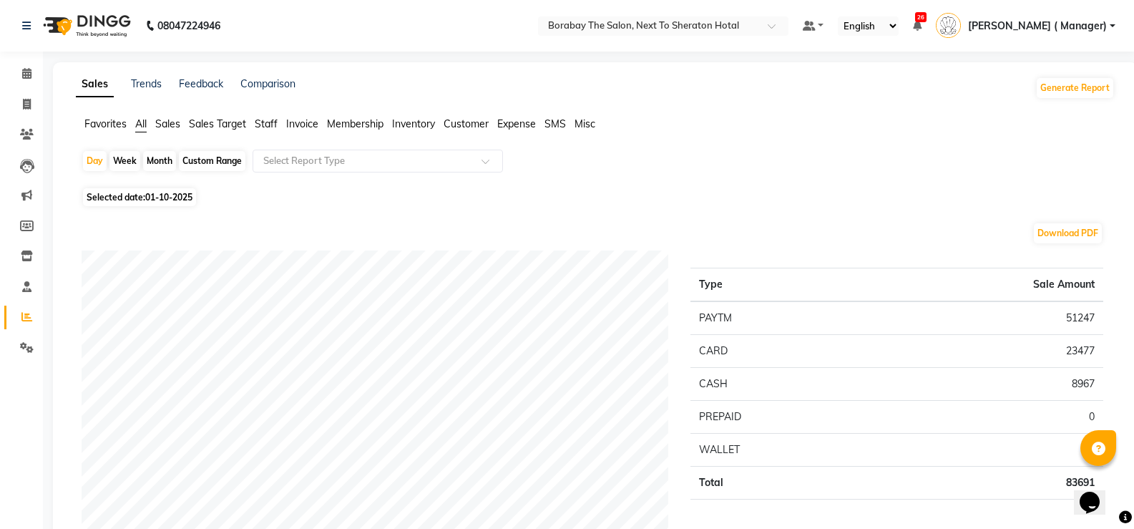
click at [278, 120] on span "Staff" at bounding box center [266, 123] width 23 height 13
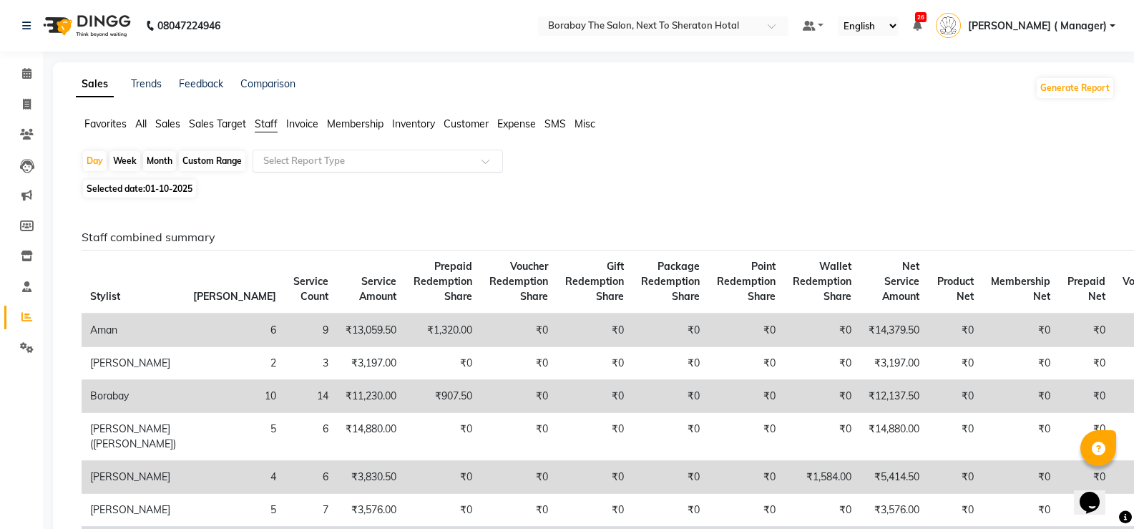
click at [349, 164] on input "text" at bounding box center [363, 161] width 206 height 14
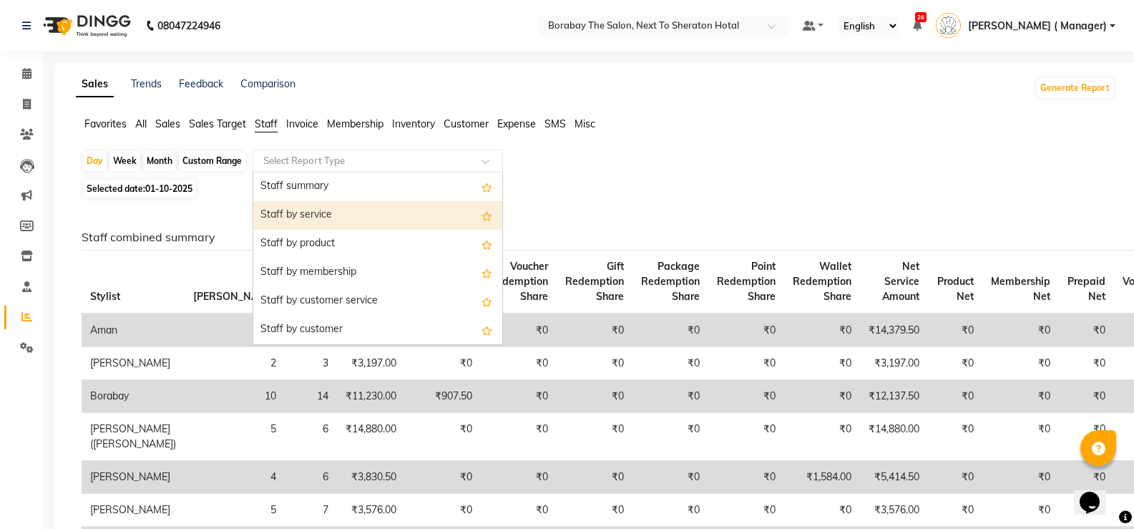
click at [329, 216] on div "Staff by service" at bounding box center [377, 215] width 249 height 29
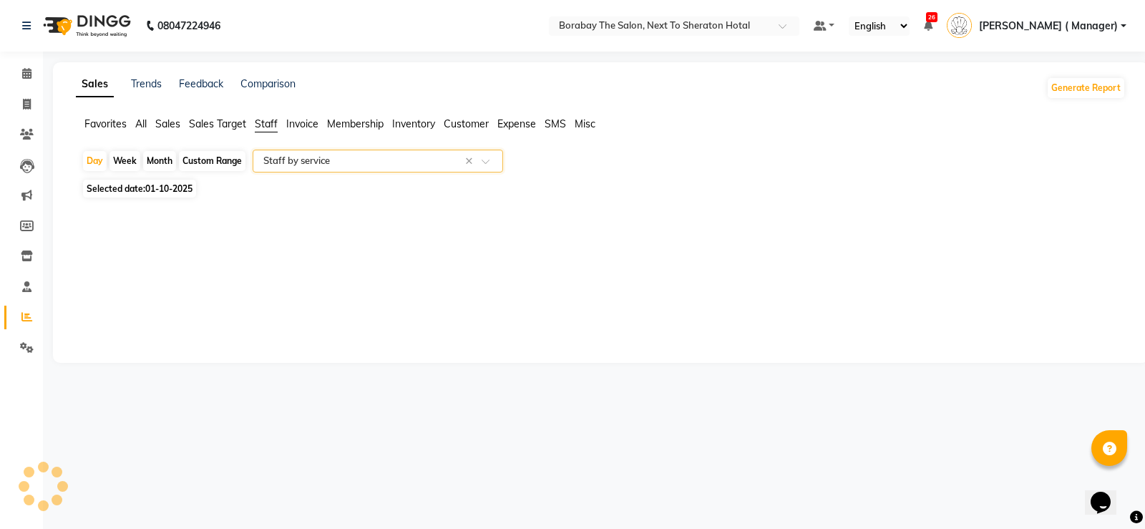
select select "filtered_report"
select select "csv"
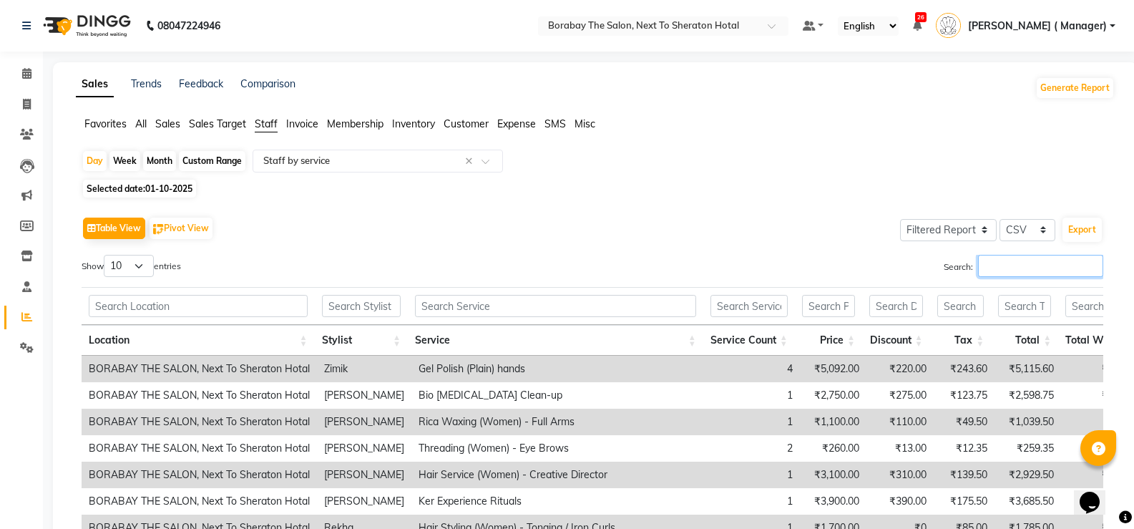
click at [1011, 273] on input "Search:" at bounding box center [1040, 266] width 125 height 22
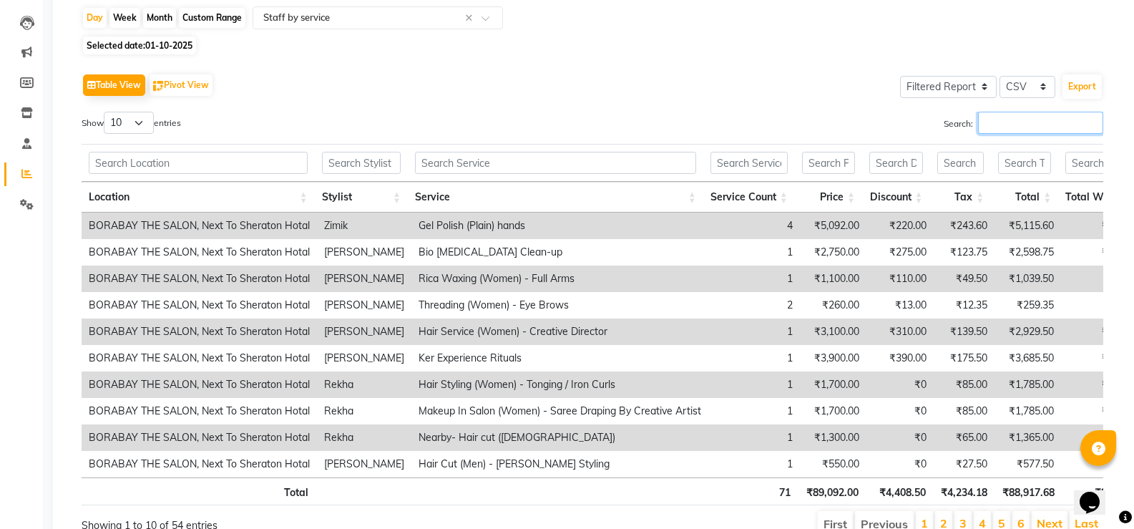
scroll to position [221, 0]
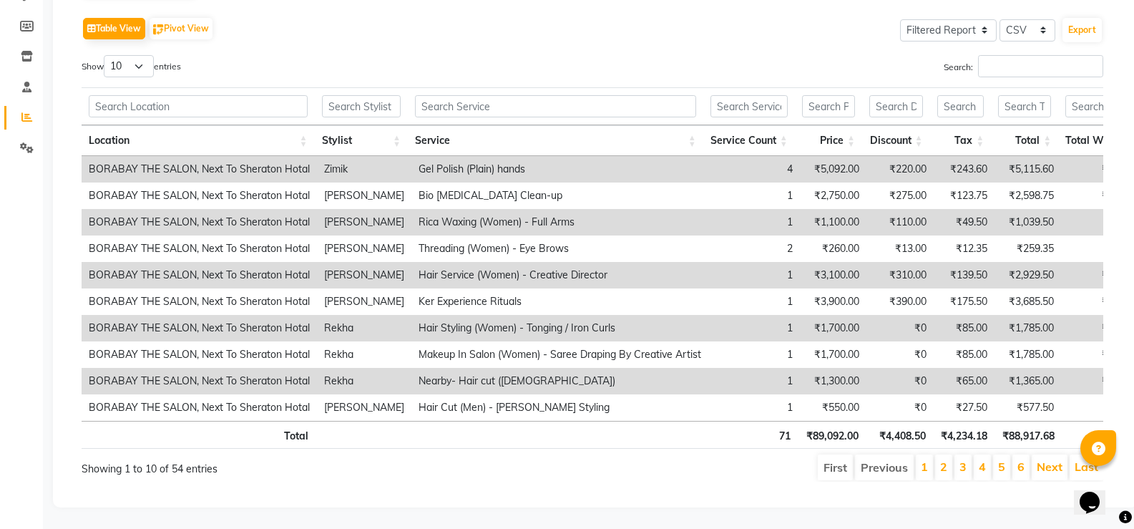
click at [940, 454] on li "2" at bounding box center [943, 467] width 17 height 26
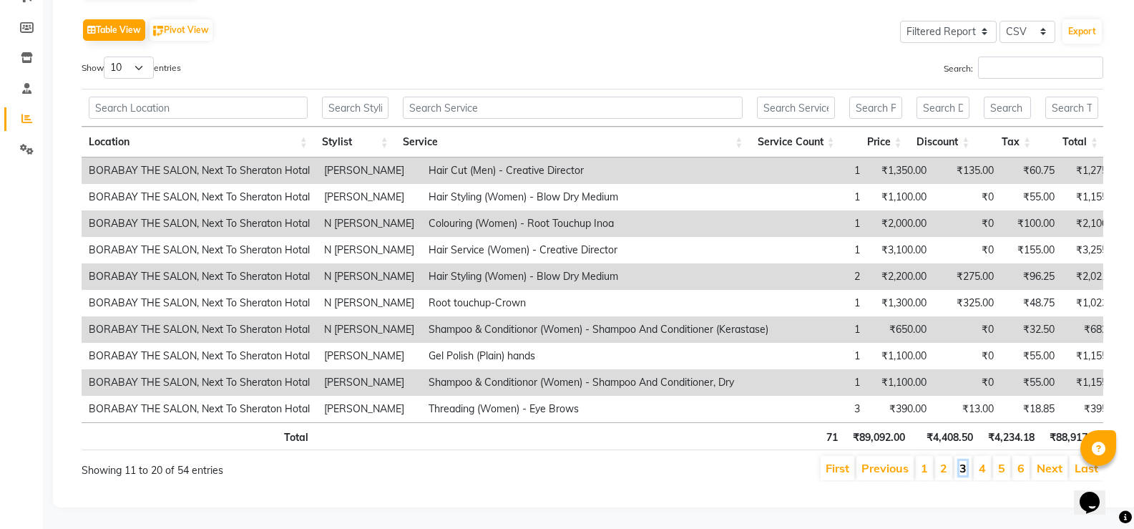
click at [964, 461] on link "3" at bounding box center [962, 468] width 7 height 14
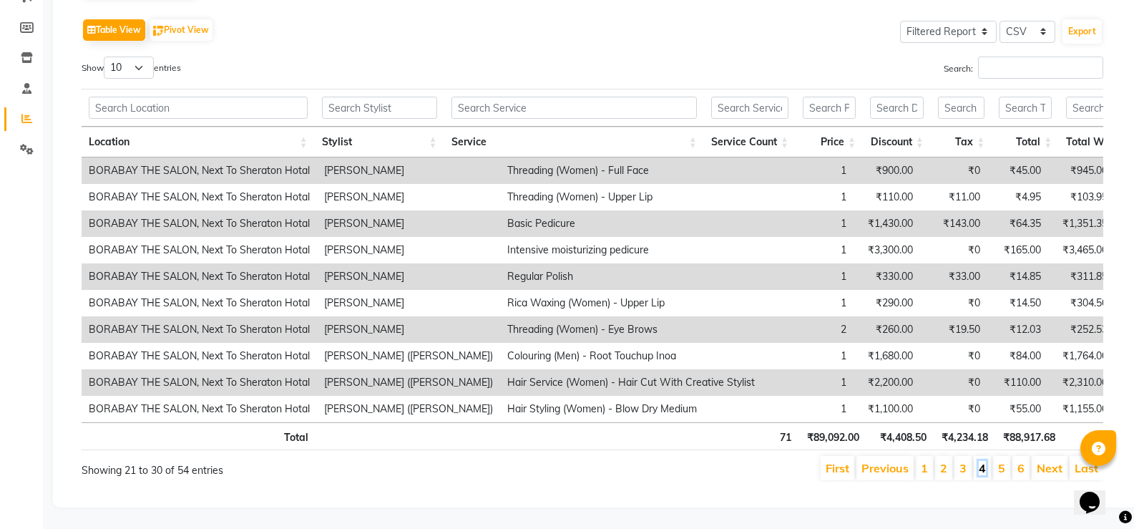
click at [986, 464] on link "4" at bounding box center [982, 468] width 7 height 14
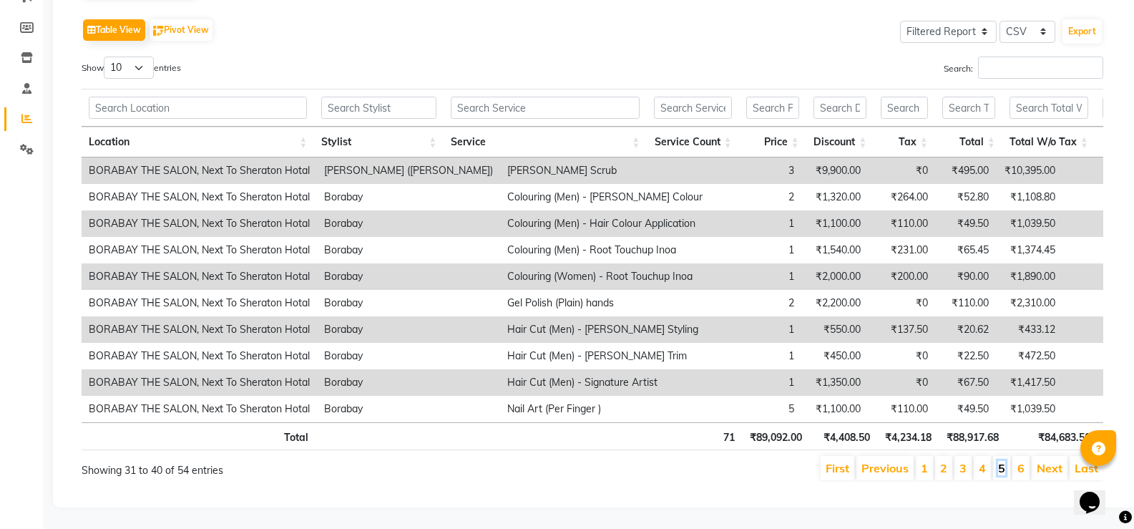
click at [999, 461] on link "5" at bounding box center [1001, 468] width 7 height 14
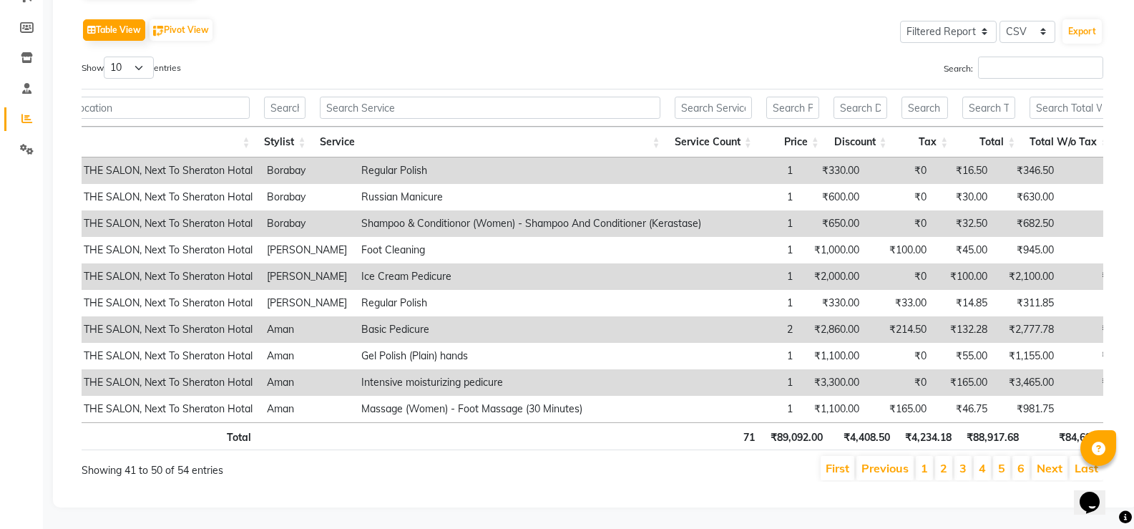
scroll to position [0, 86]
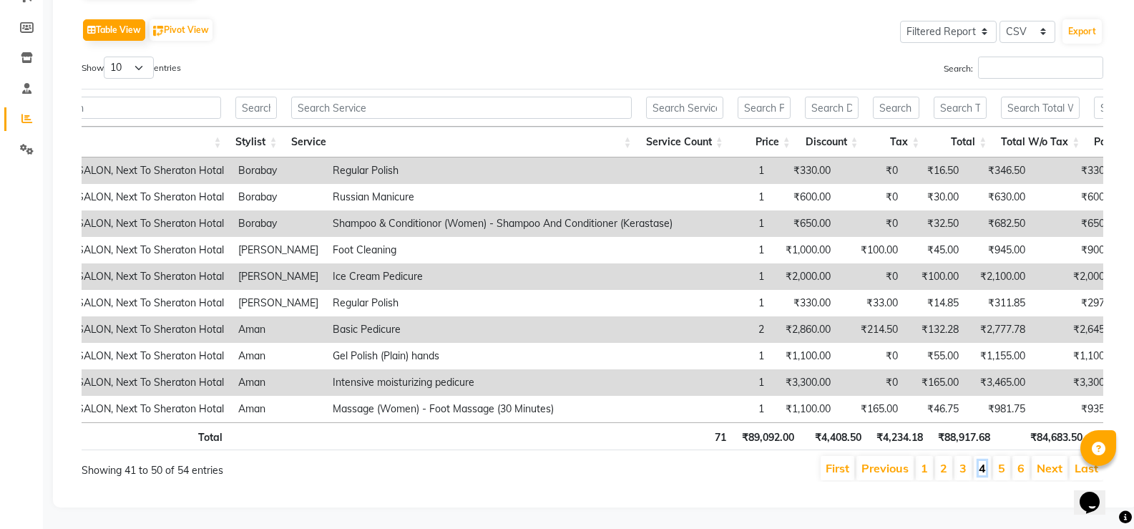
click at [986, 461] on link "4" at bounding box center [982, 468] width 7 height 14
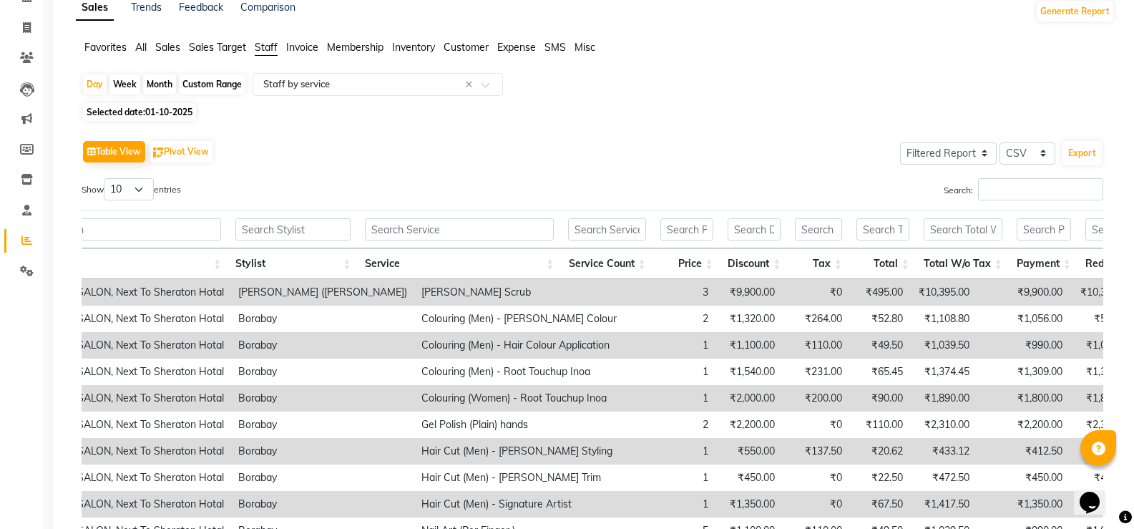
scroll to position [0, 0]
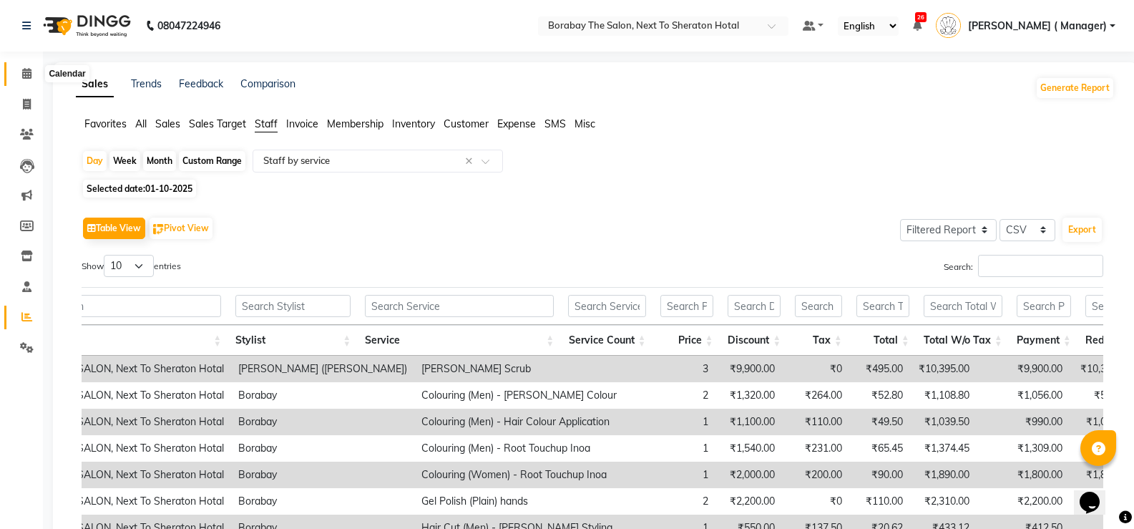
click at [29, 70] on icon at bounding box center [26, 73] width 9 height 11
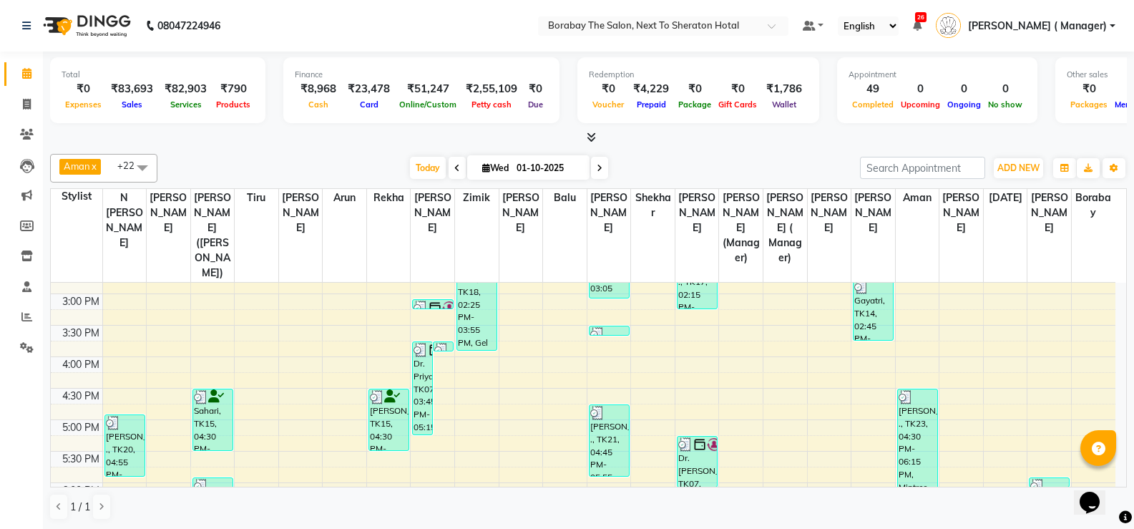
scroll to position [605, 0]
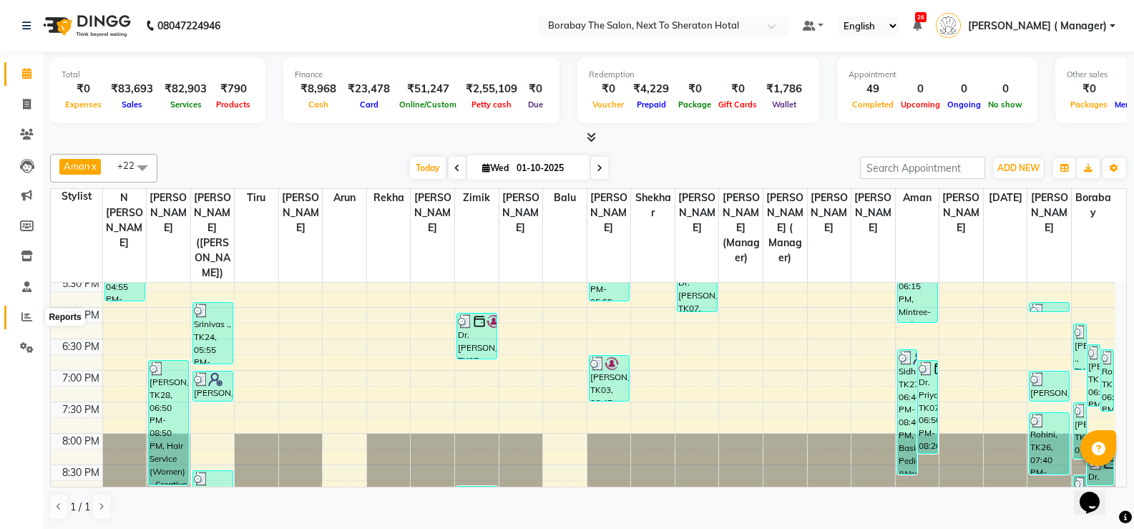
click at [30, 313] on icon at bounding box center [26, 316] width 11 height 11
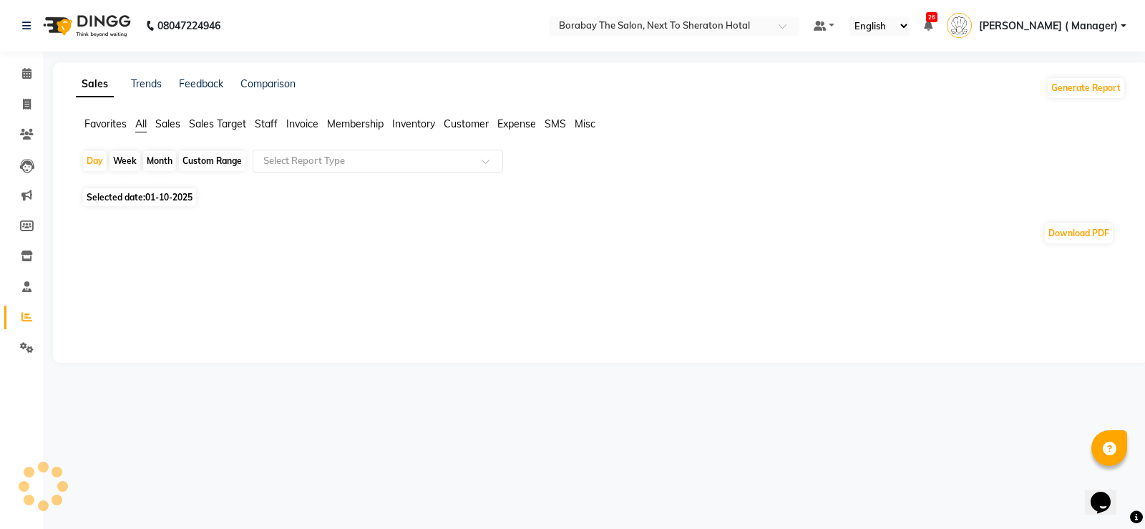
click at [271, 125] on span "Staff" at bounding box center [266, 123] width 23 height 13
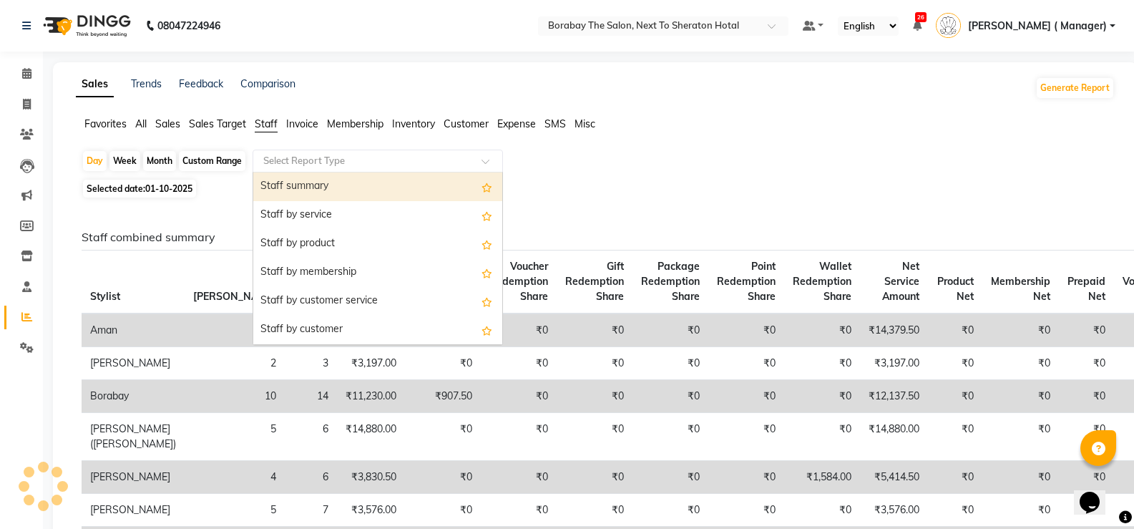
click at [351, 162] on input "text" at bounding box center [363, 161] width 206 height 14
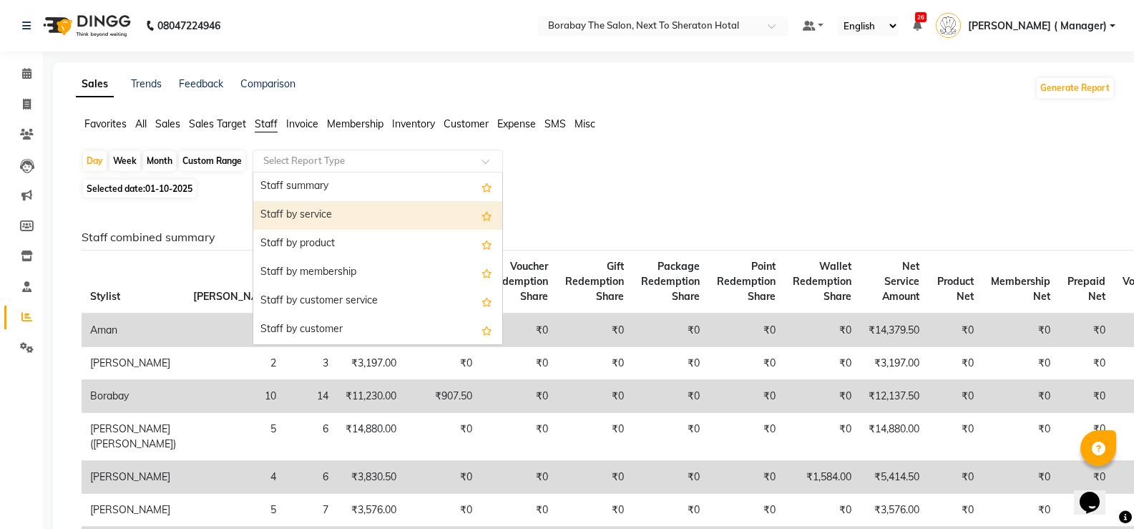
click at [340, 224] on div "Staff by service" at bounding box center [377, 215] width 249 height 29
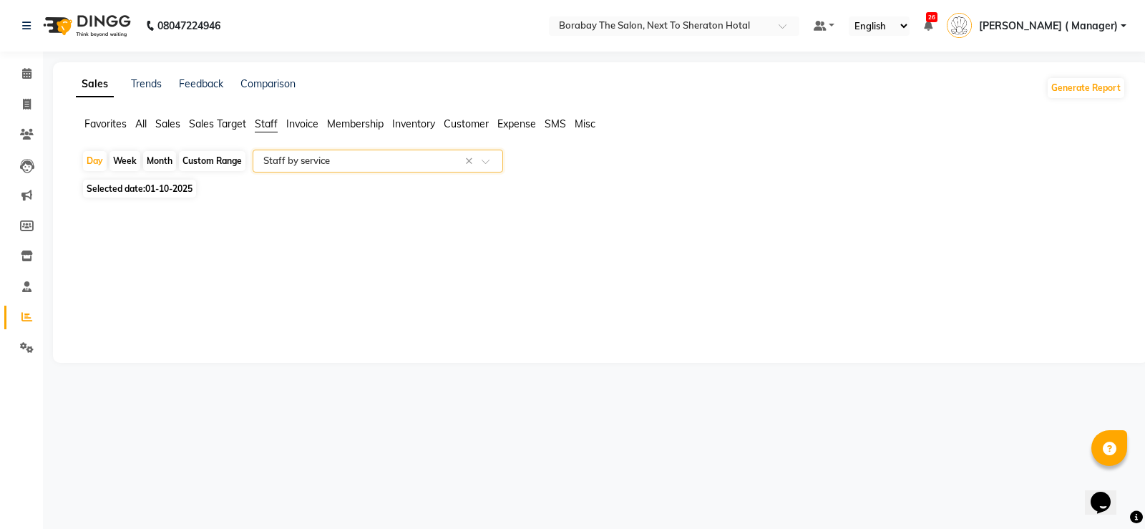
select select "filtered_report"
select select "csv"
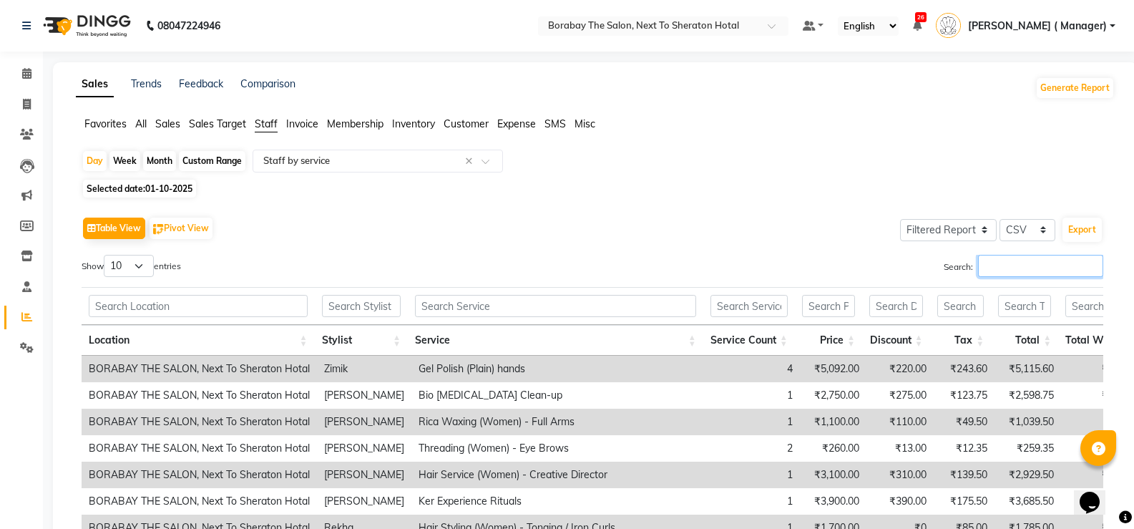
click at [1027, 267] on input "Search:" at bounding box center [1040, 266] width 125 height 22
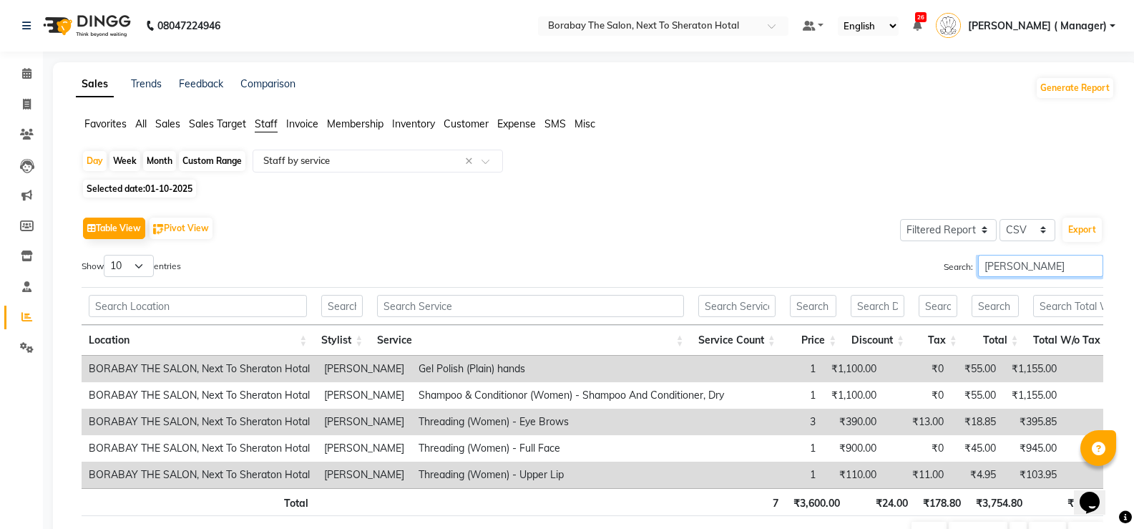
scroll to position [89, 0]
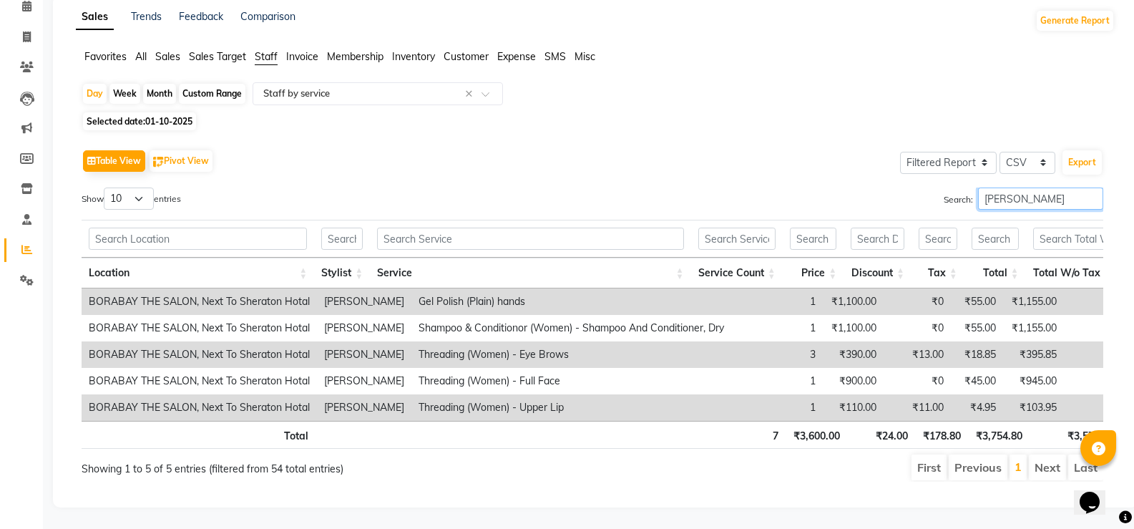
type input "leah"
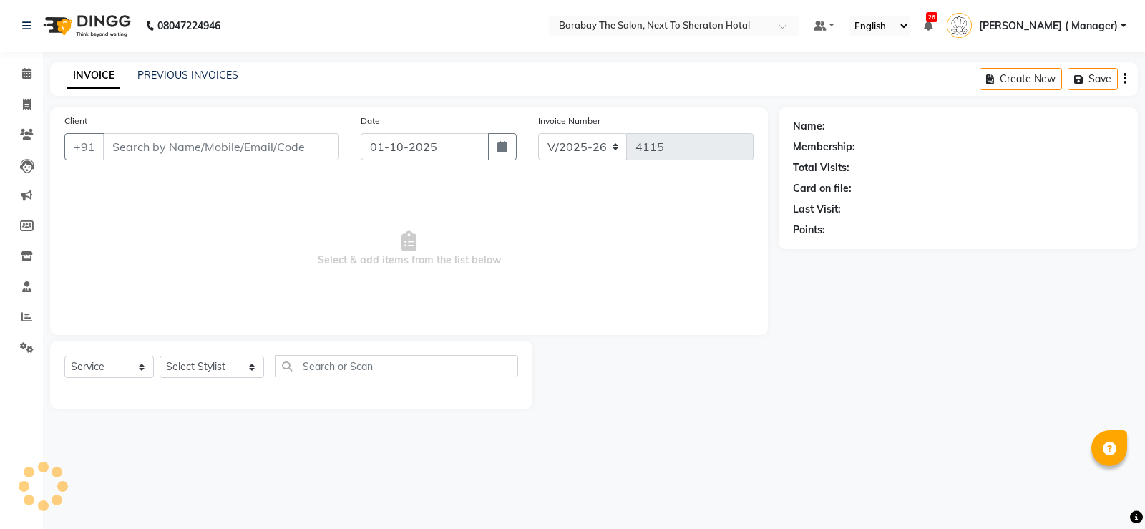
select select "4945"
select select "service"
type input "9154080525"
select select "32380"
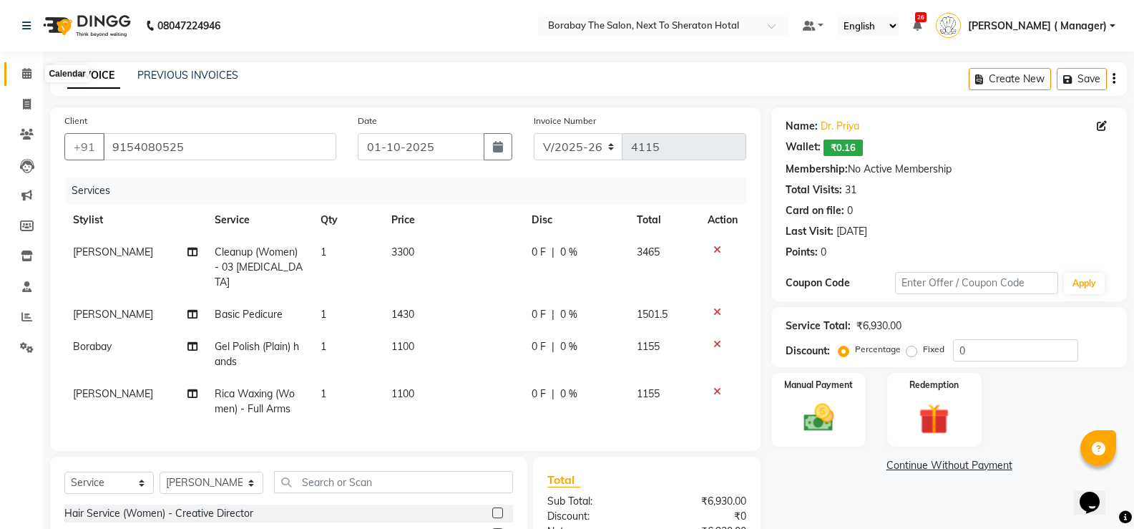
click at [26, 72] on icon at bounding box center [26, 73] width 9 height 11
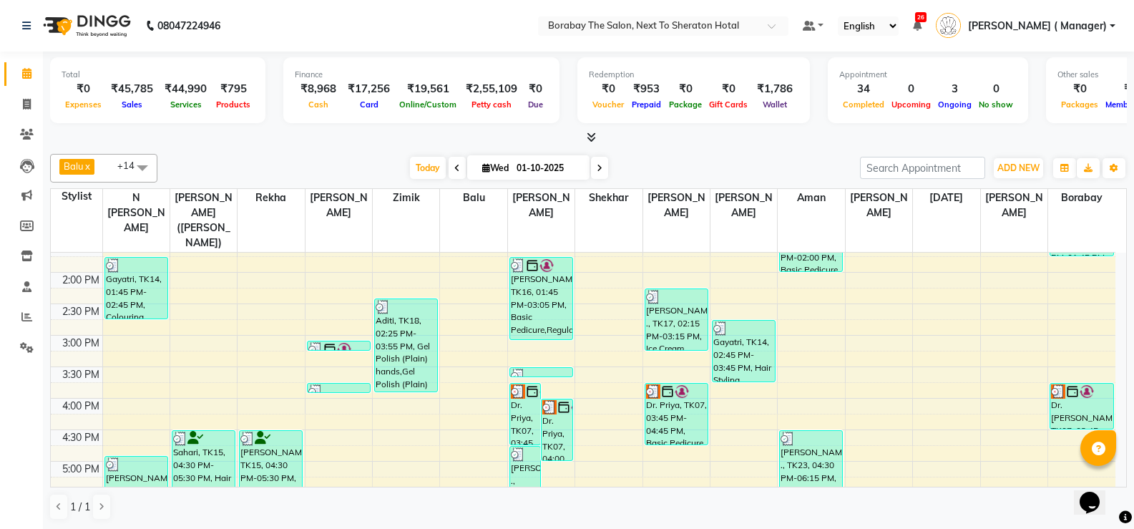
scroll to position [569, 0]
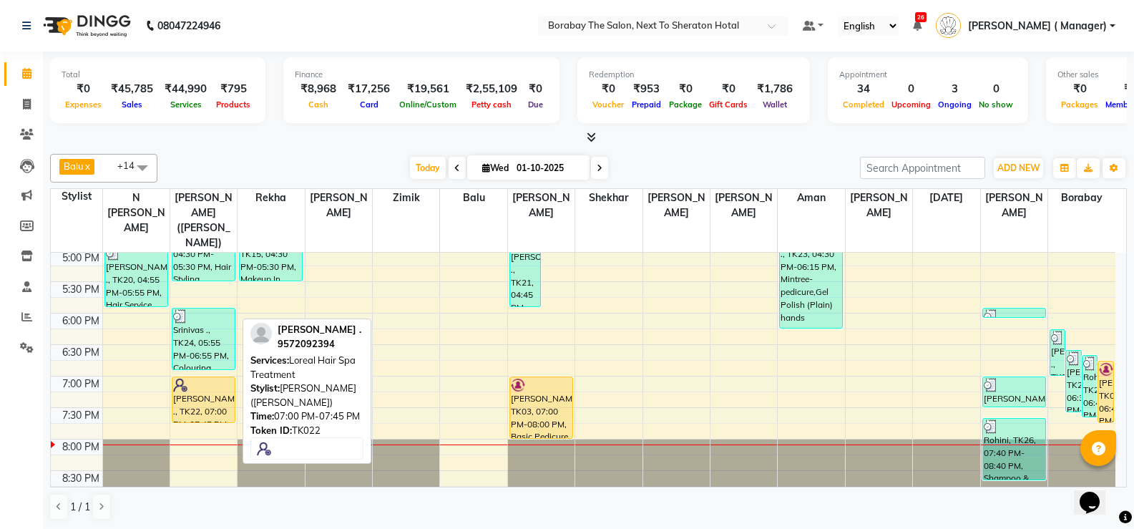
click at [204, 380] on div "[PERSON_NAME] ., TK22, 07:00 PM-07:45 PM, Loreal Hair Spa Treatment" at bounding box center [203, 399] width 62 height 45
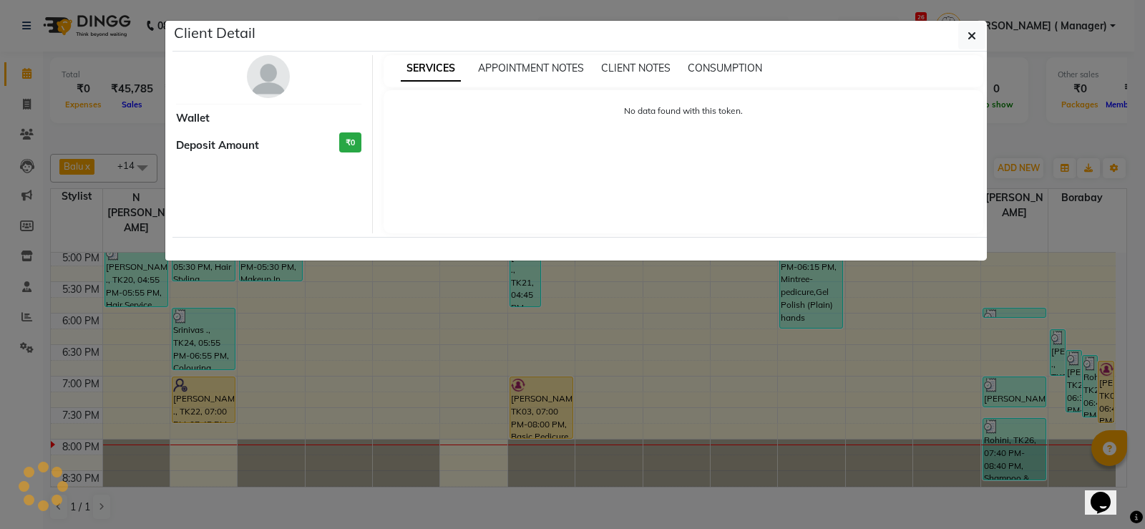
select select "1"
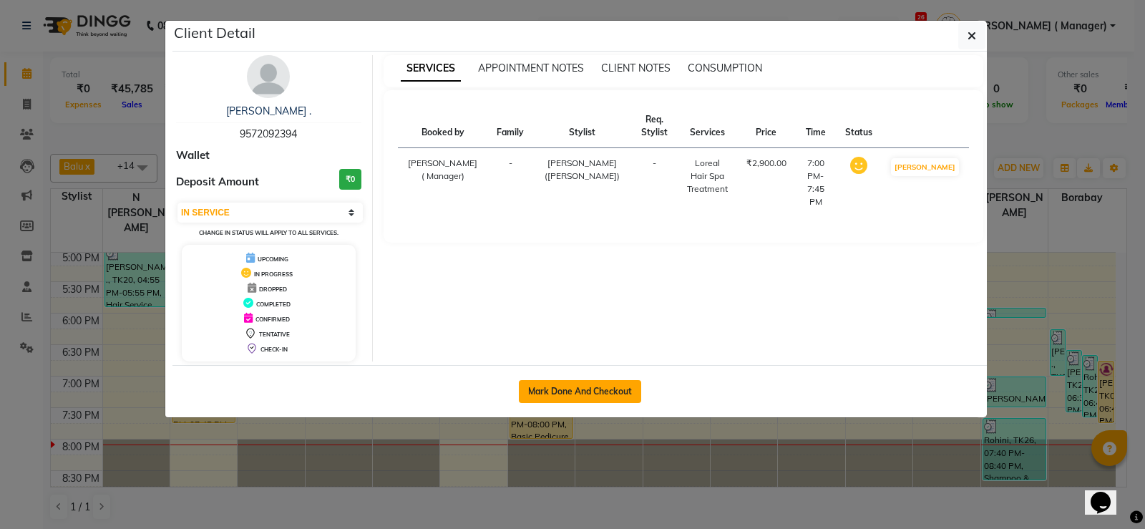
click at [551, 396] on button "Mark Done And Checkout" at bounding box center [580, 391] width 122 height 23
select select "service"
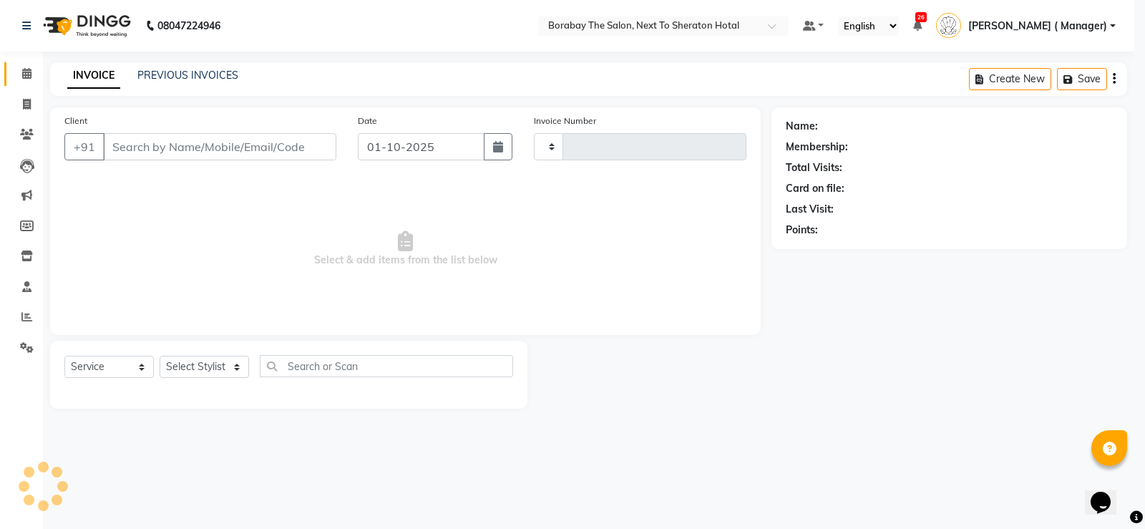
type input "4115"
select select "4945"
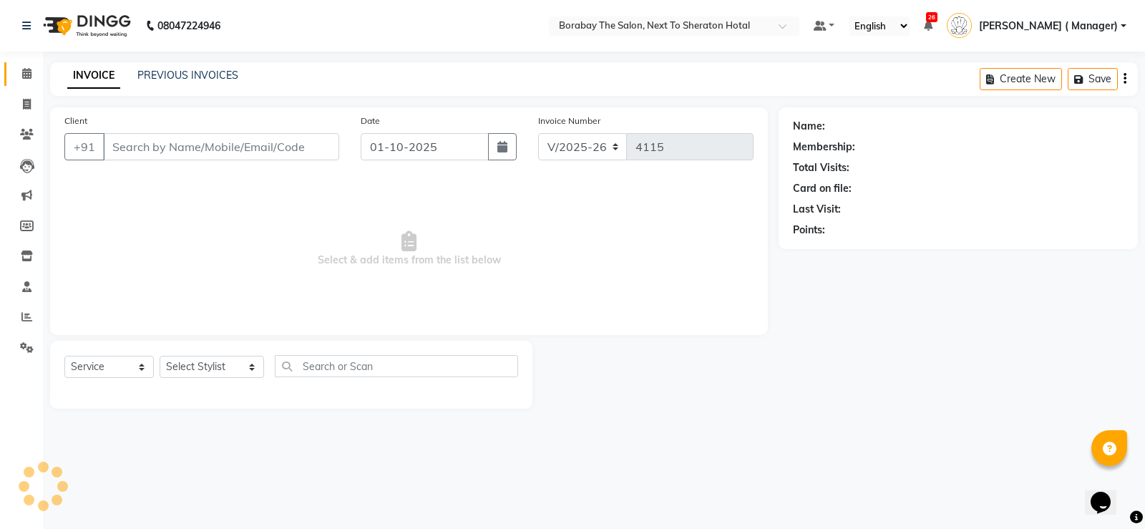
type input "9572092394"
select select "31355"
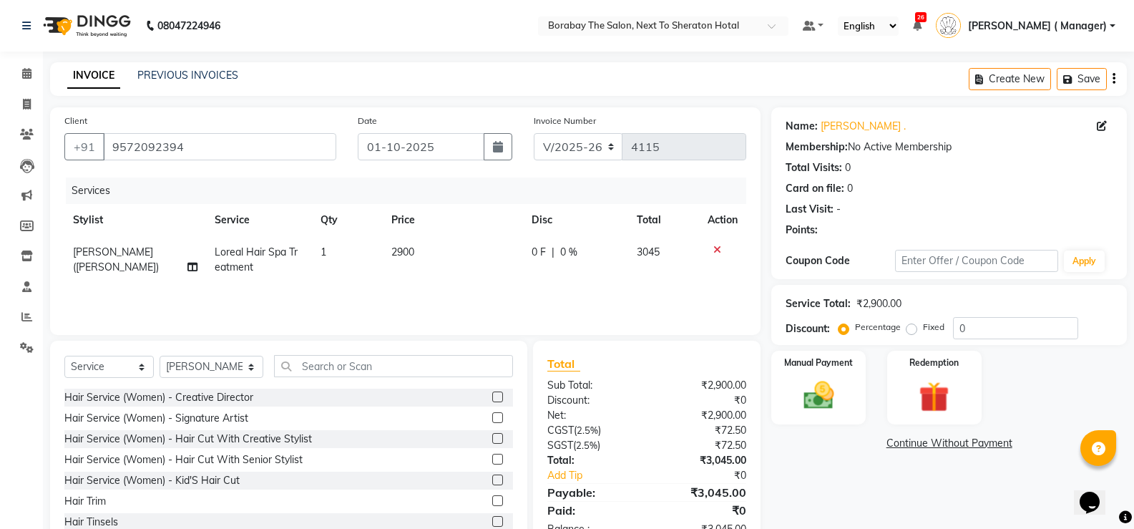
click at [245, 258] on td "Loreal Hair Spa Treatment" at bounding box center [259, 259] width 106 height 47
select select "31355"
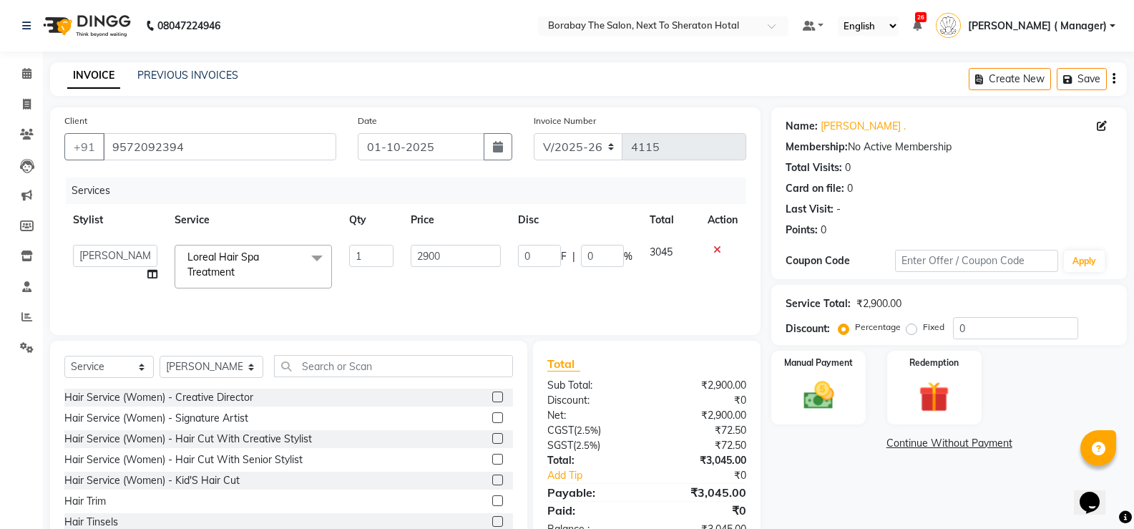
click at [303, 257] on span at bounding box center [317, 258] width 29 height 27
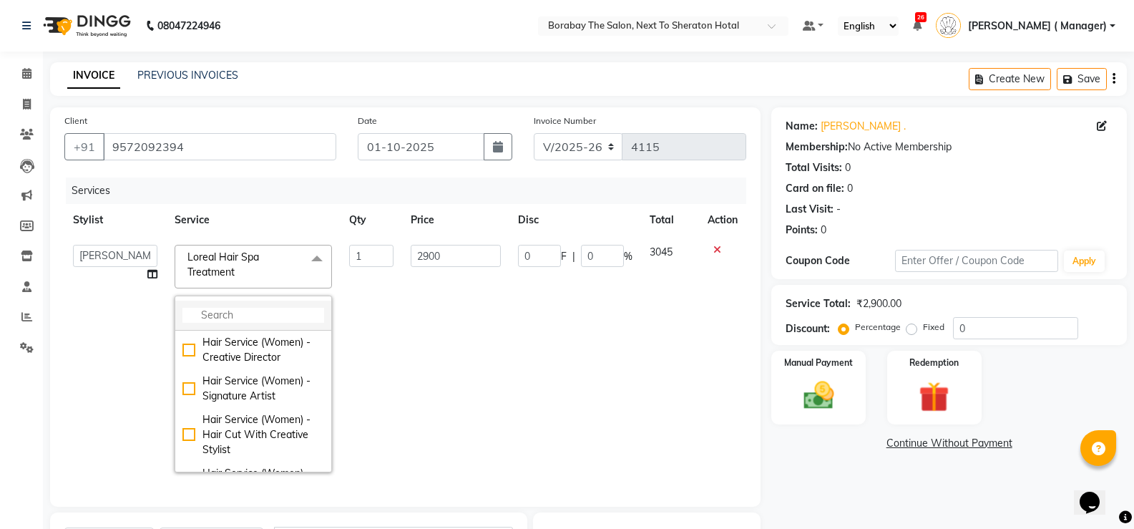
click at [245, 321] on input "multiselect-search" at bounding box center [253, 315] width 142 height 15
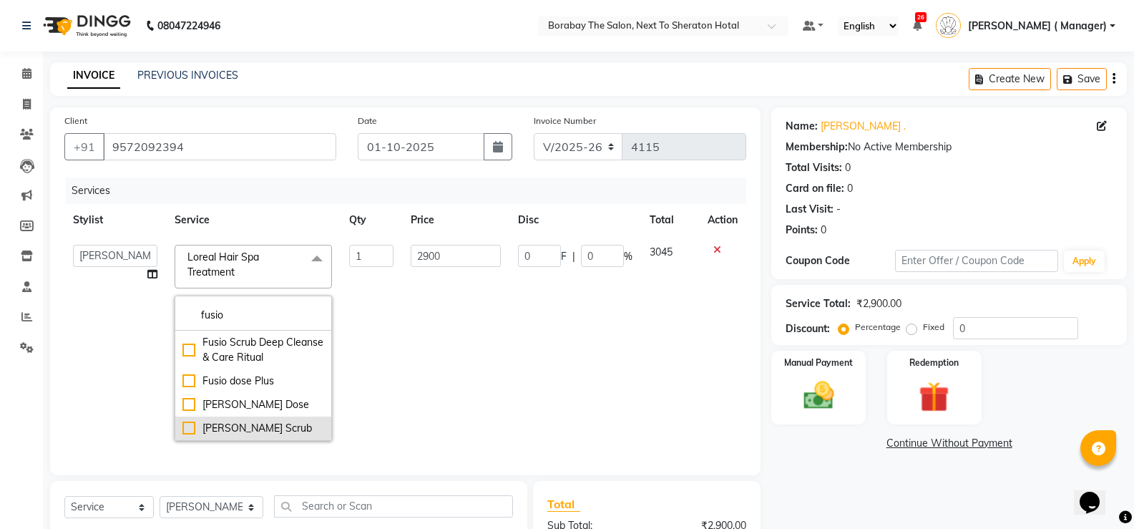
type input "fusio"
click at [185, 426] on div "Ker Fusio Scrub" at bounding box center [253, 428] width 142 height 15
checkbox input "true"
type input "3300"
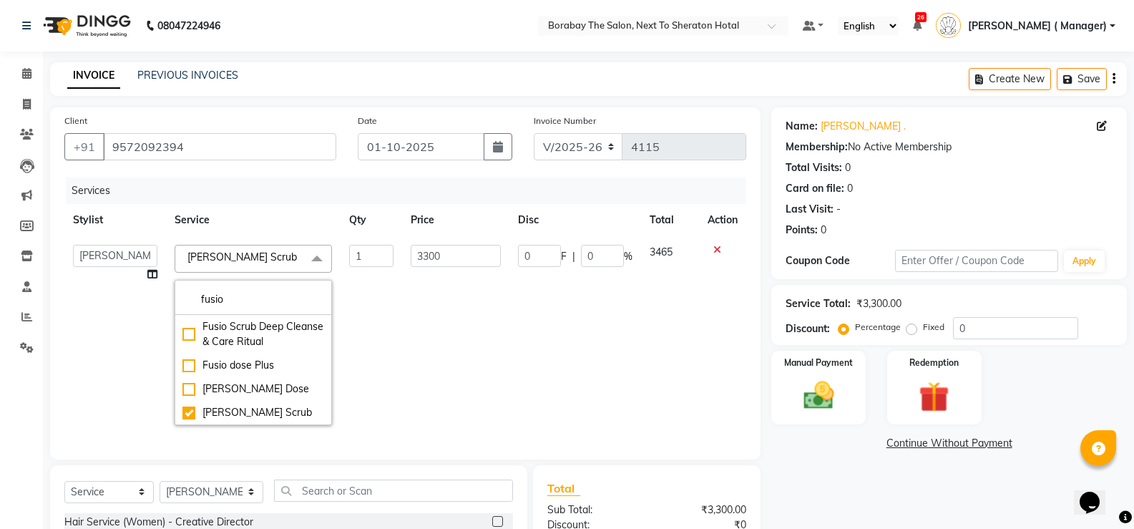
click at [496, 414] on td "3300" at bounding box center [455, 334] width 107 height 197
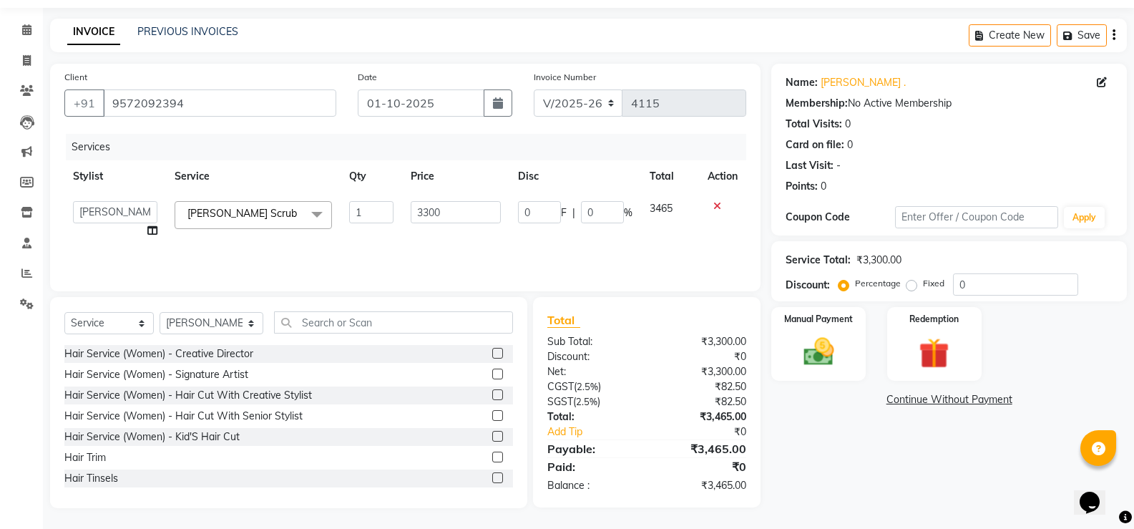
scroll to position [44, 0]
click at [845, 338] on div "Manual Payment" at bounding box center [819, 343] width 98 height 77
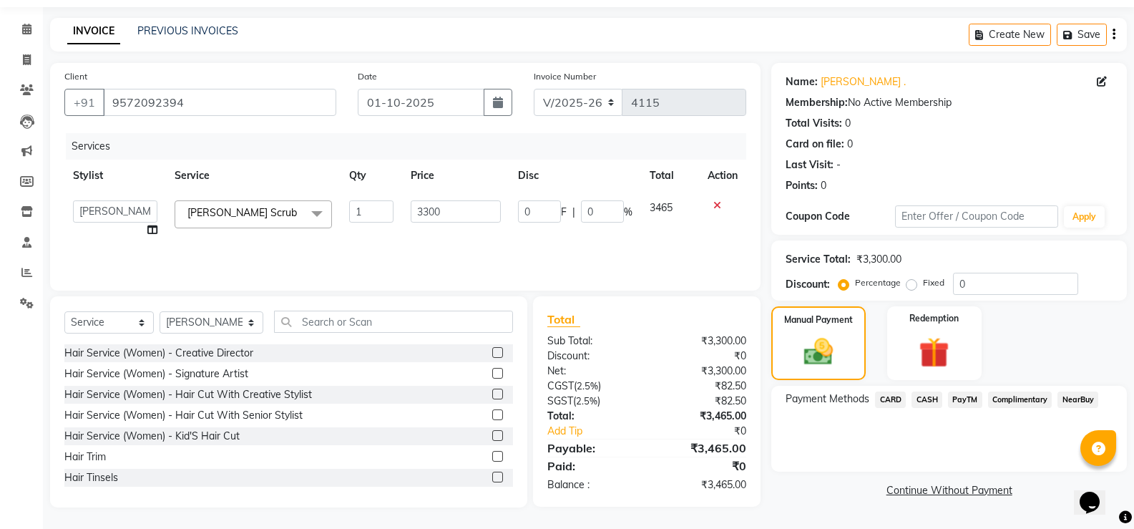
click at [953, 398] on span "PayTM" at bounding box center [965, 399] width 34 height 16
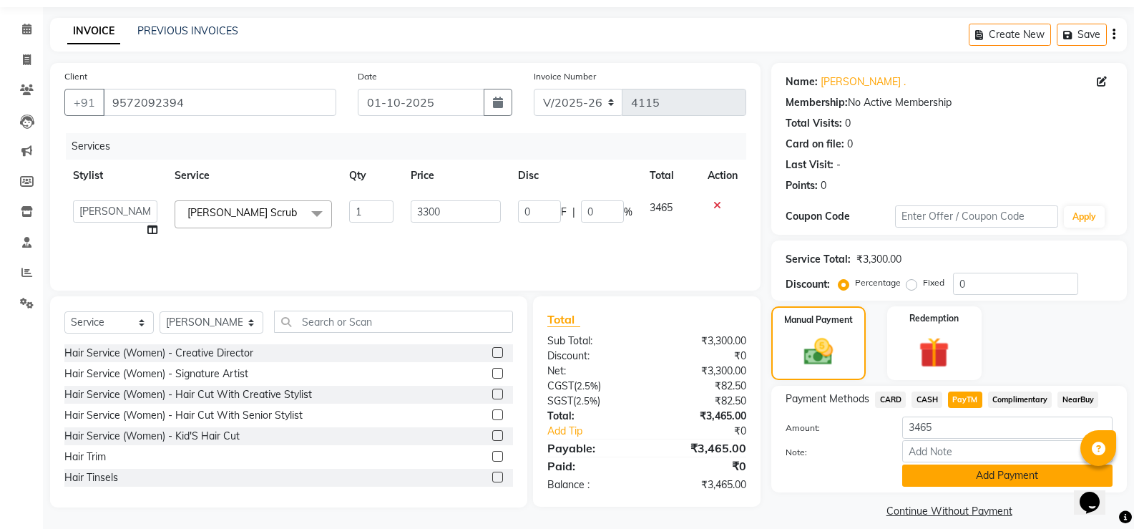
click at [1009, 476] on button "Add Payment" at bounding box center [1007, 475] width 210 height 22
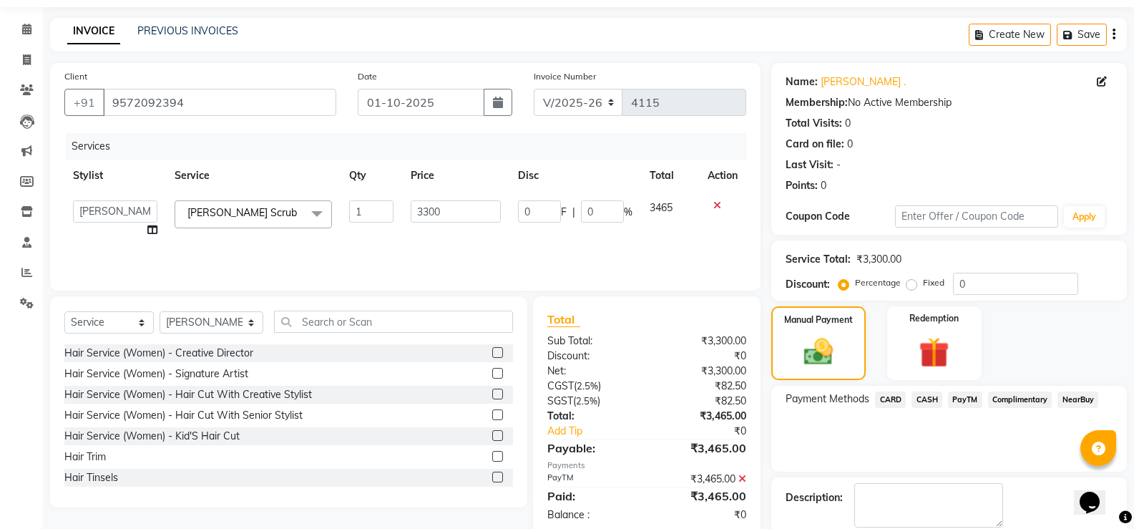
scroll to position [119, 0]
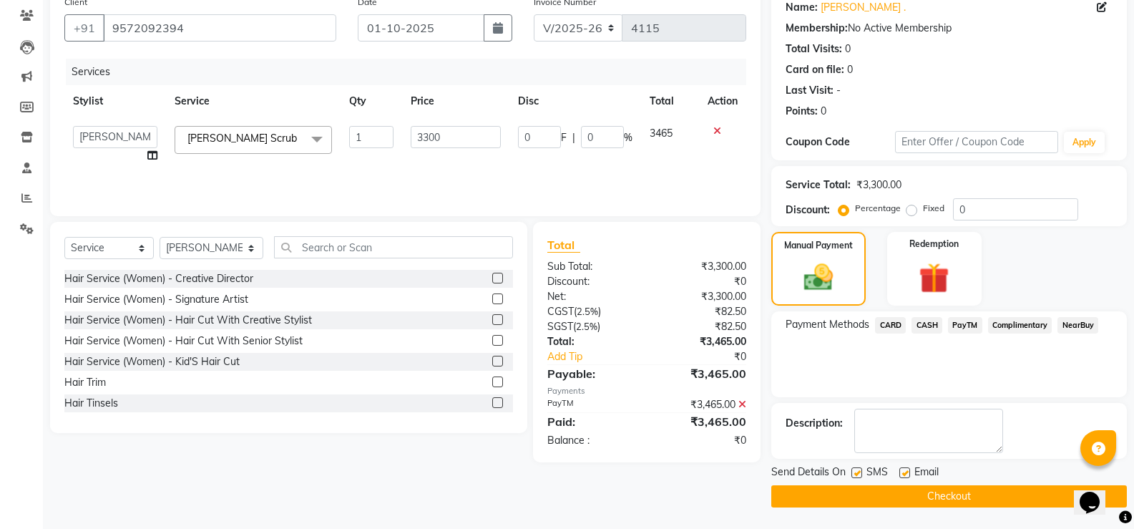
click at [948, 497] on button "Checkout" at bounding box center [949, 496] width 356 height 22
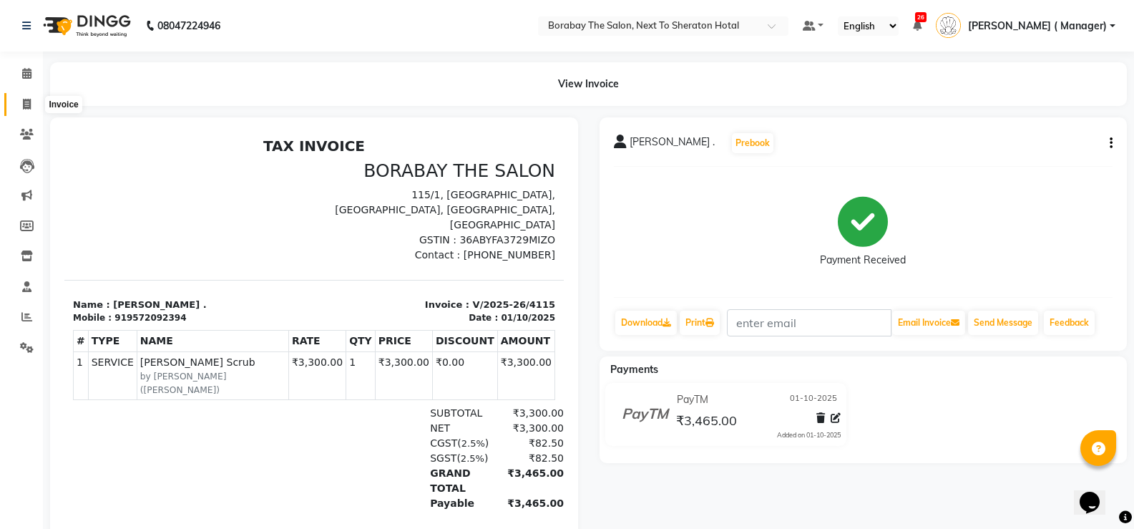
click at [26, 104] on icon at bounding box center [27, 104] width 8 height 11
select select "service"
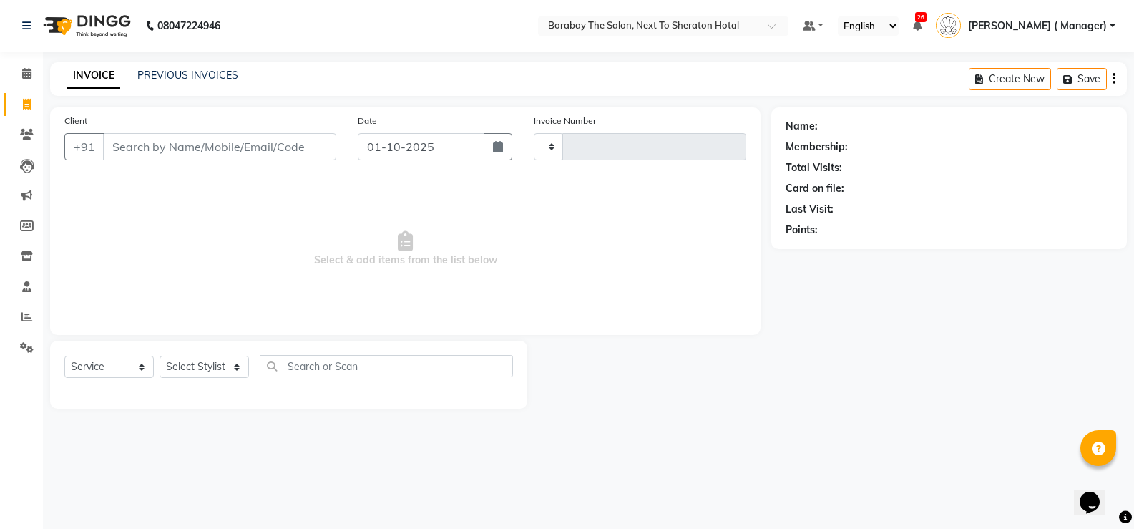
type input "4116"
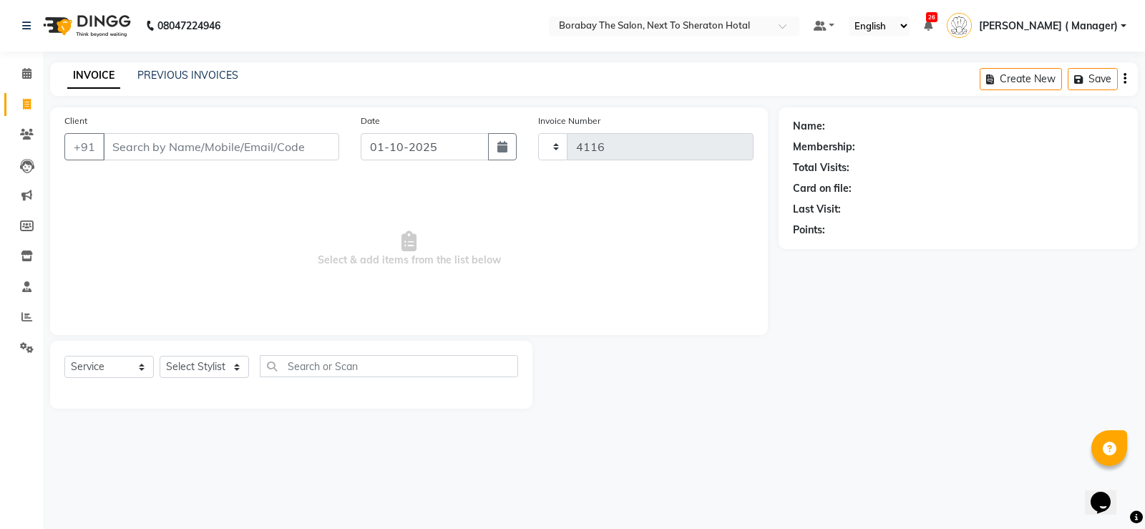
select select "4945"
click at [204, 153] on input "Client" at bounding box center [221, 146] width 236 height 27
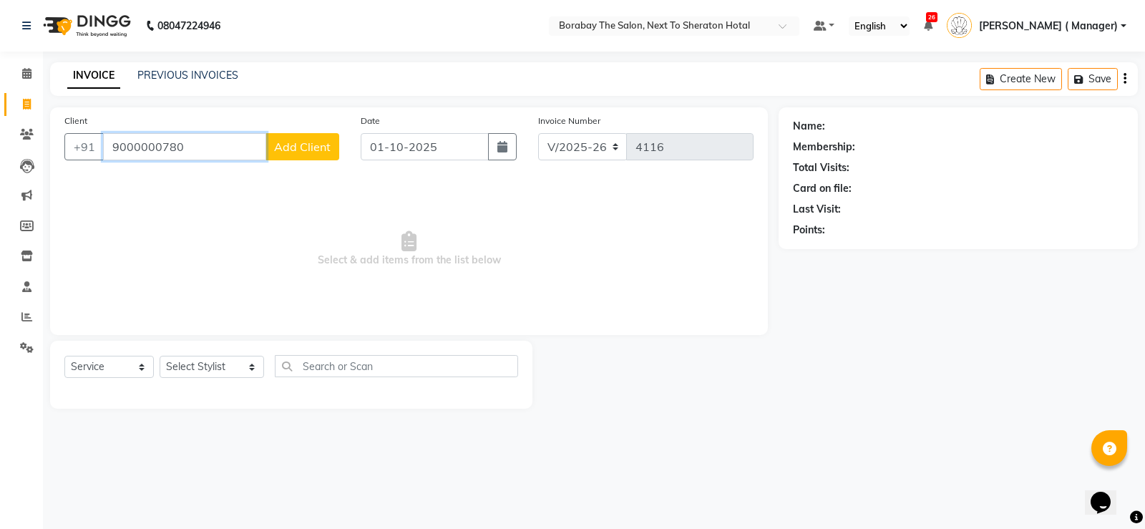
click at [157, 143] on input "9000000780" at bounding box center [184, 146] width 163 height 27
click at [193, 185] on span "9000780" at bounding box center [181, 179] width 50 height 14
type input "9000780678"
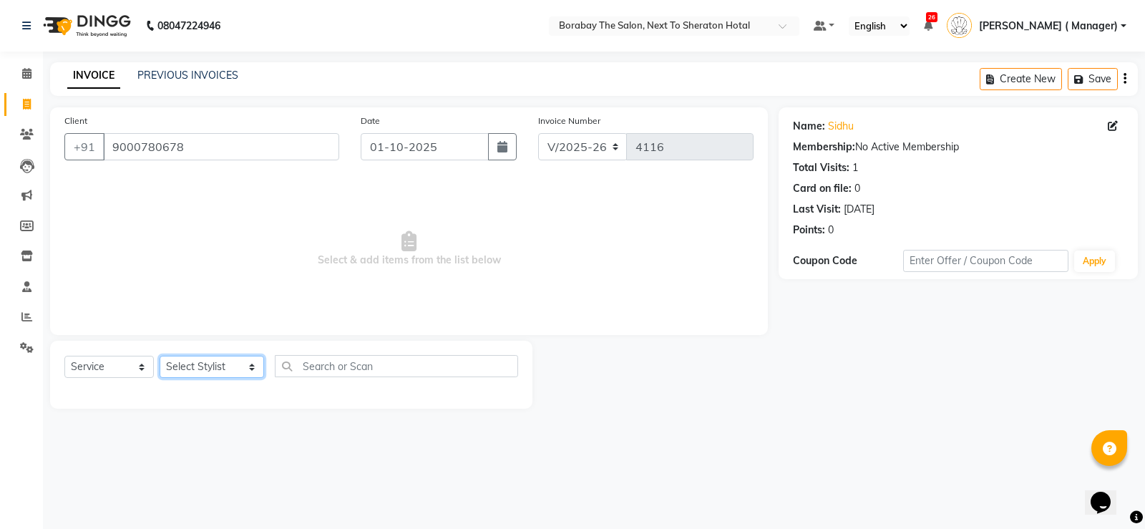
click at [211, 373] on select "Select Stylist Aman Arun Balu Bhasker Borabay Counter Borabay Dilnawaz Malik (S…" at bounding box center [212, 367] width 104 height 22
select select "83003"
click at [160, 356] on select "Select Stylist Aman Arun Balu Bhasker Borabay Counter Borabay Dilnawaz Malik (S…" at bounding box center [212, 367] width 104 height 22
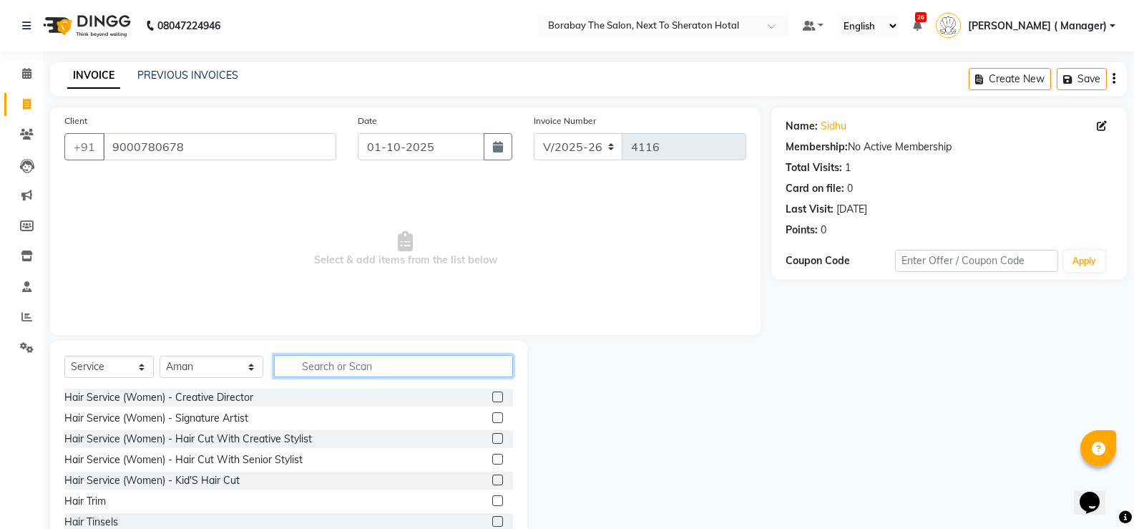
click at [376, 367] on input "text" at bounding box center [393, 366] width 239 height 22
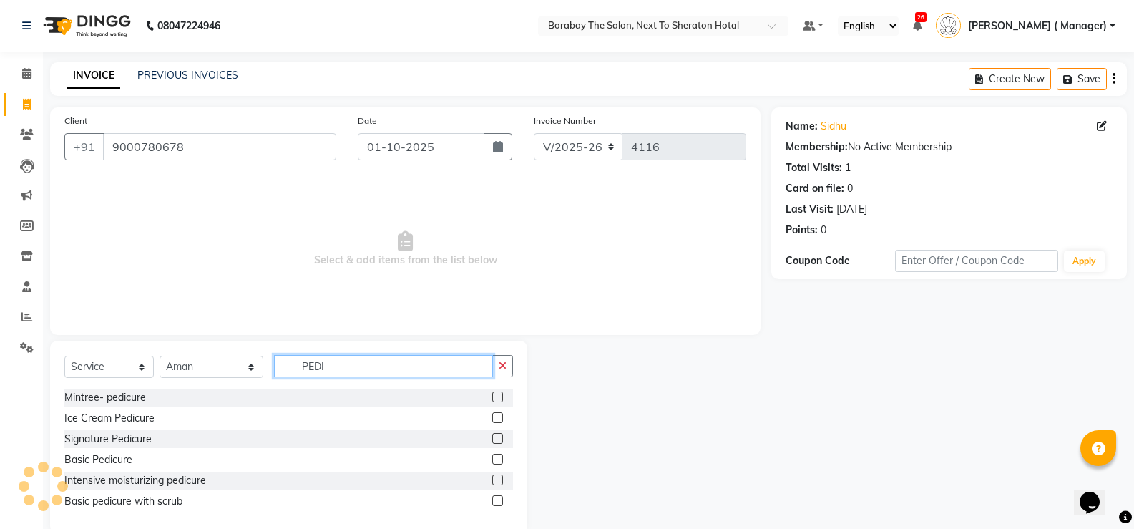
type input "PEDI"
click at [502, 458] on label at bounding box center [497, 459] width 11 height 11
click at [502, 458] on input "checkbox" at bounding box center [496, 459] width 9 height 9
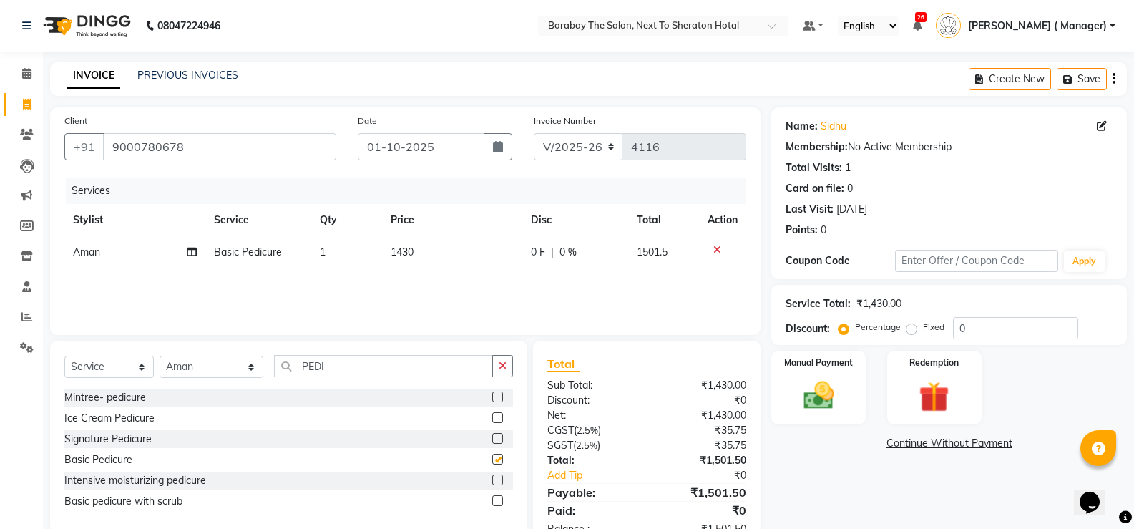
checkbox input "false"
click at [333, 377] on div "Select Service Product Membership Package Voucher Prepaid Gift Card Select Styl…" at bounding box center [288, 372] width 449 height 34
click at [330, 365] on input "PEDI" at bounding box center [383, 366] width 219 height 22
type input "P"
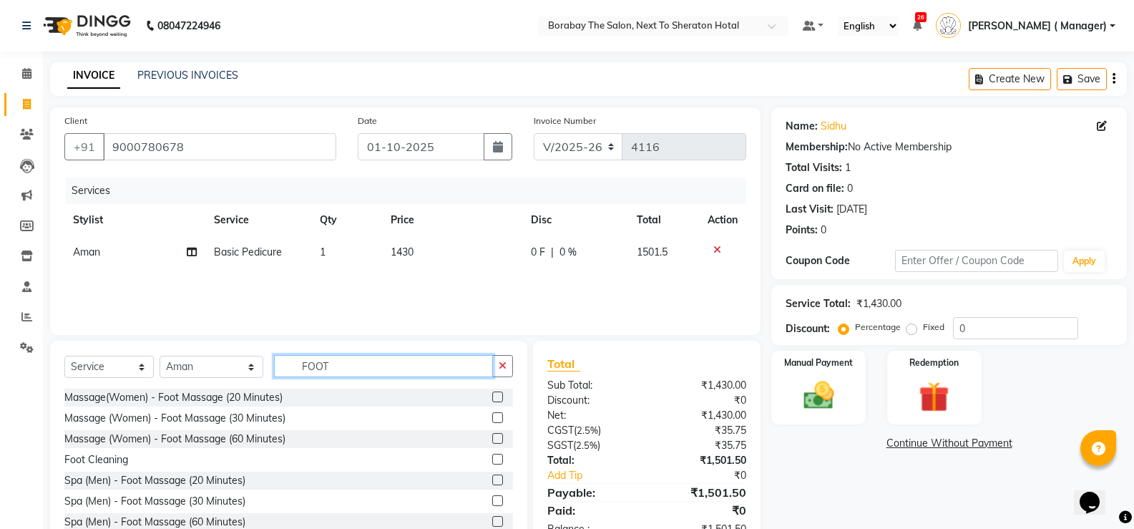
type input "FOOT"
click at [492, 416] on label at bounding box center [497, 417] width 11 height 11
click at [492, 416] on input "checkbox" at bounding box center [496, 418] width 9 height 9
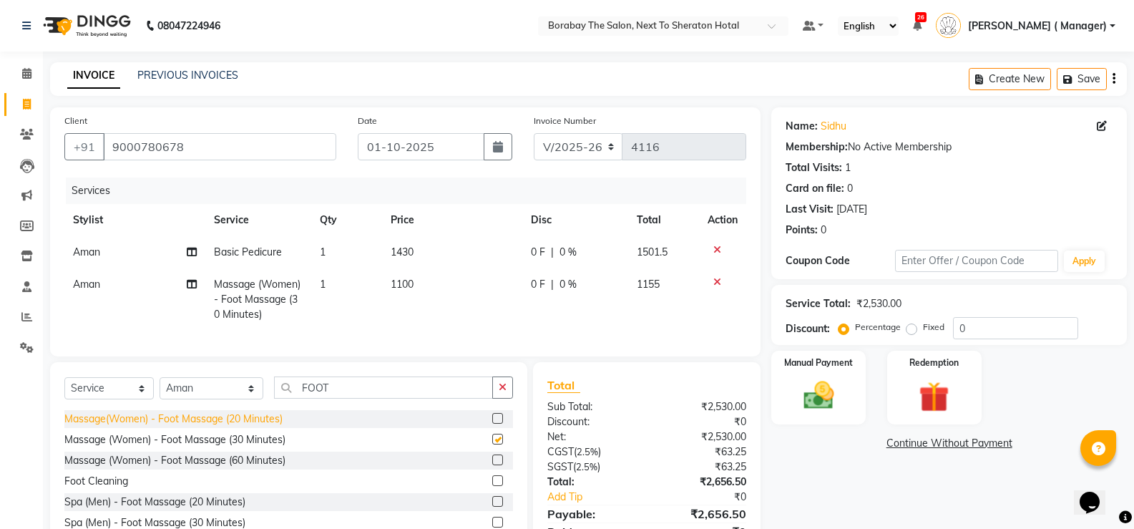
checkbox input "false"
click at [205, 399] on select "Select Stylist Aman Arun Balu Bhasker Borabay Counter Borabay Dilnawaz Malik (S…" at bounding box center [212, 388] width 104 height 22
select select "90999"
click at [160, 388] on select "Select Stylist Aman Arun Balu Bhasker Borabay Counter Borabay Dilnawaz Malik (S…" at bounding box center [212, 388] width 104 height 22
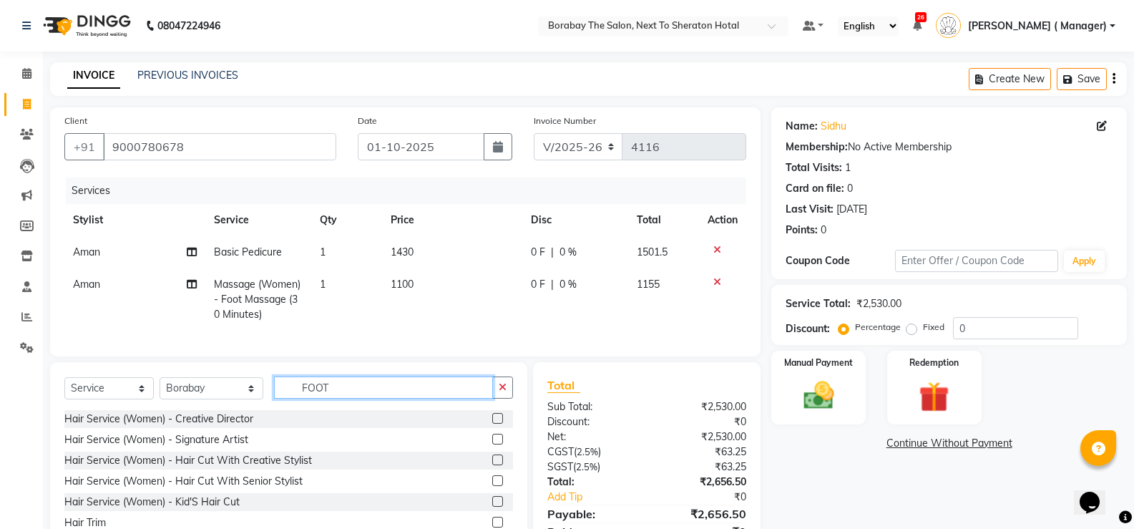
click at [333, 396] on input "FOOT" at bounding box center [383, 387] width 219 height 22
type input "F"
type input "H"
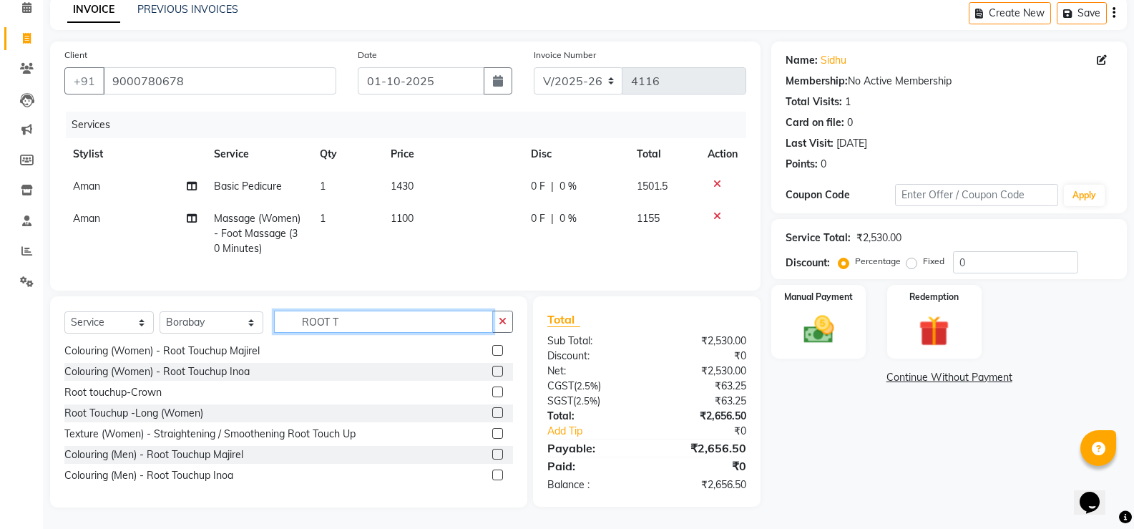
scroll to position [77, 0]
type input "ROOT T"
click at [492, 477] on label at bounding box center [497, 474] width 11 height 11
click at [492, 477] on input "checkbox" at bounding box center [496, 475] width 9 height 9
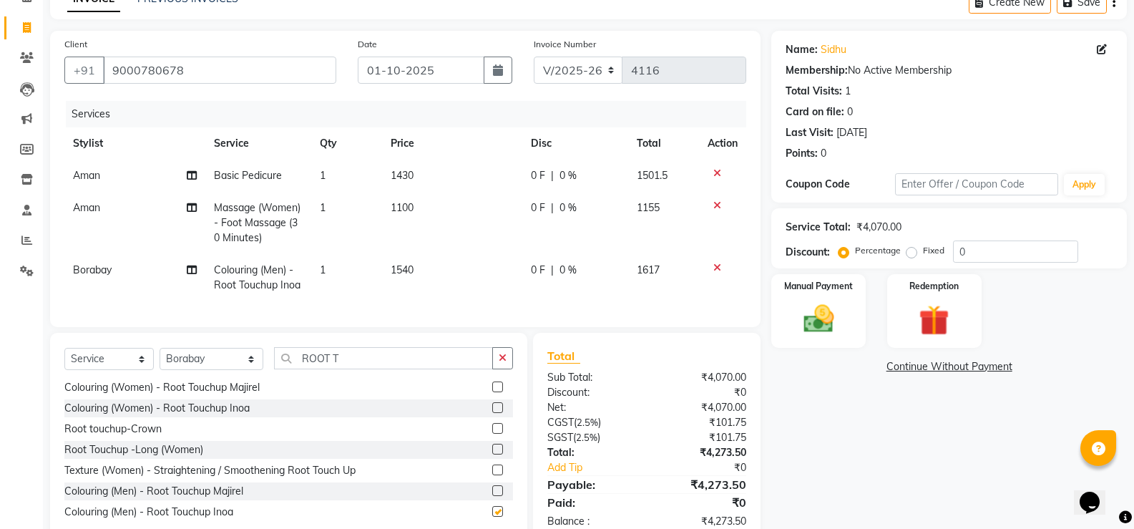
checkbox input "false"
click at [356, 369] on input "ROOT T" at bounding box center [383, 358] width 219 height 22
type input "R"
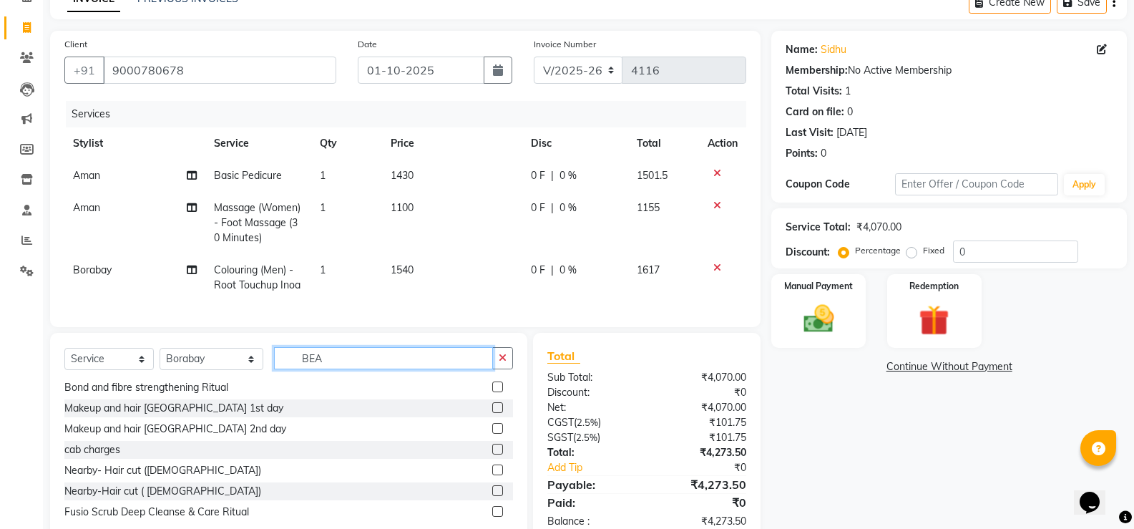
scroll to position [0, 0]
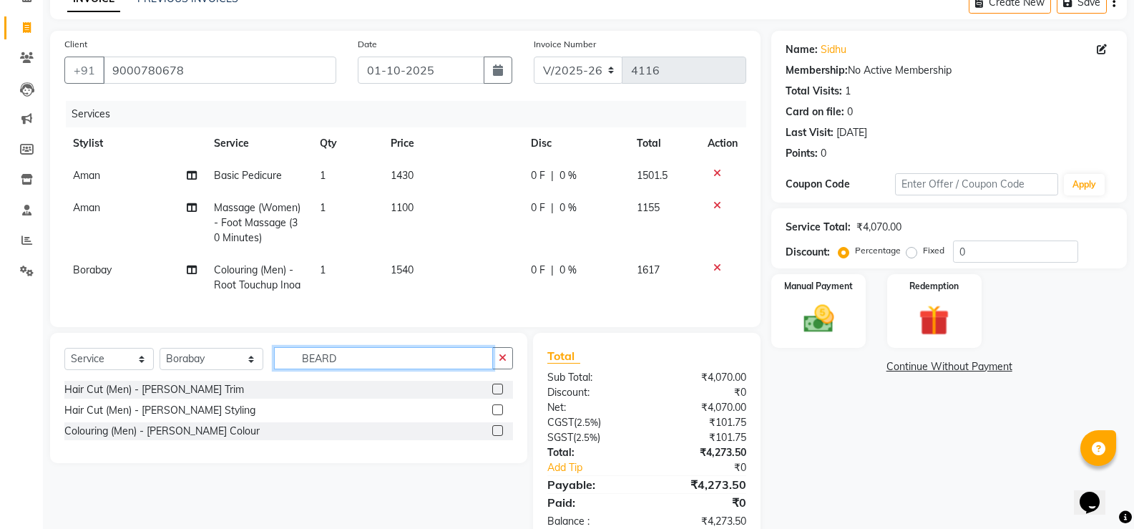
type input "BEARD"
click at [497, 436] on label at bounding box center [497, 430] width 11 height 11
click at [497, 436] on input "checkbox" at bounding box center [496, 430] width 9 height 9
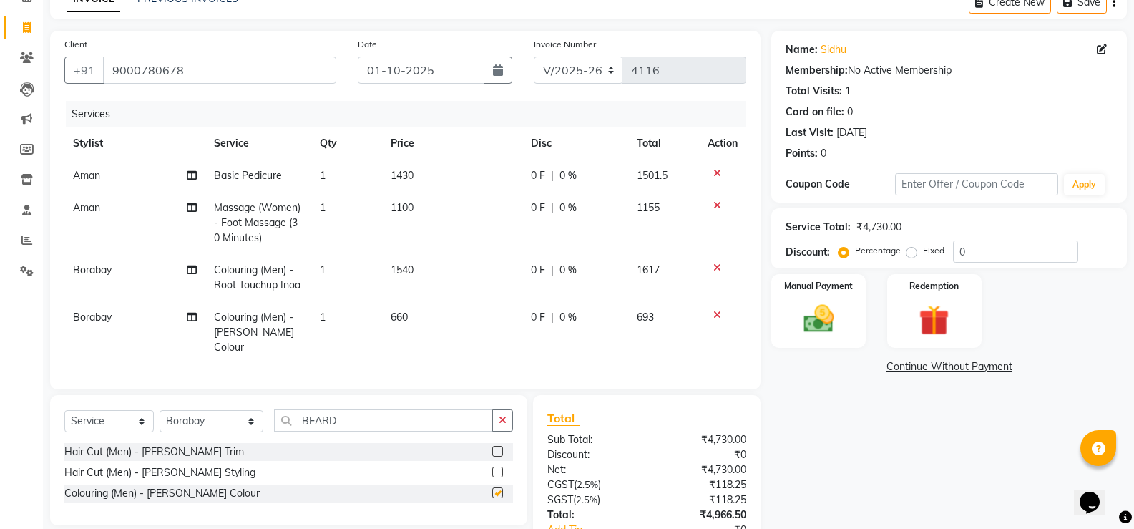
checkbox input "false"
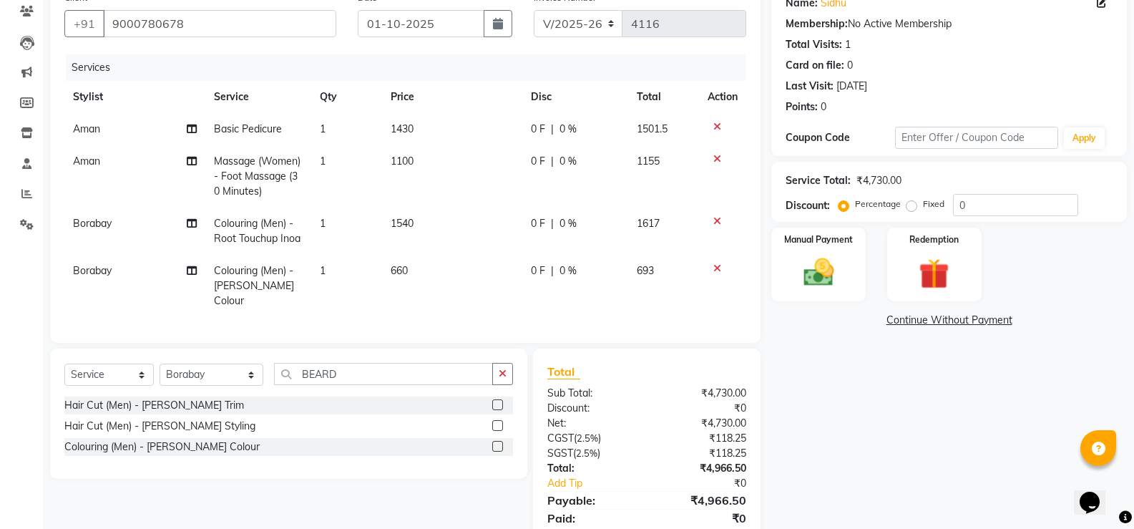
scroll to position [148, 0]
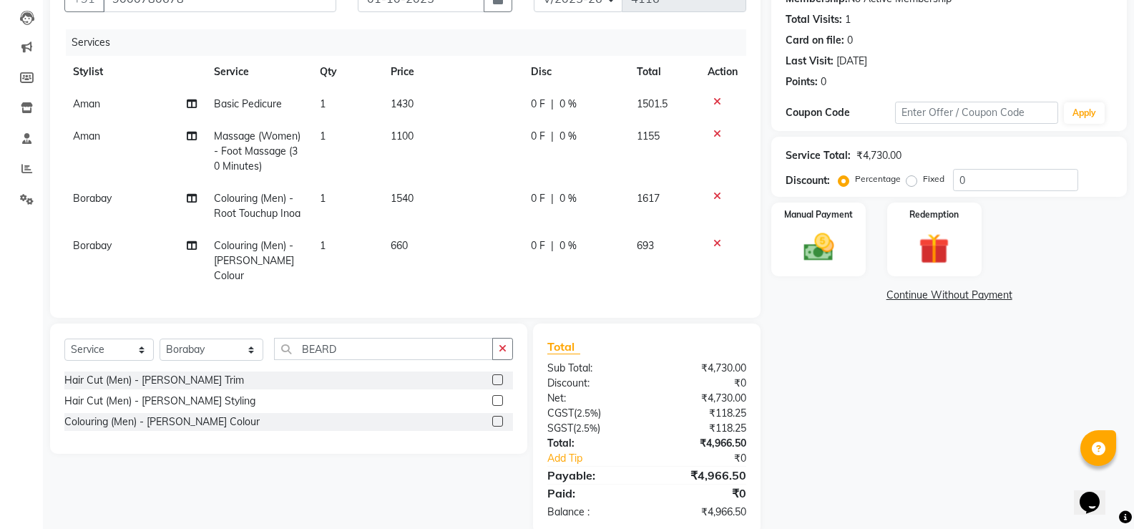
click at [972, 167] on div "Service Total: ₹4,730.00 Discount: Percentage Fixed 0" at bounding box center [949, 166] width 327 height 49
click at [980, 175] on input "0" at bounding box center [1015, 180] width 125 height 22
click at [984, 182] on input "10" at bounding box center [1015, 180] width 125 height 22
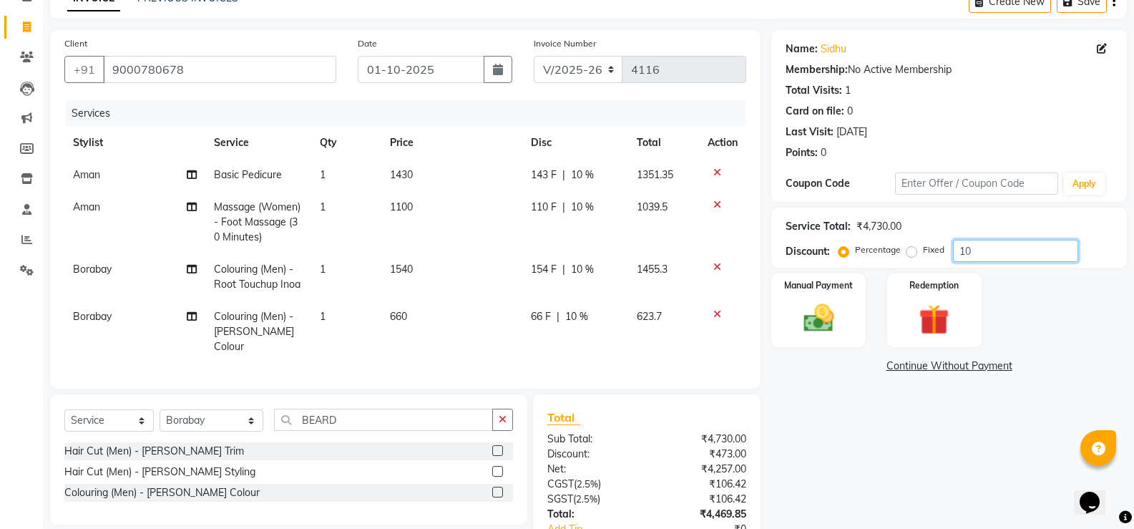
scroll to position [0, 0]
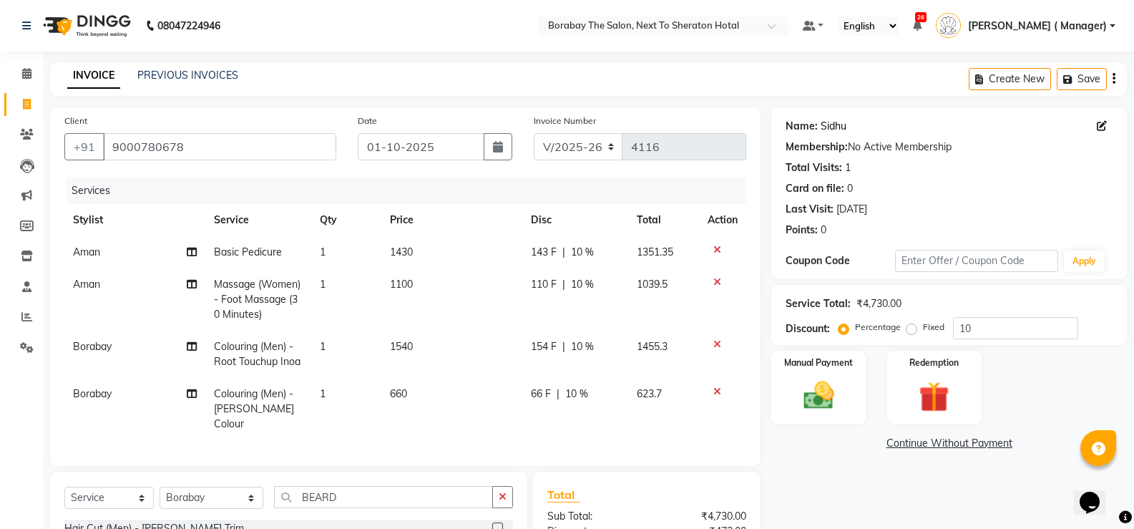
click at [827, 125] on link "Sidhu" at bounding box center [834, 126] width 26 height 15
click at [1016, 323] on input "10" at bounding box center [1015, 328] width 125 height 22
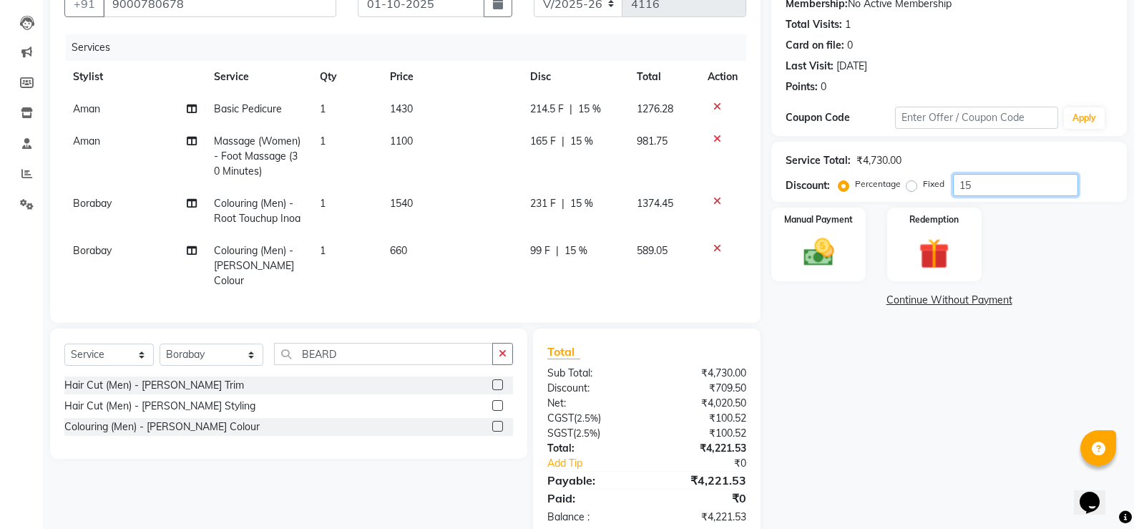
scroll to position [170, 0]
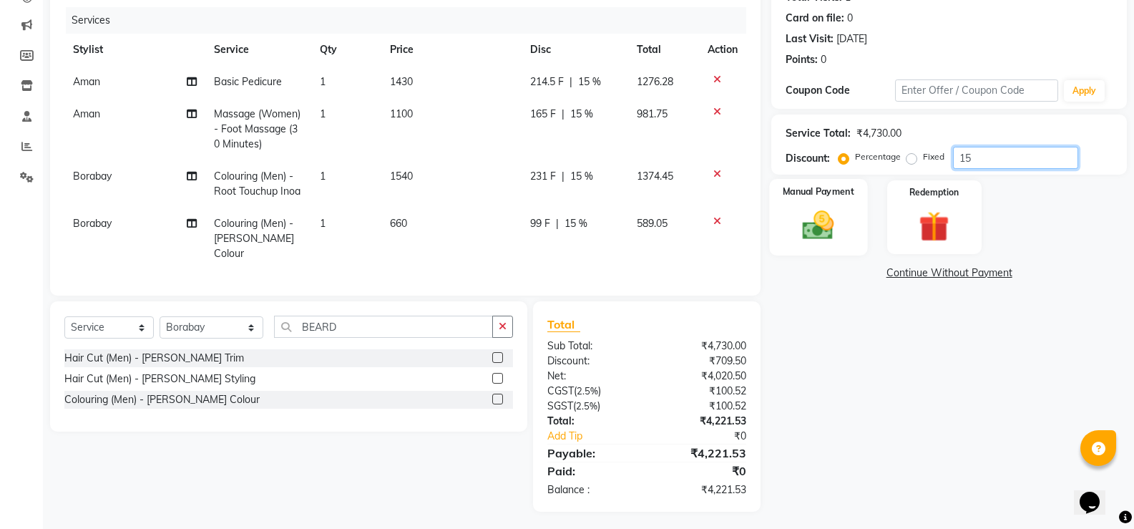
type input "15"
click at [836, 238] on img at bounding box center [818, 225] width 51 height 36
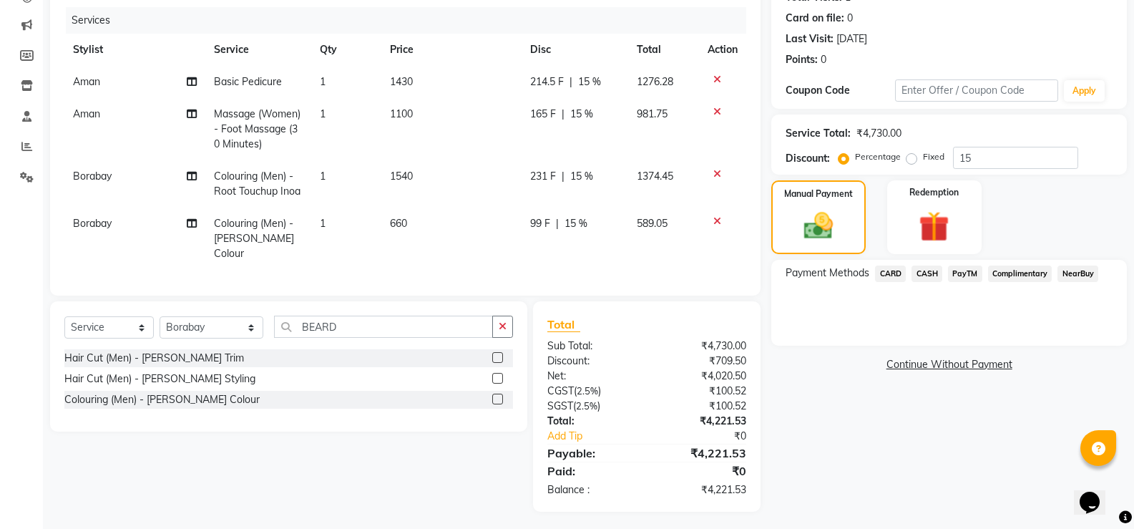
click at [972, 273] on span "PayTM" at bounding box center [965, 273] width 34 height 16
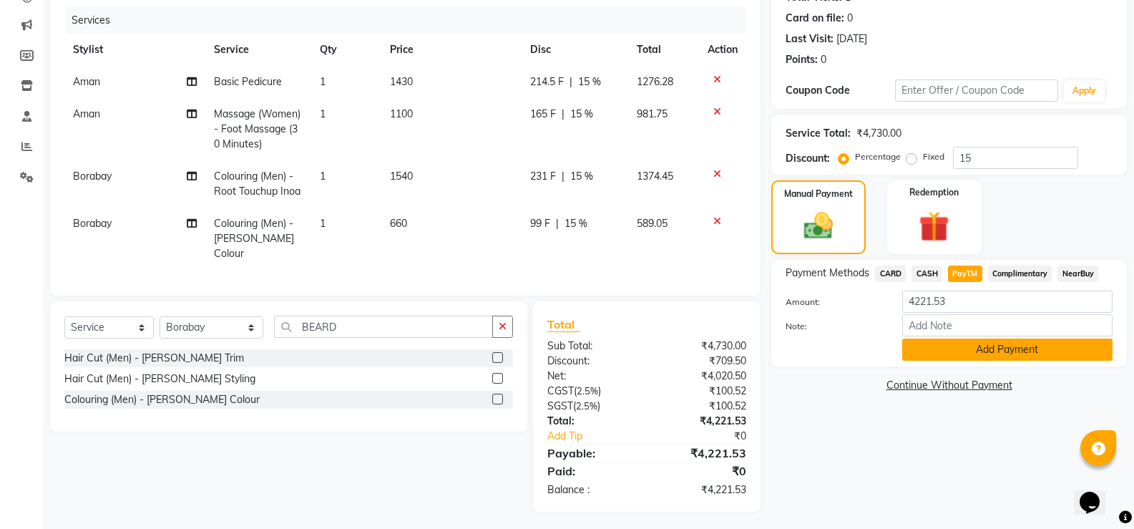
click at [956, 351] on button "Add Payment" at bounding box center [1007, 349] width 210 height 22
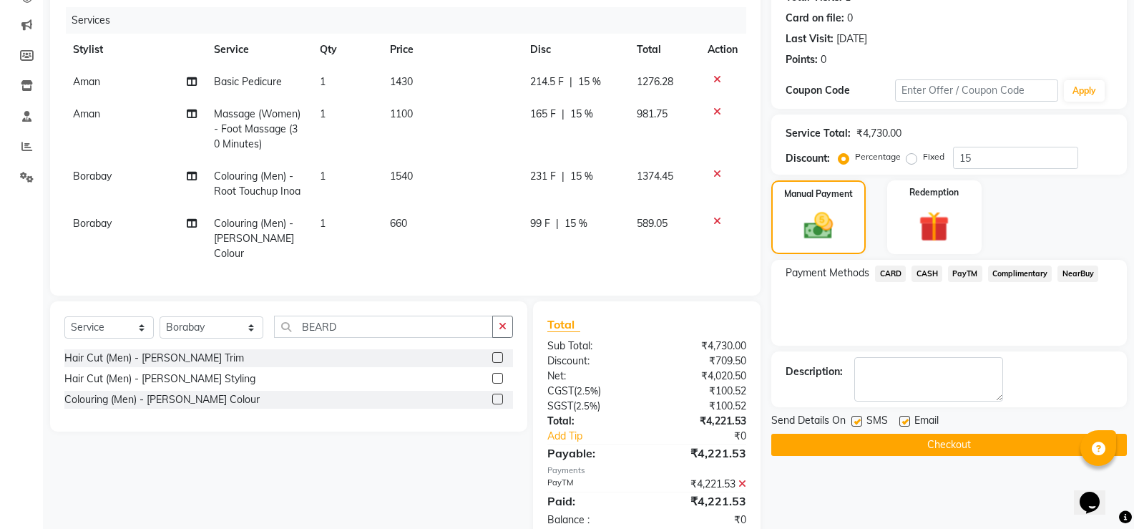
click at [945, 451] on button "Checkout" at bounding box center [949, 445] width 356 height 22
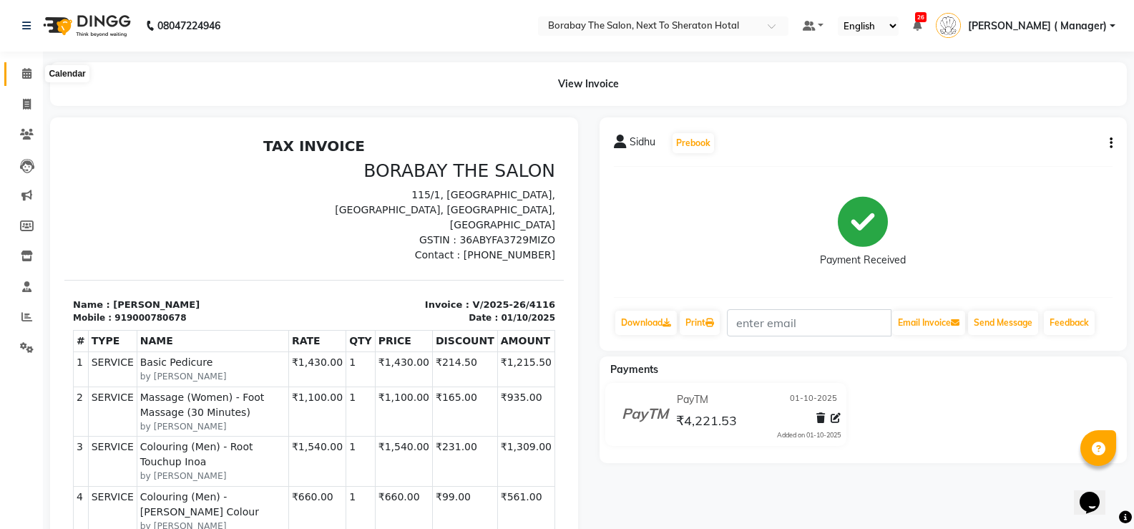
click at [26, 72] on icon at bounding box center [26, 73] width 9 height 11
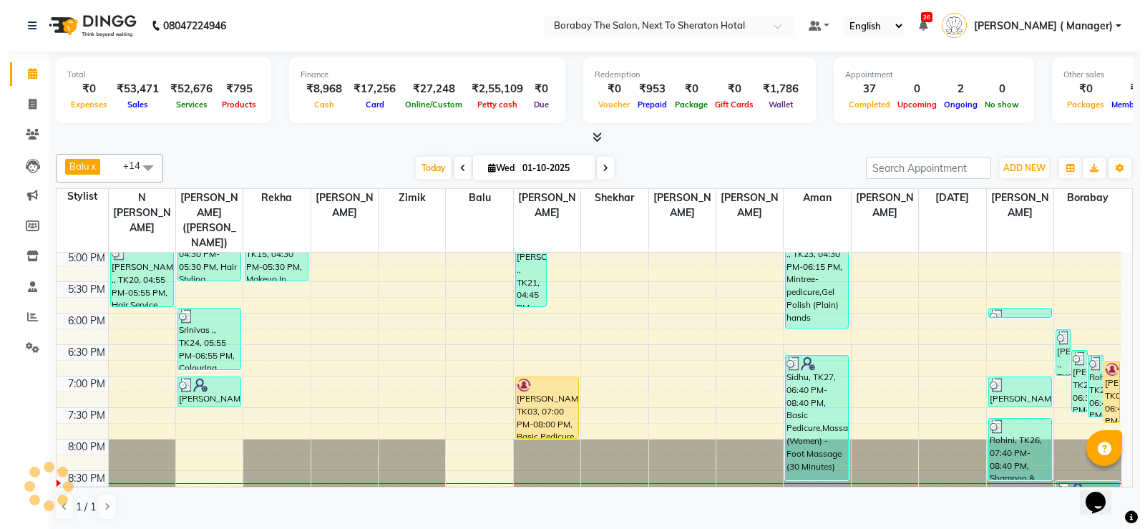
scroll to position [1, 0]
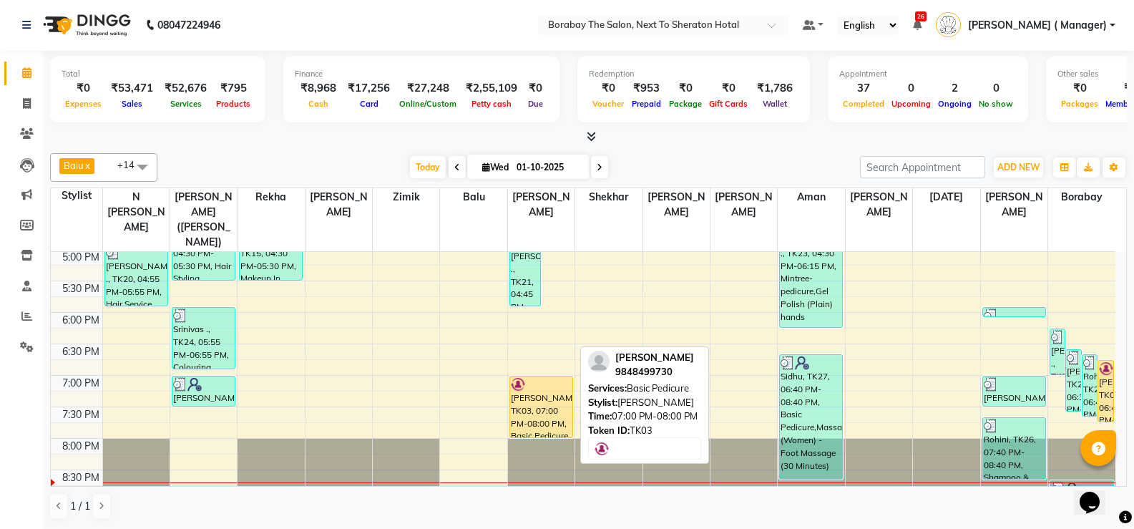
click at [531, 406] on div "Nirmala Reddy, TK03, 07:00 PM-08:00 PM, Basic Pedicure" at bounding box center [541, 406] width 62 height 61
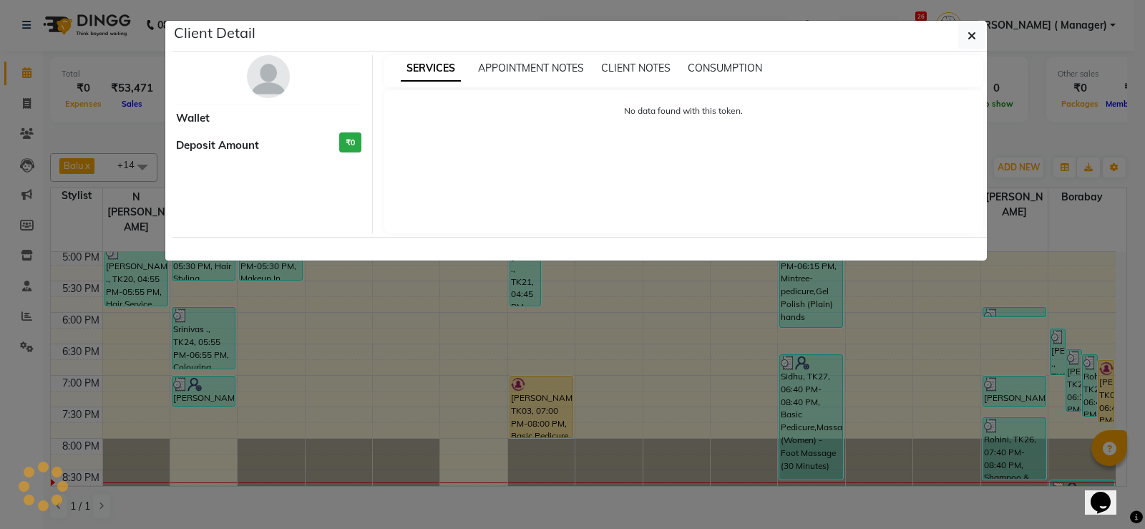
select select "1"
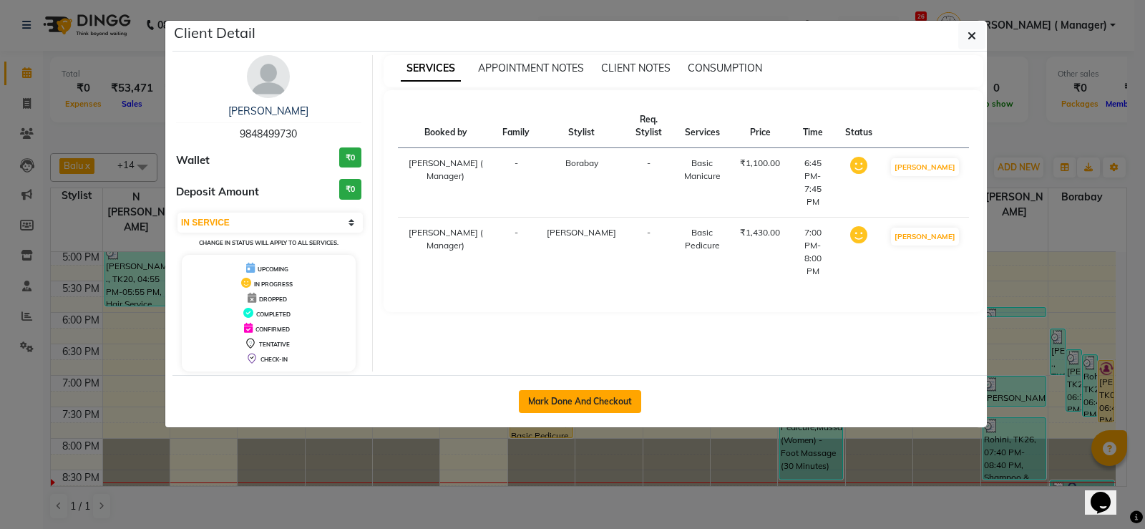
click at [577, 397] on button "Mark Done And Checkout" at bounding box center [580, 401] width 122 height 23
select select "4945"
select select "service"
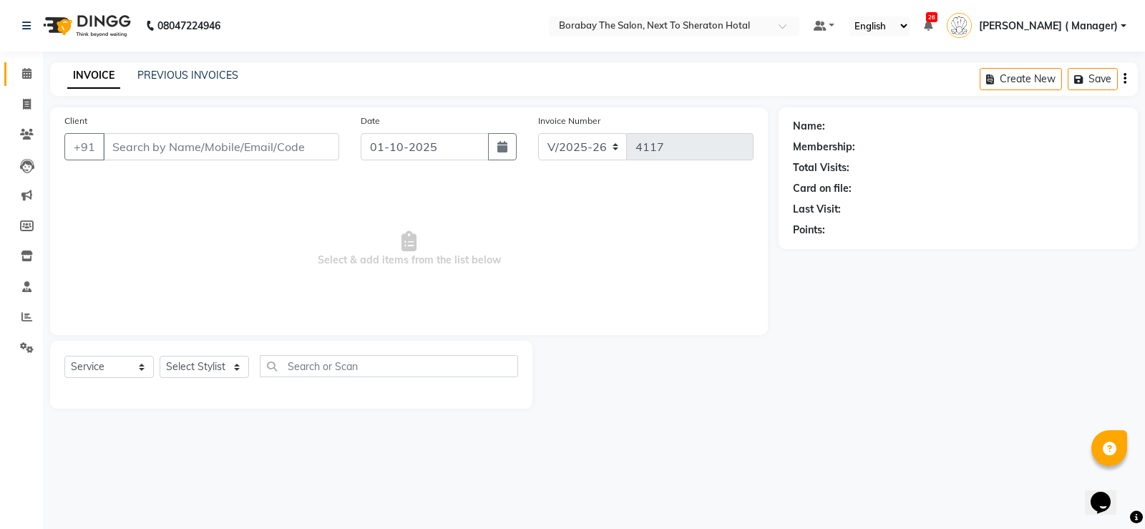
type input "9848499730"
select select "90999"
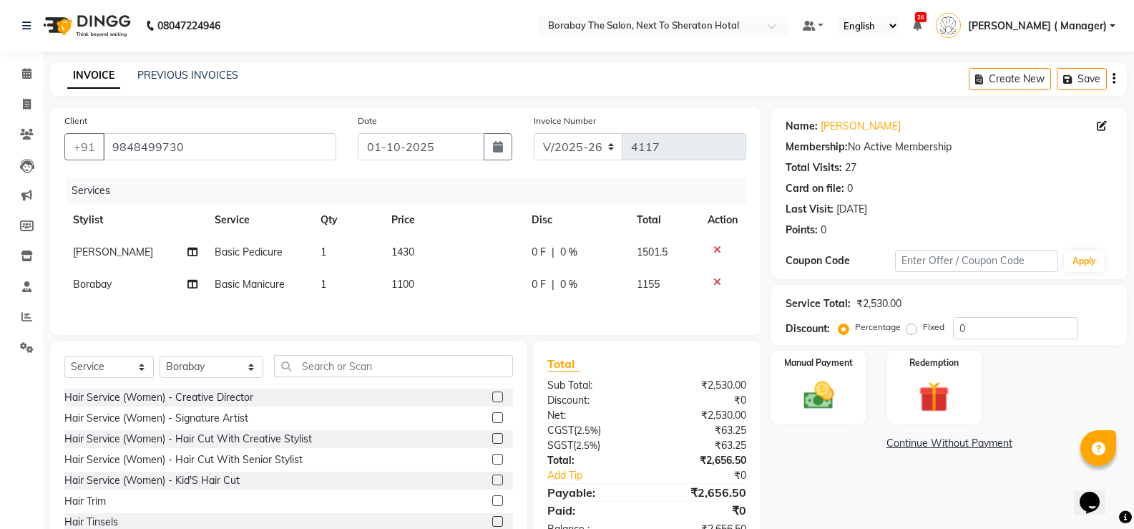
click at [250, 249] on span "Basic Pedicure" at bounding box center [249, 251] width 68 height 13
select select "32380"
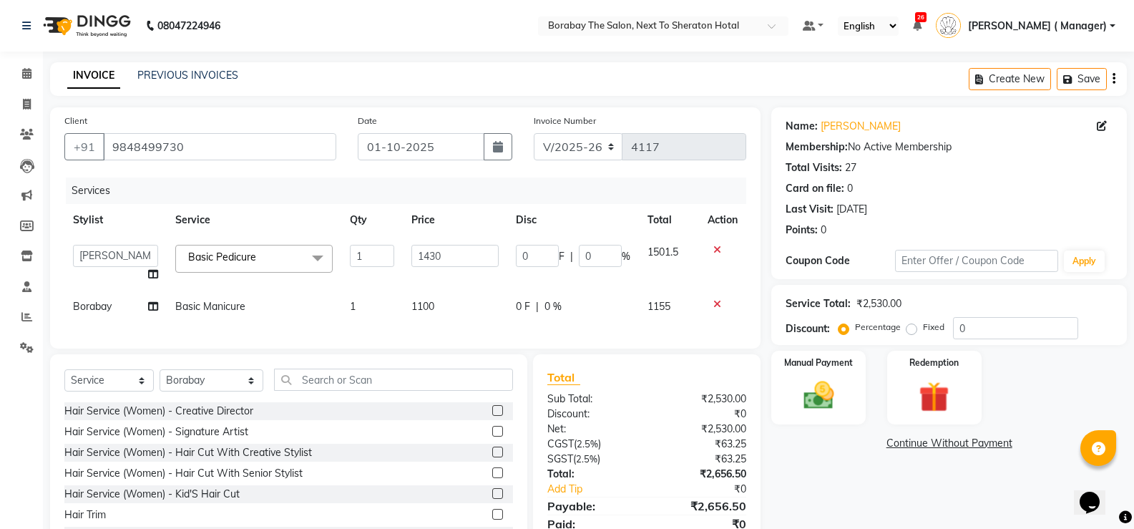
click at [273, 249] on span "Basic Pedicure x" at bounding box center [253, 259] width 157 height 28
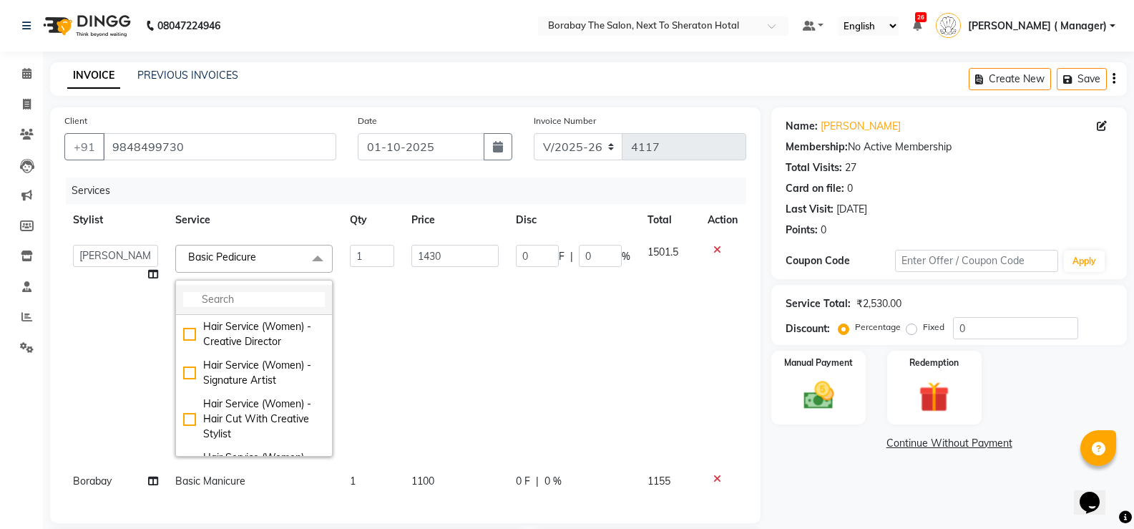
click at [229, 298] on input "multiselect-search" at bounding box center [254, 299] width 142 height 15
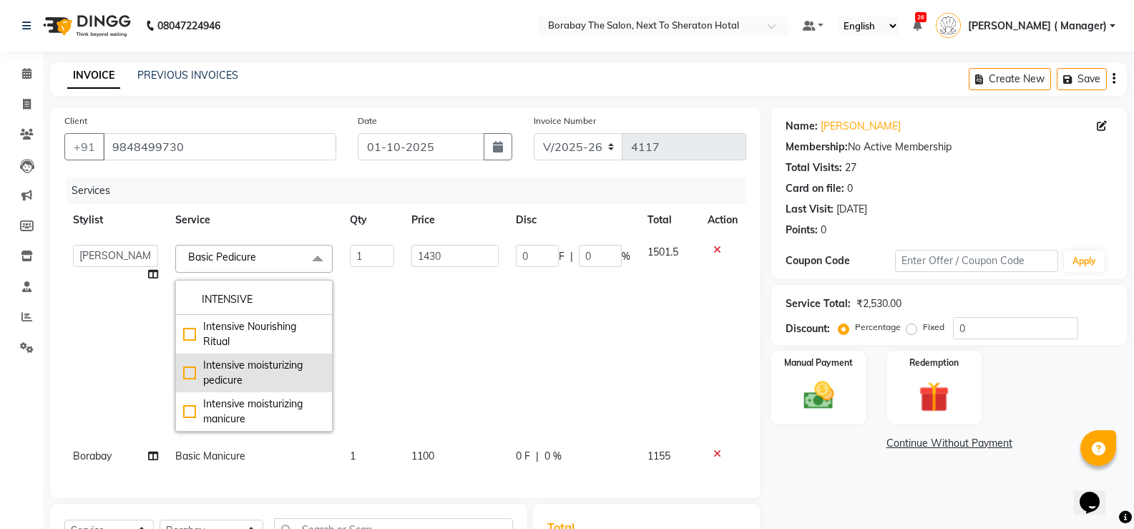
type input "INTENSIVE"
click at [188, 371] on div "Intensive moisturizing pedicure" at bounding box center [254, 373] width 142 height 30
checkbox input "true"
type input "3300"
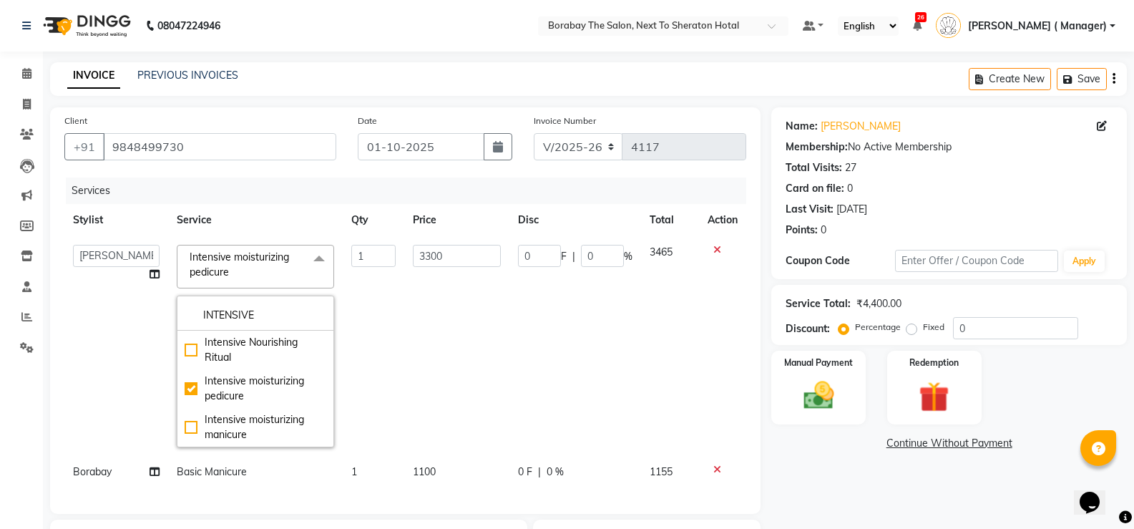
click at [99, 332] on td "Aman Arun Balu Bhasker Borabay Counter Borabay Dilnawaz Malik (Sameer) Easter H…" at bounding box center [116, 346] width 104 height 220
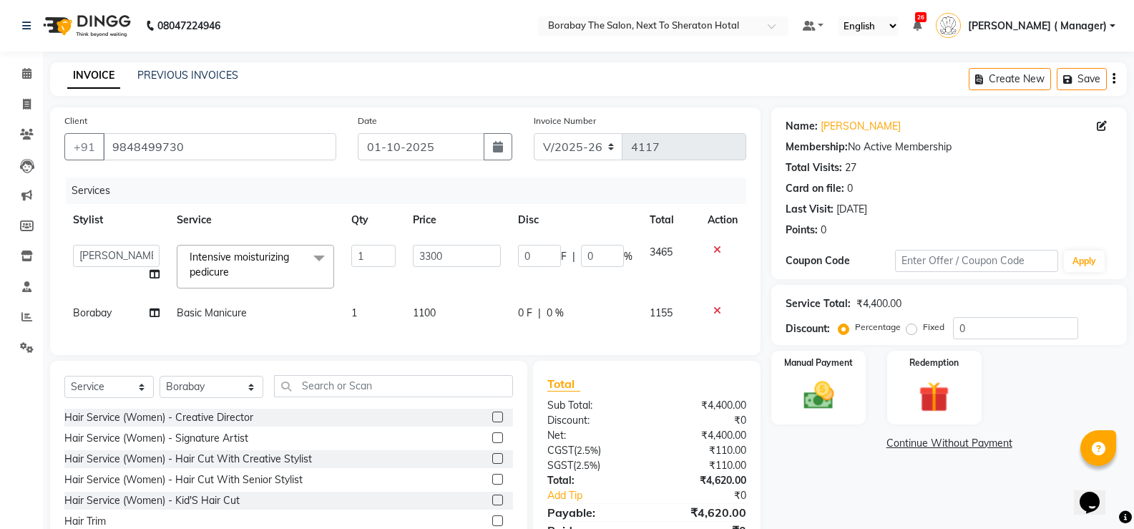
click at [205, 317] on span "Basic Manicure" at bounding box center [212, 312] width 70 height 13
select select "90999"
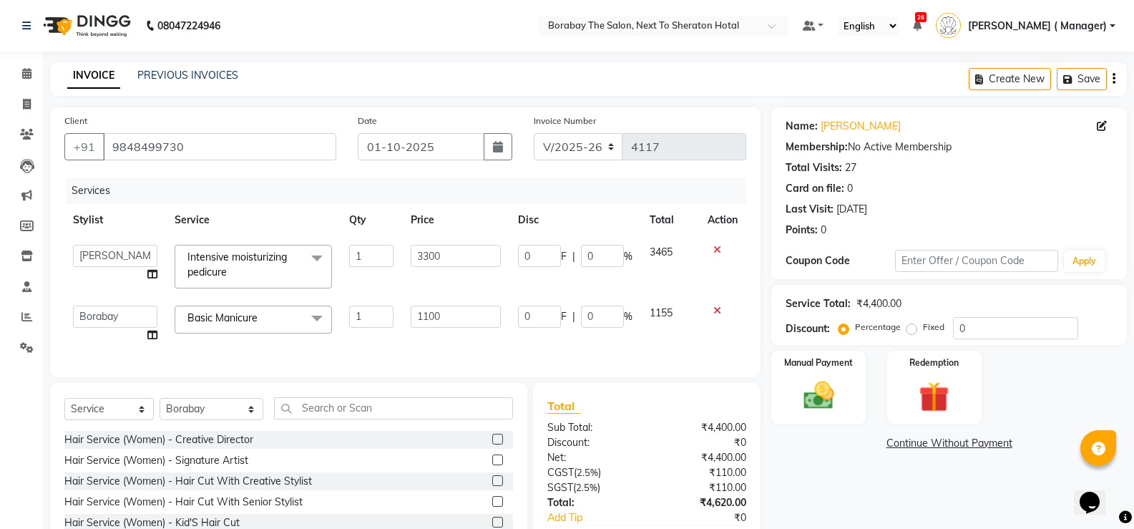
click at [300, 326] on span "Basic Manicure x" at bounding box center [253, 319] width 157 height 28
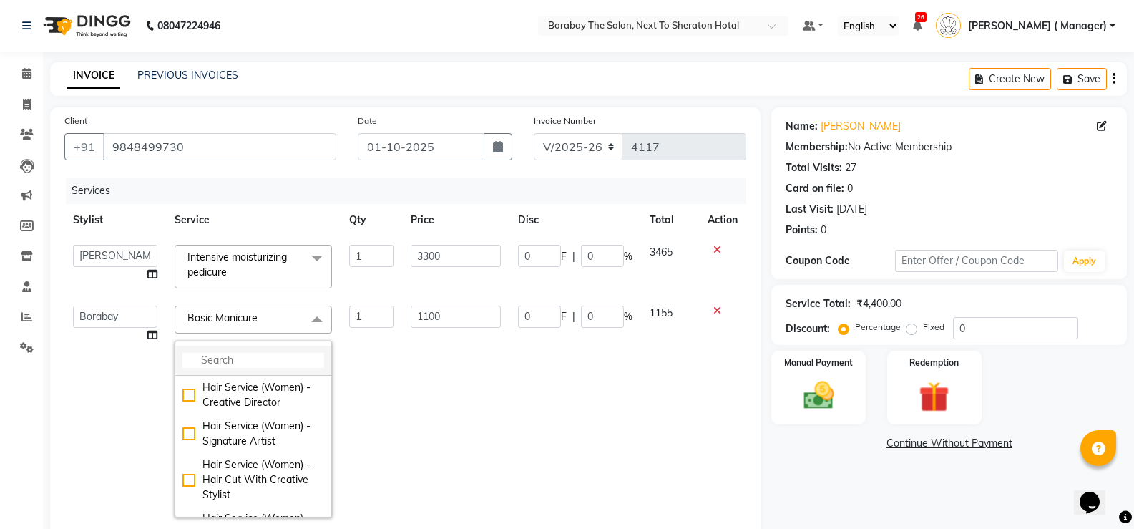
click at [205, 363] on input "multiselect-search" at bounding box center [253, 360] width 142 height 15
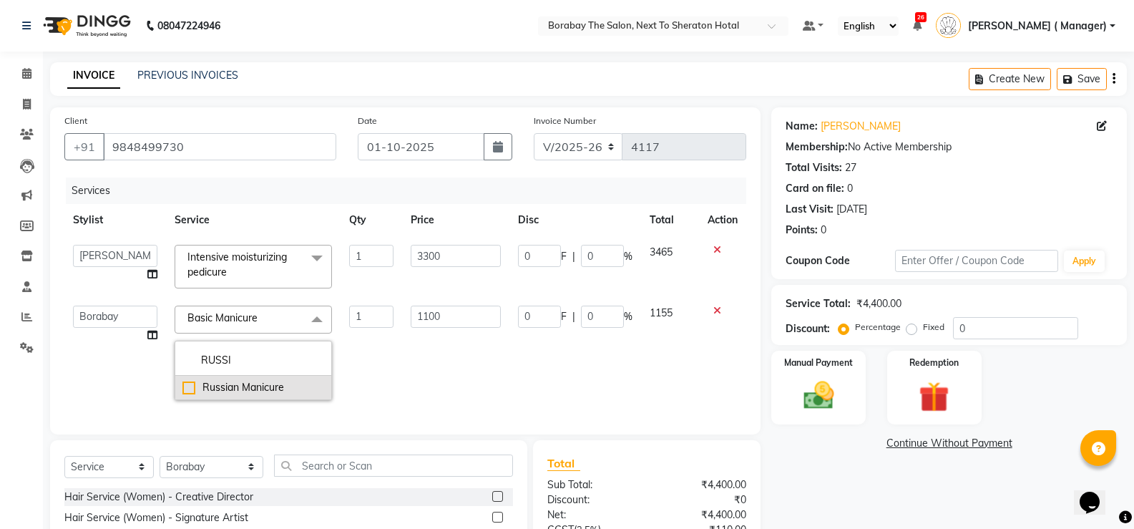
type input "RUSSI"
click at [188, 386] on div "Russian Manicure" at bounding box center [253, 387] width 142 height 15
checkbox input "true"
type input "600"
click at [431, 374] on td "600" at bounding box center [455, 353] width 107 height 112
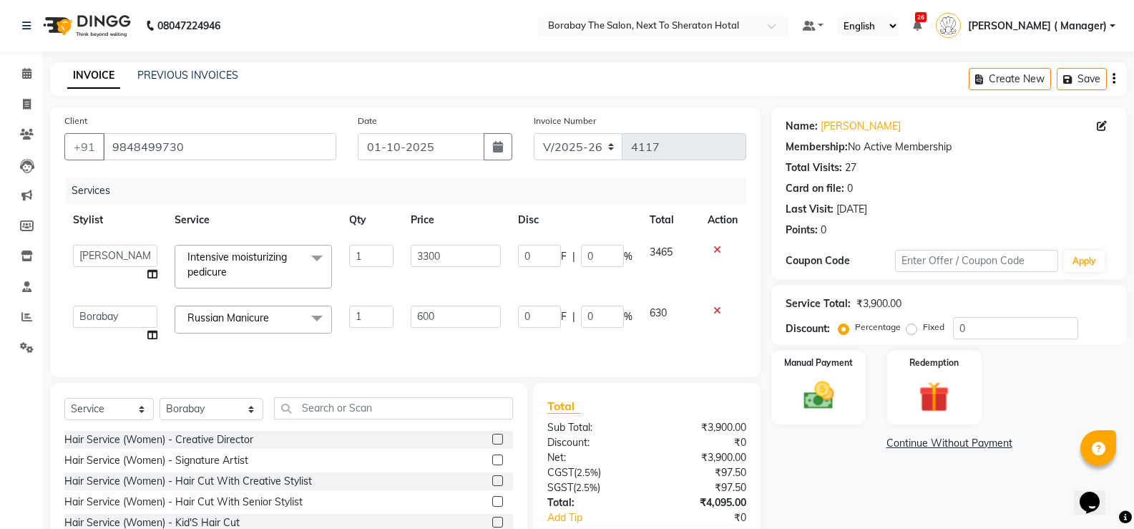
scroll to position [97, 0]
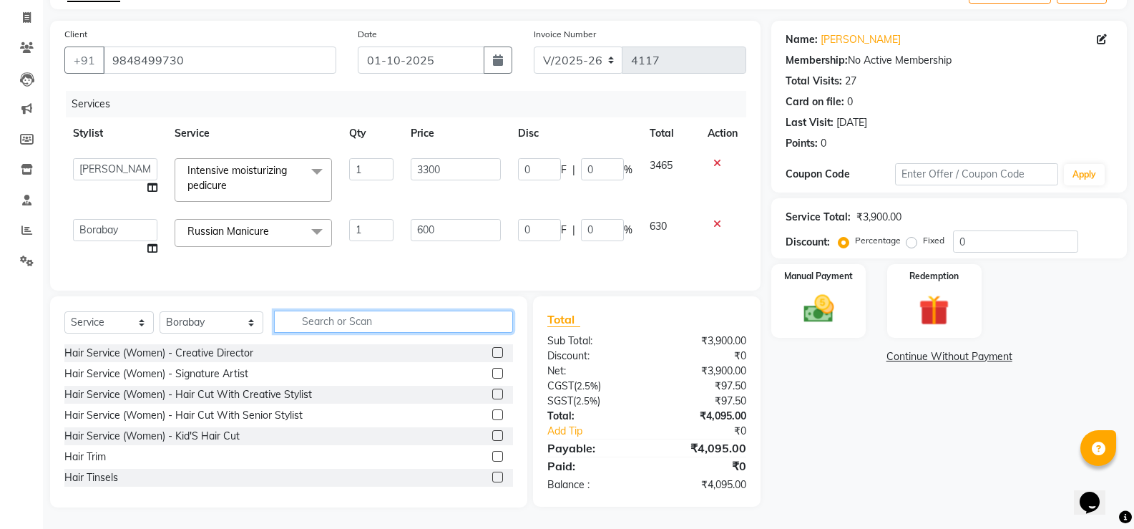
click at [397, 325] on input "text" at bounding box center [393, 321] width 239 height 22
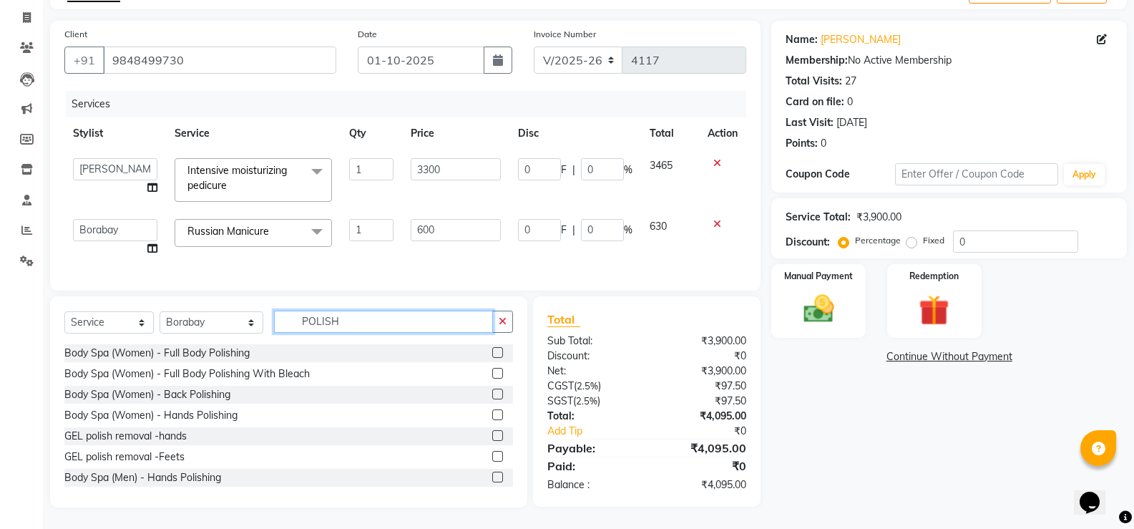
scroll to position [72, 0]
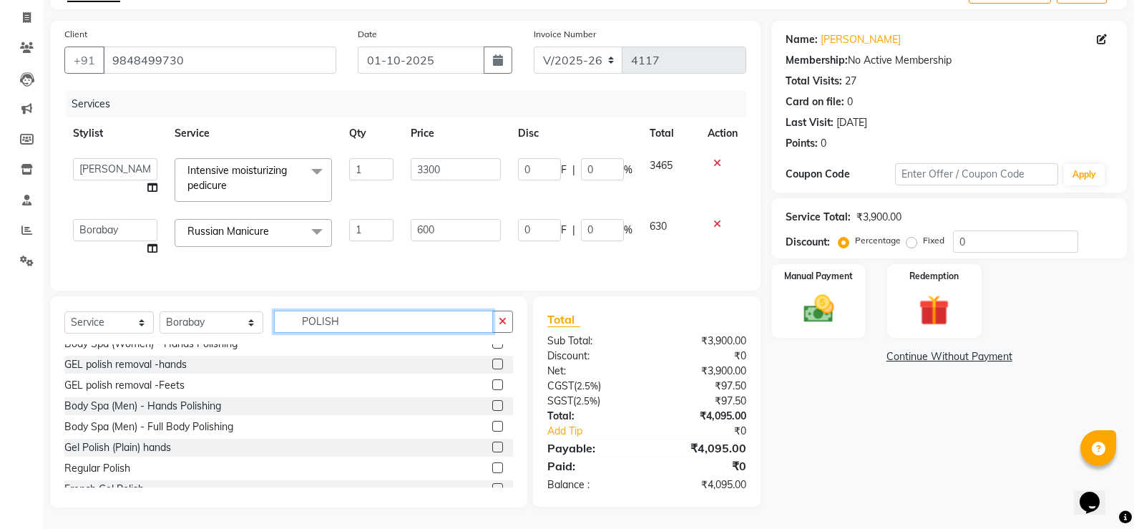
type input "POLISH"
click at [492, 469] on label at bounding box center [497, 467] width 11 height 11
click at [492, 469] on input "checkbox" at bounding box center [496, 468] width 9 height 9
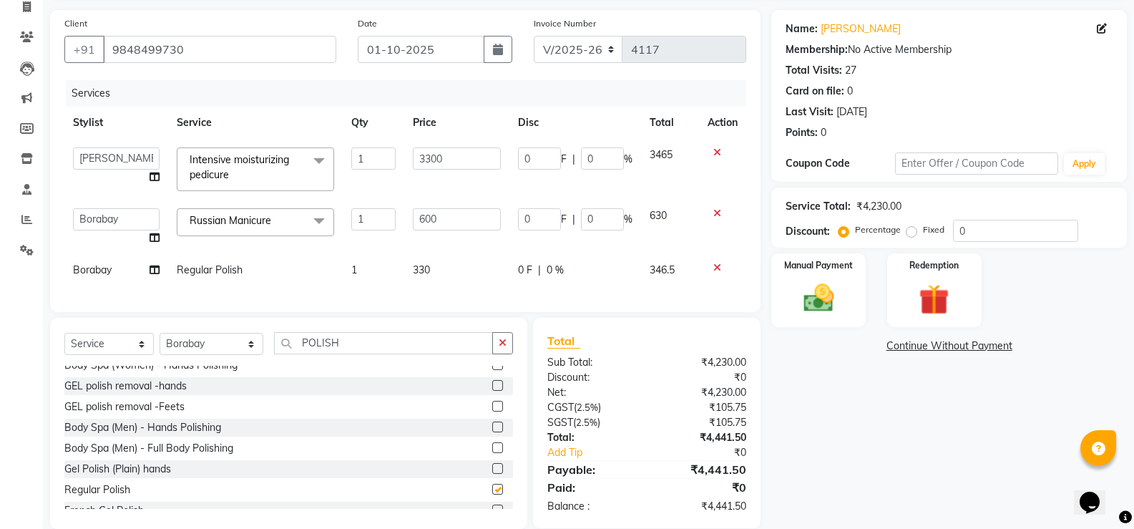
checkbox input "false"
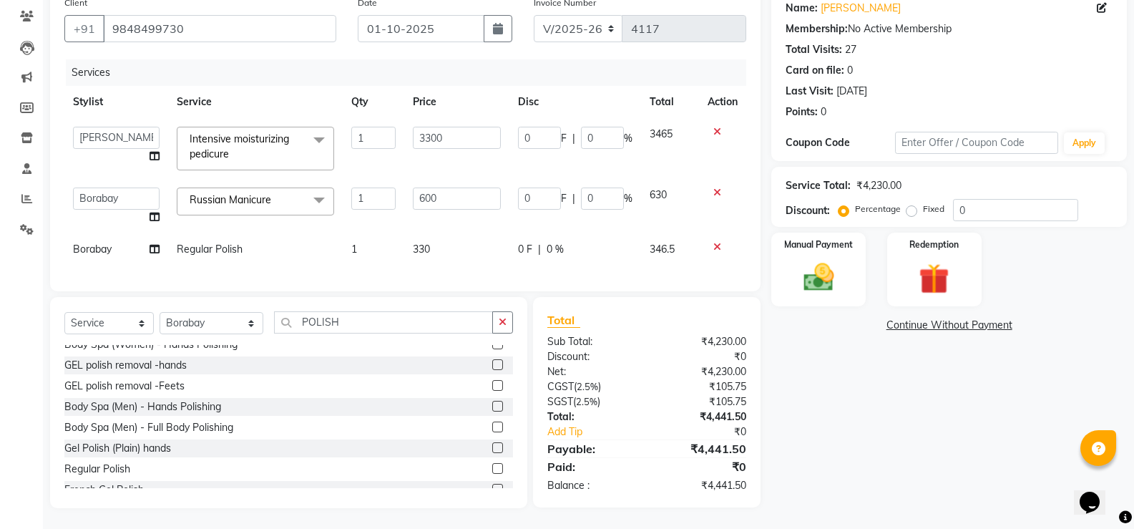
scroll to position [129, 0]
click at [837, 258] on img at bounding box center [818, 276] width 51 height 36
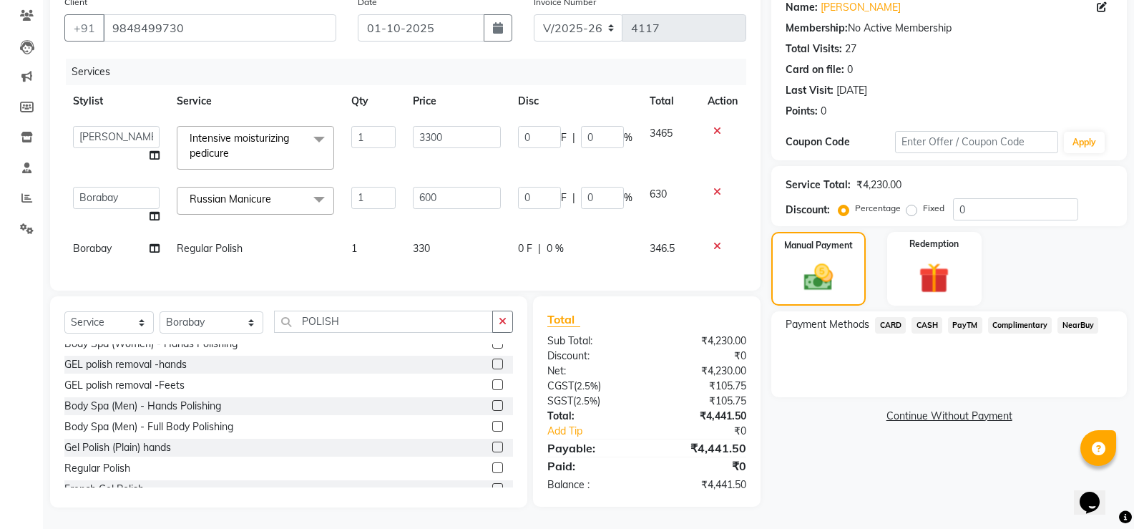
click at [966, 317] on span "PayTM" at bounding box center [965, 325] width 34 height 16
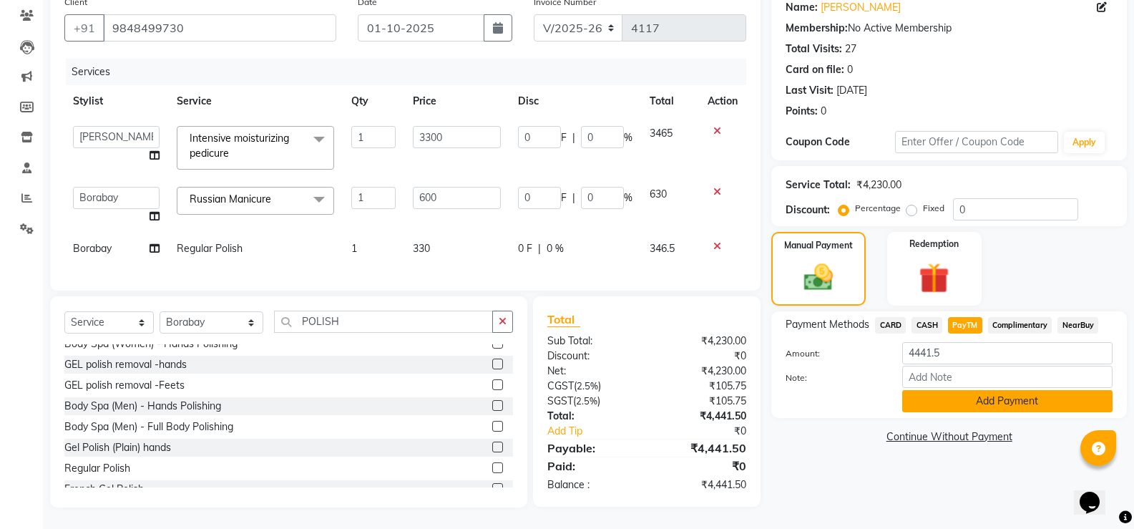
click at [974, 393] on button "Add Payment" at bounding box center [1007, 401] width 210 height 22
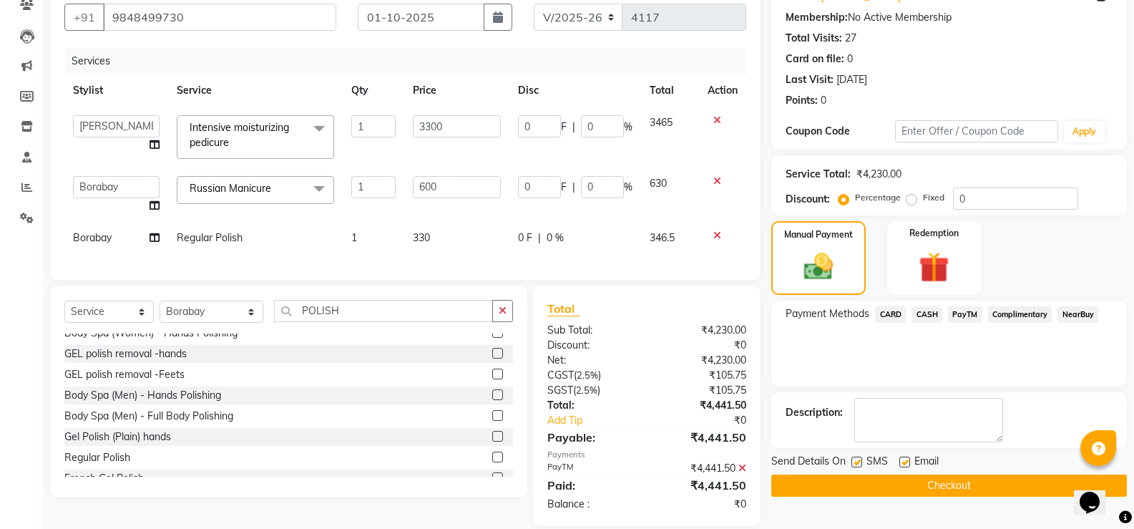
click at [926, 490] on button "Checkout" at bounding box center [949, 485] width 356 height 22
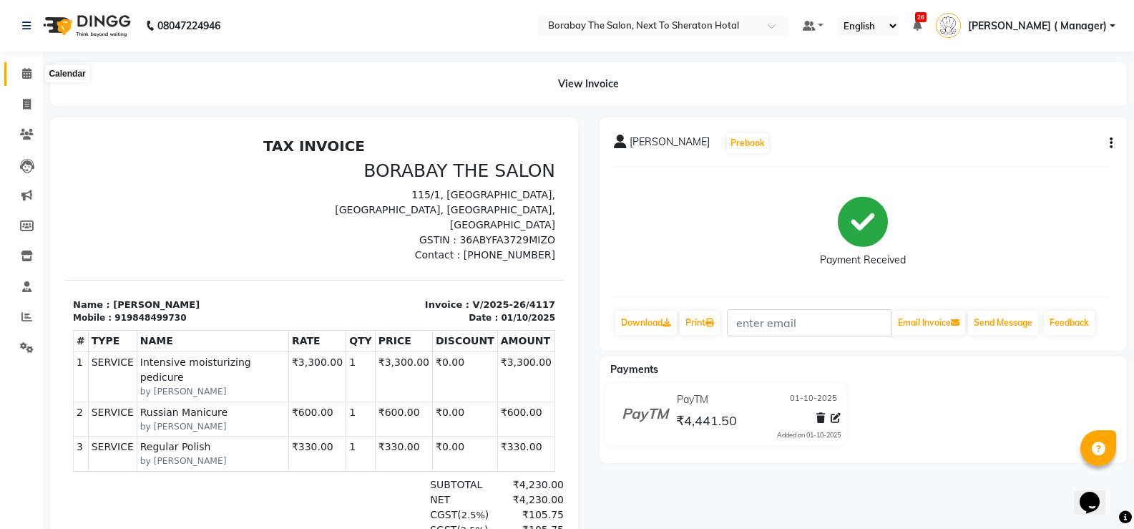
click at [28, 69] on icon at bounding box center [26, 73] width 9 height 11
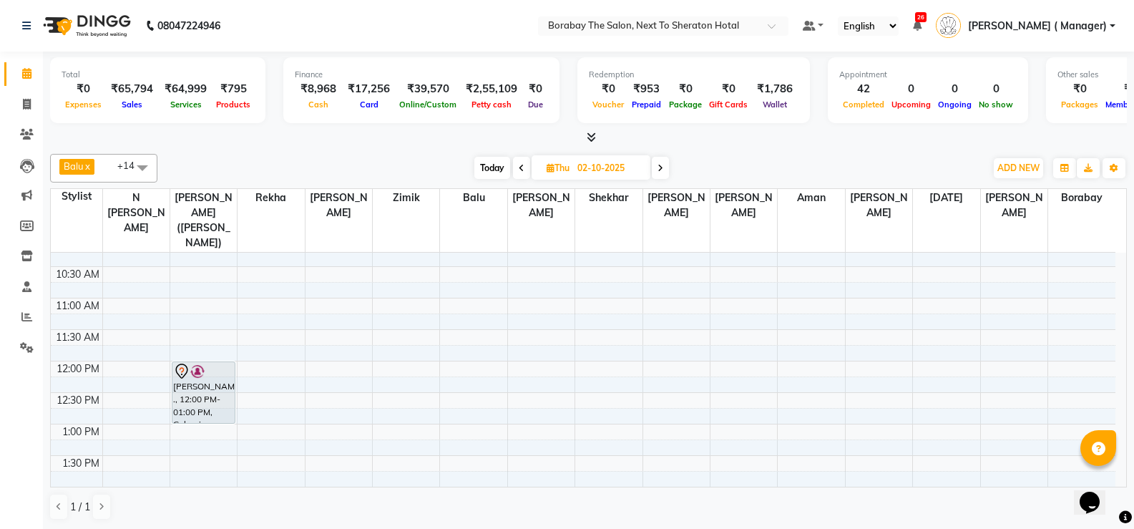
scroll to position [72, 0]
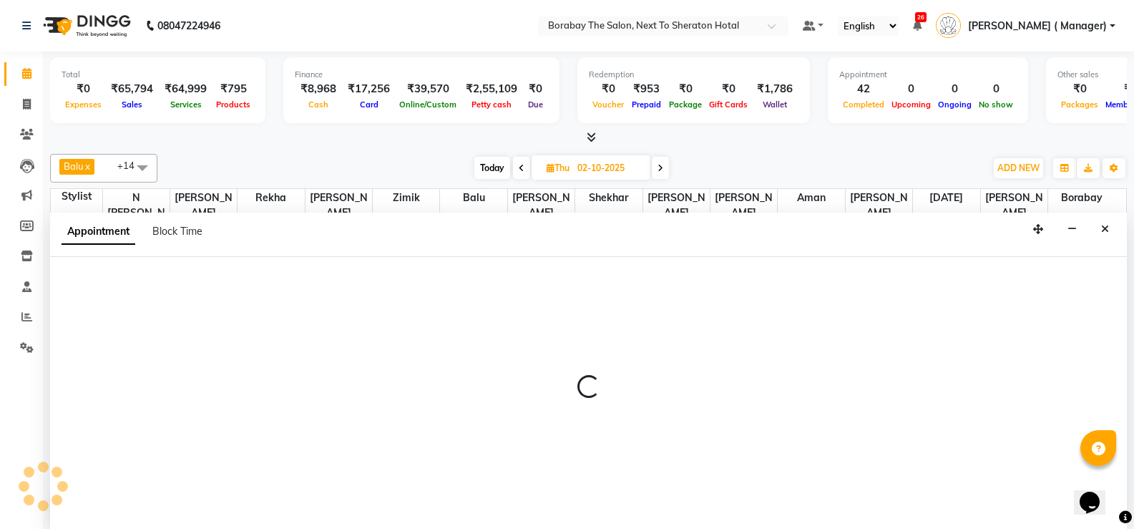
scroll to position [1, 0]
select select "32380"
select select "tentative"
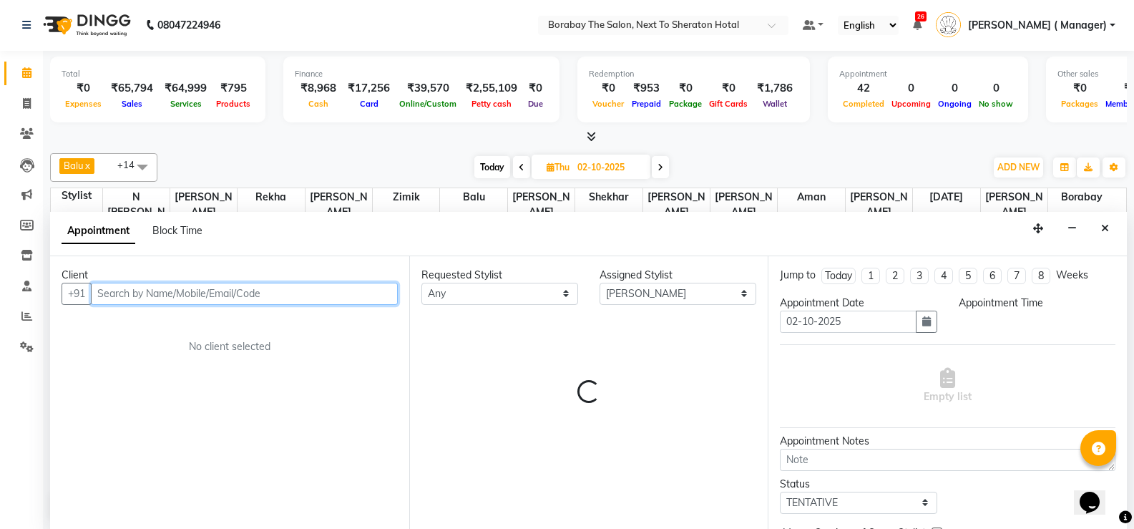
select select "720"
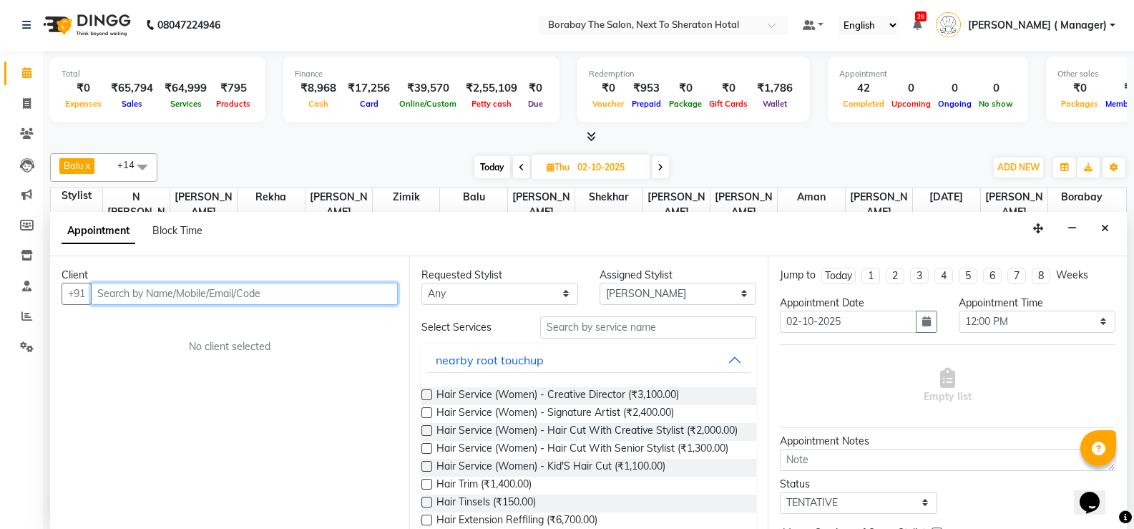
click at [192, 296] on input "text" at bounding box center [244, 294] width 307 height 22
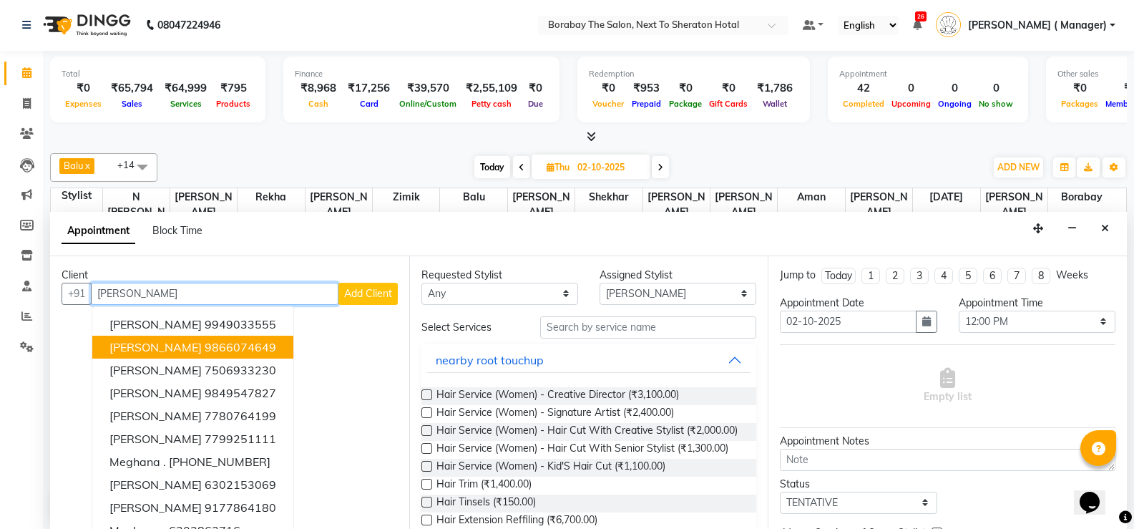
click at [202, 351] on span "Meghana Agarwal" at bounding box center [155, 347] width 92 height 14
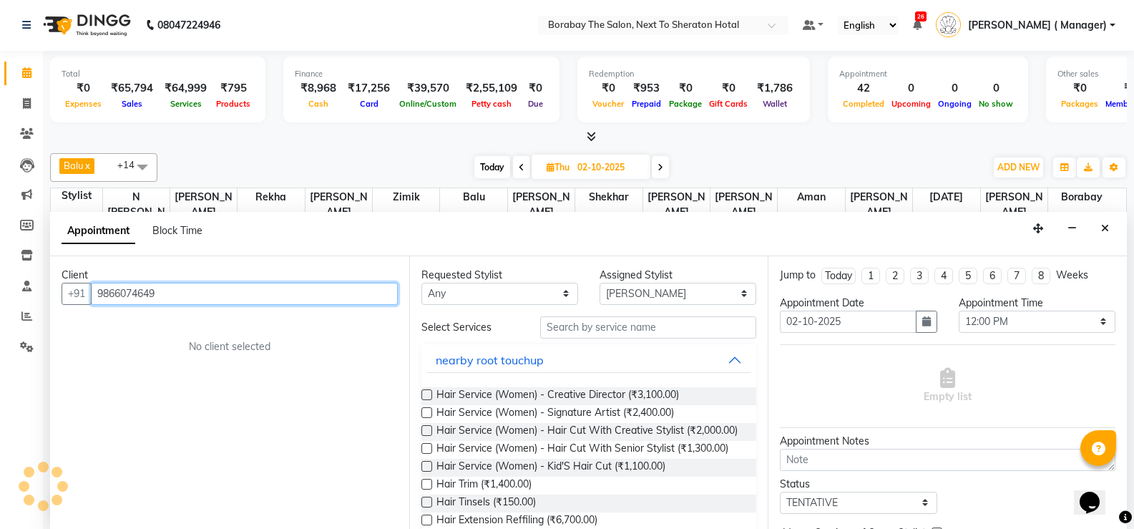
type input "9866074649"
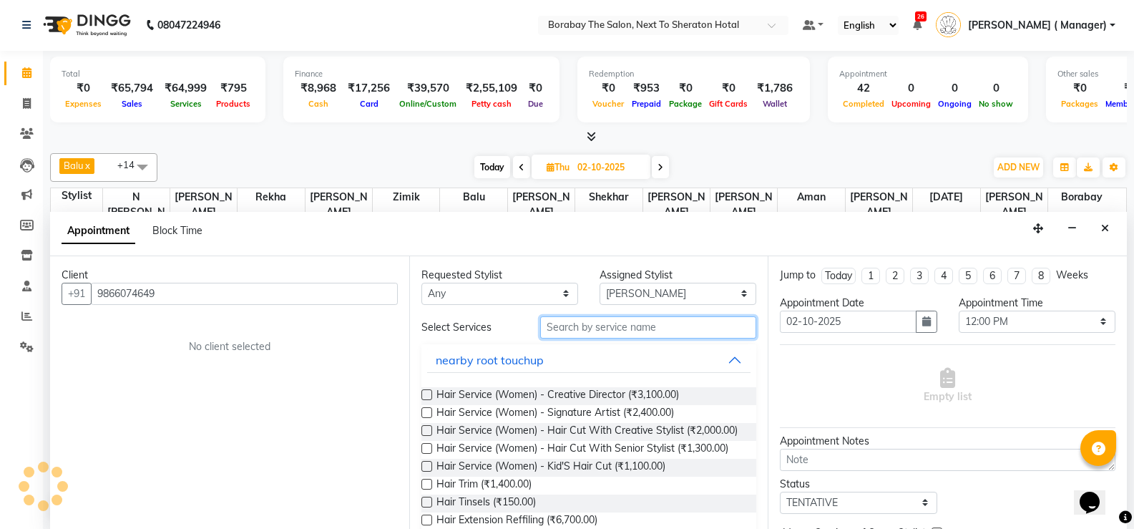
click at [618, 329] on input "text" at bounding box center [648, 327] width 216 height 22
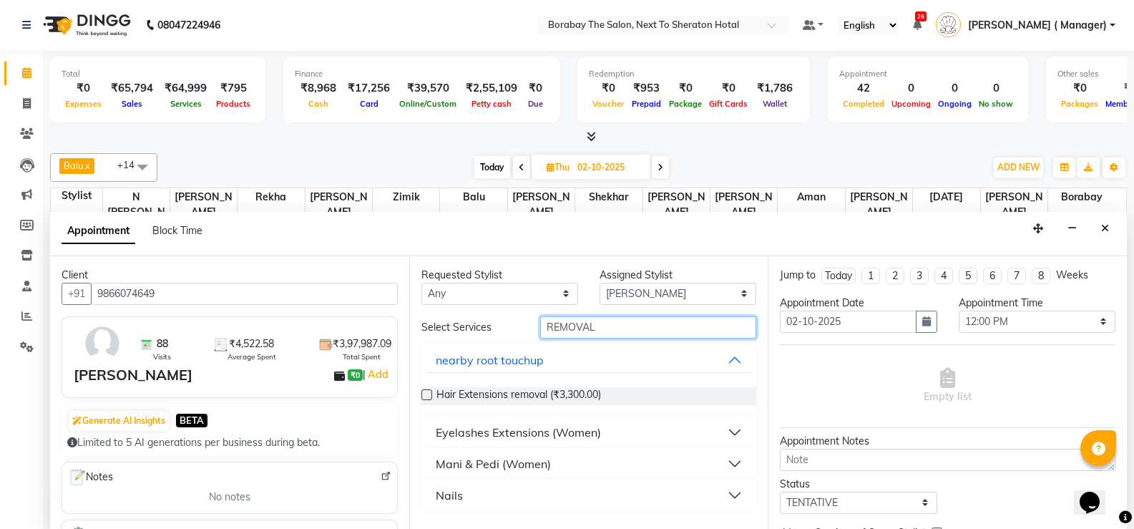
type input "REMOVAL"
click at [482, 466] on div "Mani & Pedi (Women)" at bounding box center [493, 463] width 115 height 17
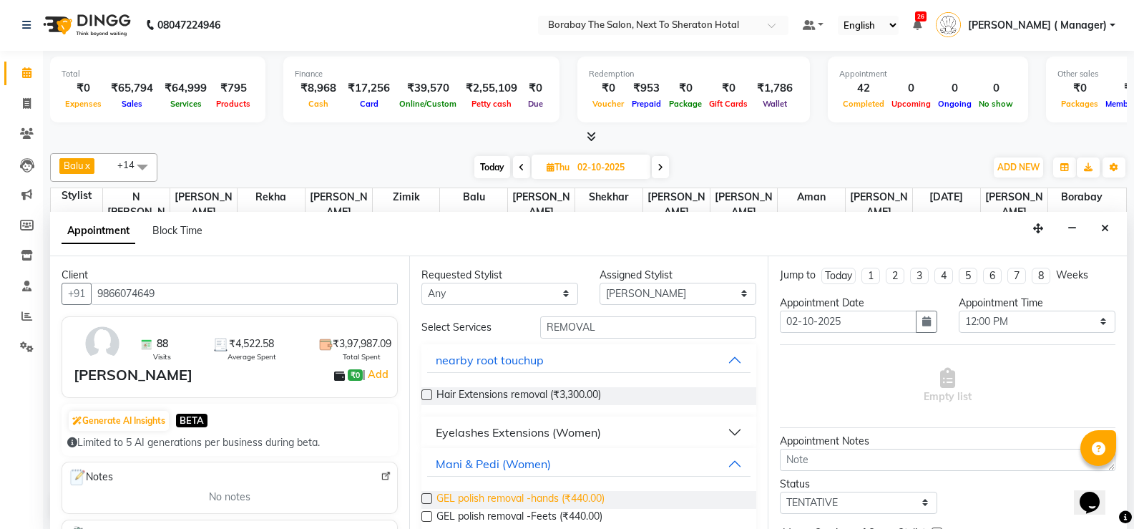
click at [461, 503] on span "GEL polish removal -hands (₹440.00)" at bounding box center [520, 500] width 168 height 18
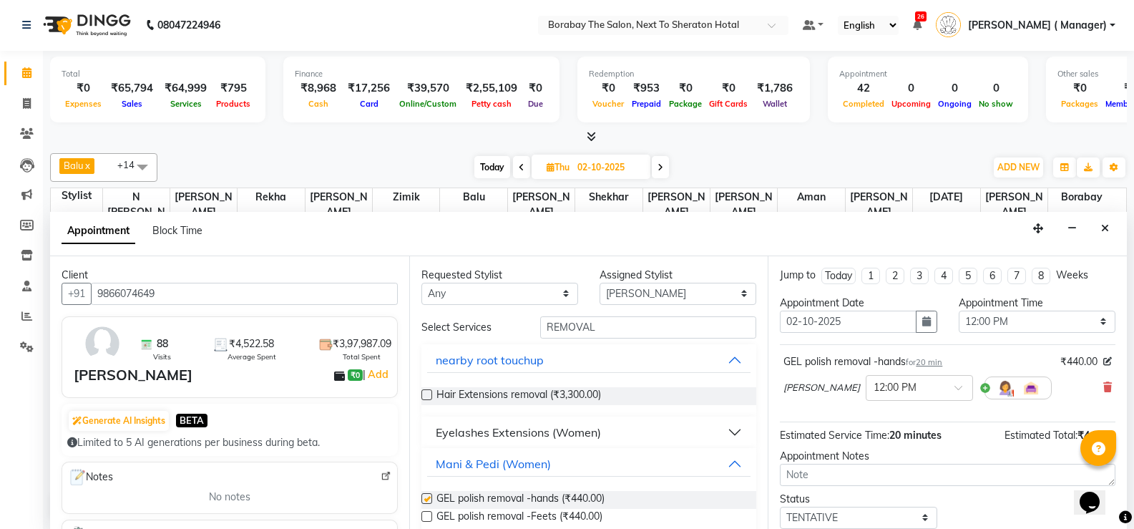
checkbox input "false"
click at [622, 295] on select "Select Aman Arun Balu Bhasker Borabay Dilnawaz Malik (Sameer) Easter Hannah Per…" at bounding box center [678, 294] width 157 height 22
click at [600, 283] on select "Select Aman Arun Balu Bhasker Borabay Dilnawaz Malik (Sameer) Easter Hannah Per…" at bounding box center [678, 294] width 157 height 22
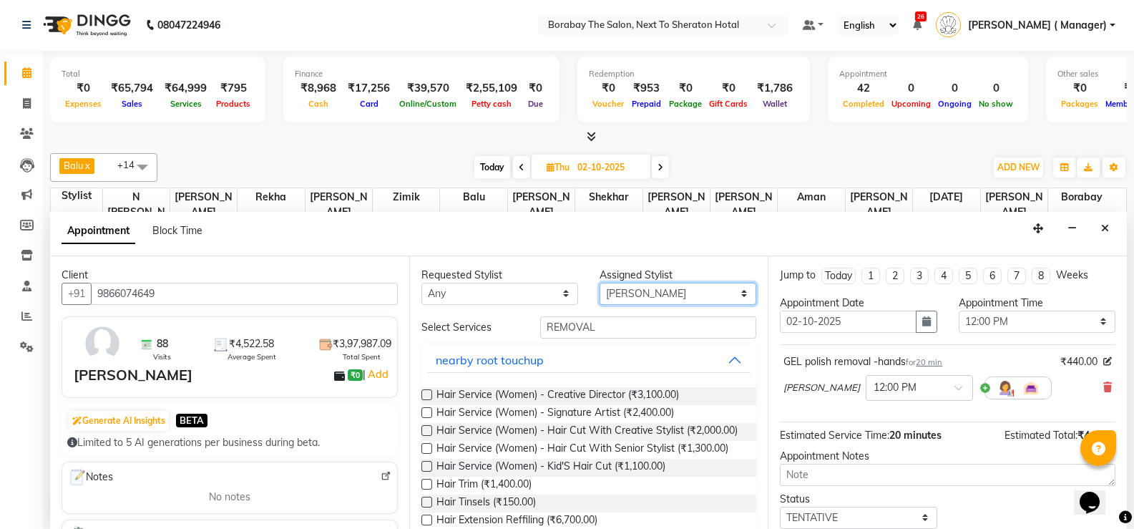
click at [619, 303] on select "Select Aman Arun Balu Bhasker Borabay Dilnawaz Malik (Sameer) Easter Hannah Per…" at bounding box center [678, 294] width 157 height 22
select select "31355"
click at [600, 283] on select "Select Aman Arun Balu Bhasker Borabay Dilnawaz Malik (Sameer) Easter Hannah Per…" at bounding box center [678, 294] width 157 height 22
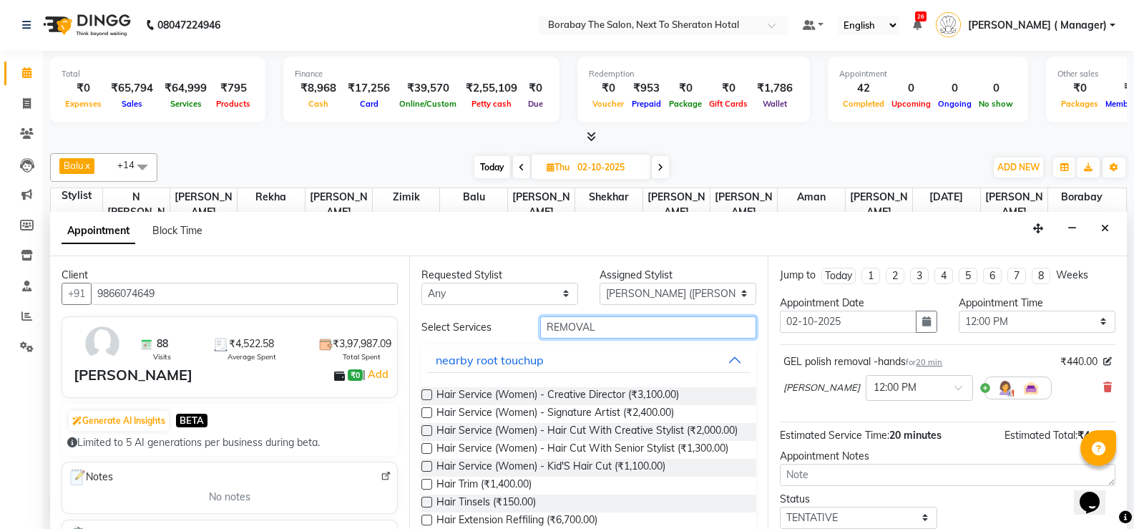
click at [597, 327] on input "REMOVAL" at bounding box center [648, 327] width 216 height 22
type input "R"
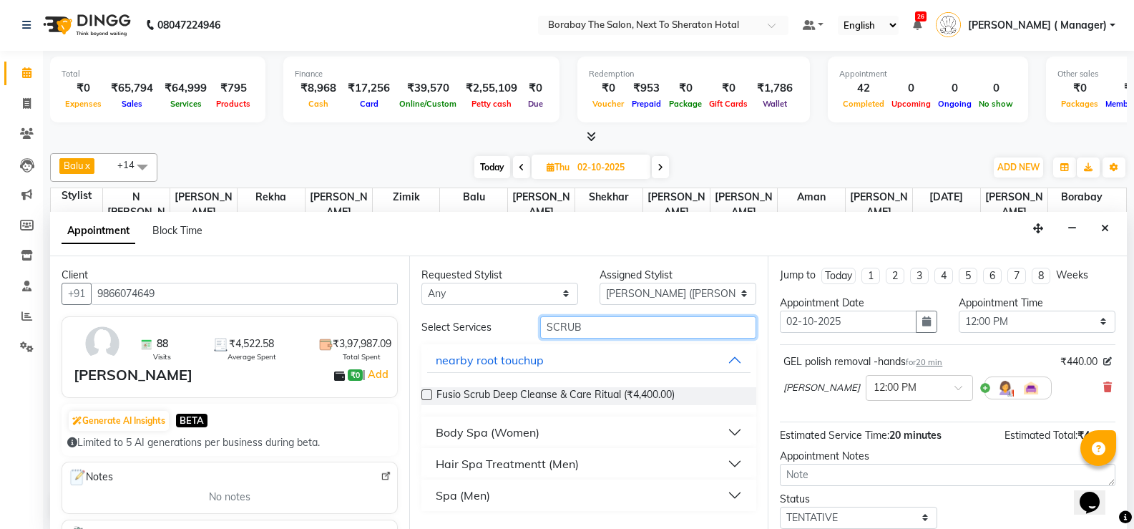
type input "SCRUB"
click at [429, 396] on label at bounding box center [426, 394] width 11 height 11
click at [429, 396] on input "checkbox" at bounding box center [425, 395] width 9 height 9
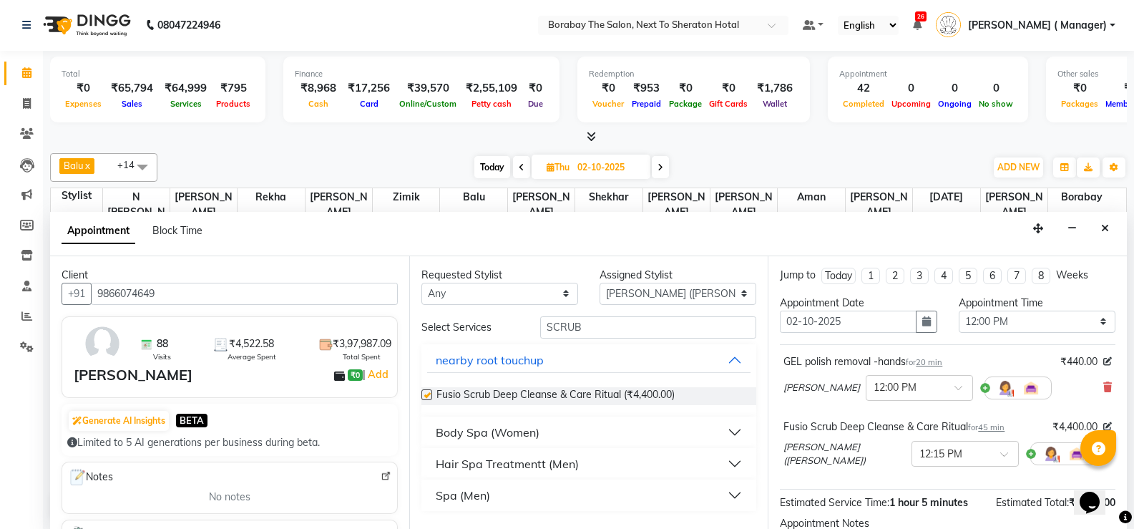
checkbox input "false"
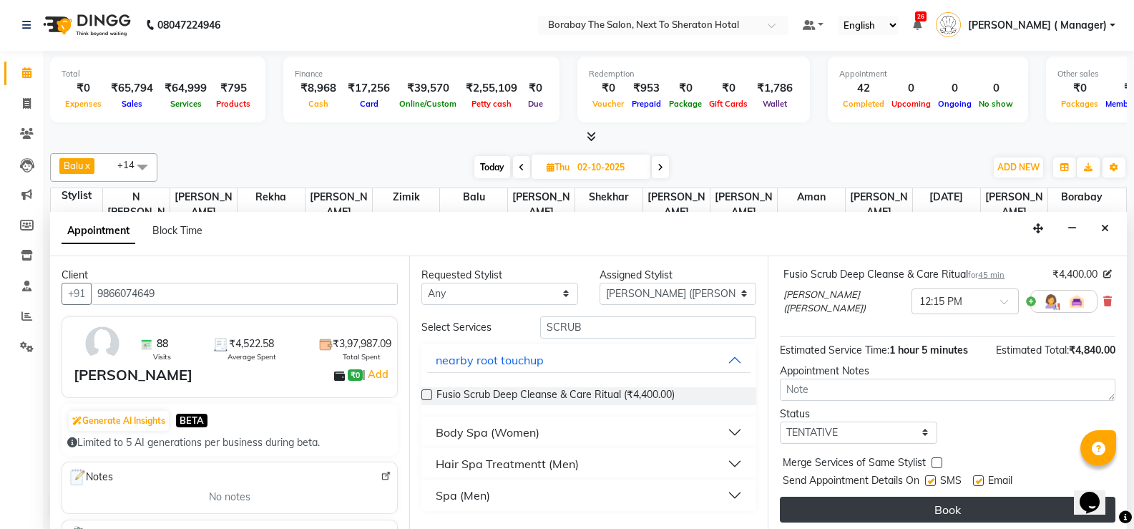
scroll to position [155, 0]
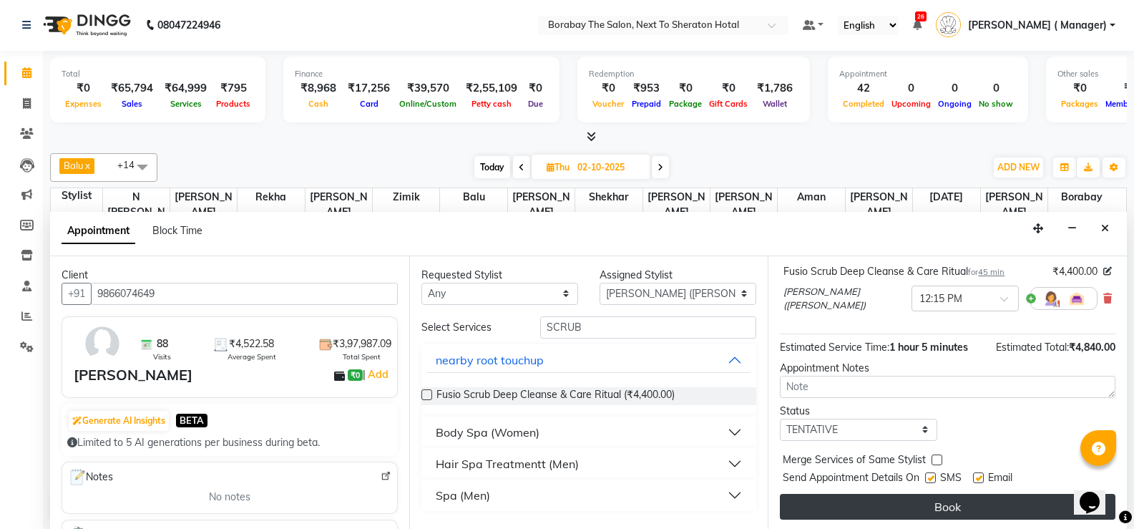
click at [954, 500] on button "Book" at bounding box center [948, 507] width 336 height 26
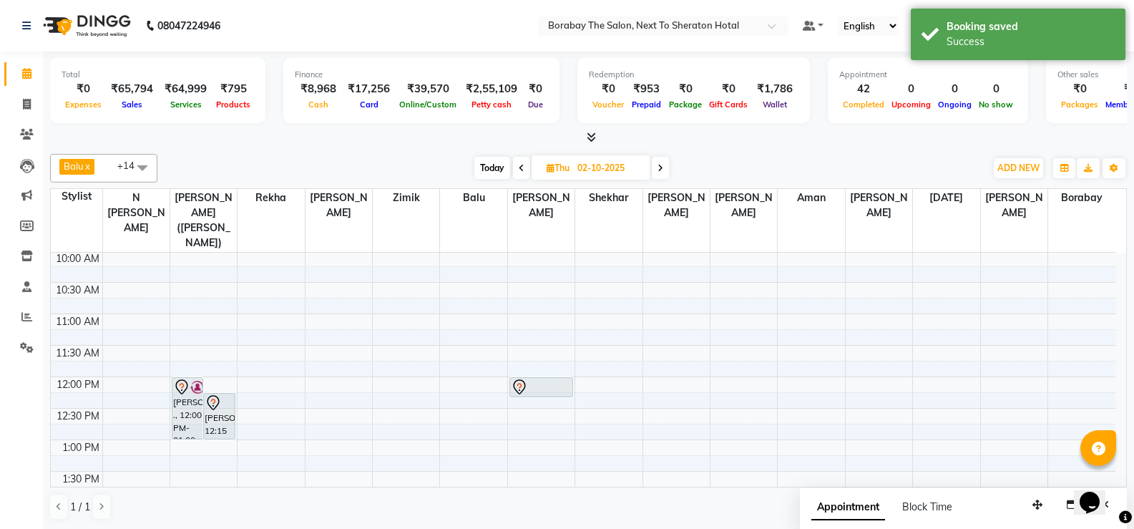
scroll to position [143, 0]
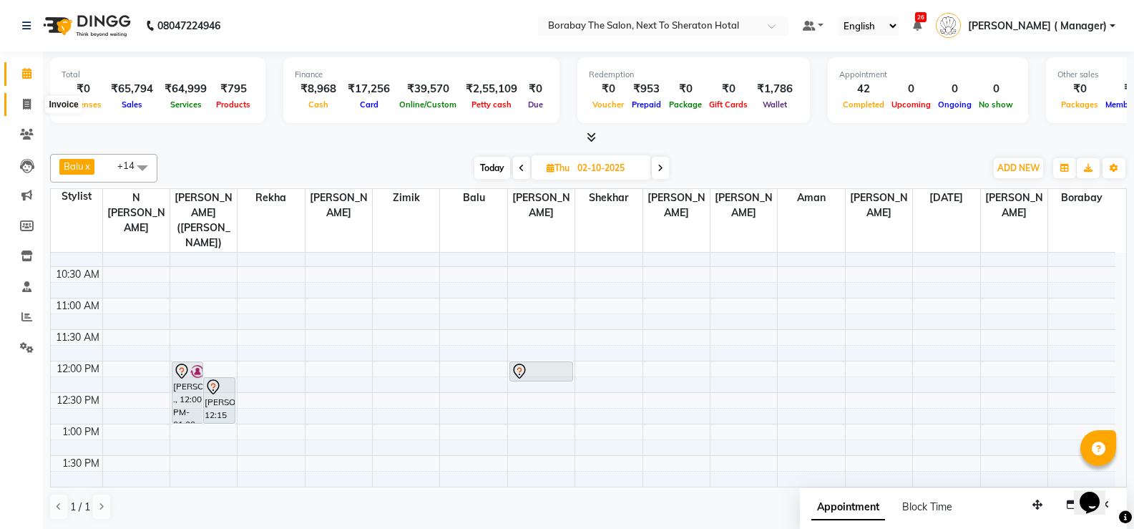
click at [29, 101] on icon at bounding box center [27, 104] width 8 height 11
select select "service"
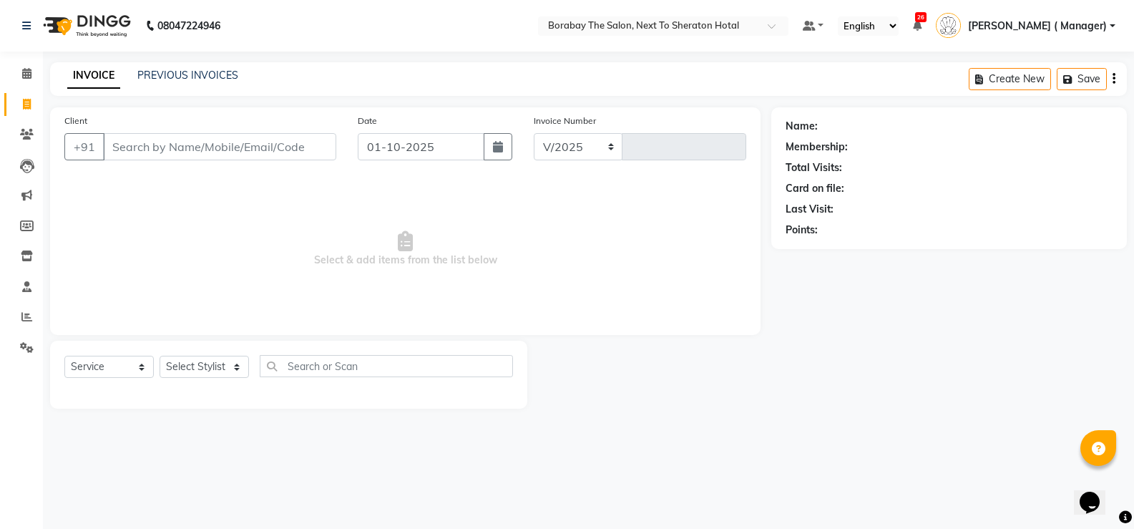
select select "4945"
type input "4119"
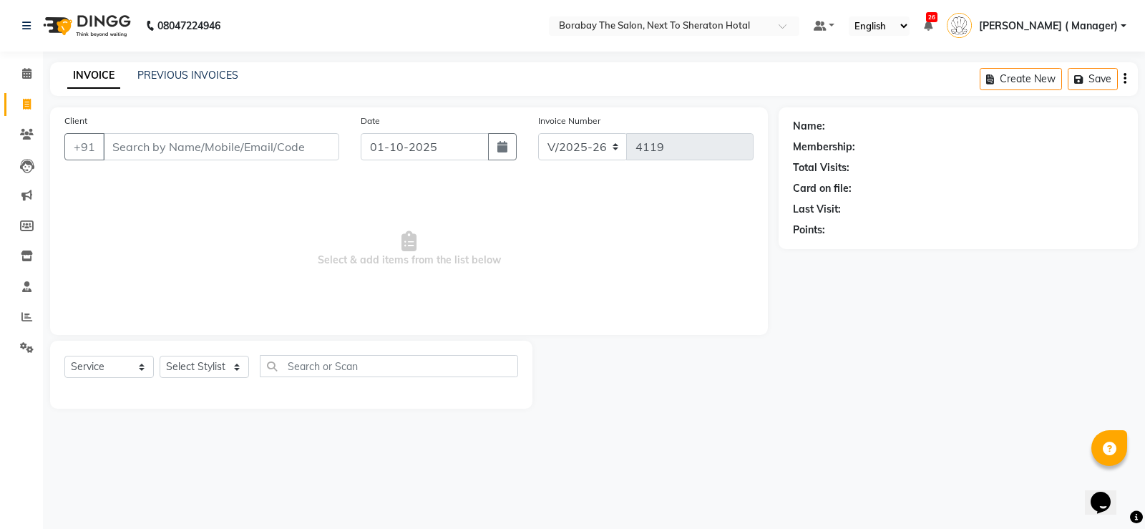
click at [163, 140] on input "Client" at bounding box center [221, 146] width 236 height 27
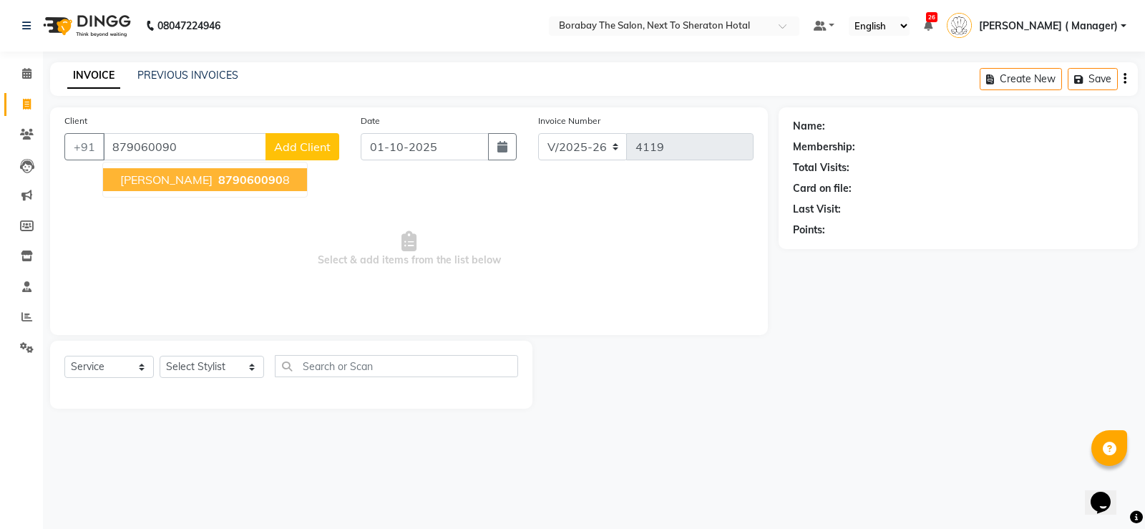
click at [218, 185] on span "879060090" at bounding box center [250, 179] width 64 height 14
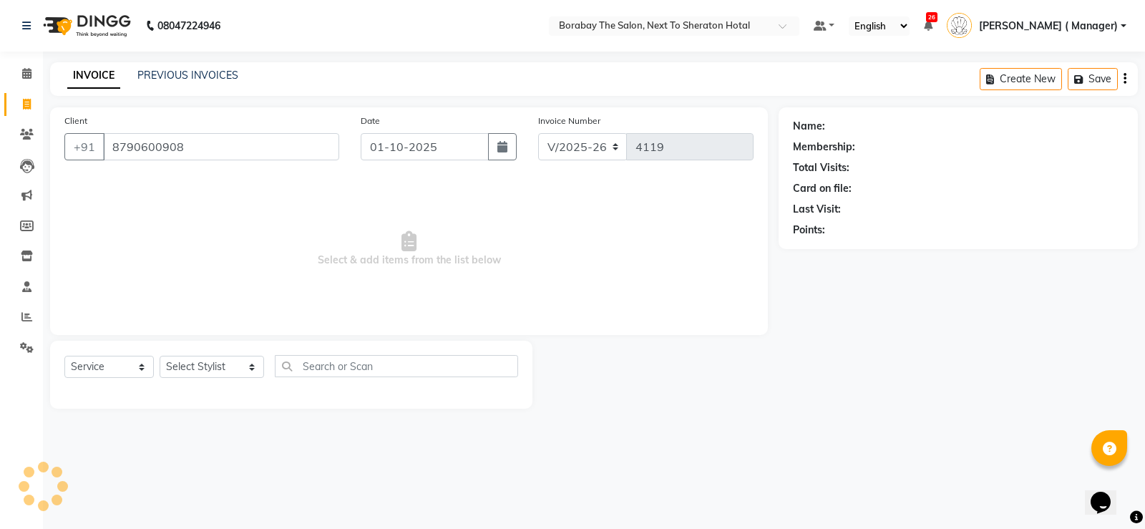
type input "8790600908"
click at [217, 361] on select "Select Stylist Aman Arun Balu Bhasker Borabay Counter Borabay Dilnawaz Malik (S…" at bounding box center [212, 367] width 104 height 22
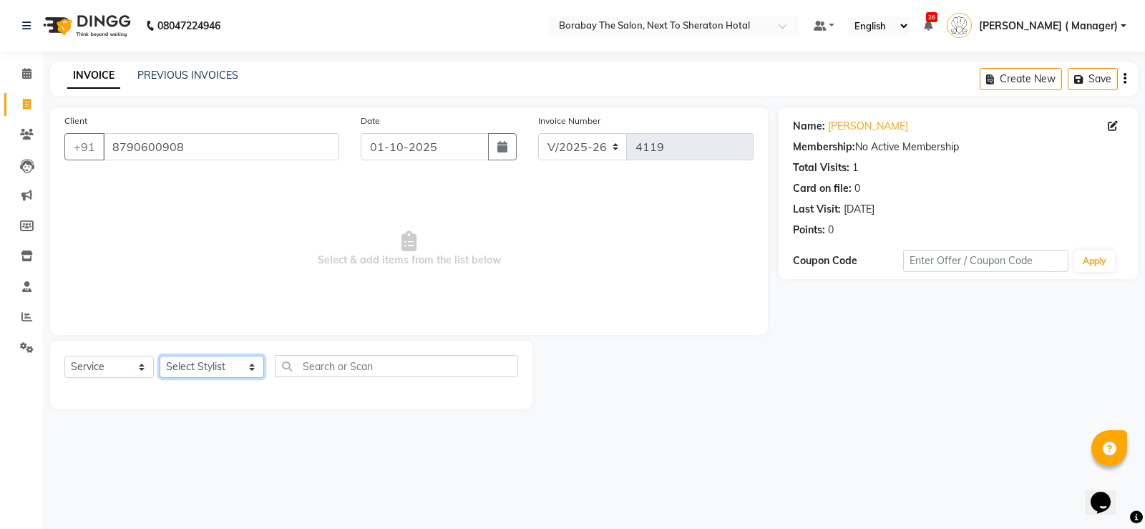
select select "31355"
click at [160, 356] on select "Select Stylist Aman Arun Balu Bhasker Borabay Counter Borabay Dilnawaz Malik (S…" at bounding box center [212, 367] width 104 height 22
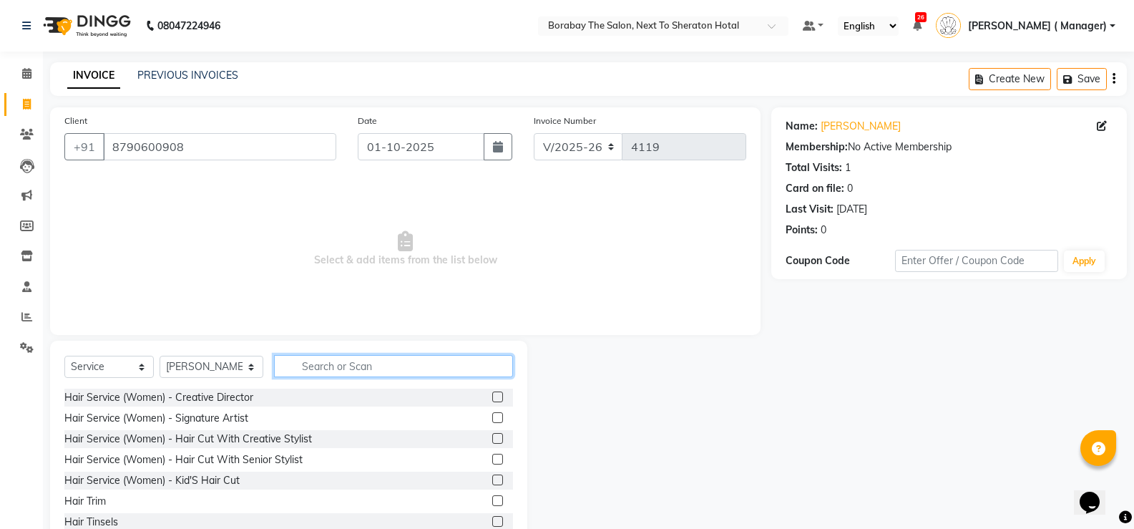
click at [377, 366] on input "text" at bounding box center [393, 366] width 239 height 22
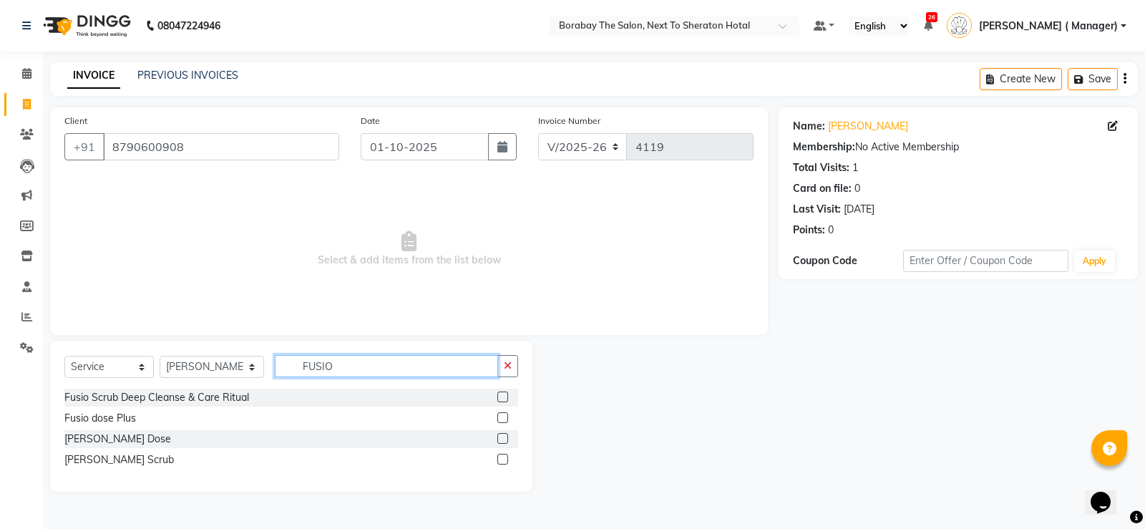
type input "FUSIO"
click at [504, 461] on label at bounding box center [502, 459] width 11 height 11
click at [504, 461] on input "checkbox" at bounding box center [501, 459] width 9 height 9
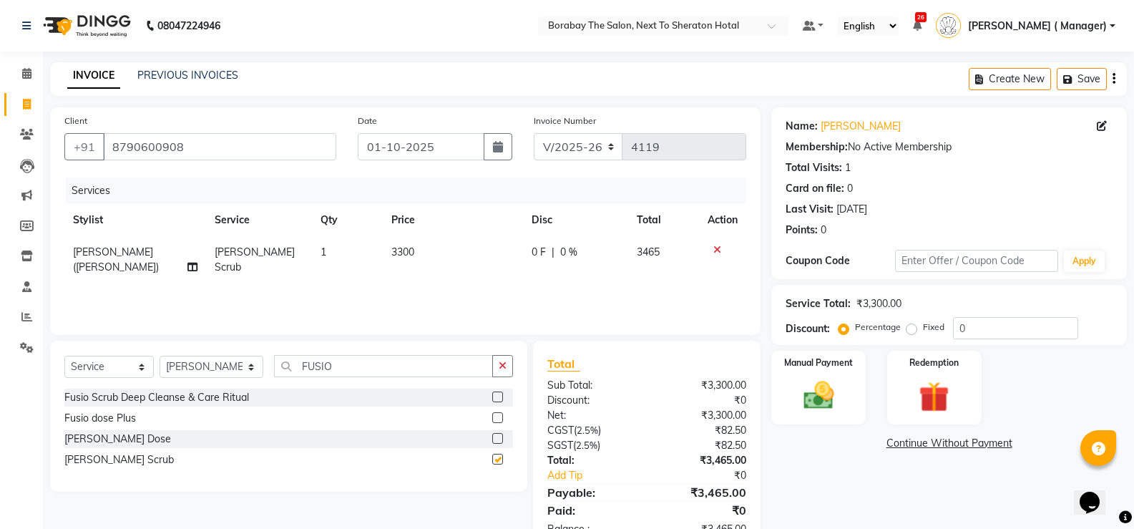
checkbox input "false"
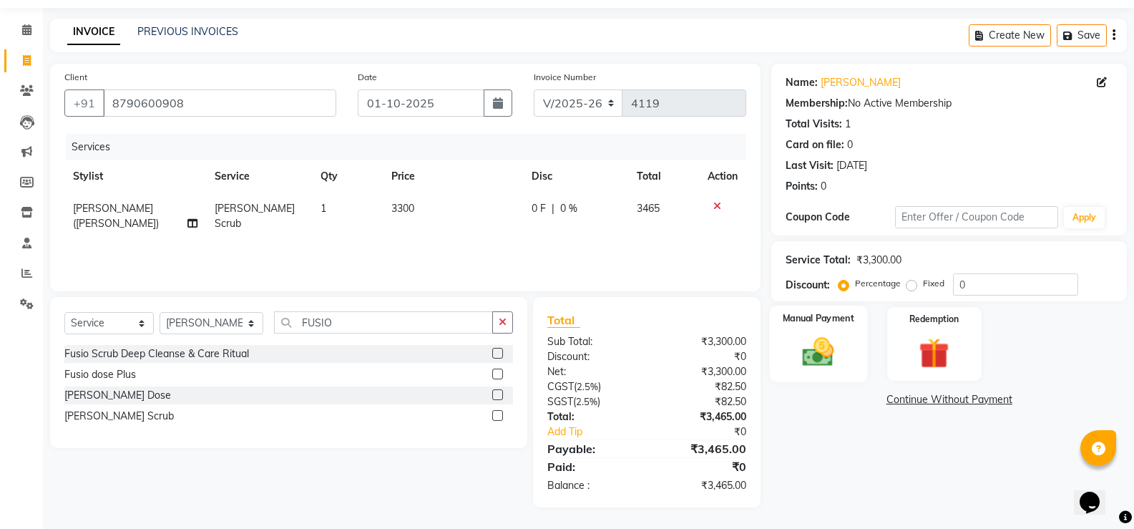
click at [834, 350] on img at bounding box center [818, 351] width 51 height 36
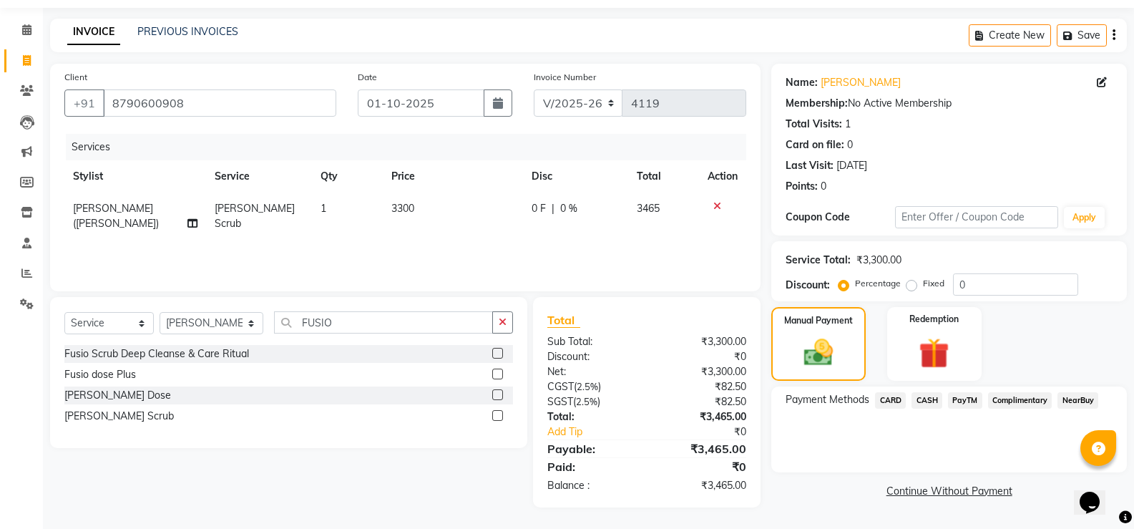
click at [969, 402] on span "PayTM" at bounding box center [965, 400] width 34 height 16
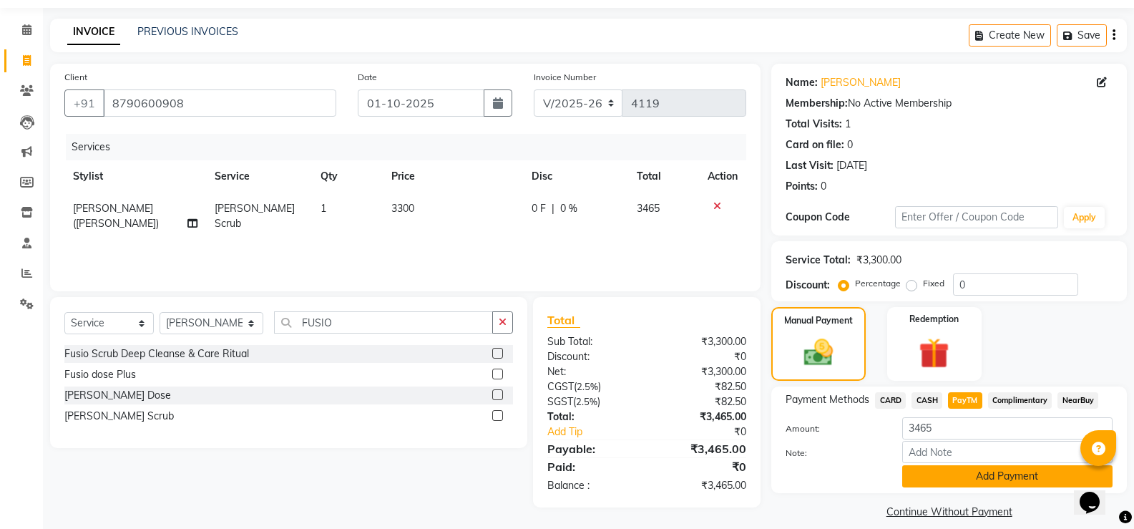
click at [979, 479] on button "Add Payment" at bounding box center [1007, 476] width 210 height 22
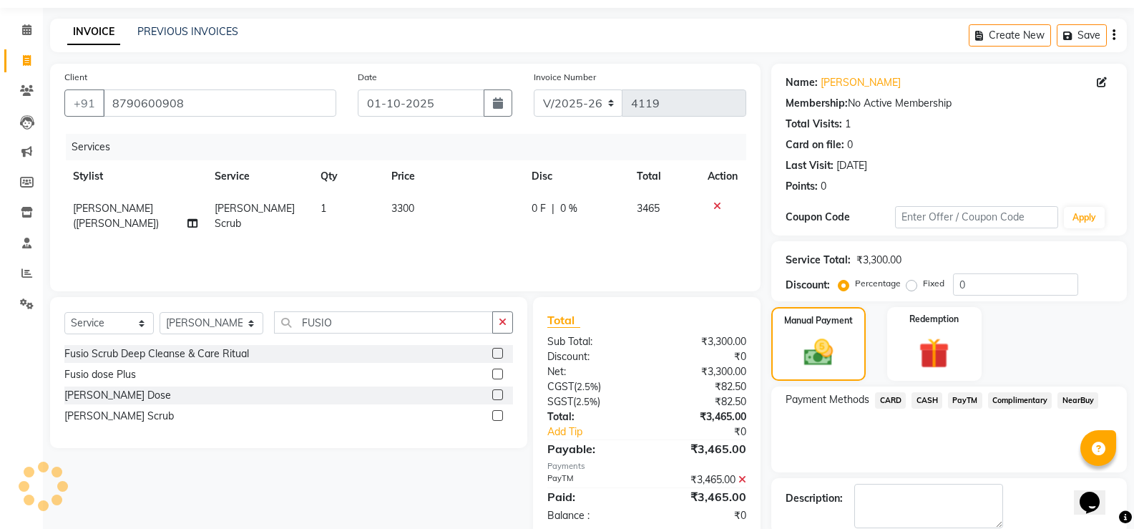
scroll to position [119, 0]
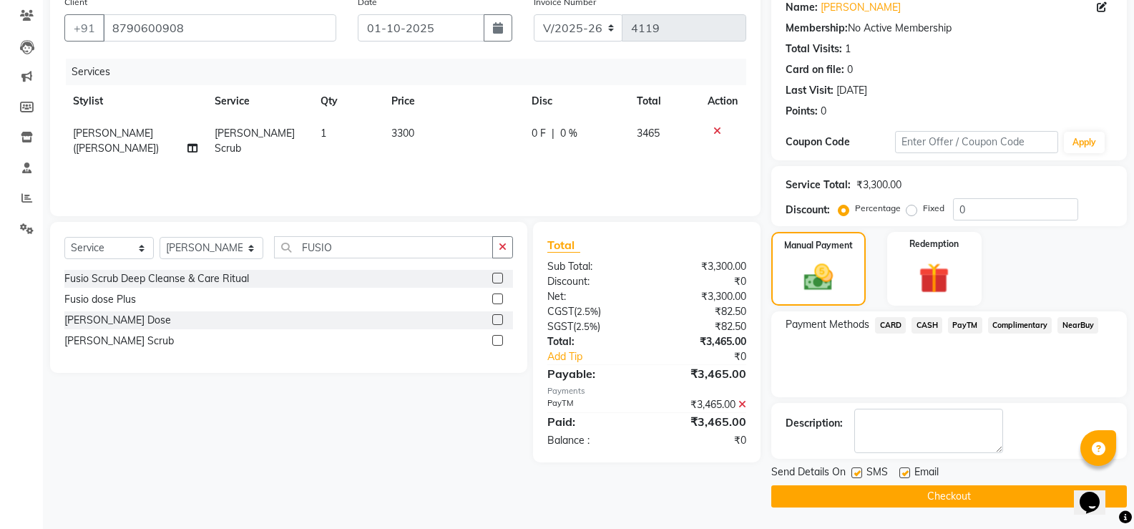
click at [951, 498] on button "Checkout" at bounding box center [949, 496] width 356 height 22
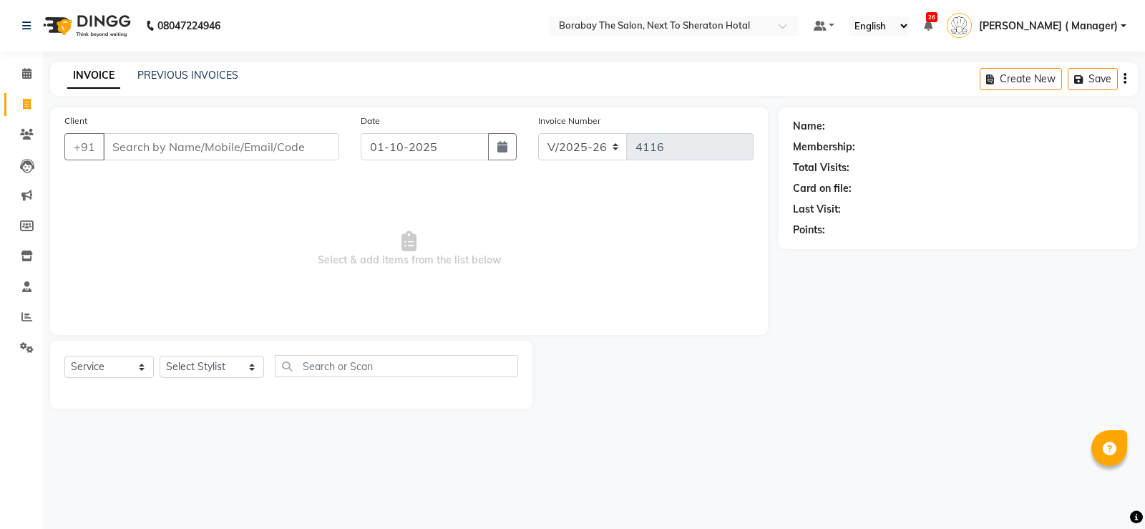
select select "4945"
select select "service"
click at [326, 364] on input "text" at bounding box center [396, 366] width 243 height 22
click at [338, 368] on input "text" at bounding box center [396, 366] width 243 height 22
type input "CREAT"
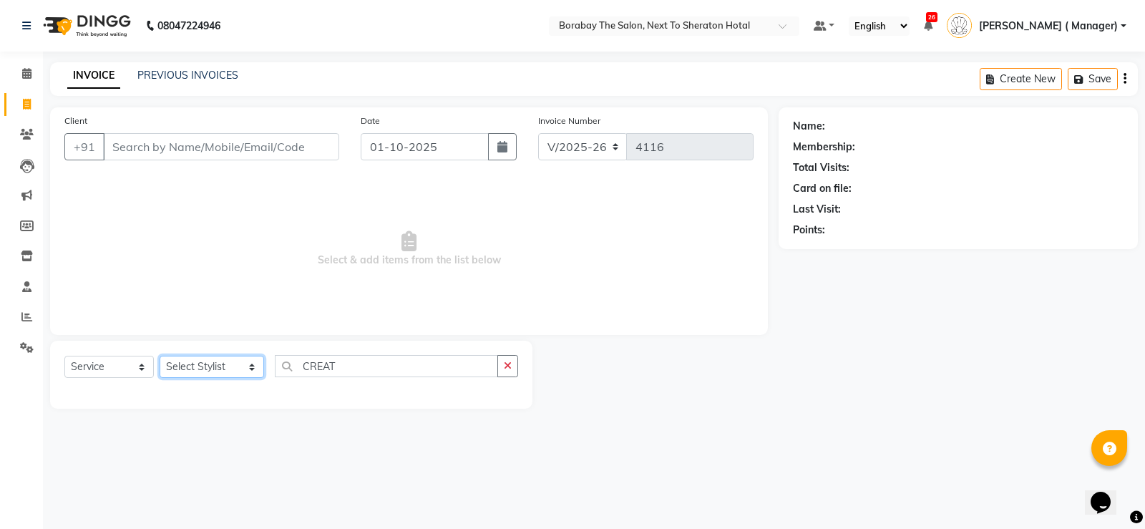
click at [185, 362] on select "Select Stylist [PERSON_NAME] [PERSON_NAME] Borabay Counter Borabay [PERSON_NAME…" at bounding box center [212, 367] width 104 height 22
select select "31354"
click at [160, 356] on select "Select Stylist [PERSON_NAME] [PERSON_NAME] Borabay Counter Borabay [PERSON_NAME…" at bounding box center [212, 367] width 104 height 22
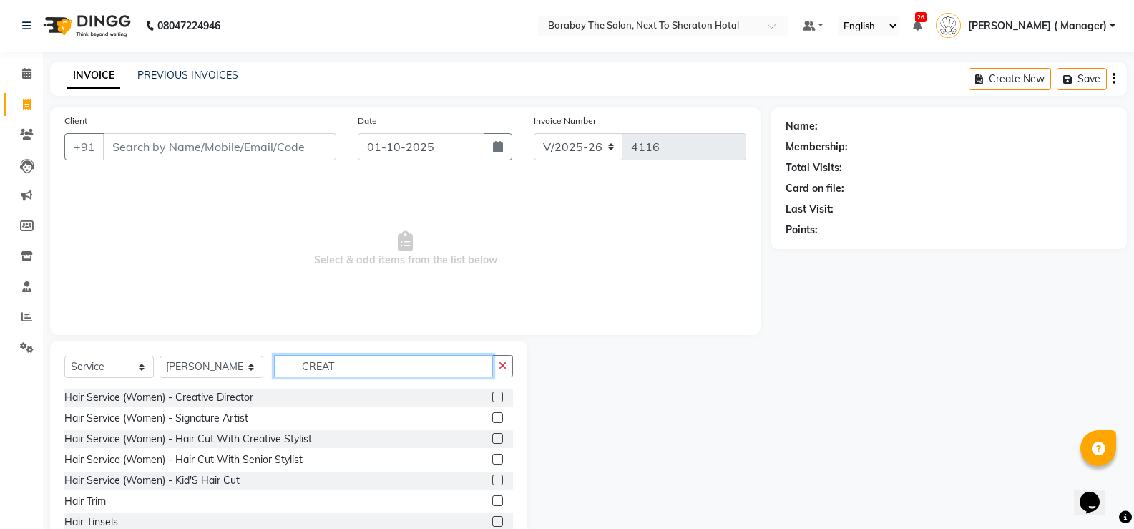
click at [378, 368] on input "CREAT" at bounding box center [383, 366] width 219 height 22
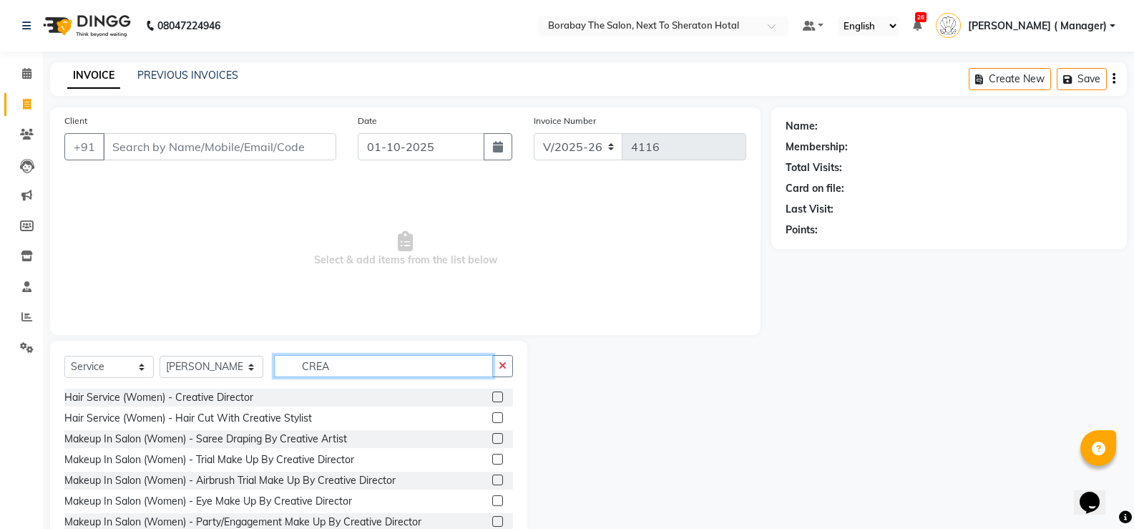
type input "CREAT"
click at [492, 396] on label at bounding box center [497, 396] width 11 height 11
click at [492, 396] on input "checkbox" at bounding box center [496, 397] width 9 height 9
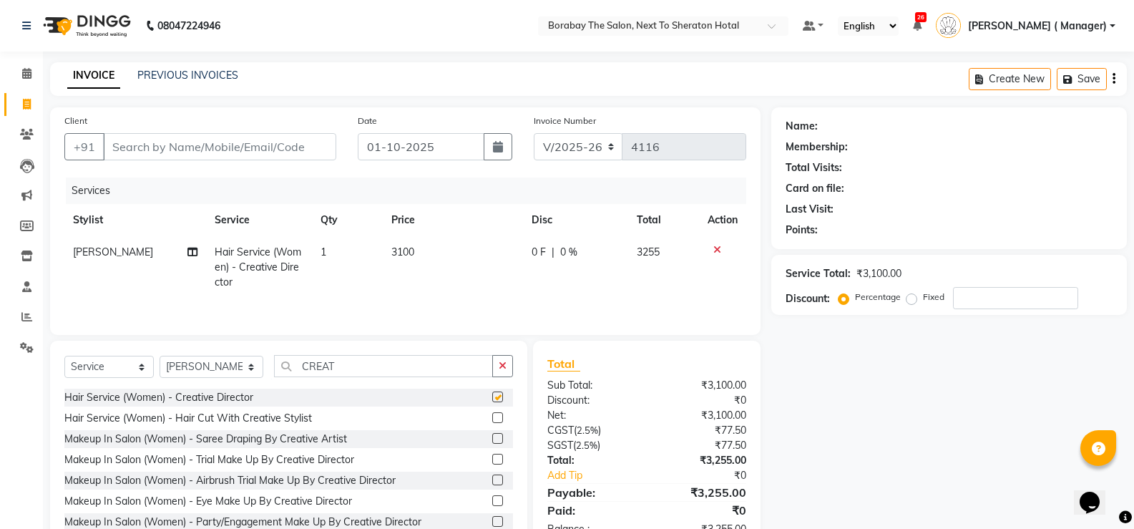
checkbox input "false"
click at [347, 368] on input "CREAT" at bounding box center [383, 366] width 219 height 22
type input "C"
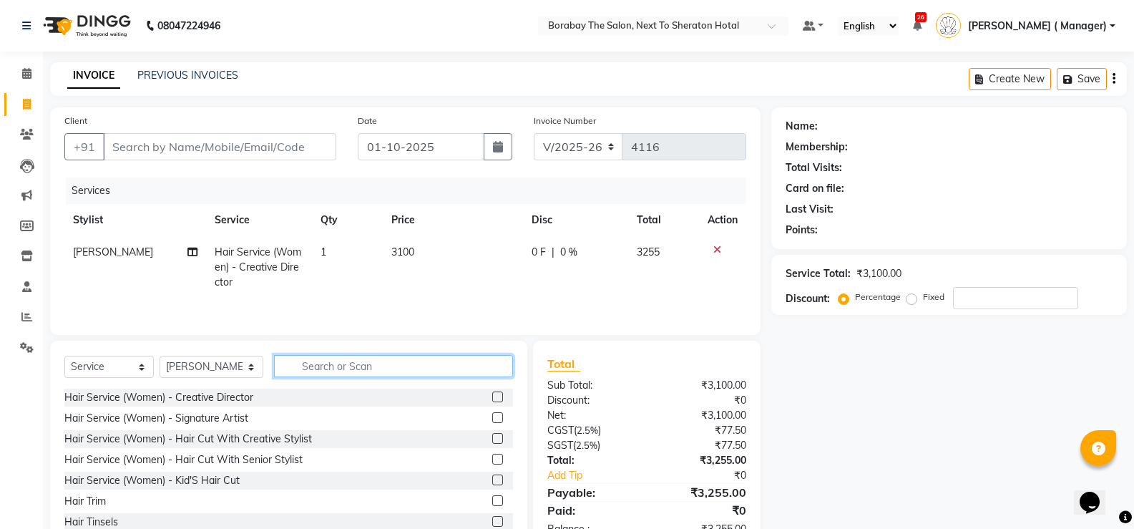
click at [347, 368] on input "text" at bounding box center [393, 366] width 239 height 22
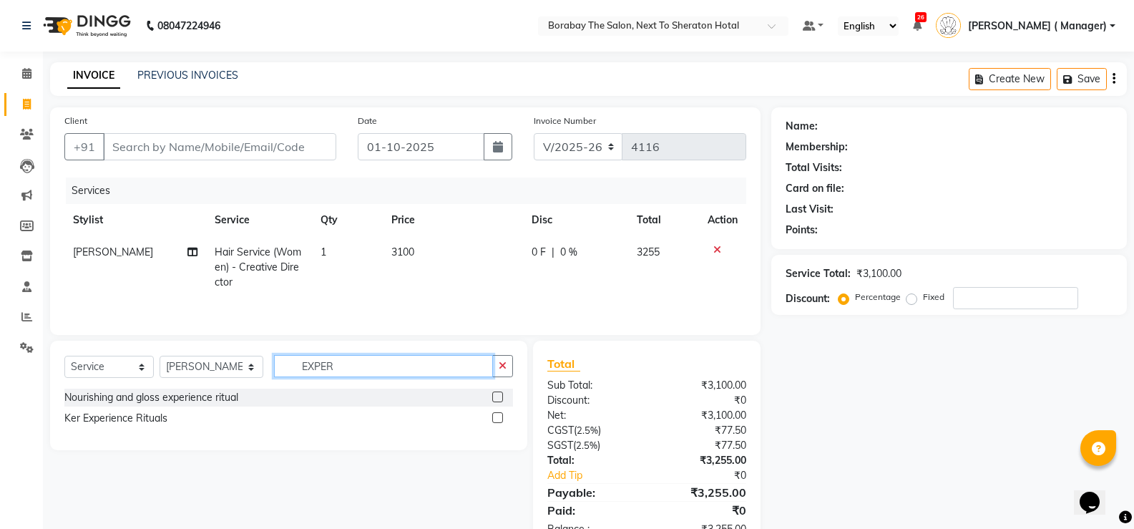
type input "EXPER"
click at [497, 421] on label at bounding box center [497, 417] width 11 height 11
click at [497, 421] on input "checkbox" at bounding box center [496, 418] width 9 height 9
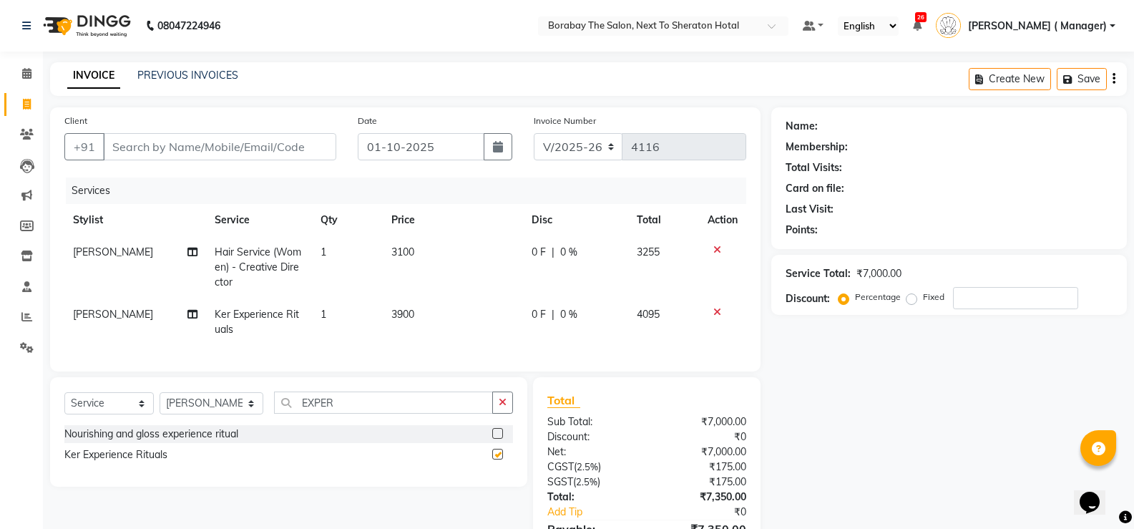
checkbox input "false"
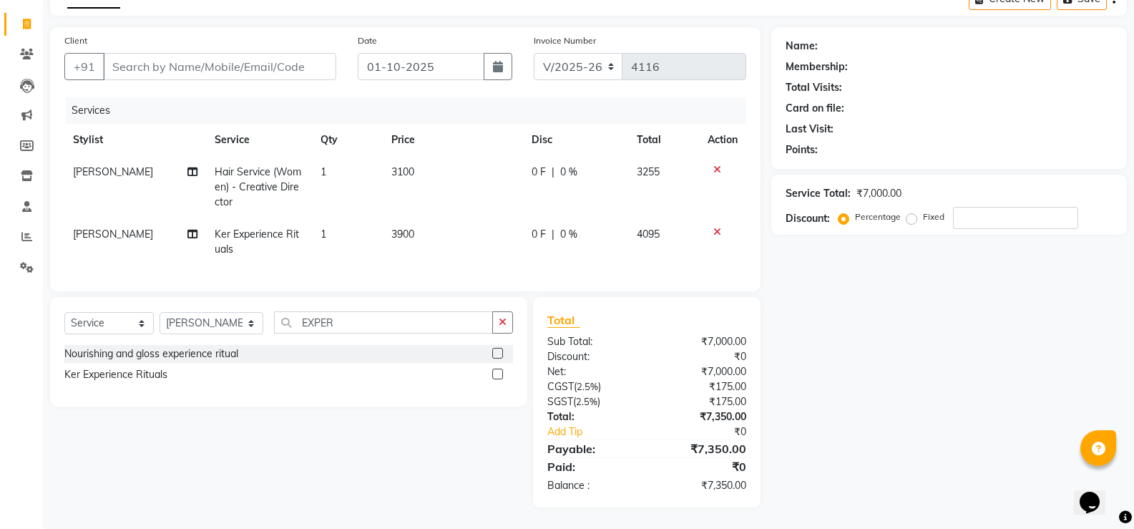
scroll to position [91, 0]
click at [361, 319] on input "EXPER" at bounding box center [383, 322] width 219 height 22
type input "E"
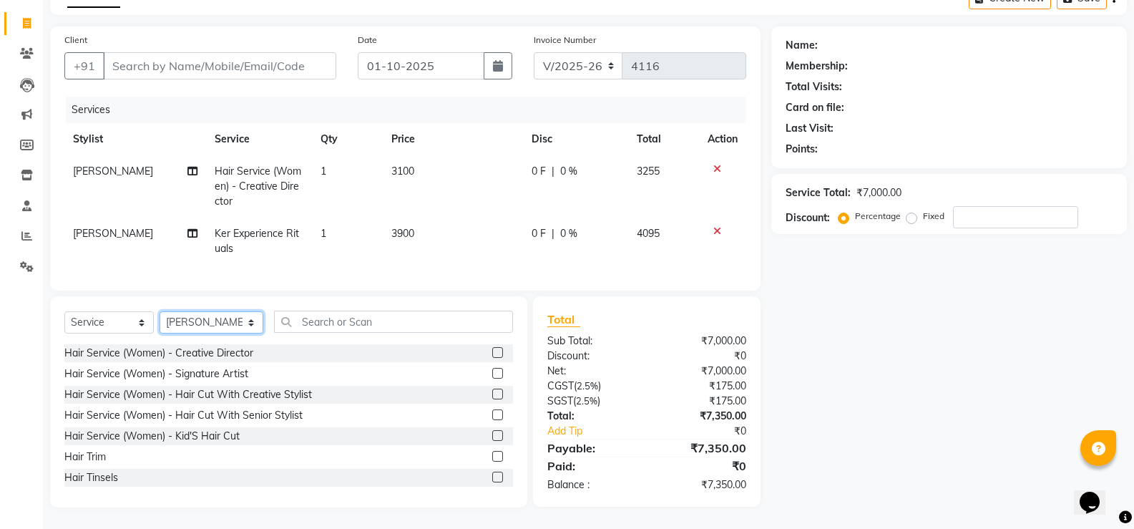
click at [214, 324] on select "Select Stylist [PERSON_NAME] [PERSON_NAME] Borabay Counter Borabay [PERSON_NAME…" at bounding box center [212, 322] width 104 height 22
select select "31364"
click at [160, 312] on select "Select Stylist [PERSON_NAME] [PERSON_NAME] Borabay Counter Borabay [PERSON_NAME…" at bounding box center [212, 322] width 104 height 22
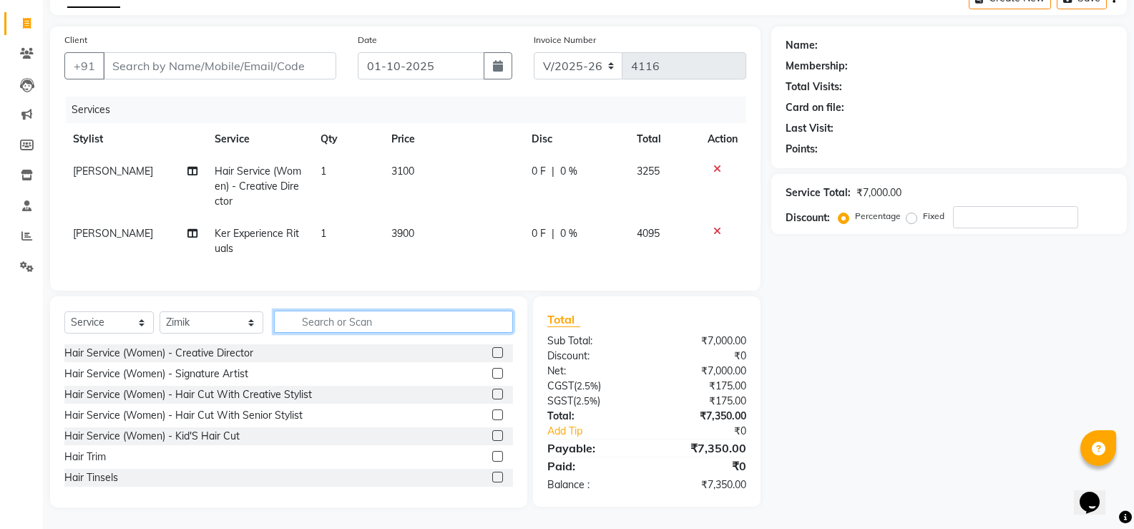
click at [331, 328] on input "text" at bounding box center [393, 321] width 239 height 22
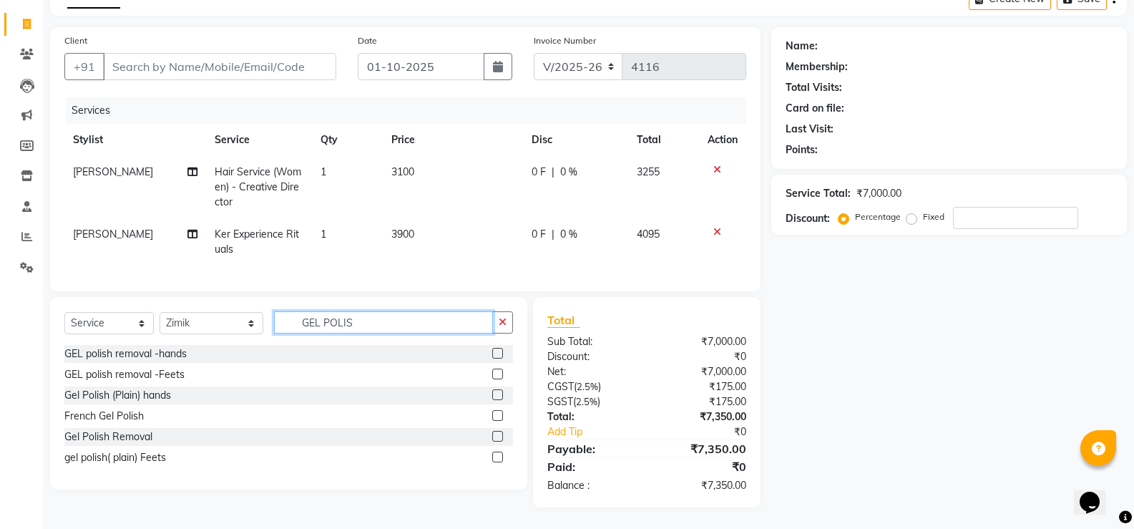
type input "GEL POLIS"
click at [497, 396] on label at bounding box center [497, 394] width 11 height 11
click at [497, 396] on input "checkbox" at bounding box center [496, 395] width 9 height 9
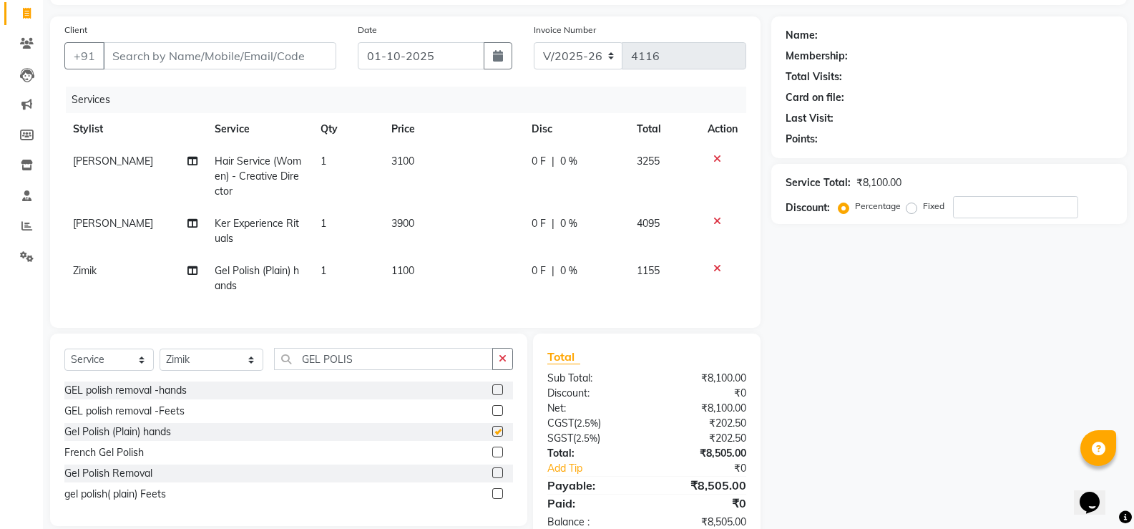
checkbox input "false"
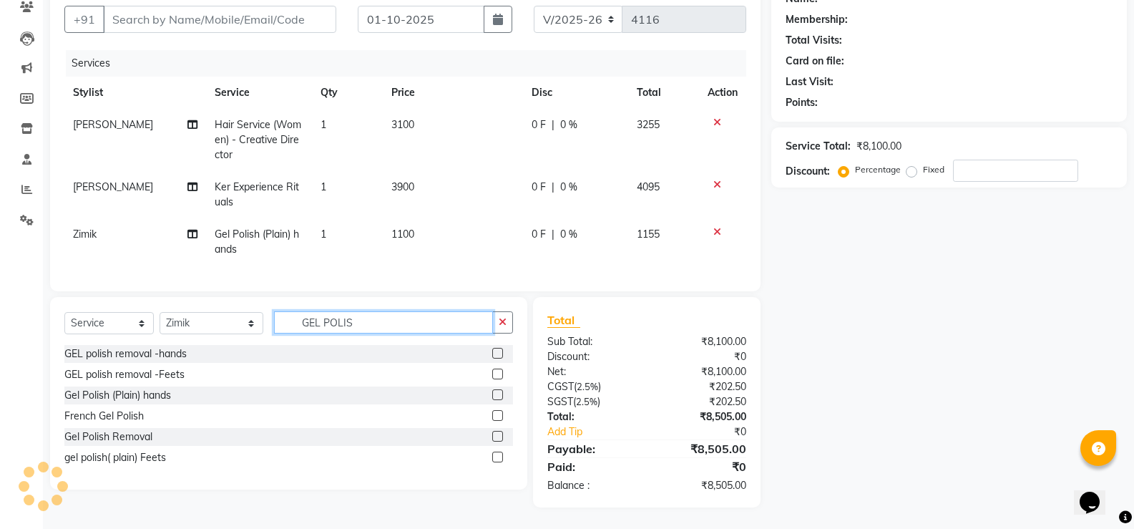
click at [347, 324] on input "GEL POLIS" at bounding box center [383, 322] width 219 height 22
type input "G"
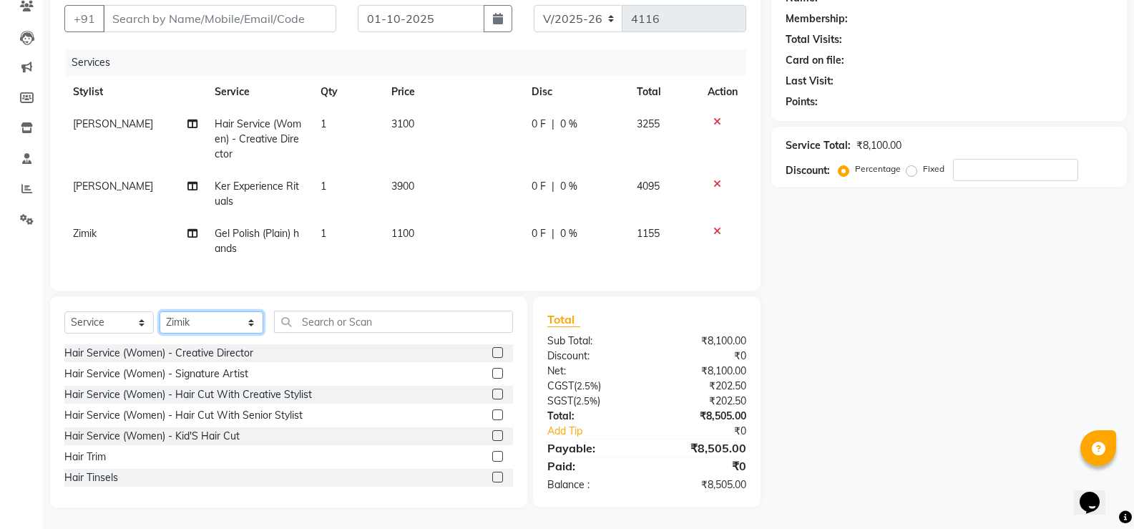
click at [205, 325] on select "Select Stylist [PERSON_NAME] [PERSON_NAME] Borabay Counter Borabay [PERSON_NAME…" at bounding box center [212, 322] width 104 height 22
select select "90282"
click at [160, 312] on select "Select Stylist [PERSON_NAME] [PERSON_NAME] Borabay Counter Borabay [PERSON_NAME…" at bounding box center [212, 322] width 104 height 22
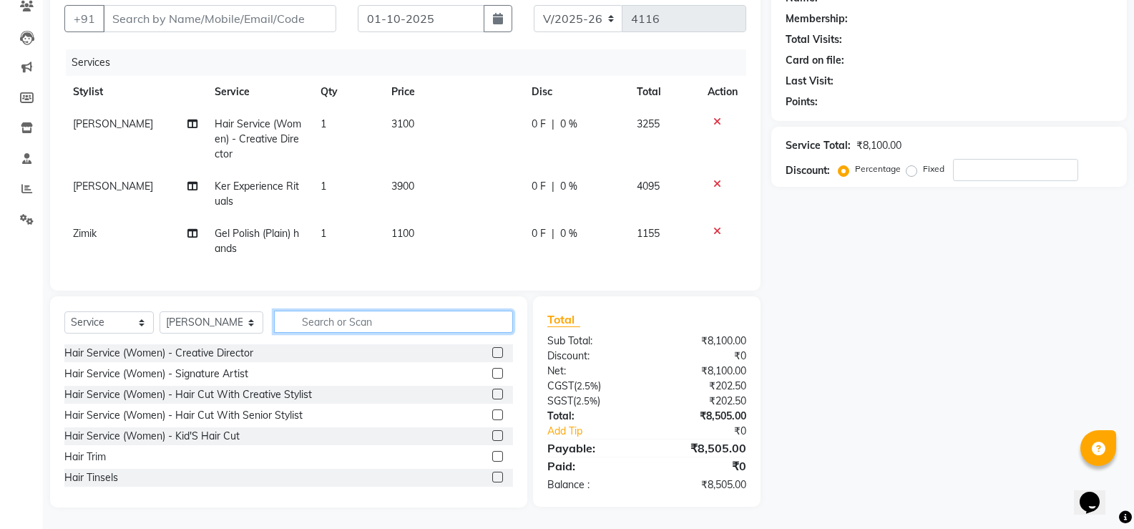
click at [356, 321] on input "text" at bounding box center [393, 321] width 239 height 22
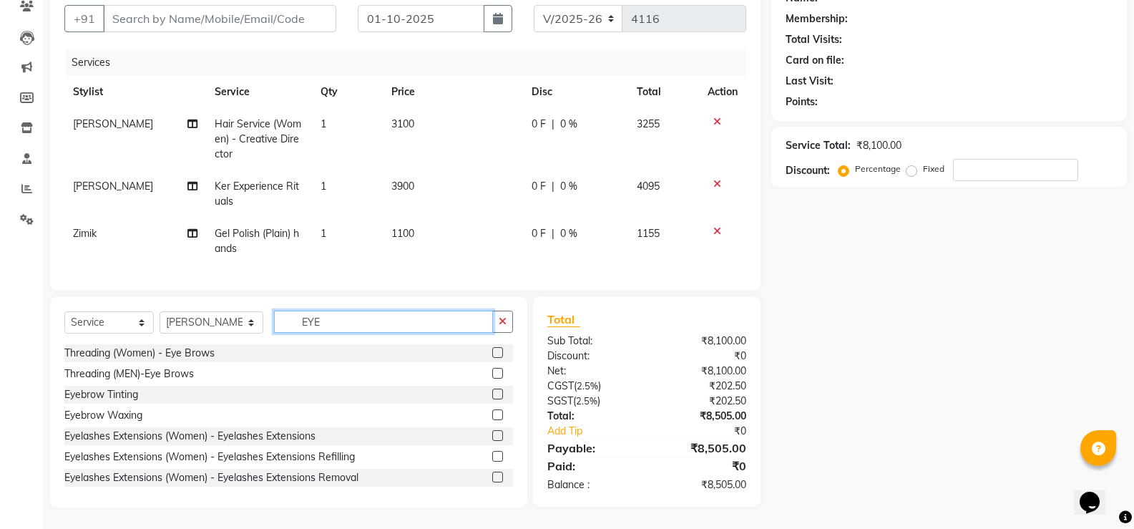
type input "EYE"
click at [492, 351] on label at bounding box center [497, 352] width 11 height 11
click at [492, 351] on input "checkbox" at bounding box center [496, 352] width 9 height 9
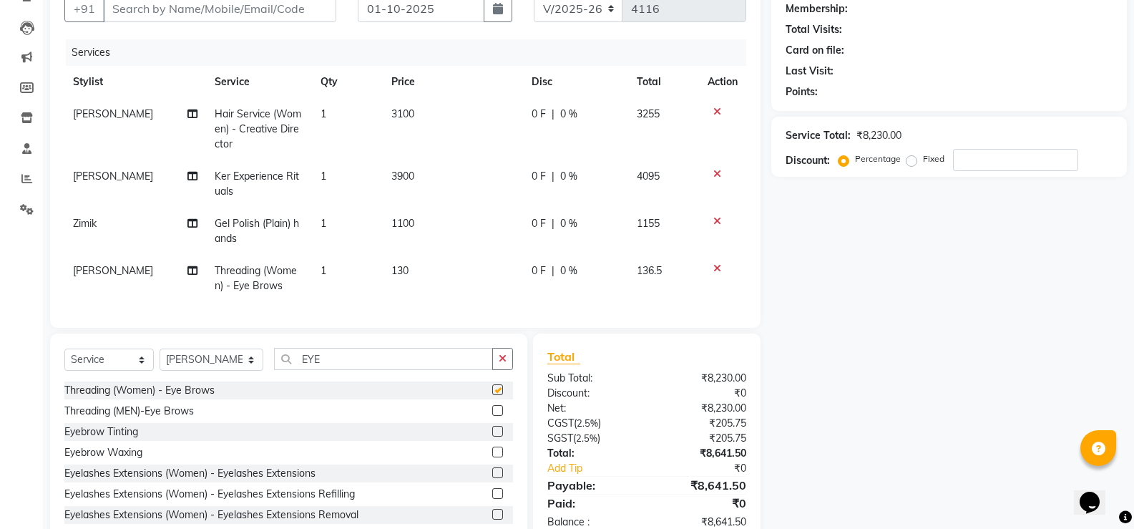
checkbox input "false"
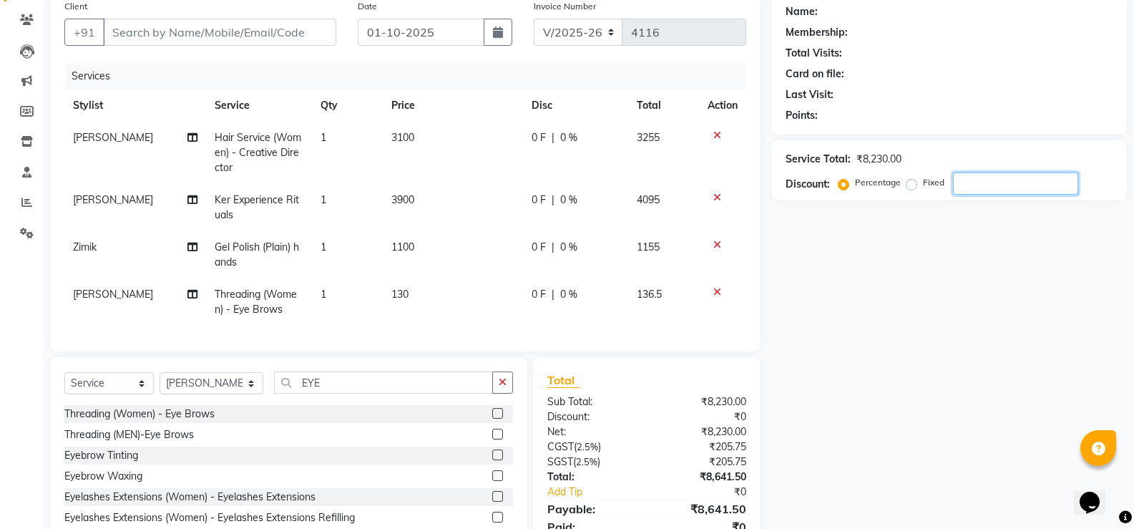
click at [972, 189] on input "number" at bounding box center [1015, 183] width 125 height 22
type input "10"
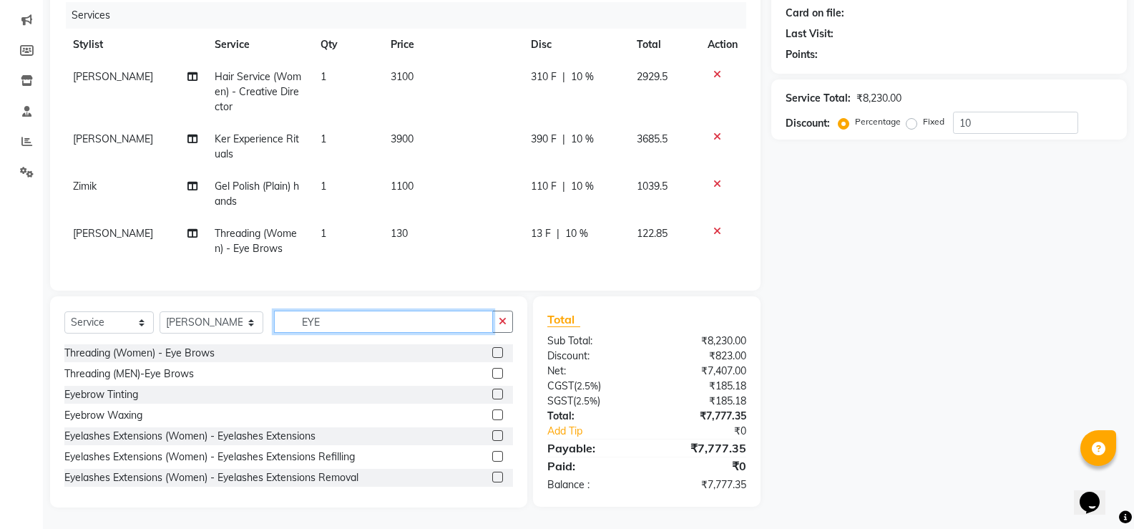
click at [332, 318] on input "EYE" at bounding box center [383, 321] width 219 height 22
type input "E"
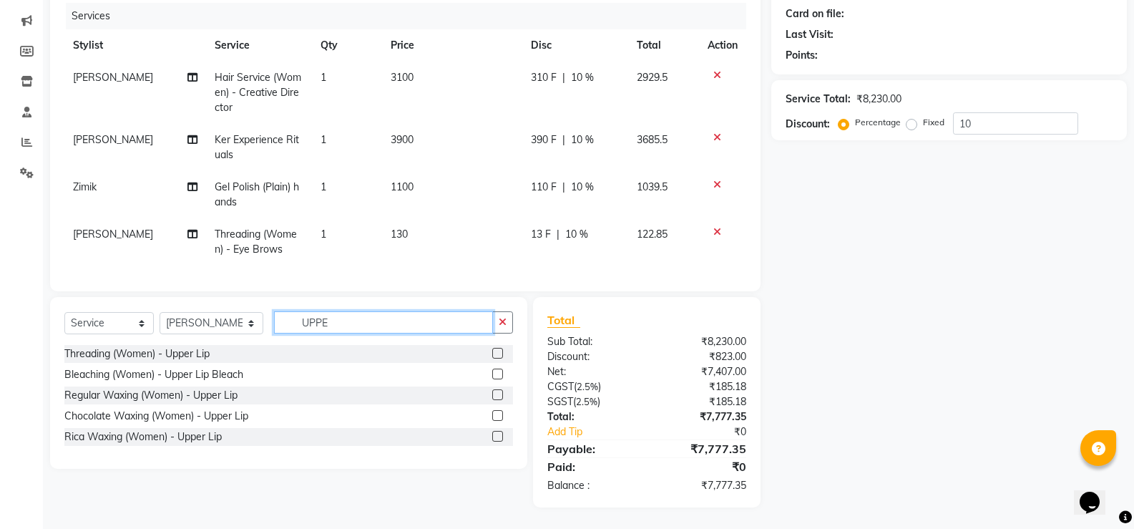
scroll to position [185, 0]
type input "UPPER"
click at [499, 353] on label at bounding box center [497, 353] width 11 height 11
click at [499, 353] on input "checkbox" at bounding box center [496, 353] width 9 height 9
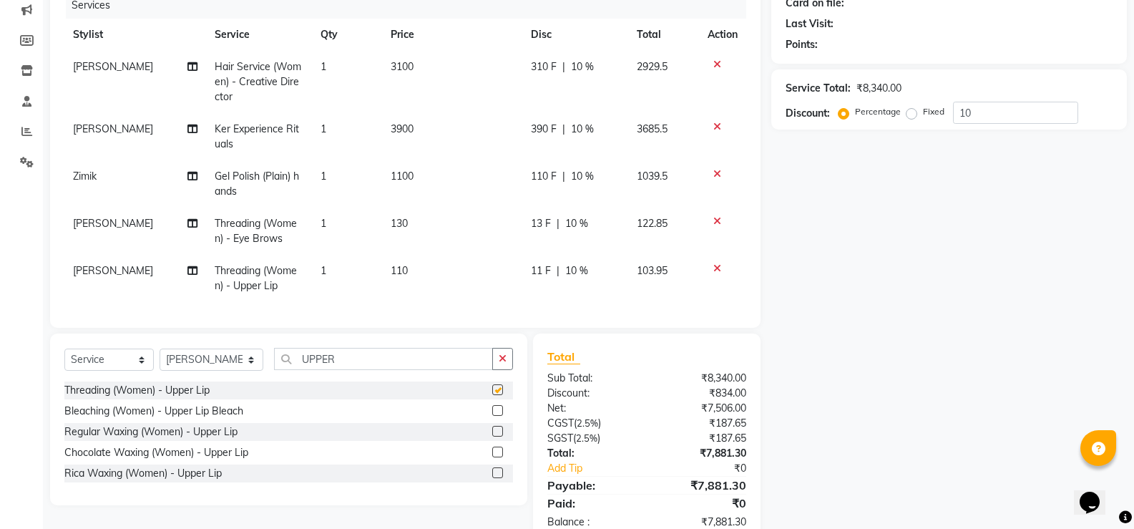
checkbox input "false"
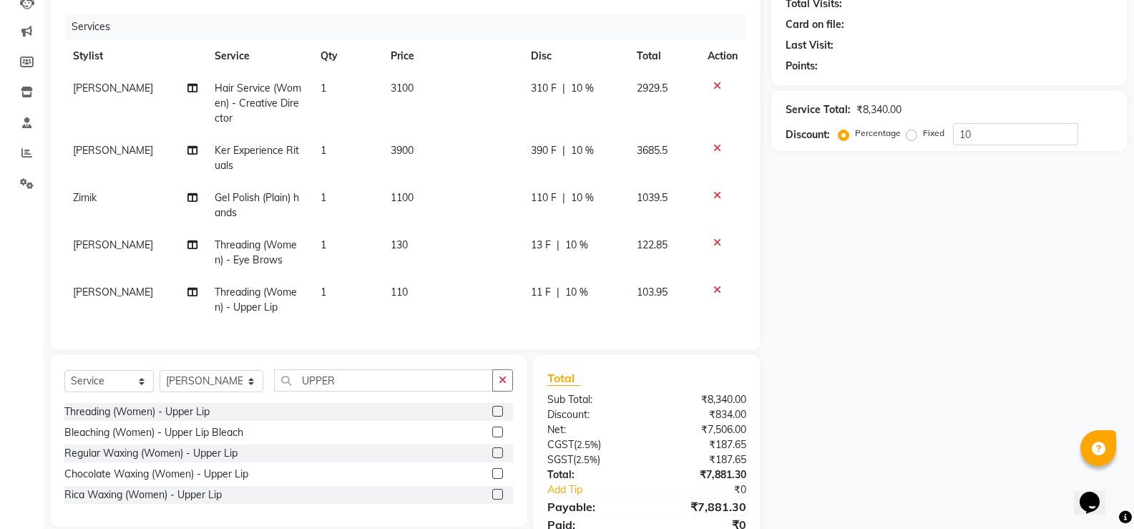
scroll to position [89, 0]
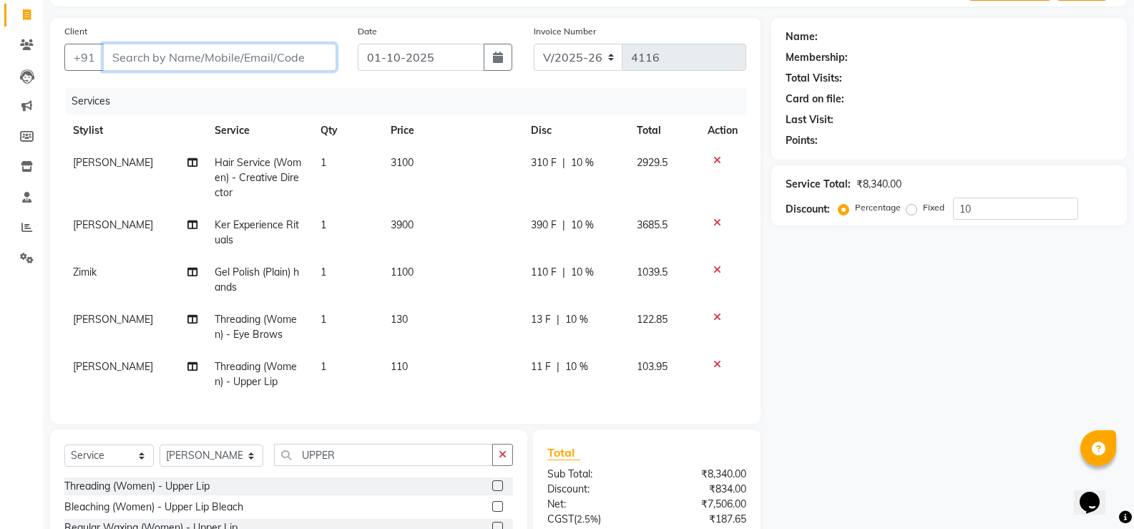
click at [273, 54] on input "Client" at bounding box center [219, 57] width 233 height 27
click at [245, 59] on input "Client" at bounding box center [219, 57] width 233 height 27
type input "N"
type input "0"
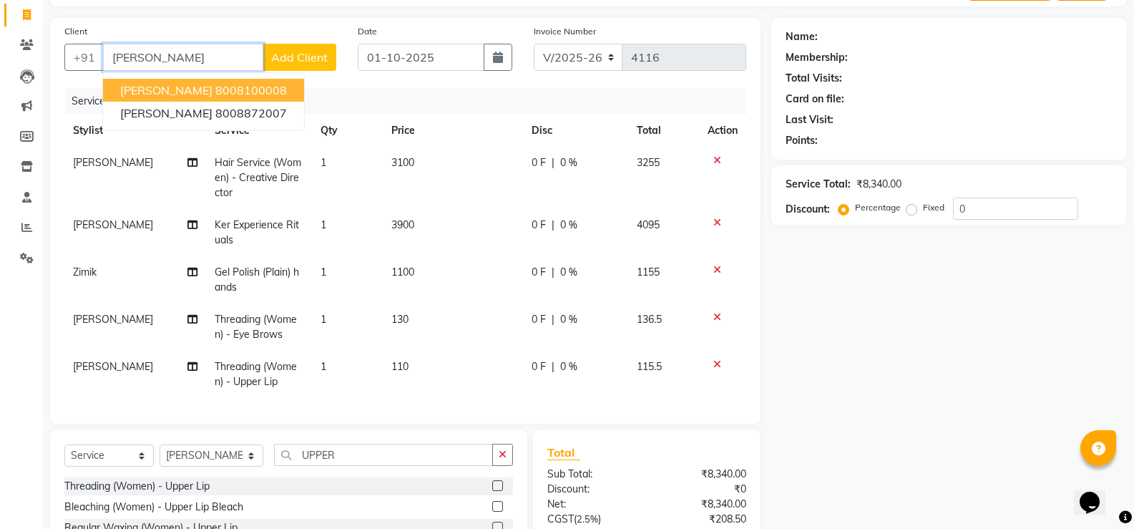
click at [215, 92] on ngb-highlight "8008100008" at bounding box center [251, 90] width 72 height 14
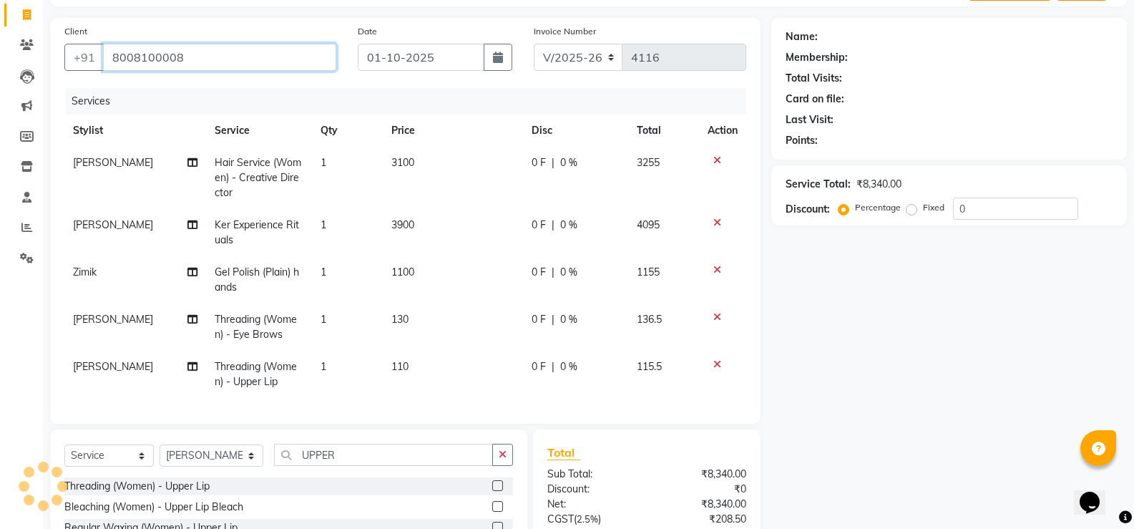
type input "8008100008"
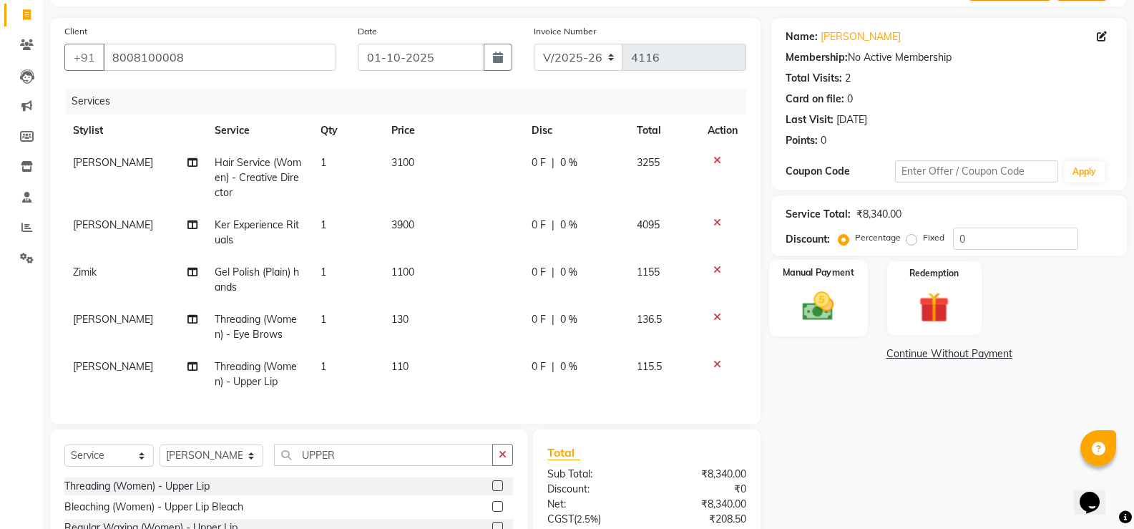
click at [825, 306] on img at bounding box center [818, 306] width 51 height 36
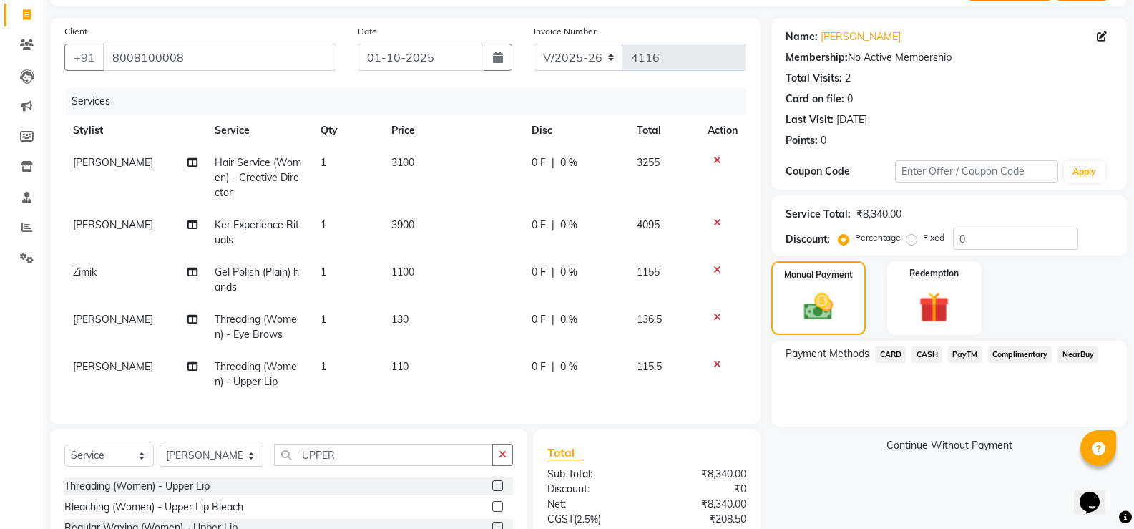
click at [959, 360] on span "PayTM" at bounding box center [965, 354] width 34 height 16
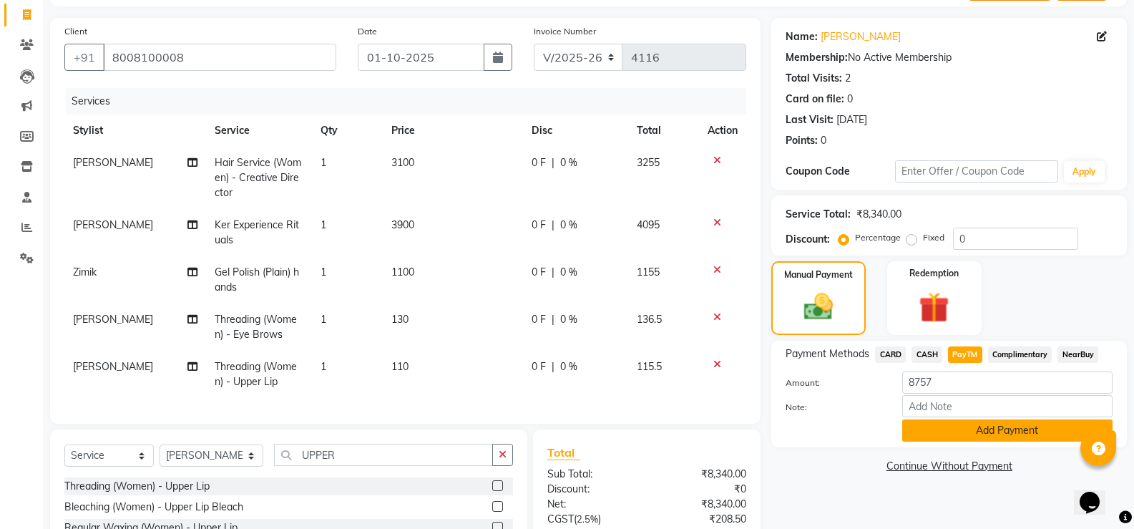
click at [984, 431] on button "Add Payment" at bounding box center [1007, 430] width 210 height 22
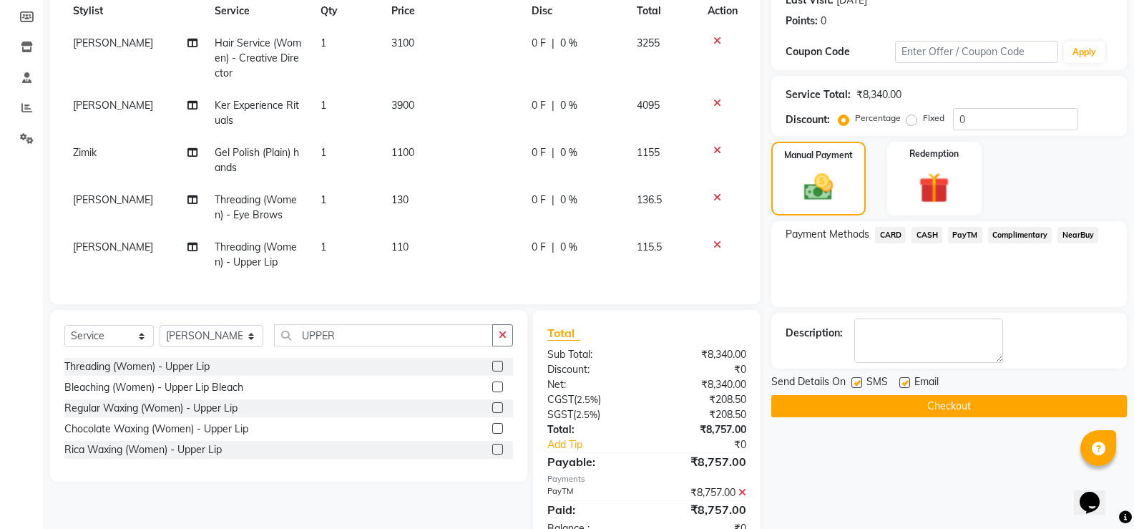
scroll to position [263, 0]
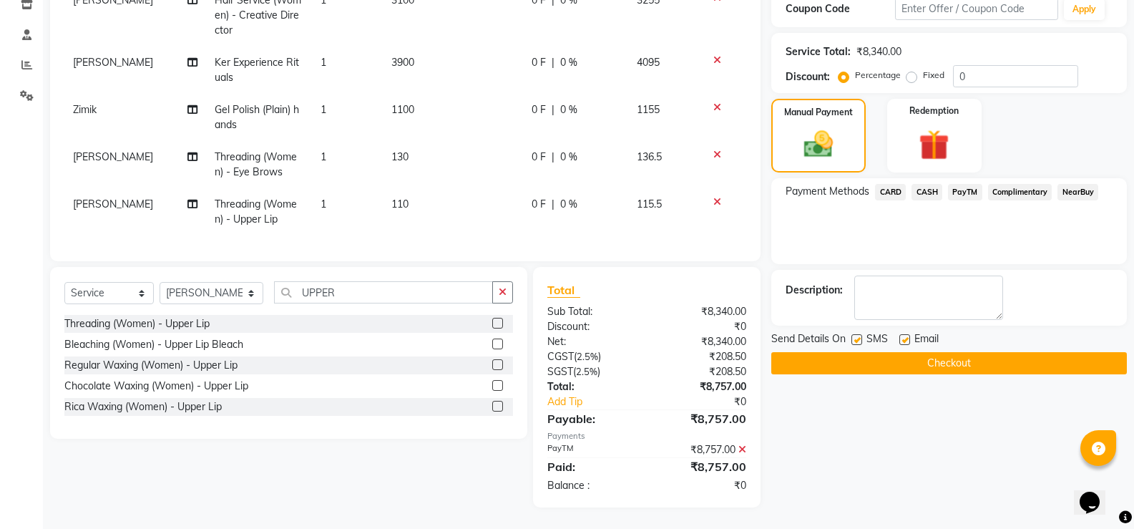
click at [743, 451] on icon at bounding box center [742, 449] width 8 height 10
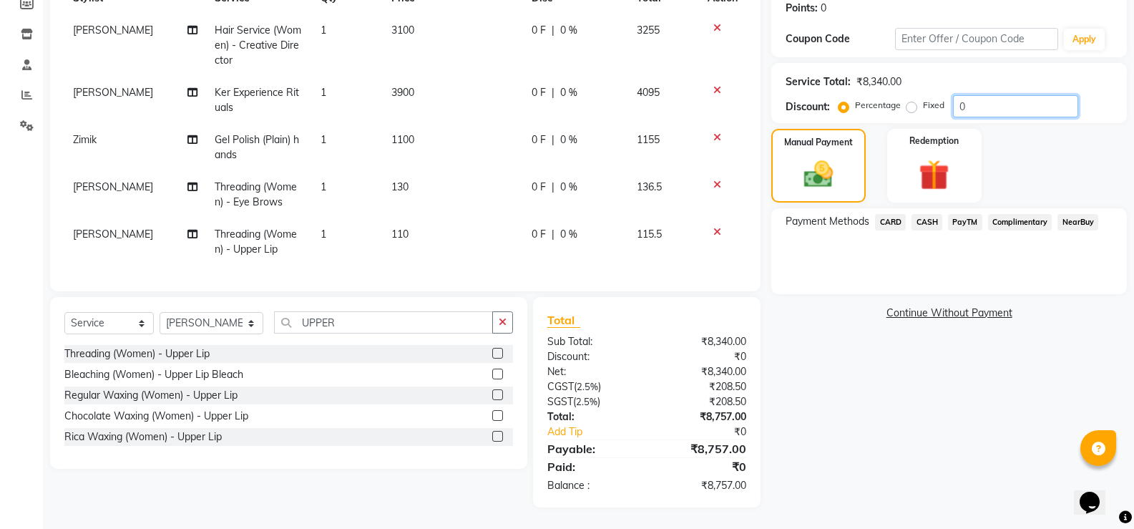
click at [982, 95] on input "0" at bounding box center [1015, 106] width 125 height 22
type input "10"
click at [979, 214] on span "PayTM" at bounding box center [965, 222] width 34 height 16
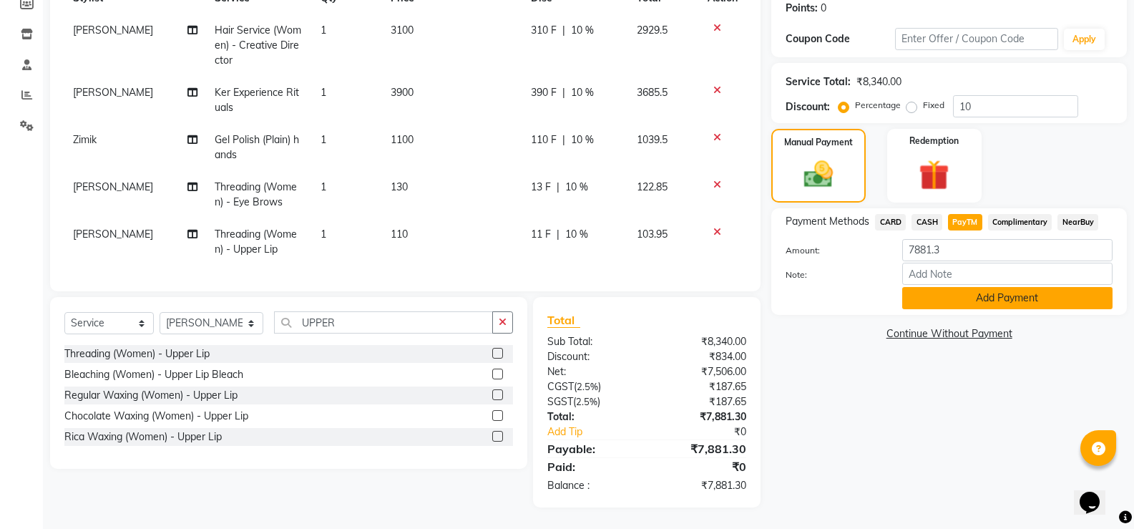
click at [983, 289] on button "Add Payment" at bounding box center [1007, 298] width 210 height 22
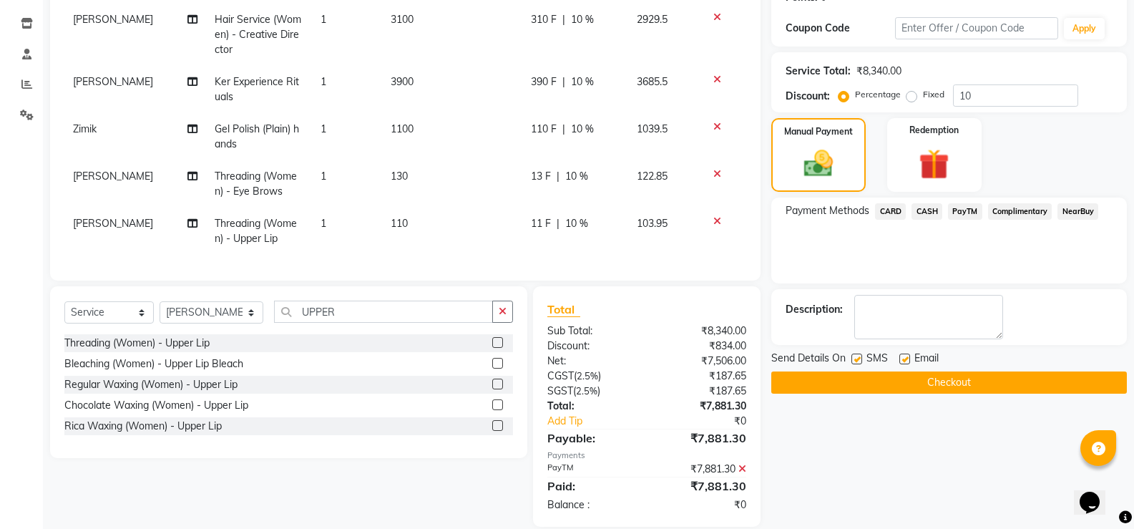
click at [966, 373] on button "Checkout" at bounding box center [949, 382] width 356 height 22
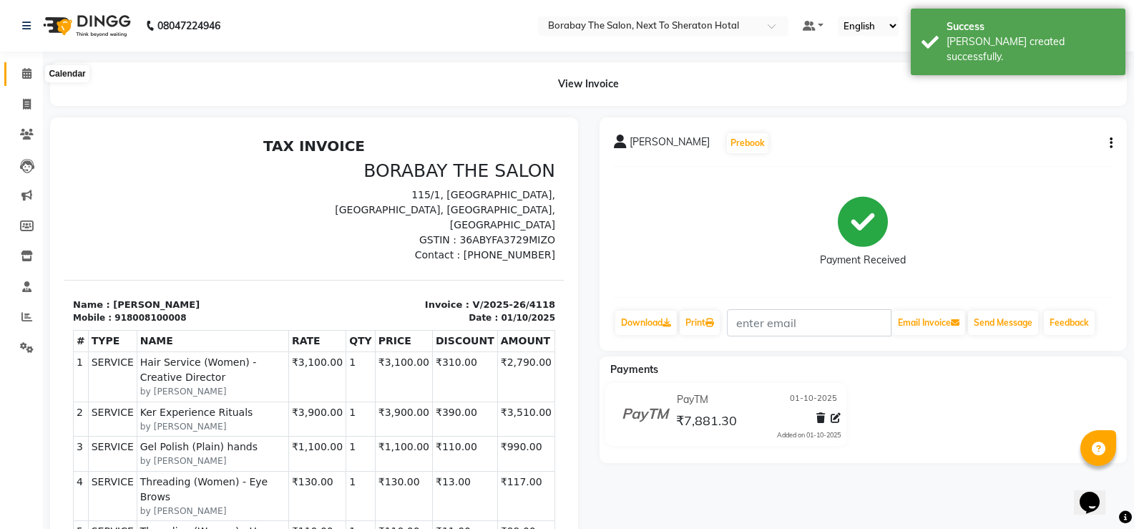
click at [22, 76] on icon at bounding box center [26, 73] width 9 height 11
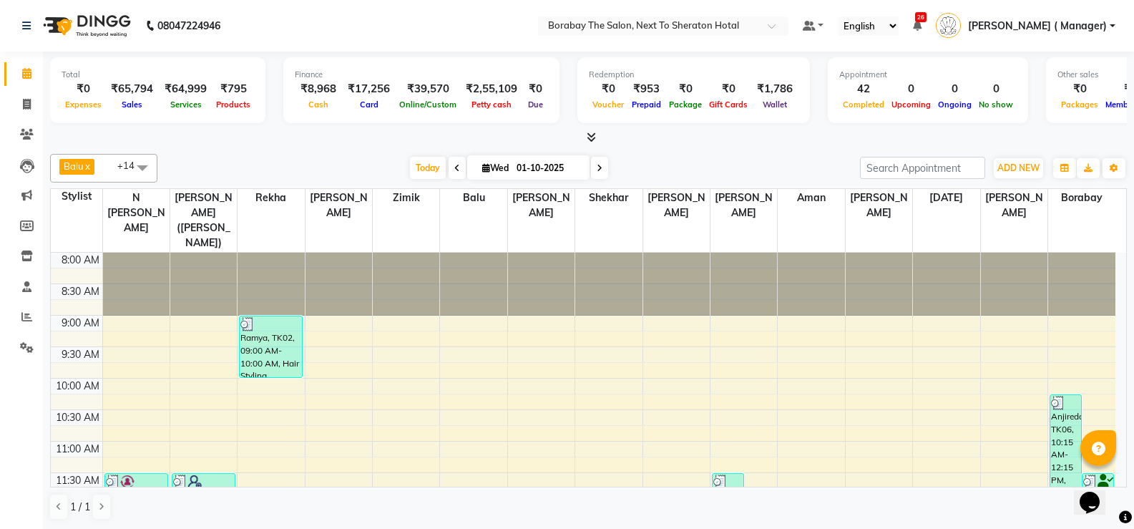
click at [597, 165] on icon at bounding box center [600, 168] width 6 height 9
type input "02-10-2025"
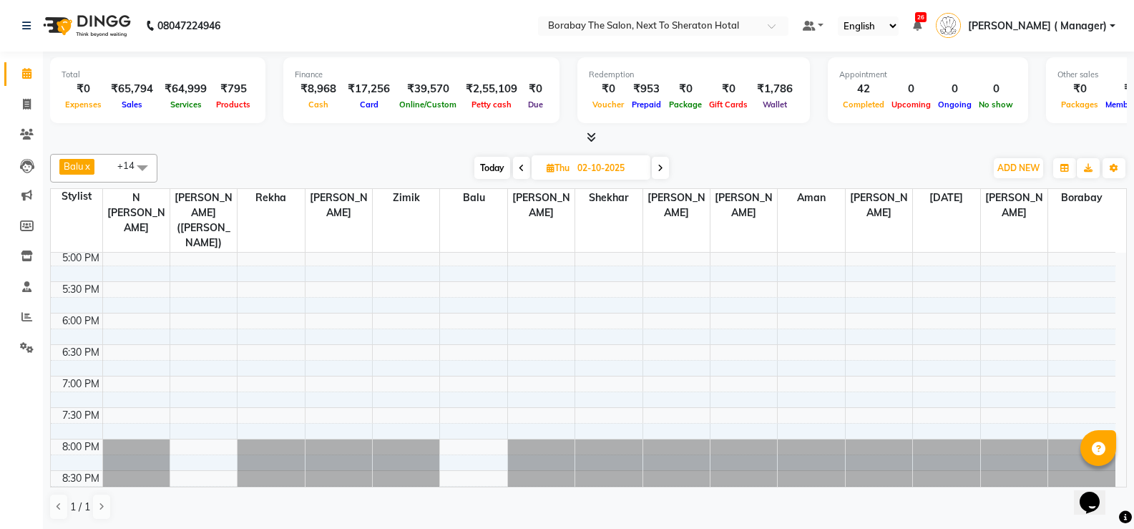
scroll to position [497, 0]
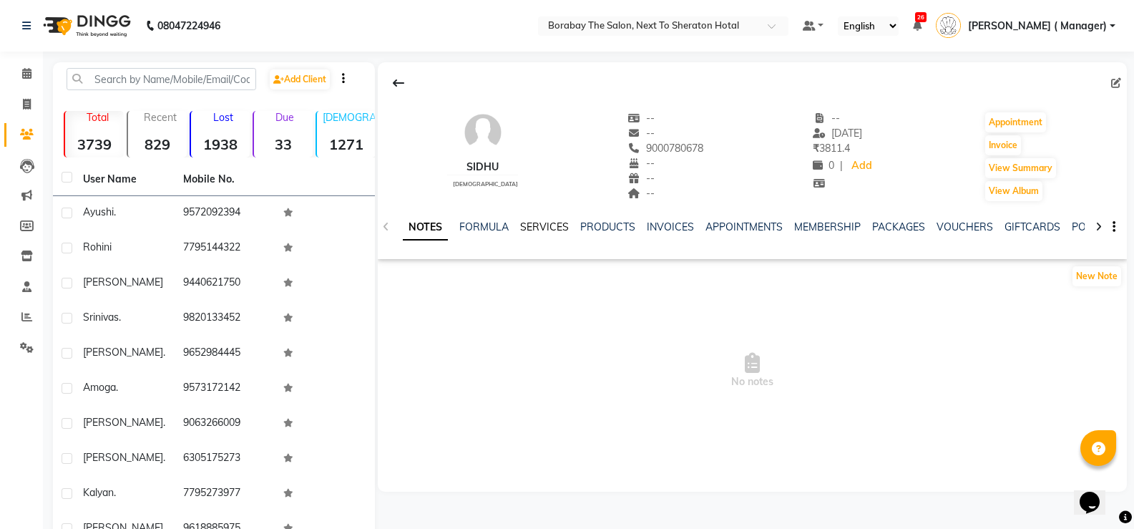
click at [549, 223] on link "SERVICES" at bounding box center [544, 226] width 49 height 13
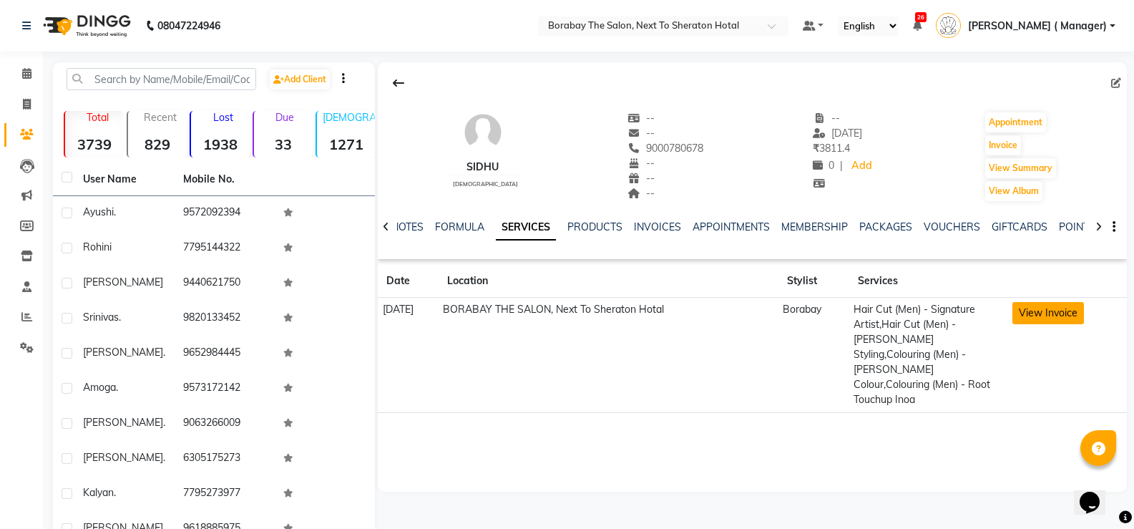
click at [1060, 310] on button "View Invoice" at bounding box center [1048, 313] width 72 height 22
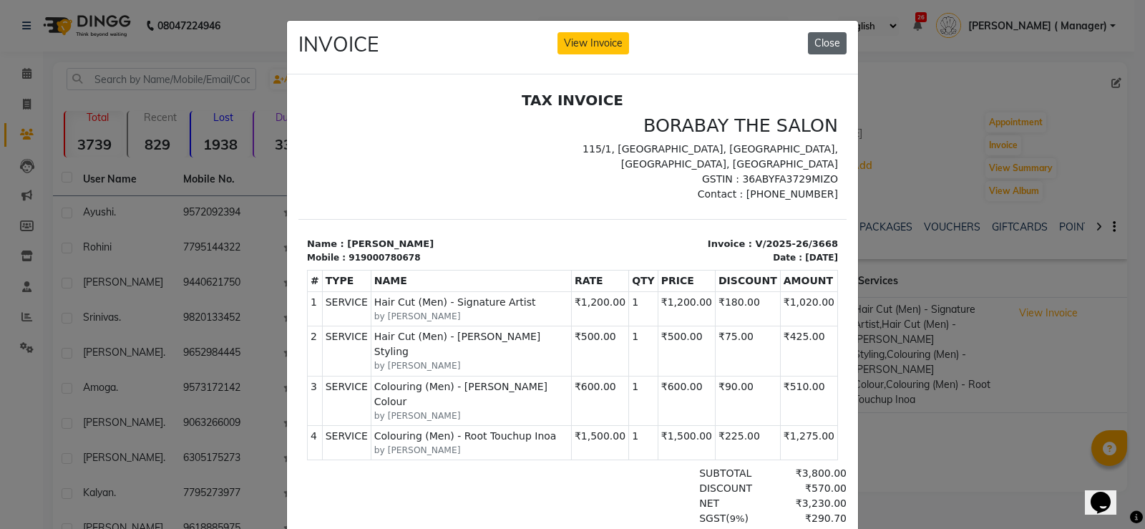
click at [817, 41] on button "Close" at bounding box center [827, 43] width 39 height 22
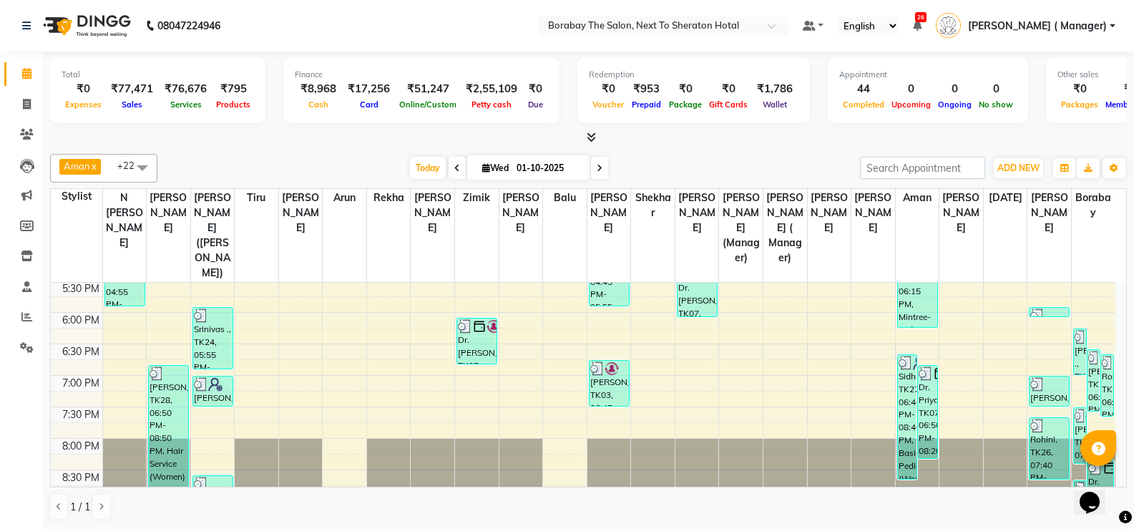
scroll to position [1, 0]
click at [28, 310] on span at bounding box center [26, 316] width 25 height 16
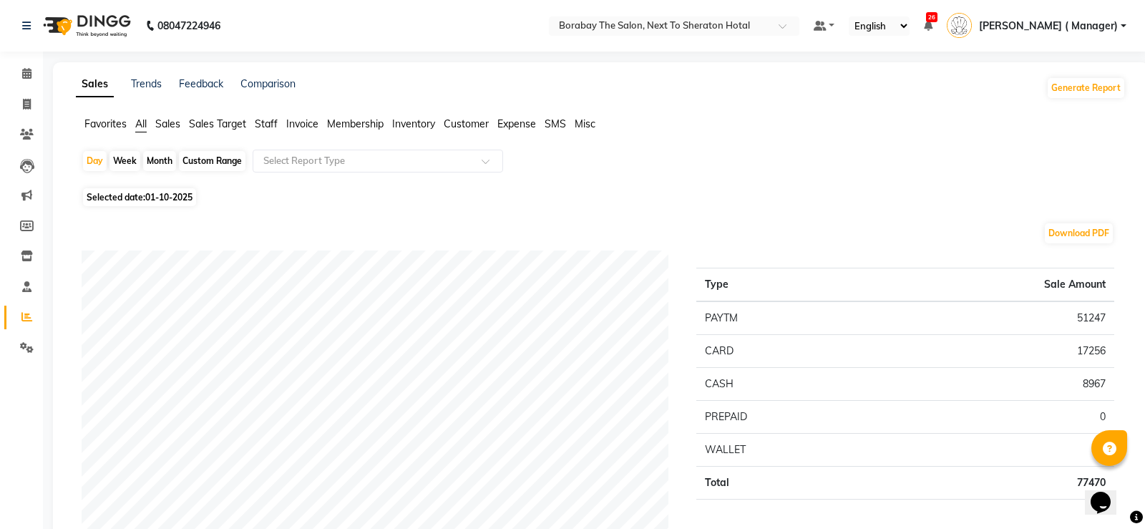
click at [268, 124] on span "Staff" at bounding box center [266, 123] width 23 height 13
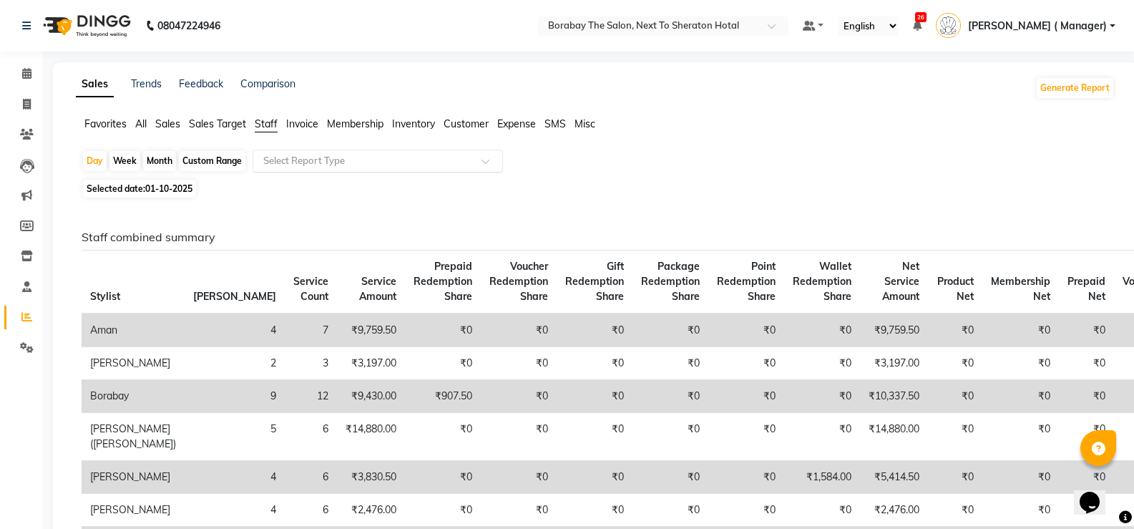
click at [333, 159] on input "text" at bounding box center [363, 161] width 206 height 14
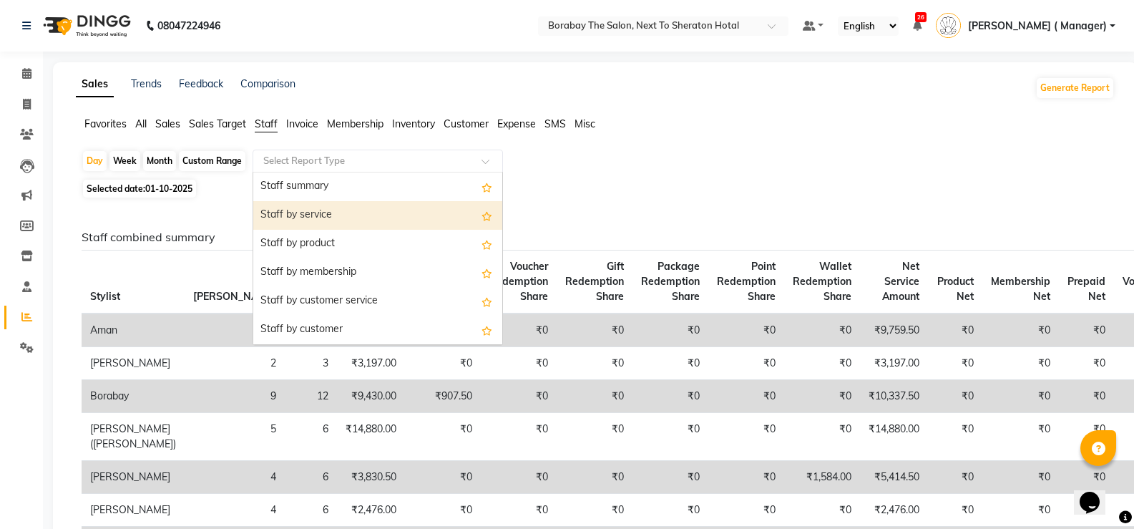
click at [310, 219] on div "Staff by service" at bounding box center [377, 215] width 249 height 29
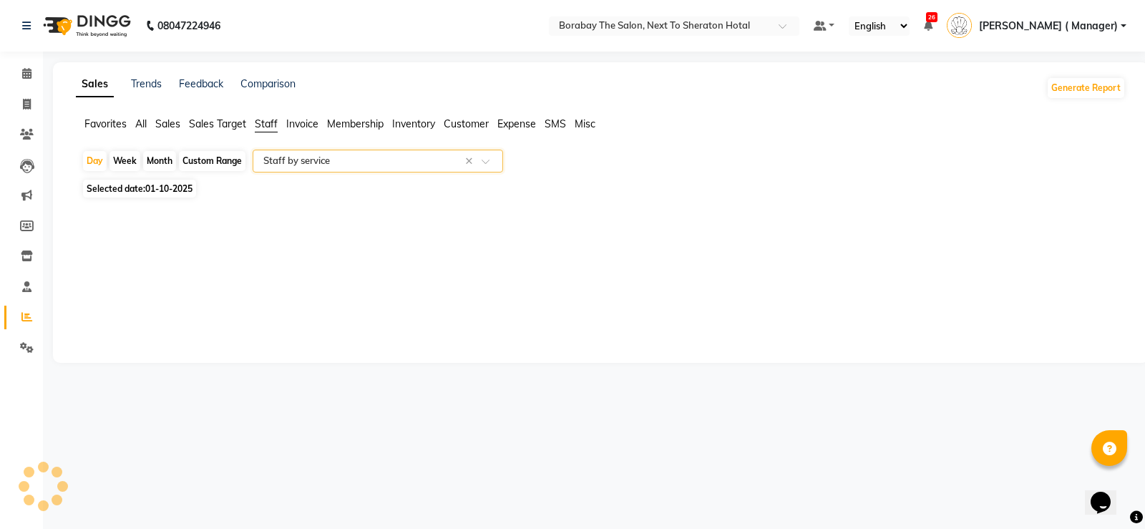
select select "filtered_report"
select select "csv"
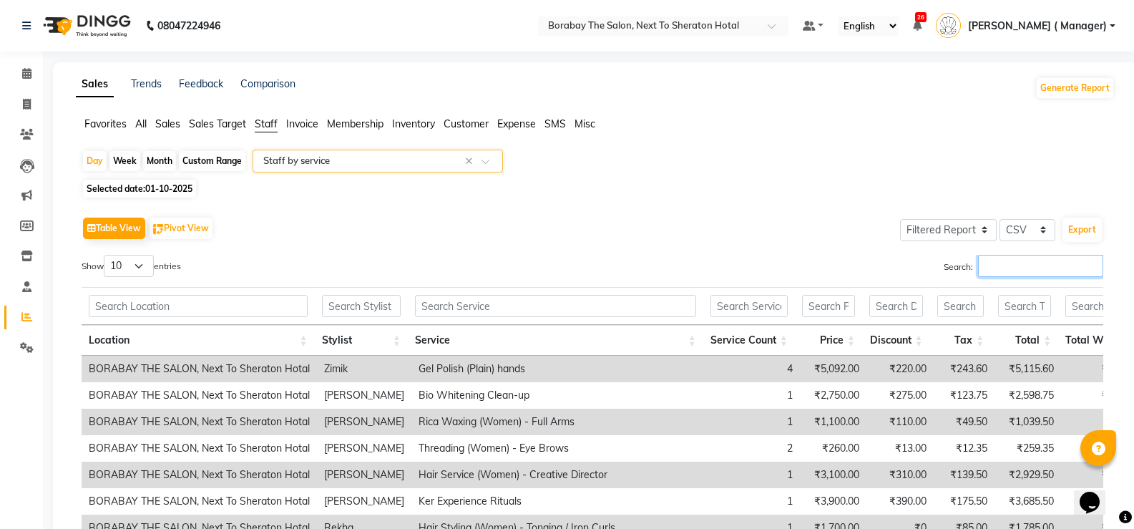
click at [1052, 266] on input "Search:" at bounding box center [1040, 266] width 125 height 22
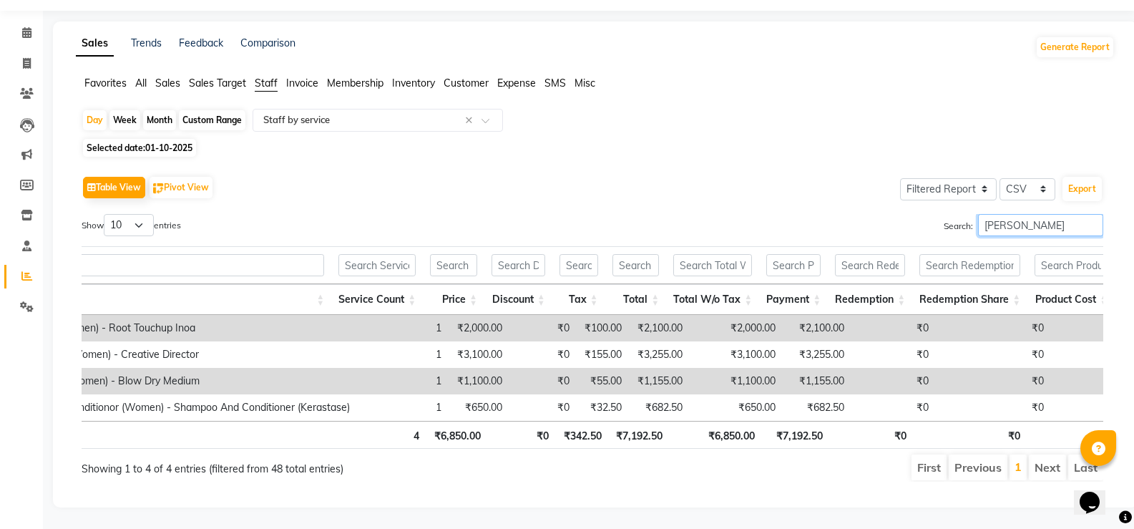
scroll to position [0, 430]
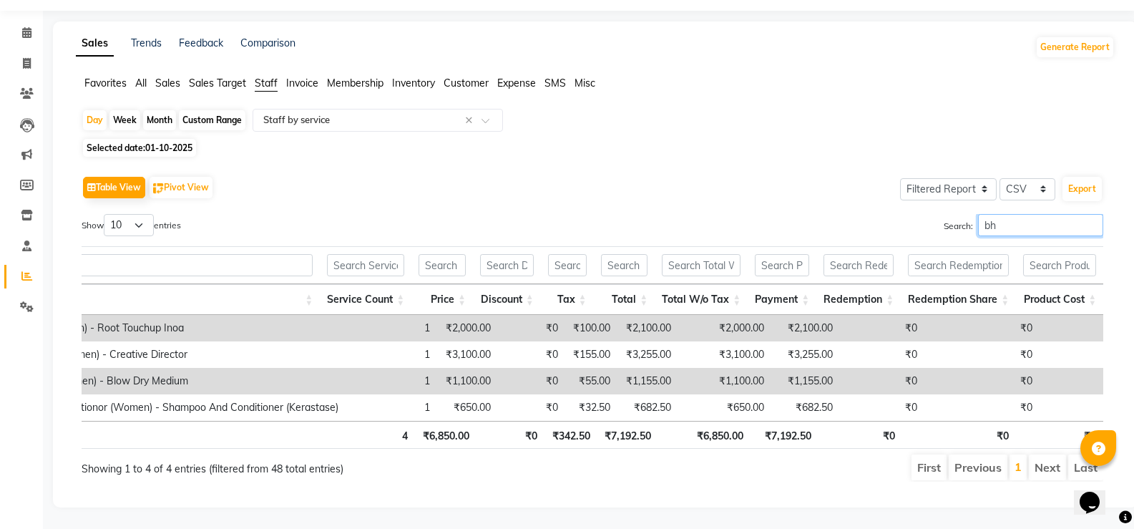
type input "b"
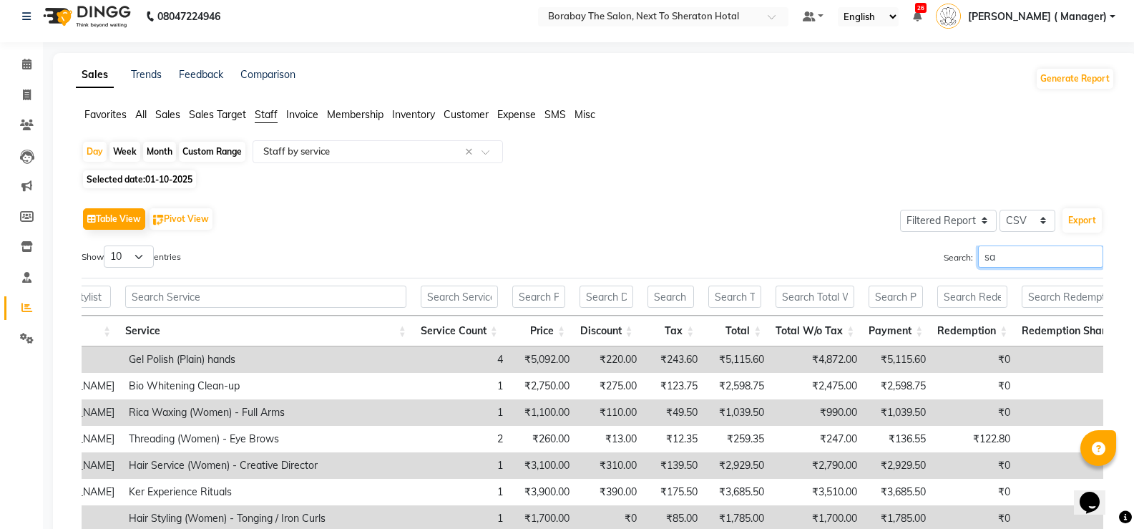
scroll to position [62, 0]
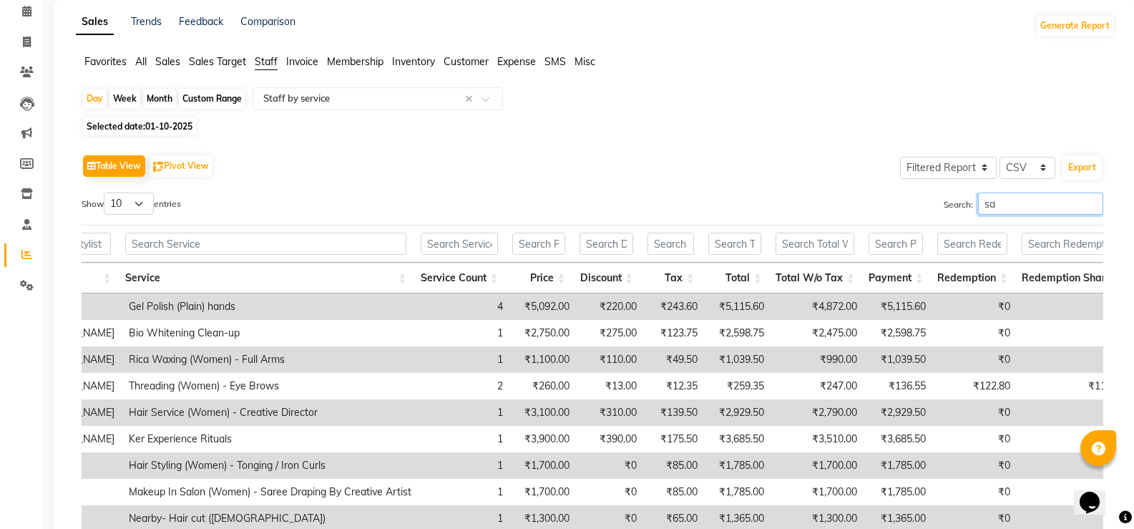
type input "s"
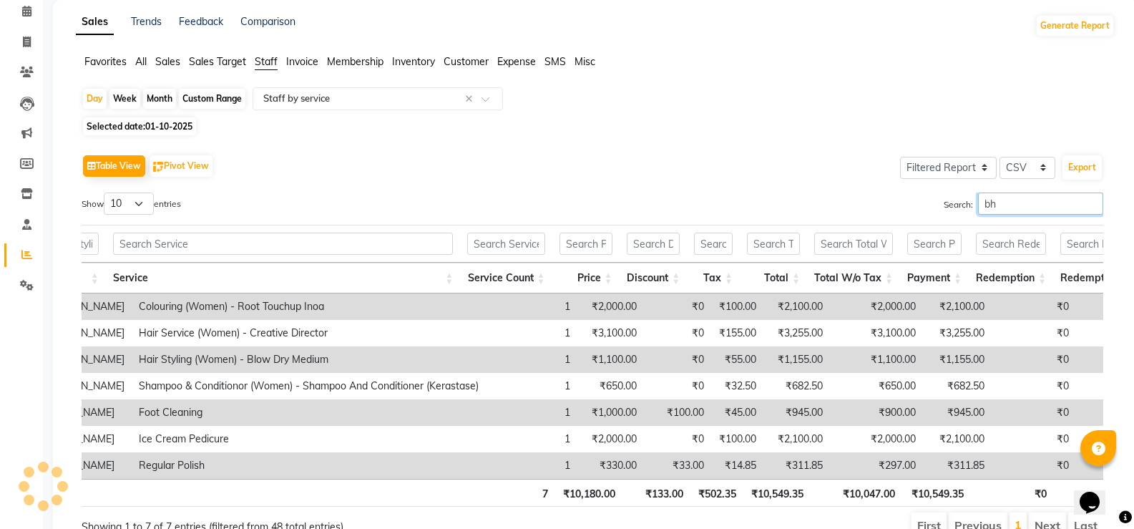
type input "b"
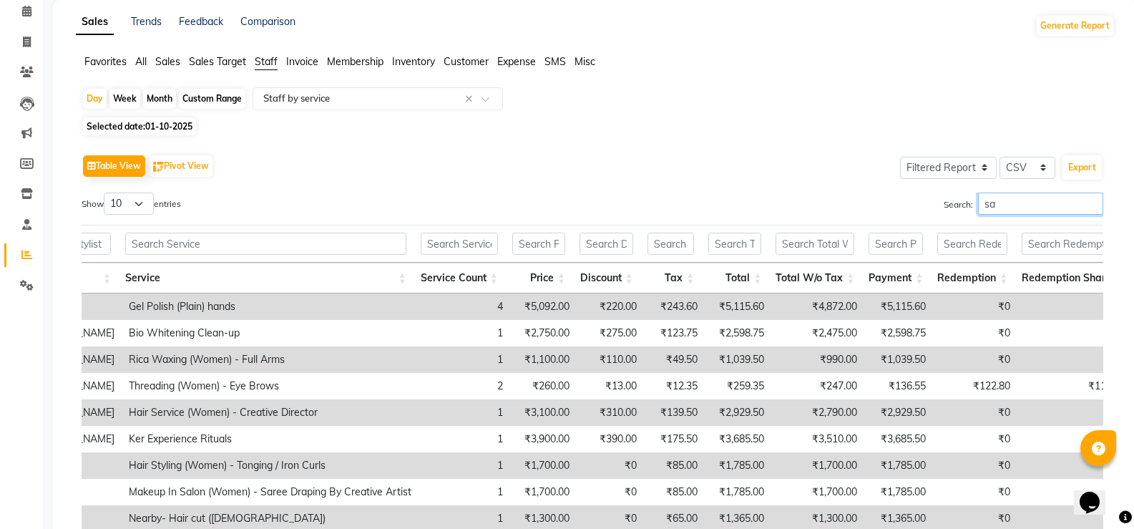
type input "s"
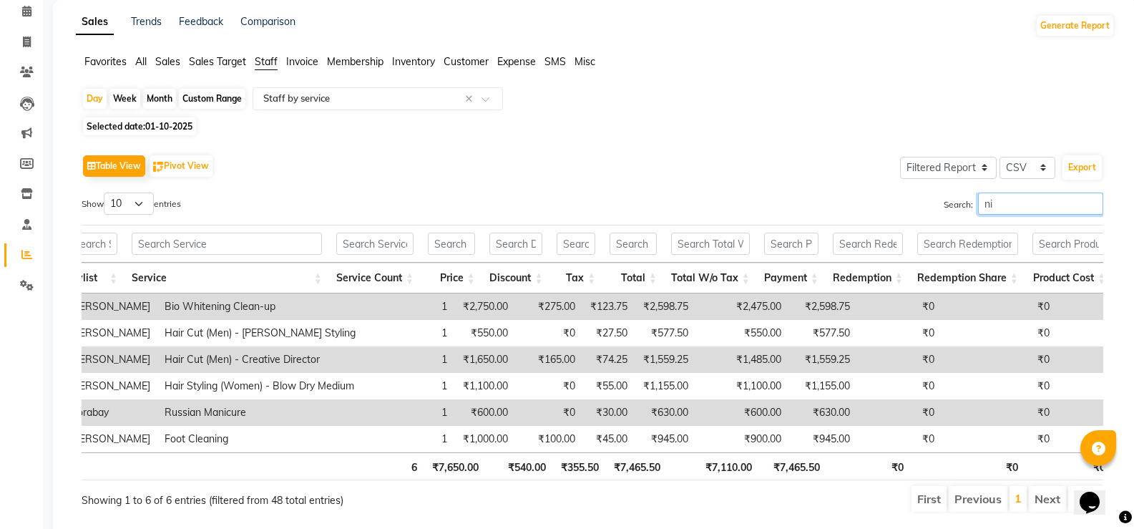
type input "n"
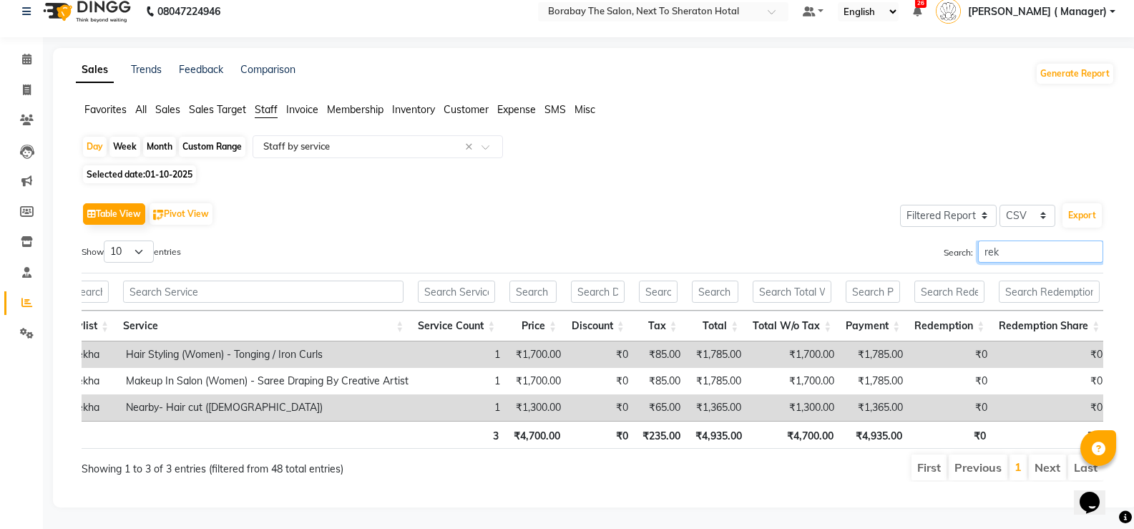
scroll to position [36, 0]
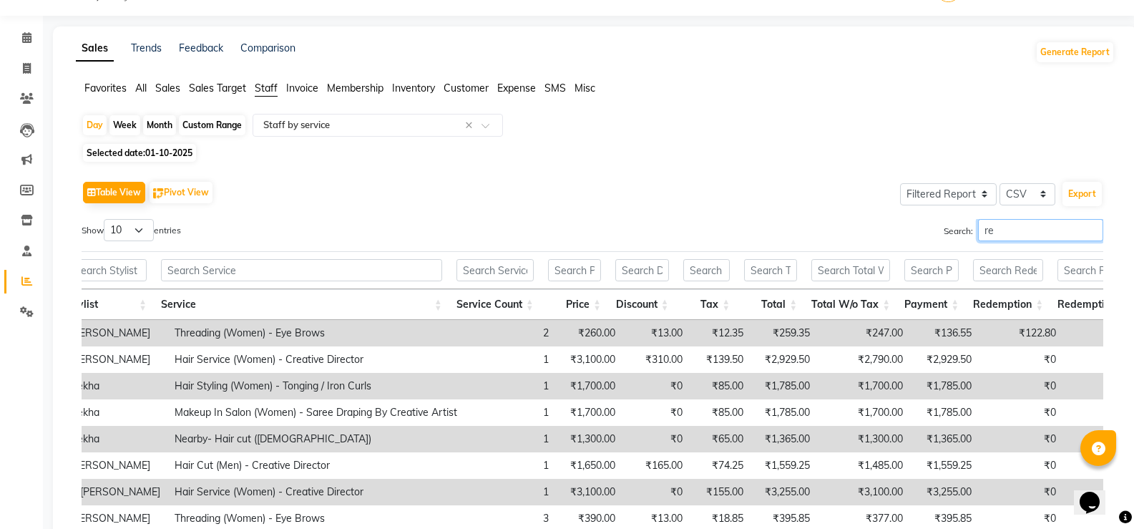
type input "r"
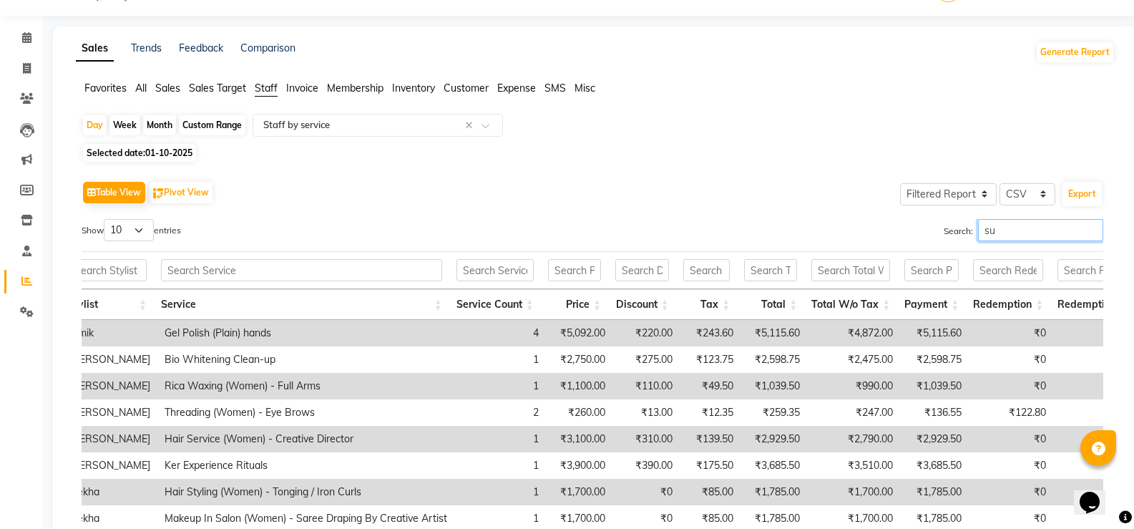
scroll to position [0, 230]
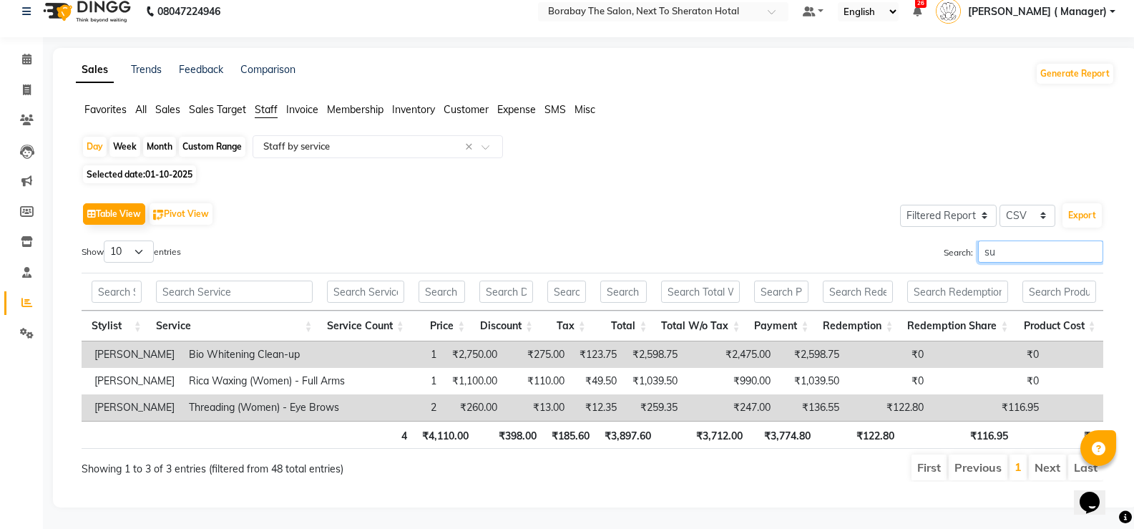
type input "s"
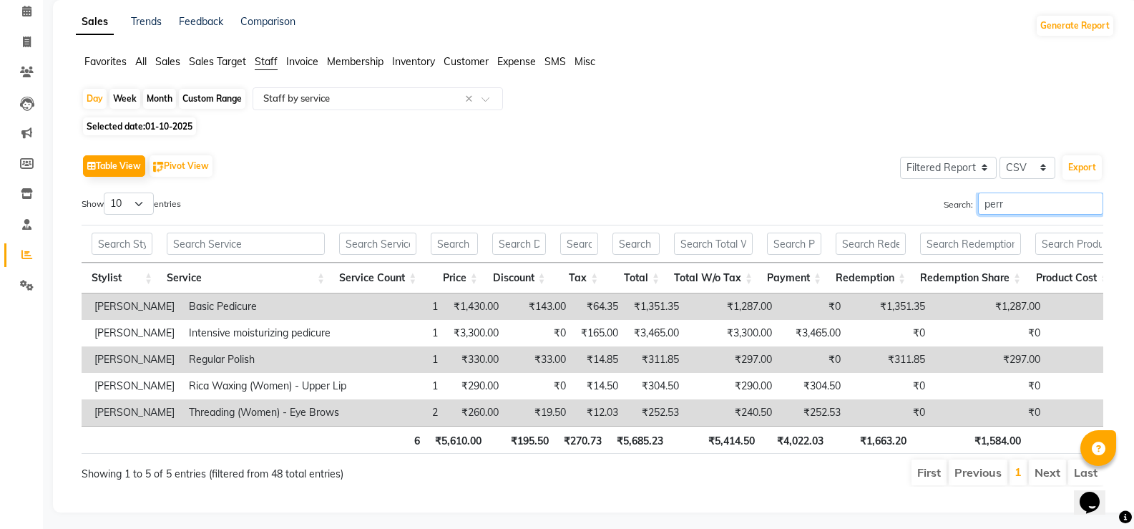
scroll to position [89, 0]
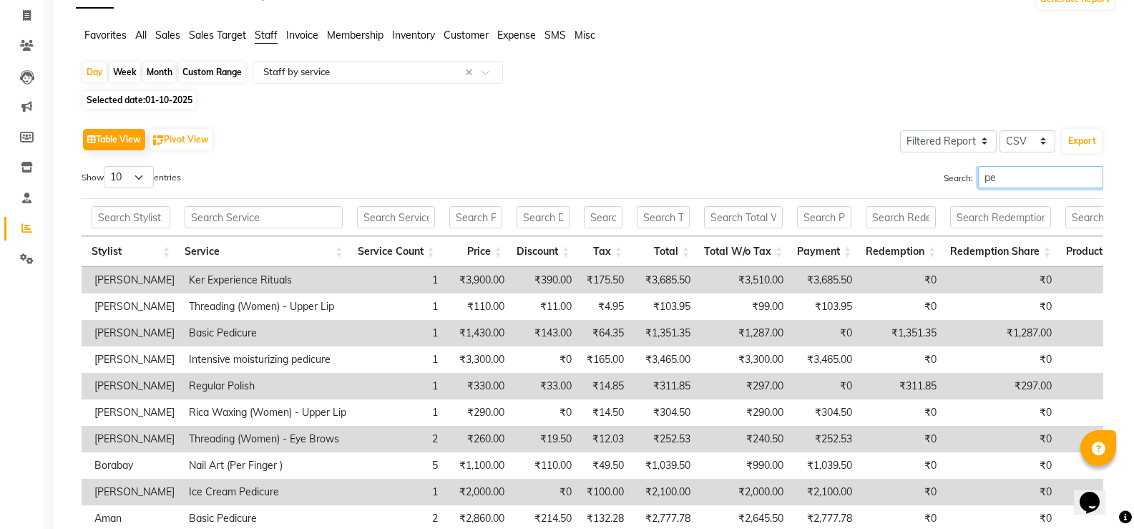
type input "p"
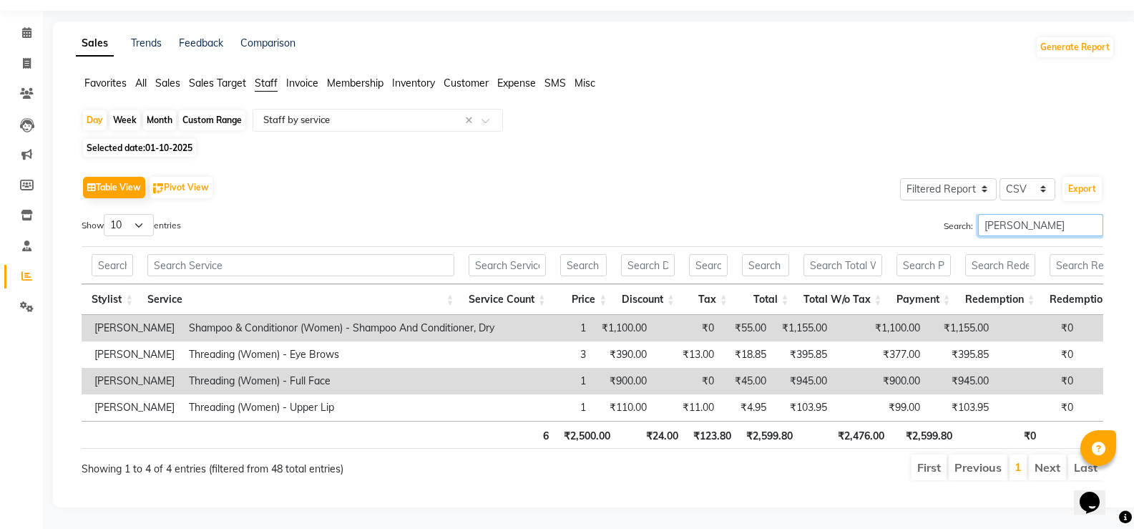
scroll to position [62, 0]
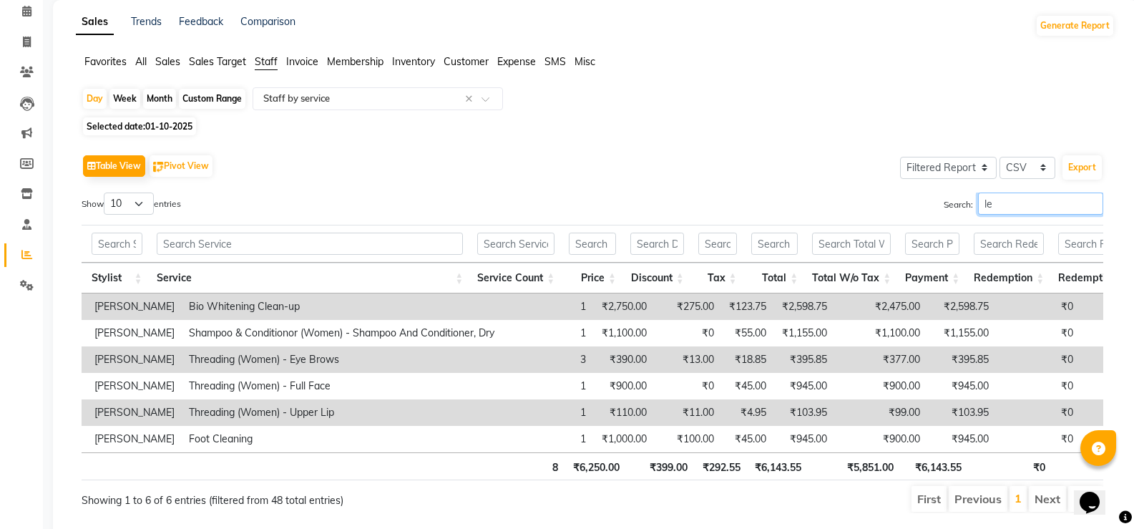
type input "l"
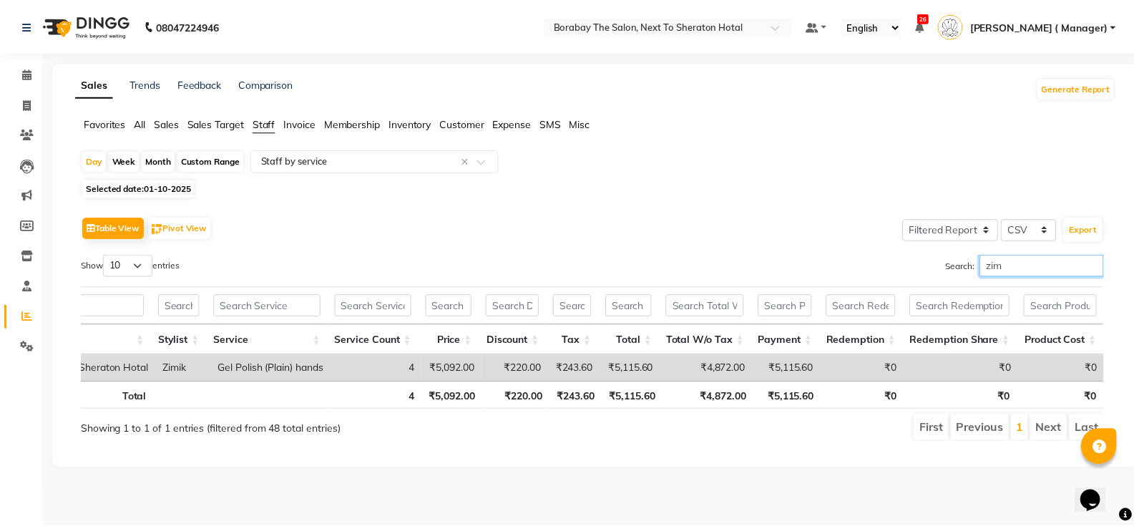
scroll to position [0, 161]
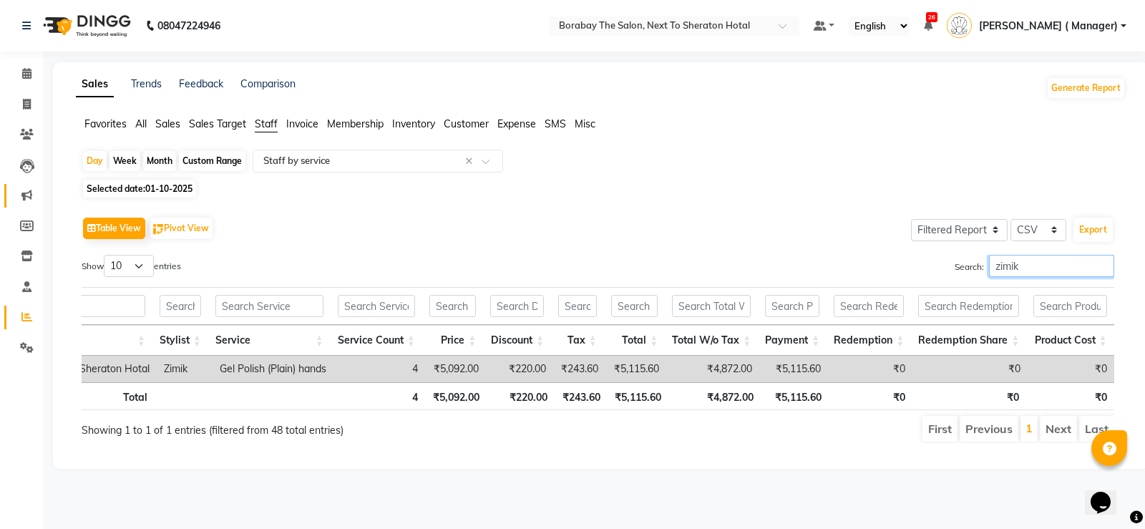
type input "zimik"
click at [26, 74] on icon at bounding box center [26, 73] width 9 height 11
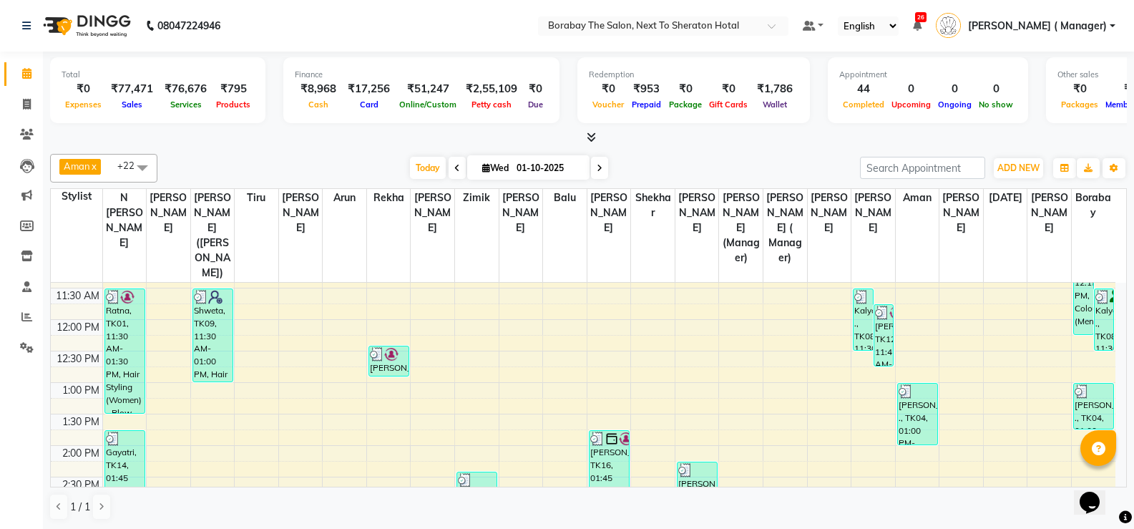
scroll to position [286, 0]
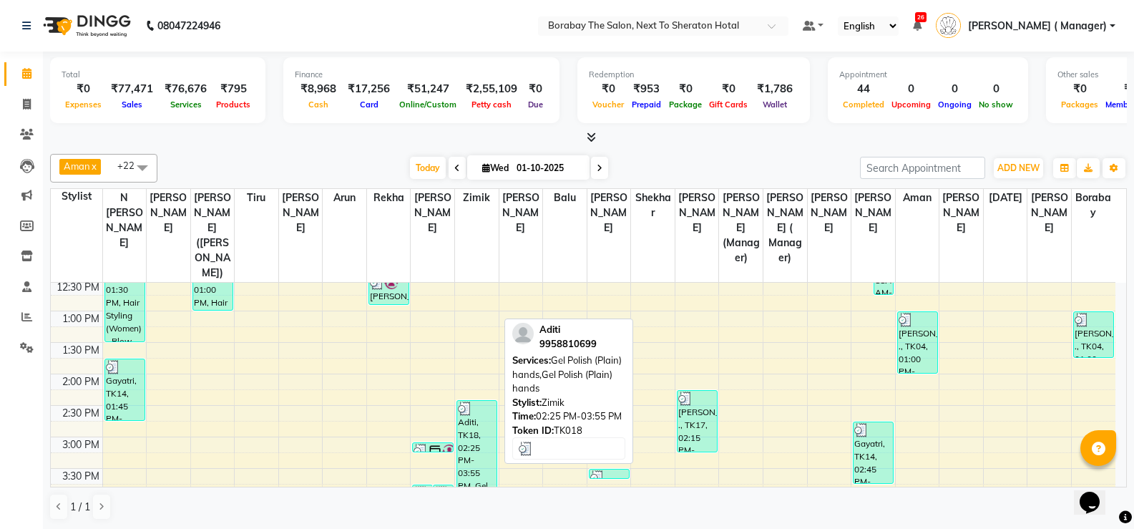
click at [484, 426] on div "Aditi, TK18, 02:25 PM-03:55 PM, Gel Polish (Plain) hands,Gel Polish (Plain) han…" at bounding box center [476, 447] width 39 height 92
select select "3"
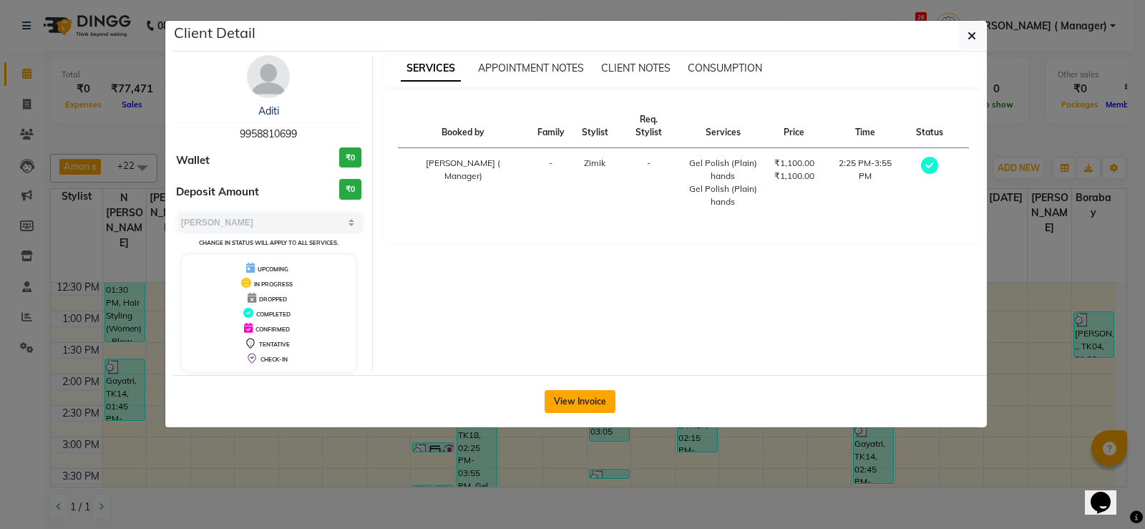
click at [580, 398] on button "View Invoice" at bounding box center [579, 401] width 71 height 23
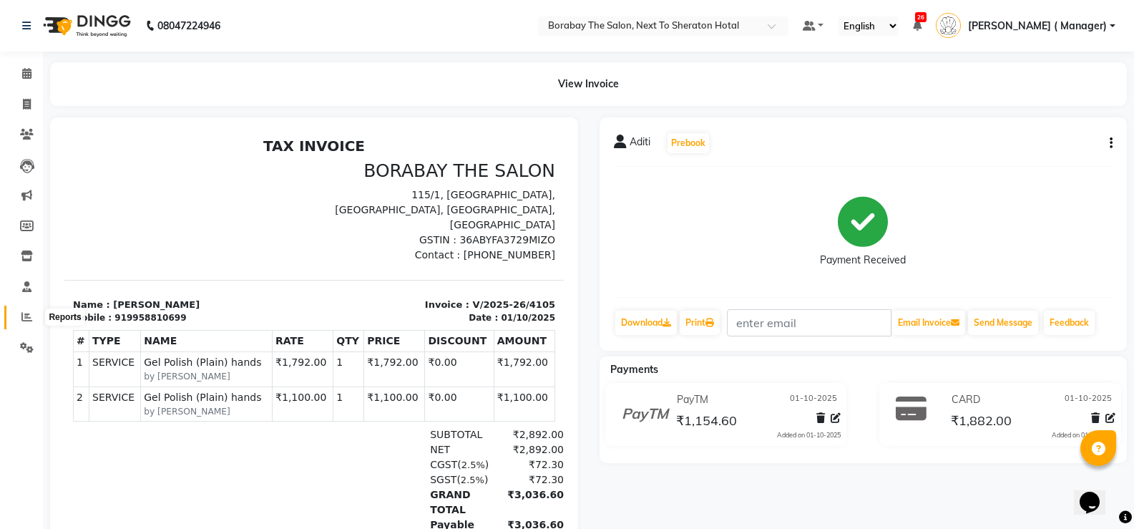
click at [33, 317] on span at bounding box center [26, 317] width 25 height 16
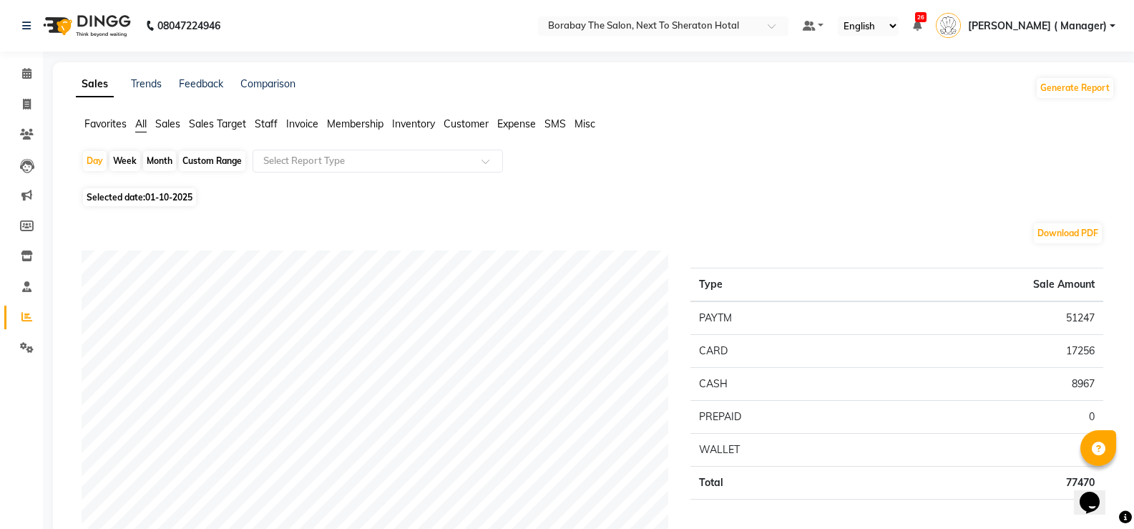
click at [268, 118] on span "Staff" at bounding box center [266, 123] width 23 height 13
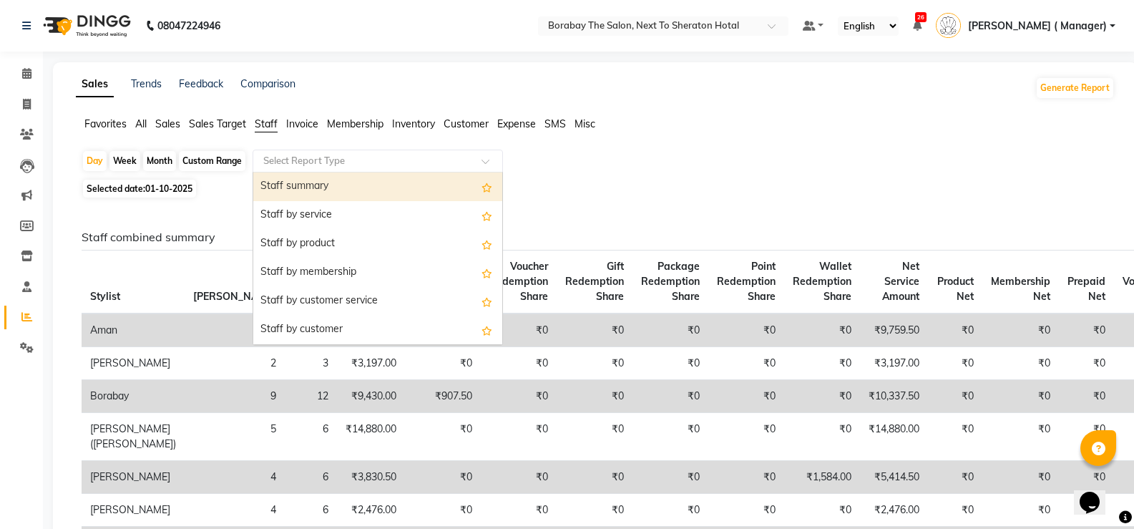
click at [334, 152] on div "Select Report Type" at bounding box center [378, 161] width 250 height 23
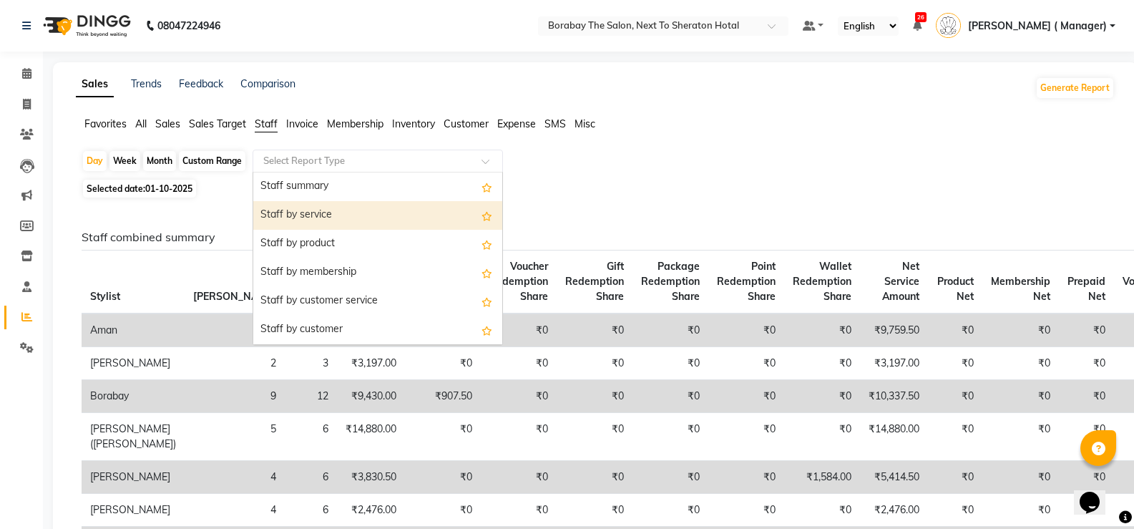
click at [336, 222] on div "Staff by service" at bounding box center [377, 215] width 249 height 29
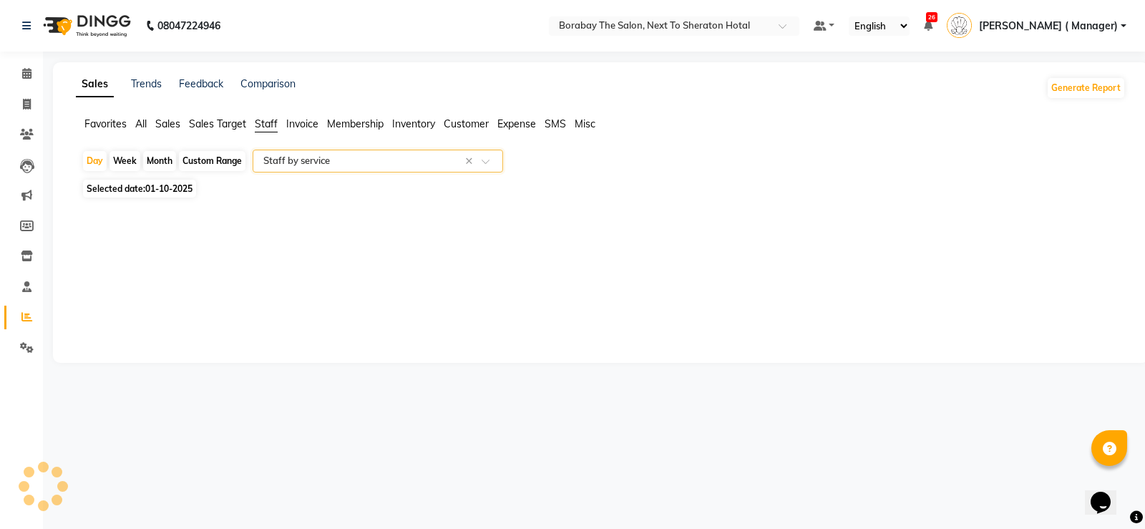
select select "filtered_report"
select select "csv"
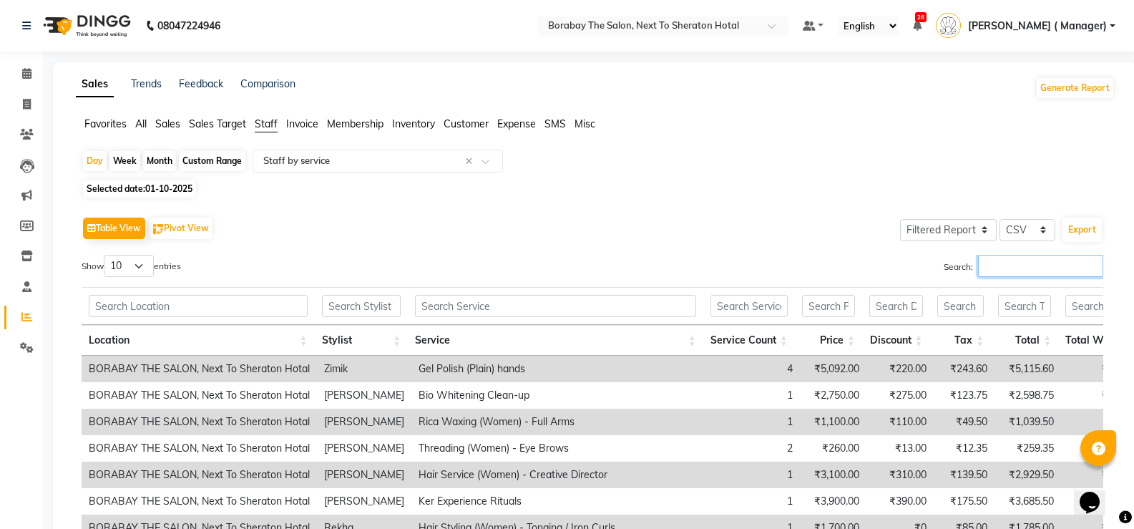
click at [1012, 268] on input "Search:" at bounding box center [1040, 266] width 125 height 22
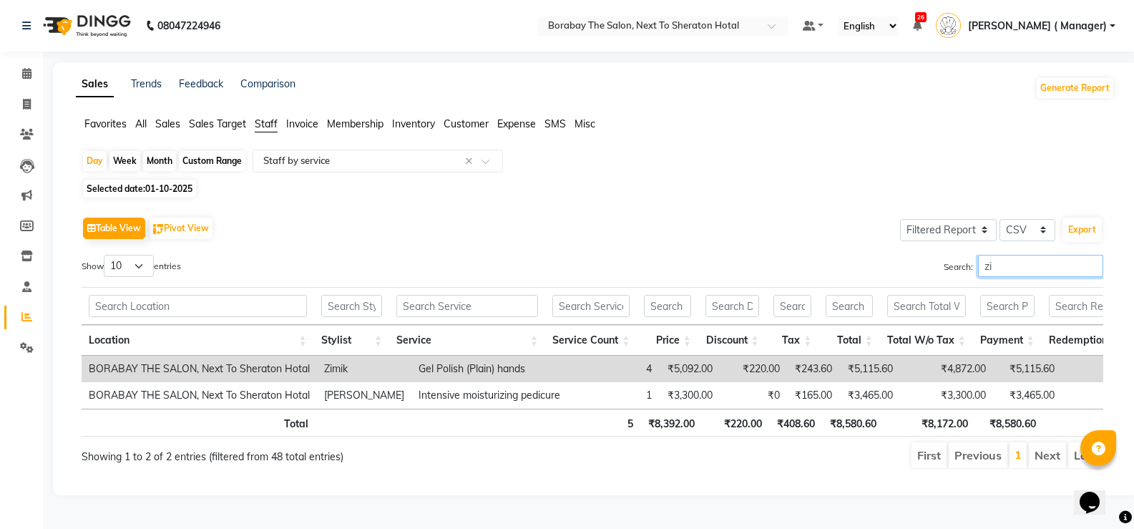
type input "z"
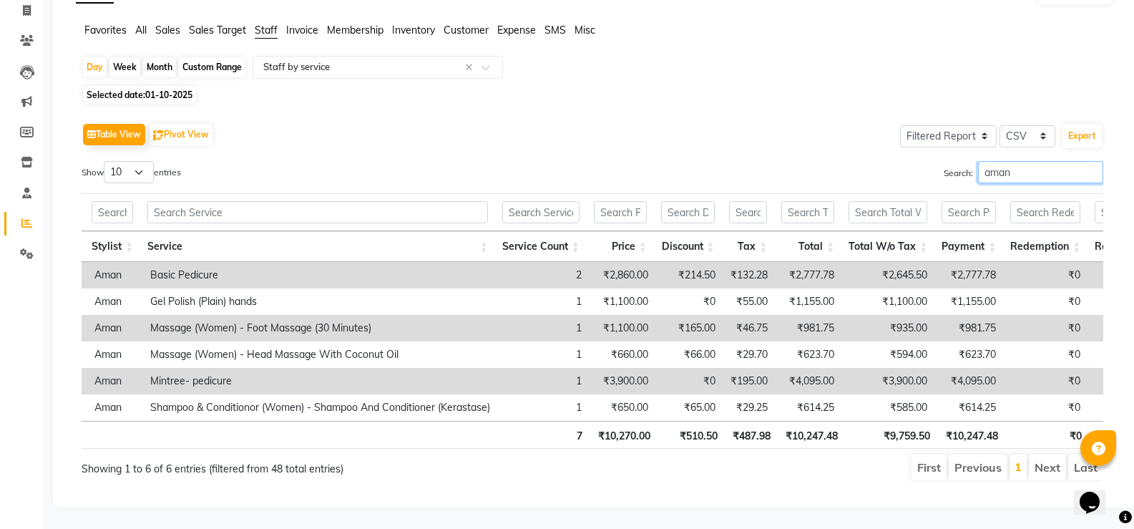
scroll to position [0, 307]
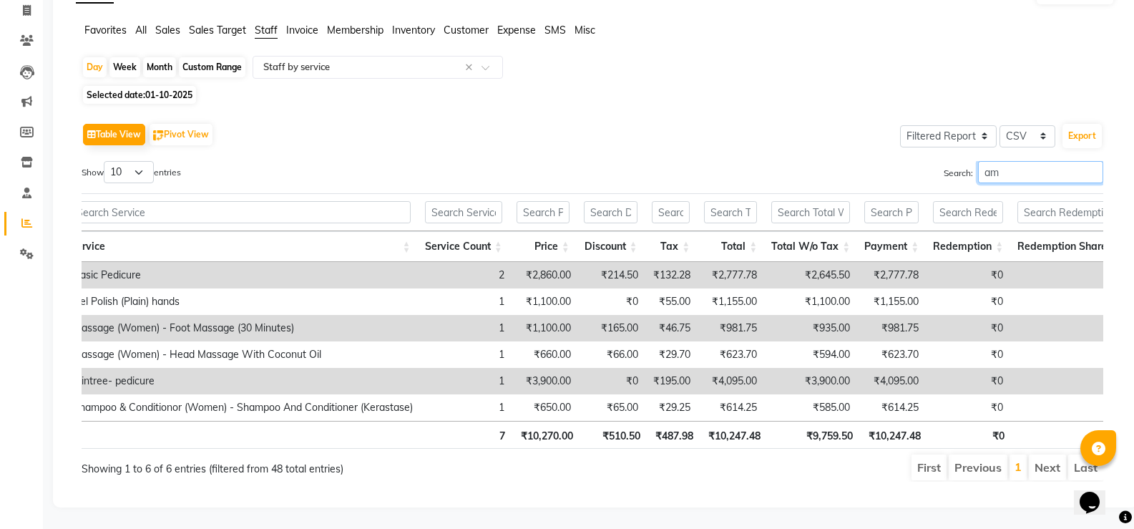
type input "a"
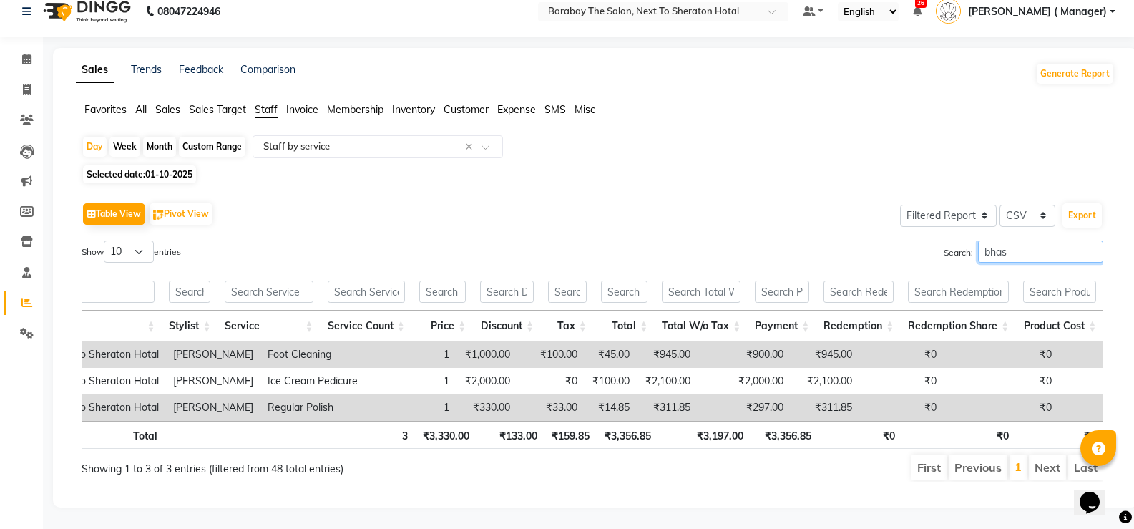
scroll to position [0, 151]
type input "bhas"
click at [1090, 240] on input "bhas" at bounding box center [1040, 251] width 125 height 22
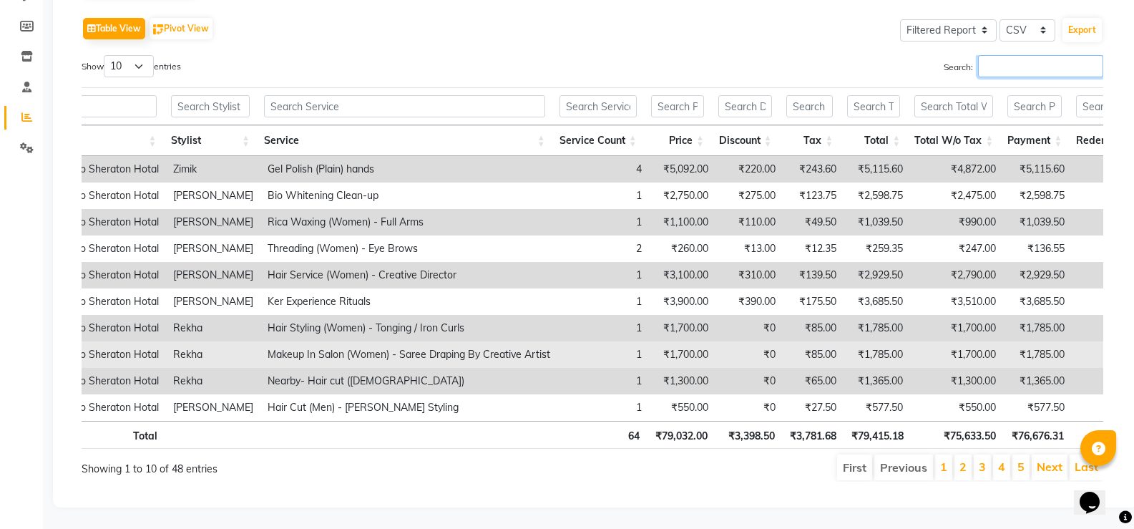
scroll to position [221, 0]
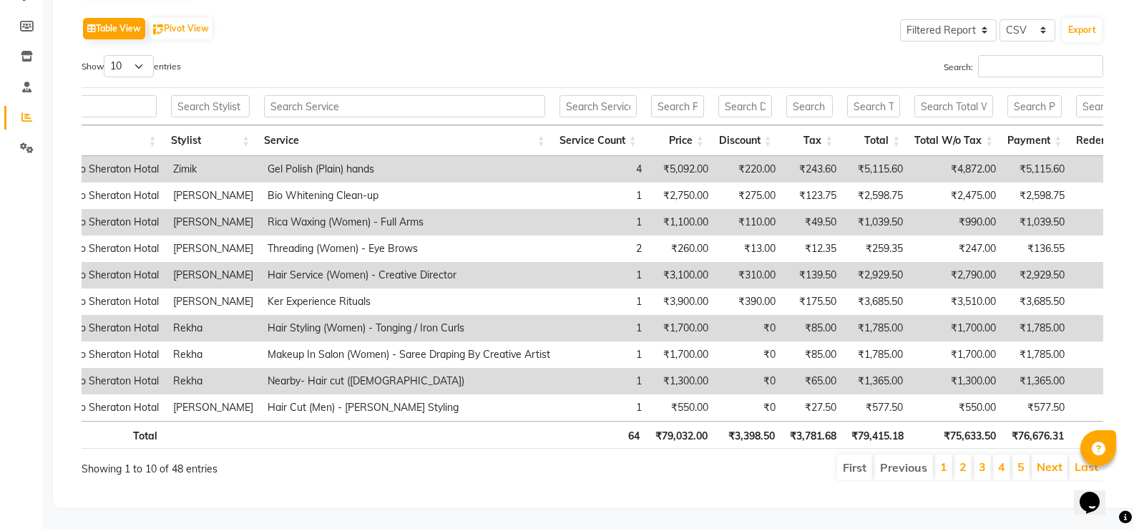
click at [958, 457] on li "2" at bounding box center [962, 467] width 17 height 26
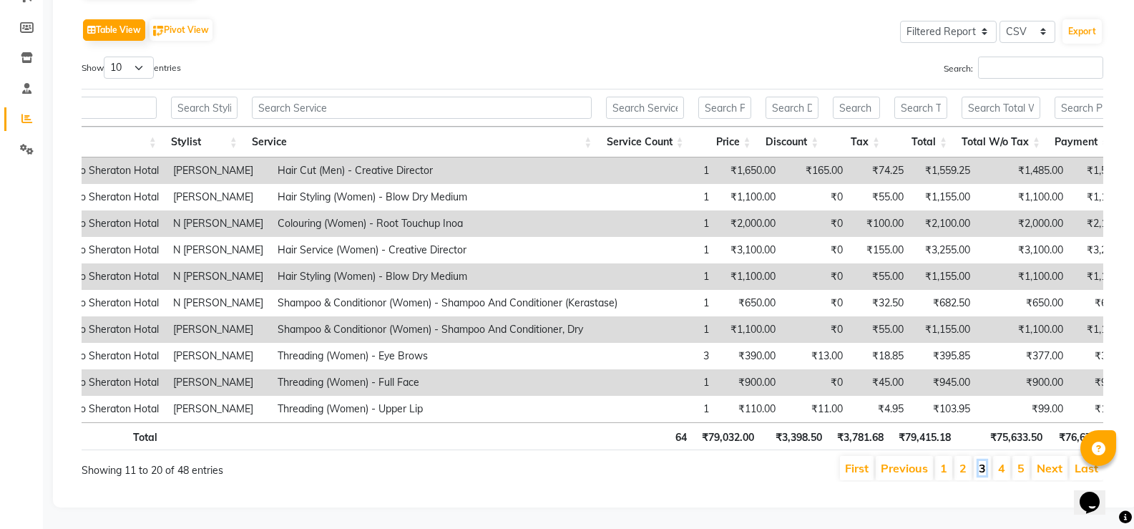
click at [984, 461] on link "3" at bounding box center [982, 468] width 7 height 14
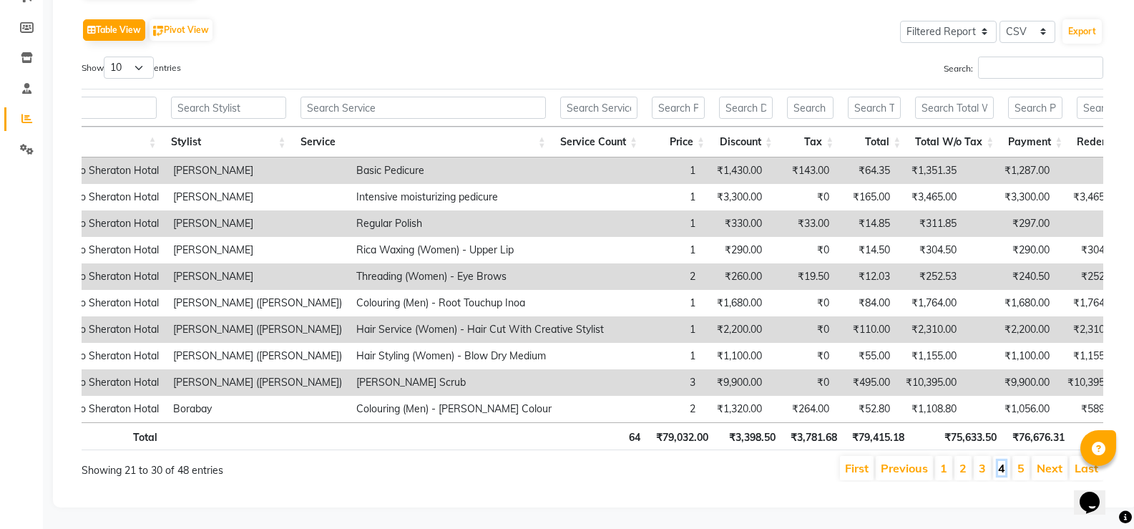
click at [1002, 461] on link "4" at bounding box center [1001, 468] width 7 height 14
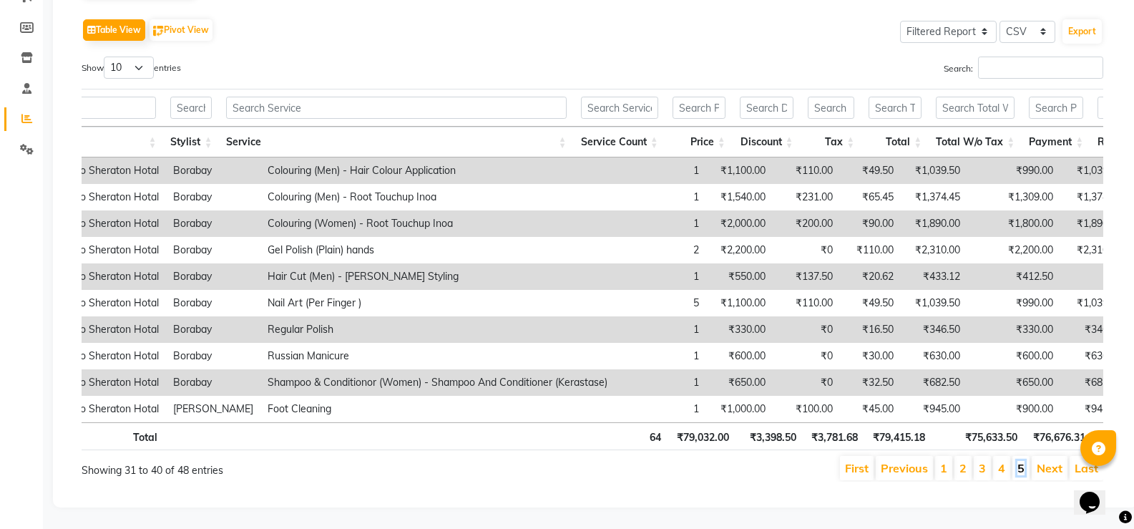
click at [1022, 461] on link "5" at bounding box center [1020, 468] width 7 height 14
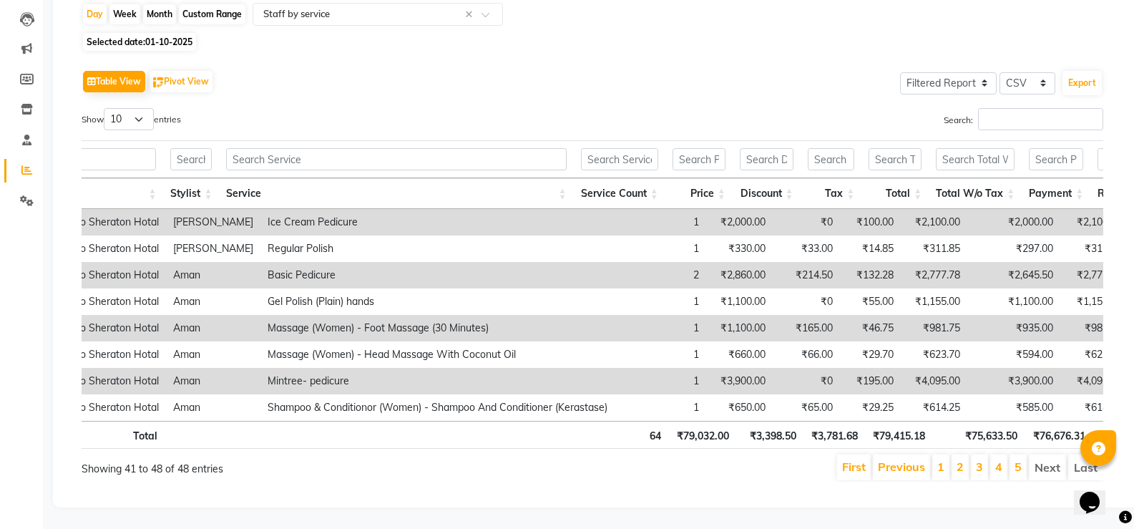
scroll to position [168, 0]
click at [997, 459] on link "4" at bounding box center [998, 466] width 7 height 14
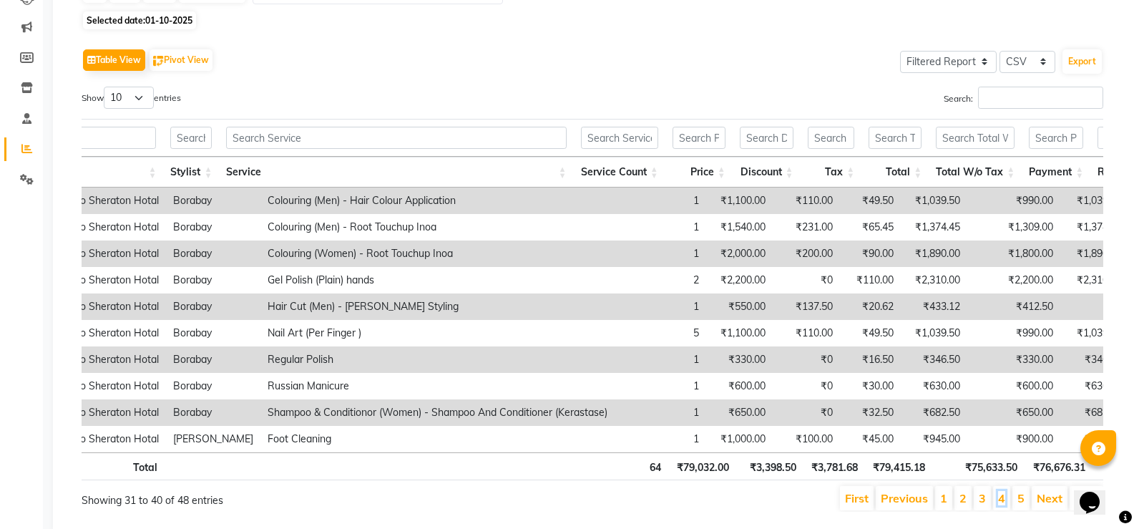
scroll to position [0, 0]
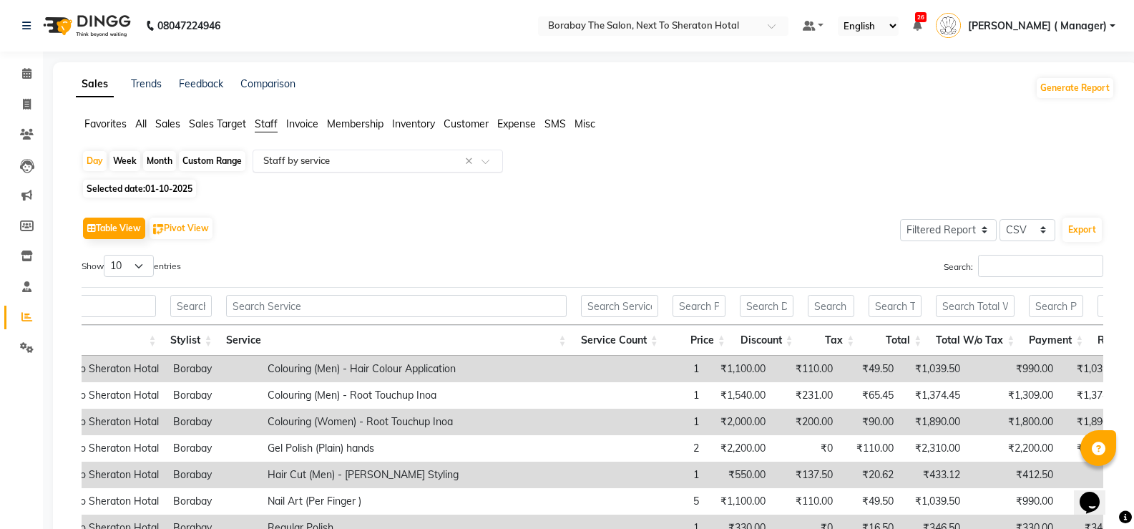
click at [330, 160] on input "text" at bounding box center [363, 161] width 206 height 14
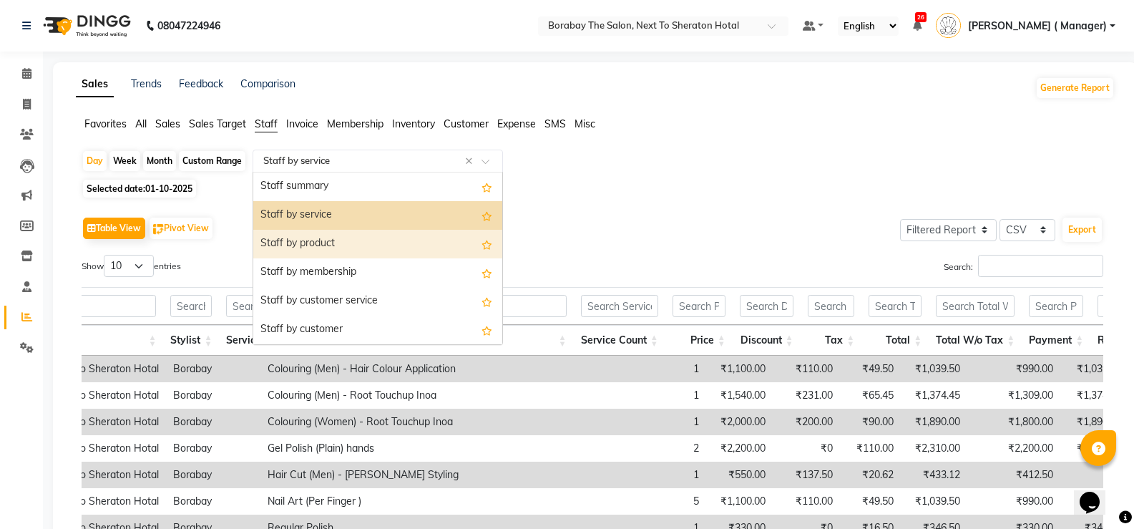
click at [323, 238] on div "Staff by product" at bounding box center [377, 244] width 249 height 29
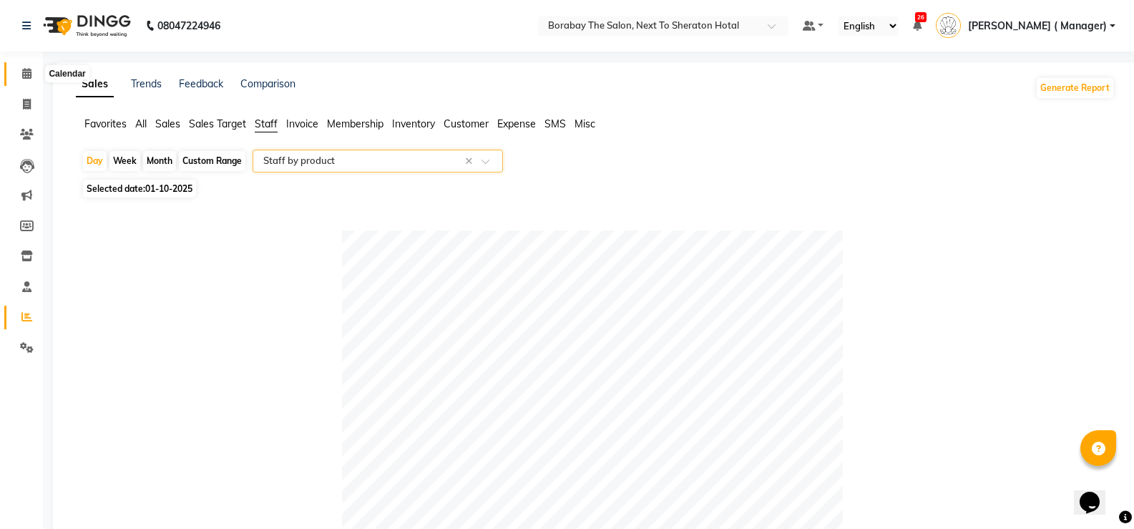
click at [27, 73] on icon at bounding box center [26, 73] width 9 height 11
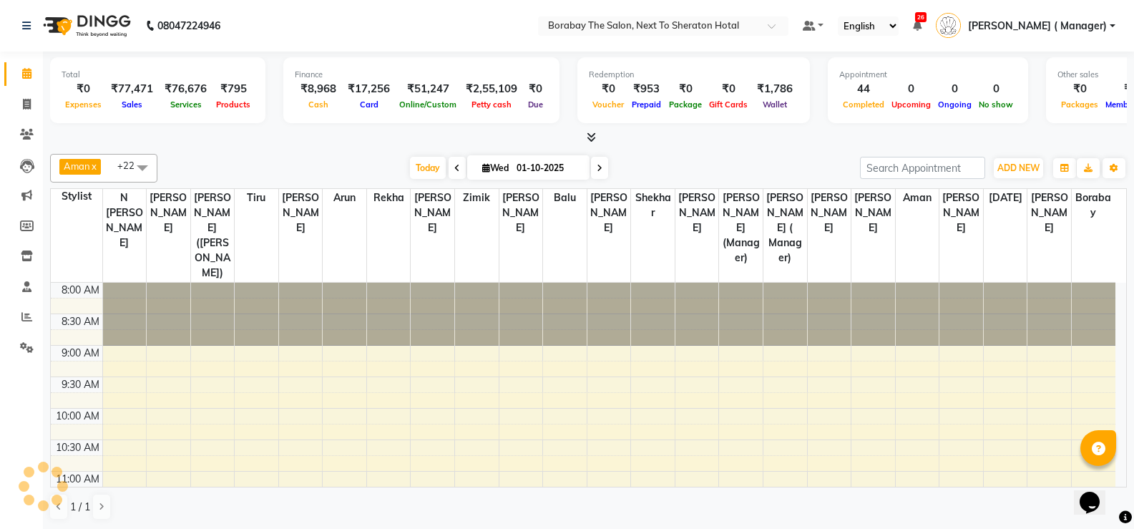
scroll to position [572, 0]
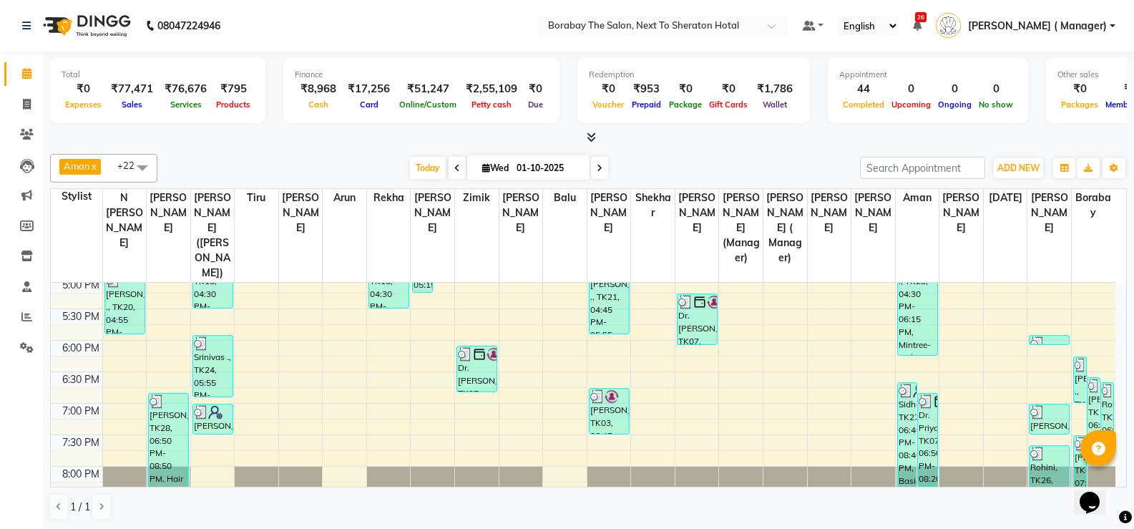
click at [599, 168] on icon at bounding box center [600, 168] width 6 height 9
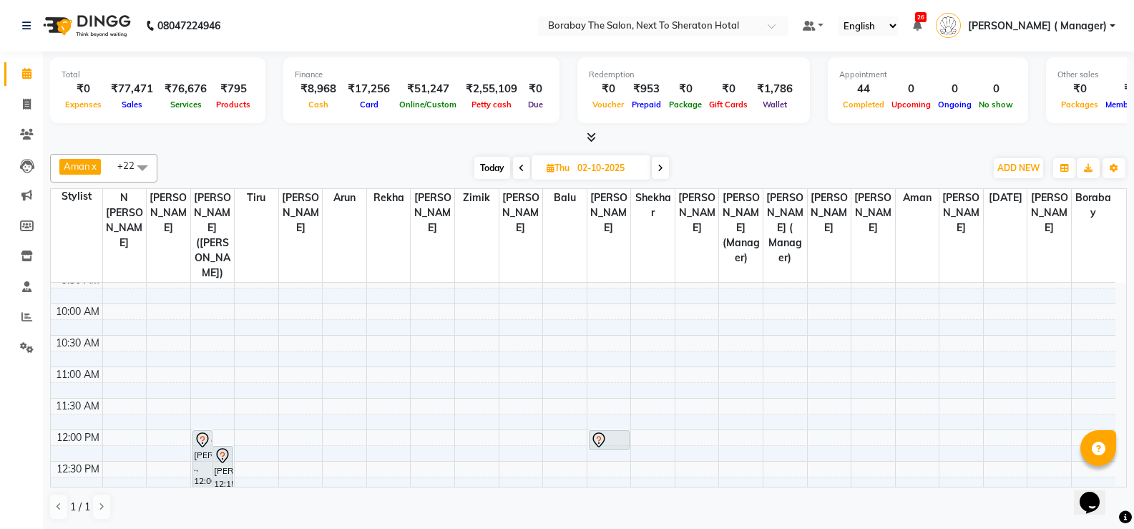
scroll to position [98, 0]
click at [491, 167] on span "Today" at bounding box center [492, 168] width 36 height 22
type input "01-10-2025"
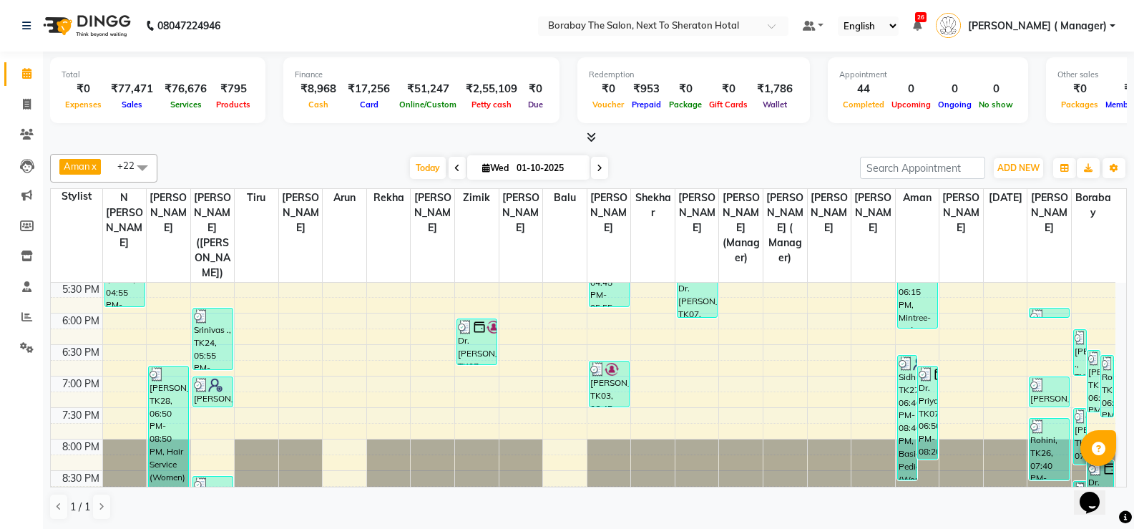
scroll to position [600, 0]
